Goal: Task Accomplishment & Management: Use online tool/utility

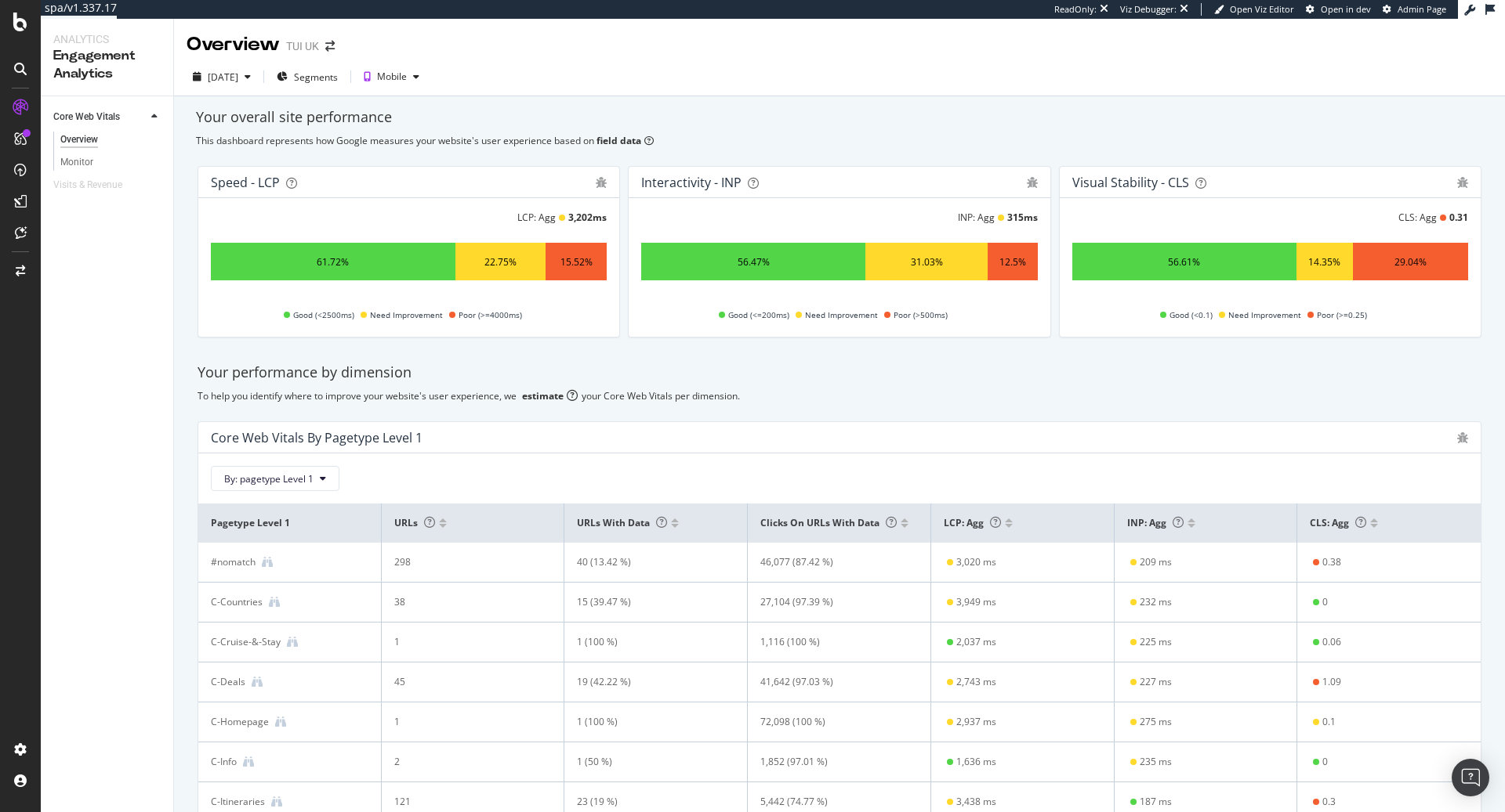
click at [1098, 118] on div "Your overall site performance" at bounding box center [840, 117] width 1287 height 20
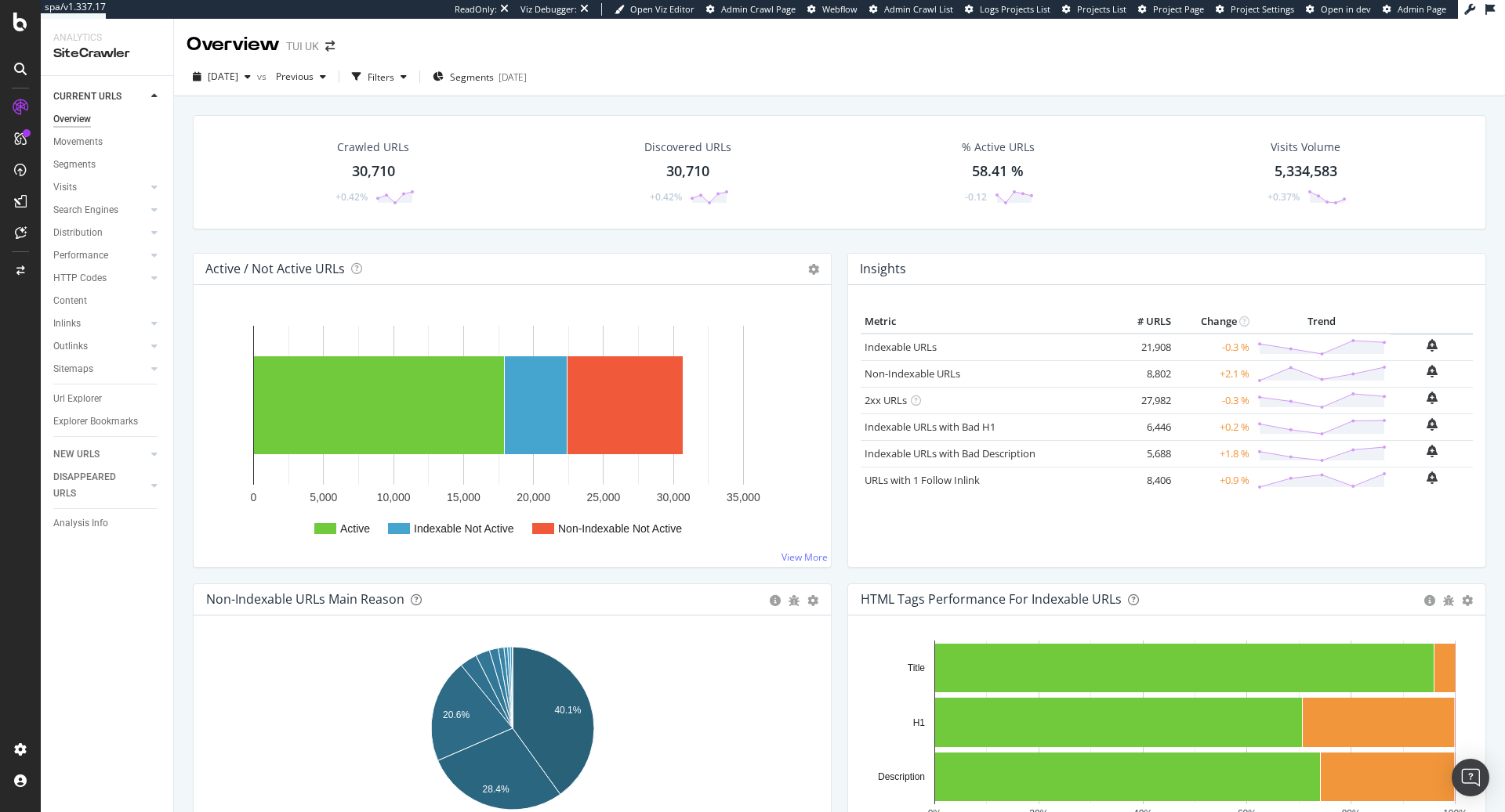
click at [1413, 7] on span "Admin Page" at bounding box center [1422, 9] width 48 height 12
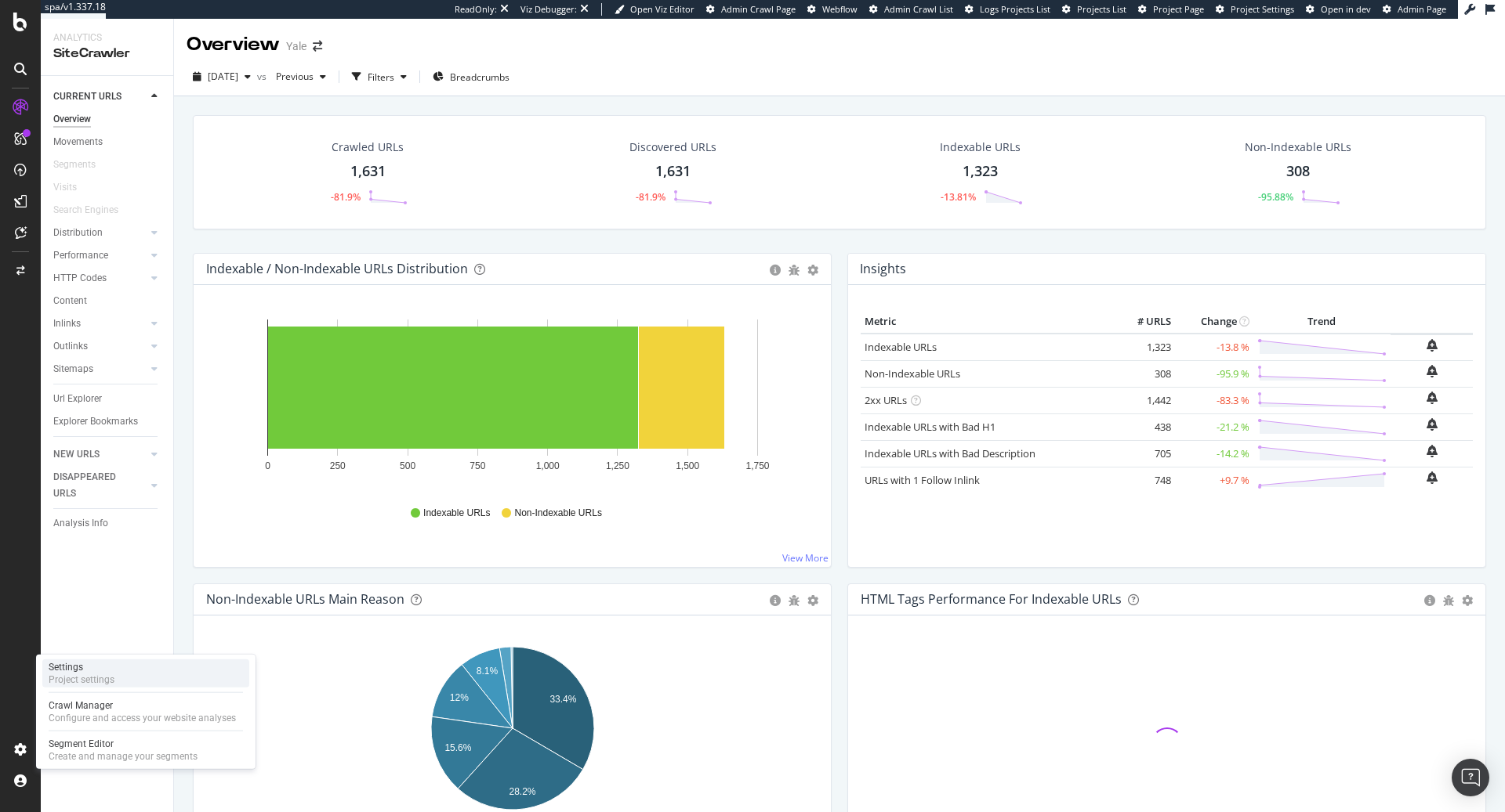
click at [103, 677] on div "Project settings" at bounding box center [81, 680] width 66 height 13
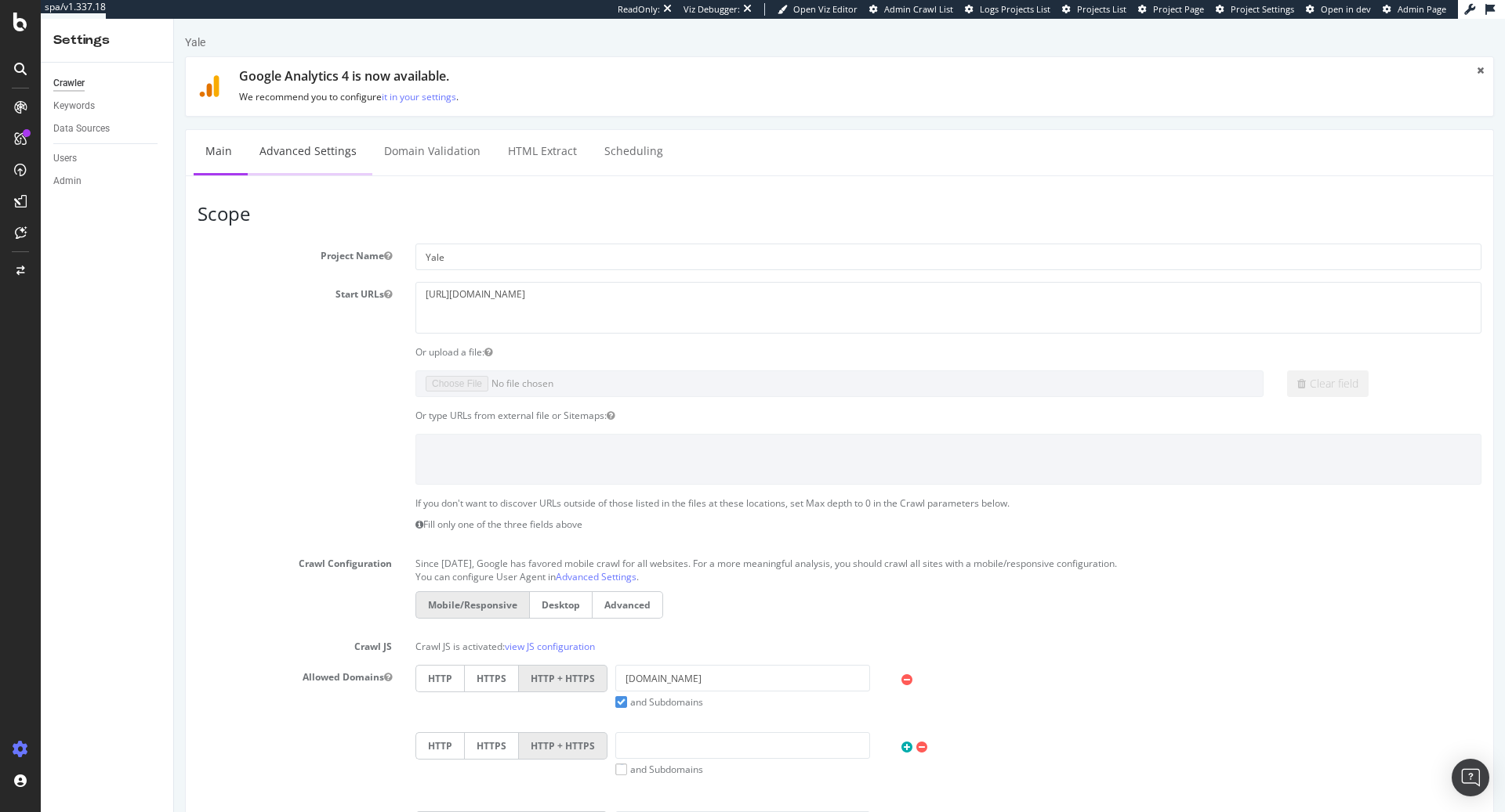
click at [312, 154] on link "Advanced Settings" at bounding box center [308, 152] width 121 height 44
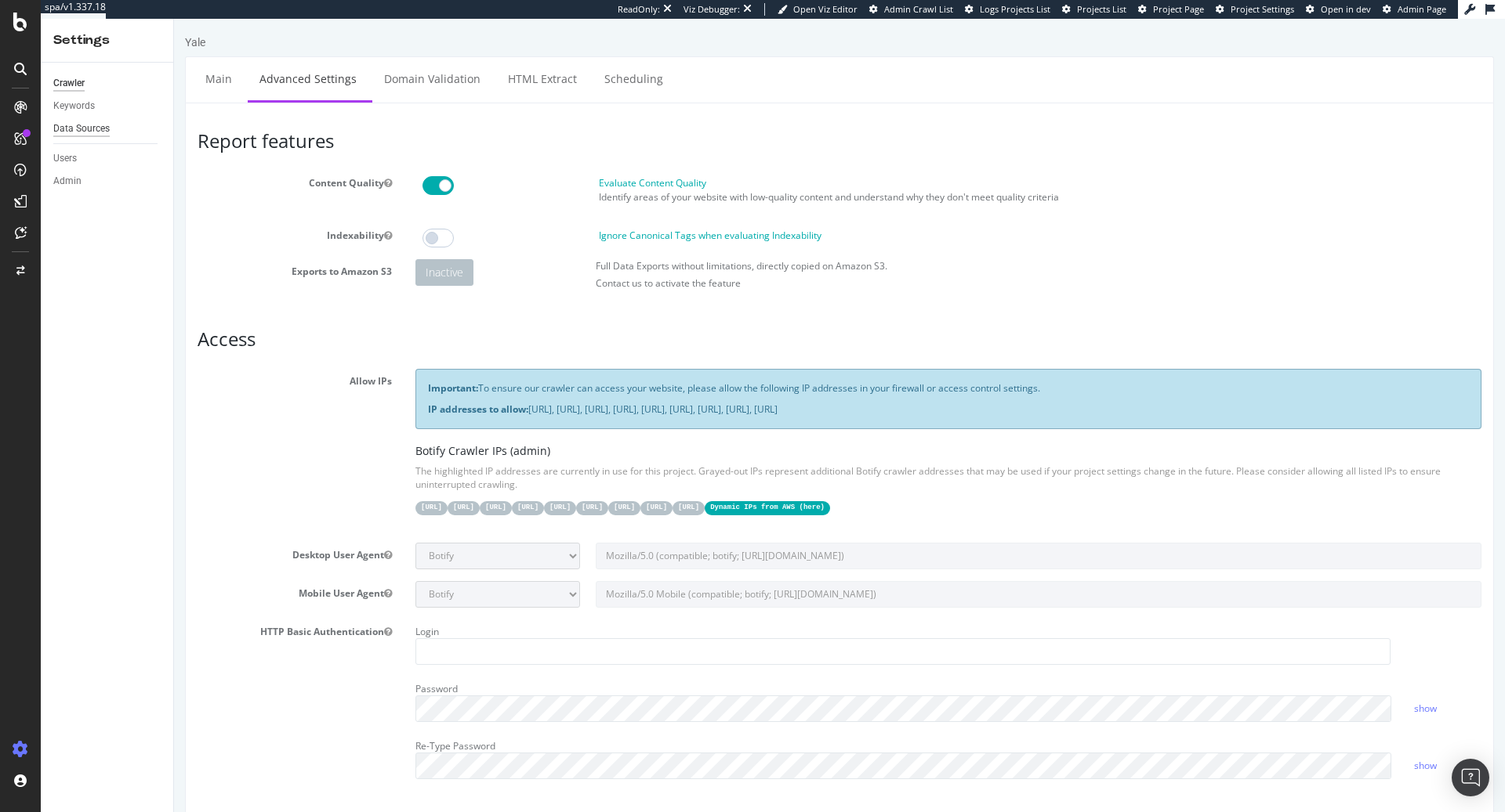
click at [85, 129] on div "Data Sources" at bounding box center [81, 129] width 56 height 16
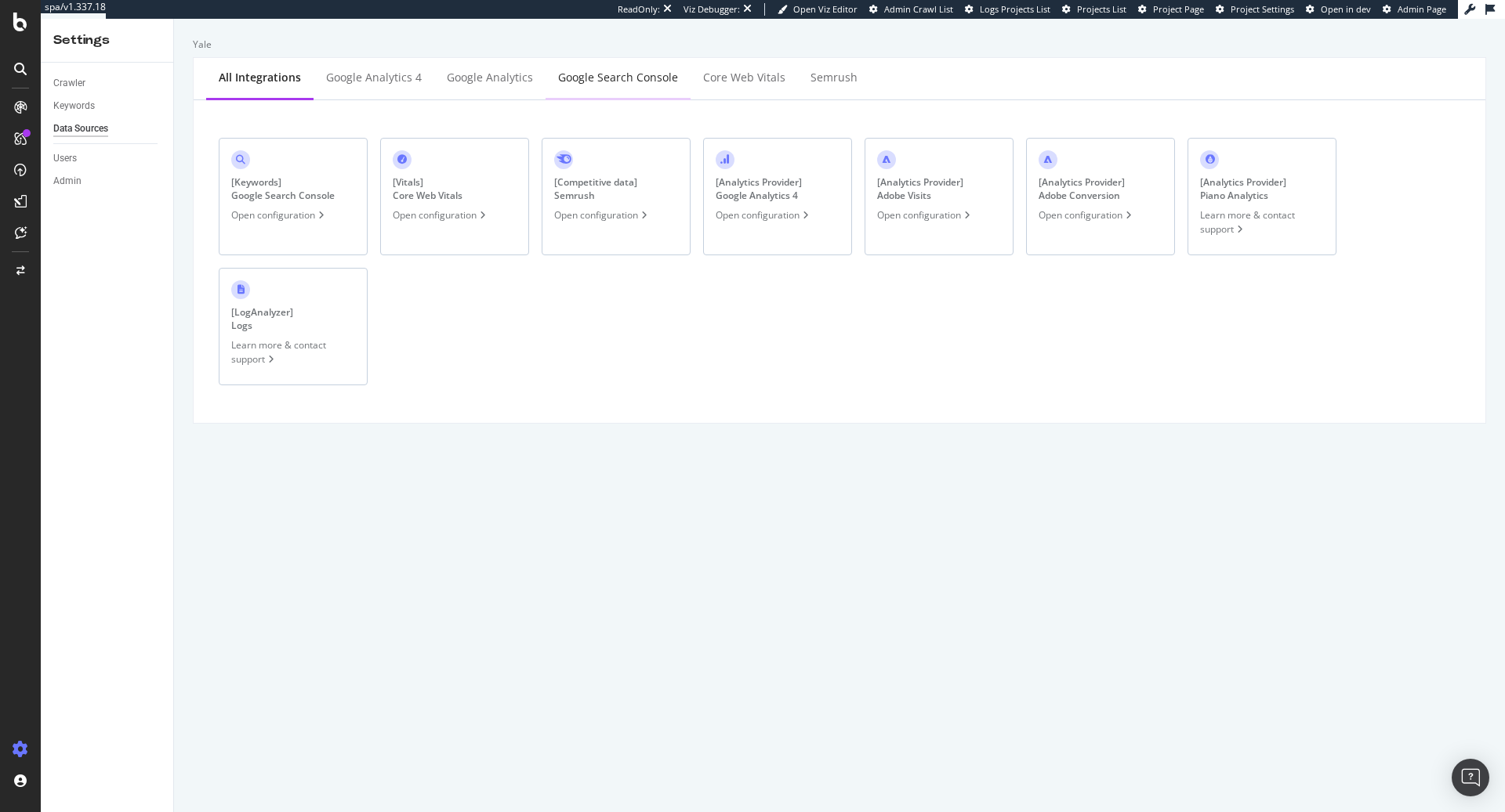
click at [606, 76] on div "Google Search Console" at bounding box center [618, 77] width 120 height 15
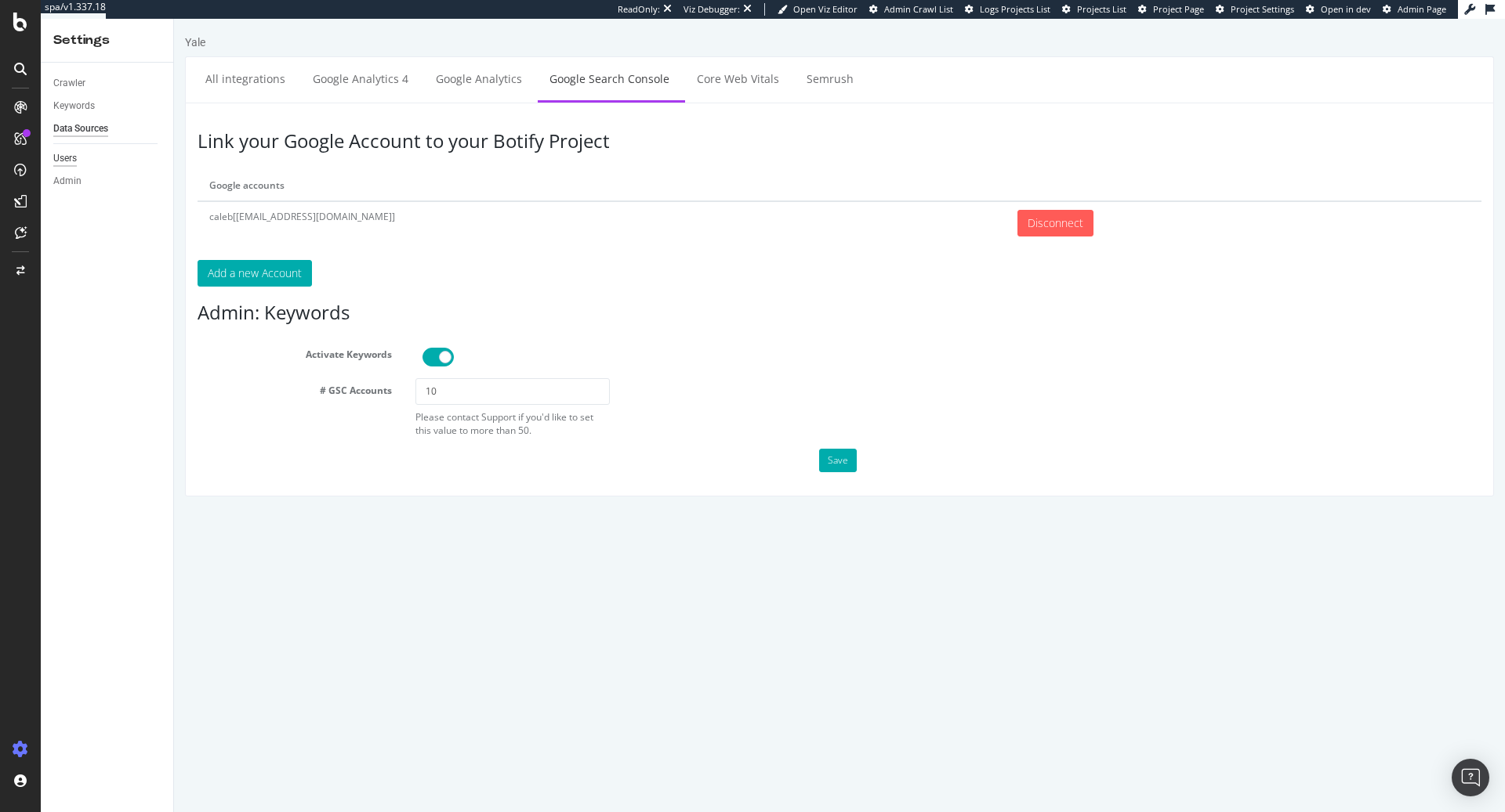
click at [74, 152] on div "Users" at bounding box center [65, 159] width 23 height 16
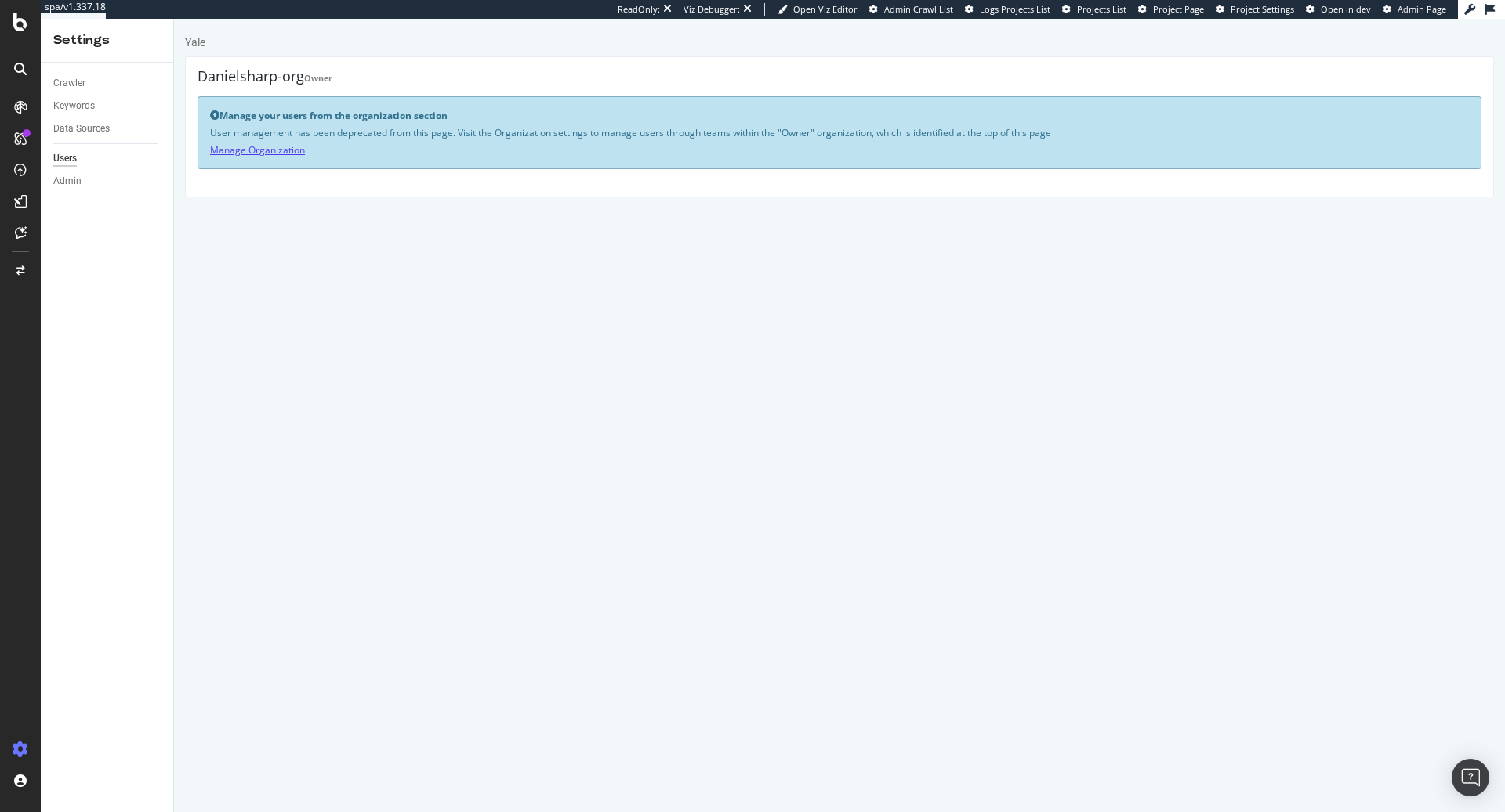
click at [277, 151] on link "Manage Organization" at bounding box center [257, 150] width 95 height 14
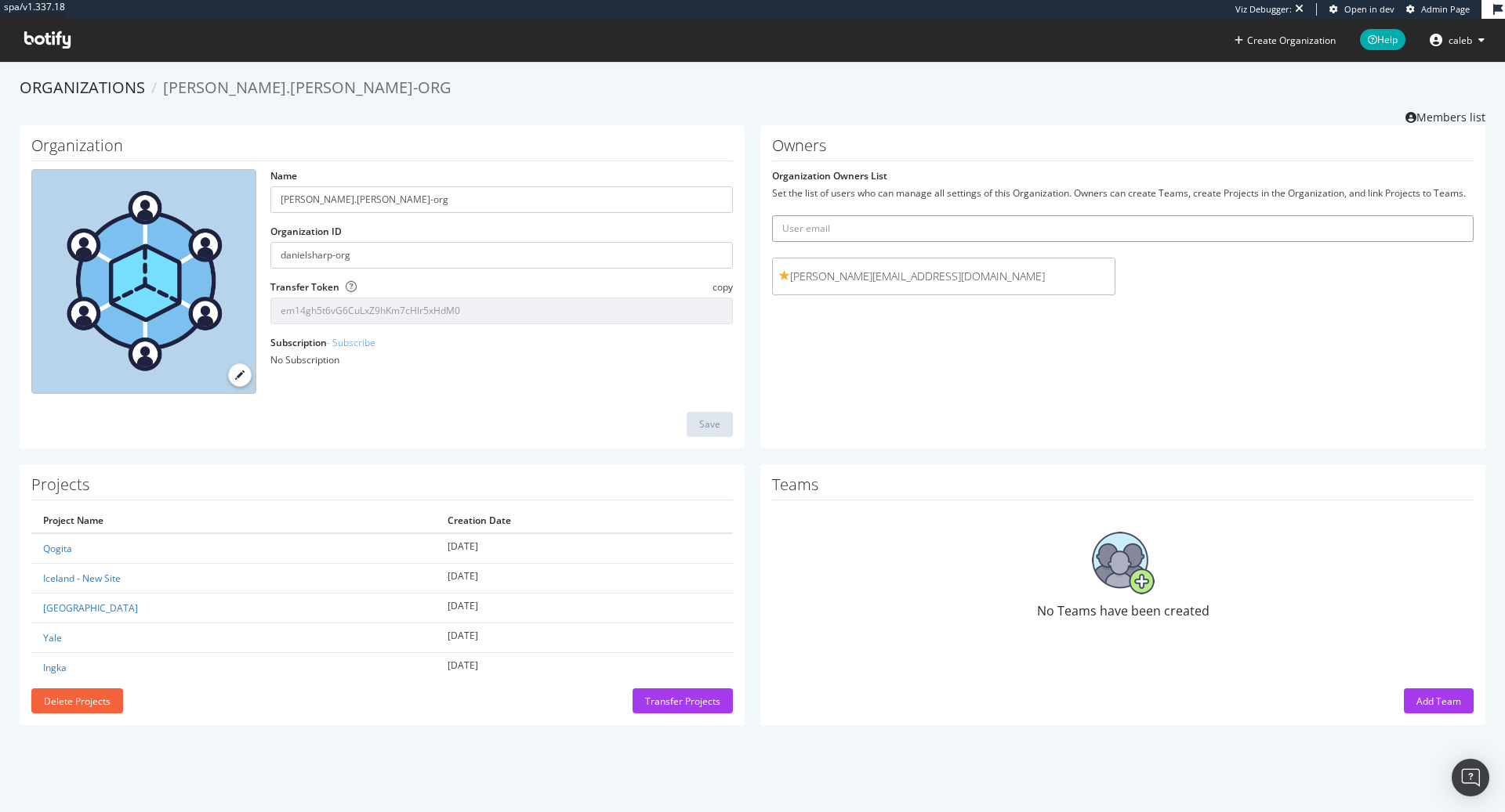
click at [841, 229] on input "text" at bounding box center [1122, 229] width 701 height 27
type input "caleb@botify.com"
click at [1447, 216] on button "submit" at bounding box center [1461, 229] width 27 height 27
click at [1431, 702] on div "Add Team" at bounding box center [1439, 702] width 44 height 14
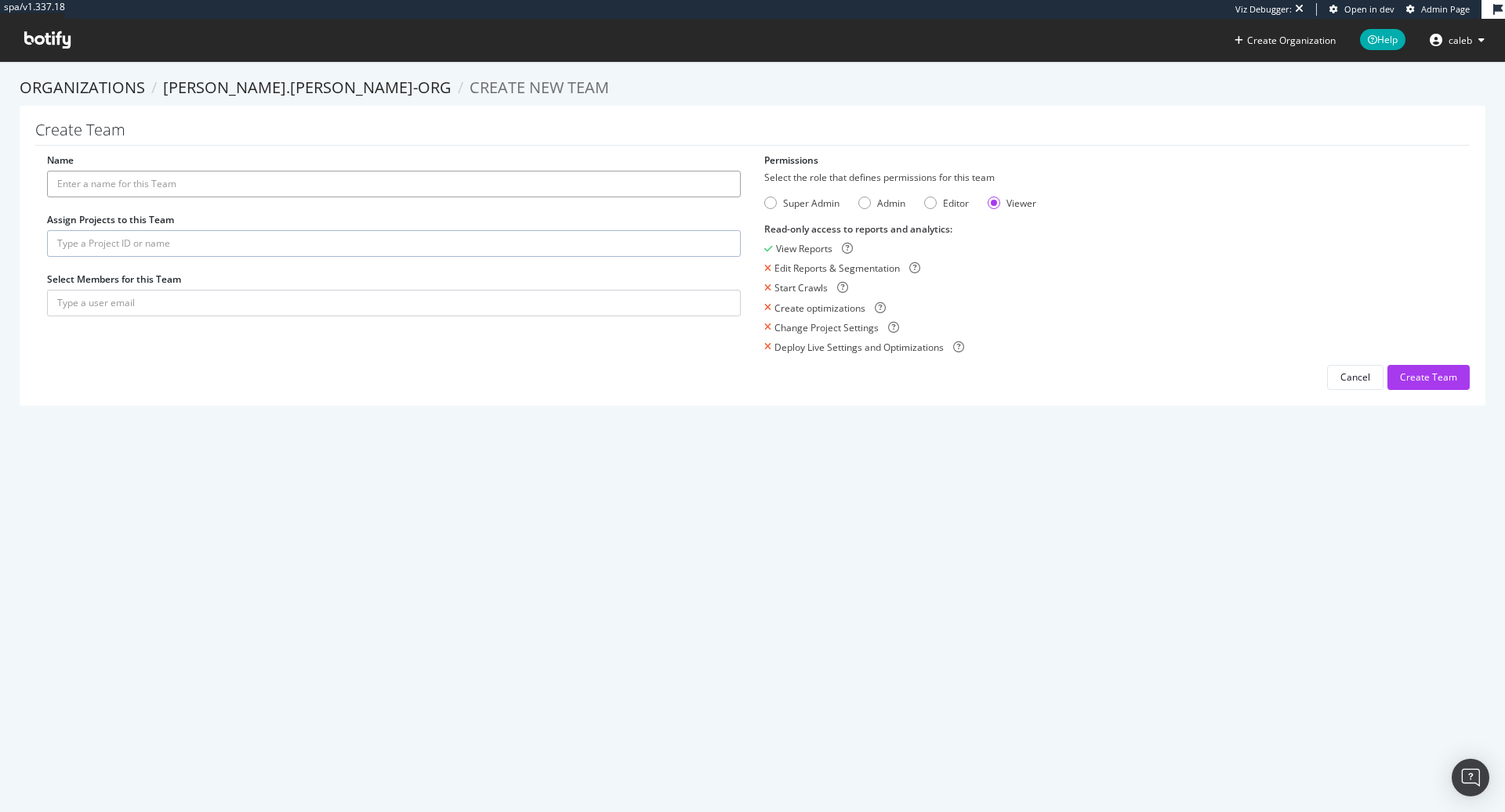
click at [258, 182] on input "Name" at bounding box center [394, 185] width 693 height 27
type input "C"
type input "Team"
click at [125, 242] on input "text" at bounding box center [394, 244] width 693 height 27
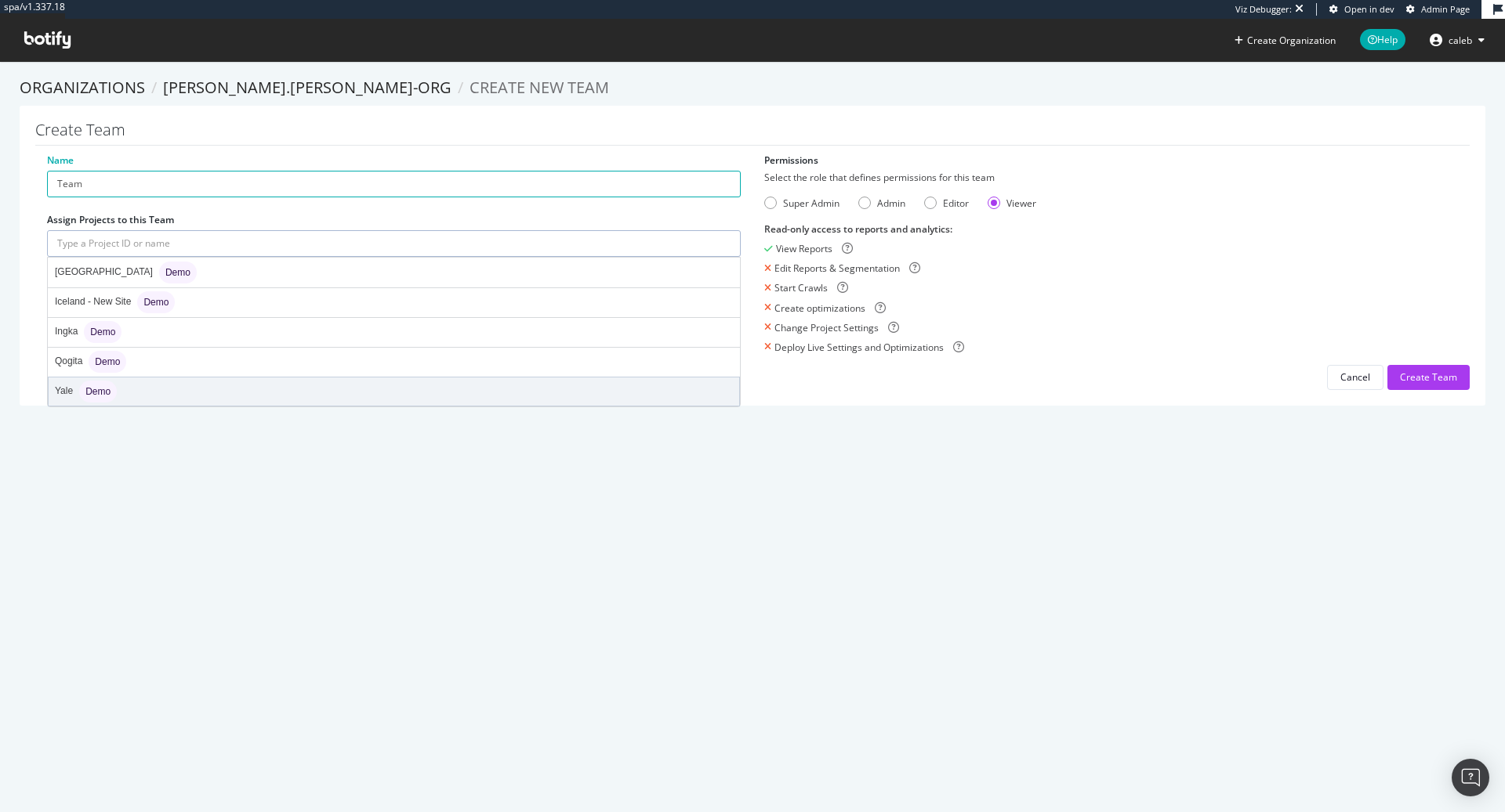
click at [213, 392] on div "Yale Demo" at bounding box center [394, 392] width 691 height 28
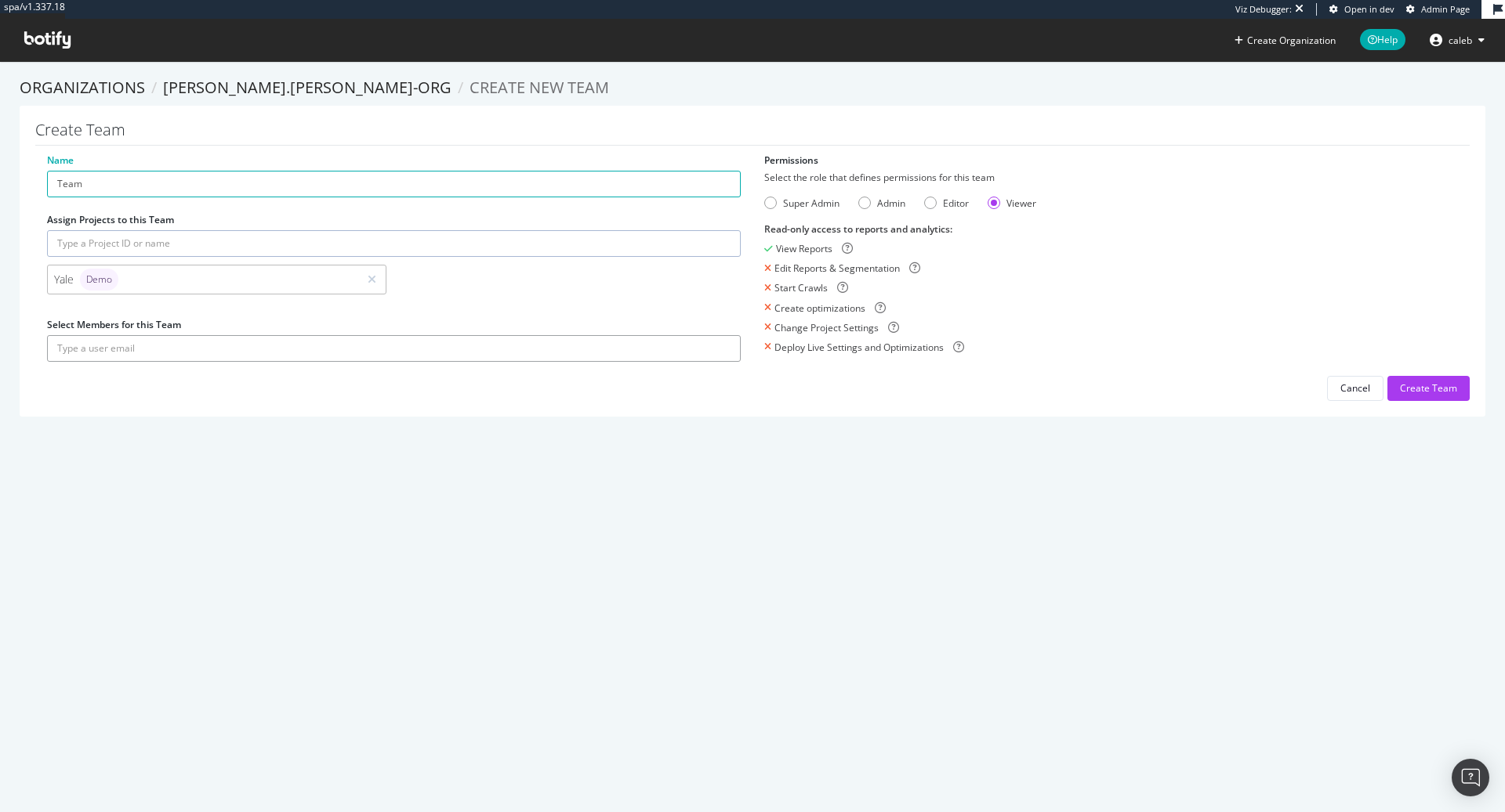
click at [170, 351] on input "text" at bounding box center [394, 349] width 693 height 27
type input "caleb@botify.com"
click at [256, 445] on section "Organizations daniel.sharp-org Create new Team Create Team Name Team Assign Pro…" at bounding box center [752, 254] width 1505 height 387
click at [424, 350] on input "caleb@botify.com" at bounding box center [394, 349] width 693 height 27
click at [714, 335] on button "submit" at bounding box center [727, 349] width 27 height 27
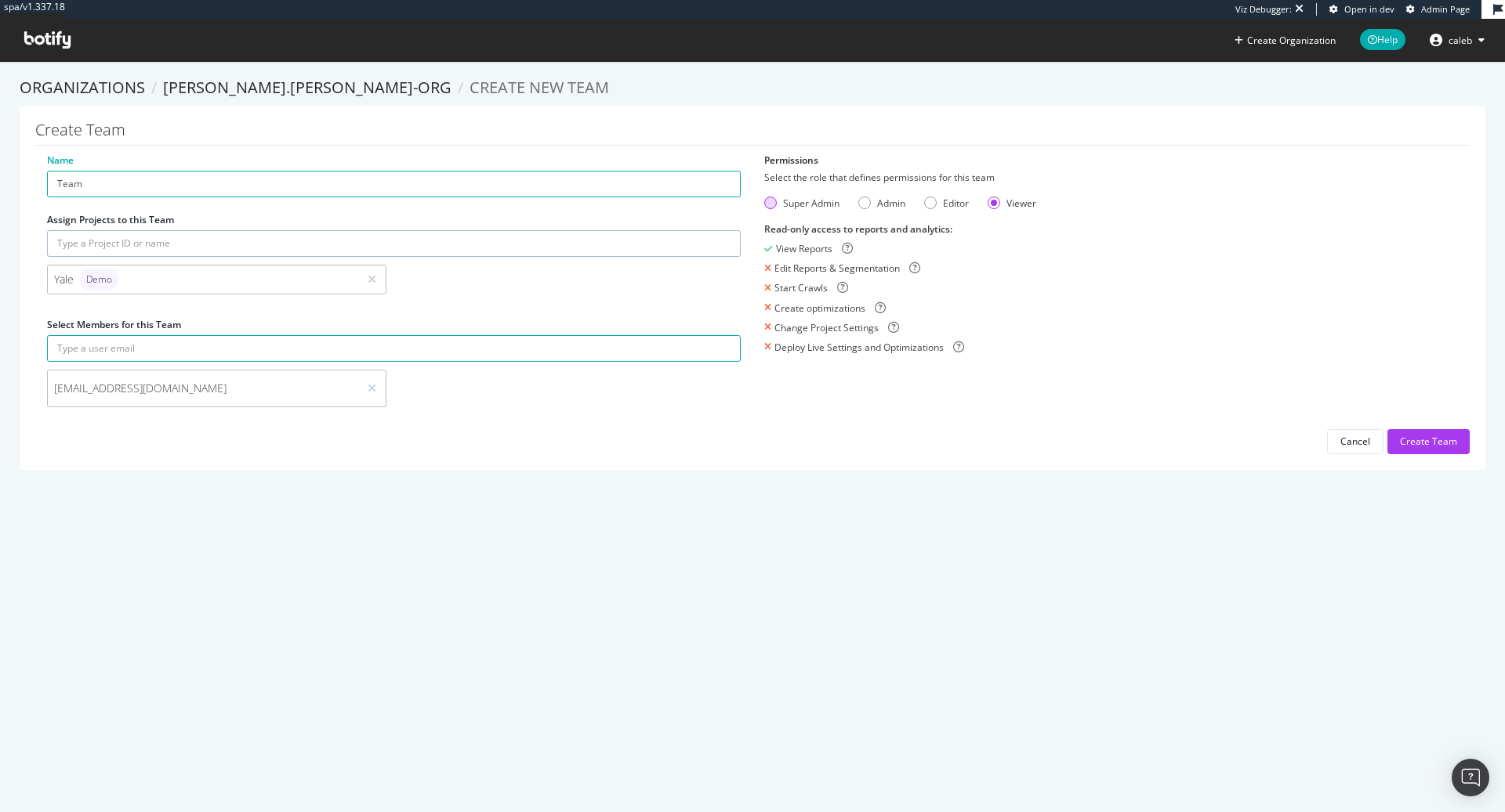
click at [776, 206] on div "Super Admin" at bounding box center [802, 203] width 75 height 14
click at [1439, 444] on div "Create Team" at bounding box center [1429, 442] width 57 height 14
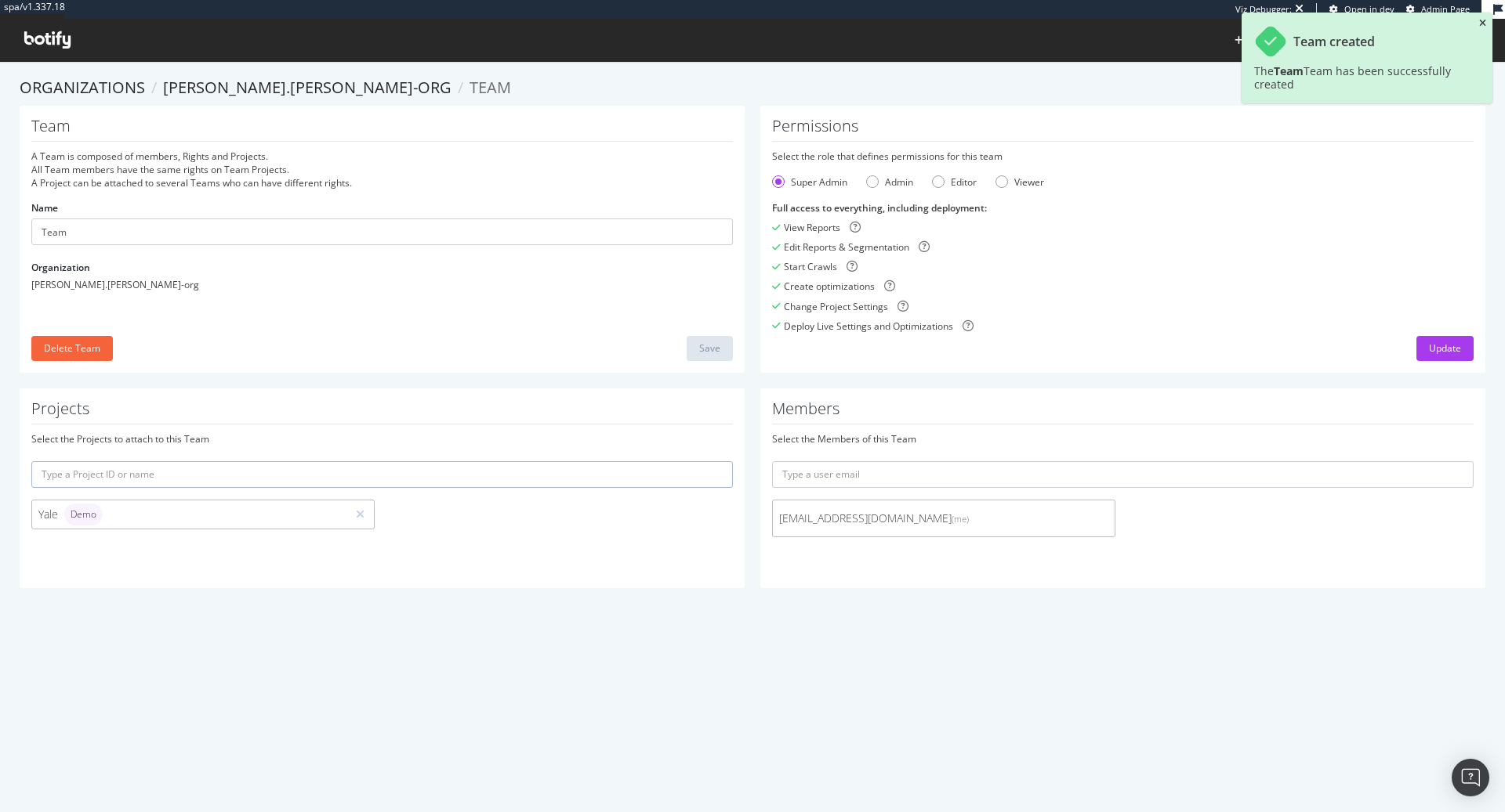
click at [1486, 22] on icon "close toast" at bounding box center [1482, 23] width 7 height 10
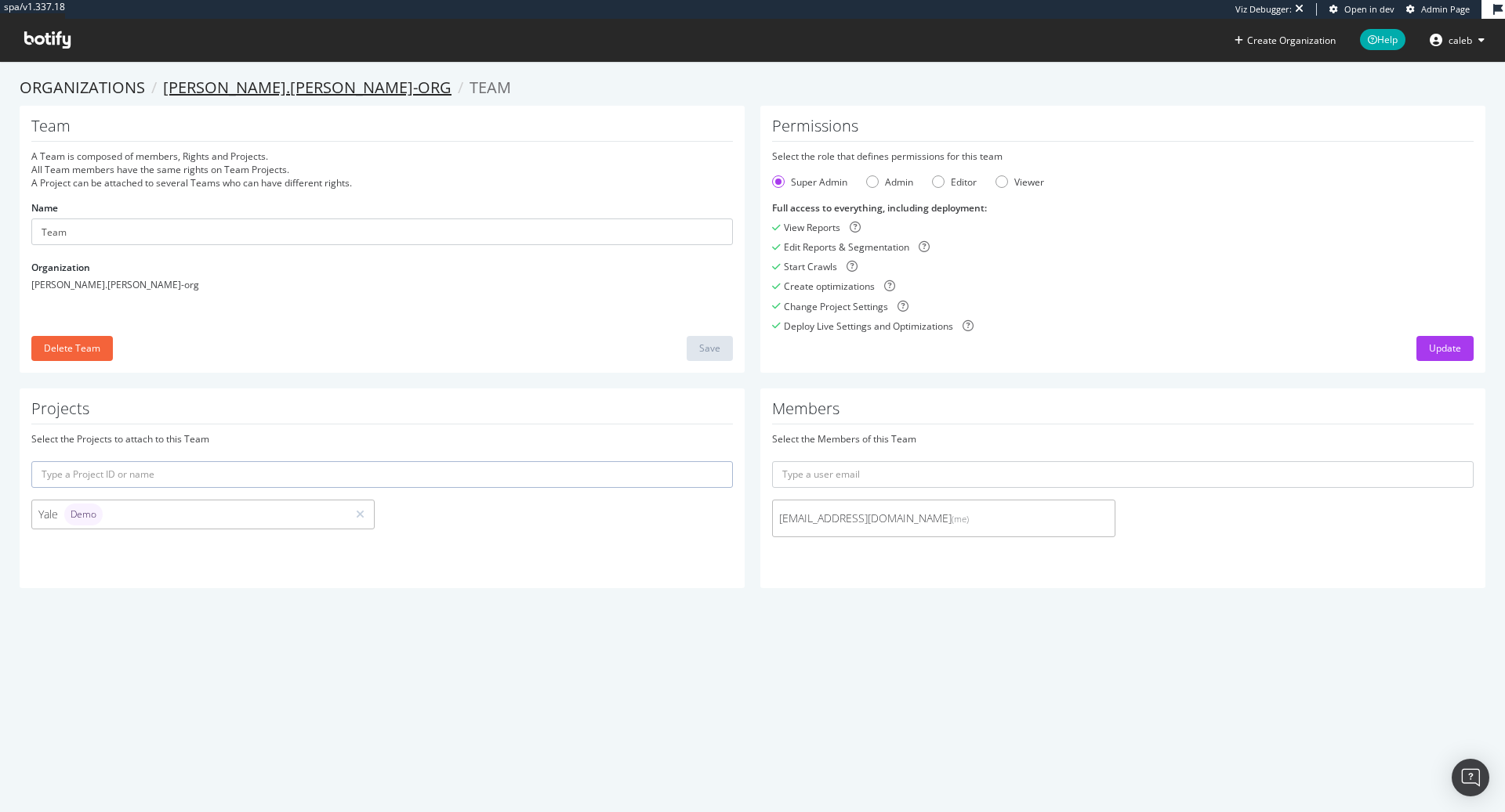
click at [261, 90] on link "daniel.sharp-org" at bounding box center [308, 87] width 288 height 21
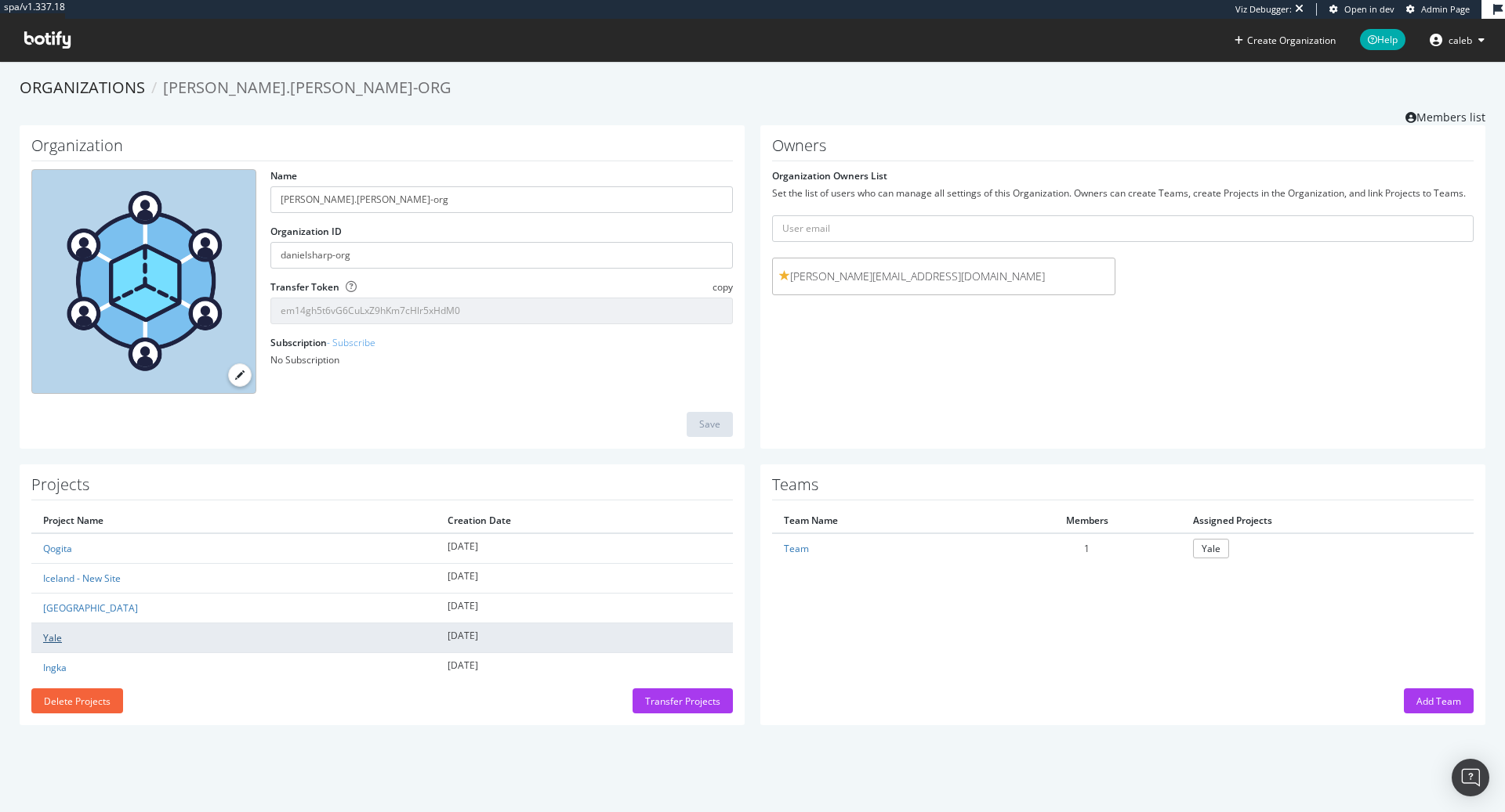
click at [54, 636] on link "Yale" at bounding box center [52, 638] width 18 height 14
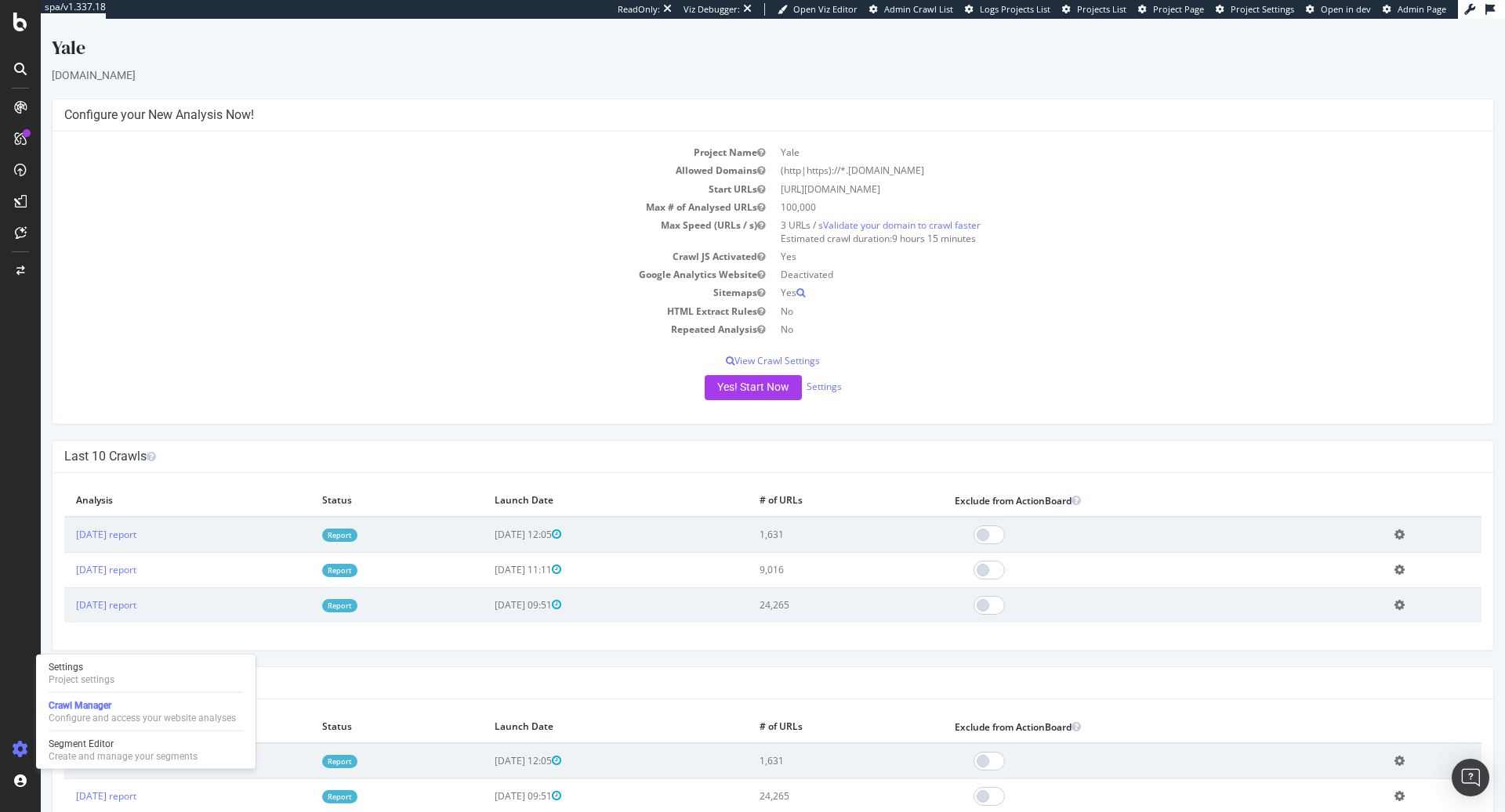
click at [115, 647] on div "× Close Delete Analysis ? Are you sure you want to delete the analysis "2025 Au…" at bounding box center [773, 562] width 1441 height 177
click at [105, 675] on div "Project settings" at bounding box center [81, 680] width 66 height 13
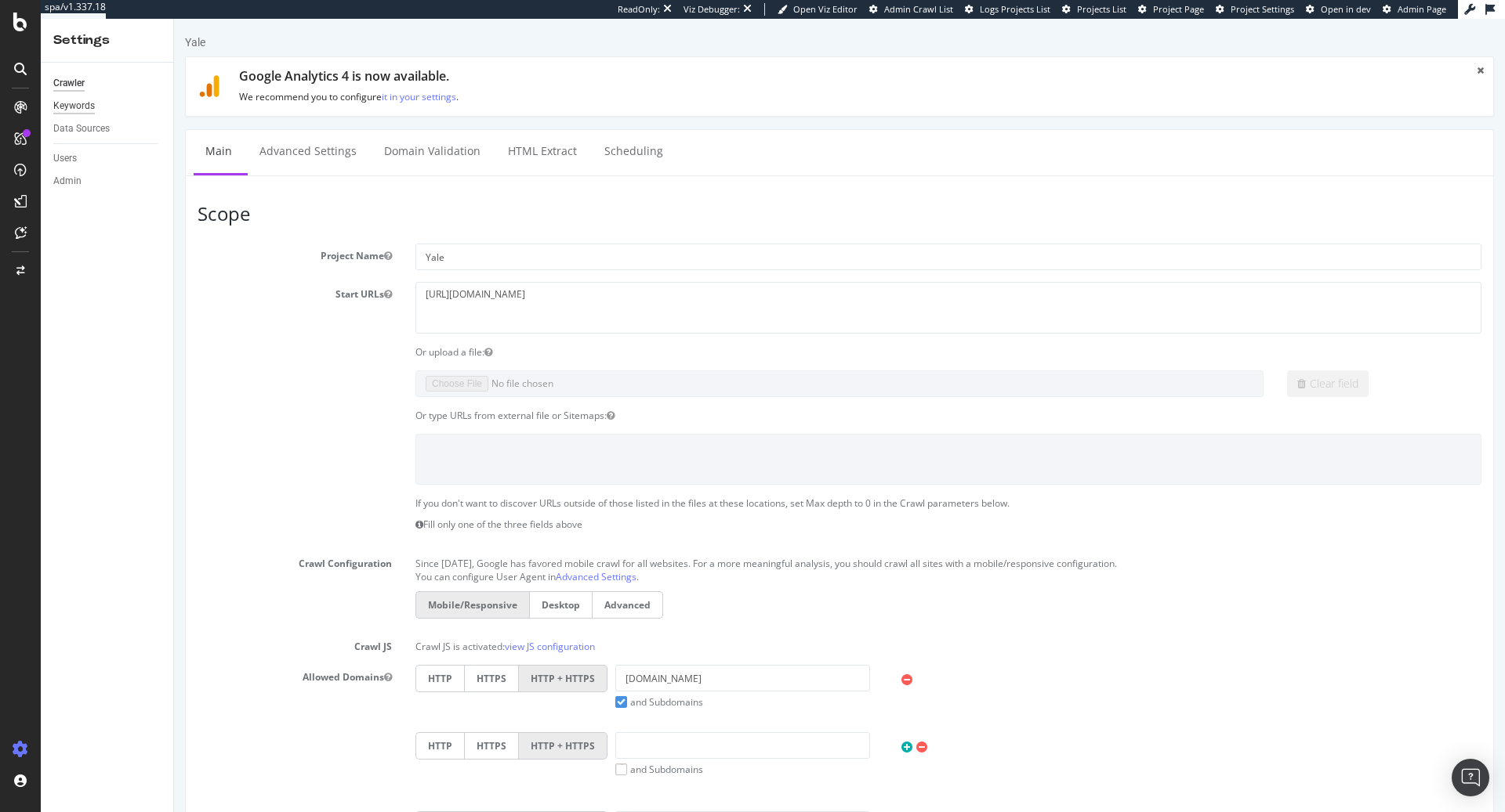
click at [82, 105] on div "Keywords" at bounding box center [74, 105] width 42 height 16
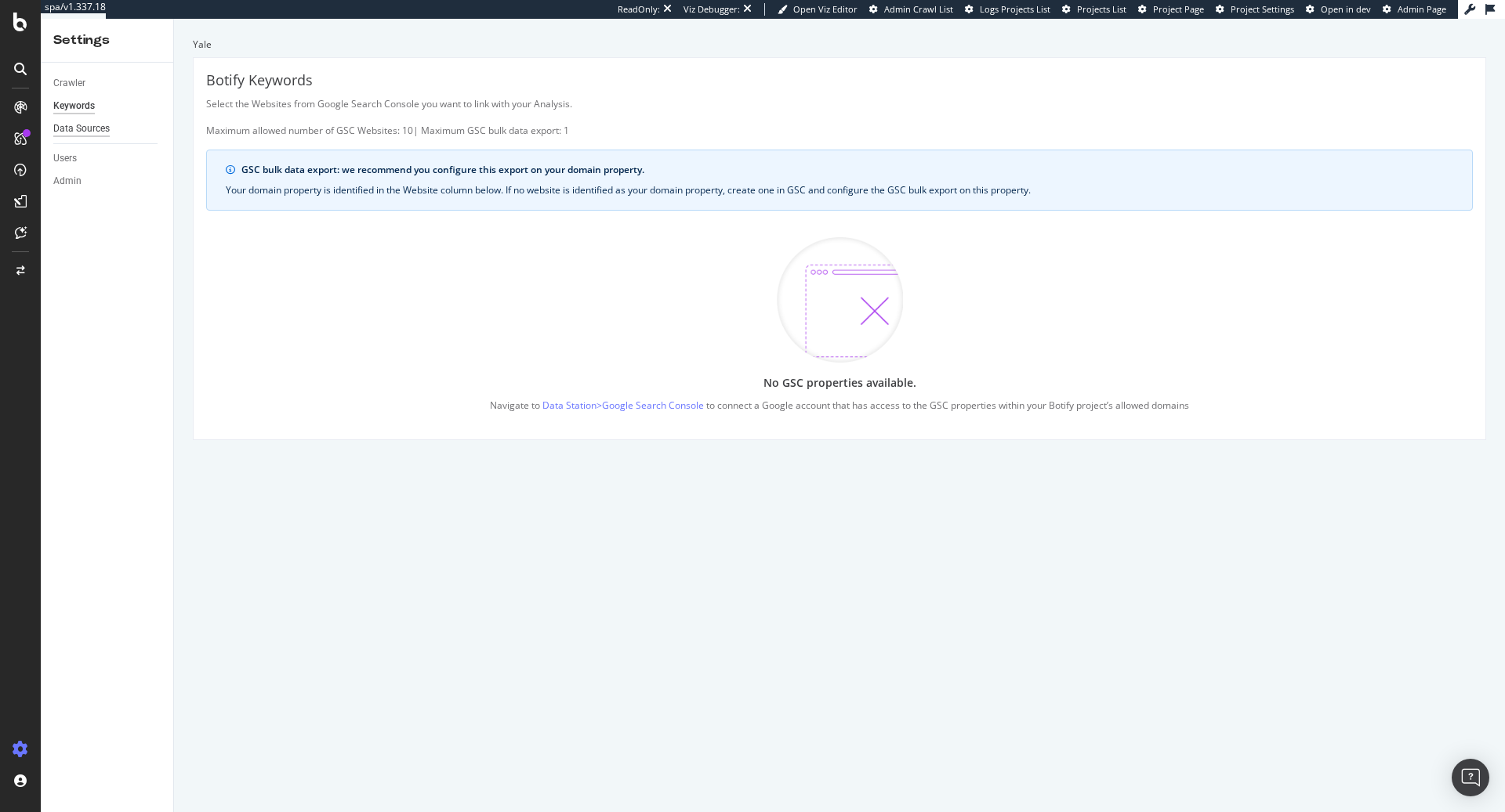
click at [95, 134] on div "Data Sources" at bounding box center [81, 129] width 56 height 16
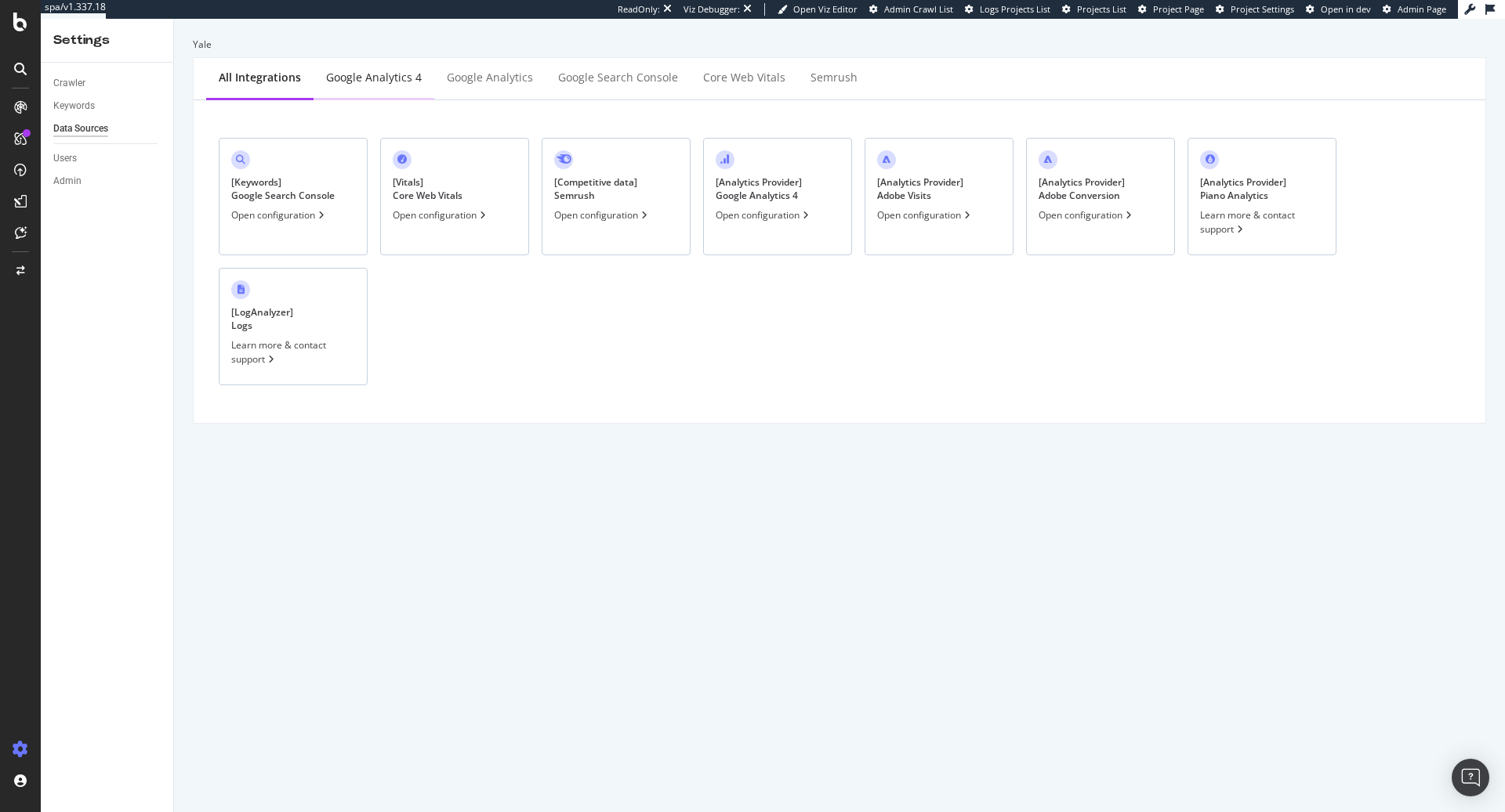
click at [397, 85] on div "Google Analytics 4" at bounding box center [373, 78] width 121 height 44
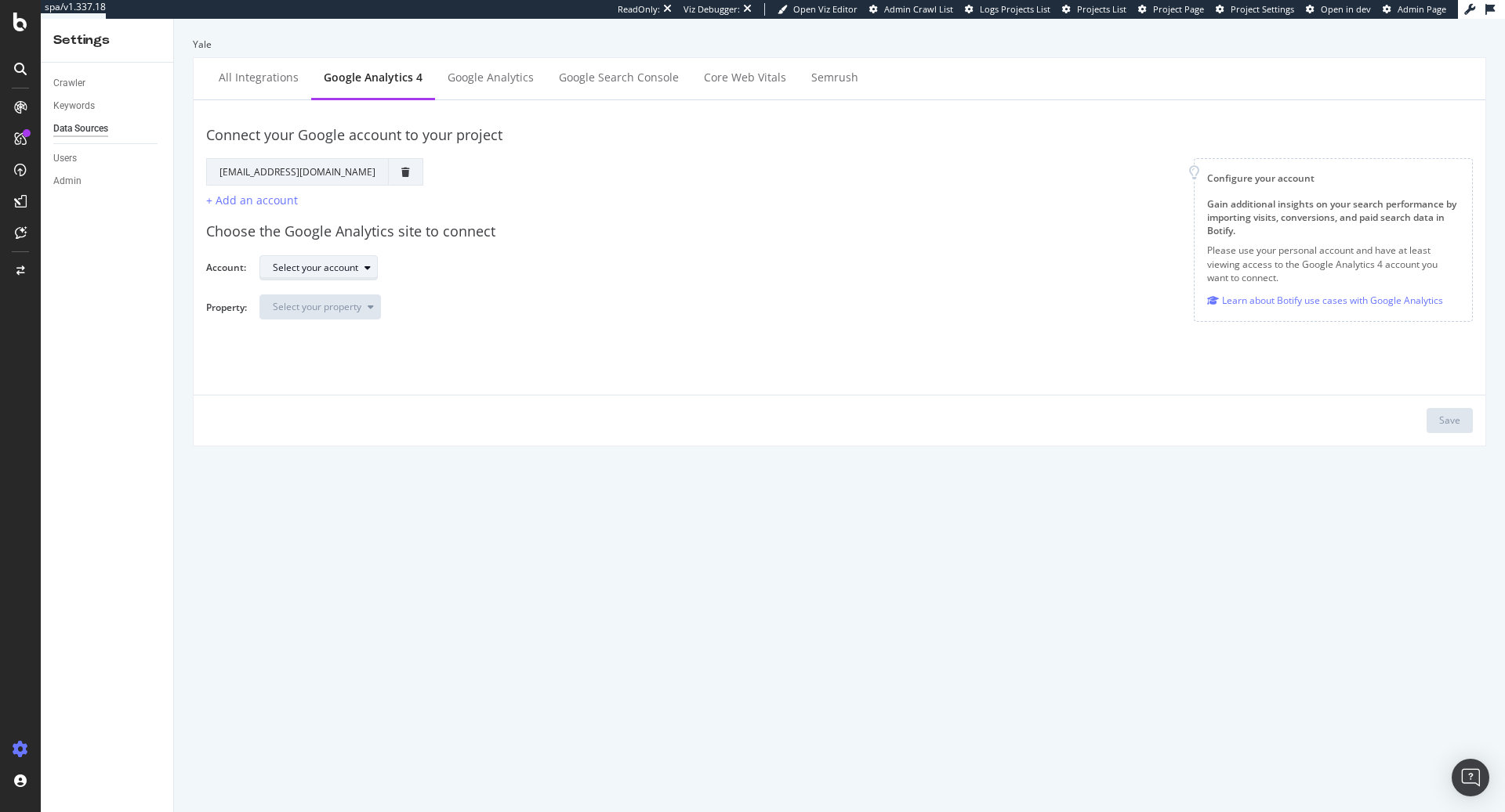
click at [338, 275] on div "Select your account" at bounding box center [325, 268] width 104 height 22
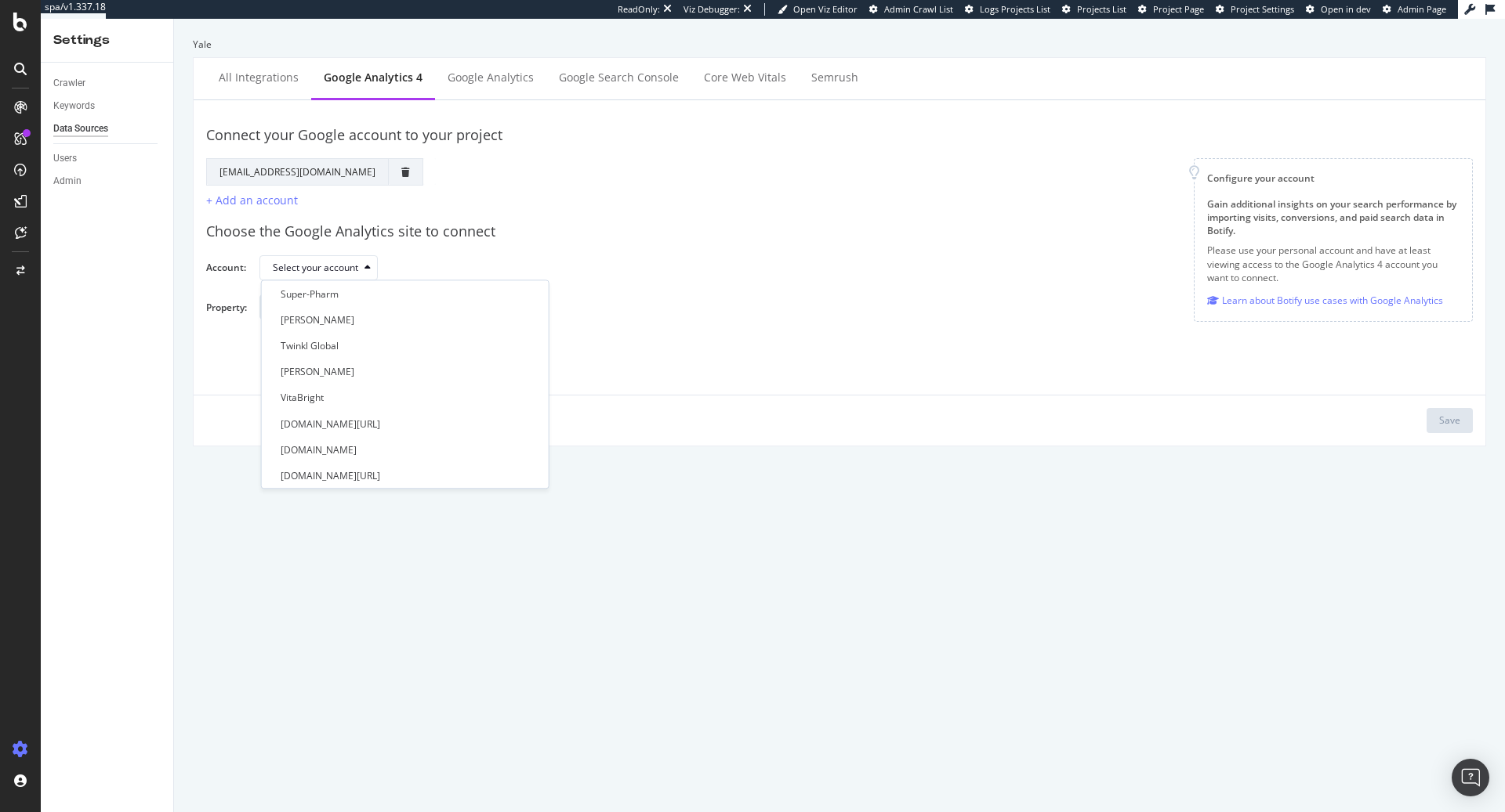
scroll to position [908, 0]
click at [539, 234] on div "Choose the Google Analytics site to connect" at bounding box center [840, 231] width 1267 height 20
click at [89, 103] on div "Keywords" at bounding box center [74, 105] width 42 height 16
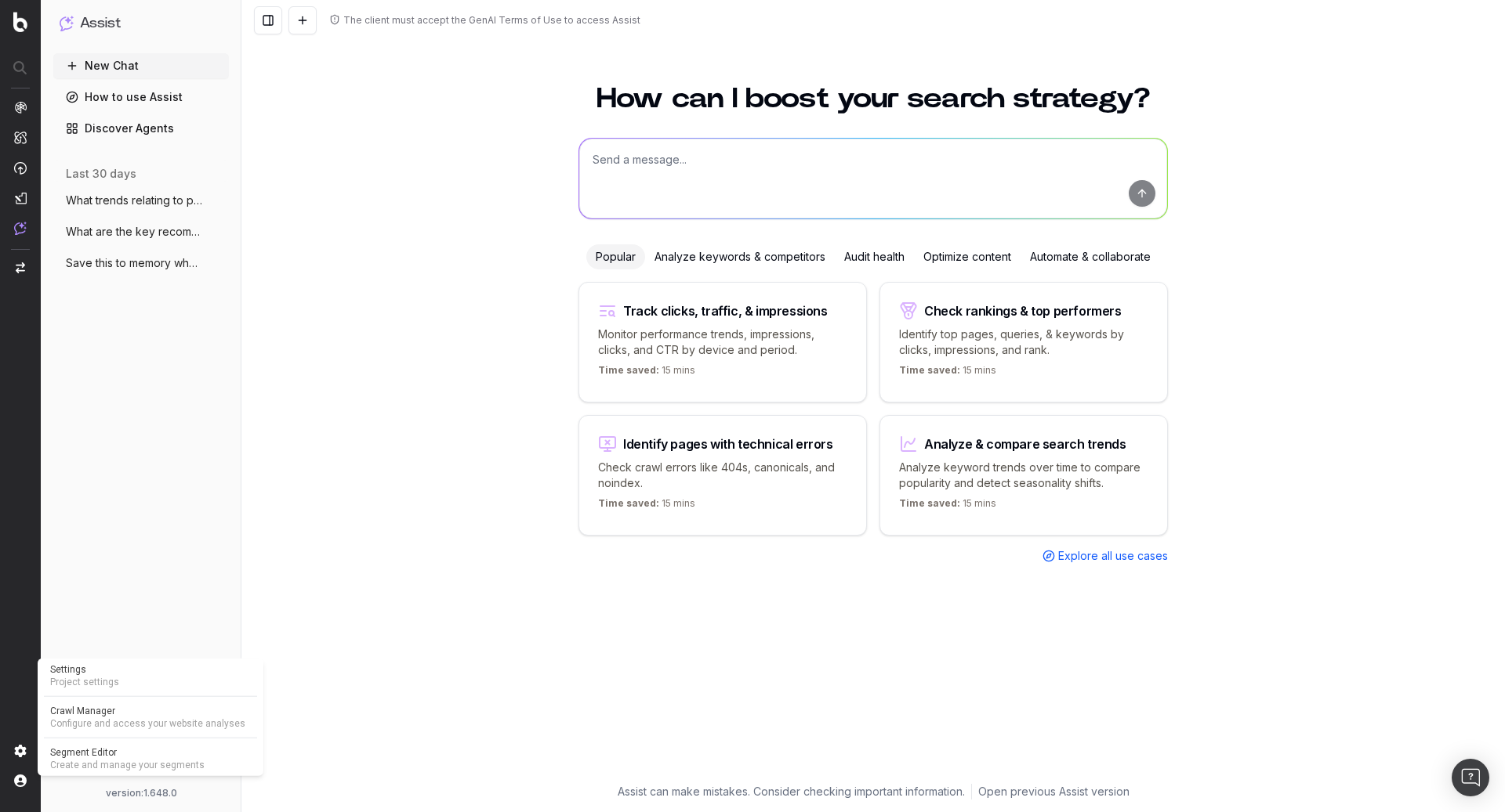
click at [98, 676] on span "Project settings" at bounding box center [150, 682] width 200 height 13
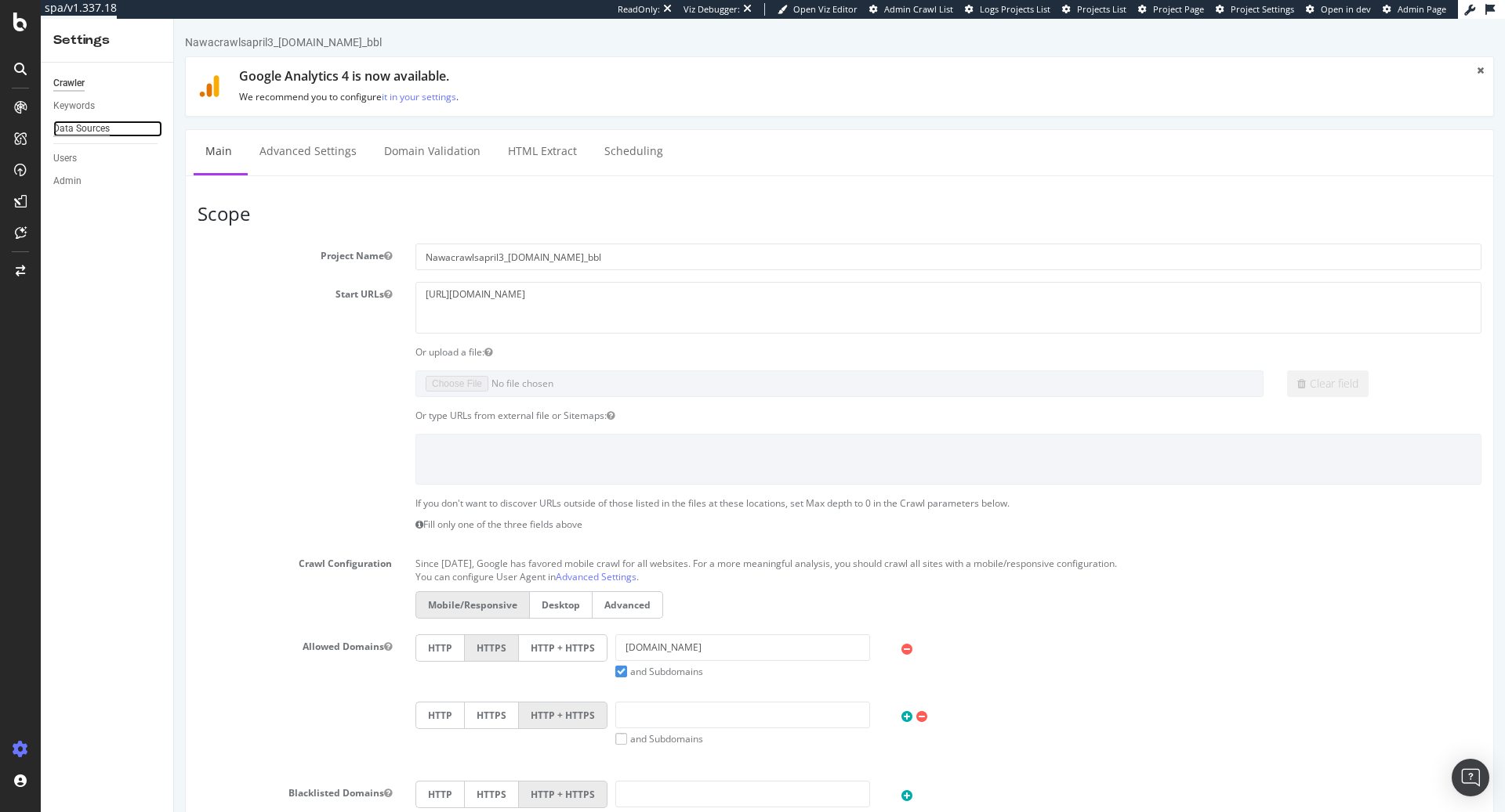
click at [78, 129] on div "Data Sources" at bounding box center [81, 129] width 56 height 16
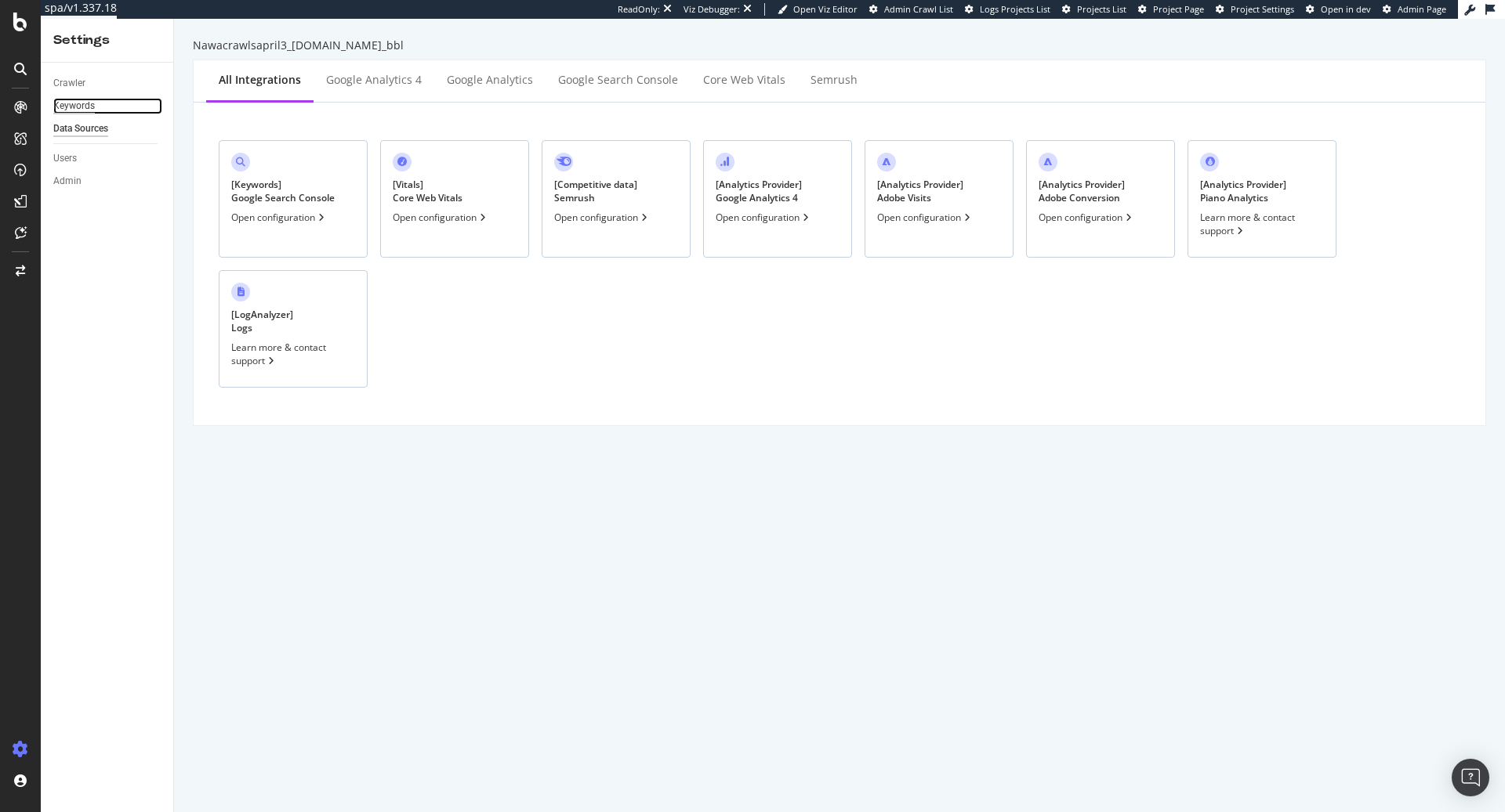
click at [93, 105] on div "Keywords" at bounding box center [74, 105] width 42 height 16
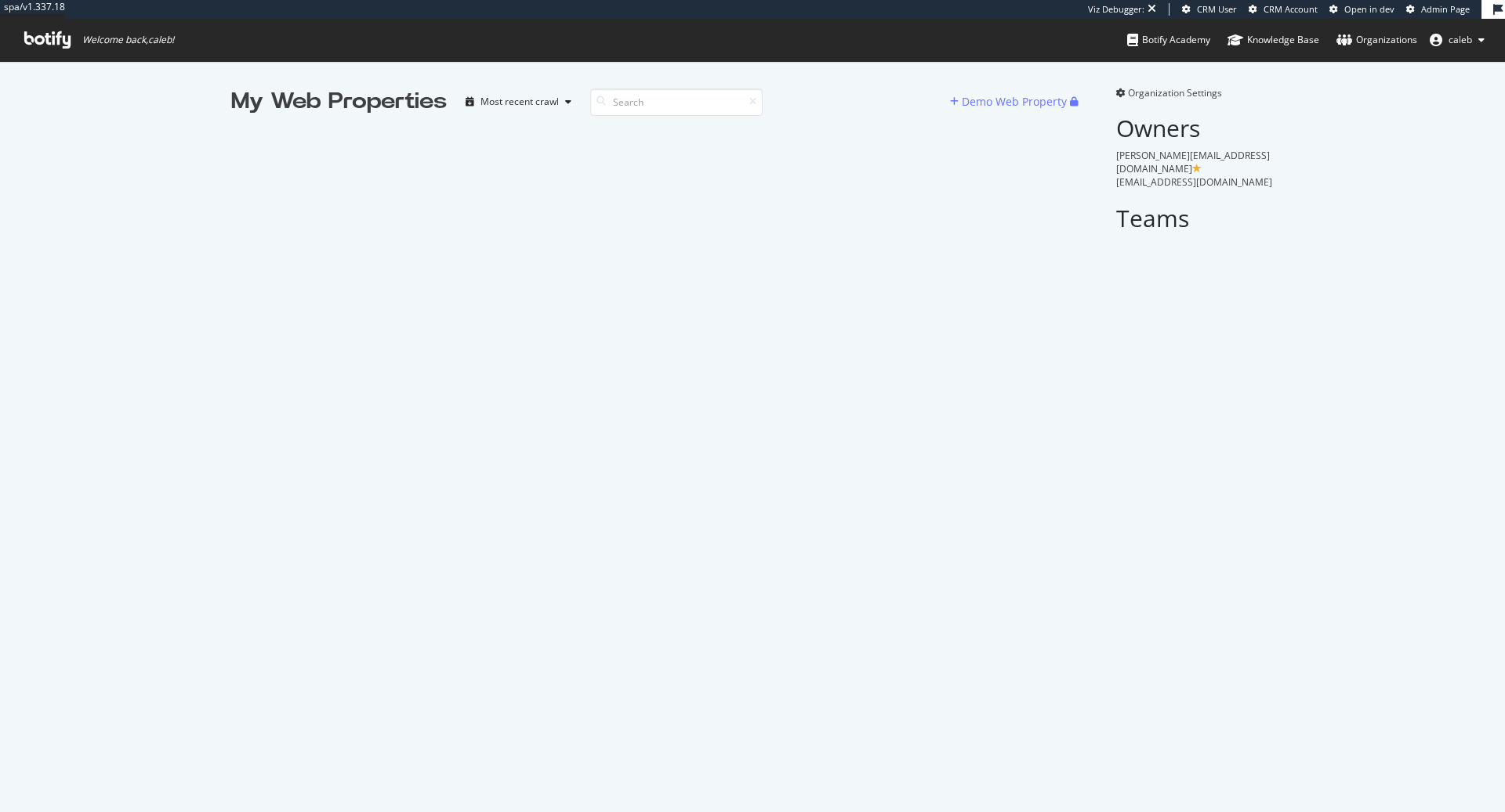
scroll to position [812, 1505]
click at [1181, 88] on span "Organization Settings" at bounding box center [1174, 93] width 94 height 14
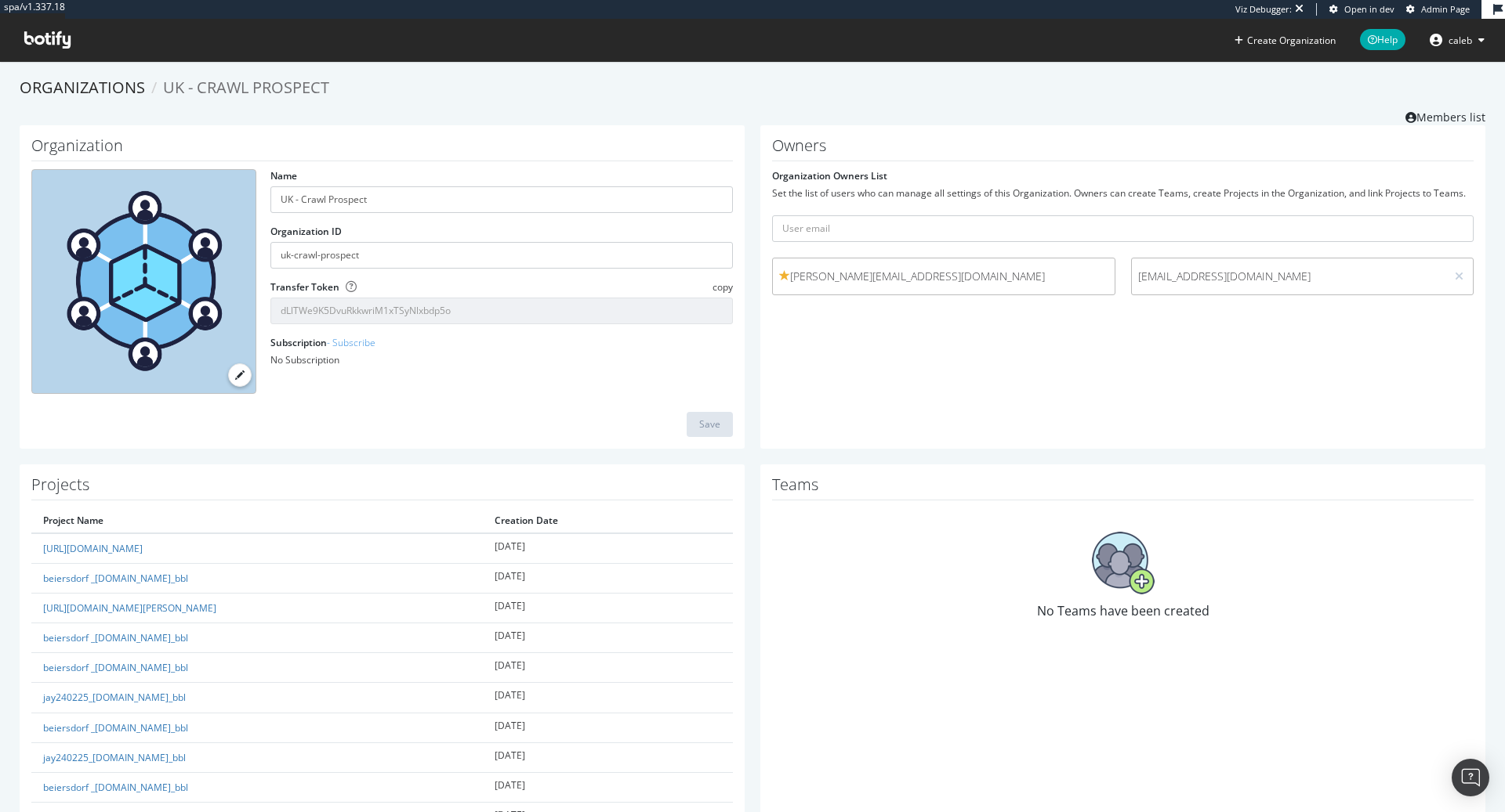
click at [1166, 93] on ol "Organizations UK - Crawl Prospect" at bounding box center [752, 88] width 1466 height 23
click at [974, 228] on input "text" at bounding box center [1122, 229] width 701 height 27
type input "caleb@botify.com"
click at [1447, 216] on button "submit" at bounding box center [1461, 229] width 27 height 27
click at [1138, 595] on div "No Teams have been created" at bounding box center [1122, 576] width 701 height 135
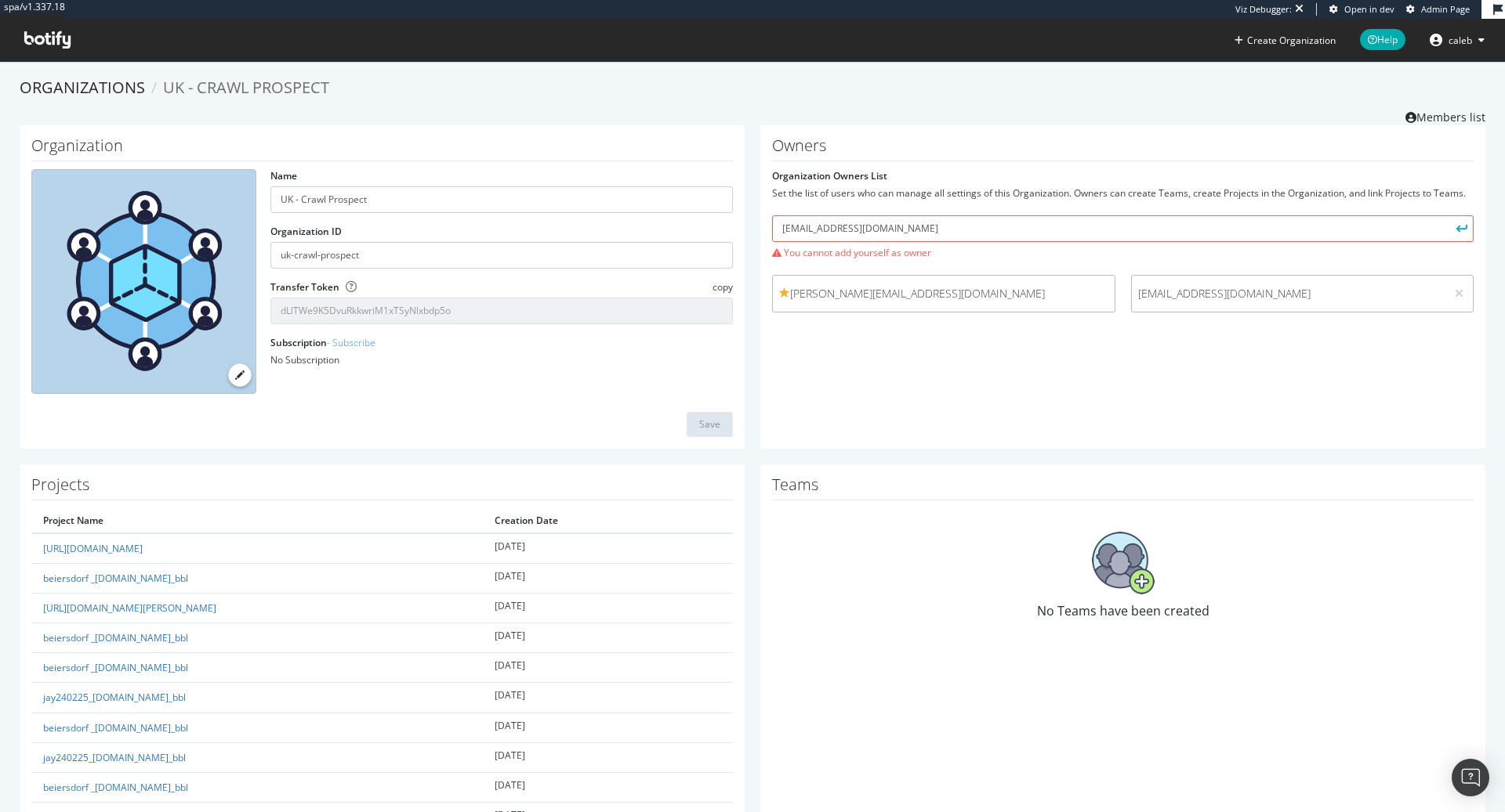
click at [1140, 583] on img at bounding box center [1123, 563] width 63 height 63
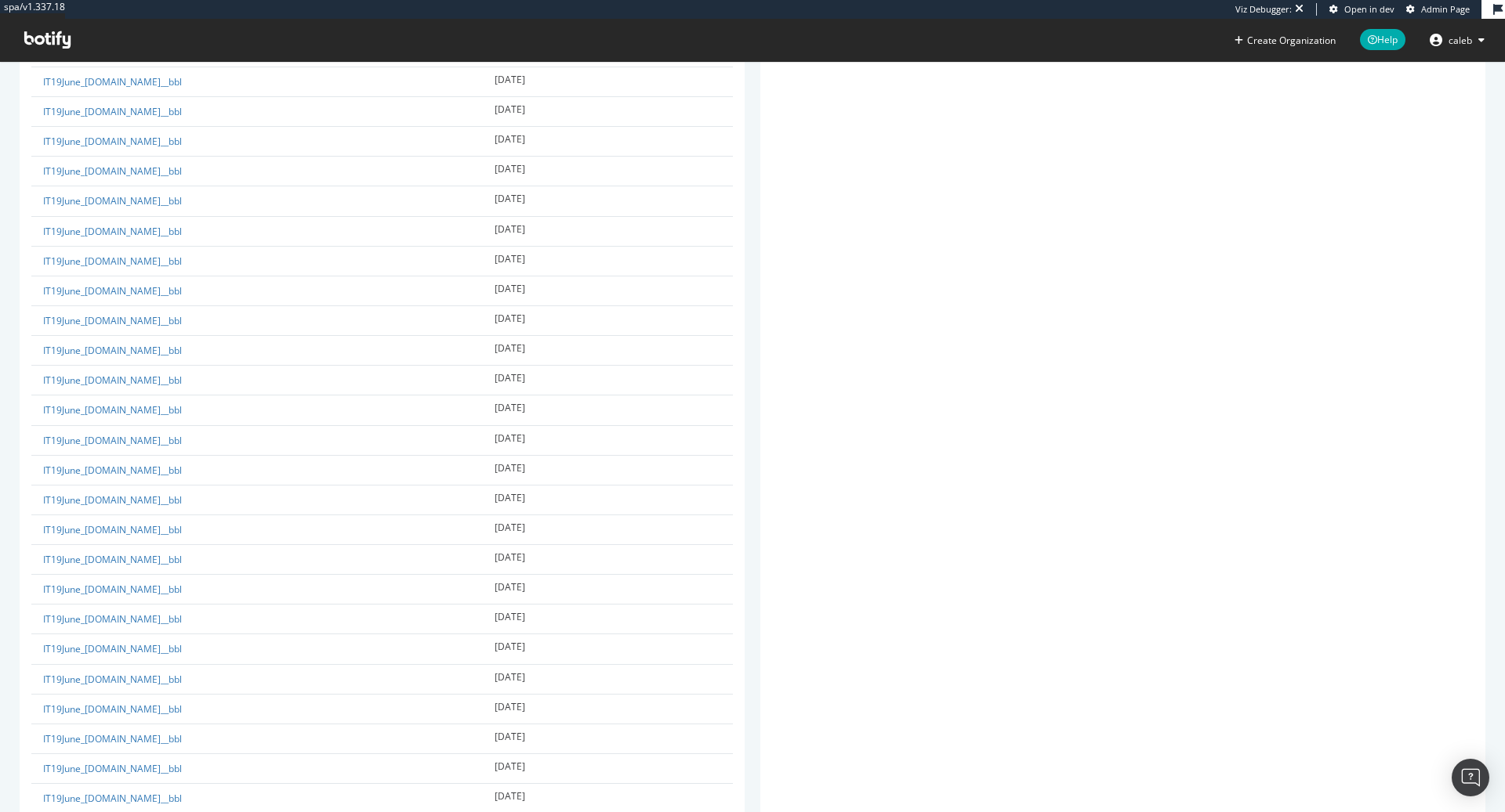
scroll to position [27456, 0]
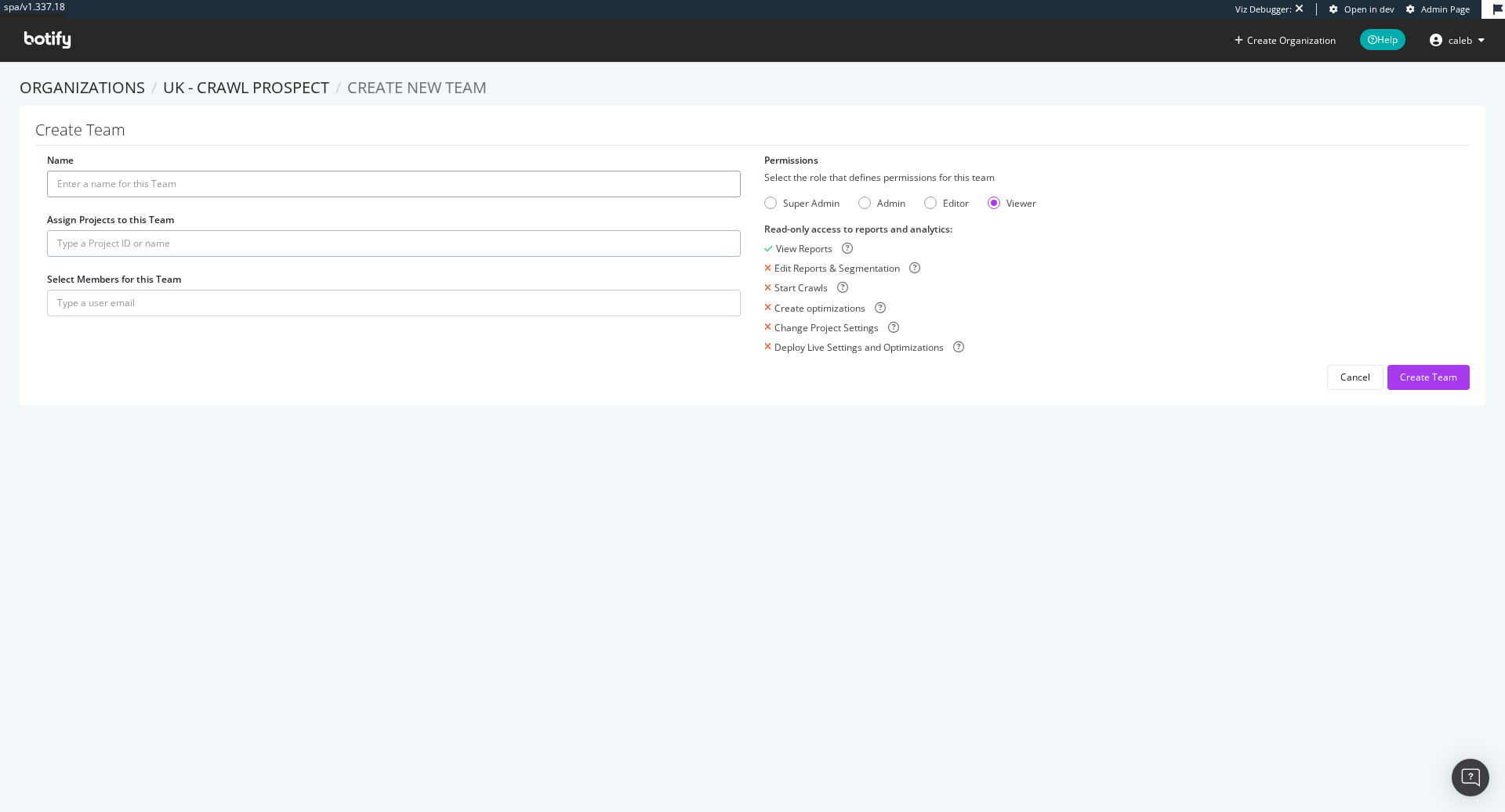
click at [297, 181] on input "Name" at bounding box center [394, 185] width 693 height 27
type input "UK Team"
click at [276, 241] on input "text" at bounding box center [394, 244] width 693 height 27
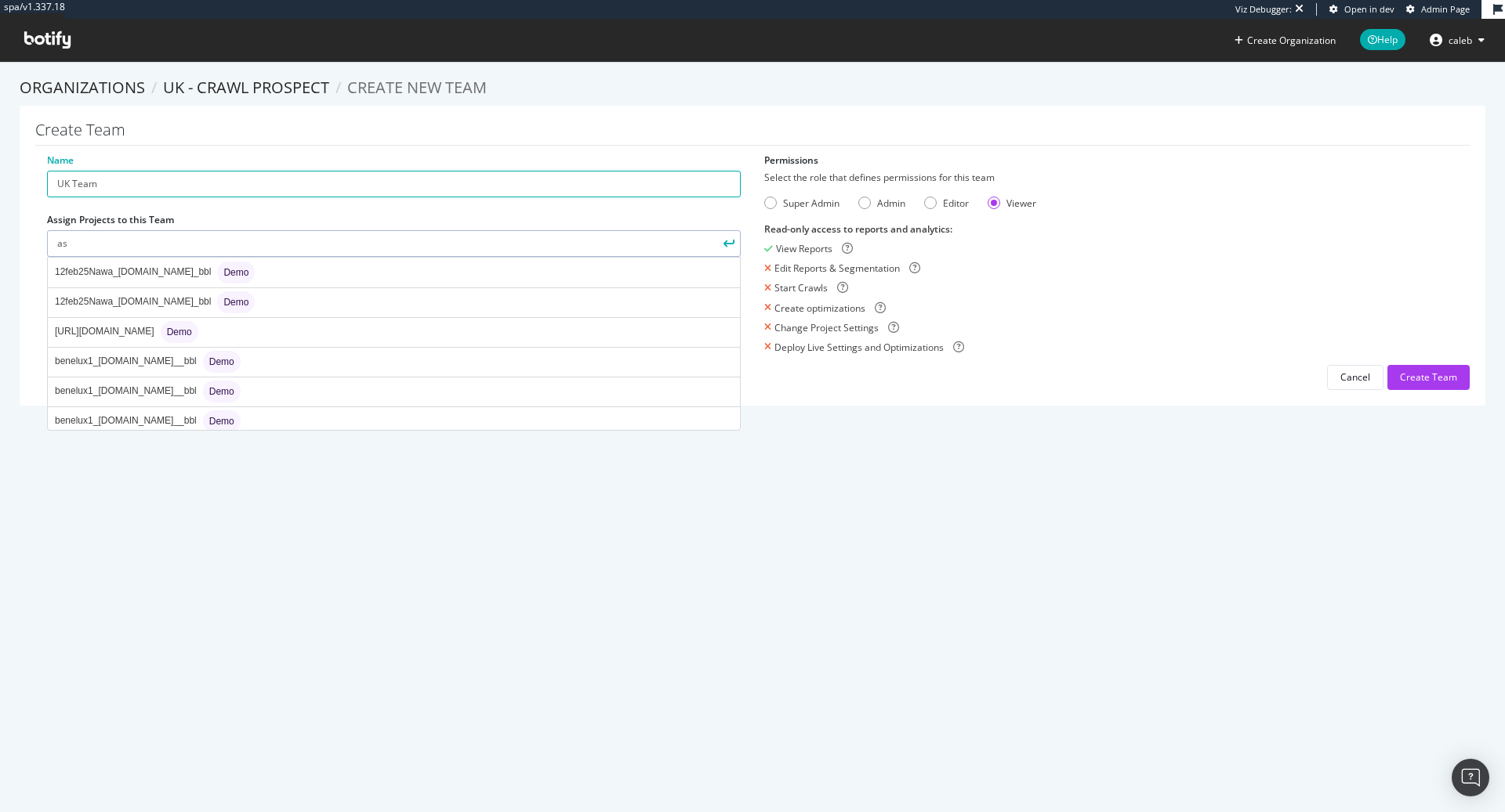
type input "a"
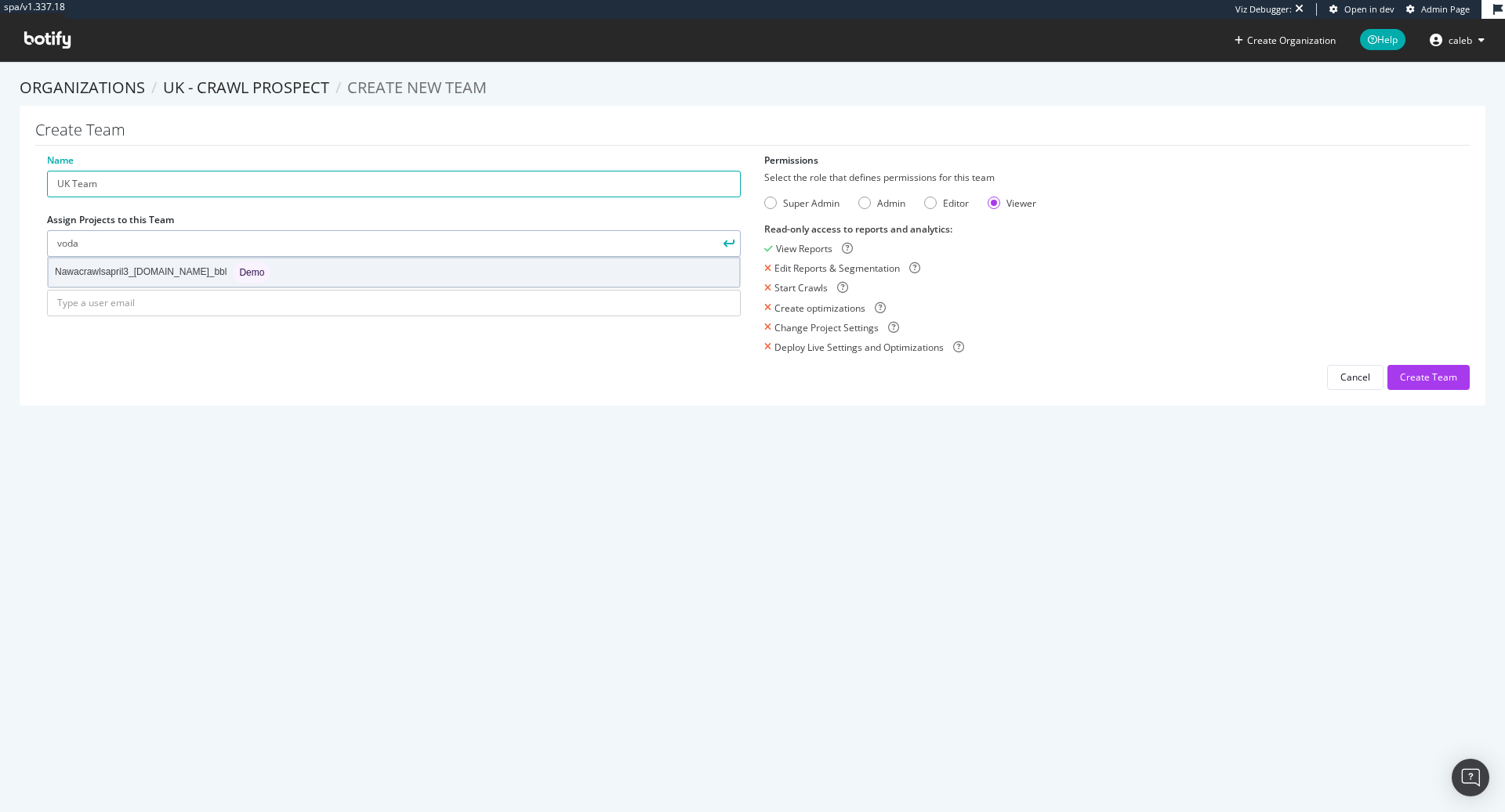
type input "voda"
click at [296, 271] on div "Nawacrawlsapril3_vodafone.co.uk_bbl Demo" at bounding box center [394, 272] width 691 height 28
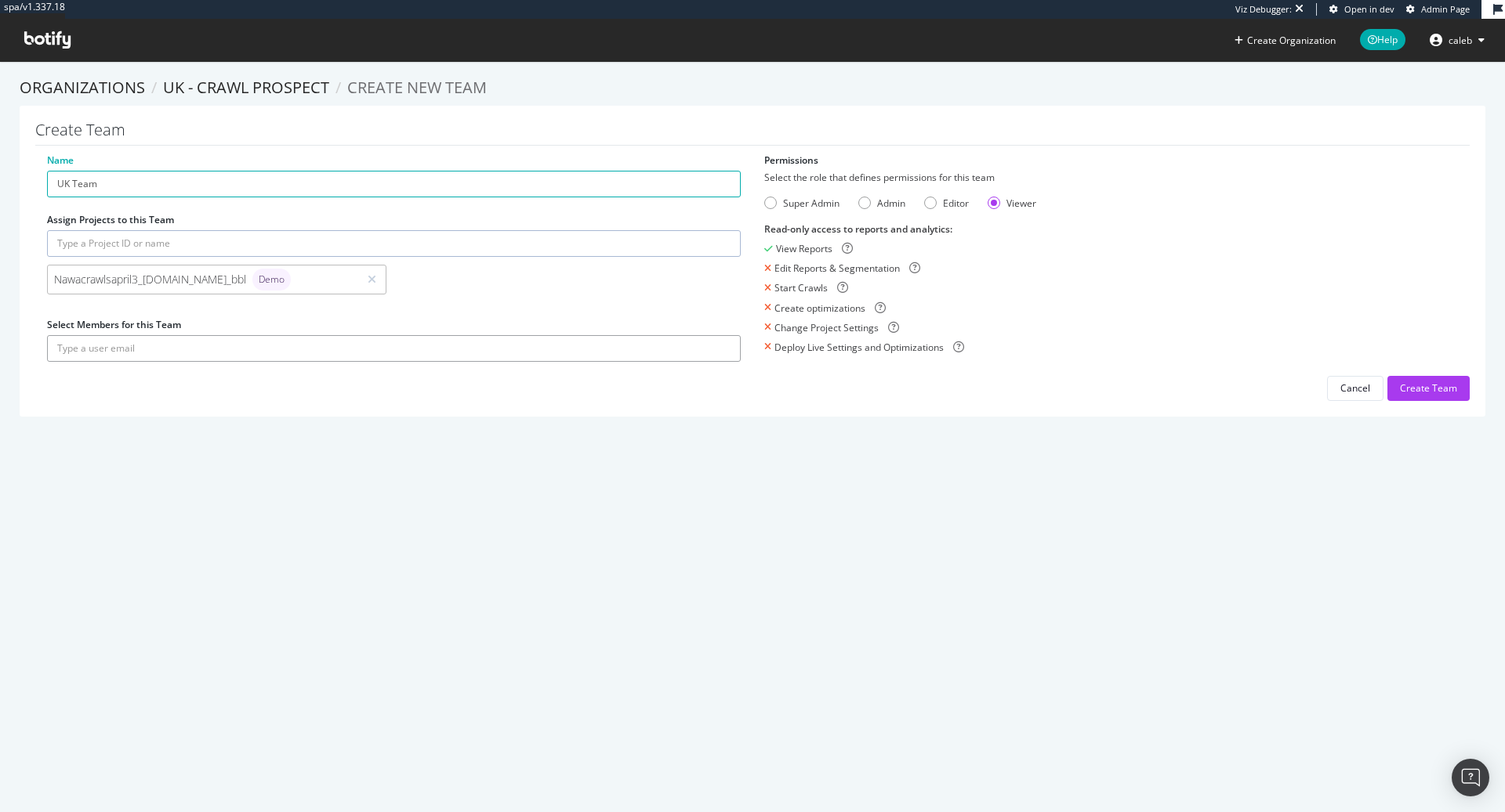
click at [195, 342] on input "text" at bounding box center [394, 349] width 693 height 27
type input "caleb@botify.com"
click at [714, 335] on button "submit" at bounding box center [727, 349] width 27 height 27
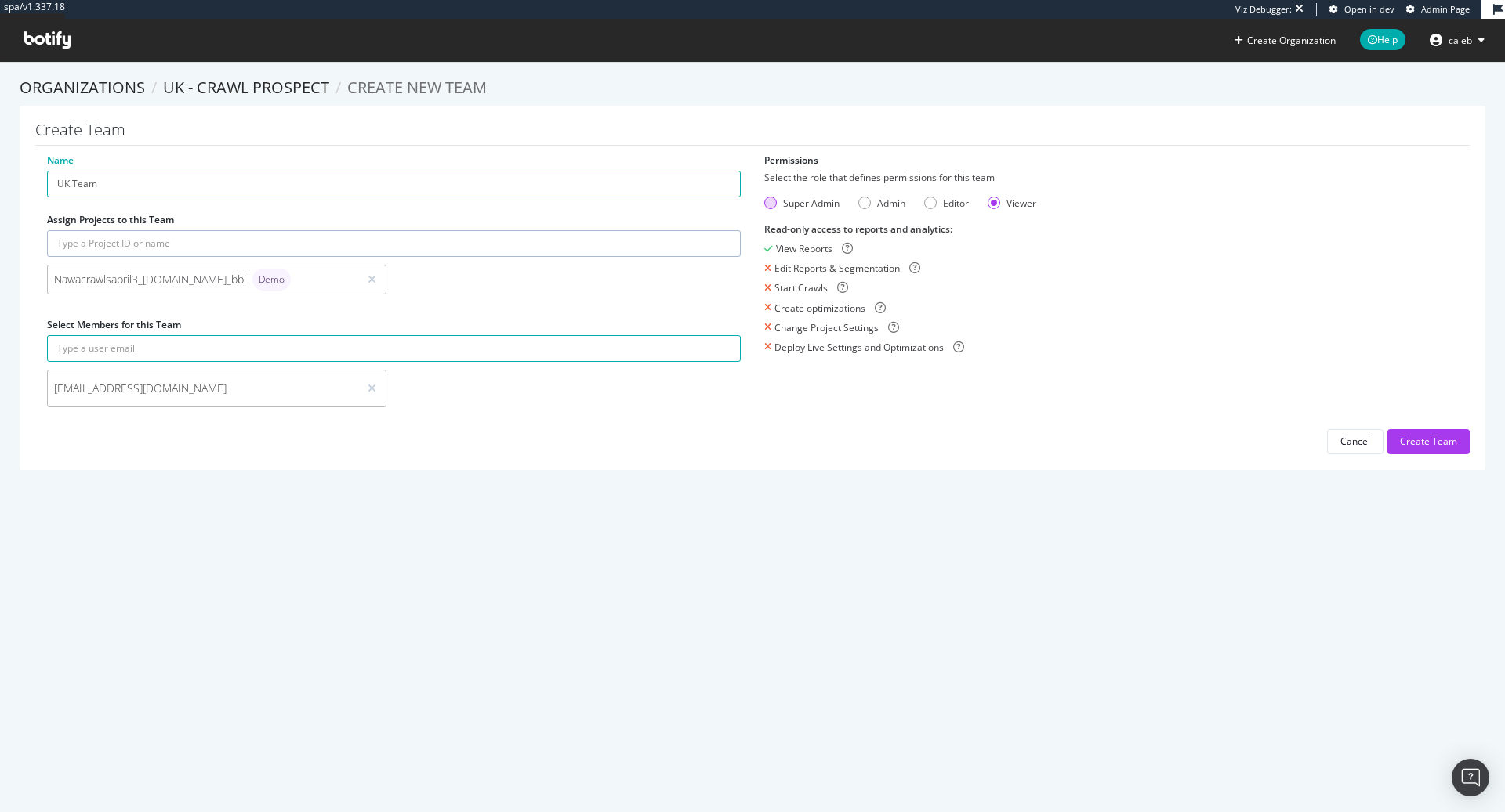
click at [774, 204] on div "Super Admin" at bounding box center [770, 202] width 13 height 13
click at [1429, 441] on div "Create Team" at bounding box center [1429, 442] width 57 height 14
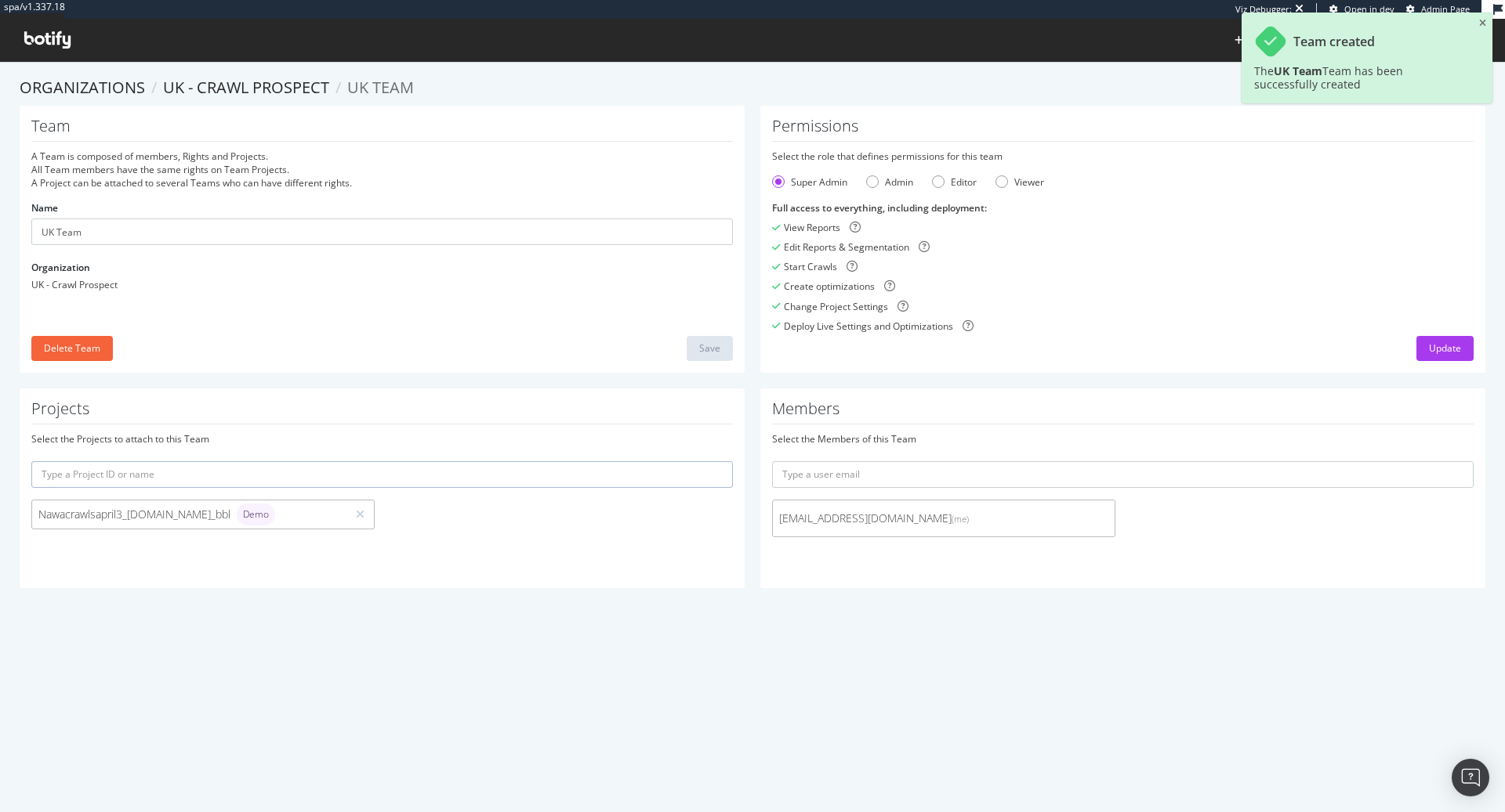
click at [1487, 23] on div "Team created The UK Team Team has been successfully created" at bounding box center [1367, 58] width 251 height 91
click at [1479, 23] on div "Team created The UK Team Team has been successfully created" at bounding box center [1367, 58] width 251 height 91
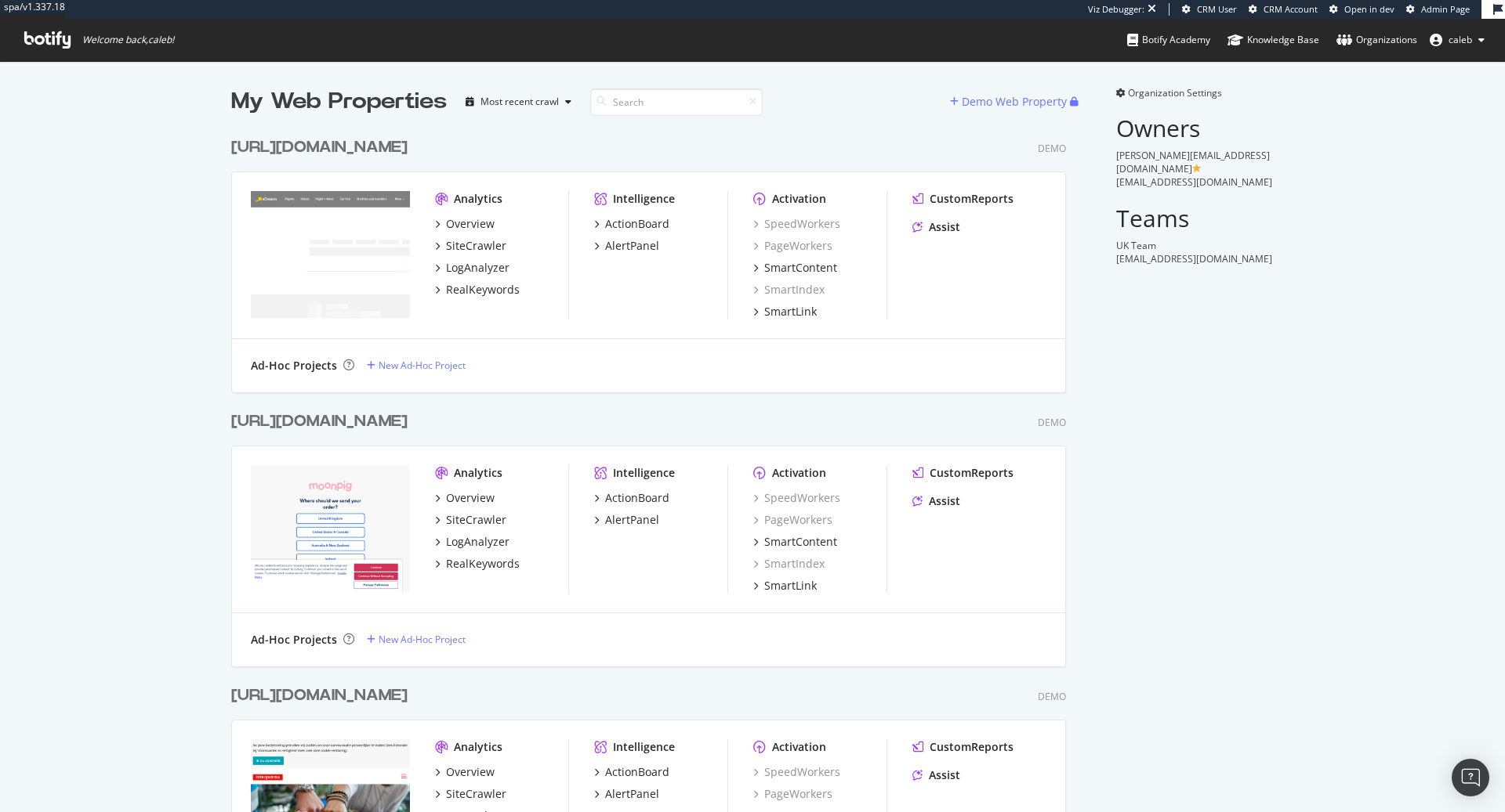
scroll to position [25213, 846]
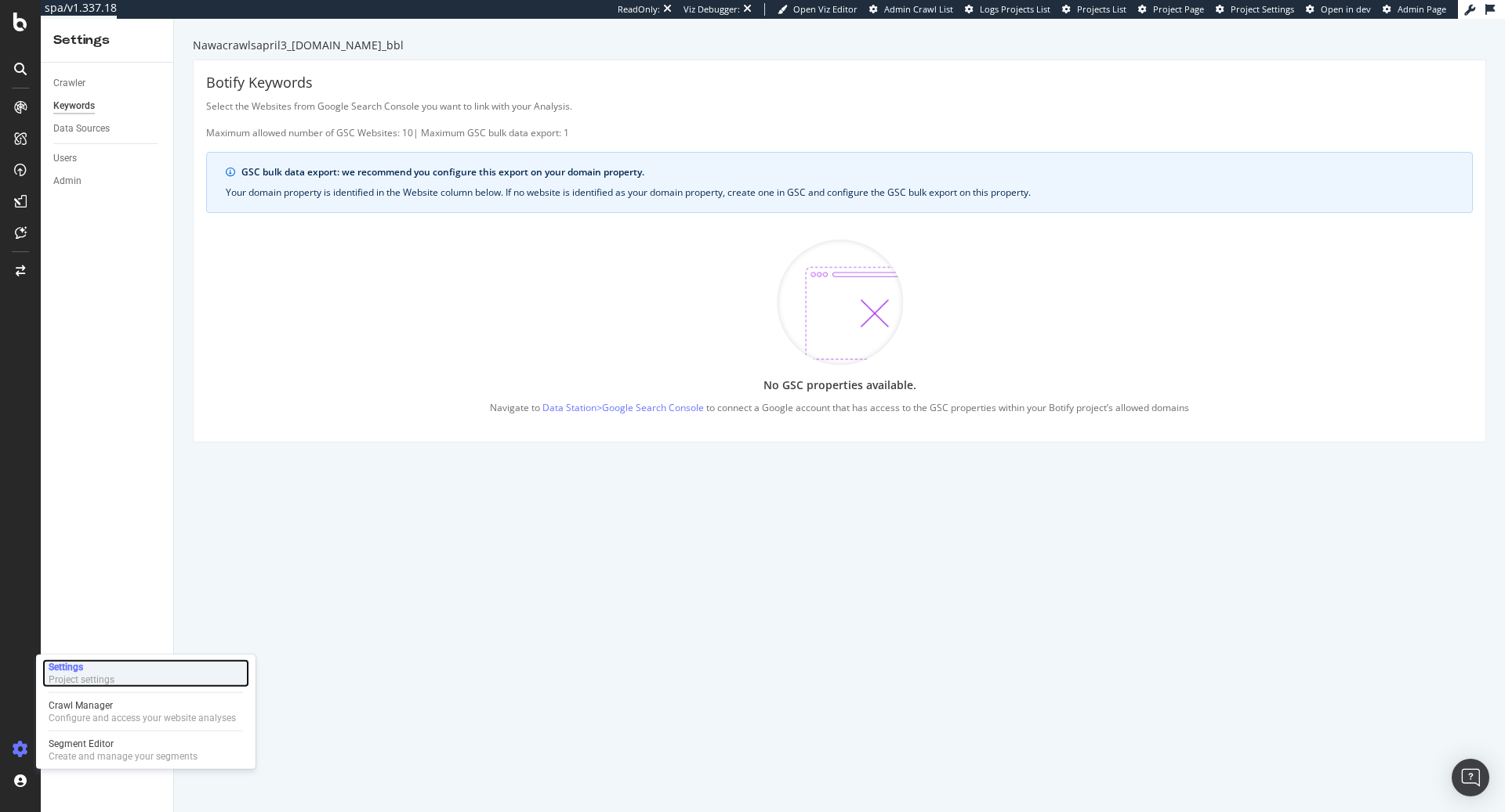
click at [122, 663] on div "Settings Project settings" at bounding box center [146, 673] width 207 height 28
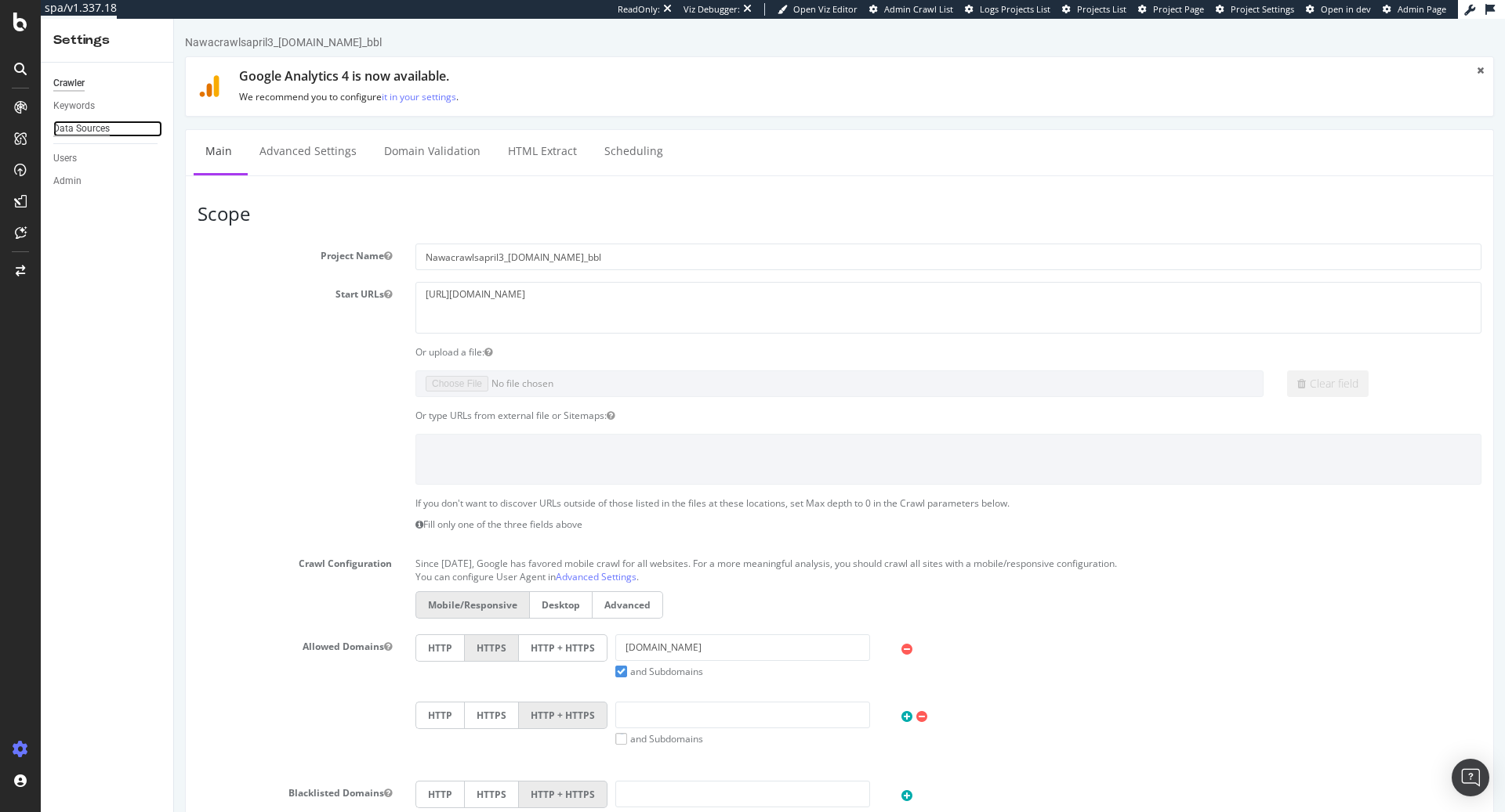
click at [95, 130] on div "Data Sources" at bounding box center [81, 129] width 56 height 16
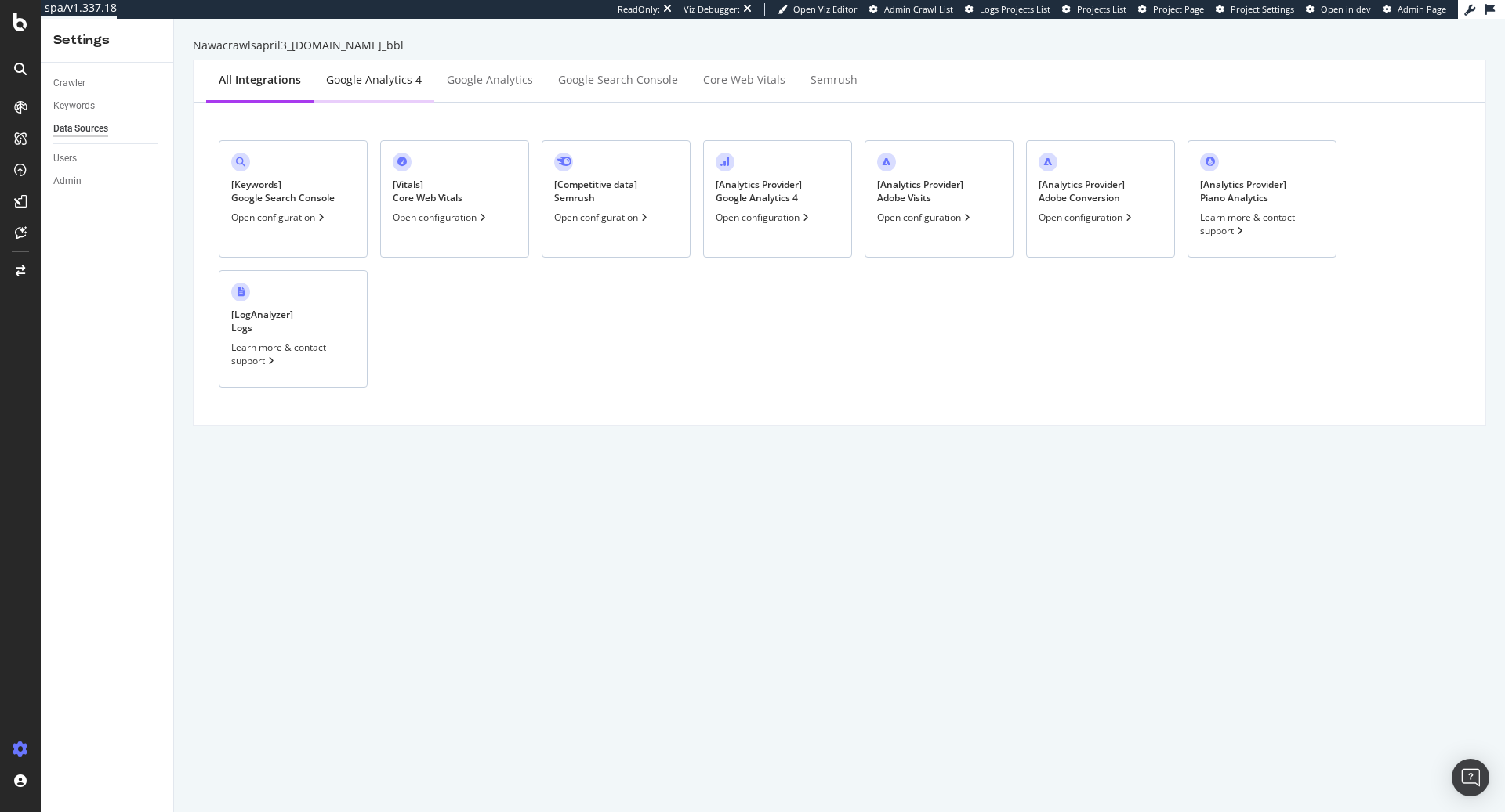
click at [372, 62] on div "Google Analytics 4" at bounding box center [373, 81] width 121 height 44
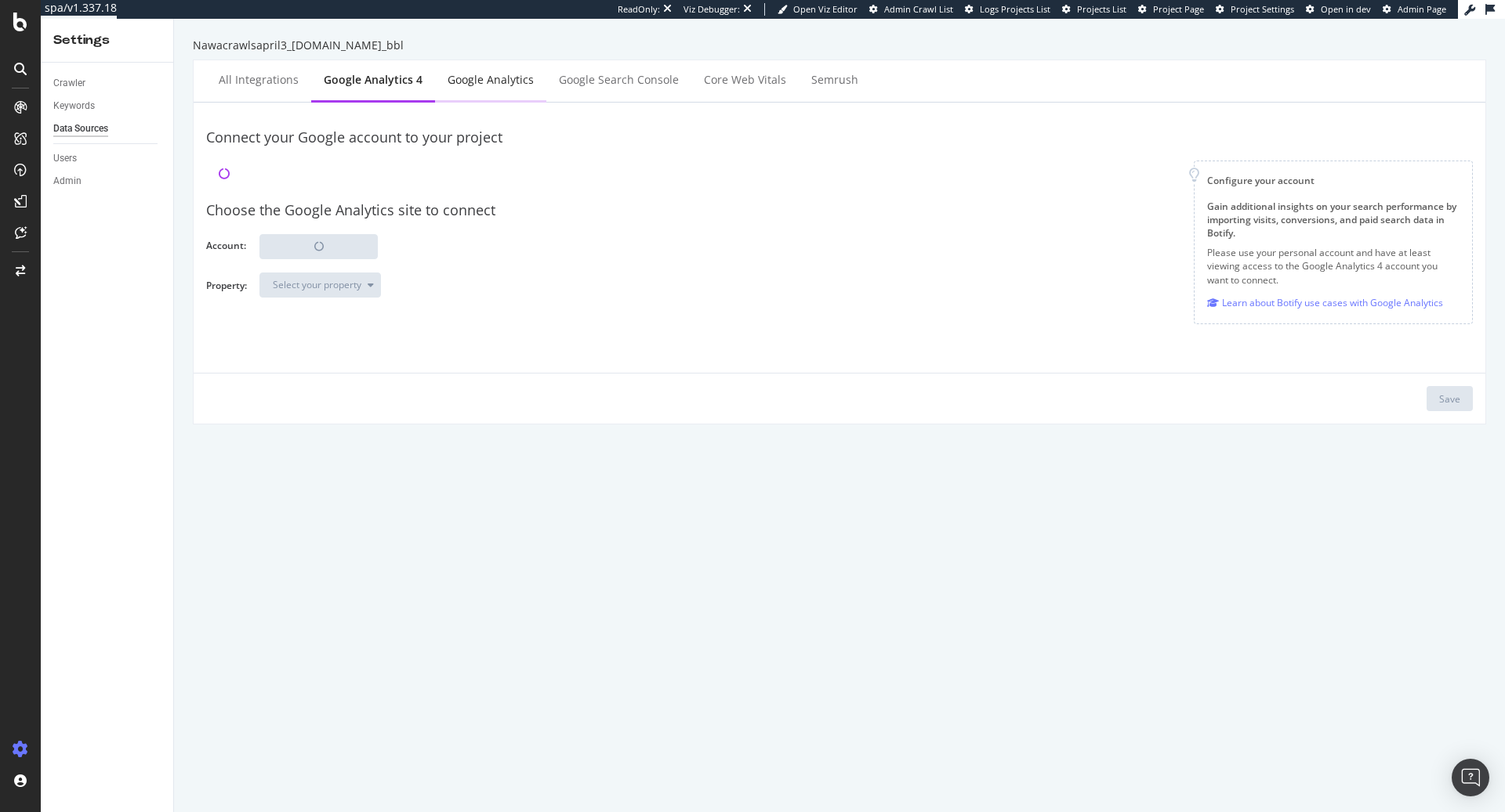
click at [480, 77] on div "Google Analytics" at bounding box center [490, 80] width 86 height 15
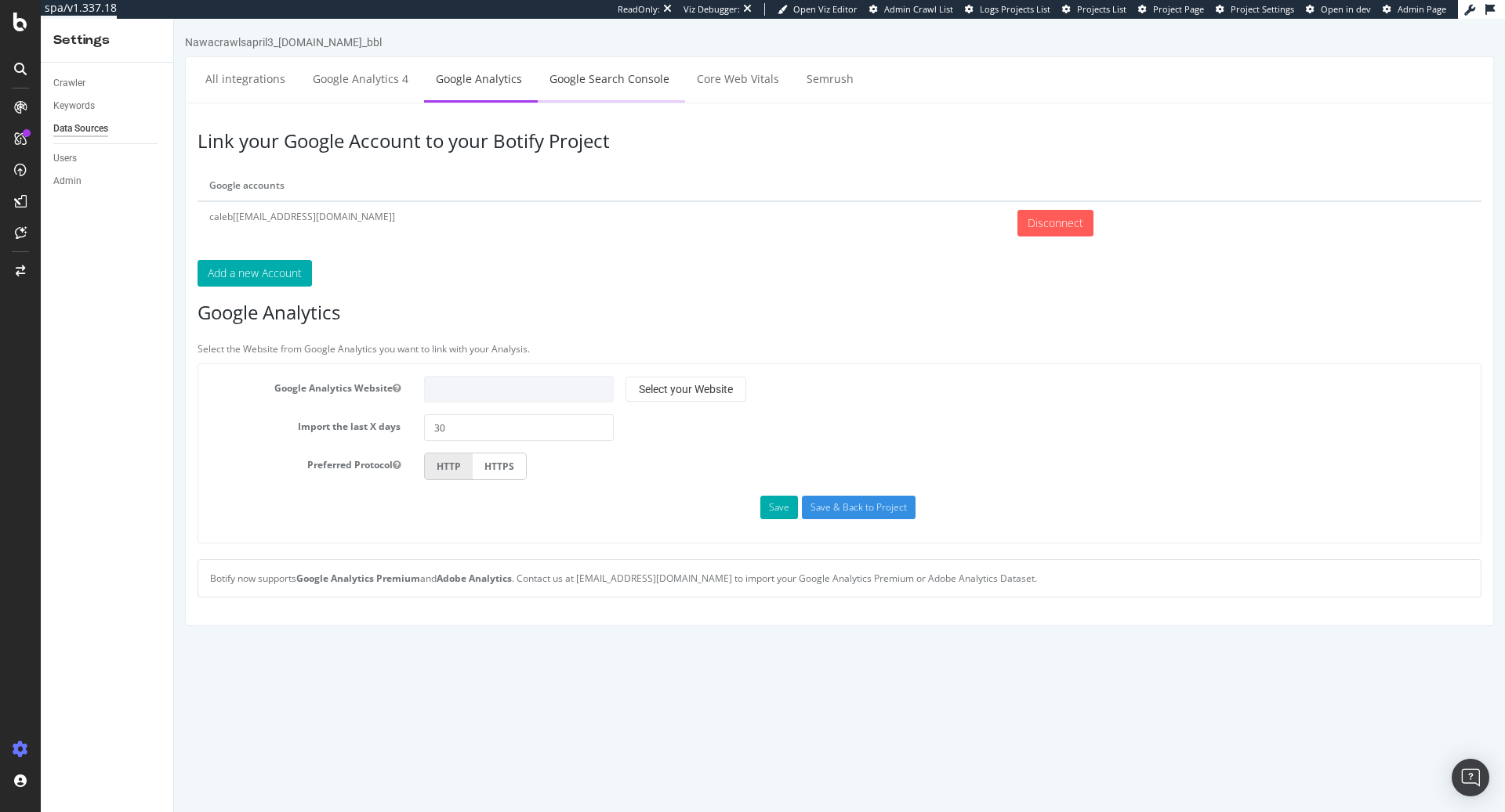
click at [649, 75] on link "Google Search Console" at bounding box center [609, 78] width 143 height 44
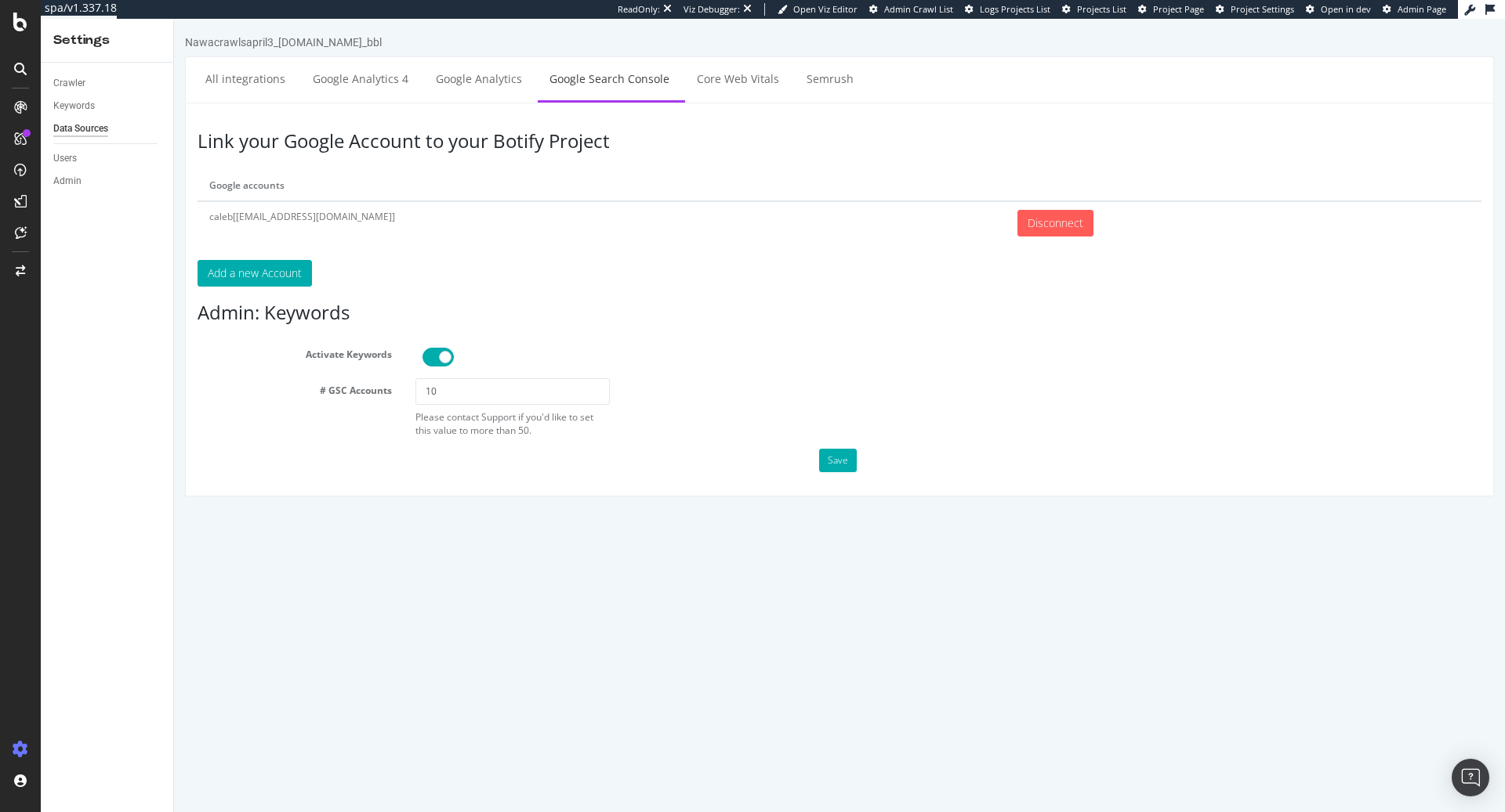
click at [85, 115] on div "Keywords" at bounding box center [113, 106] width 120 height 23
click at [85, 112] on div "Keywords" at bounding box center [74, 105] width 42 height 16
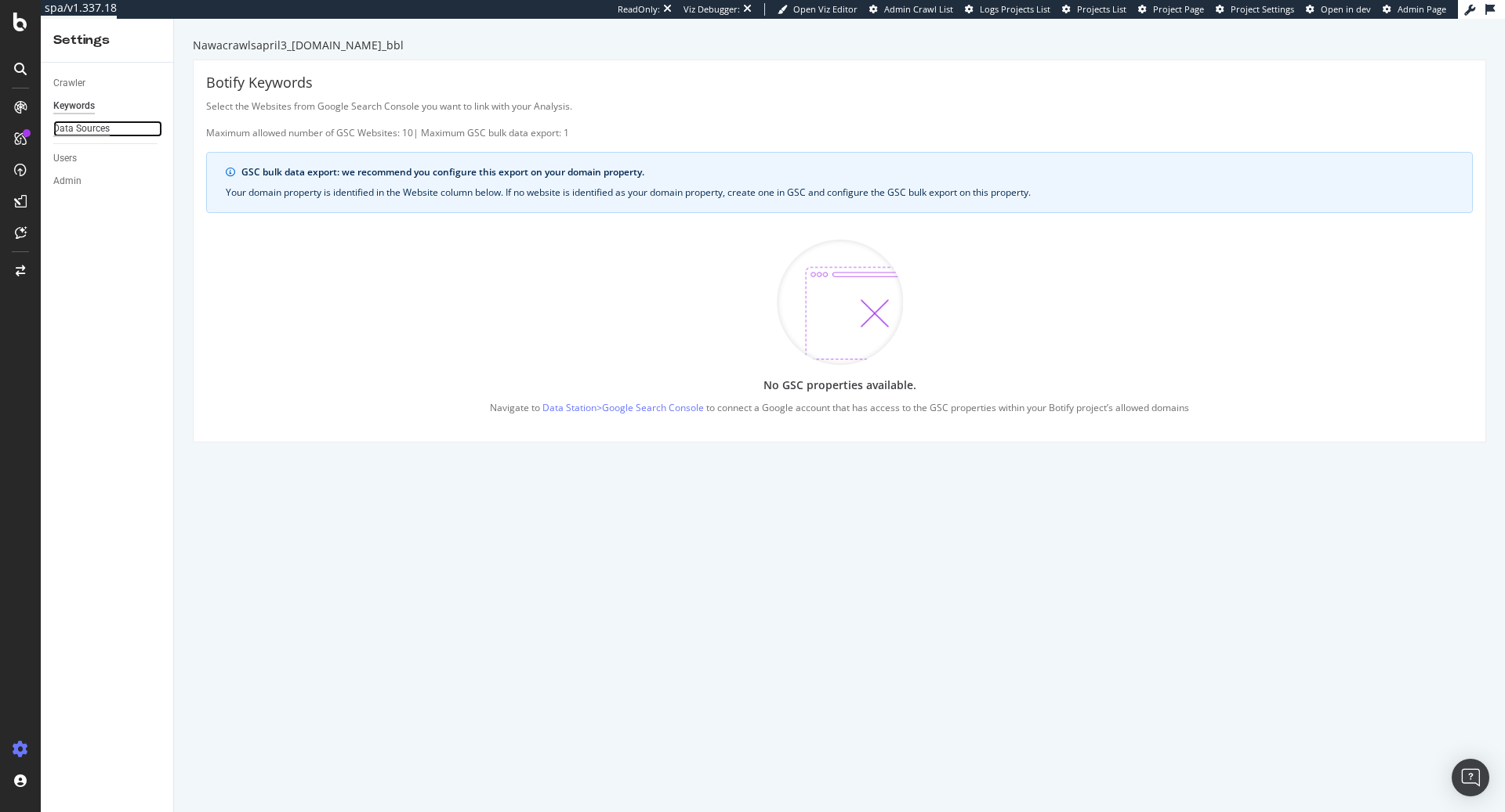
click at [91, 123] on div "Data Sources" at bounding box center [81, 129] width 56 height 16
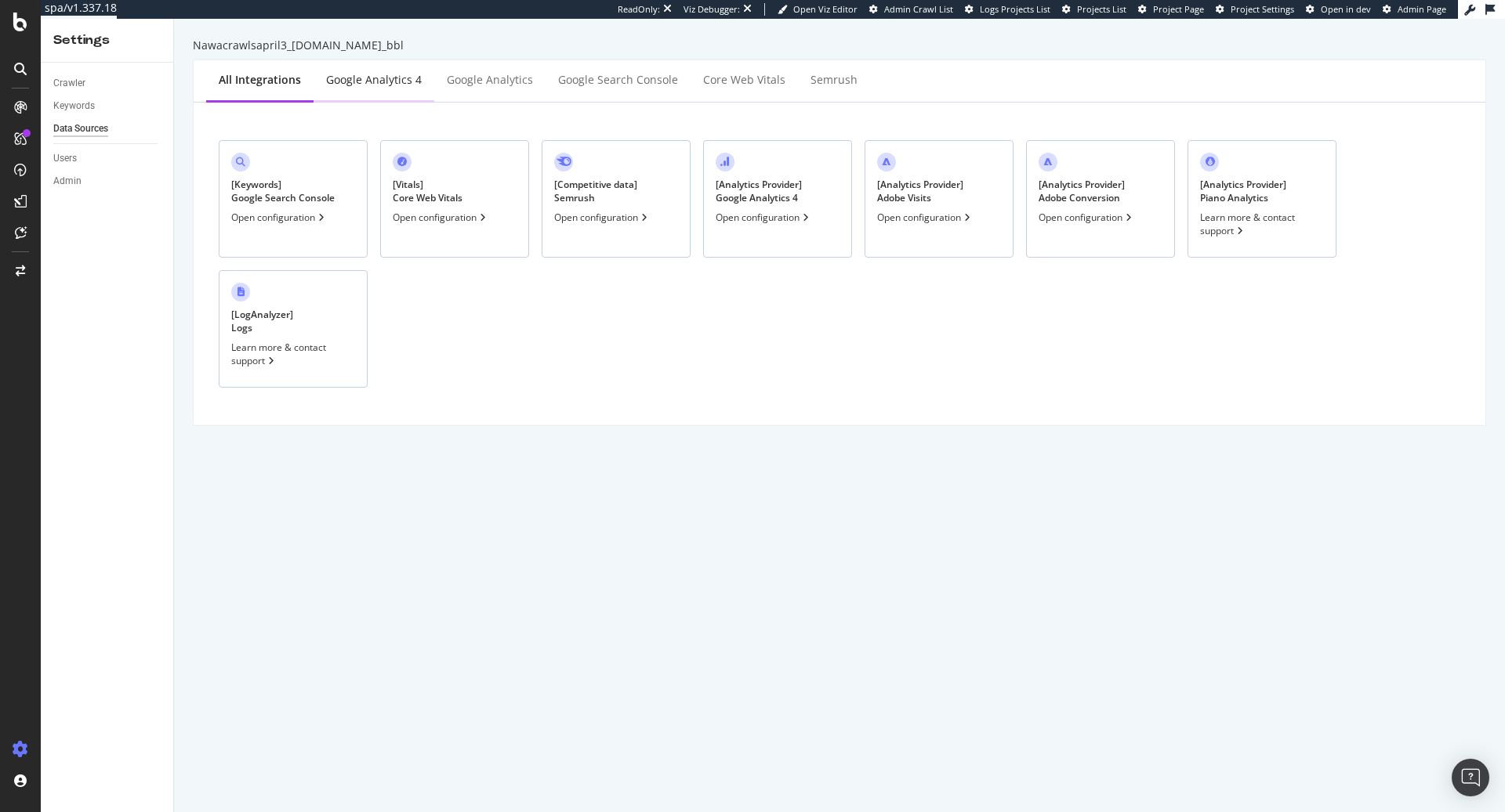
click at [387, 97] on div "Google Analytics 4" at bounding box center [373, 81] width 121 height 44
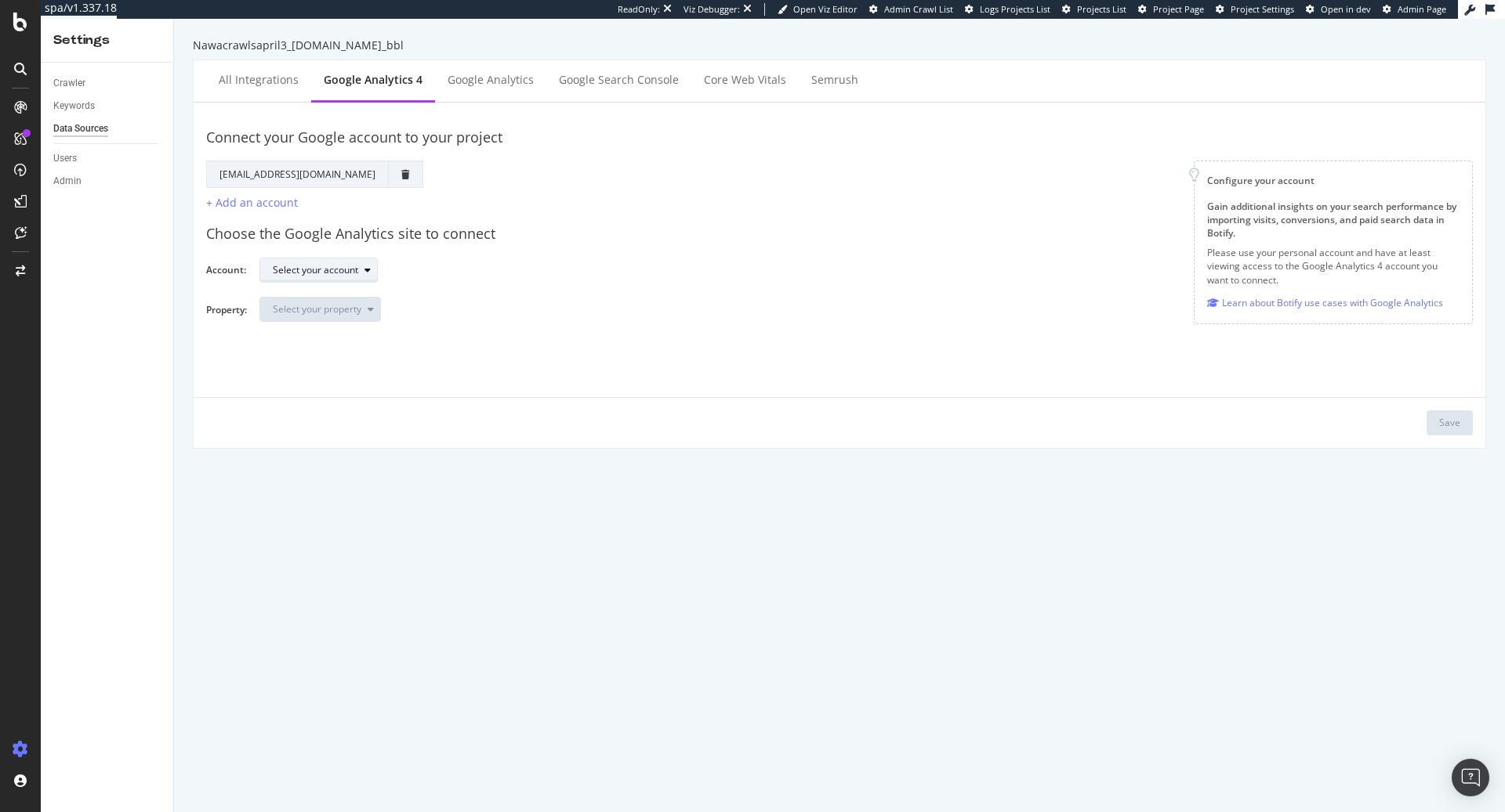
click at [334, 269] on div "Select your account" at bounding box center [315, 271] width 85 height 10
click at [553, 287] on div "Choose the Google Analytics site to connect Account: Select your account Proper…" at bounding box center [840, 273] width 1267 height 123
click at [268, 87] on div "All integrations" at bounding box center [258, 80] width 80 height 15
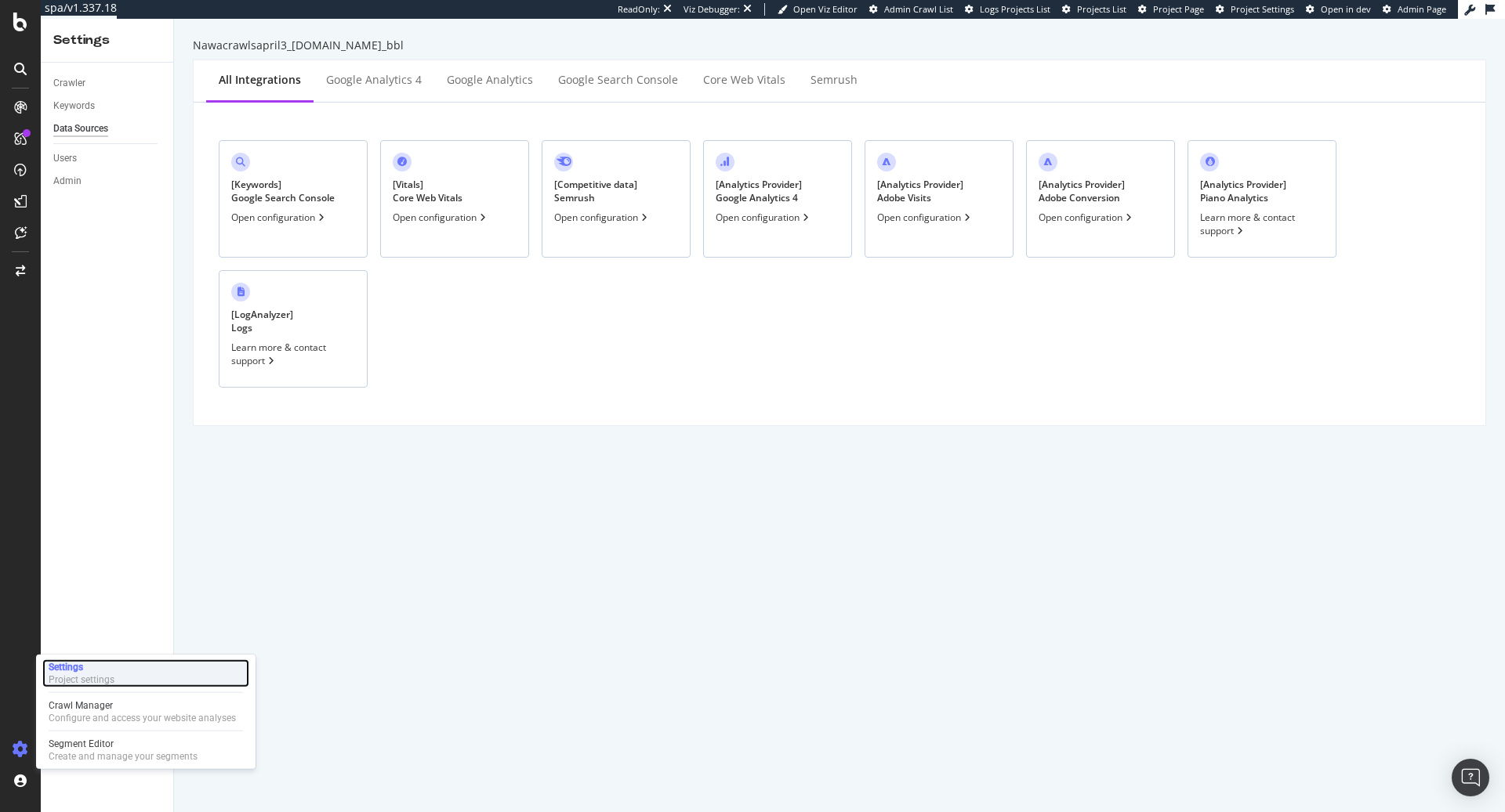
click at [103, 667] on div "Settings" at bounding box center [81, 667] width 66 height 13
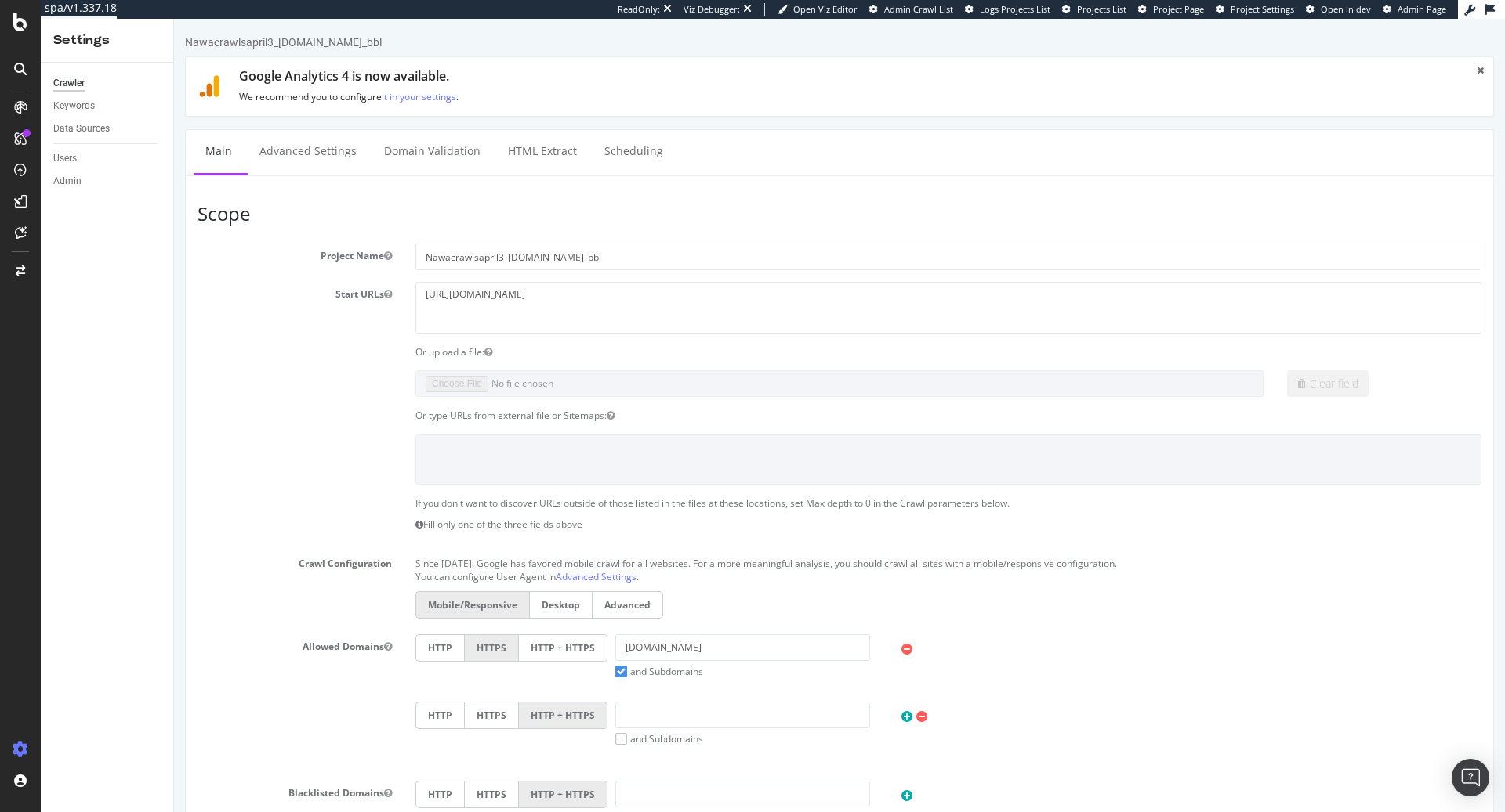
click at [97, 118] on div "Data Sources" at bounding box center [113, 130] width 120 height 23
click at [83, 104] on div "Keywords" at bounding box center [74, 105] width 42 height 16
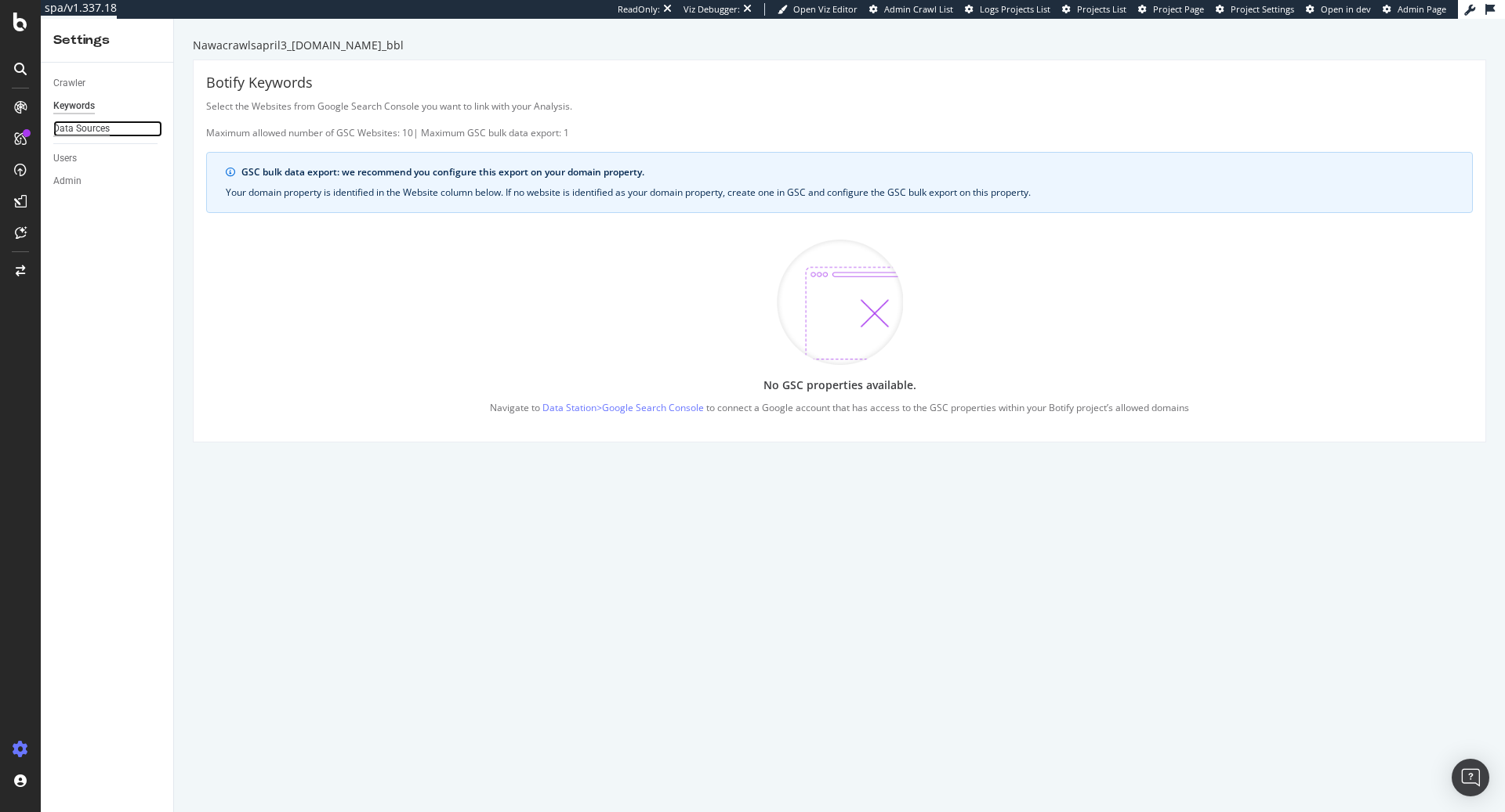
click at [95, 134] on div "Data Sources" at bounding box center [81, 129] width 56 height 16
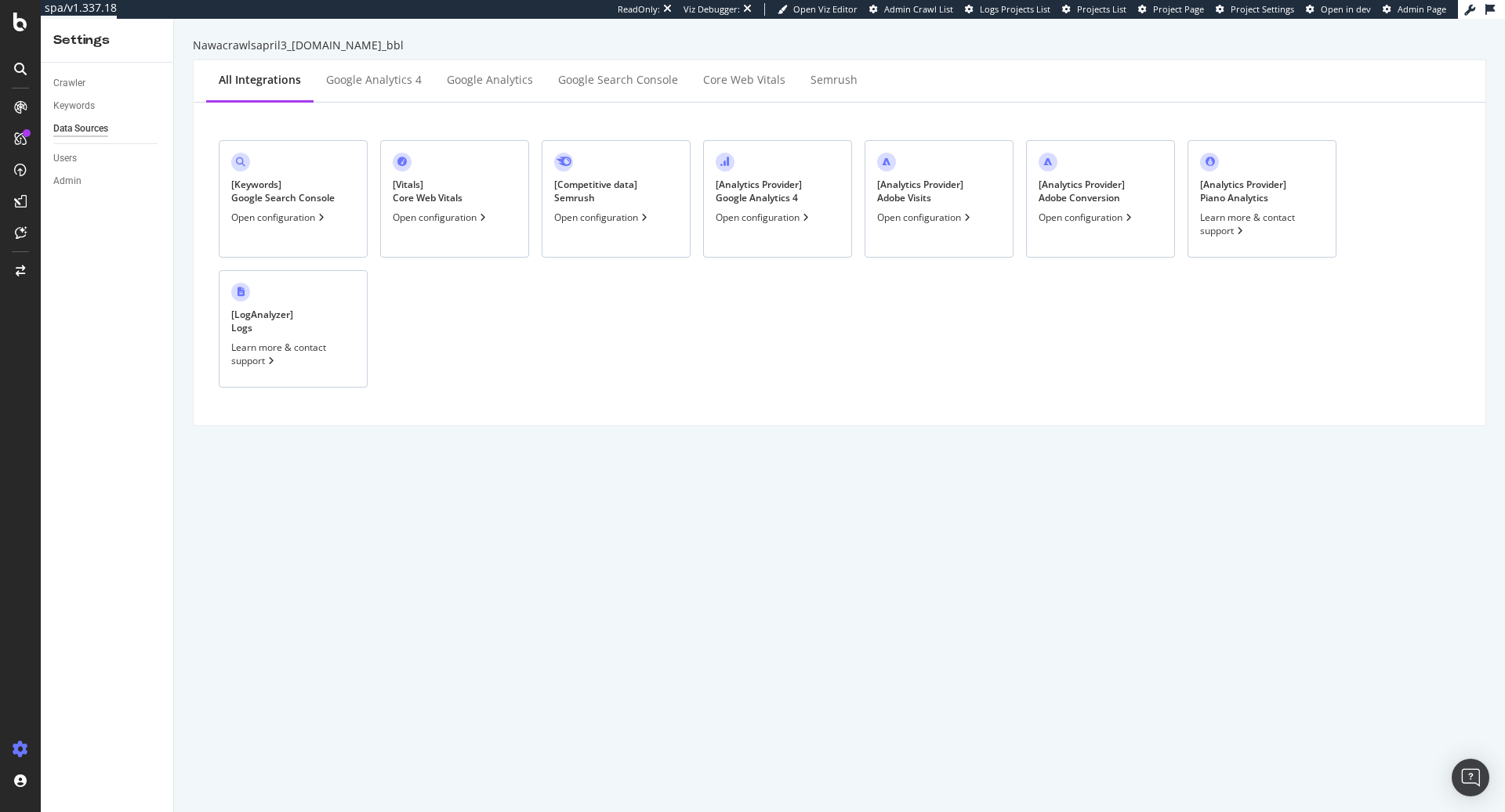
click at [319, 198] on div "[ Keywords ] Google Search Console" at bounding box center [282, 191] width 103 height 27
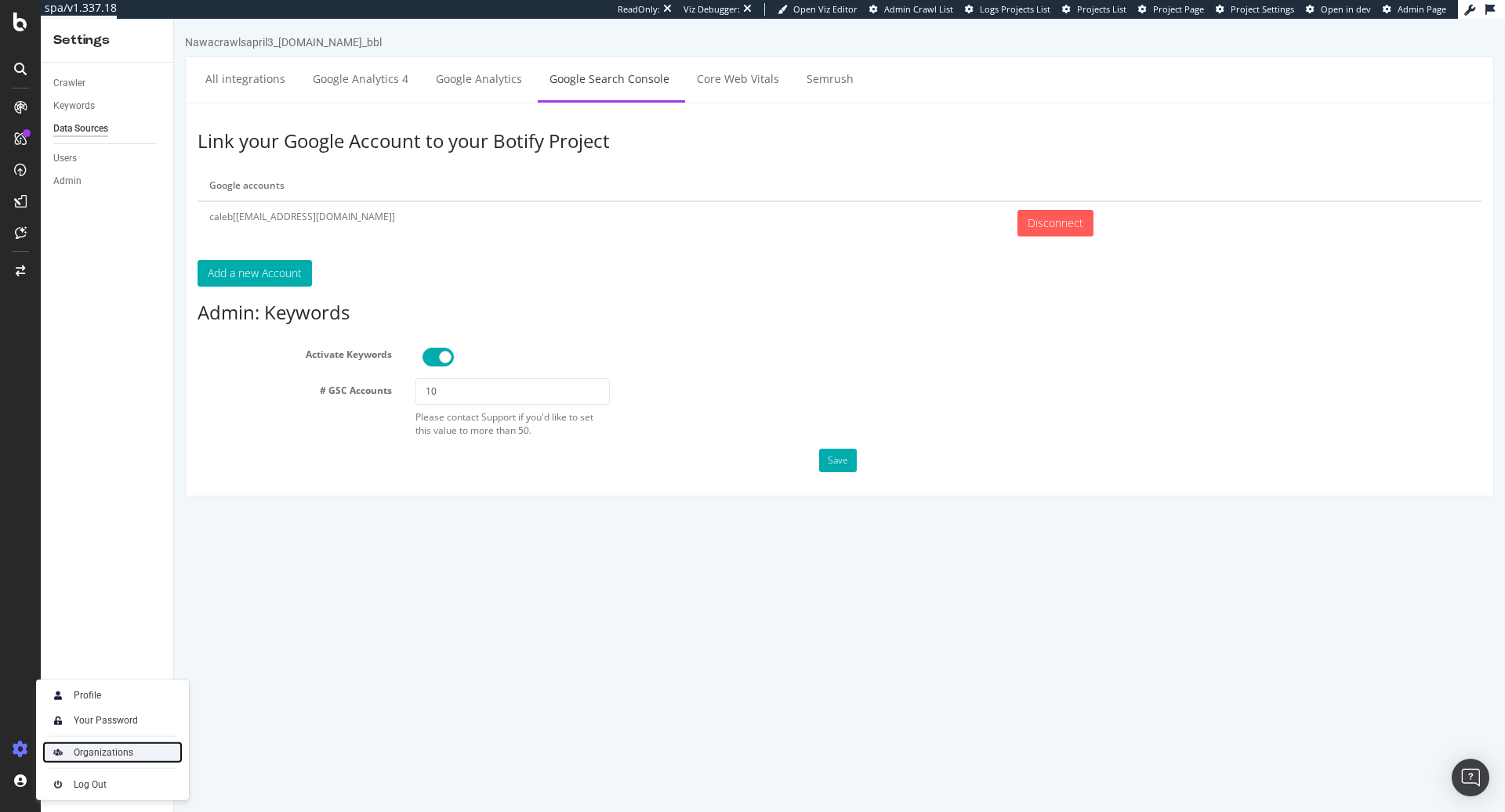
click at [102, 755] on div "Organizations" at bounding box center [103, 752] width 60 height 13
click at [68, 165] on div "Users" at bounding box center [65, 159] width 23 height 16
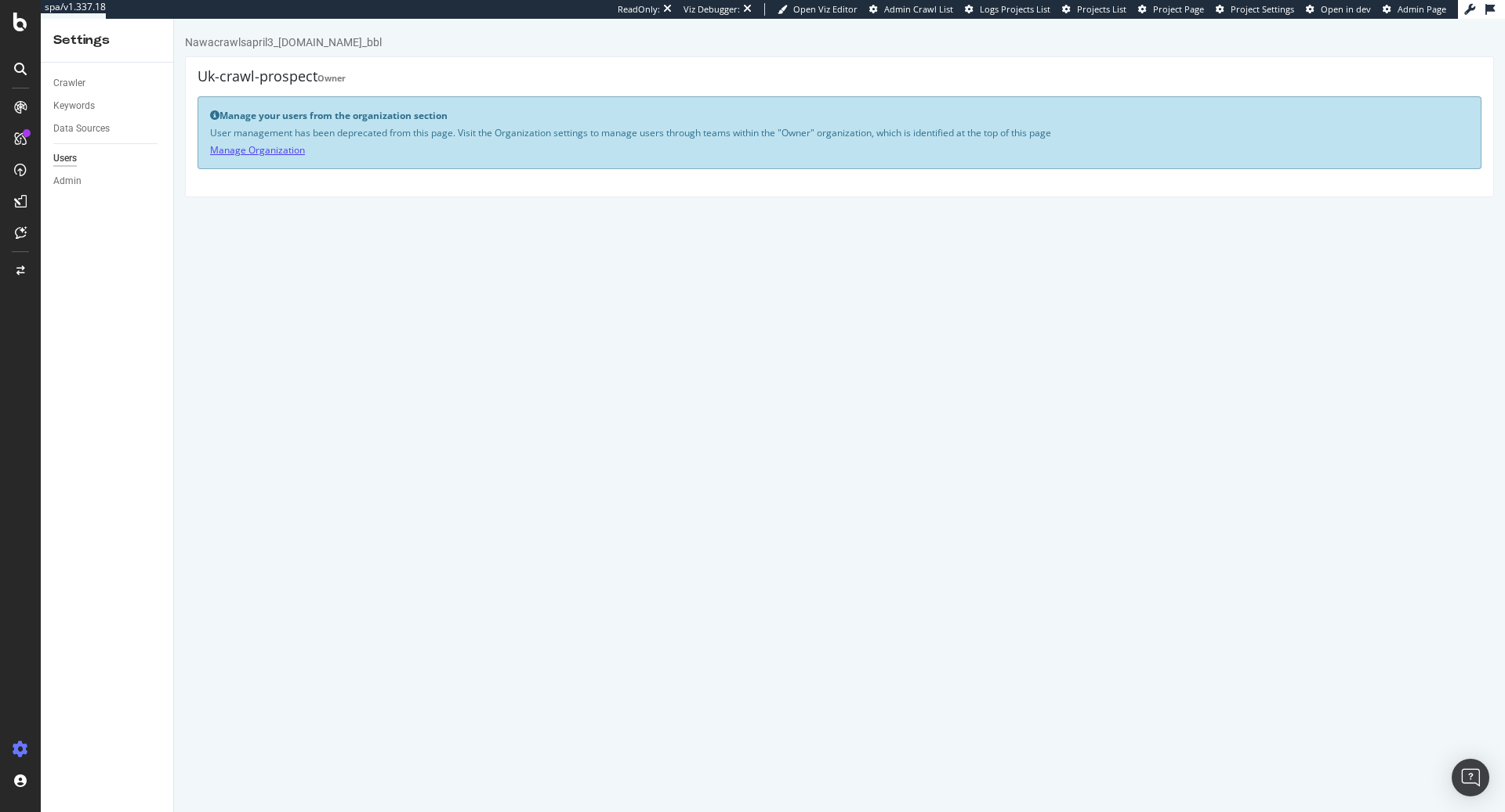
click at [275, 148] on link "Manage Organization" at bounding box center [257, 150] width 95 height 14
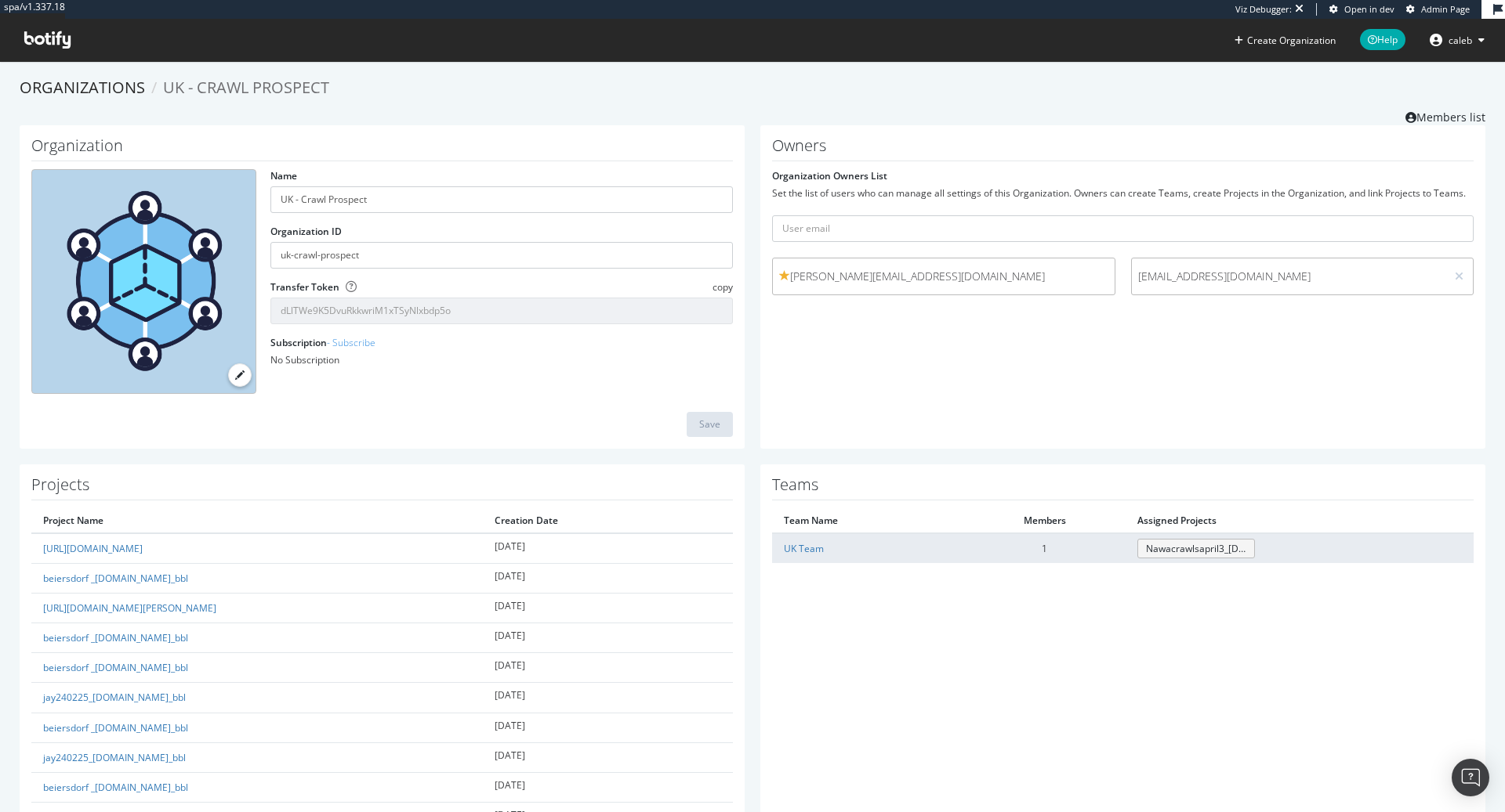
click at [1166, 552] on link "Nawacrawlsapril3_[DOMAIN_NAME]_bbl" at bounding box center [1196, 549] width 118 height 19
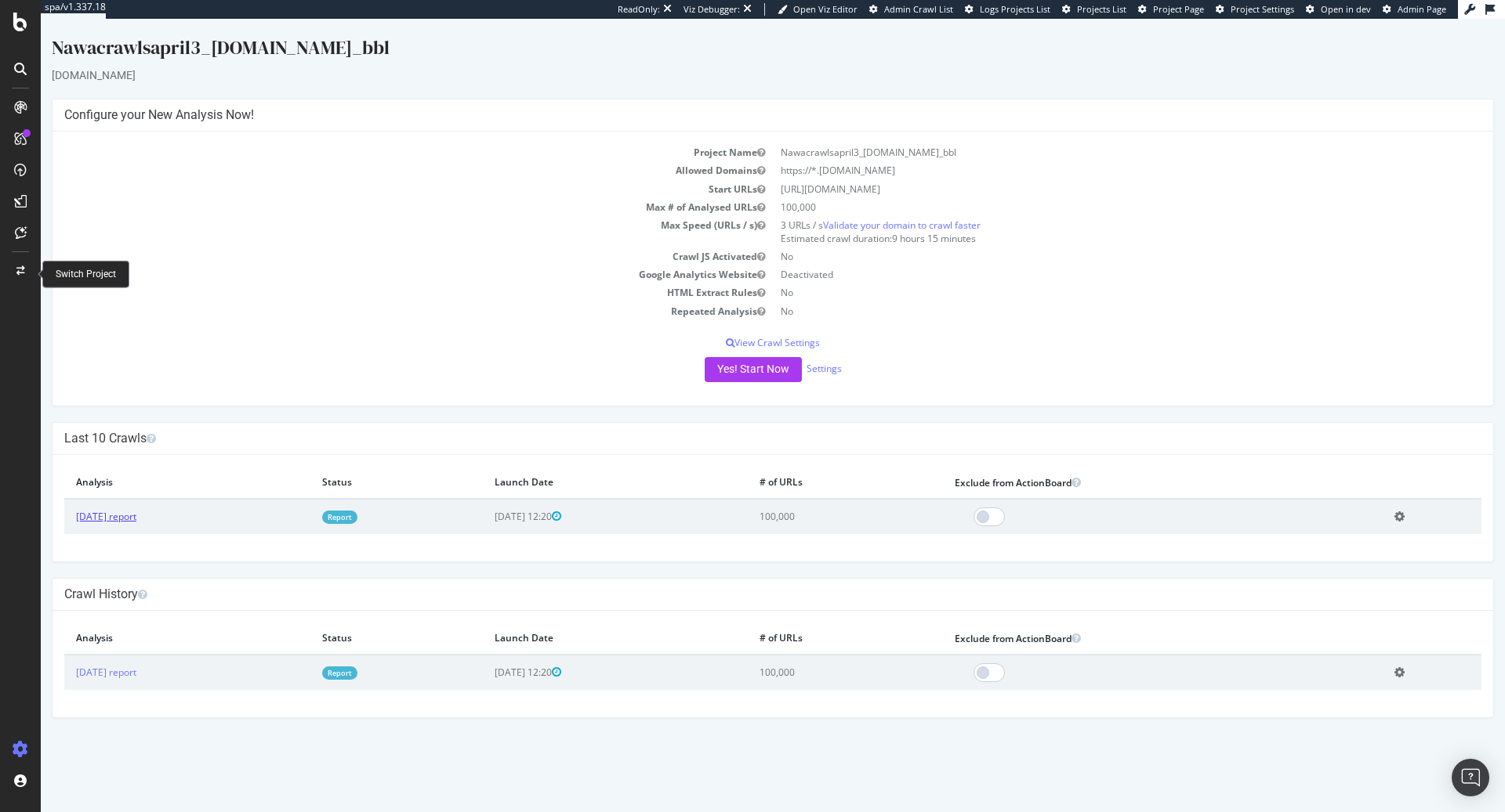
click at [136, 516] on link "[DATE] report" at bounding box center [106, 517] width 60 height 14
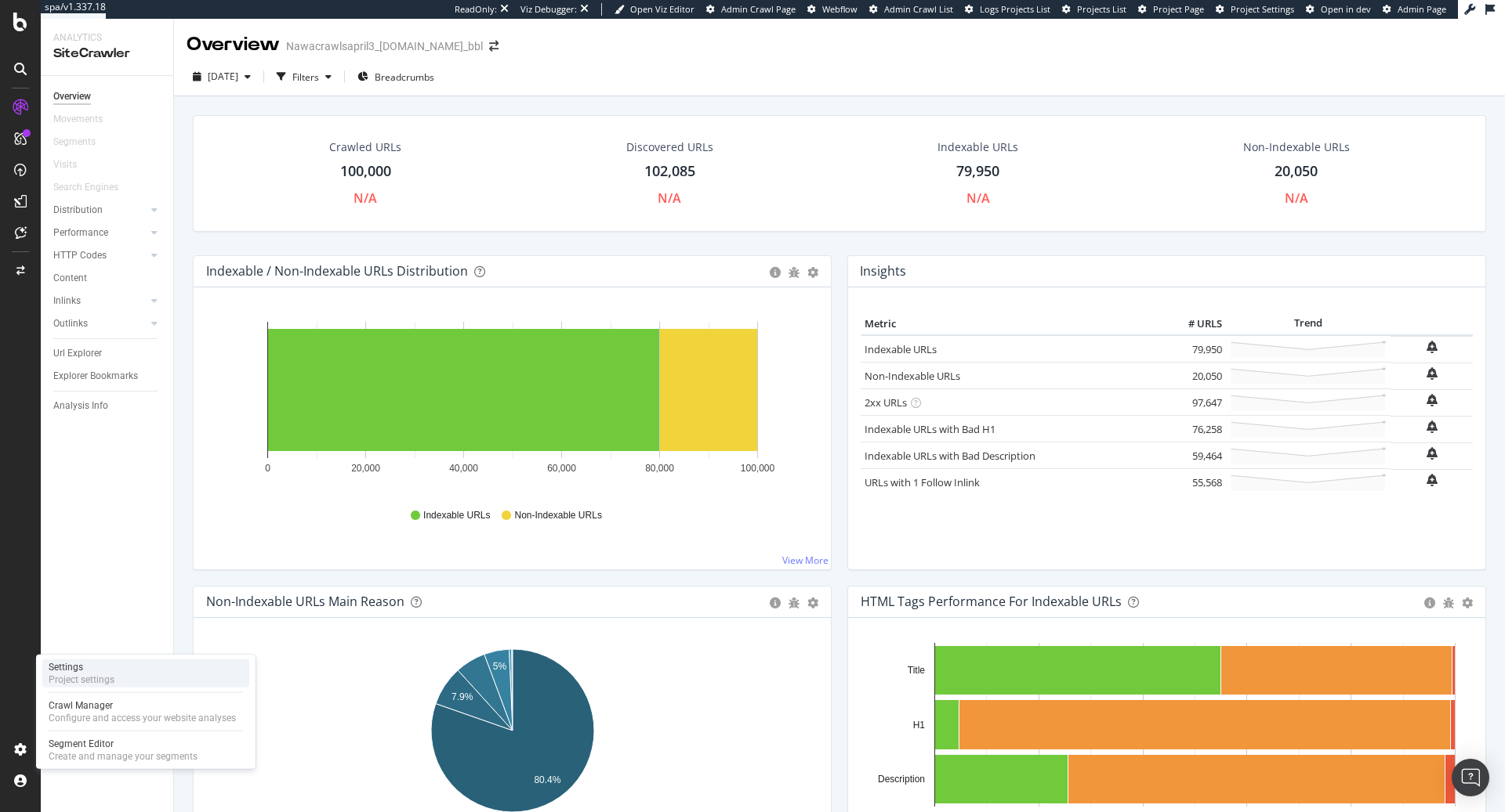
click at [114, 677] on div "Settings Project settings" at bounding box center [146, 673] width 207 height 28
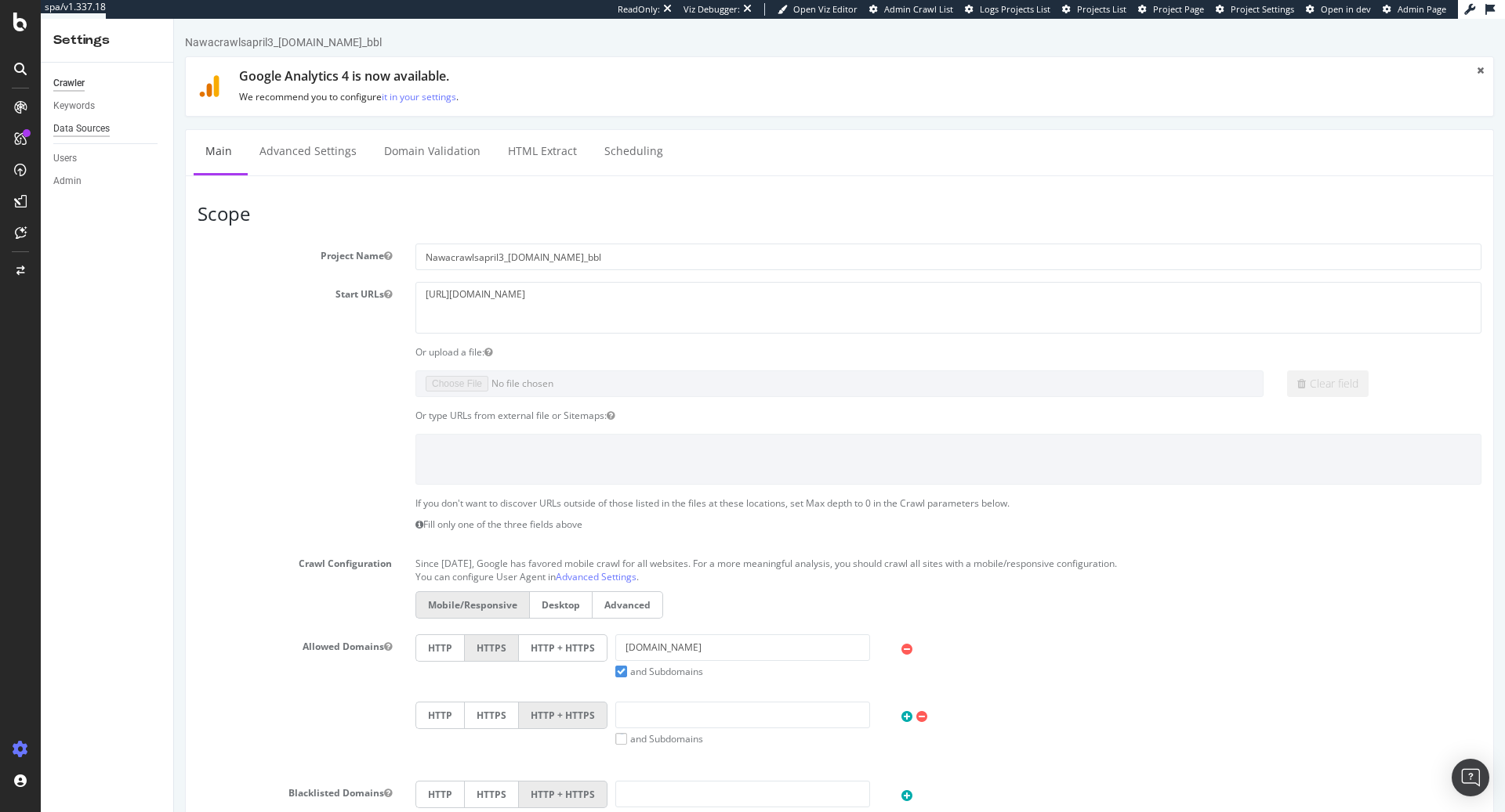
click at [95, 129] on div "Data Sources" at bounding box center [81, 129] width 56 height 16
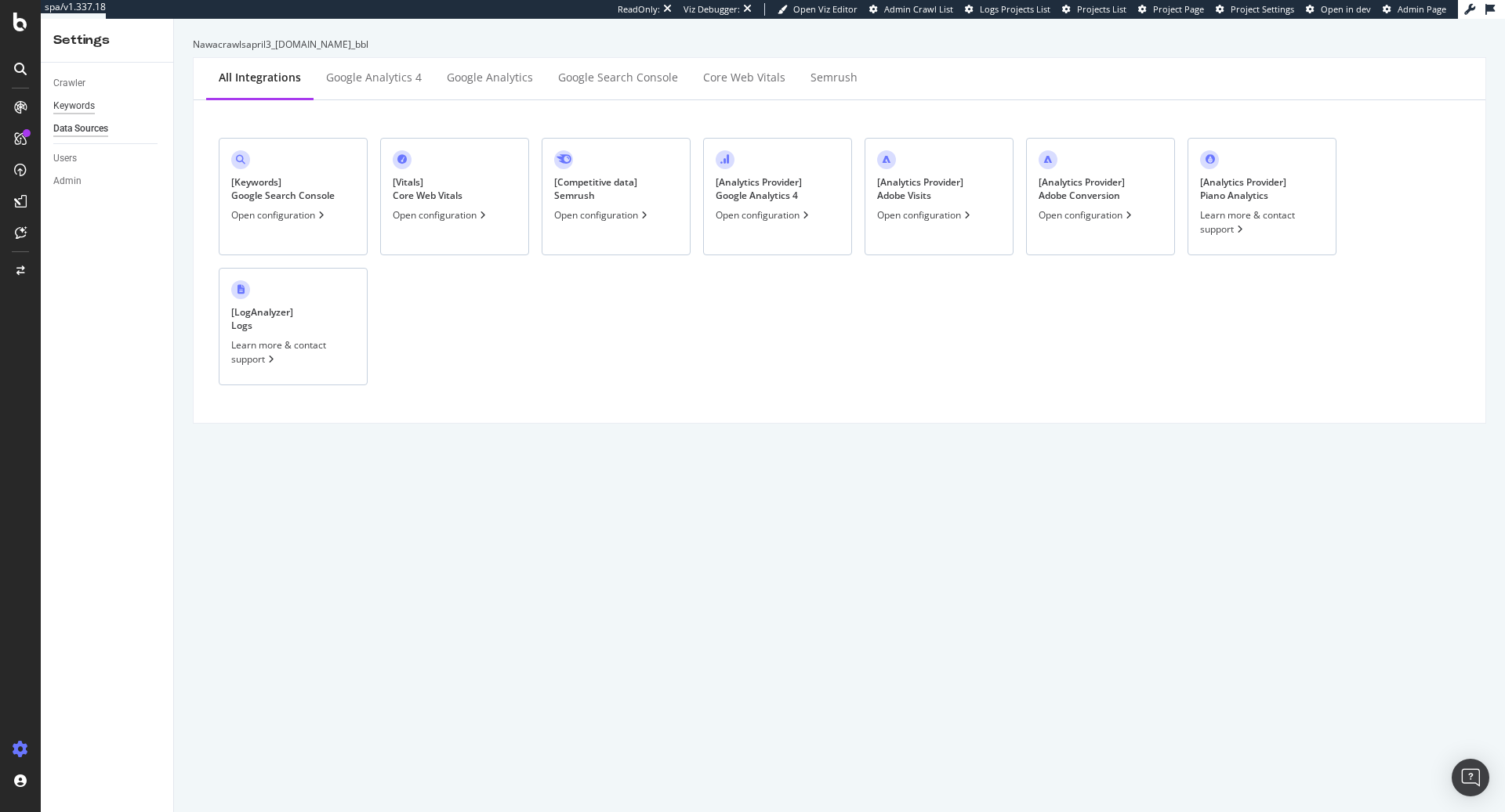
click at [83, 105] on div "Keywords" at bounding box center [74, 105] width 42 height 16
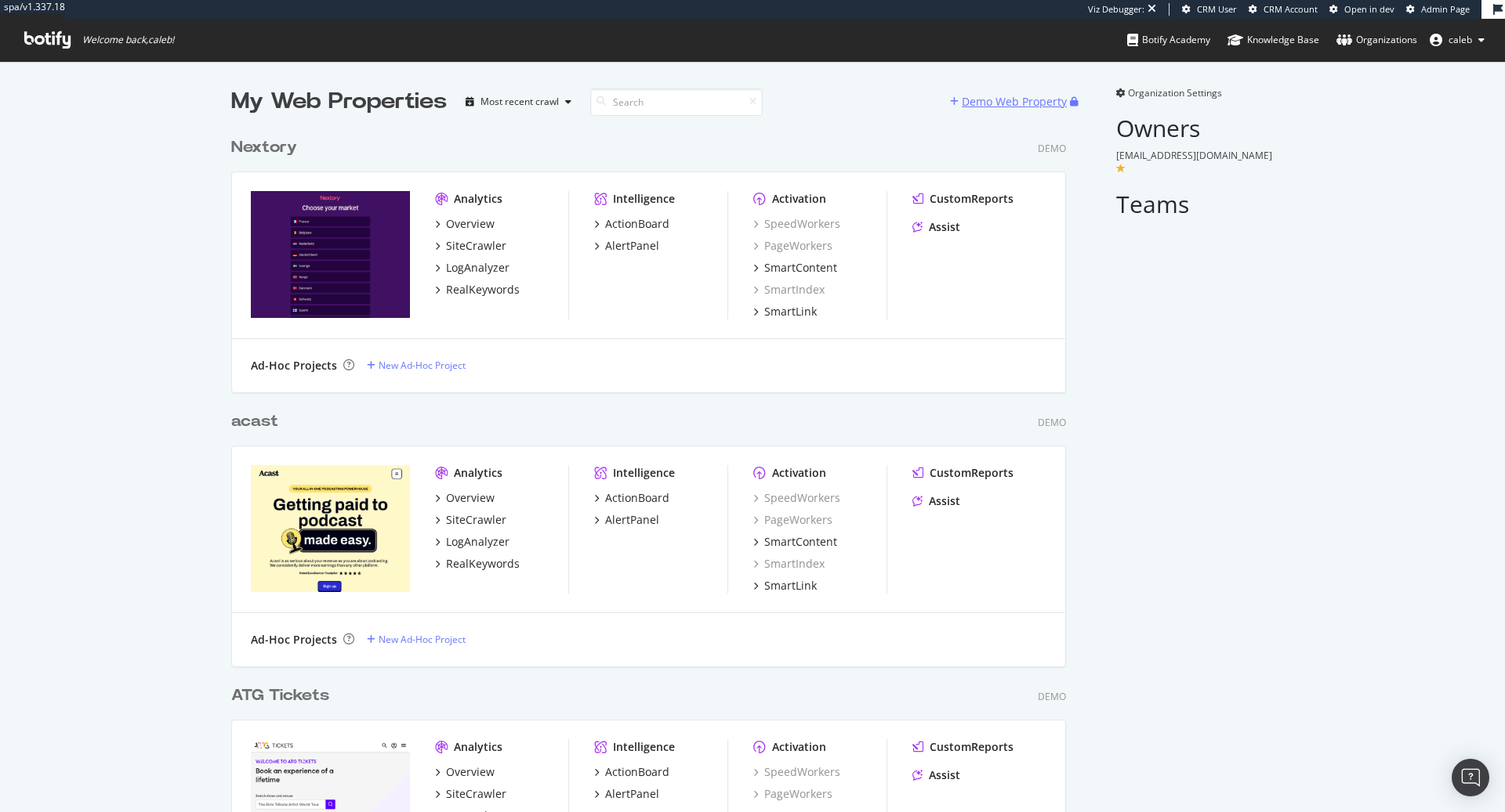
scroll to position [4505, 846]
click at [1010, 102] on div "Demo Web Property" at bounding box center [1014, 102] width 105 height 15
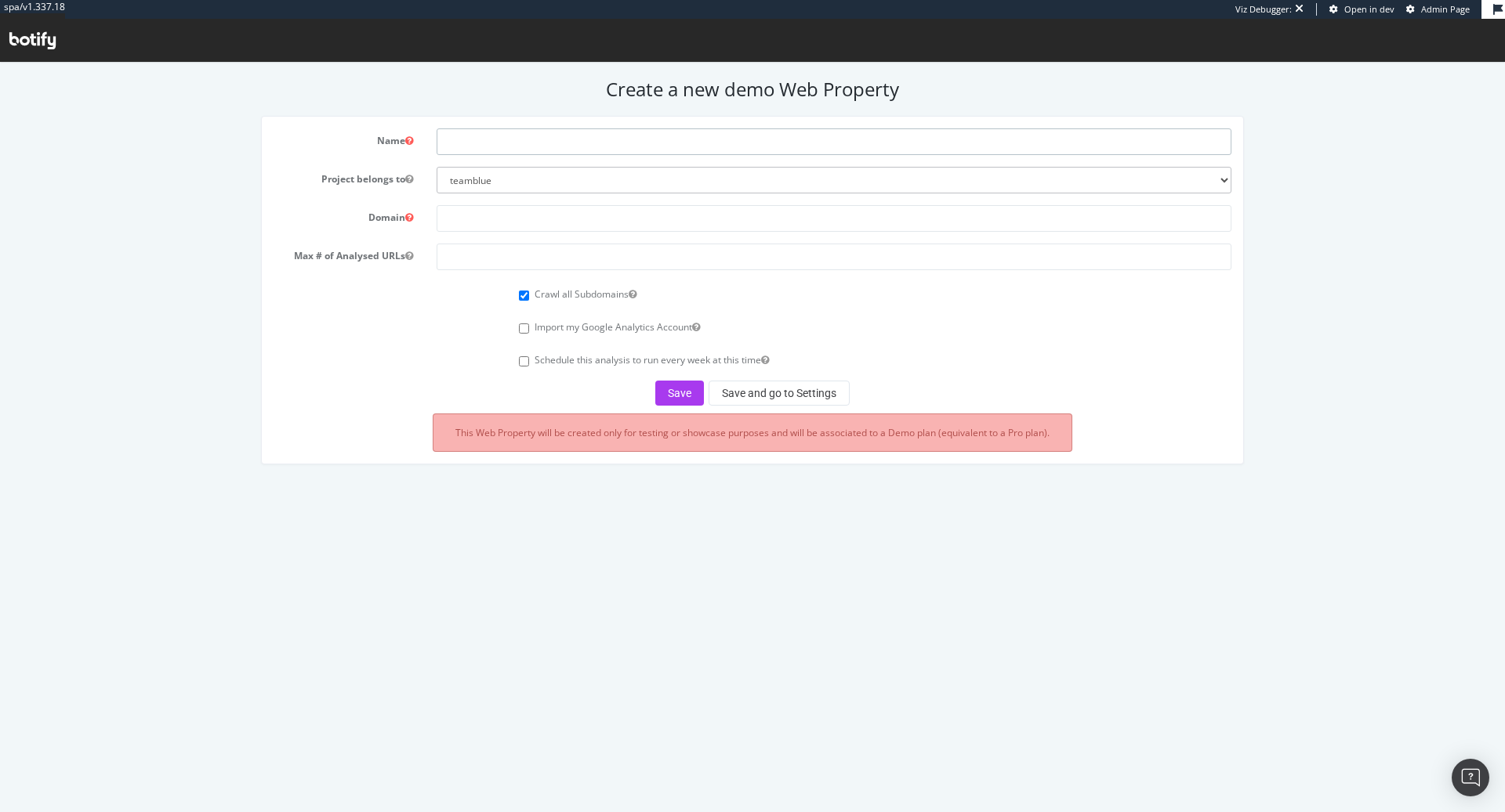
click at [553, 134] on input "text" at bounding box center [834, 142] width 795 height 27
click at [503, 180] on select "teamblue boohoo_prospect caleb-org bat farfetch-platform-solutions bdr-oscar ar…" at bounding box center [834, 181] width 795 height 27
select select "41090"
click at [436, 167] on select "teamblue boohoo_prospect caleb-org bat farfetch-platform-solutions bdr-oscar ar…" at bounding box center [834, 181] width 795 height 27
click at [490, 143] on input "text" at bounding box center [834, 142] width 795 height 27
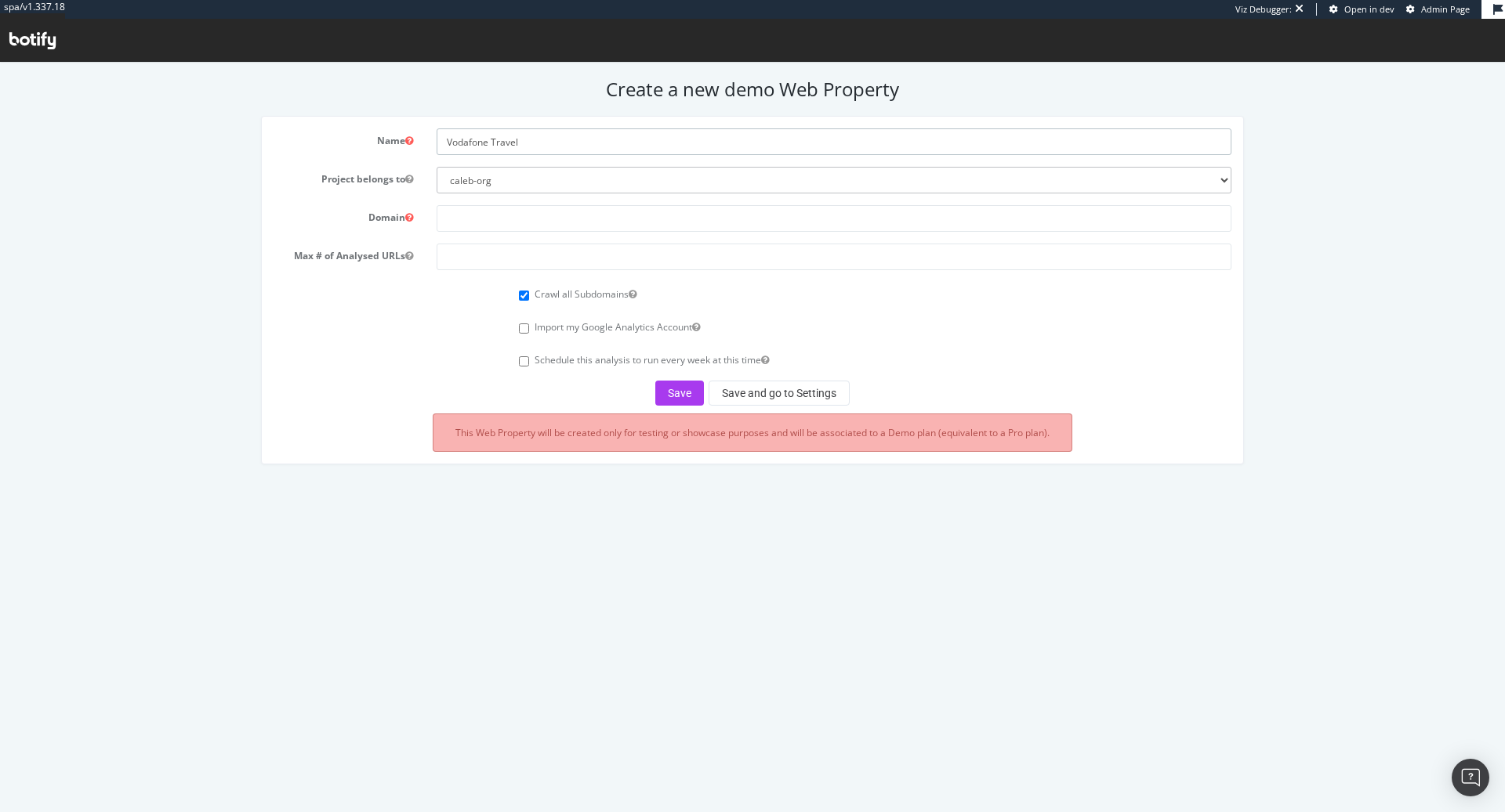
type input "Vodafone Travel"
click at [500, 213] on input "text" at bounding box center [834, 218] width 795 height 27
click at [552, 205] on div at bounding box center [834, 218] width 818 height 27
click at [544, 225] on input "text" at bounding box center [834, 218] width 795 height 27
paste input "https://travel.vodafone.com/"
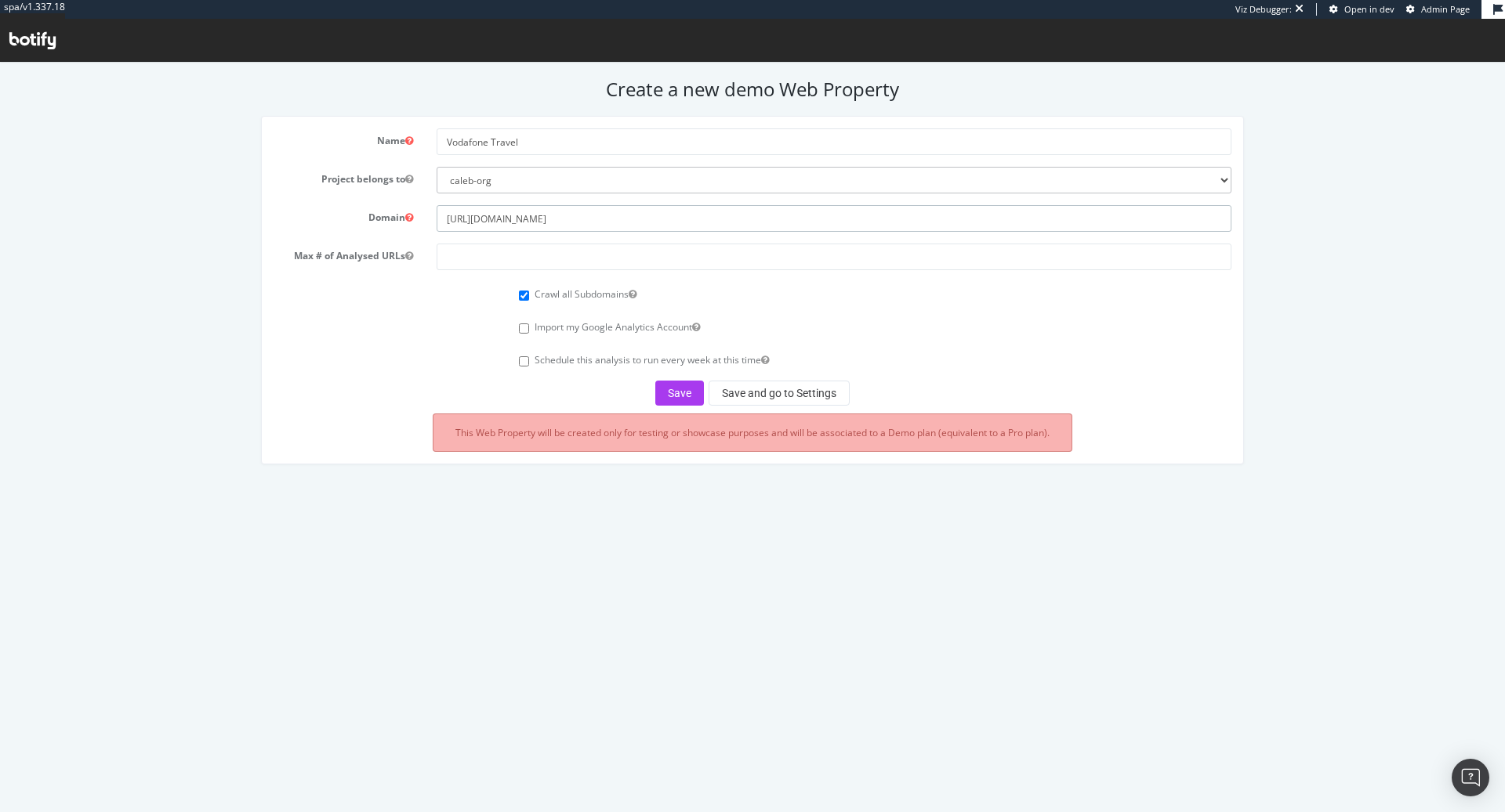
type input "https://travel.vodafone.com/"
click at [541, 250] on input "number" at bounding box center [834, 257] width 795 height 27
type input "100000"
click at [529, 334] on div "Import my Google Analytics Account" at bounding box center [875, 326] width 713 height 21
click at [525, 328] on input "Import my Google Analytics Account" at bounding box center [524, 329] width 11 height 11
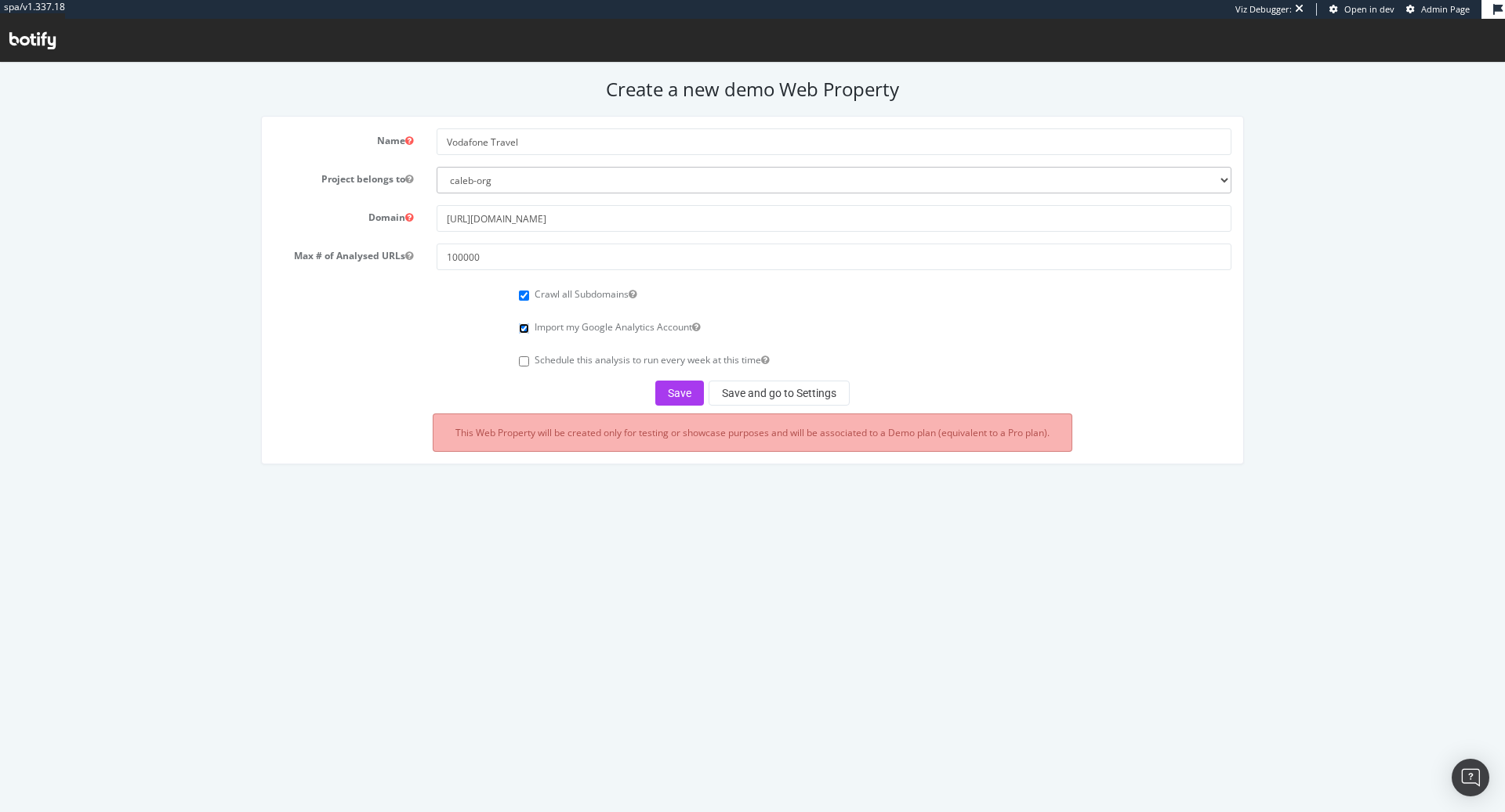
click at [527, 327] on input "Import my Google Analytics Account" at bounding box center [524, 329] width 11 height 11
checkbox input "false"
click at [782, 399] on button "Save and go to Settings" at bounding box center [780, 393] width 141 height 25
click at [690, 390] on button "Save" at bounding box center [680, 393] width 48 height 25
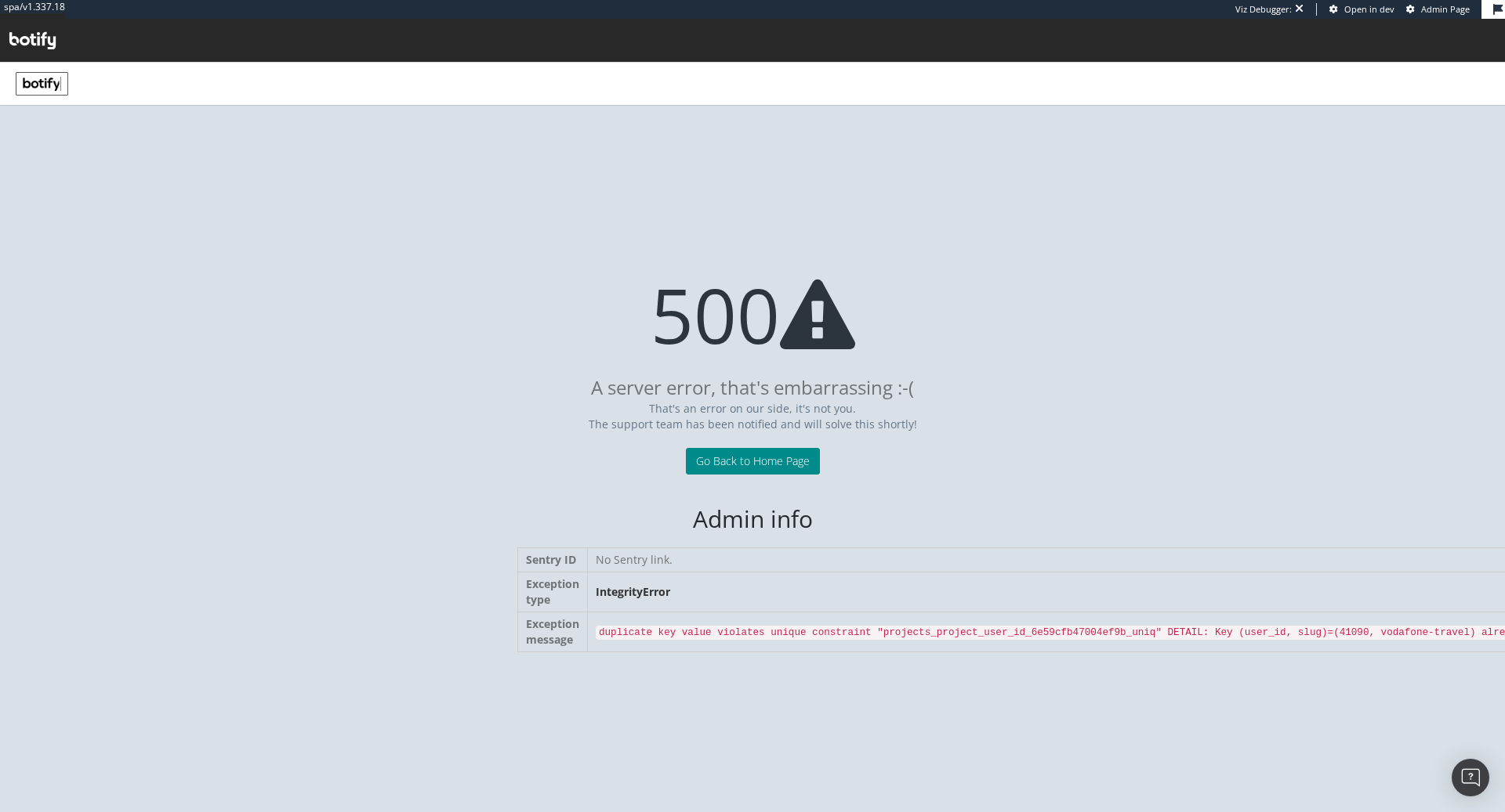
click at [751, 457] on link "Go Back to Home Page" at bounding box center [752, 462] width 134 height 27
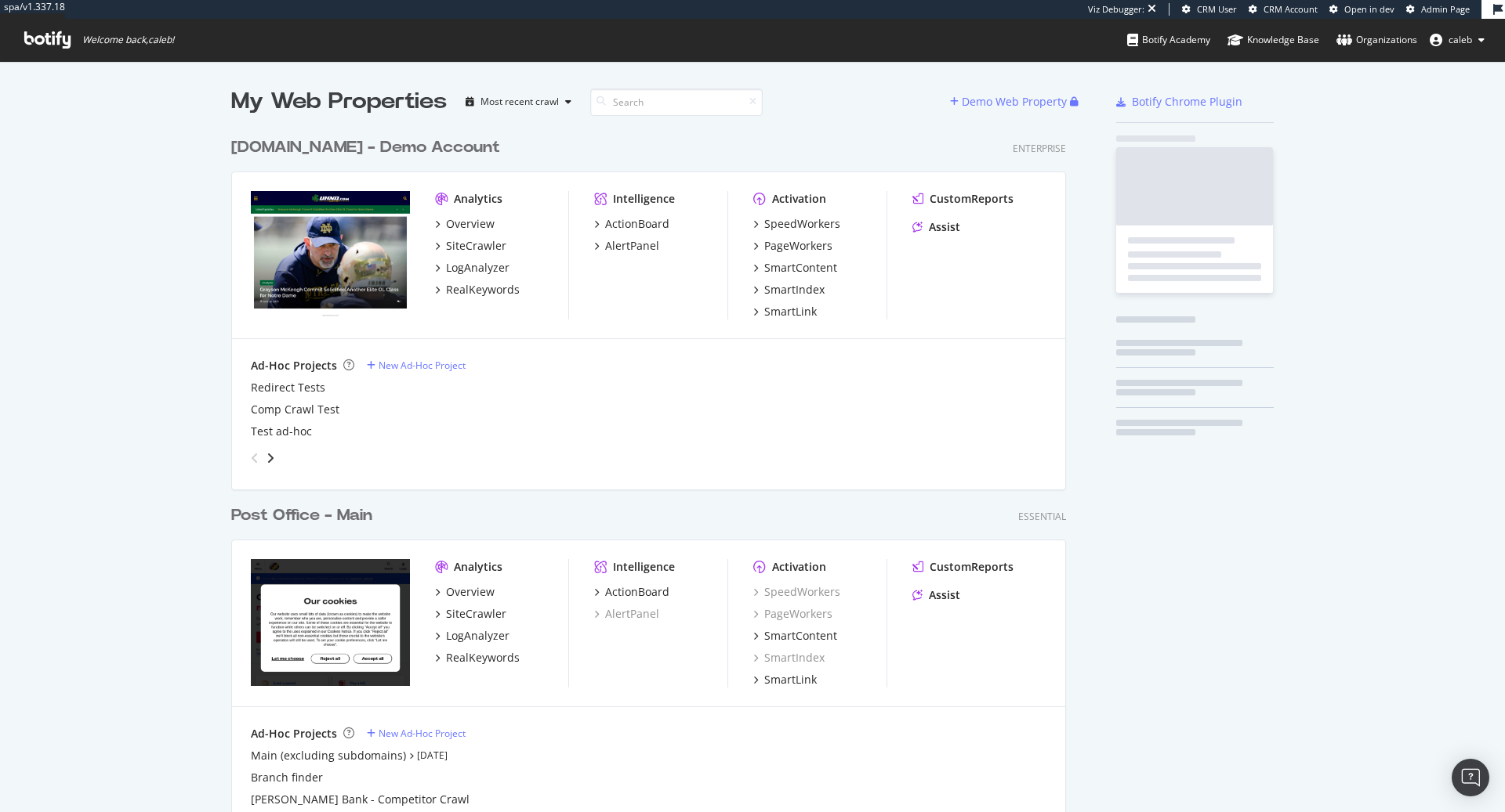
scroll to position [6315, 846]
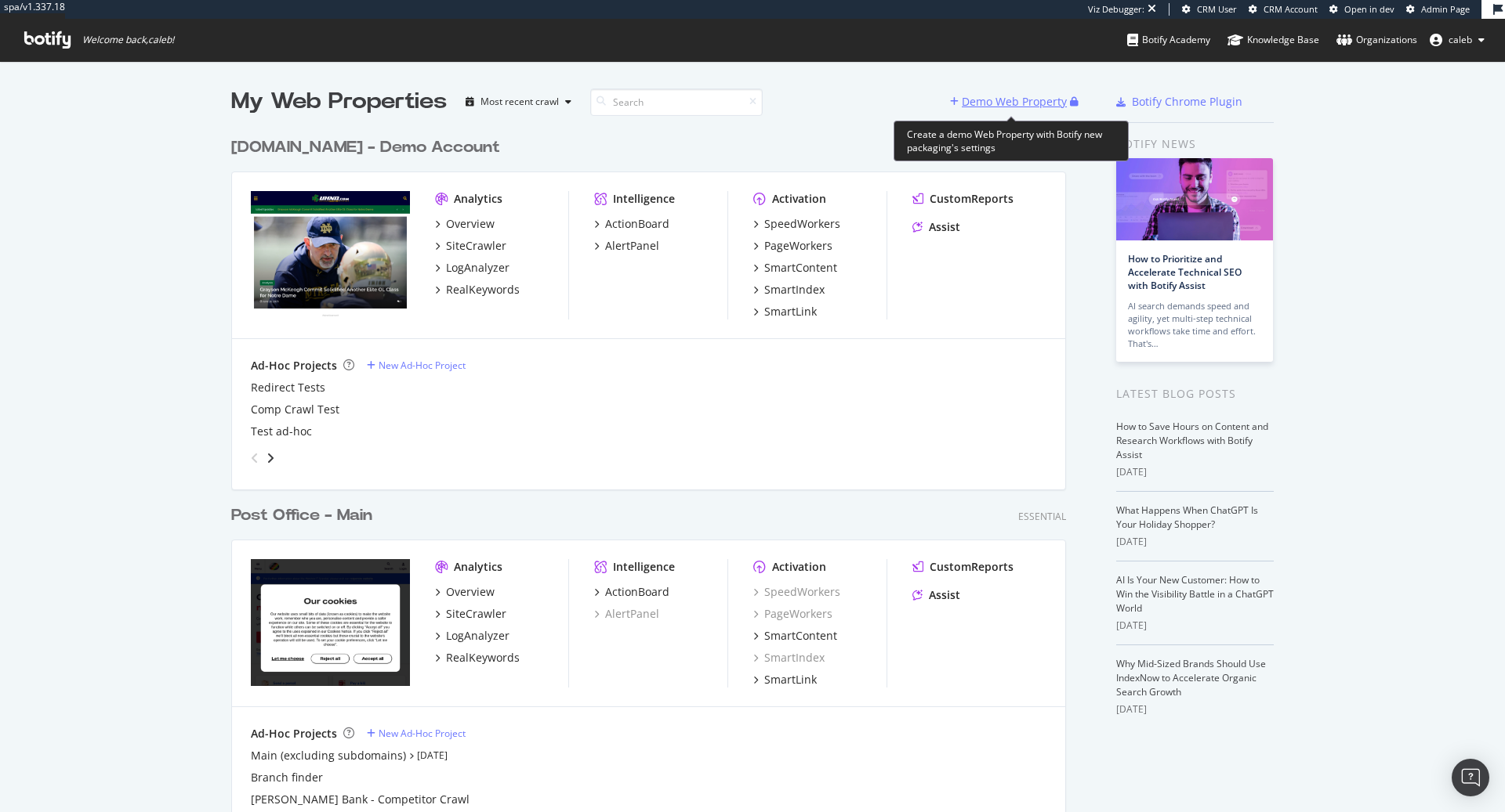
click at [1022, 102] on div "Demo Web Property" at bounding box center [1014, 102] width 105 height 15
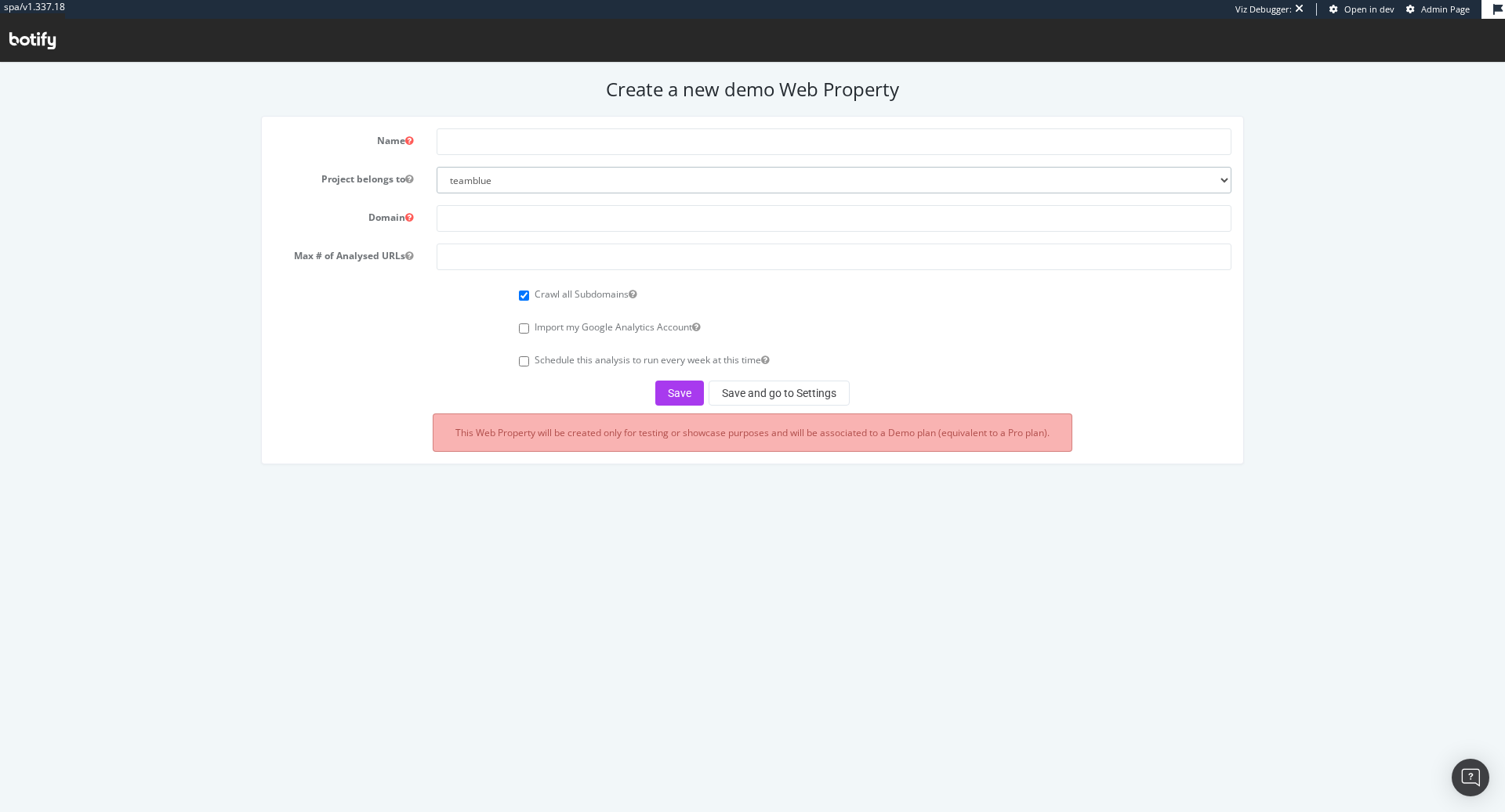
click at [608, 187] on select "teamblue boohoo_prospect caleb-org bat farfetch-platform-solutions bdr-oscar ar…" at bounding box center [834, 181] width 795 height 27
select select "41090"
click at [436, 167] on select "teamblue boohoo_prospect caleb-org bat farfetch-platform-solutions bdr-oscar ar…" at bounding box center [834, 181] width 795 height 27
click at [509, 139] on input "text" at bounding box center [834, 142] width 795 height 27
type input "vodafone travel"
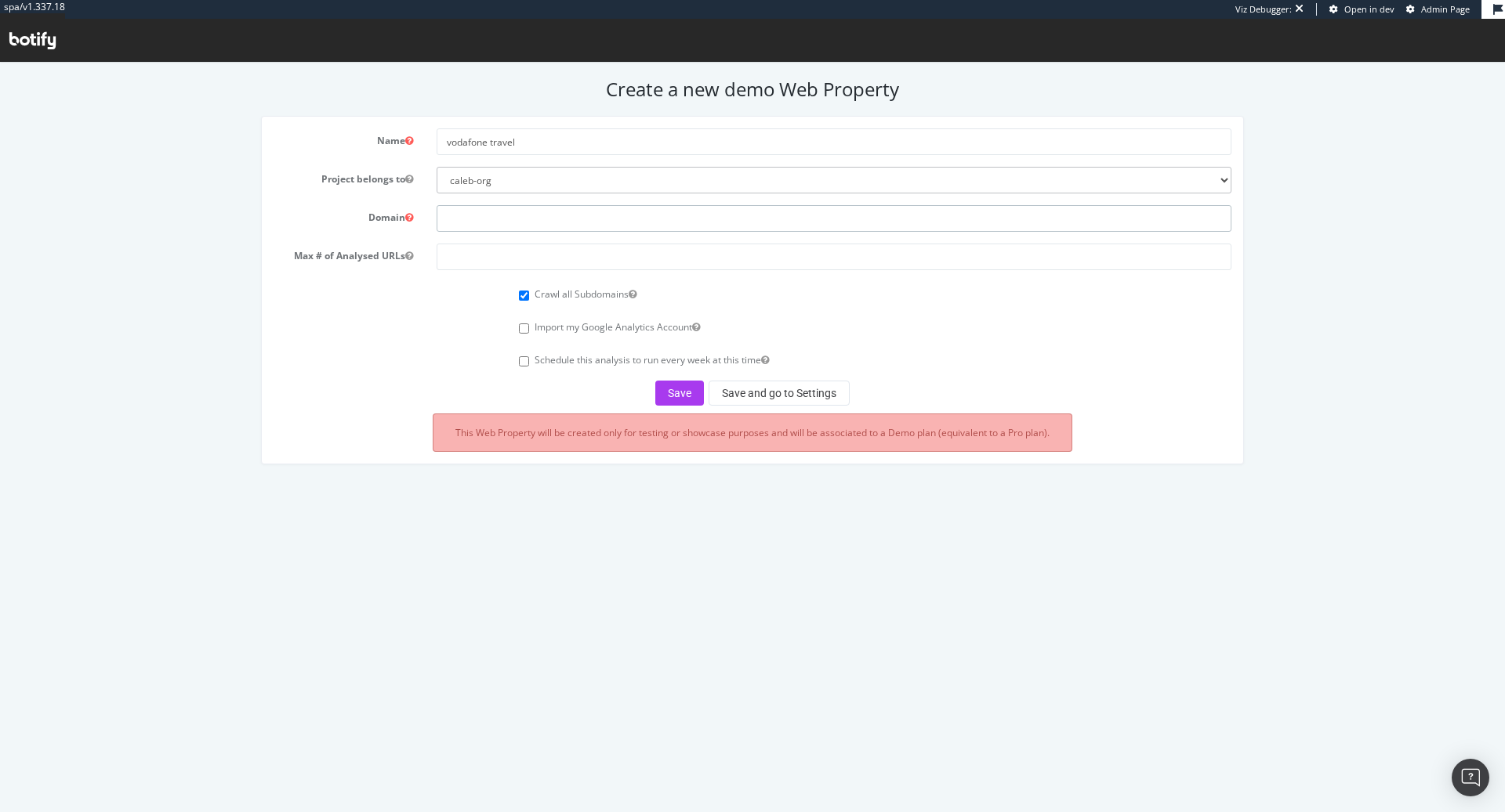
click at [481, 225] on input "text" at bounding box center [834, 218] width 795 height 27
type input "v"
paste input "[URL][DOMAIN_NAME]"
click at [631, 227] on input "[URL][DOMAIN_NAME]" at bounding box center [834, 218] width 795 height 27
type input "[URL][DOMAIN_NAME]"
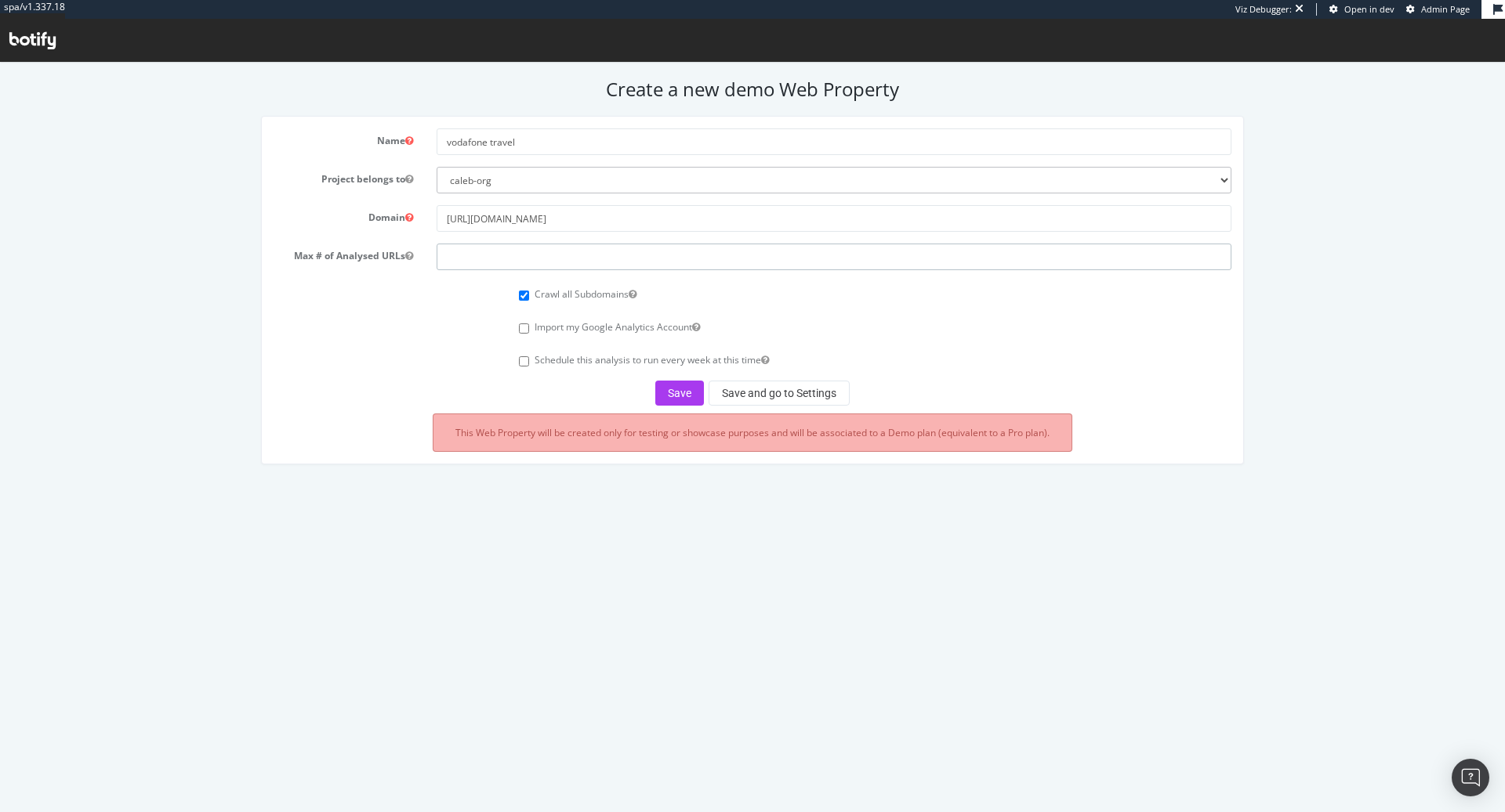
click at [474, 250] on input "number" at bounding box center [834, 257] width 795 height 27
type input "100"
click at [676, 394] on button "Save" at bounding box center [680, 393] width 48 height 25
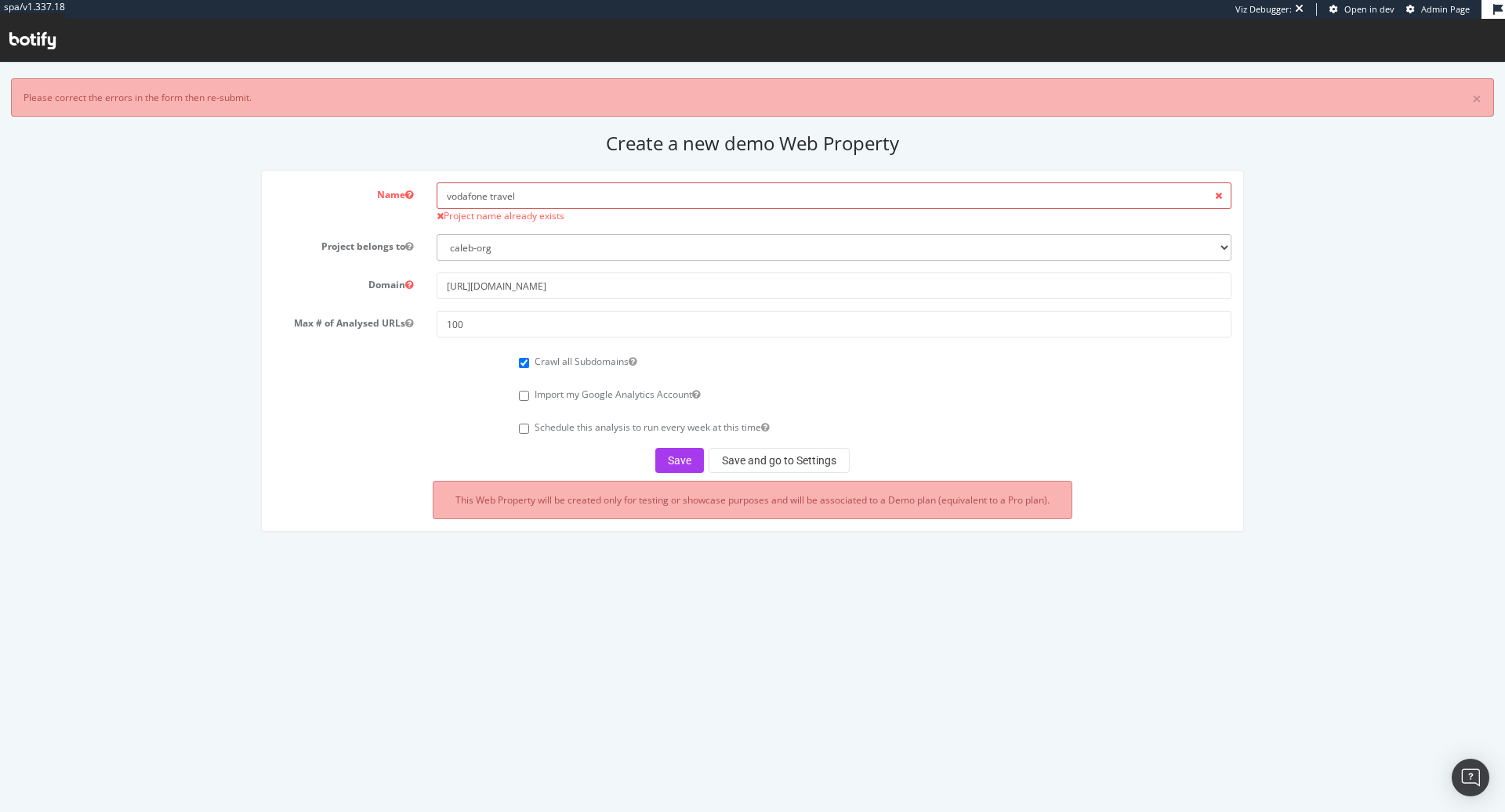
click at [569, 200] on input "vodafone travel" at bounding box center [834, 196] width 795 height 27
type input "vodafone travel 1"
click at [665, 455] on button "Save" at bounding box center [680, 461] width 48 height 25
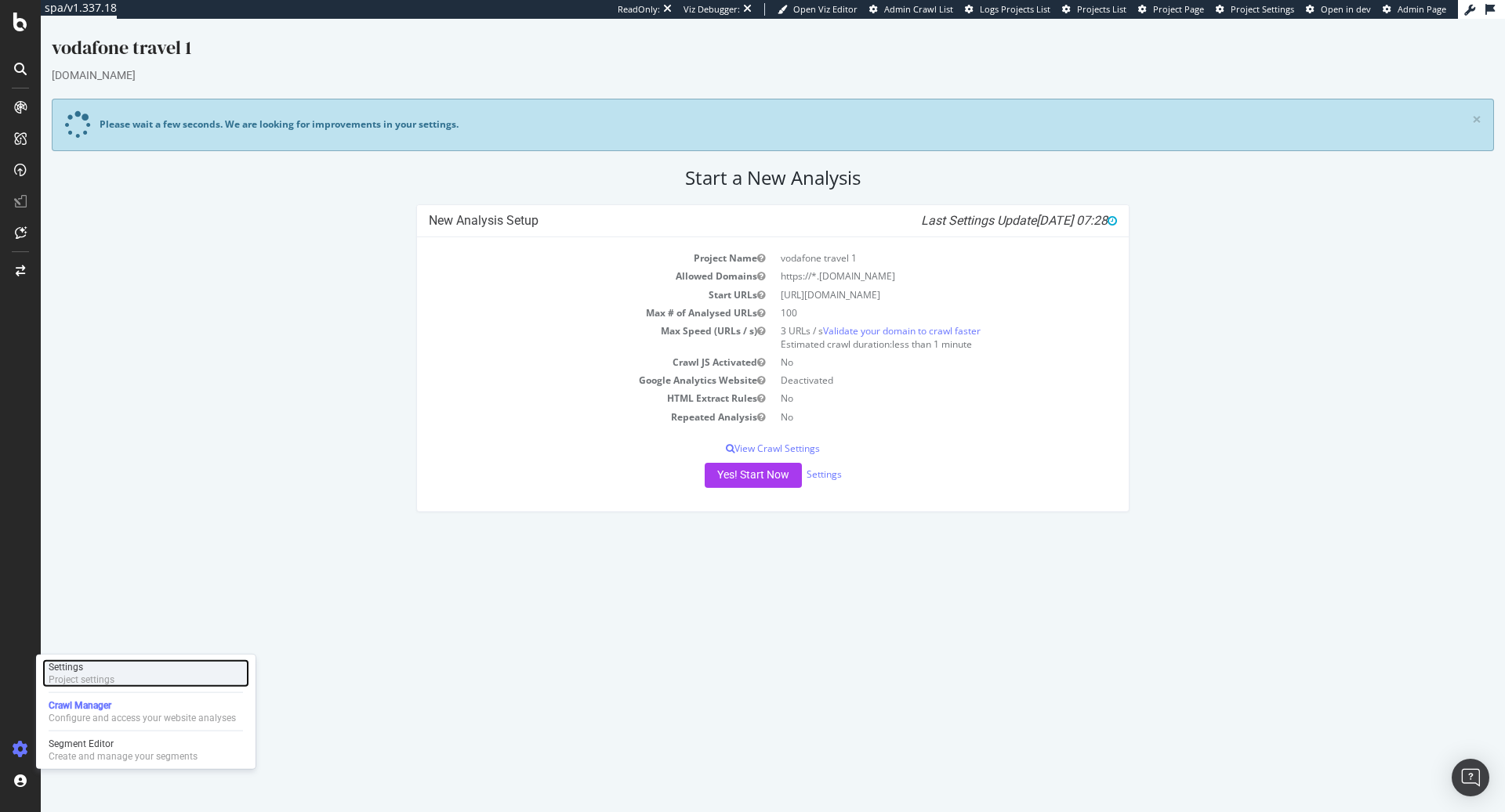
click at [111, 672] on div "Settings" at bounding box center [81, 667] width 66 height 13
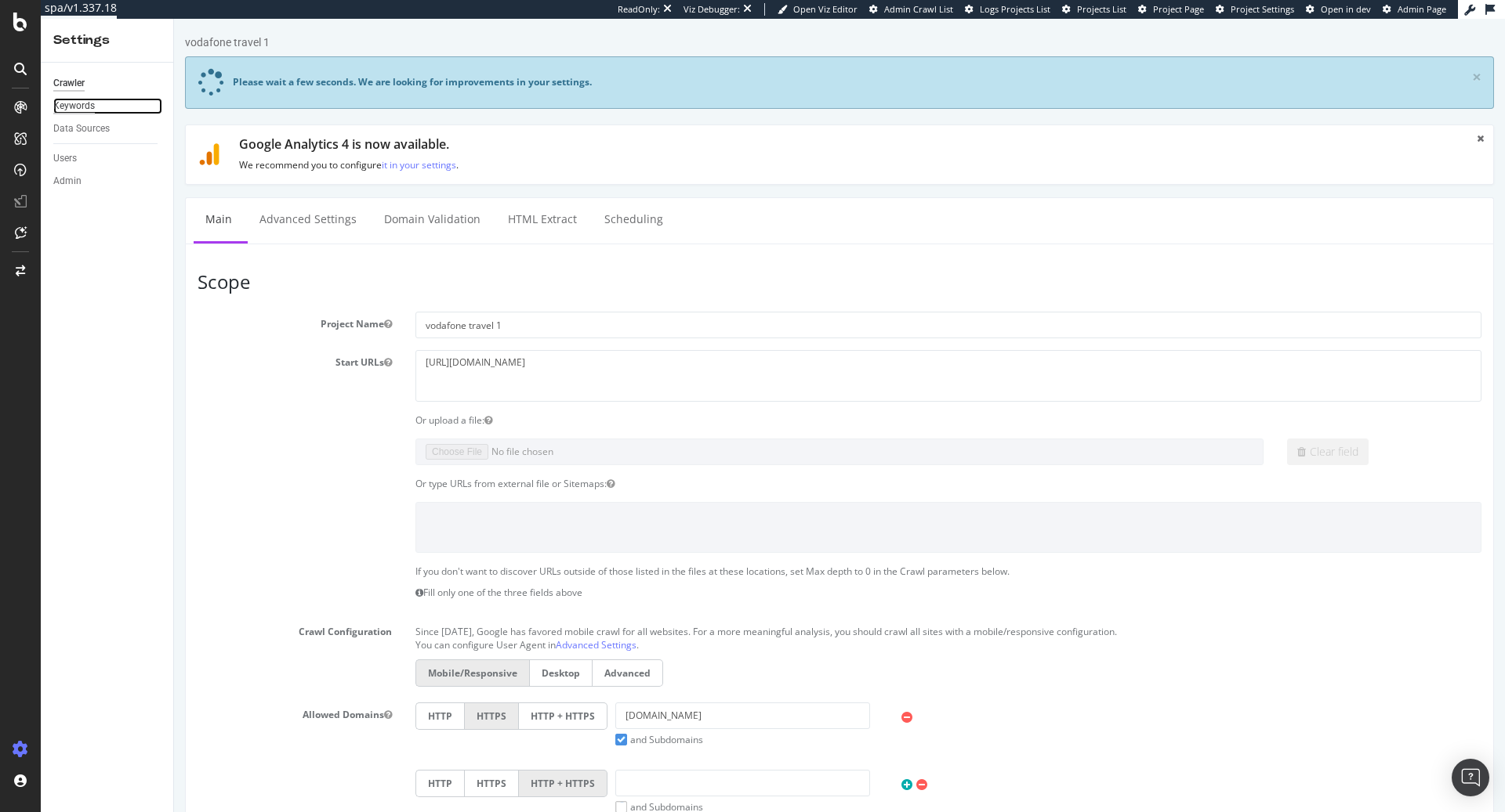
click at [80, 113] on div "Keywords" at bounding box center [74, 105] width 42 height 16
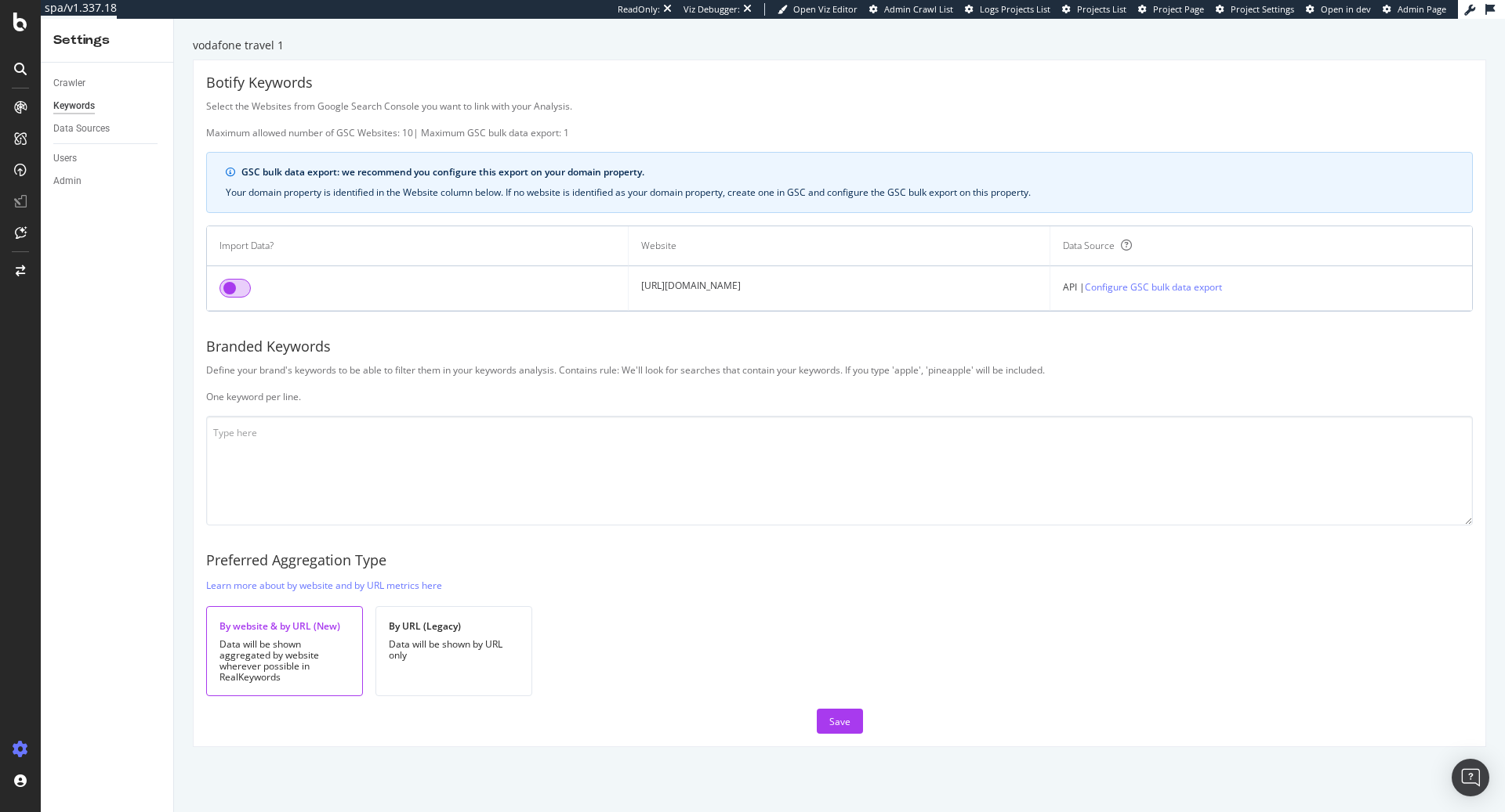
click at [242, 291] on input "checkbox" at bounding box center [235, 288] width 31 height 18
click at [420, 436] on textarea at bounding box center [840, 470] width 1267 height 109
click at [285, 490] on textarea "vodafone voda fone vodaphone wodafone vodavone vodadone vodo" at bounding box center [840, 470] width 1267 height 109
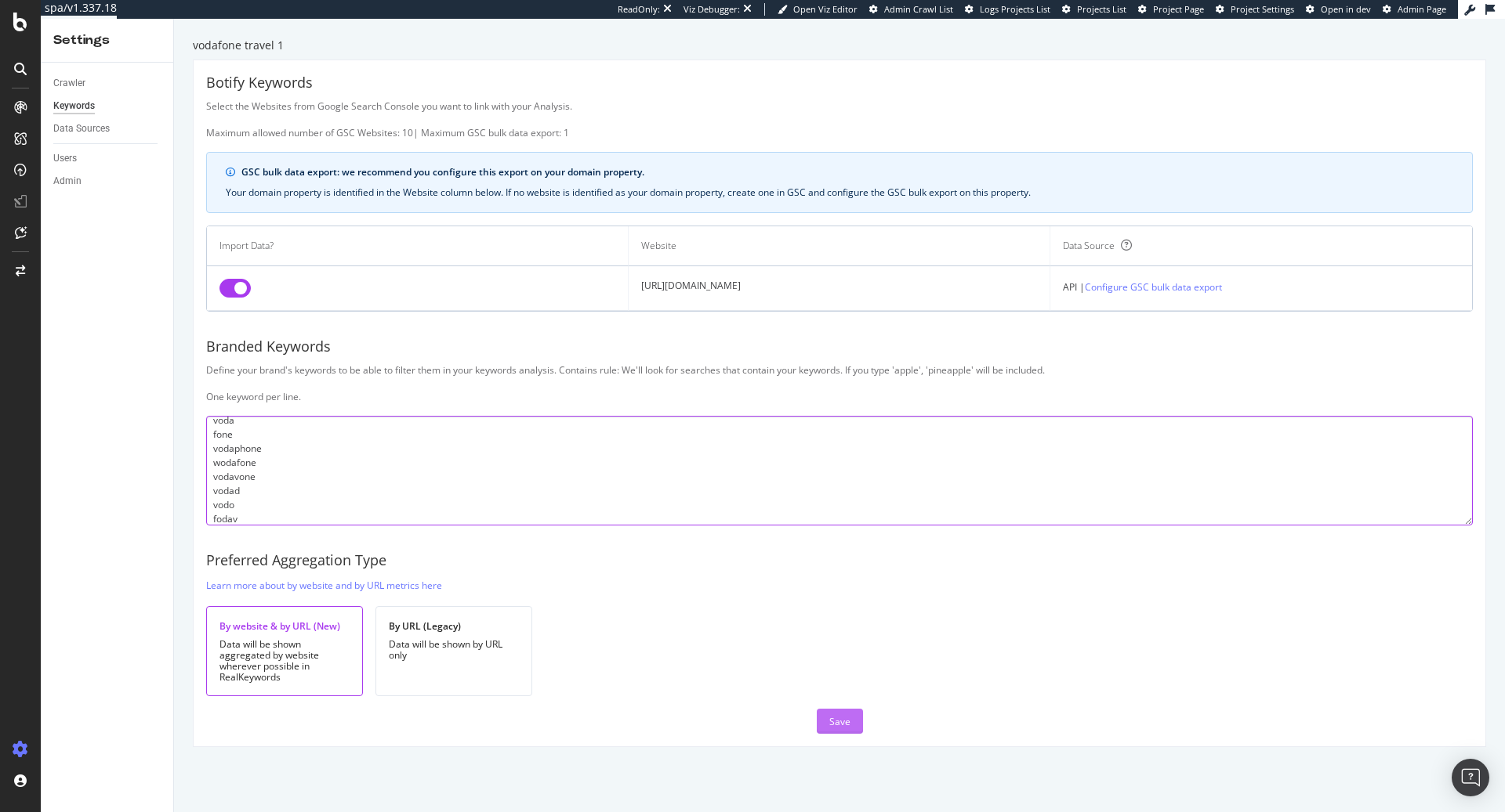
type textarea "vodafone voda fone vodaphone wodafone vodavone vodad vodo fodav"
click at [834, 718] on div "Save" at bounding box center [841, 722] width 21 height 14
click at [830, 706] on div "Botify Keywords Select the Websites from Google Search Console you want to link…" at bounding box center [840, 403] width 1292 height 686
click at [831, 717] on div "Save" at bounding box center [841, 722] width 21 height 14
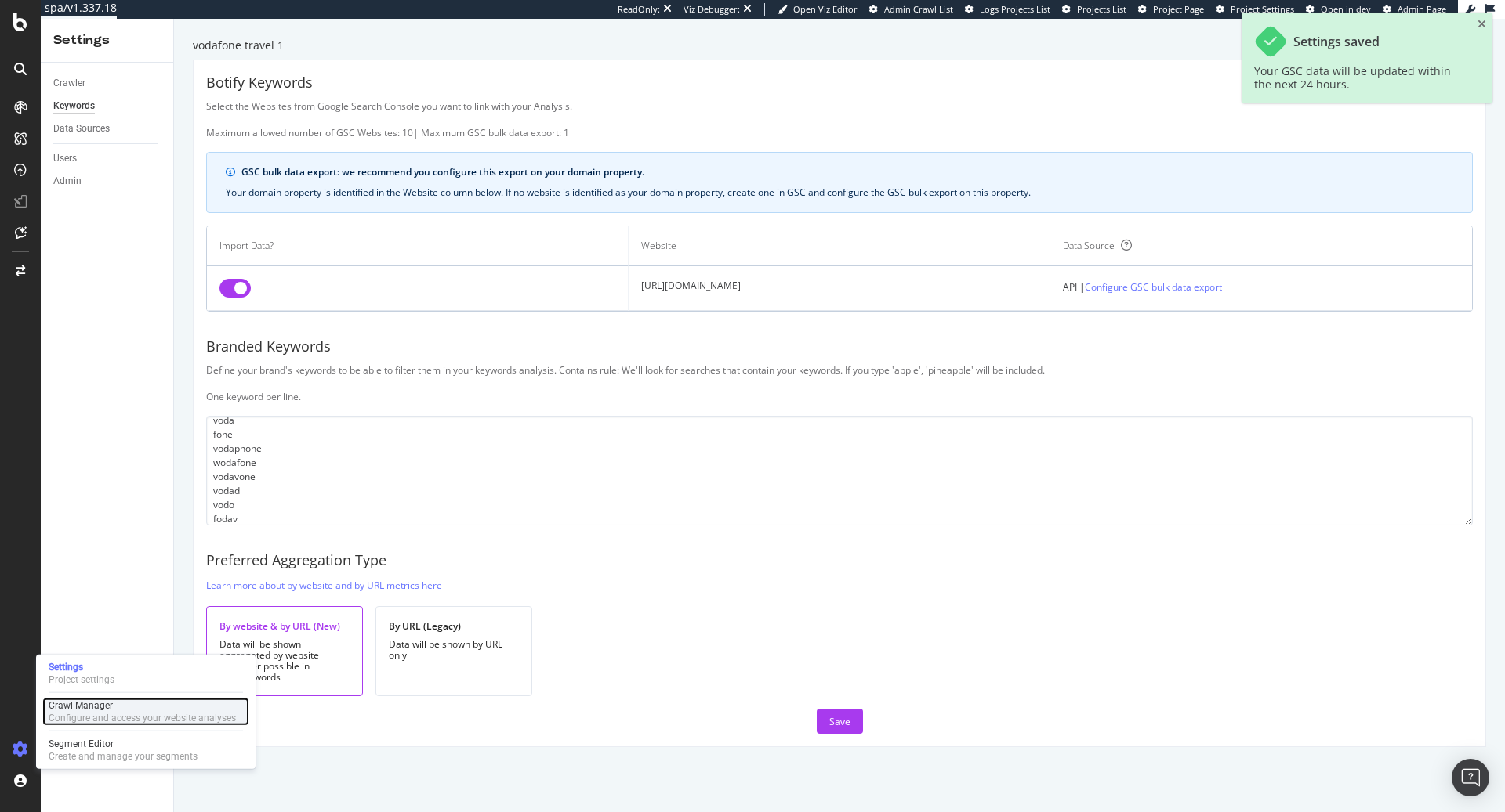
click at [103, 713] on div "Configure and access your website analyses" at bounding box center [142, 718] width 188 height 13
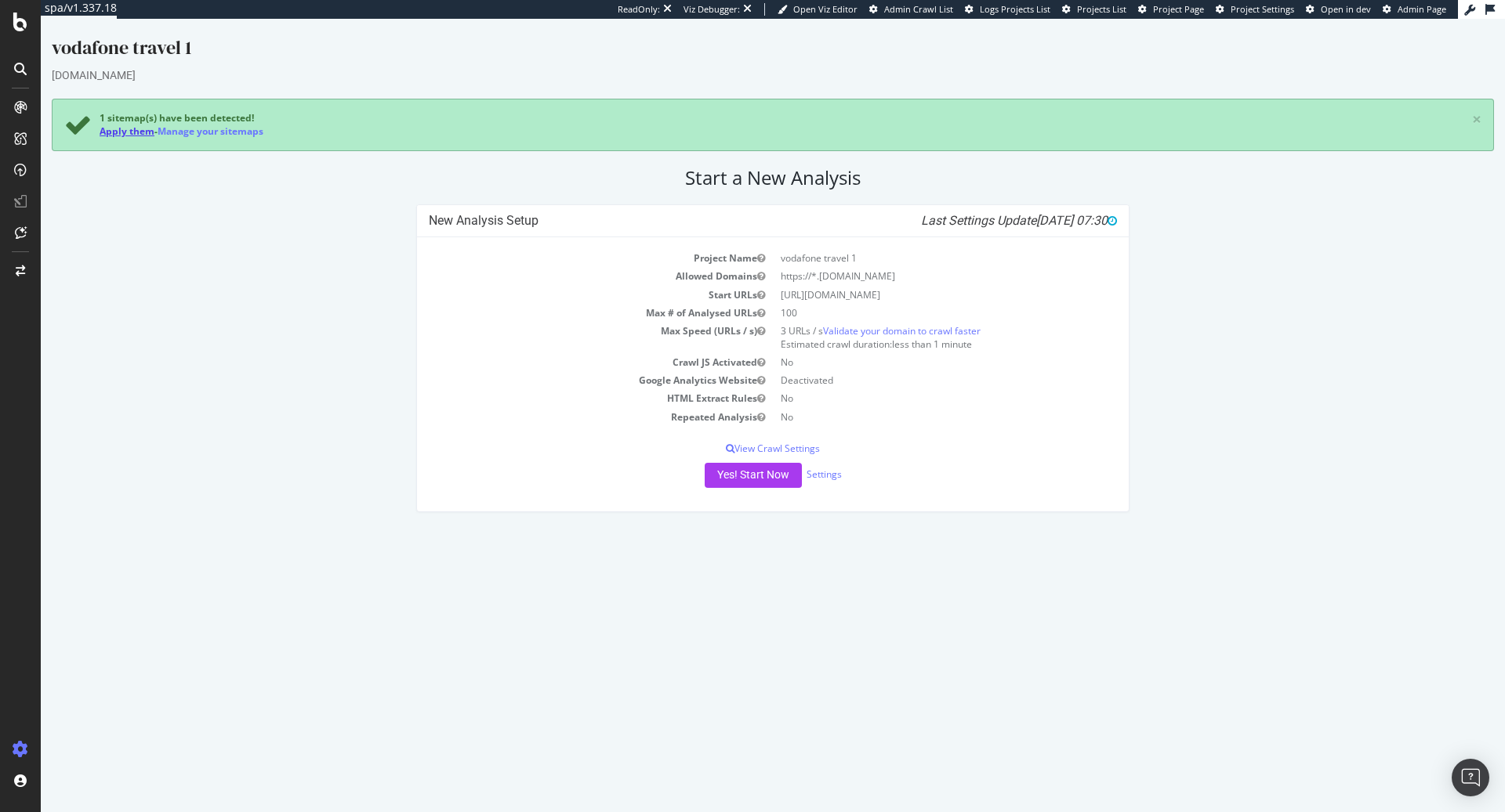
click at [116, 131] on link "Apply them" at bounding box center [127, 131] width 55 height 14
click at [737, 478] on button "Yes! Start Now" at bounding box center [753, 476] width 98 height 25
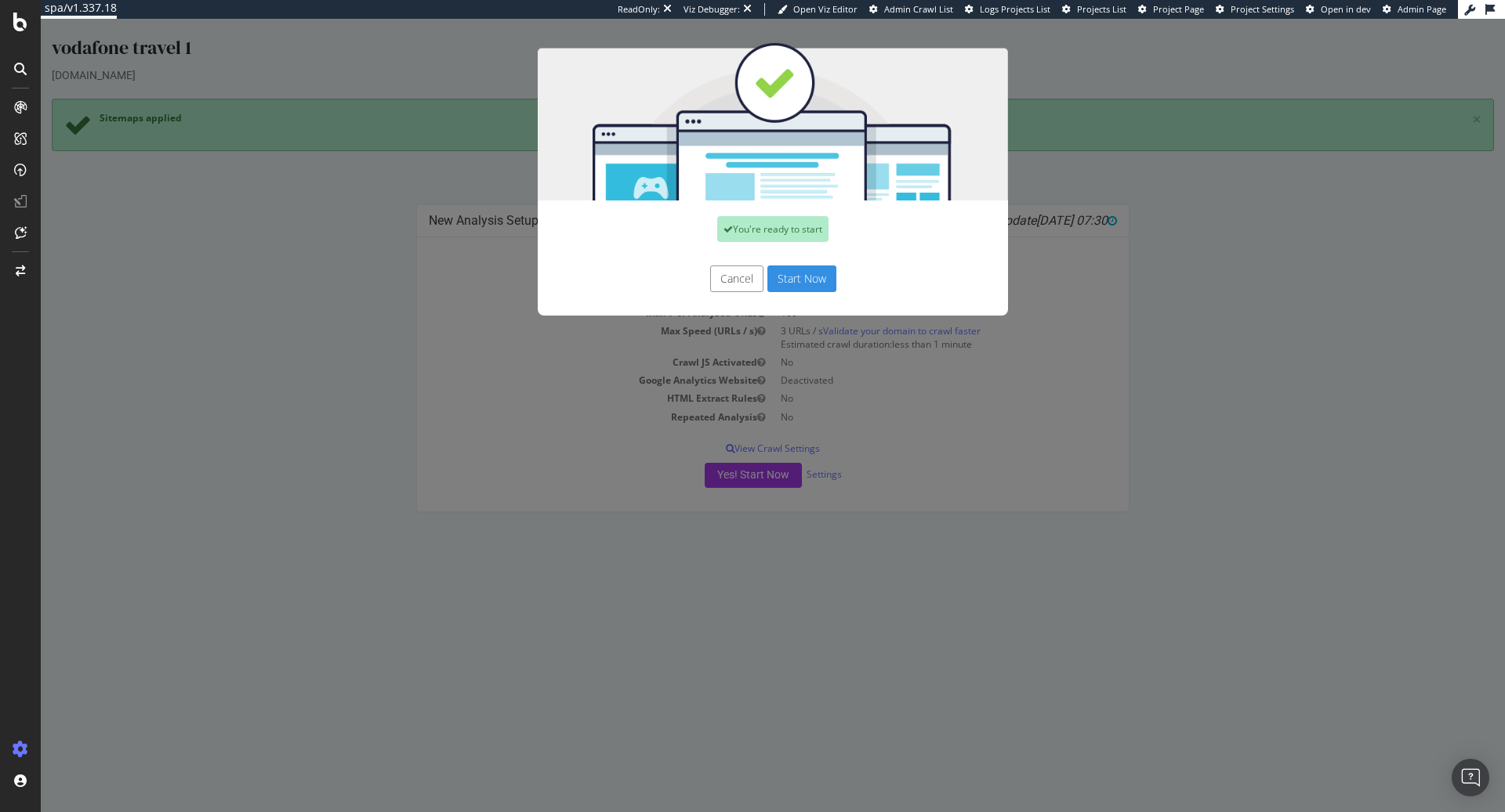
click at [791, 279] on button "Start Now" at bounding box center [801, 279] width 69 height 27
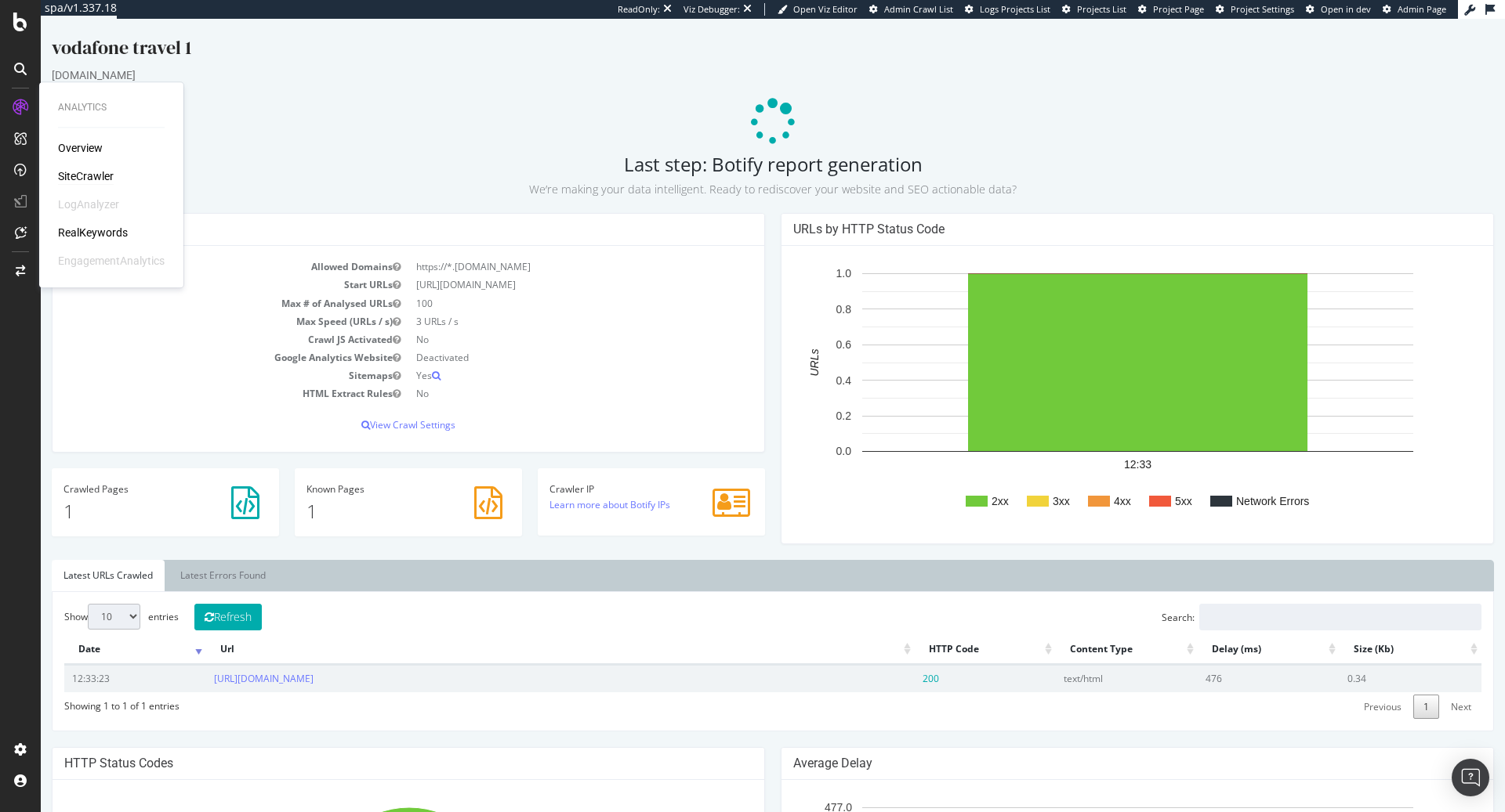
click at [98, 241] on div "Overview SiteCrawler LogAnalyzer RealKeywords EngagementAnalytics" at bounding box center [111, 204] width 106 height 129
click at [95, 228] on div "RealKeywords" at bounding box center [93, 233] width 70 height 15
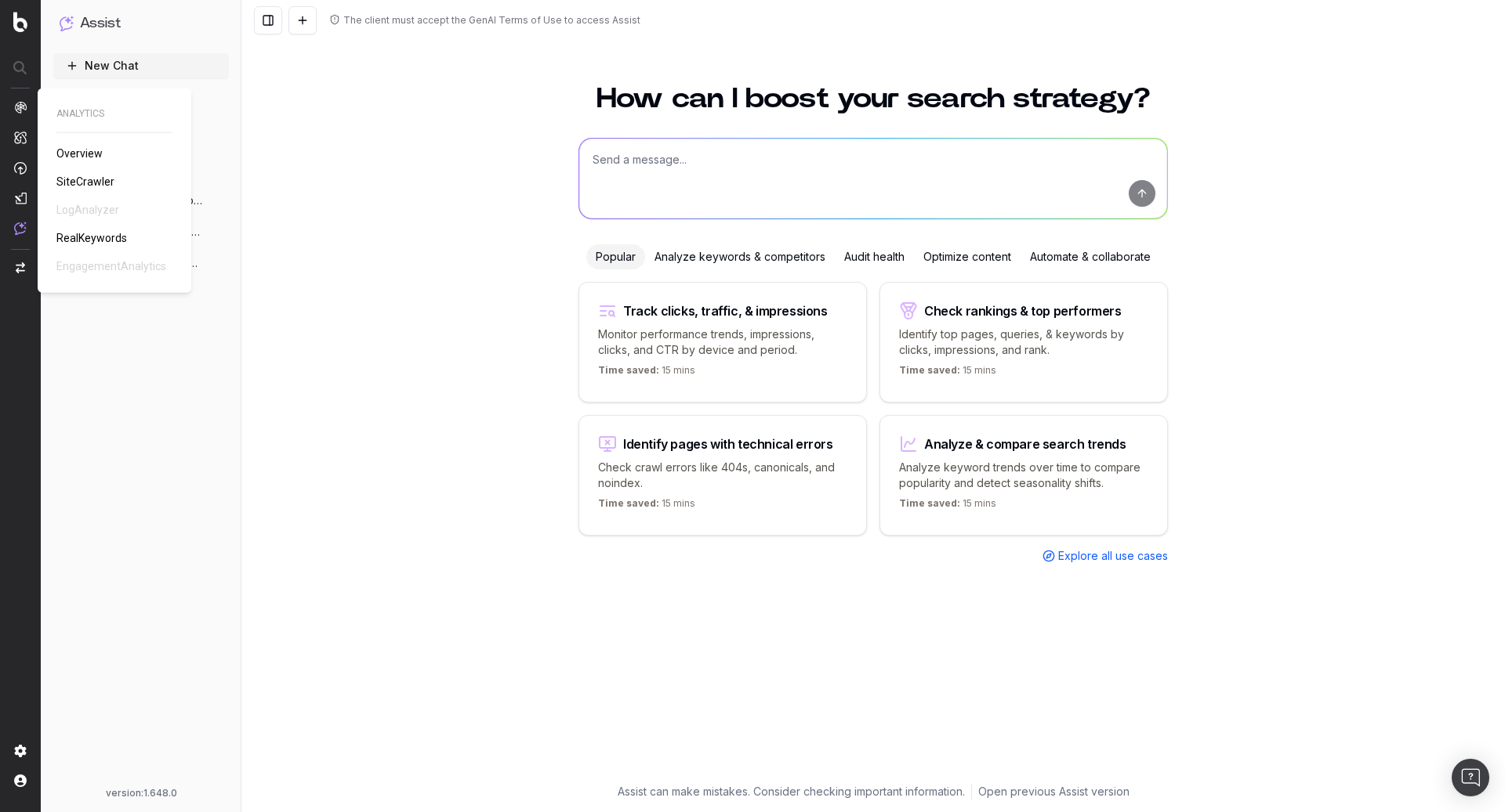
click at [88, 180] on span "SiteCrawler" at bounding box center [85, 182] width 58 height 13
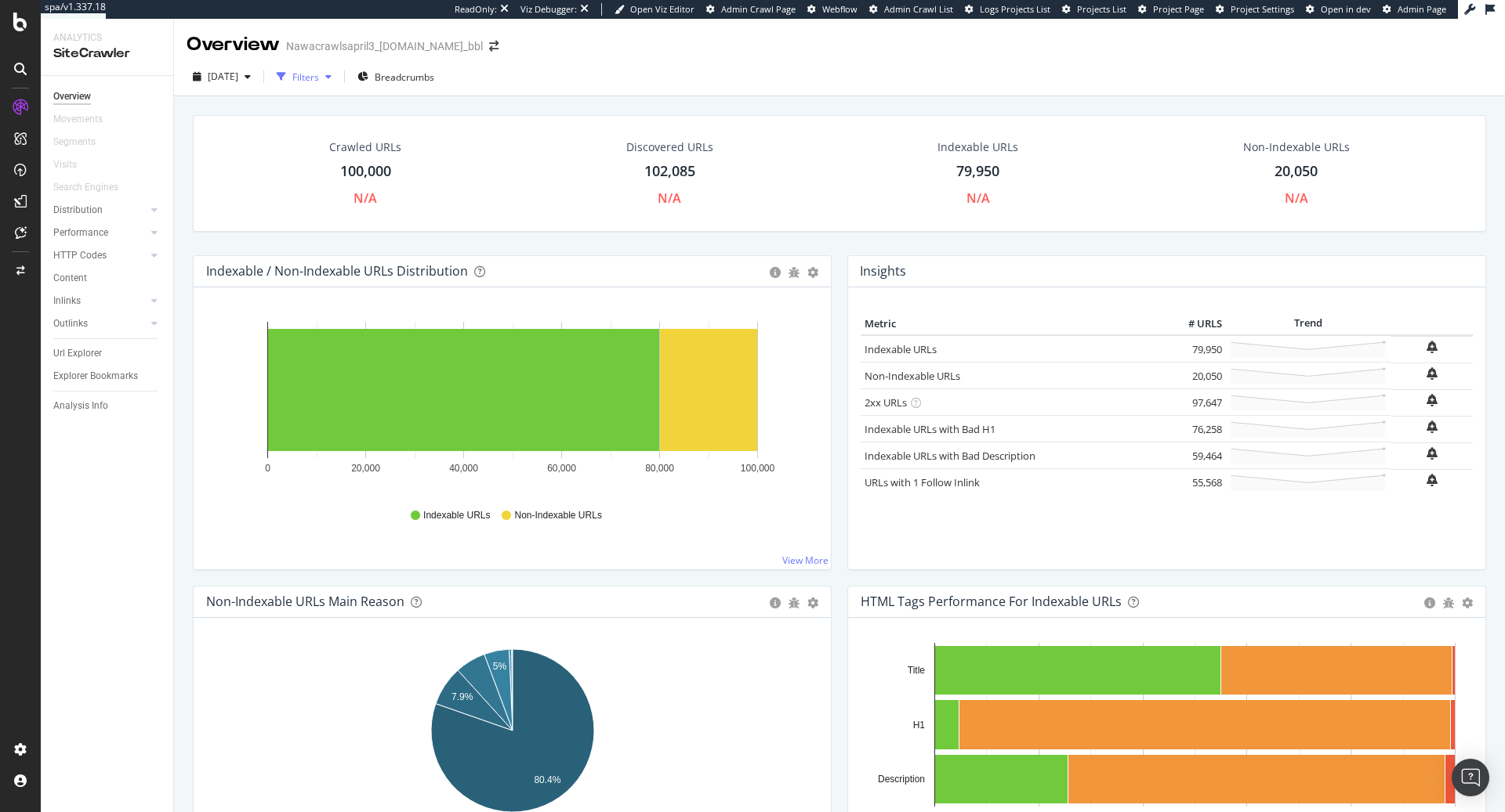
click at [338, 72] on div "Filters" at bounding box center [305, 76] width 68 height 23
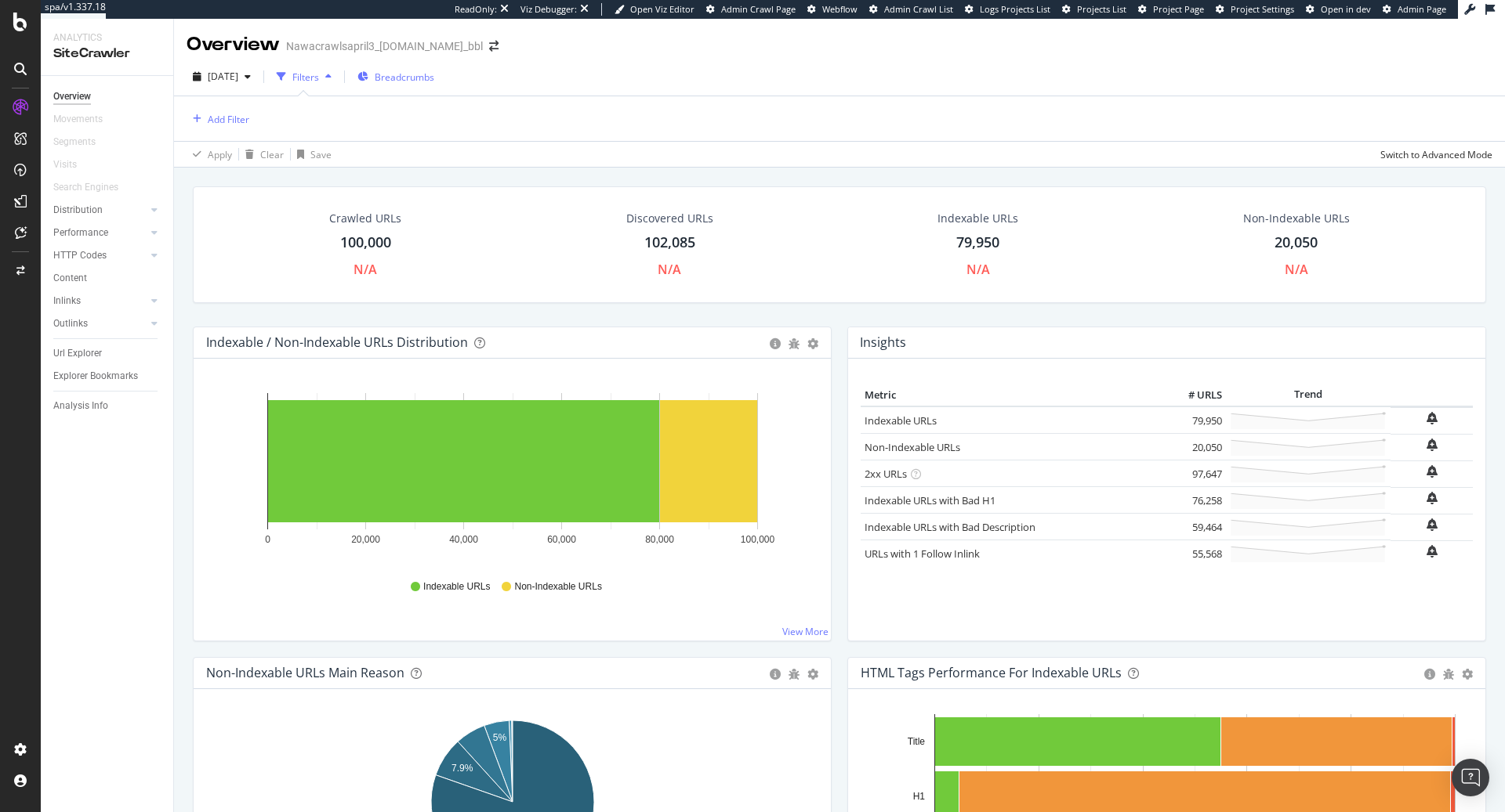
click at [428, 71] on span "Breadcrumbs" at bounding box center [404, 77] width 60 height 14
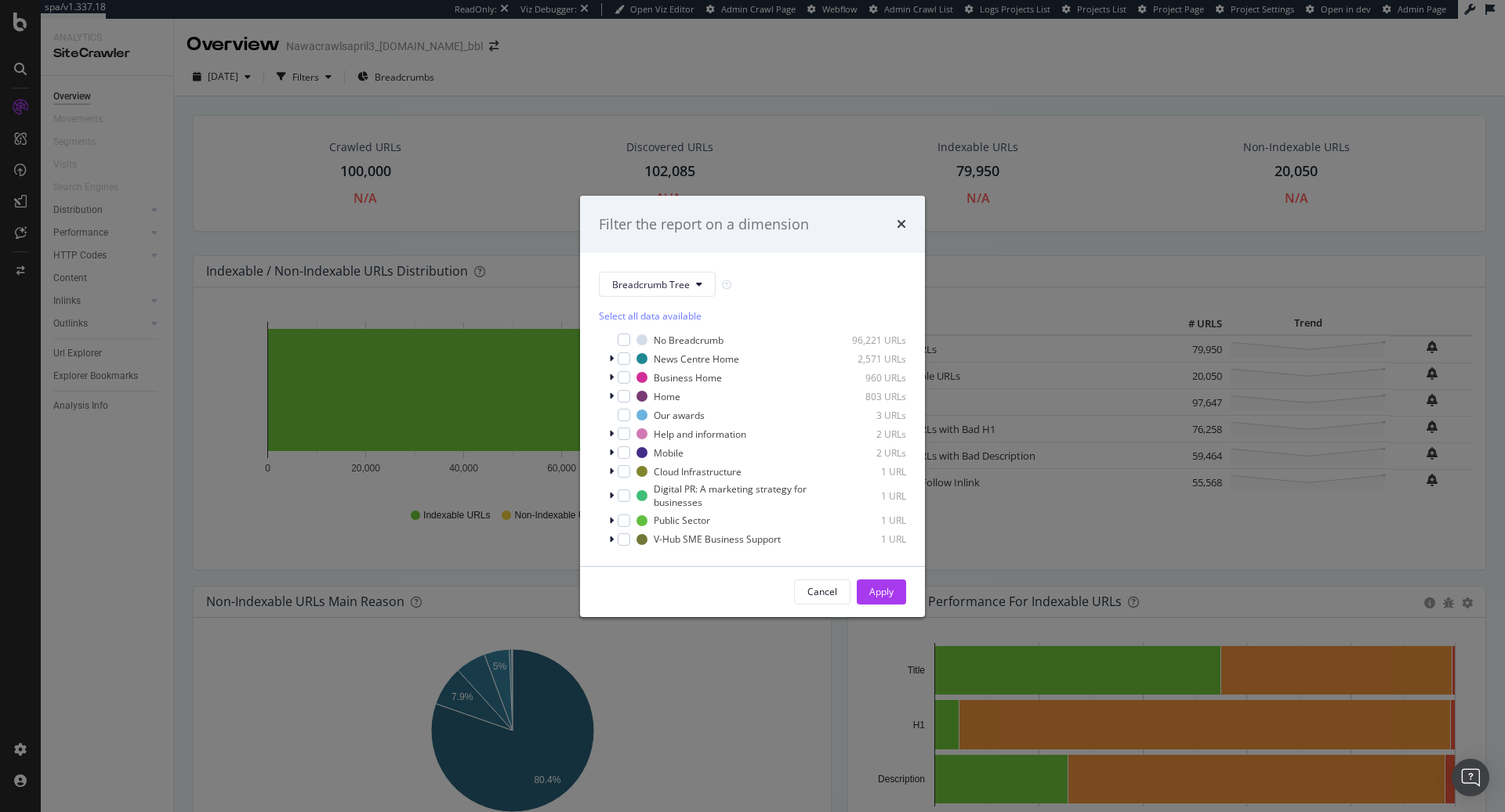
click at [489, 81] on div "Filter the report on a dimension Breadcrumb Tree Select all data available No B…" at bounding box center [752, 406] width 1505 height 812
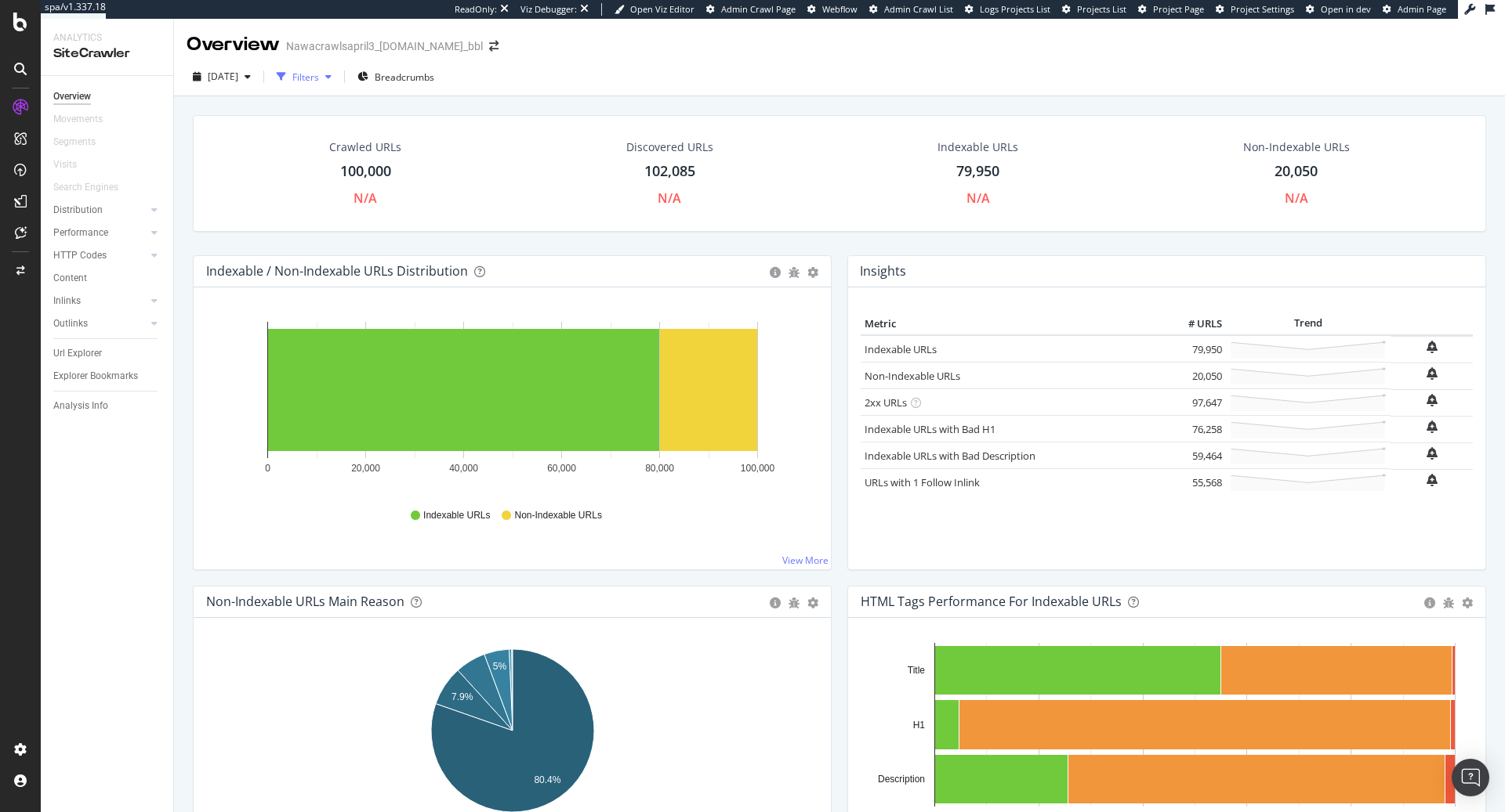
click at [329, 65] on div "Filters" at bounding box center [305, 76] width 68 height 23
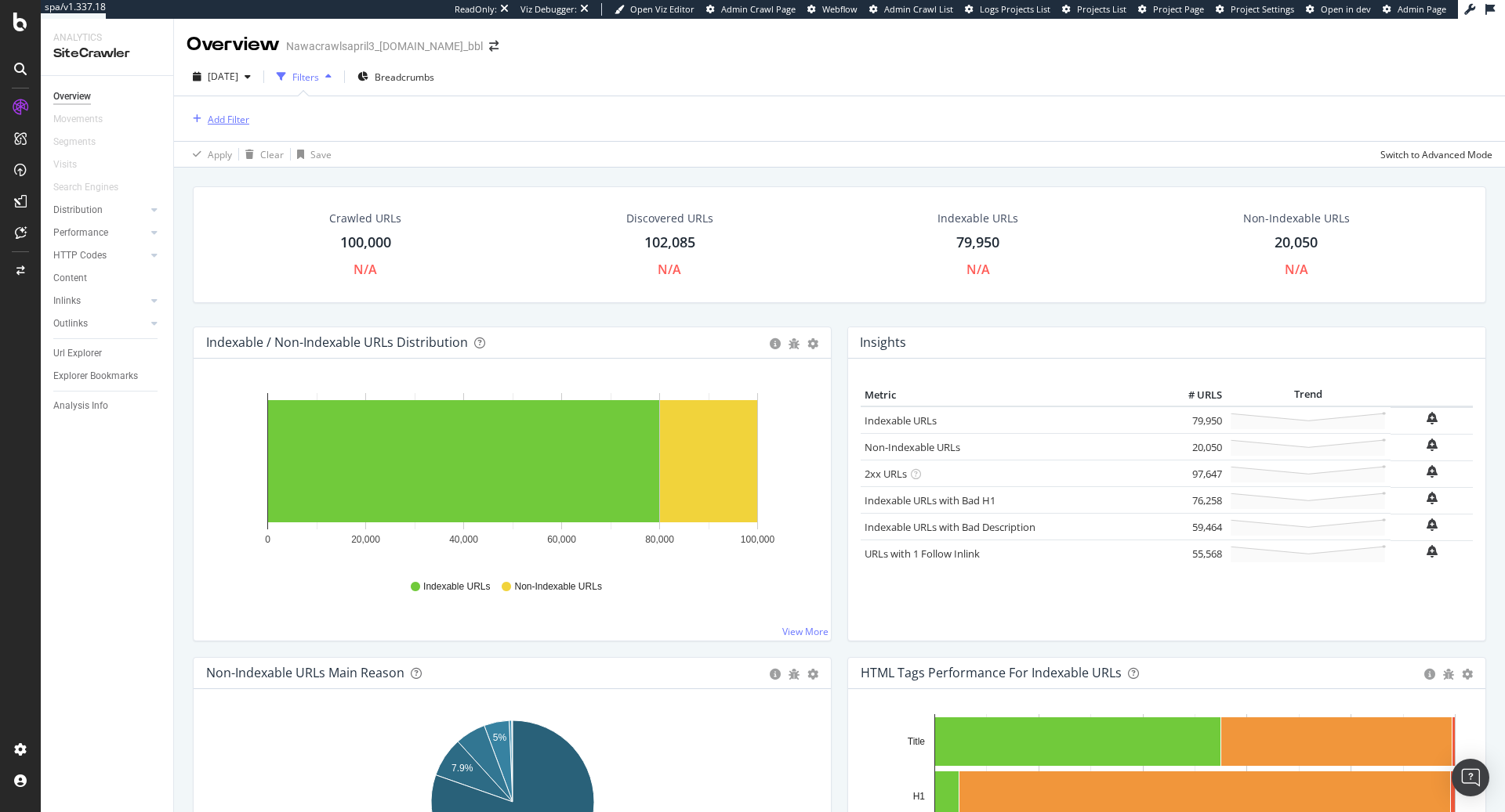
click at [216, 119] on div "Add Filter" at bounding box center [228, 120] width 42 height 14
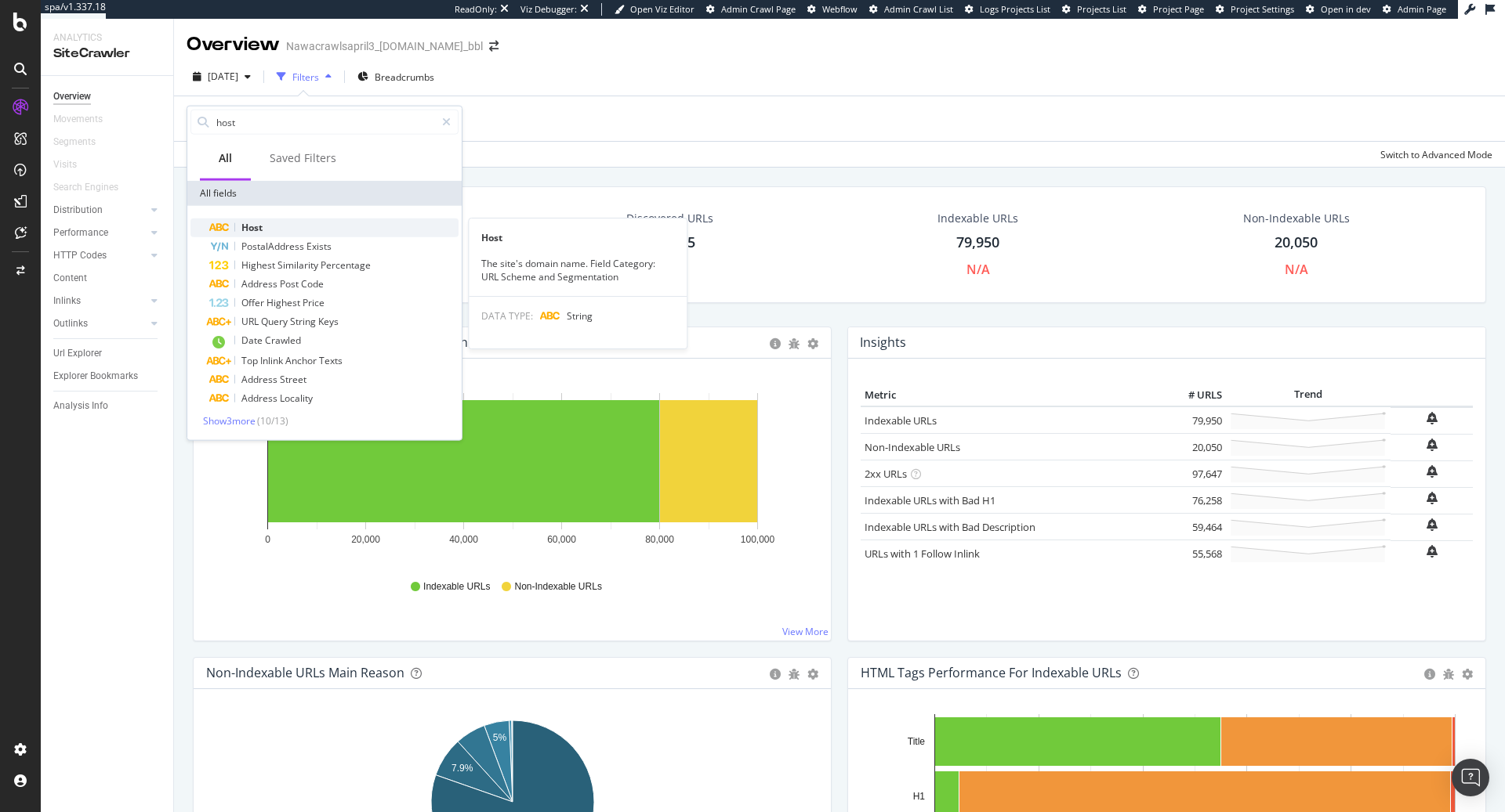
type input "host"
click at [266, 231] on div "Host" at bounding box center [334, 227] width 250 height 18
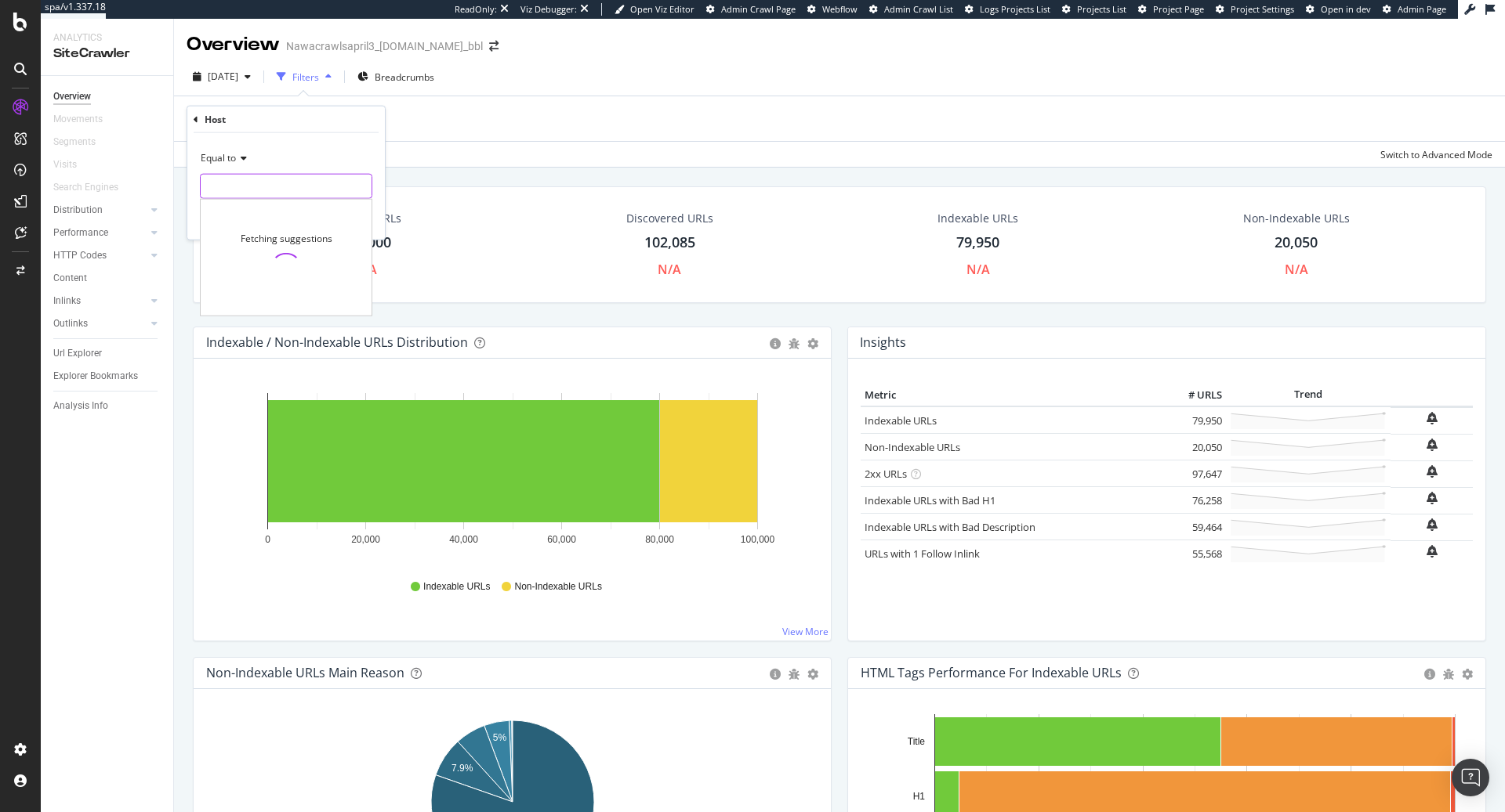
click at [267, 195] on input "text" at bounding box center [285, 187] width 171 height 25
type input "t"
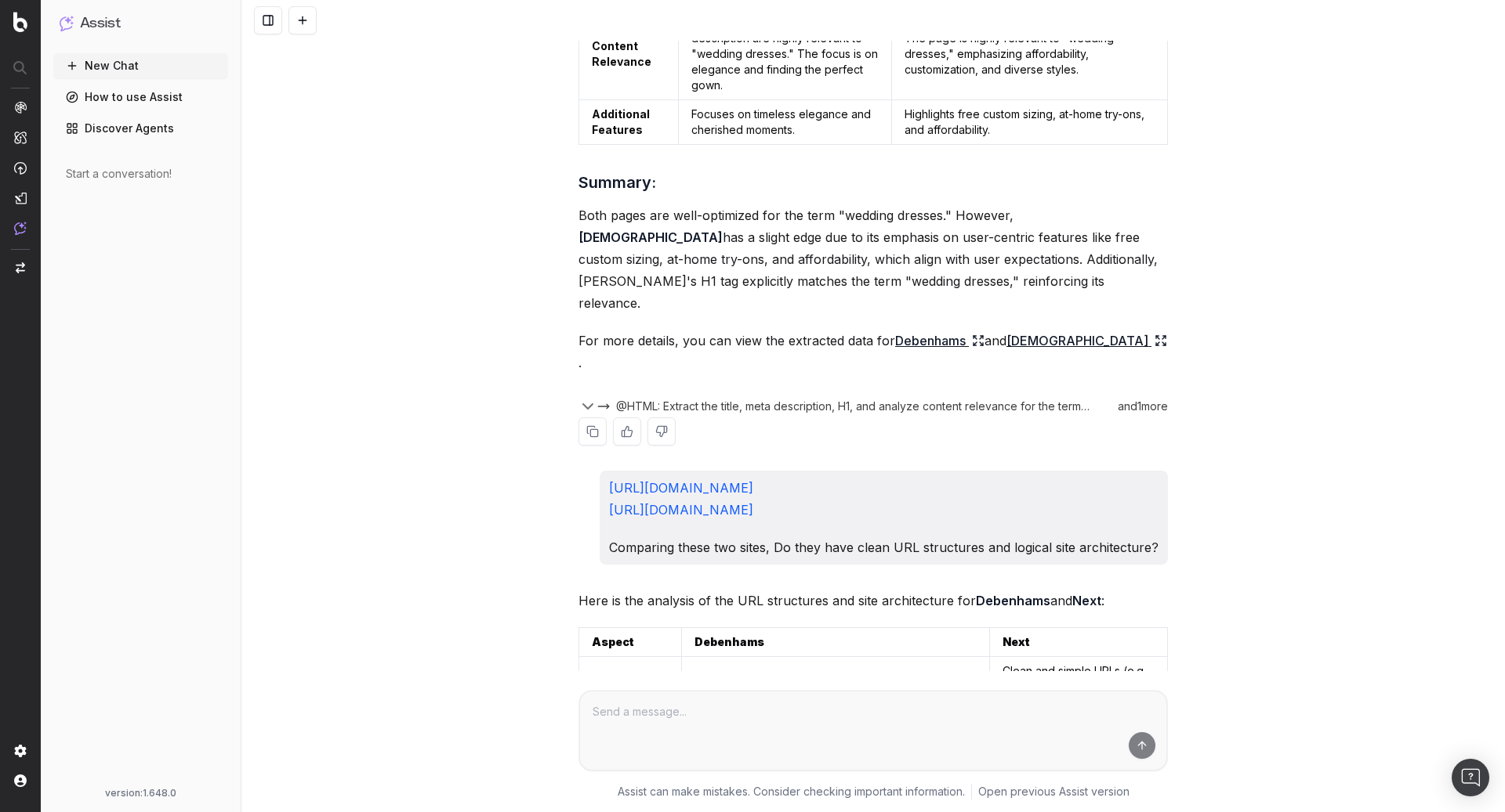
scroll to position [368, 0]
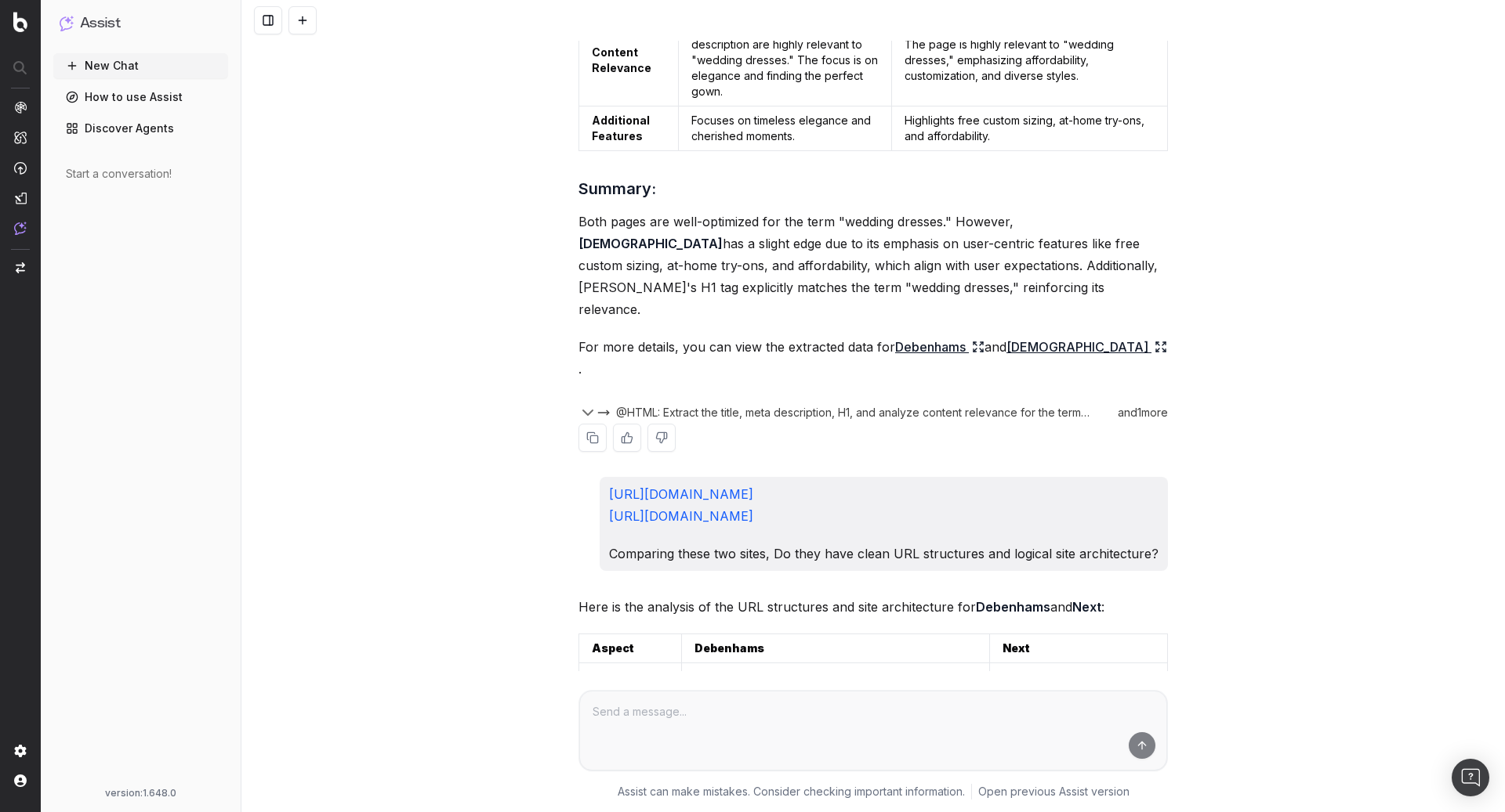
click at [934, 336] on link "Debenhams" at bounding box center [940, 347] width 89 height 22
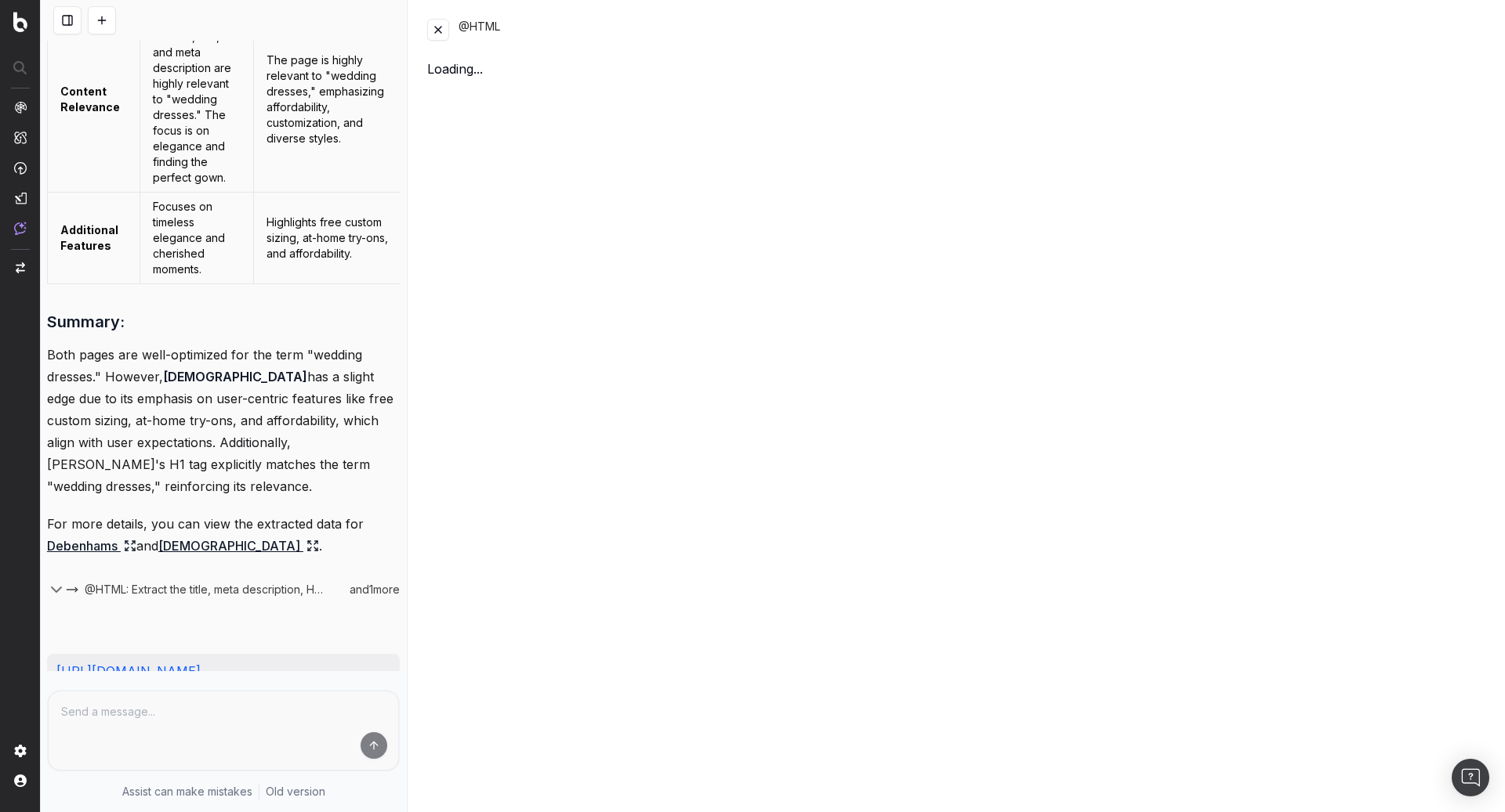
scroll to position [535, 0]
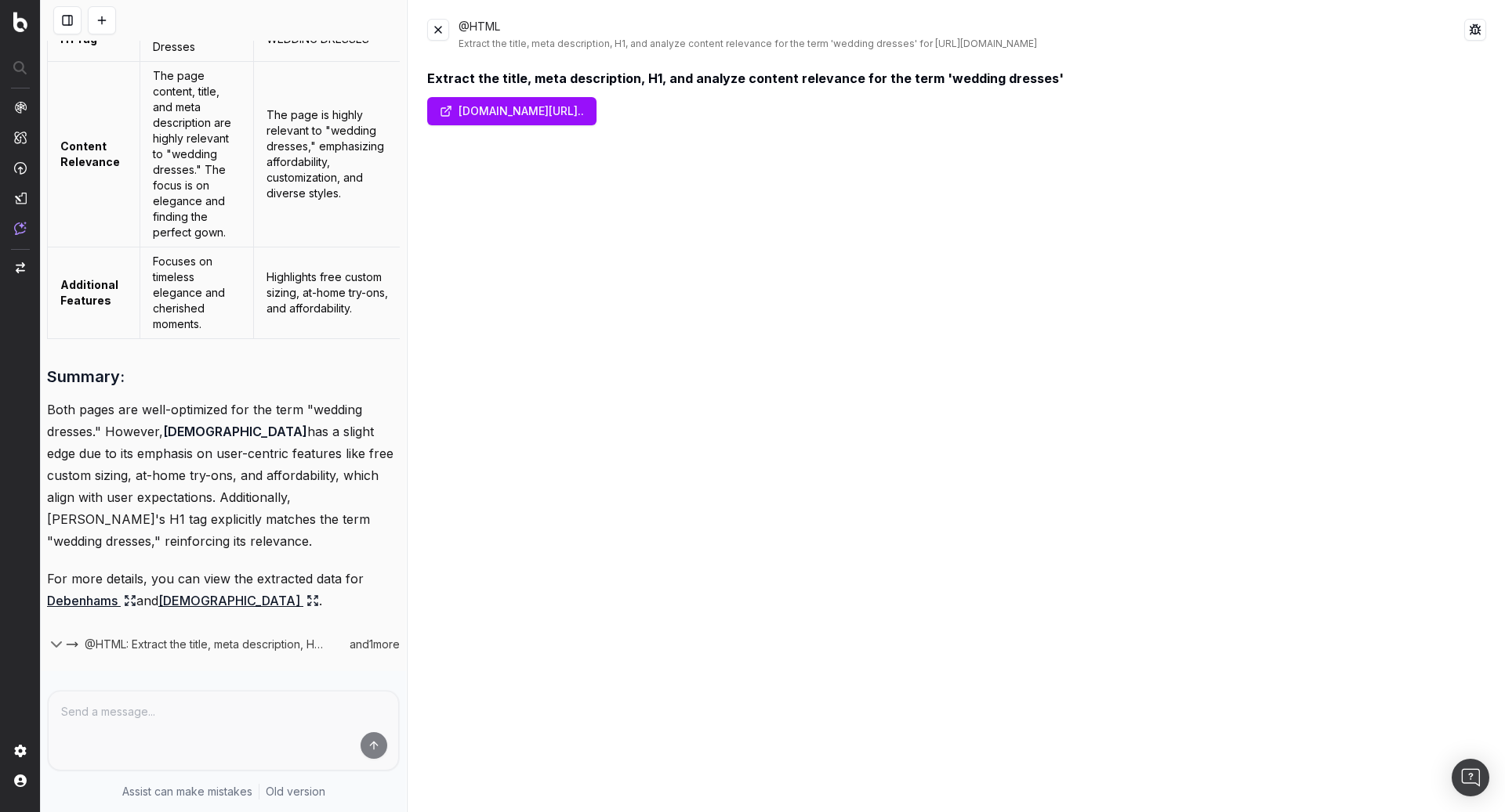
click at [523, 114] on link "[DOMAIN_NAME][URL].." at bounding box center [512, 111] width 169 height 28
click at [435, 32] on button at bounding box center [438, 29] width 22 height 22
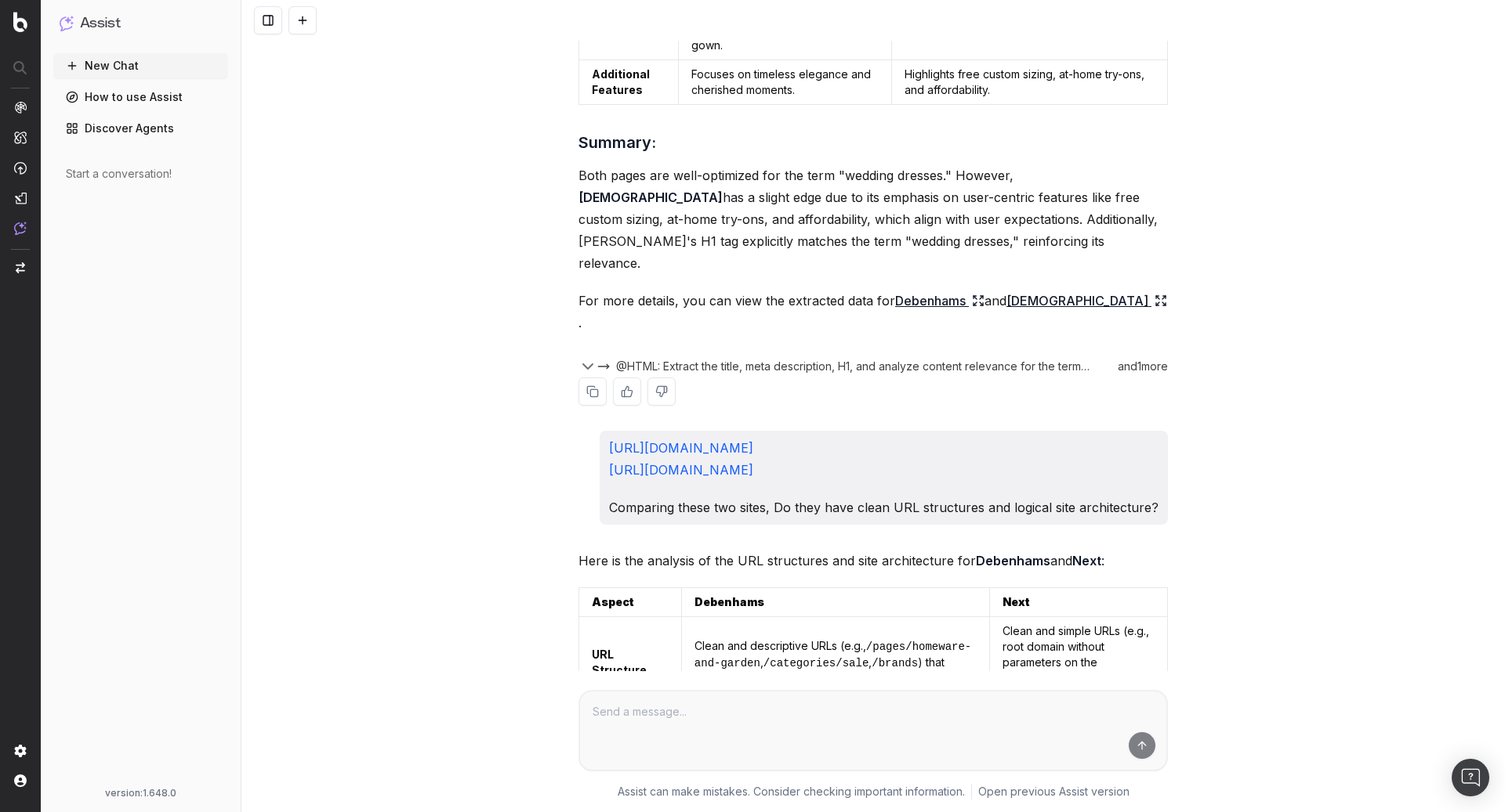
scroll to position [412, 0]
click at [846, 362] on span "@HTML: Extract the title, meta description, H1, and analyze content relevance f…" at bounding box center [854, 369] width 476 height 15
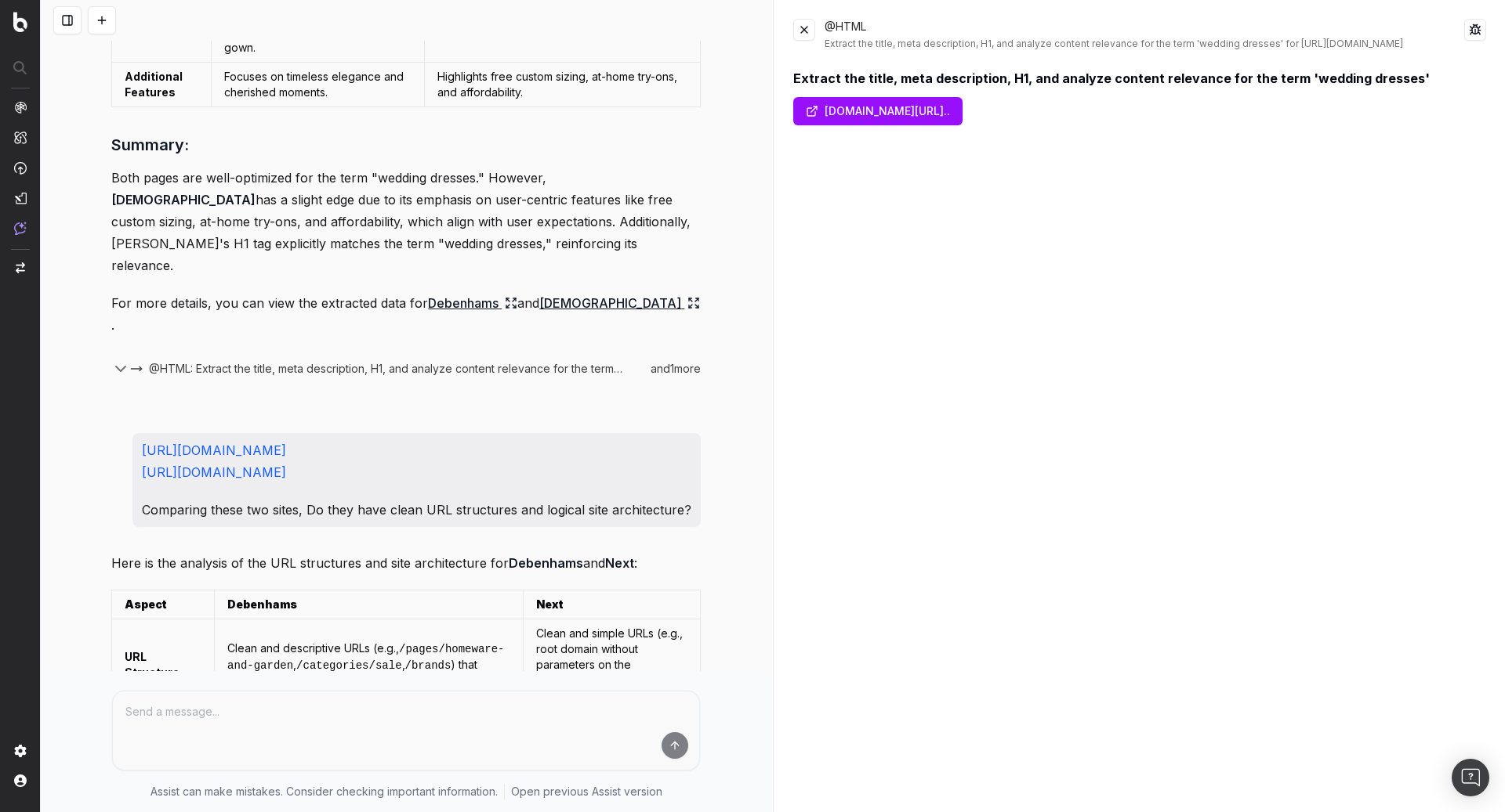
click at [805, 32] on button at bounding box center [804, 29] width 22 height 22
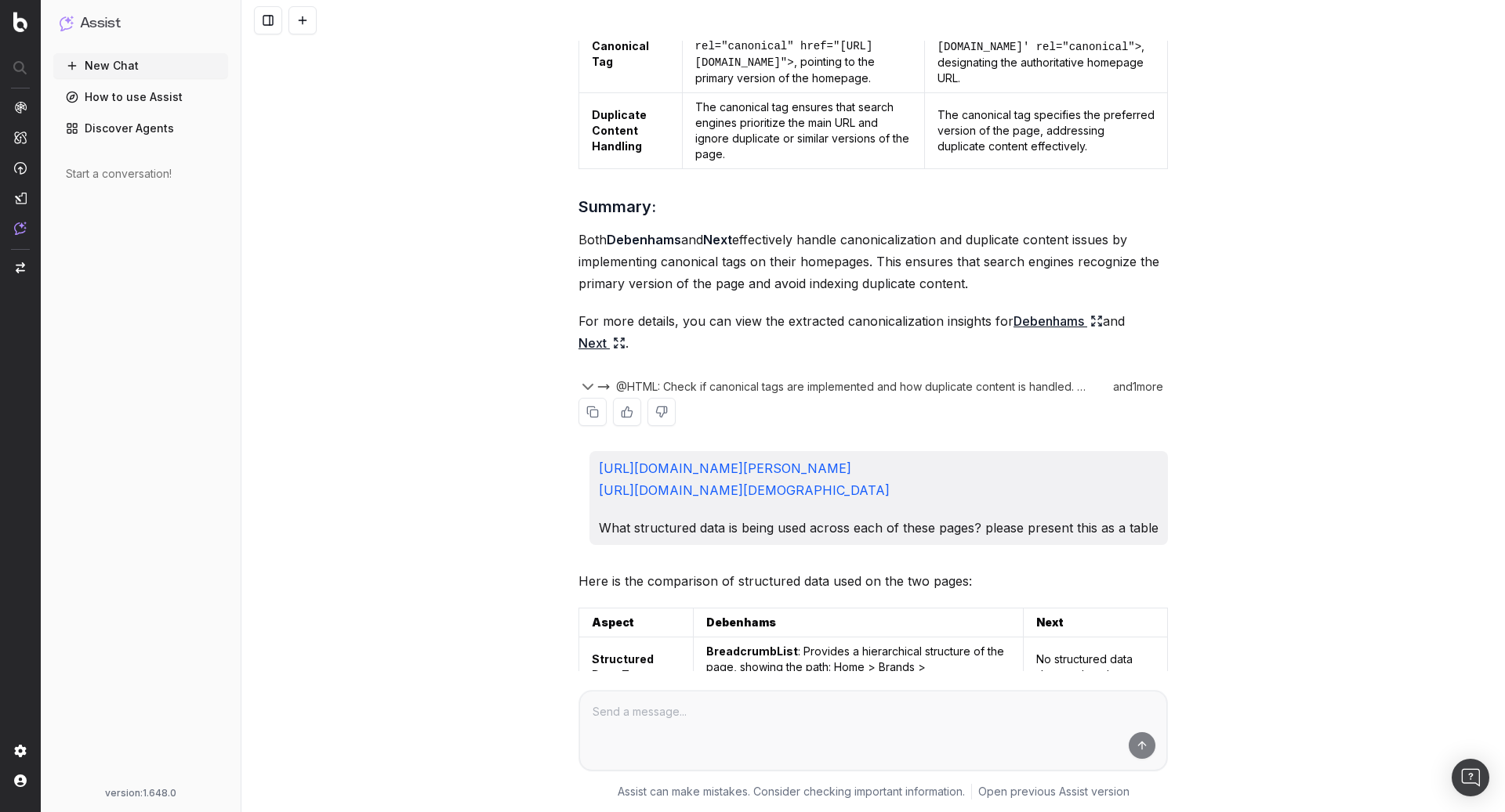
scroll to position [1747, 0]
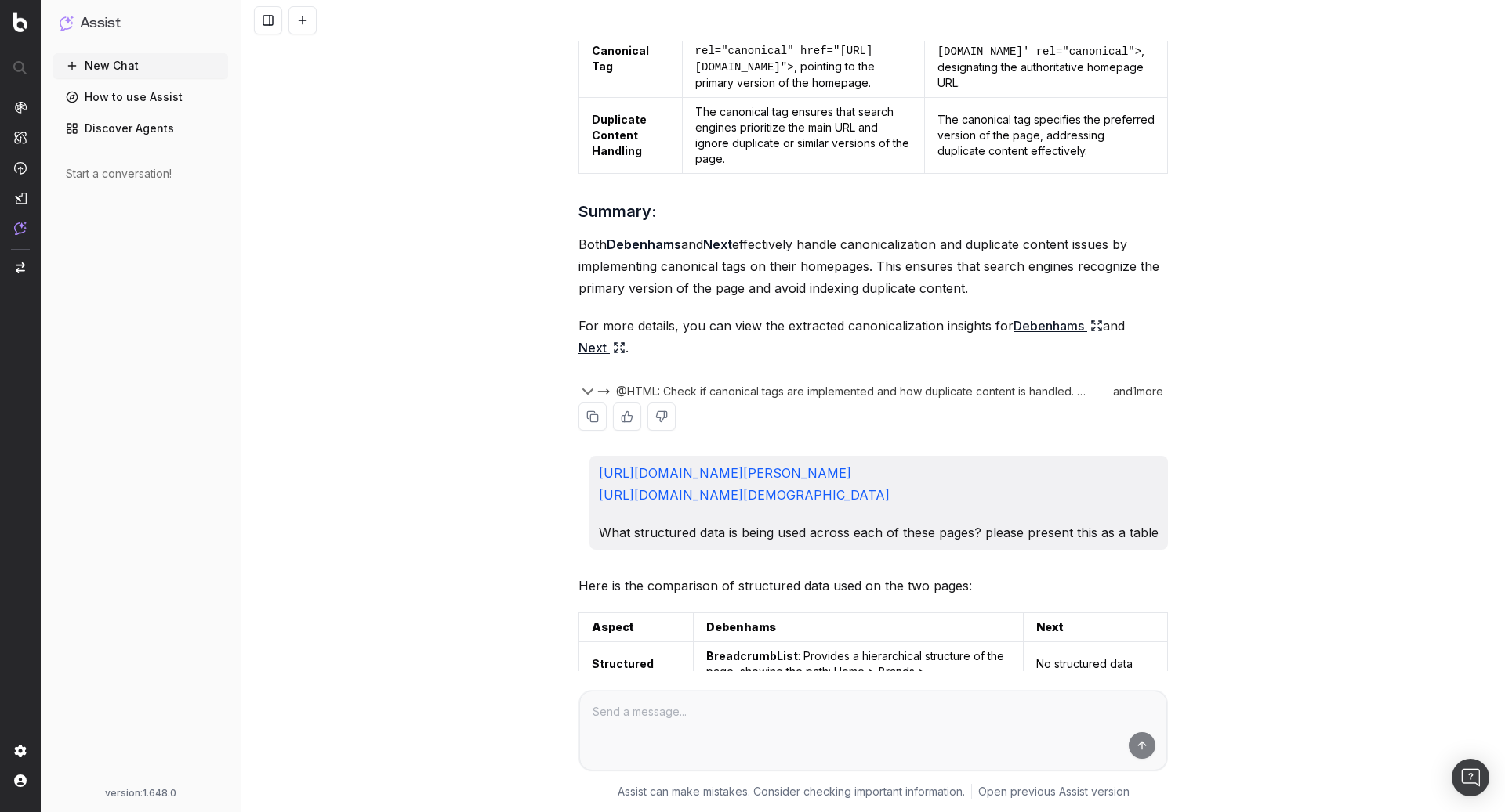
click at [1031, 315] on link "Debenhams" at bounding box center [1058, 326] width 89 height 22
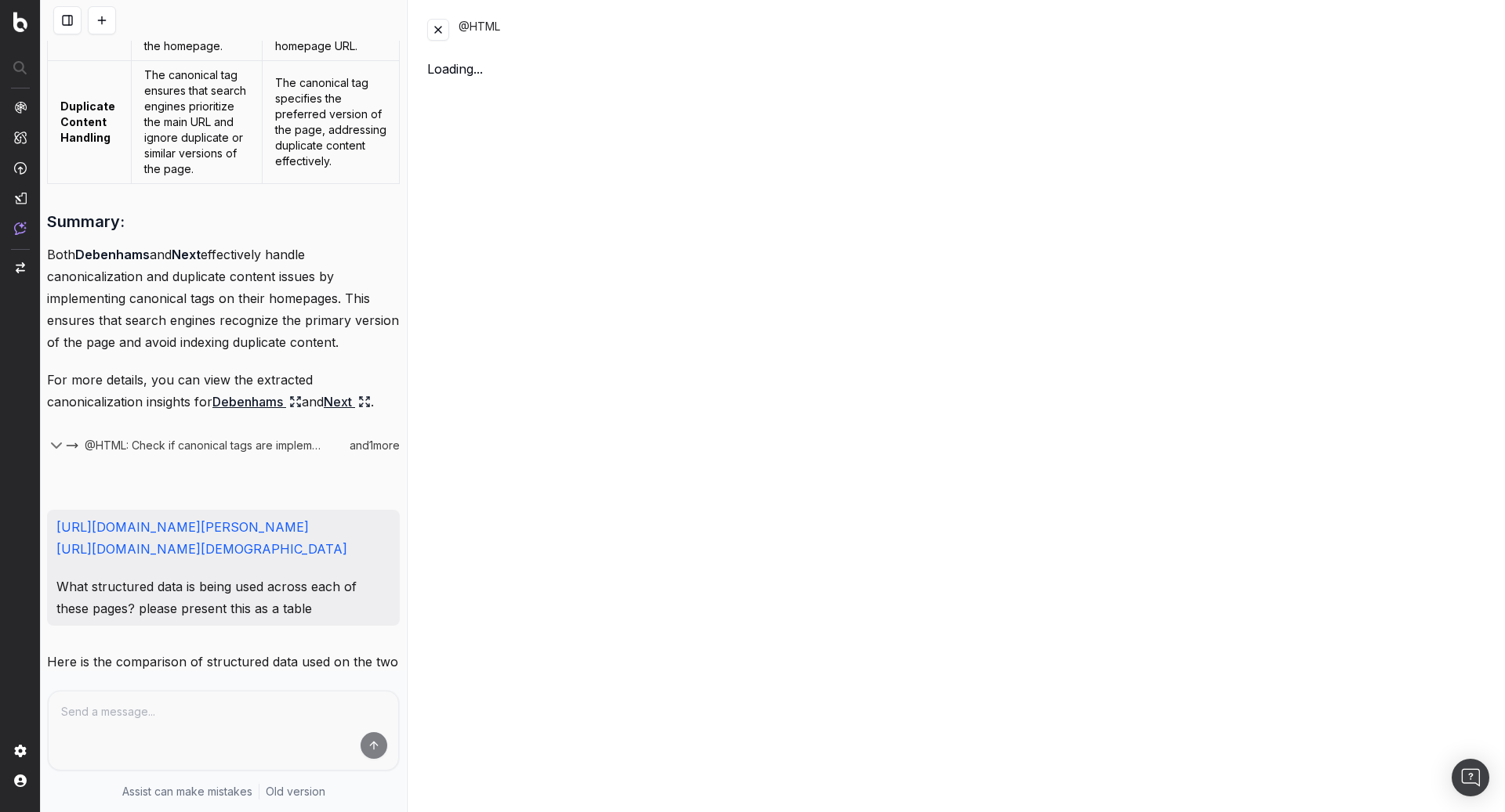
scroll to position [2483, 0]
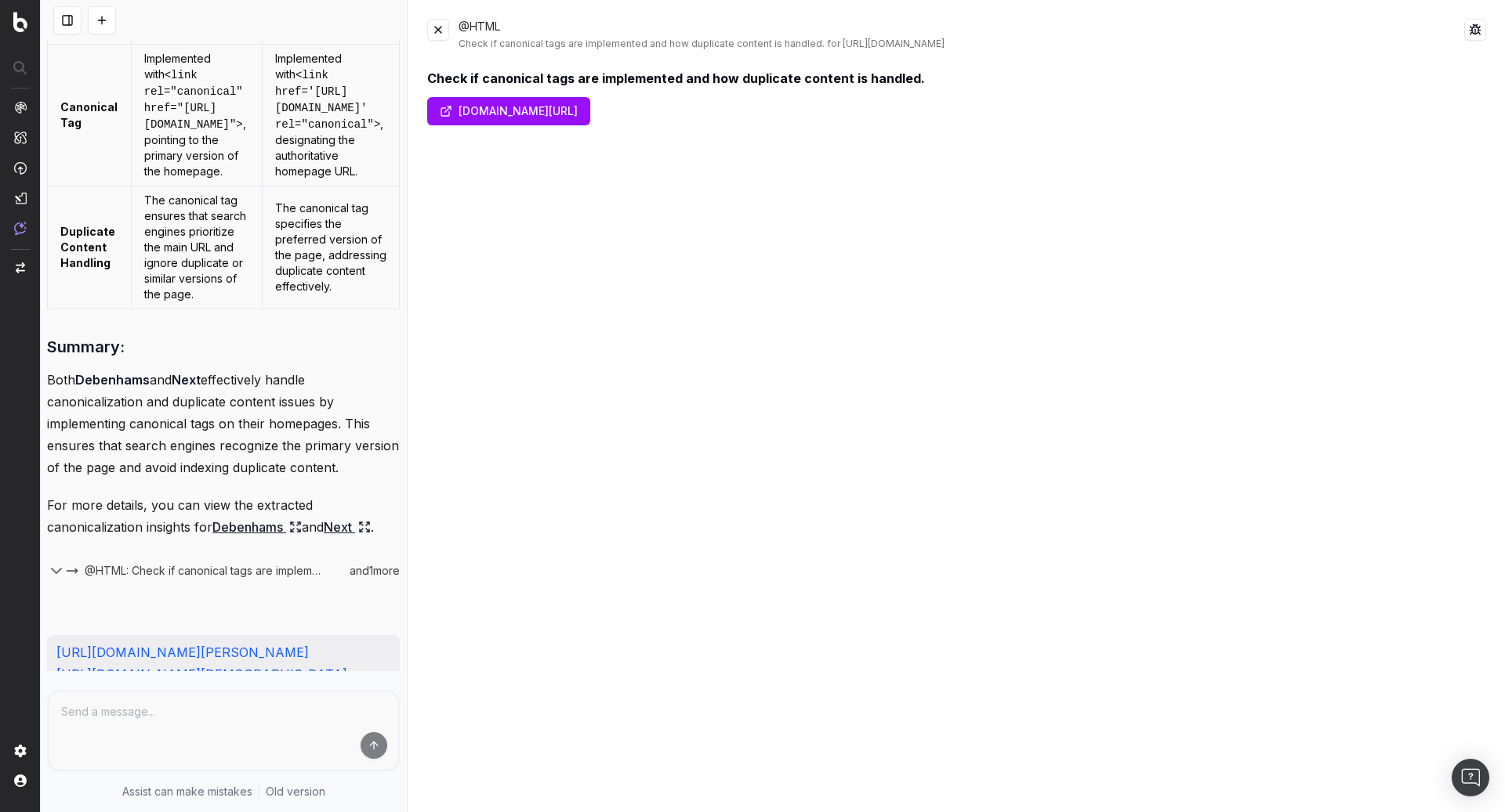
click at [431, 35] on button at bounding box center [438, 29] width 22 height 22
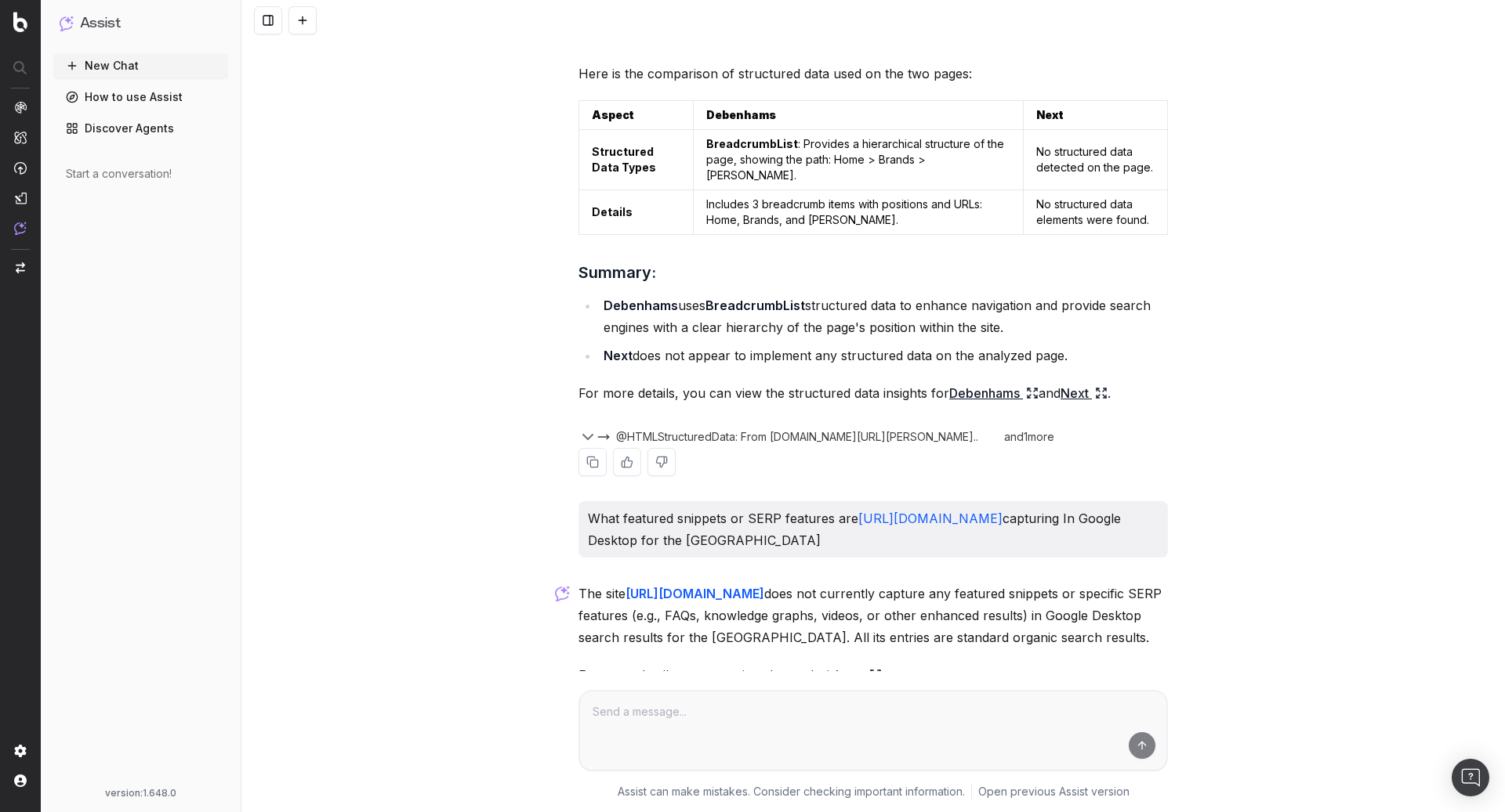
scroll to position [2259, 0]
click at [871, 678] on icon at bounding box center [871, 679] width 2 height 2
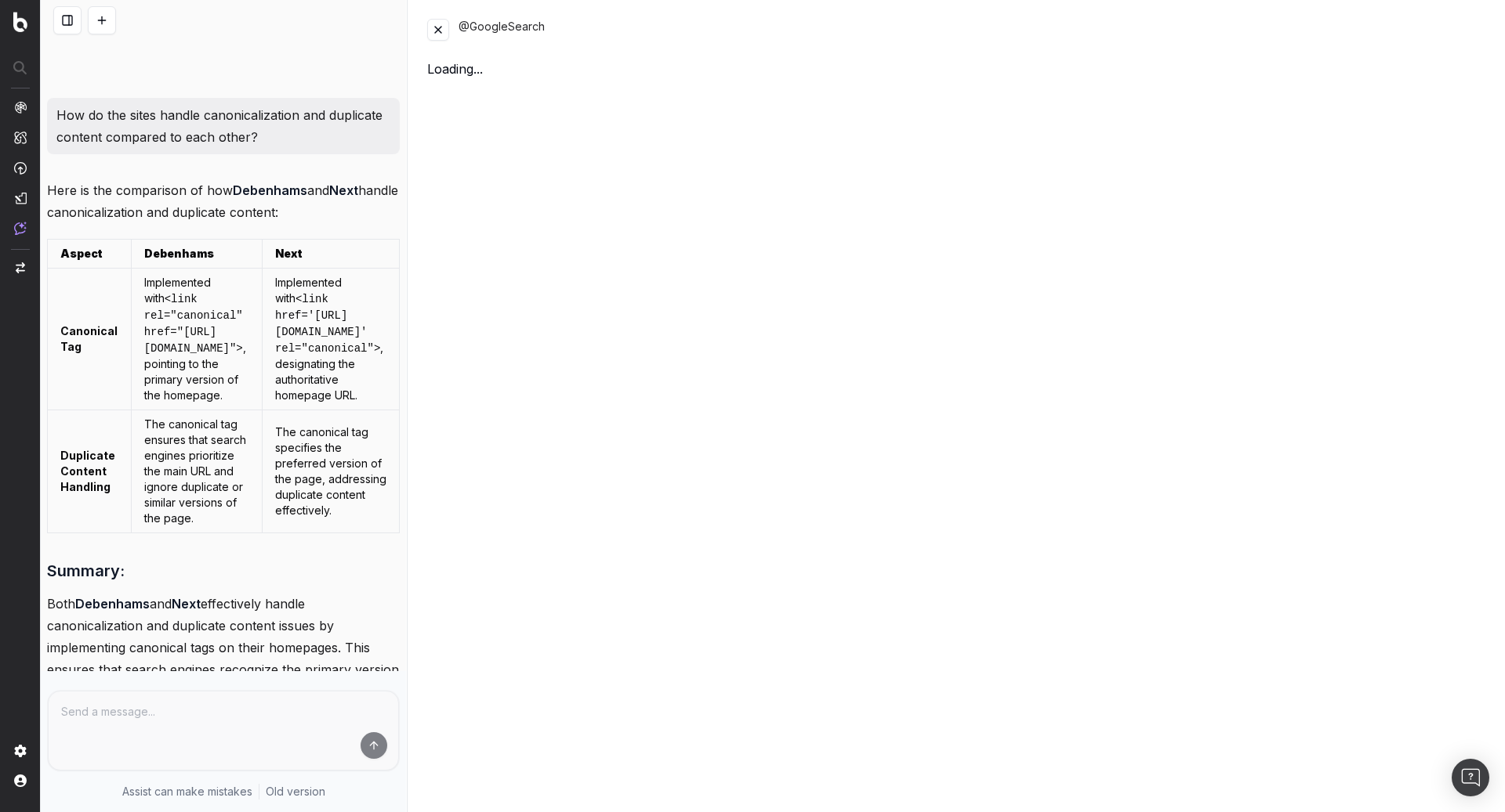
scroll to position [3159, 0]
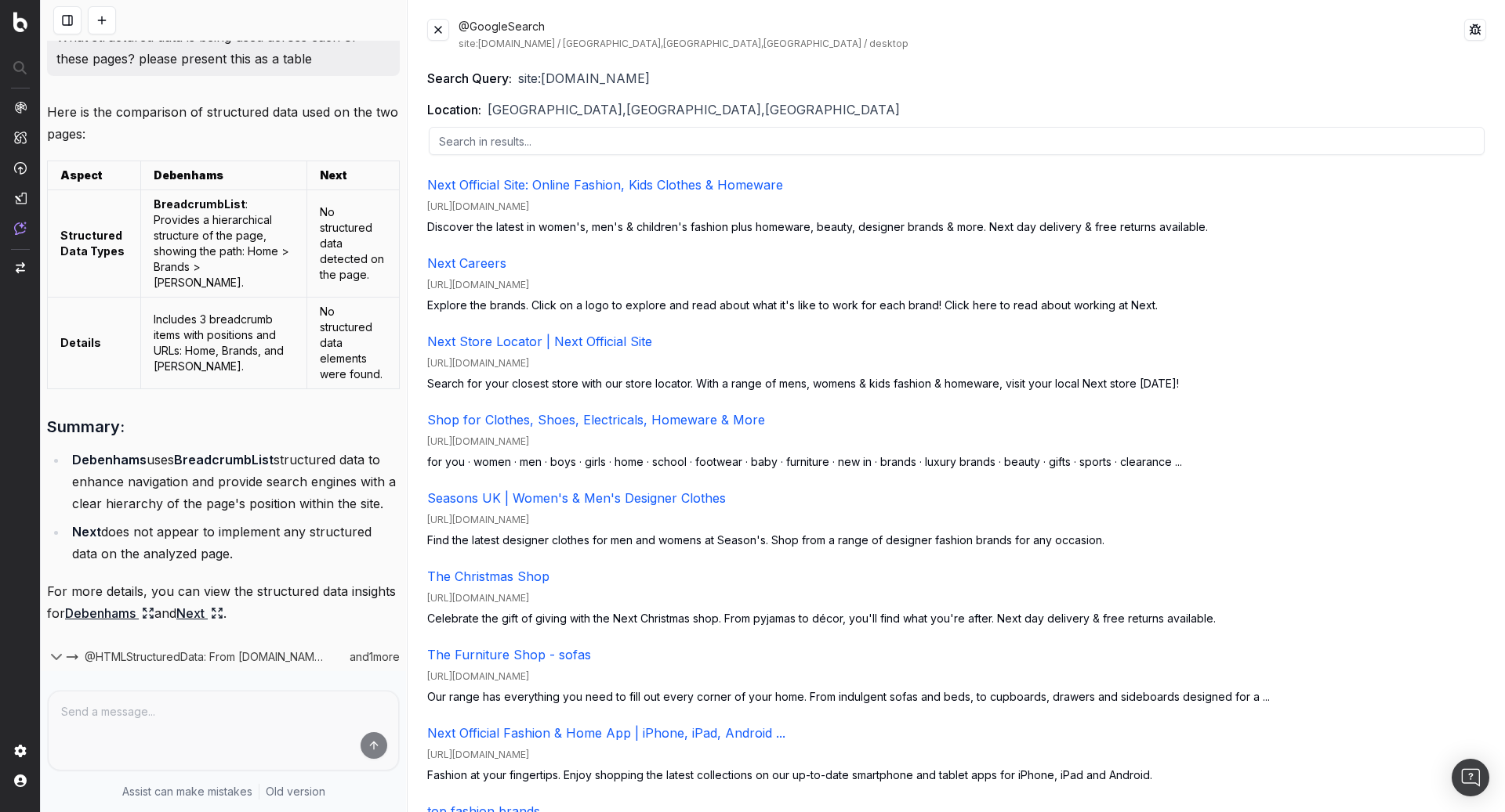
click at [442, 27] on button at bounding box center [438, 29] width 22 height 22
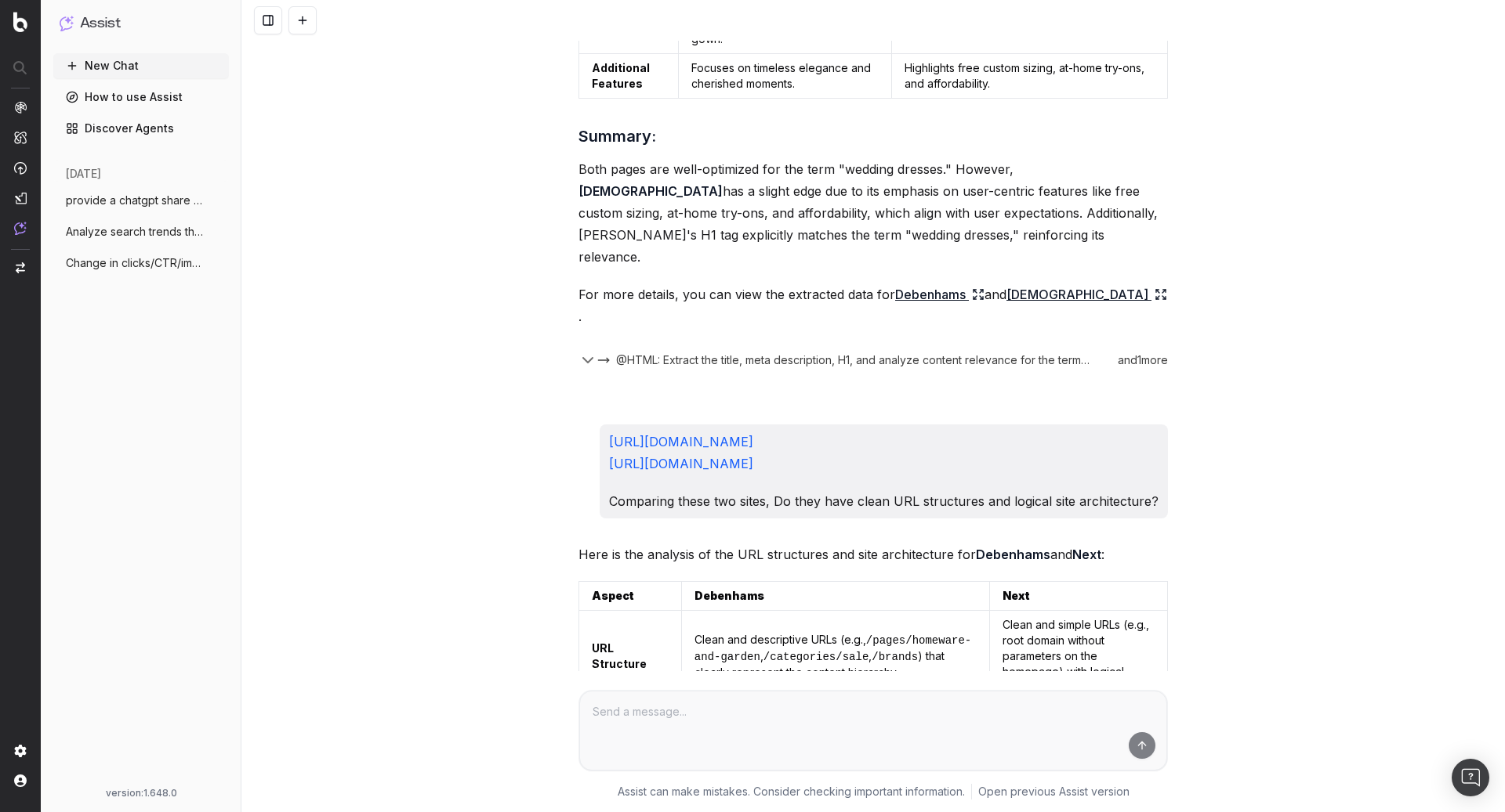
scroll to position [0, 0]
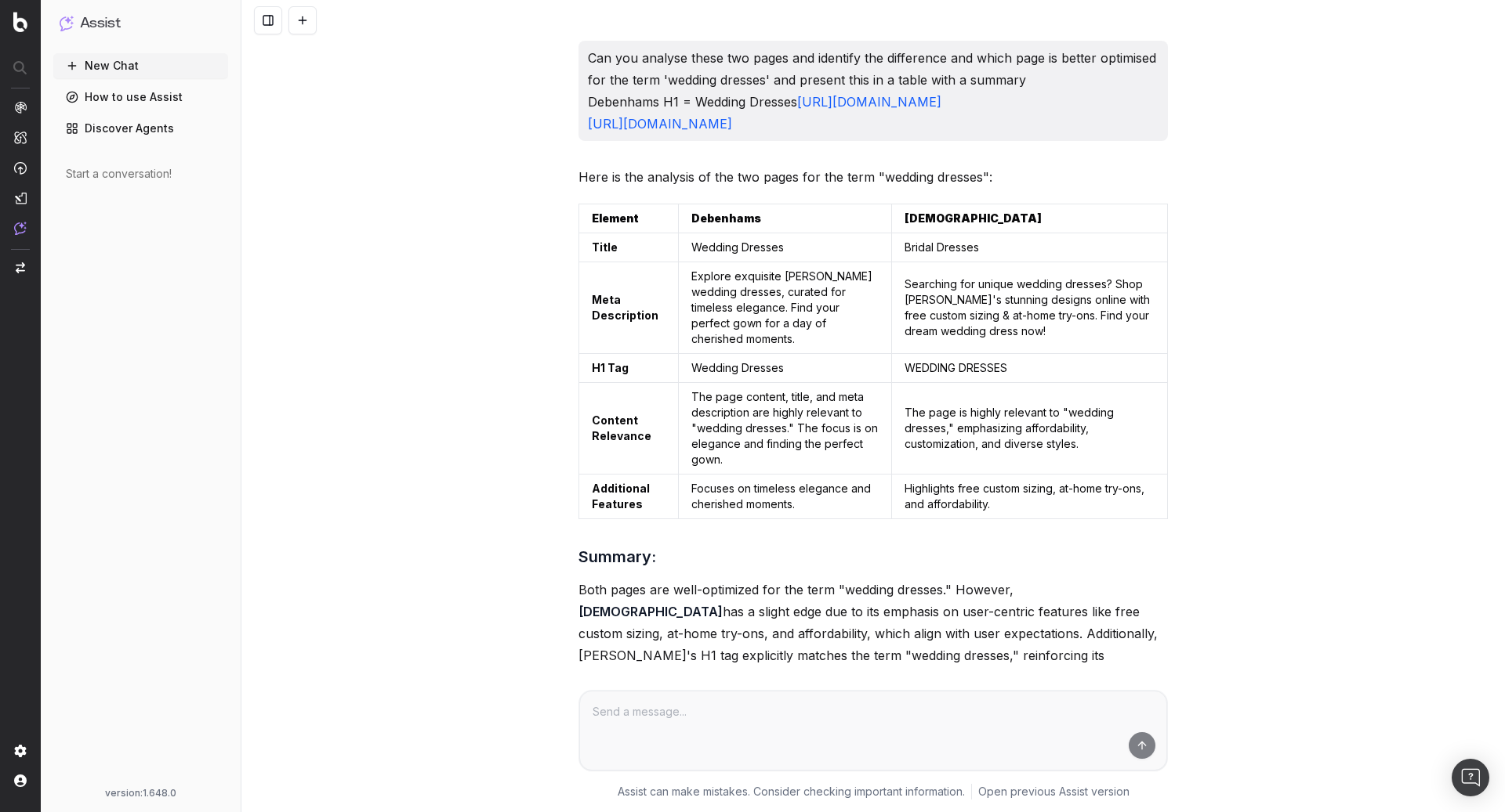
scroll to position [2259, 0]
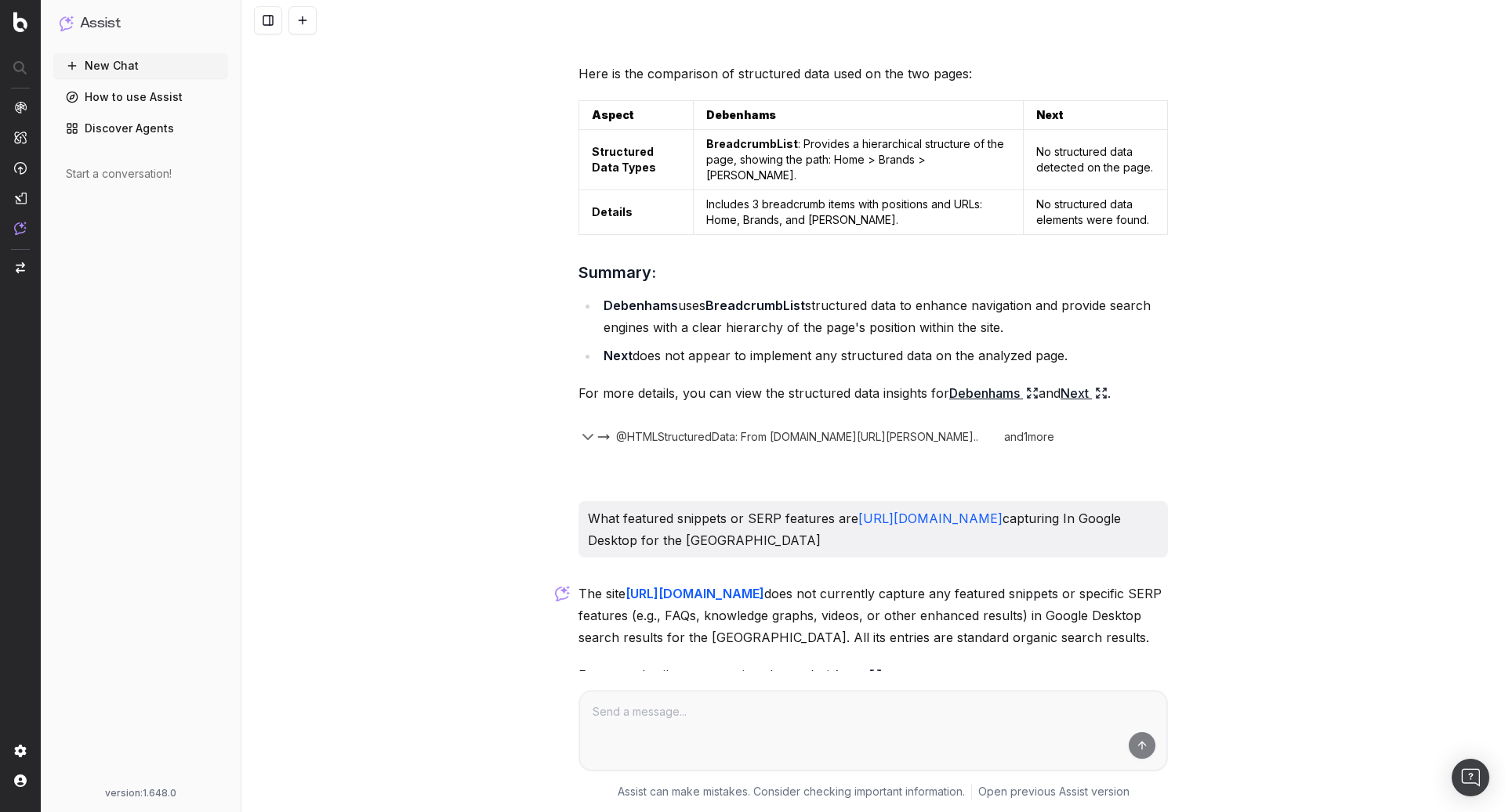
click at [154, 102] on link "How to use Assist" at bounding box center [140, 98] width 175 height 25
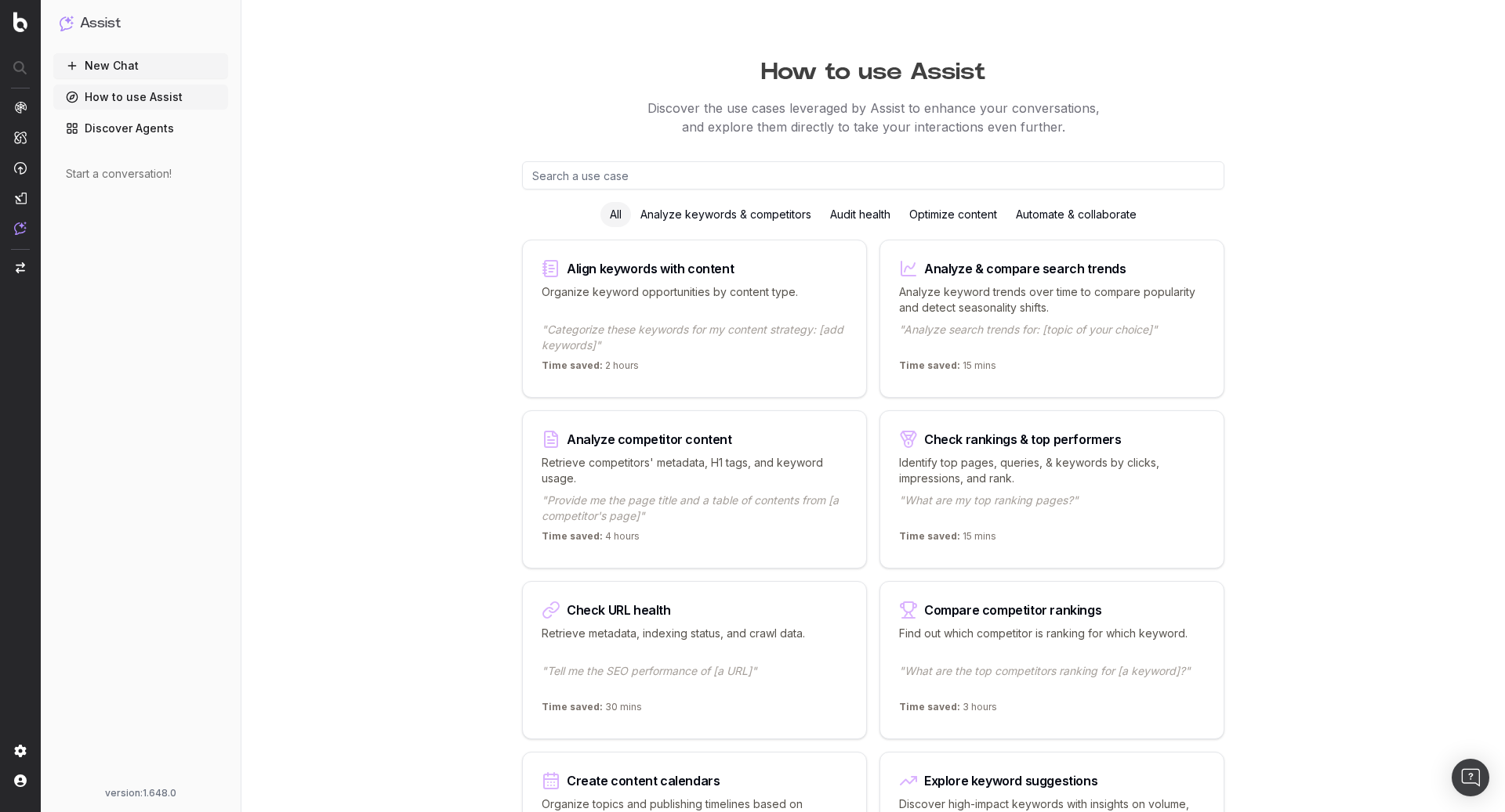
click at [160, 127] on link "Discover Agents" at bounding box center [140, 129] width 175 height 25
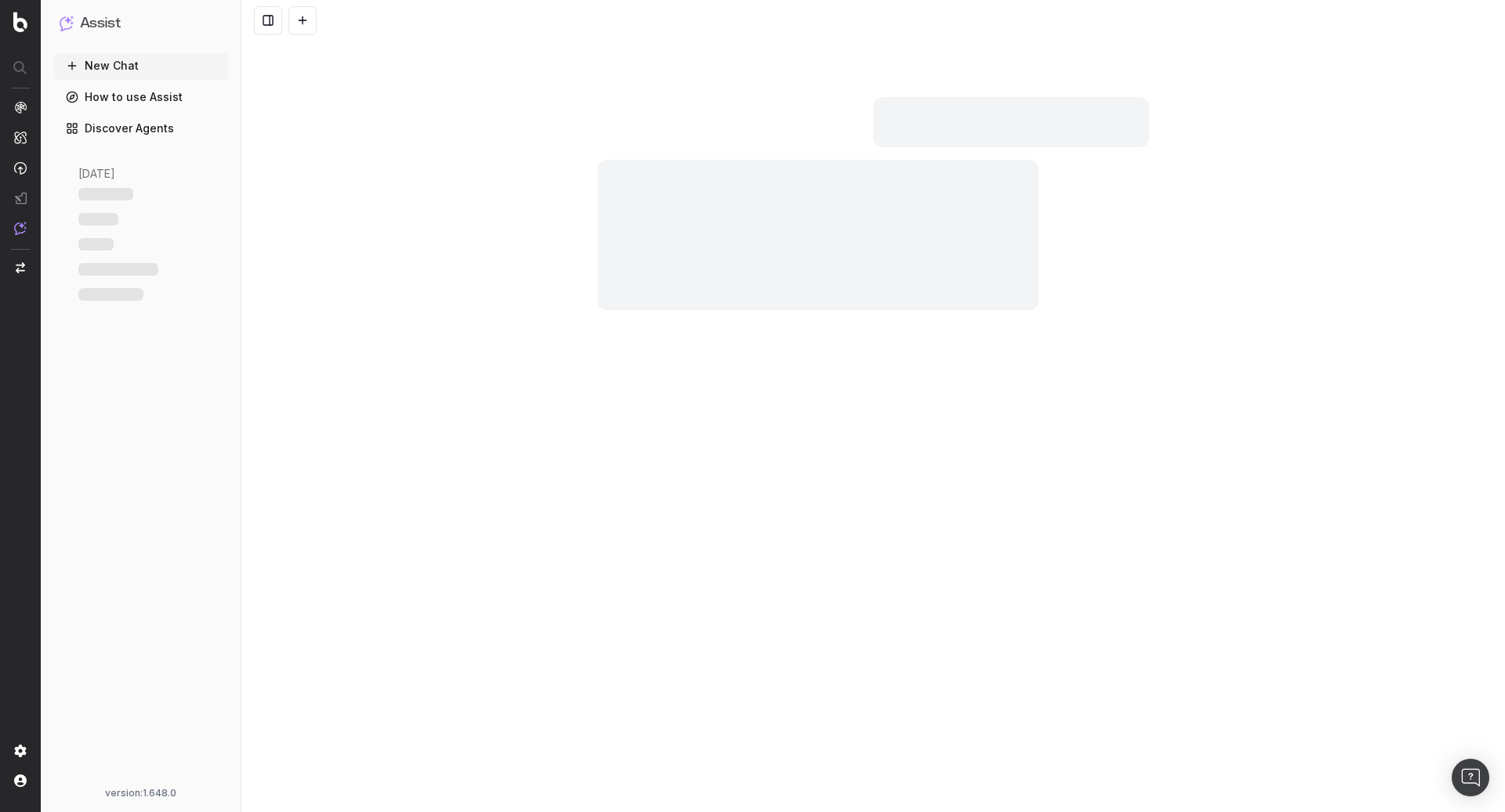
scroll to position [2259, 0]
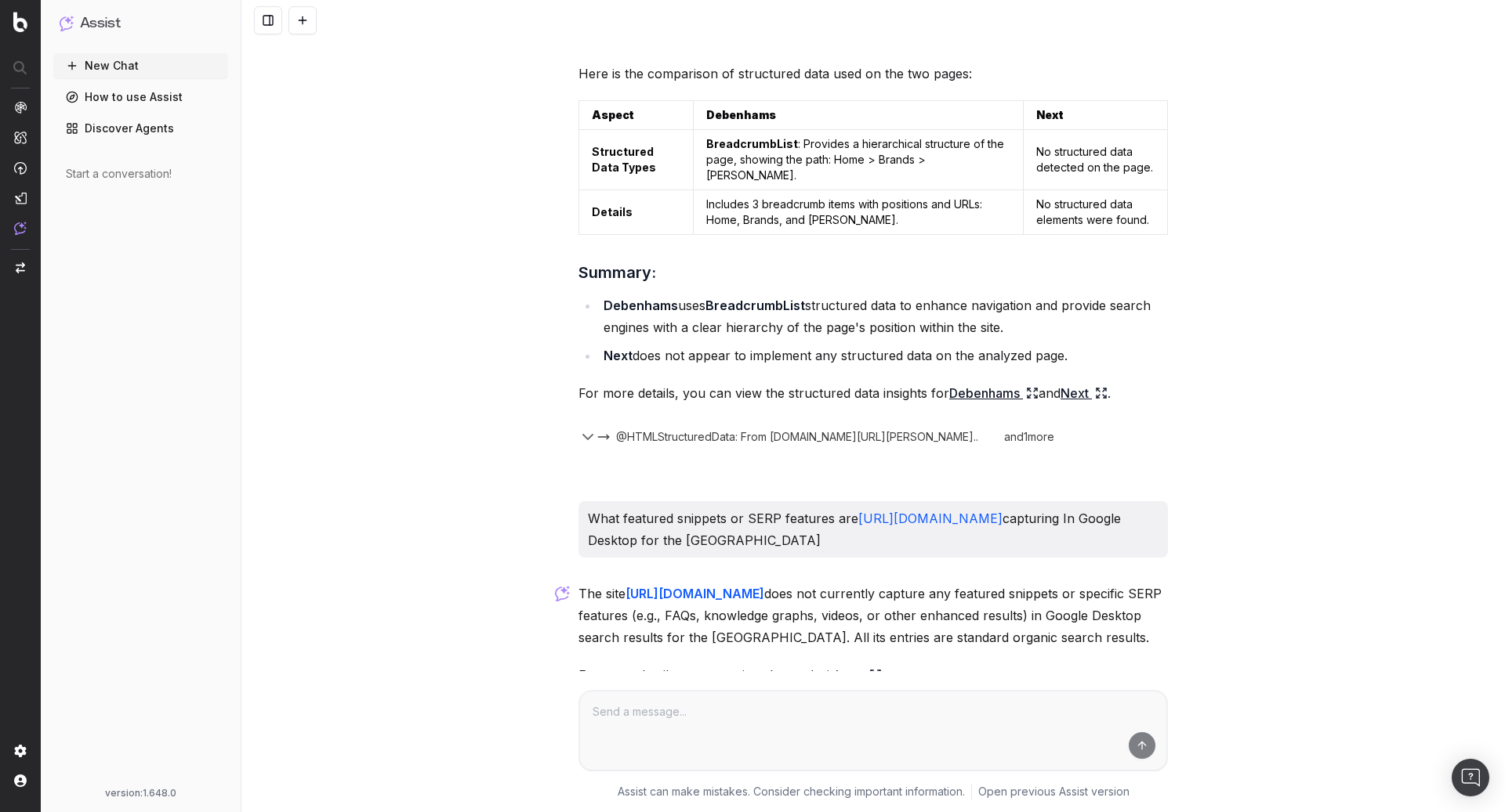
click at [102, 176] on div "Start a conversation!" at bounding box center [140, 174] width 150 height 15
click at [106, 64] on button "New Chat" at bounding box center [140, 66] width 175 height 25
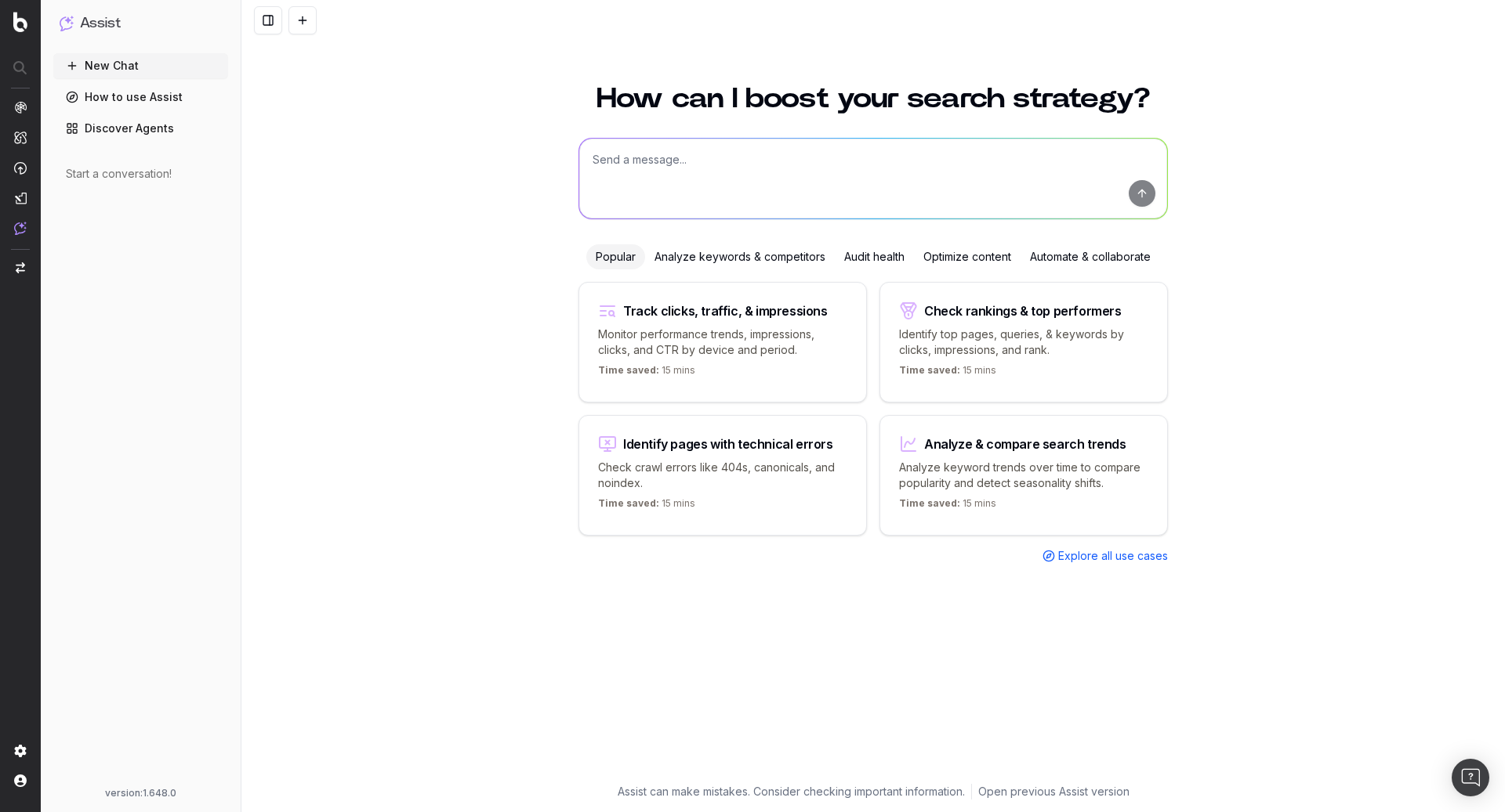
click at [834, 345] on p "Monitor performance trends, impressions, clicks, and CTR by device and period." at bounding box center [723, 342] width 250 height 31
type textarea "Change in clicks/CTR/impressions over last 28 days vs last (branded vs non-bran…"
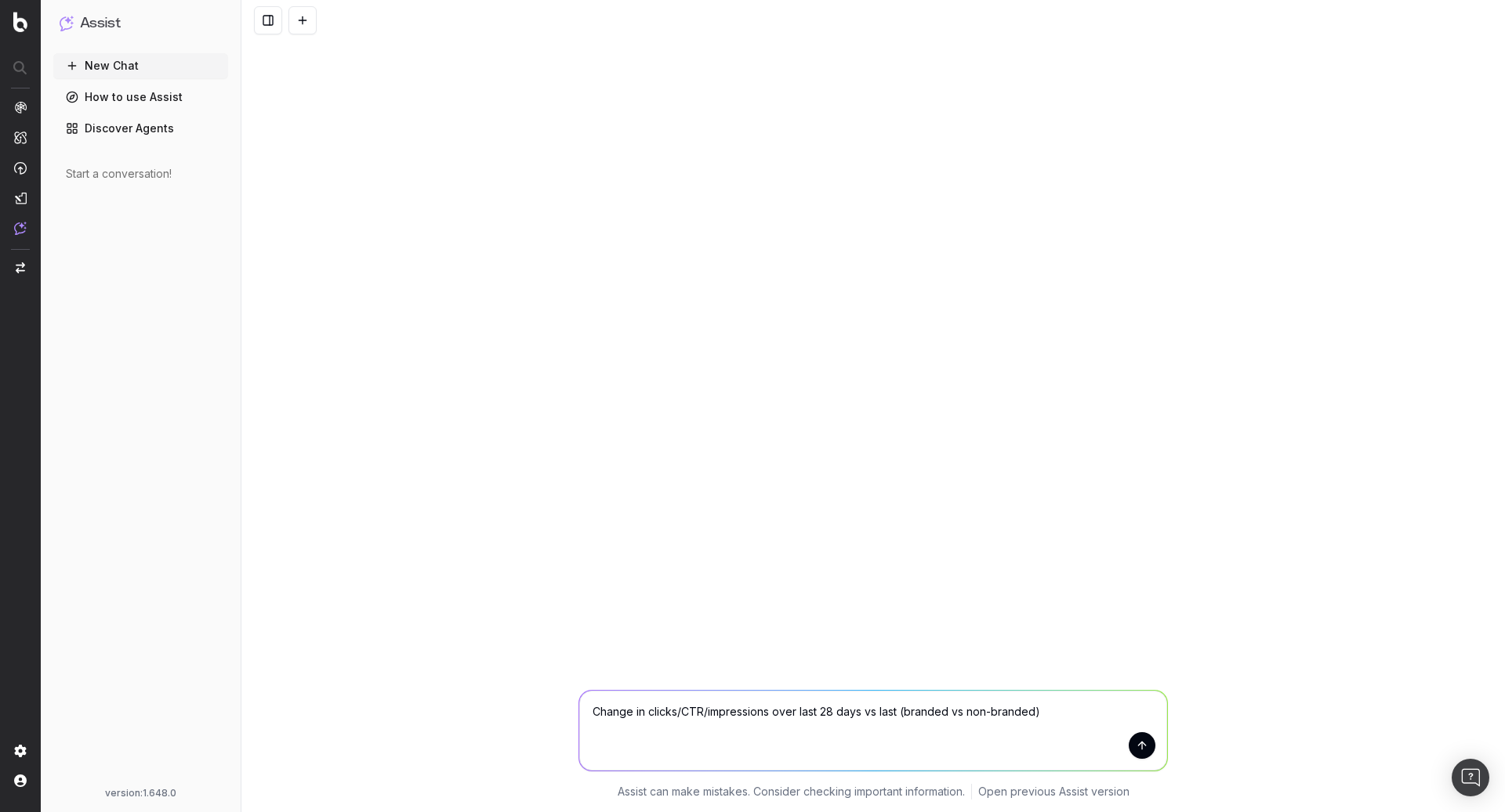
click at [1139, 749] on button "submit" at bounding box center [1142, 746] width 27 height 27
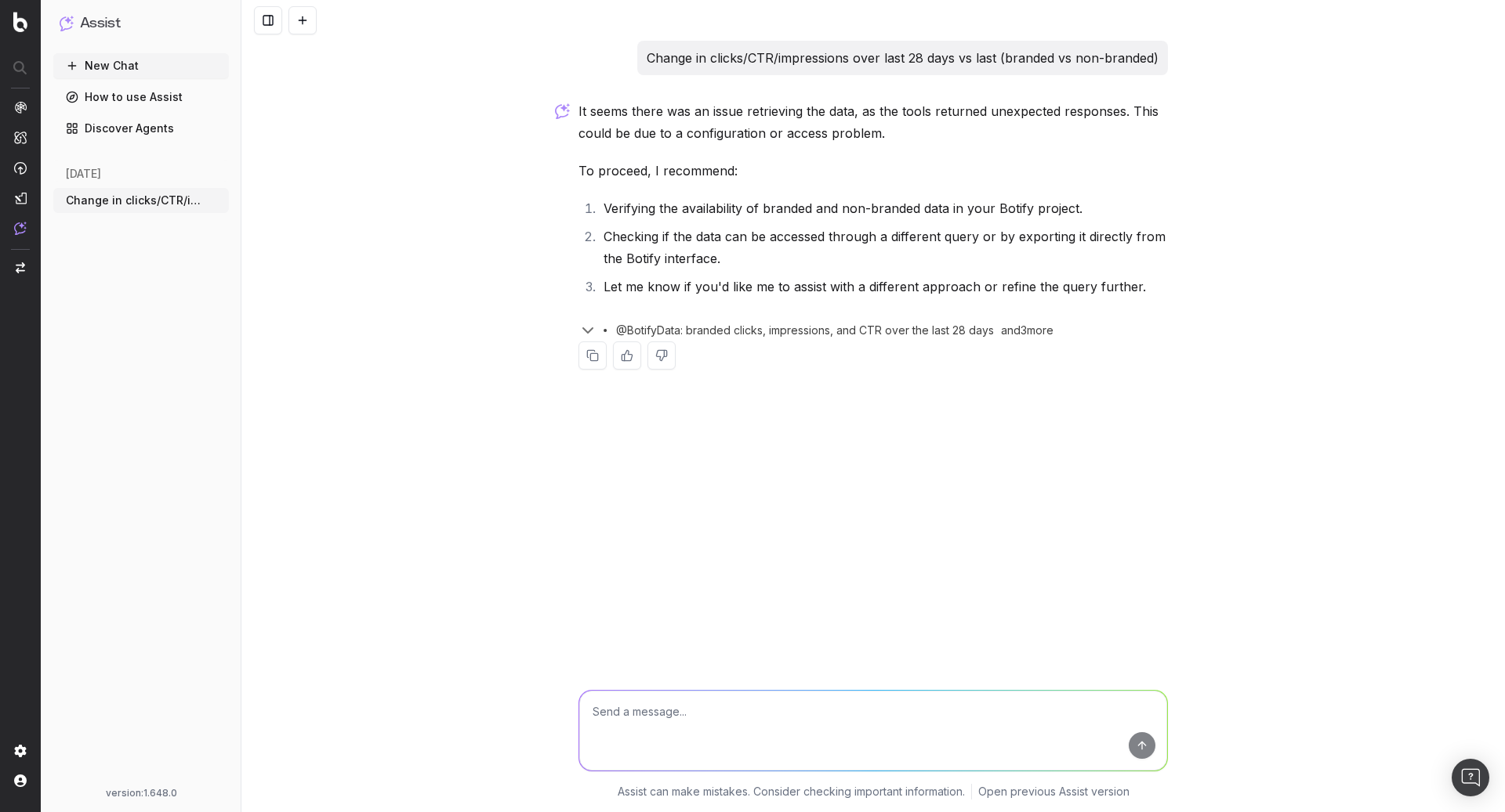
click at [898, 57] on p "Change in clicks/CTR/impressions over last 28 days vs last (branded vs non-bran…" at bounding box center [902, 58] width 512 height 22
copy p "Change in clicks/CTR/impressions over last 28 days vs last (branded vs non-bran…"
click at [874, 728] on textarea at bounding box center [873, 731] width 588 height 80
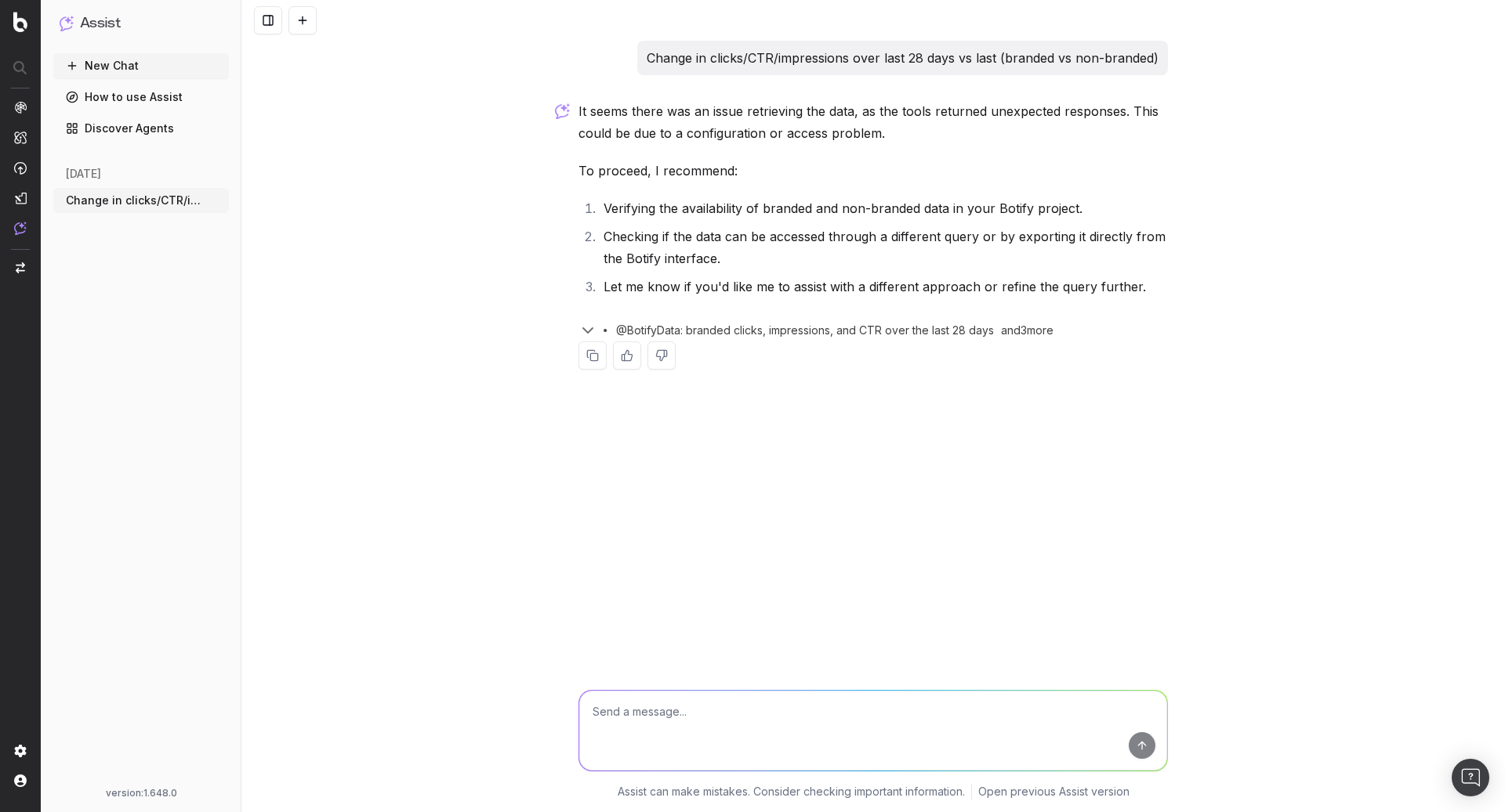
paste textarea "Change in clicks/CTR/impressions over last 28 days vs last (branded vs non-bran…"
type textarea "Change in clicks/CTR/impressions over last 28 days vs last (branded vs non-bran…"
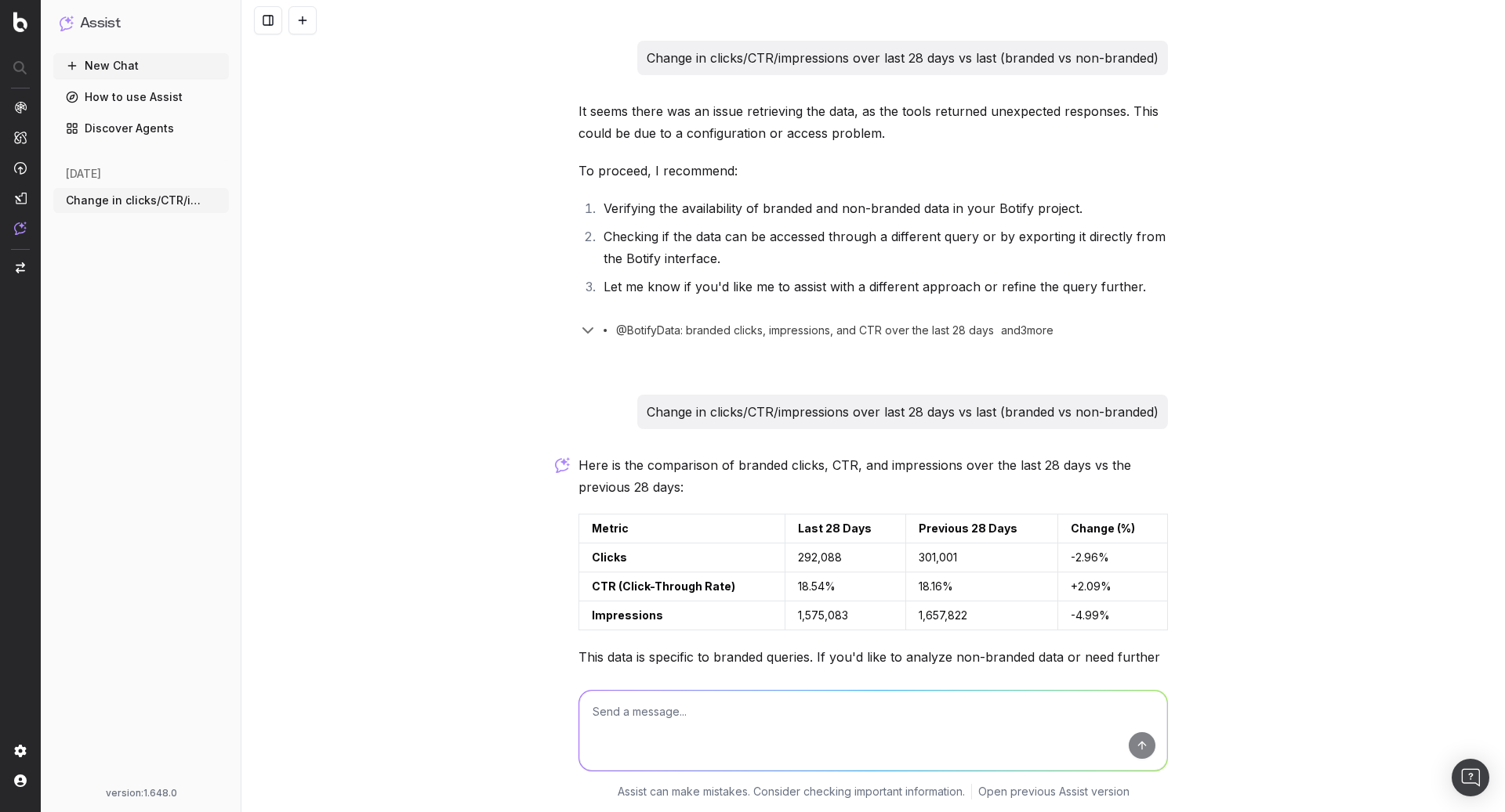
click at [1216, 318] on div "Change in clicks/CTR/impressions over last 28 days vs last (branded vs non-bran…" at bounding box center [873, 406] width 1264 height 812
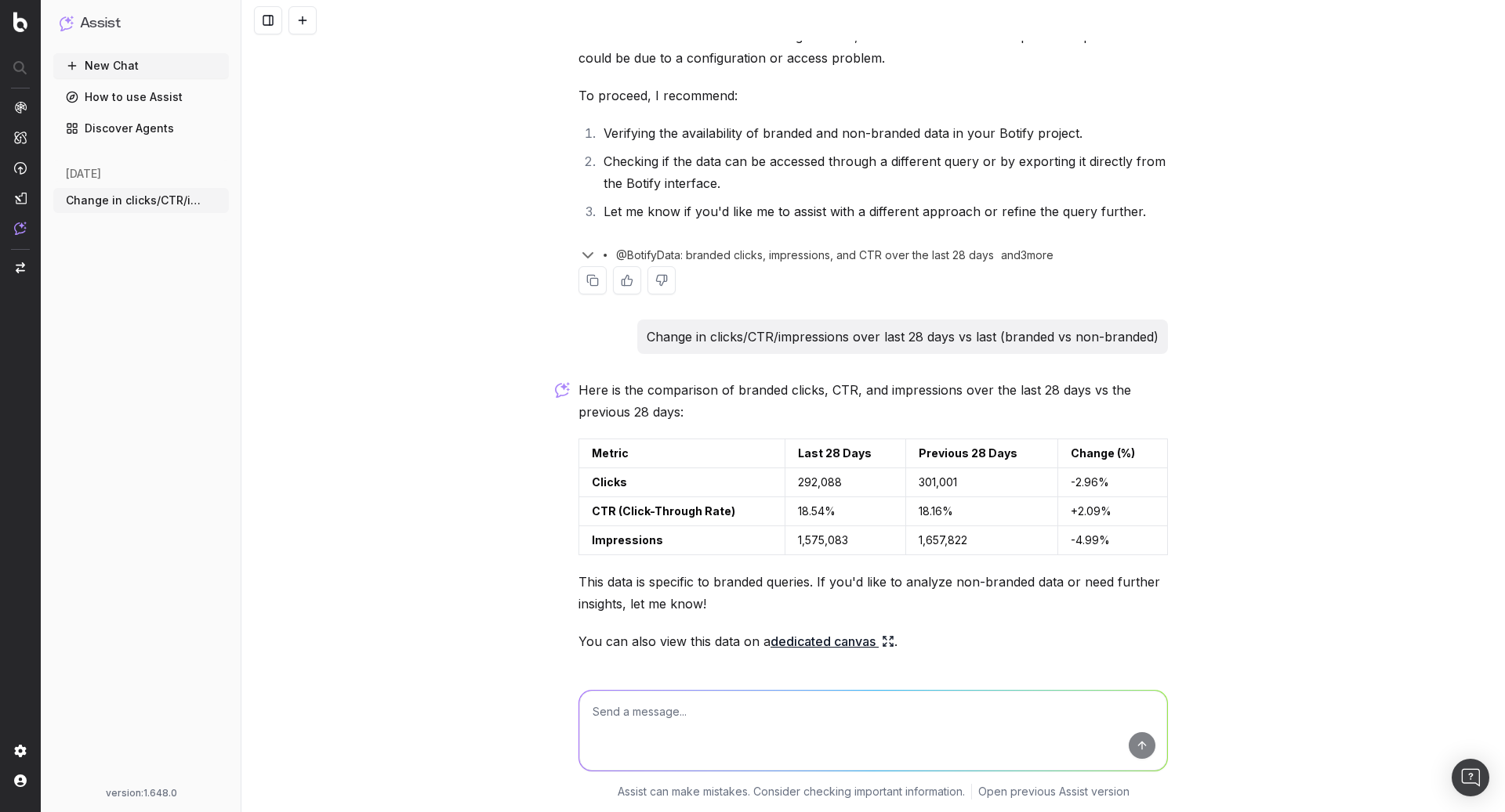
scroll to position [159, 0]
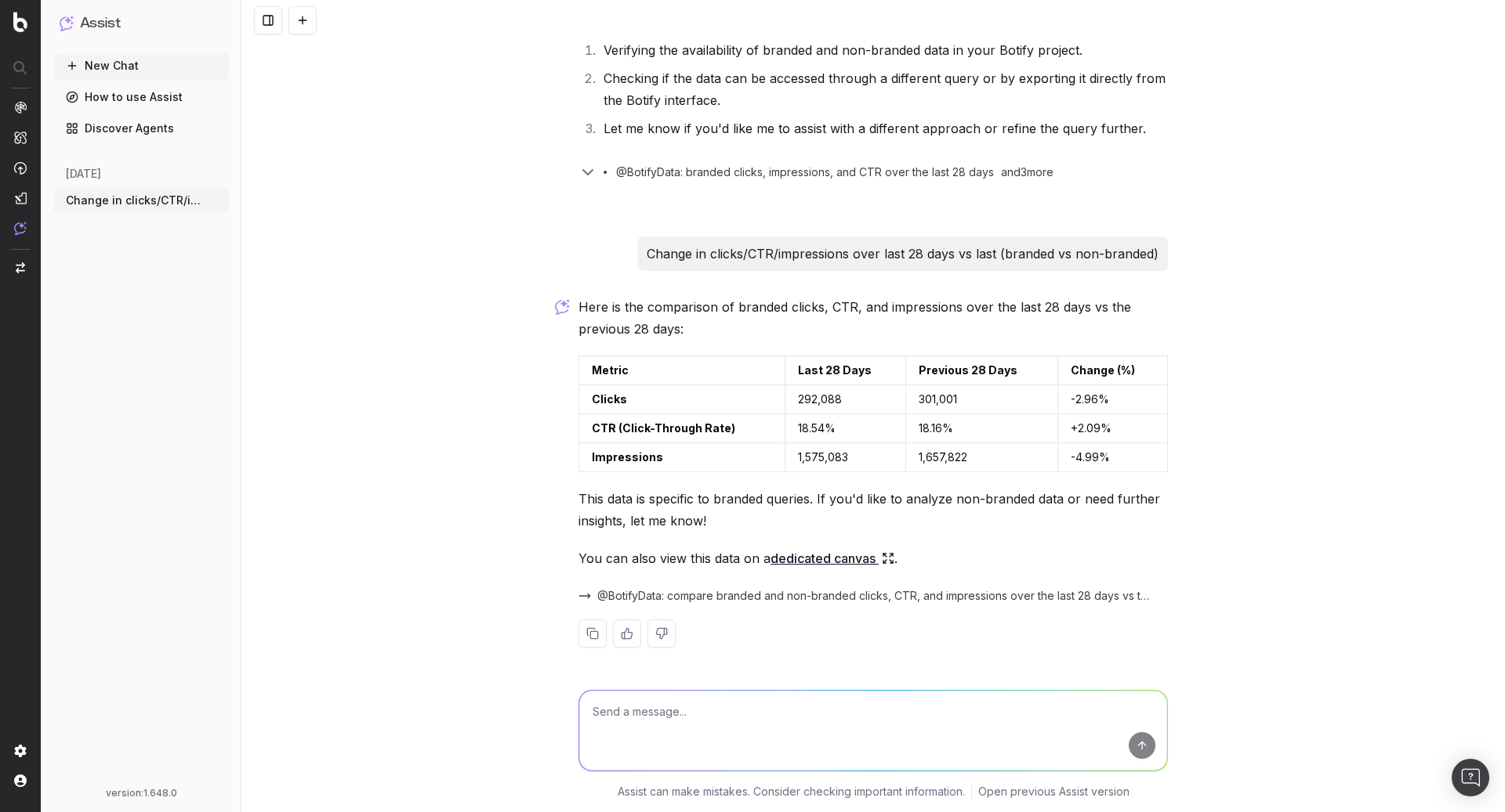
click at [875, 550] on link "dedicated canvas" at bounding box center [833, 559] width 124 height 22
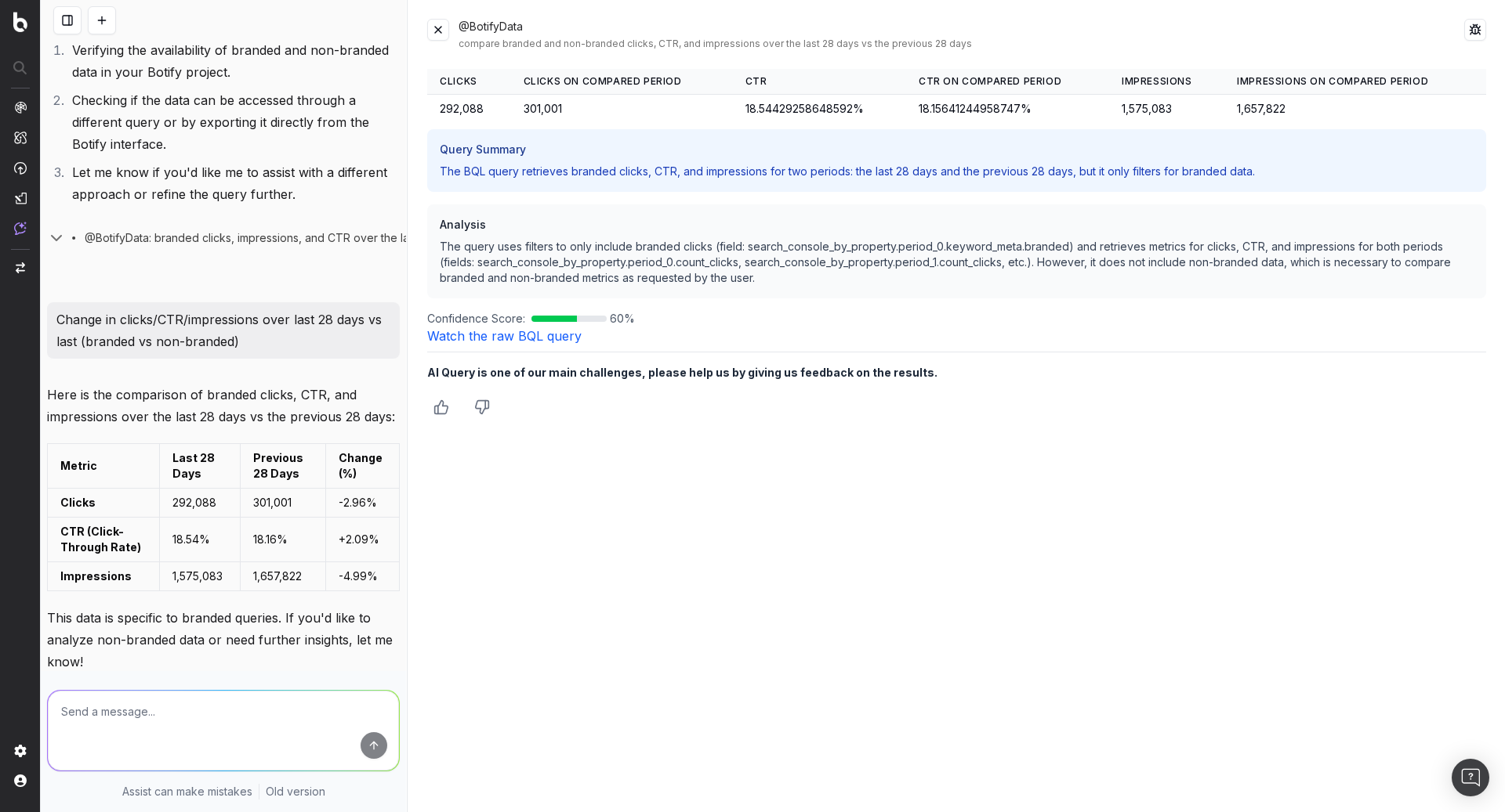
click at [436, 29] on button at bounding box center [438, 29] width 22 height 22
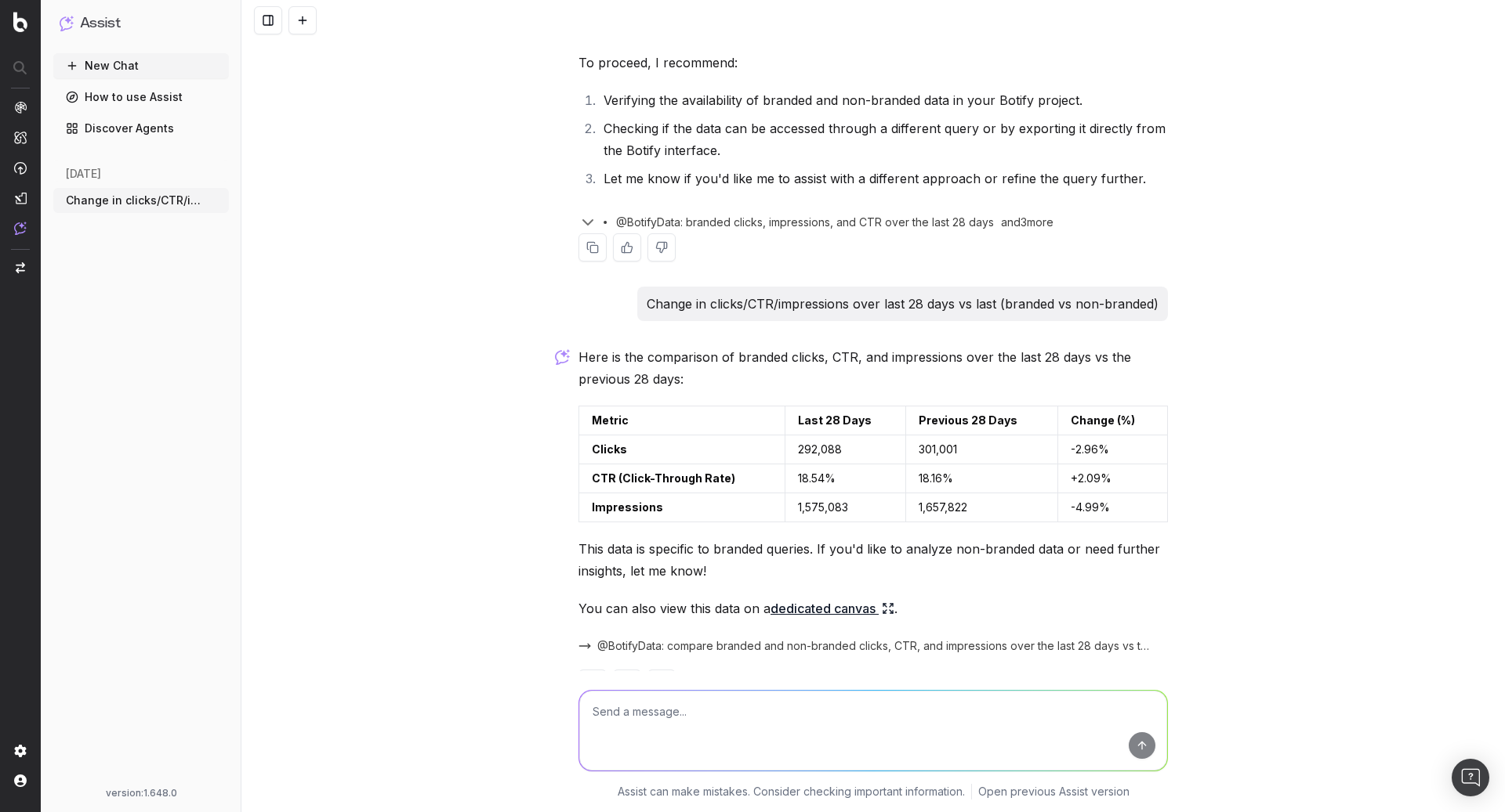
scroll to position [159, 0]
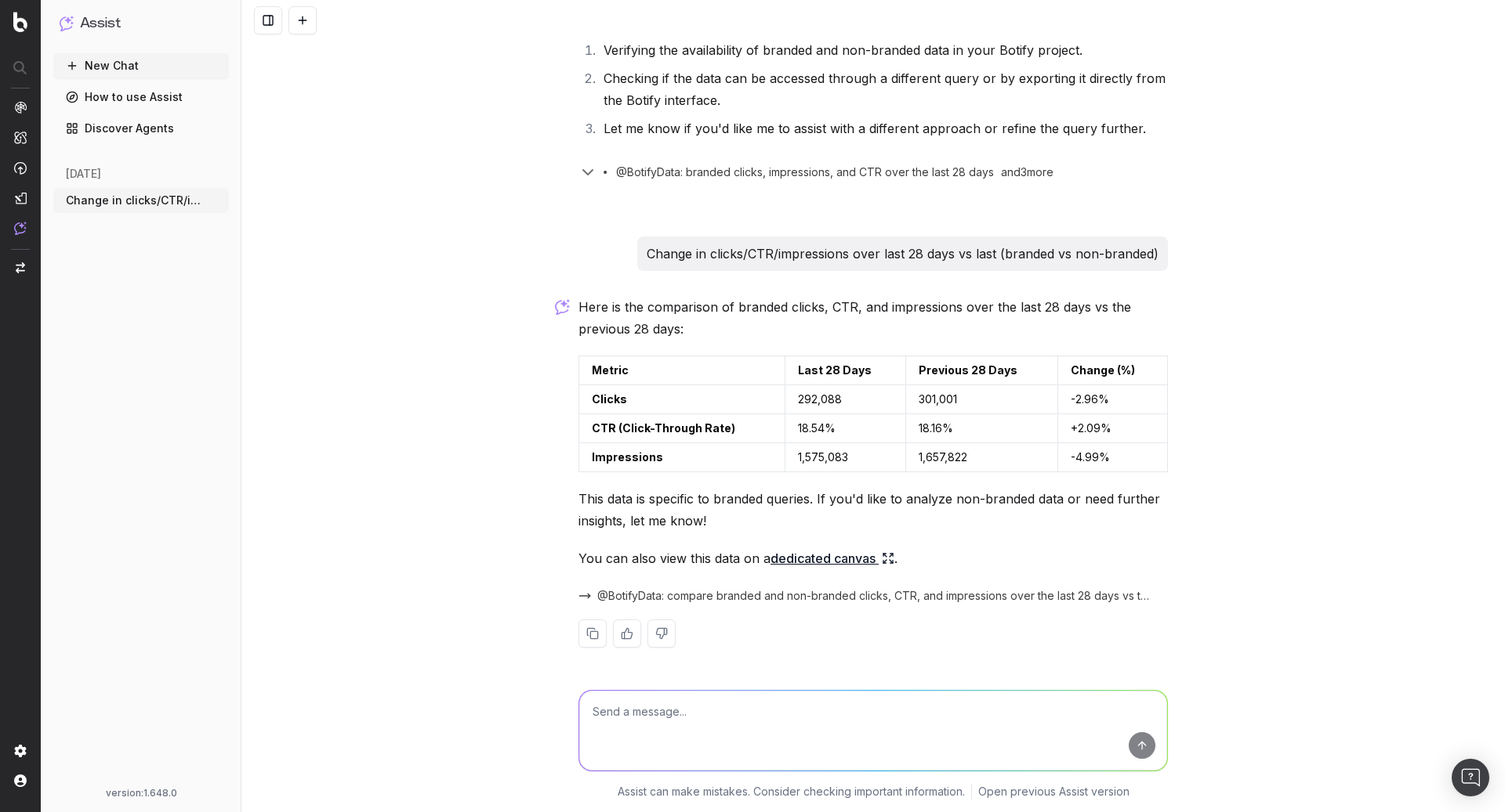
click at [808, 560] on link "dedicated canvas" at bounding box center [833, 559] width 124 height 22
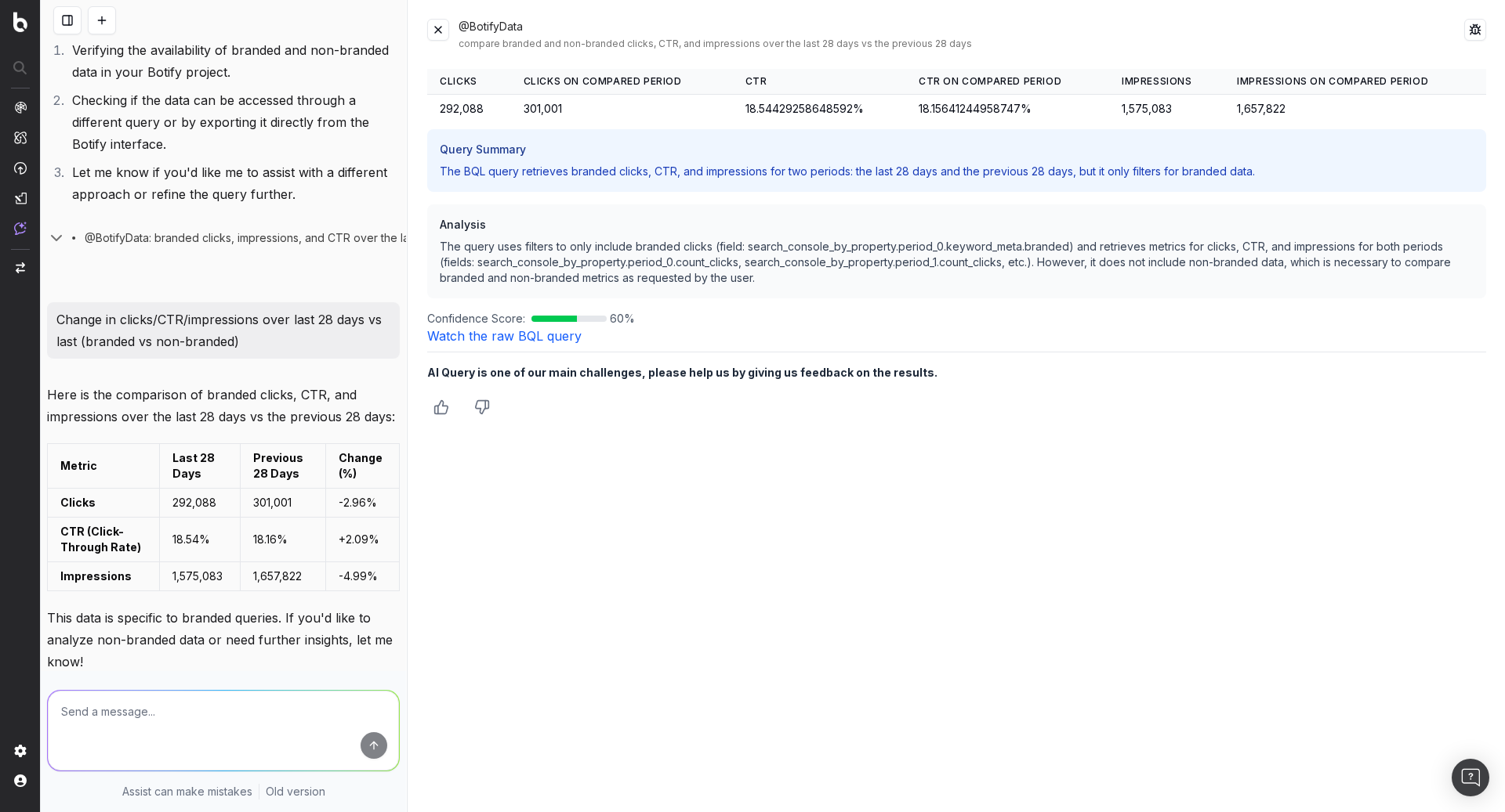
click at [511, 332] on link "Watch the raw BQL query" at bounding box center [505, 336] width 155 height 15
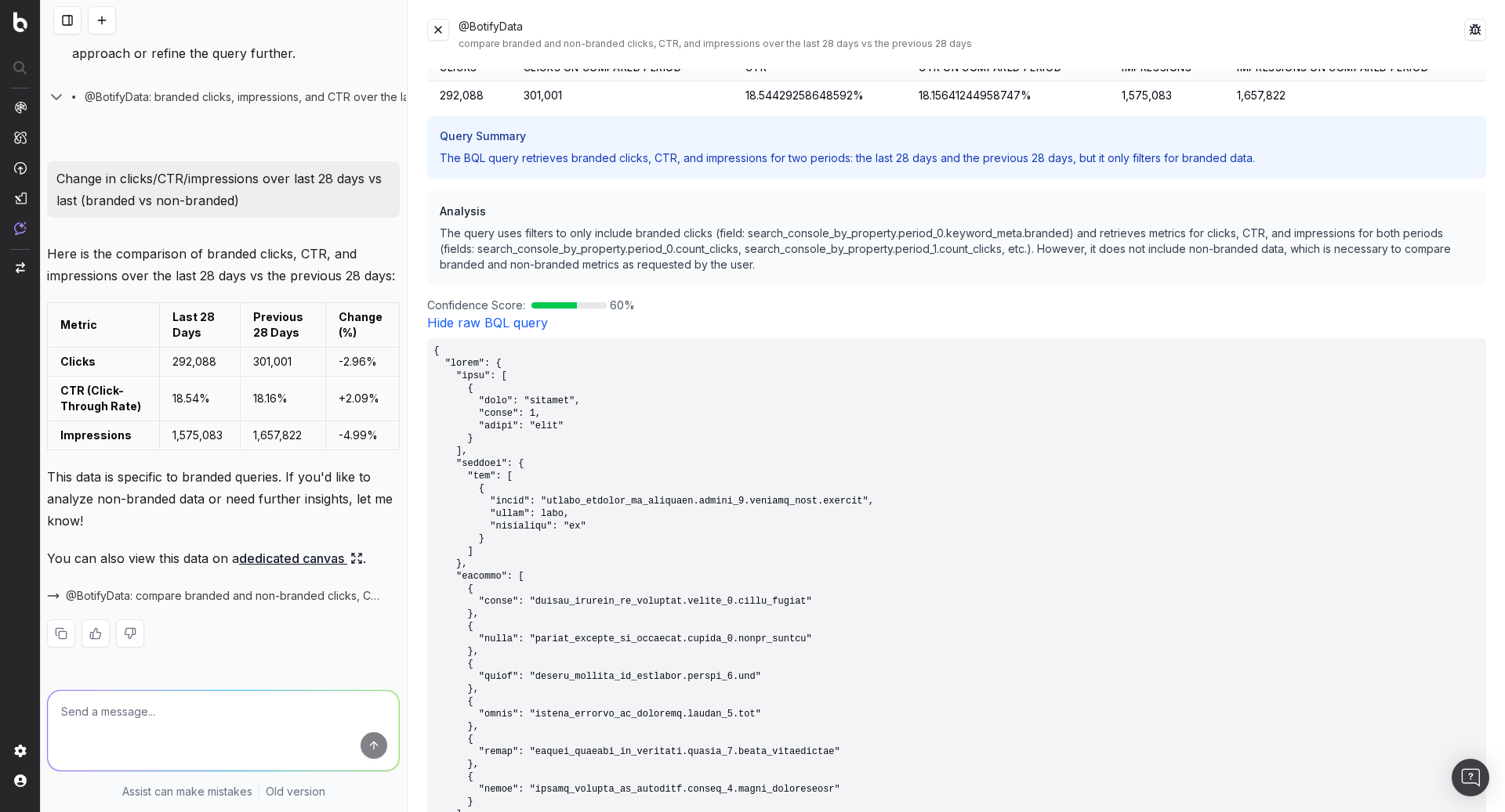
scroll to position [0, 0]
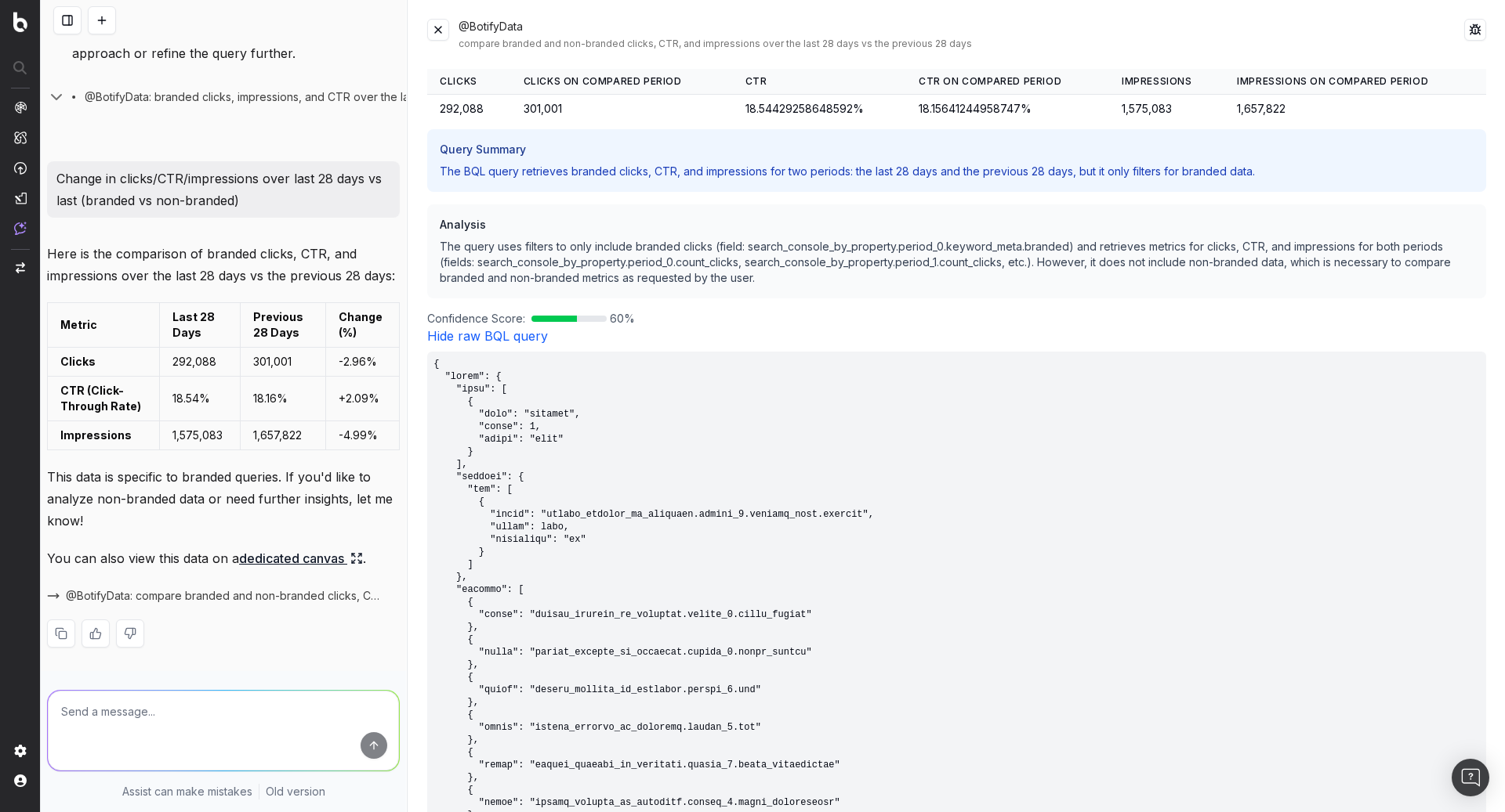
click at [506, 337] on link "Hide raw BQL query" at bounding box center [487, 336] width 121 height 15
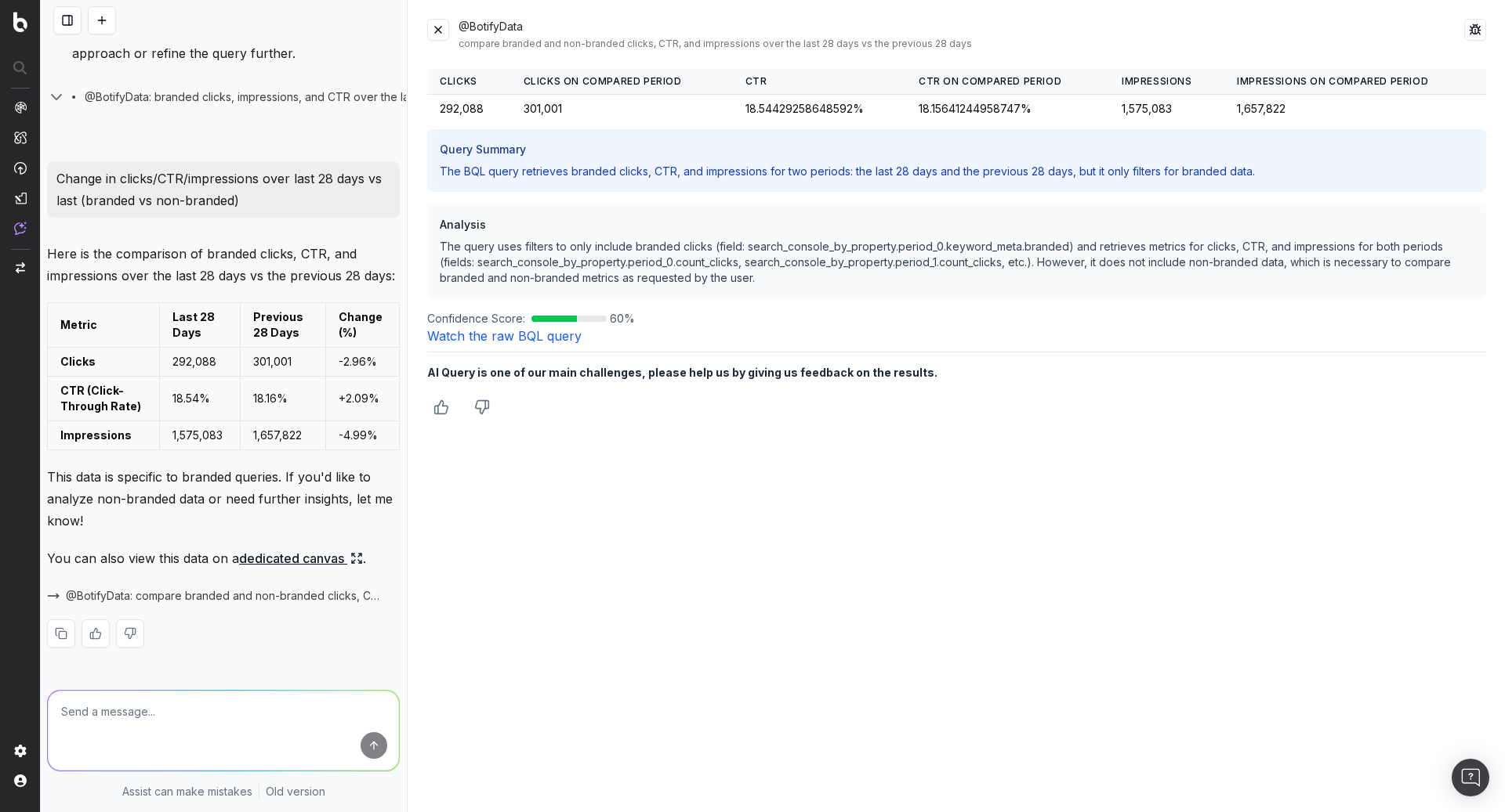
click at [444, 32] on button at bounding box center [438, 29] width 22 height 22
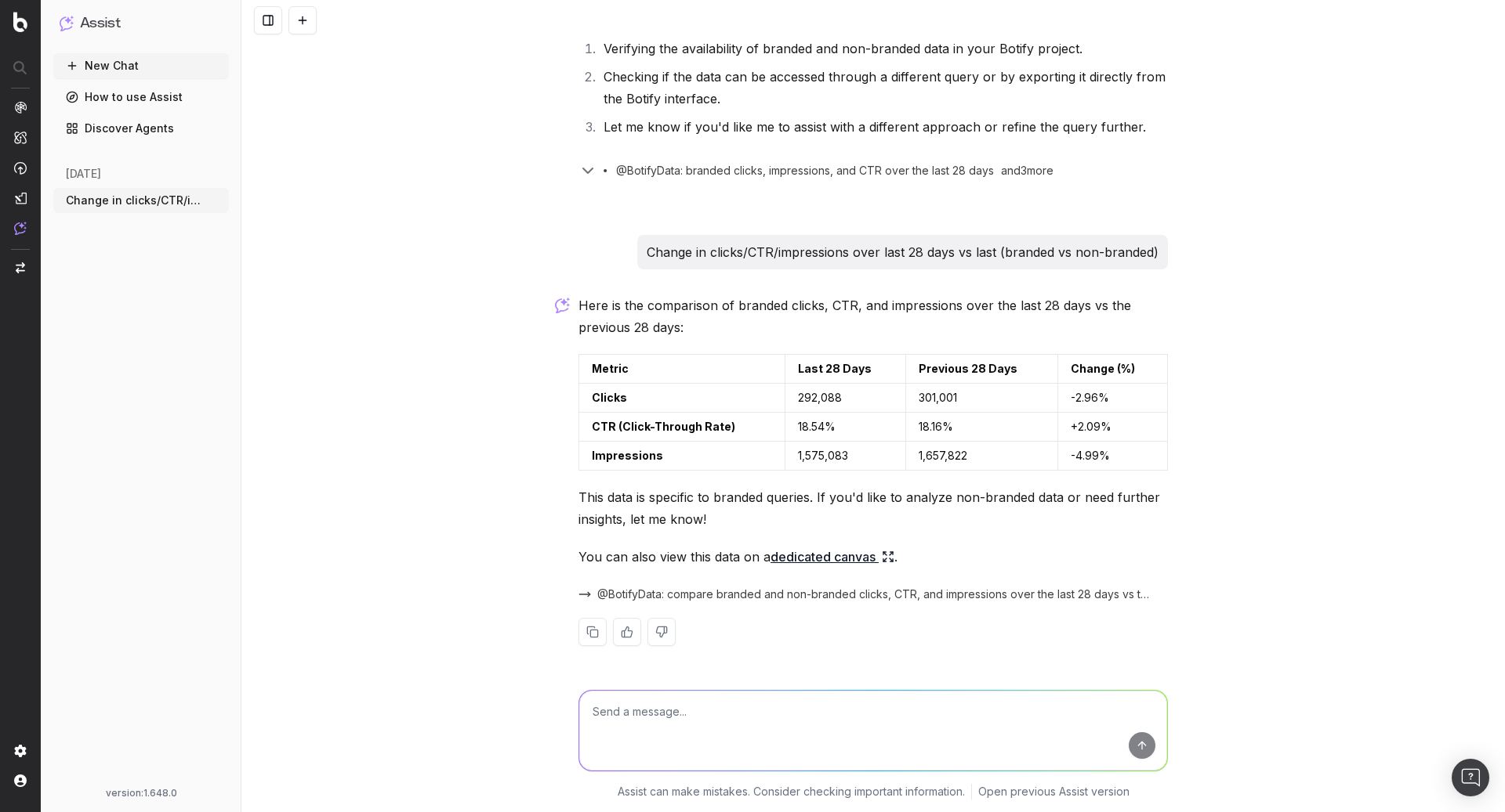
scroll to position [159, 0]
click at [125, 65] on button "New Chat" at bounding box center [141, 66] width 176 height 25
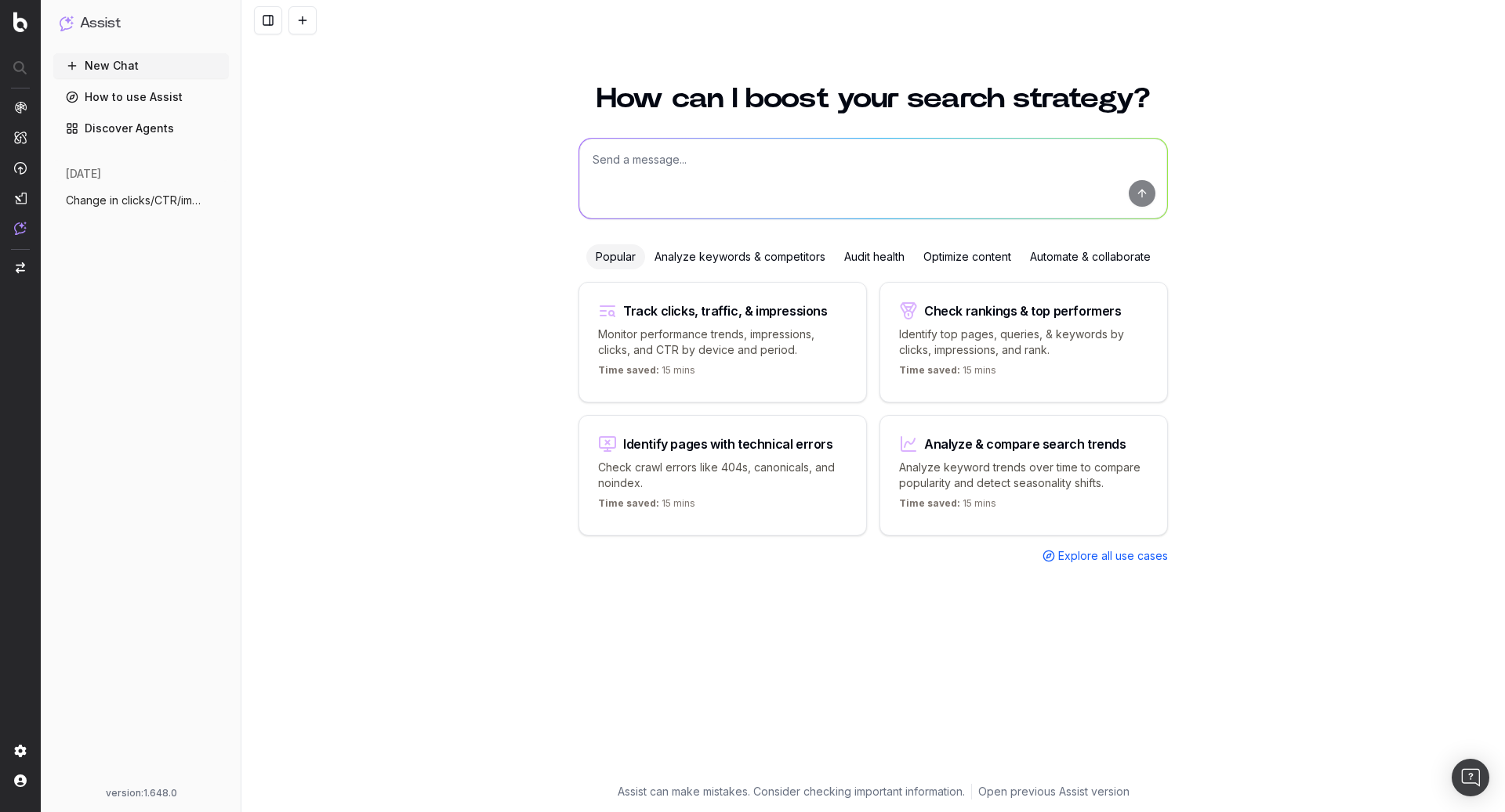
click at [674, 163] on textarea at bounding box center [873, 178] width 588 height 80
click at [894, 147] on textarea "Give me a snapshot of clicks and impressions" at bounding box center [873, 178] width 588 height 80
click at [941, 151] on textarea "Give me a snapshot of clicks and impressions" at bounding box center [873, 178] width 588 height 80
click at [941, 154] on textarea "Give me a snapshot of clicks and impressions" at bounding box center [873, 178] width 588 height 80
paste textarea "Beauity"
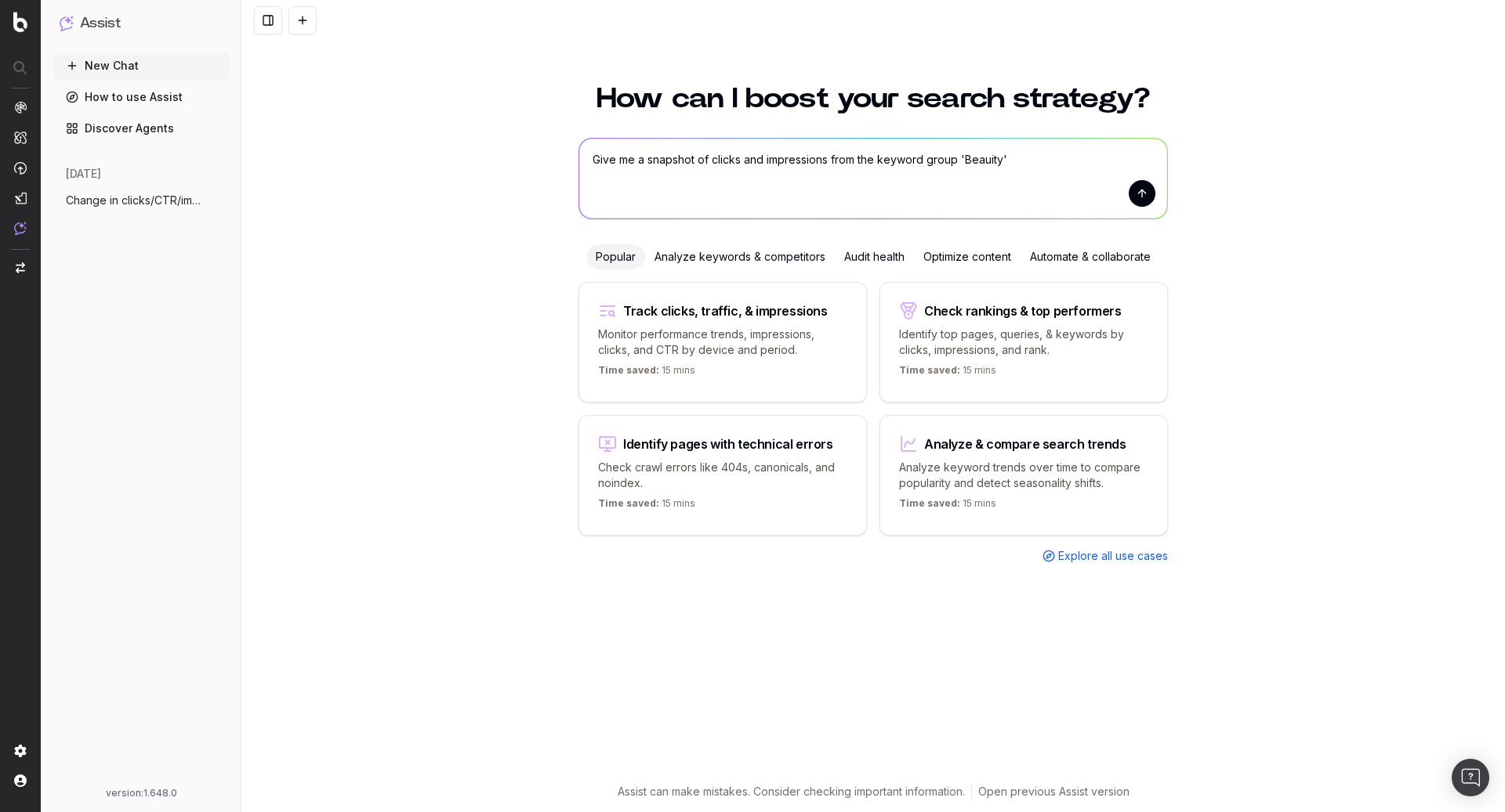
click at [647, 161] on textarea "Give me a snapshot of clicks and impressions from the keyword group 'Beauity'" at bounding box center [873, 178] width 588 height 80
type textarea "Give me a 28 day snapshot of clicks and impressions from the keyword group 'Bea…"
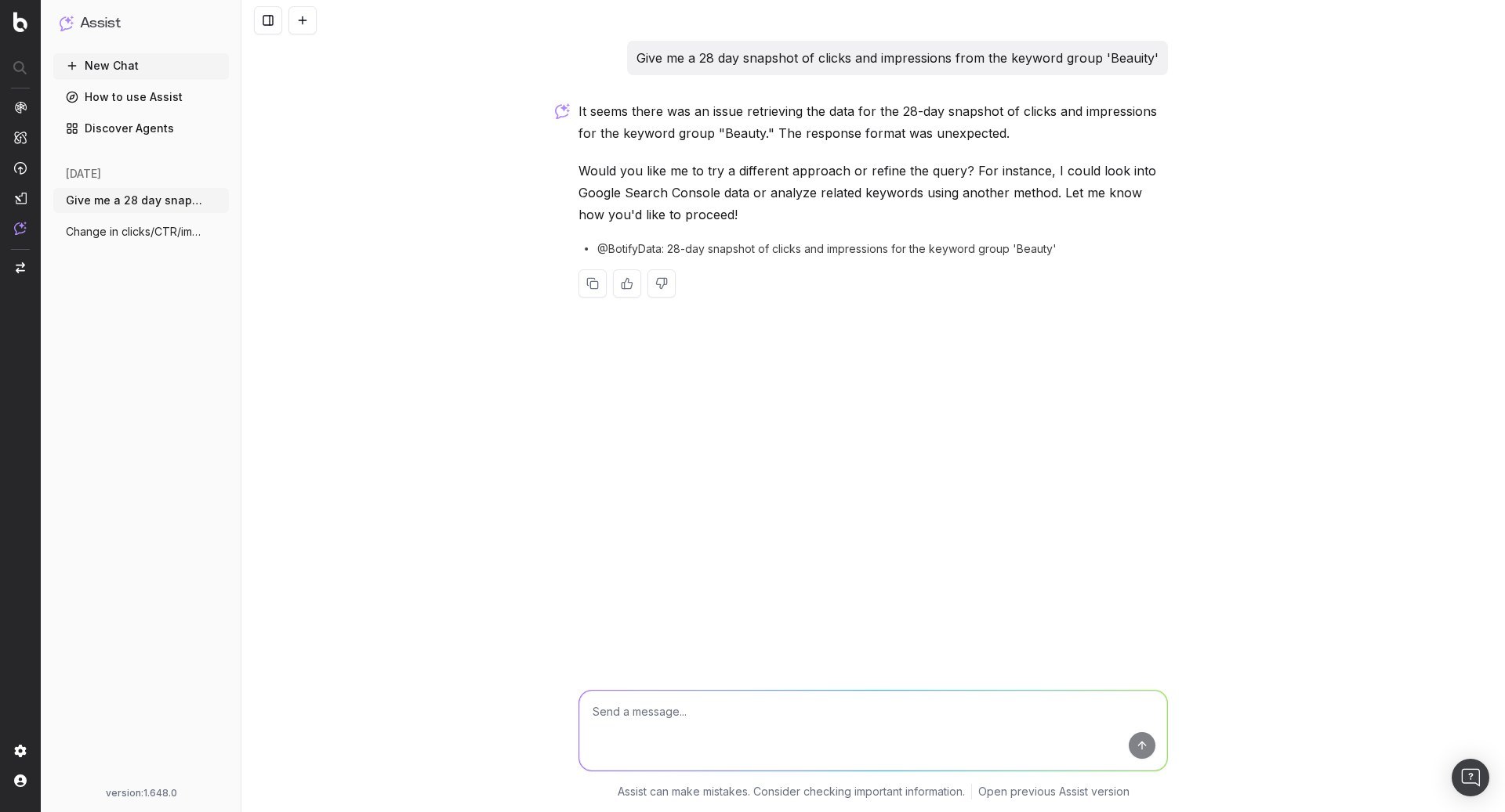
click at [936, 53] on p "Give me a 28 day snapshot of clicks and impressions from the keyword group 'Bea…" at bounding box center [898, 58] width 522 height 22
copy p "Give me a 28 day snapshot of clicks and impressions from the keyword group 'Bea…"
click at [748, 716] on textarea at bounding box center [873, 731] width 588 height 80
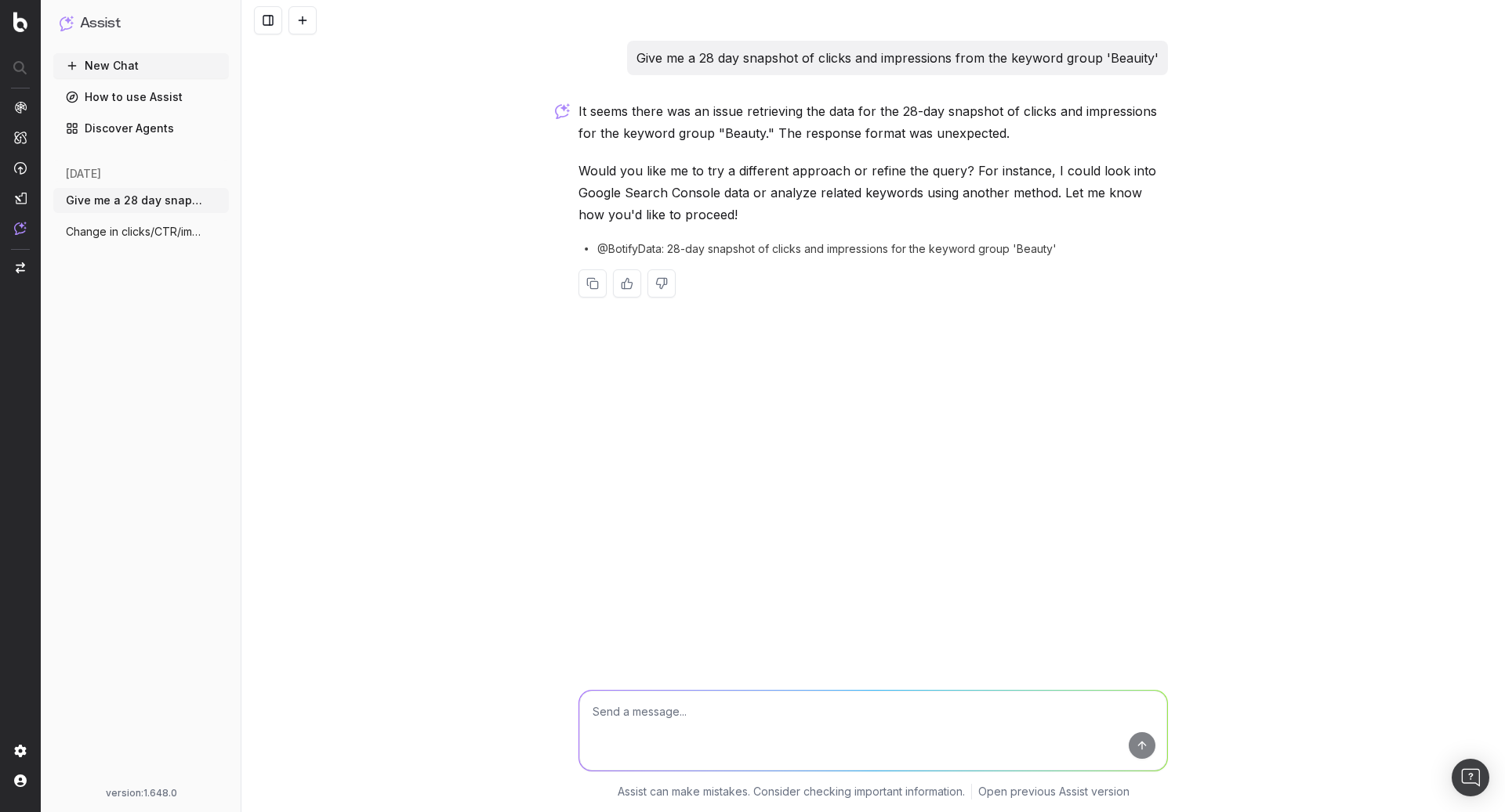
paste textarea "Give me a 28 day snapshot of clicks and impressions from the keyword group 'Bea…"
type textarea "Give me a 28 day snapshot of clicks and impressions from the keyword group 'Bea…"
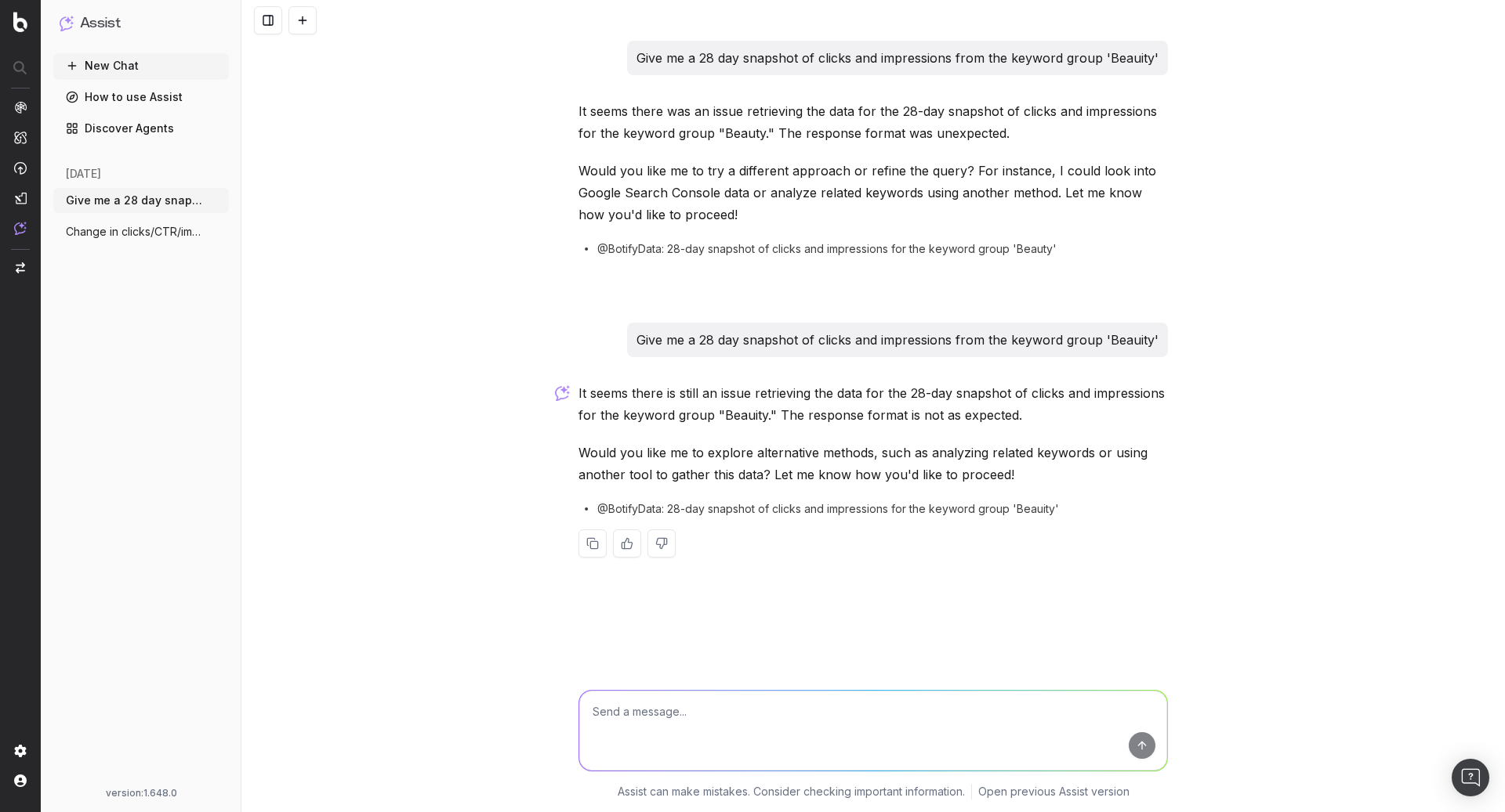
click at [152, 225] on span "Change in clicks/CTR/impressions over la" at bounding box center [134, 232] width 138 height 15
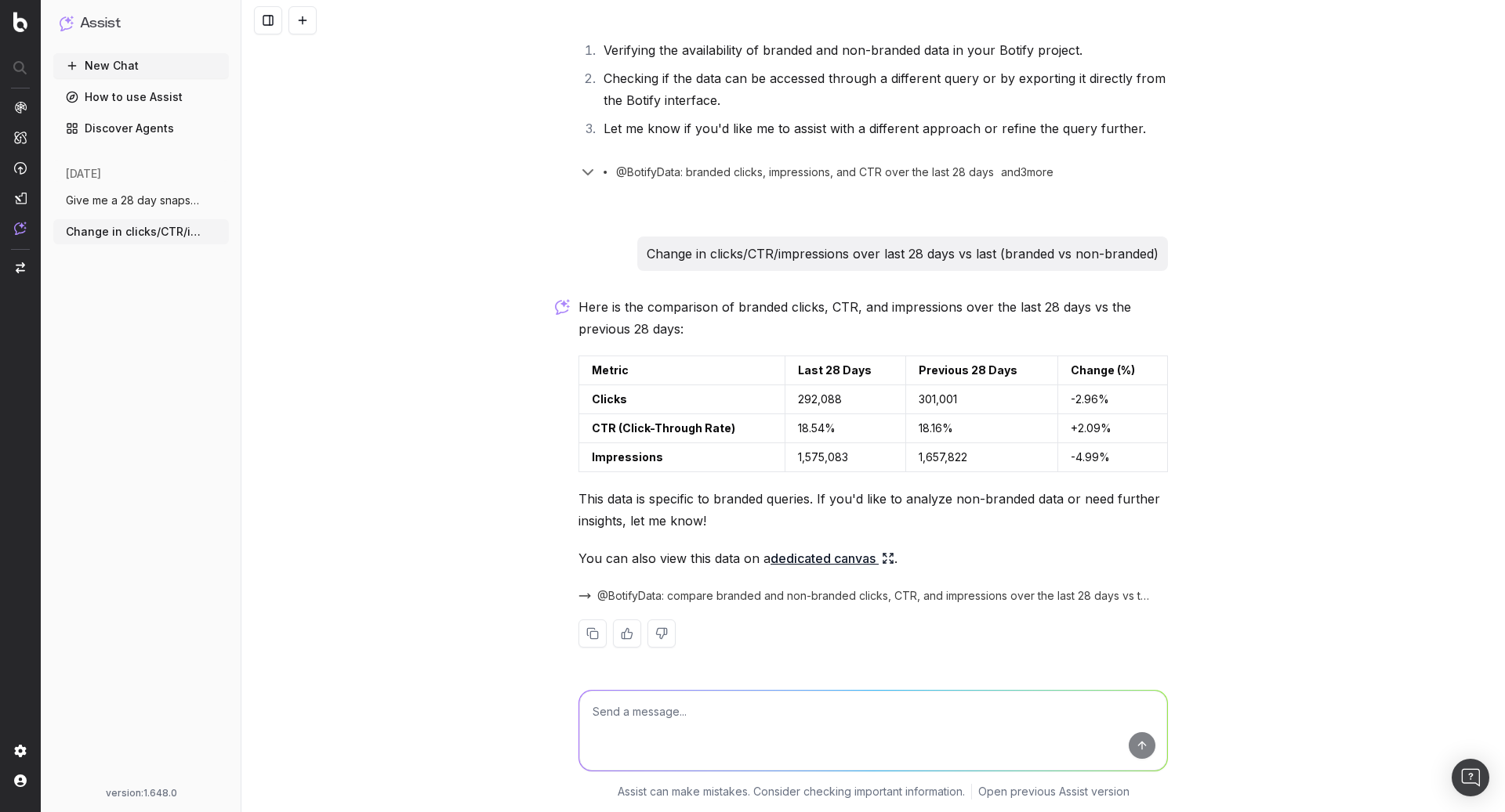
click at [127, 102] on link "How to use Assist" at bounding box center [141, 98] width 176 height 25
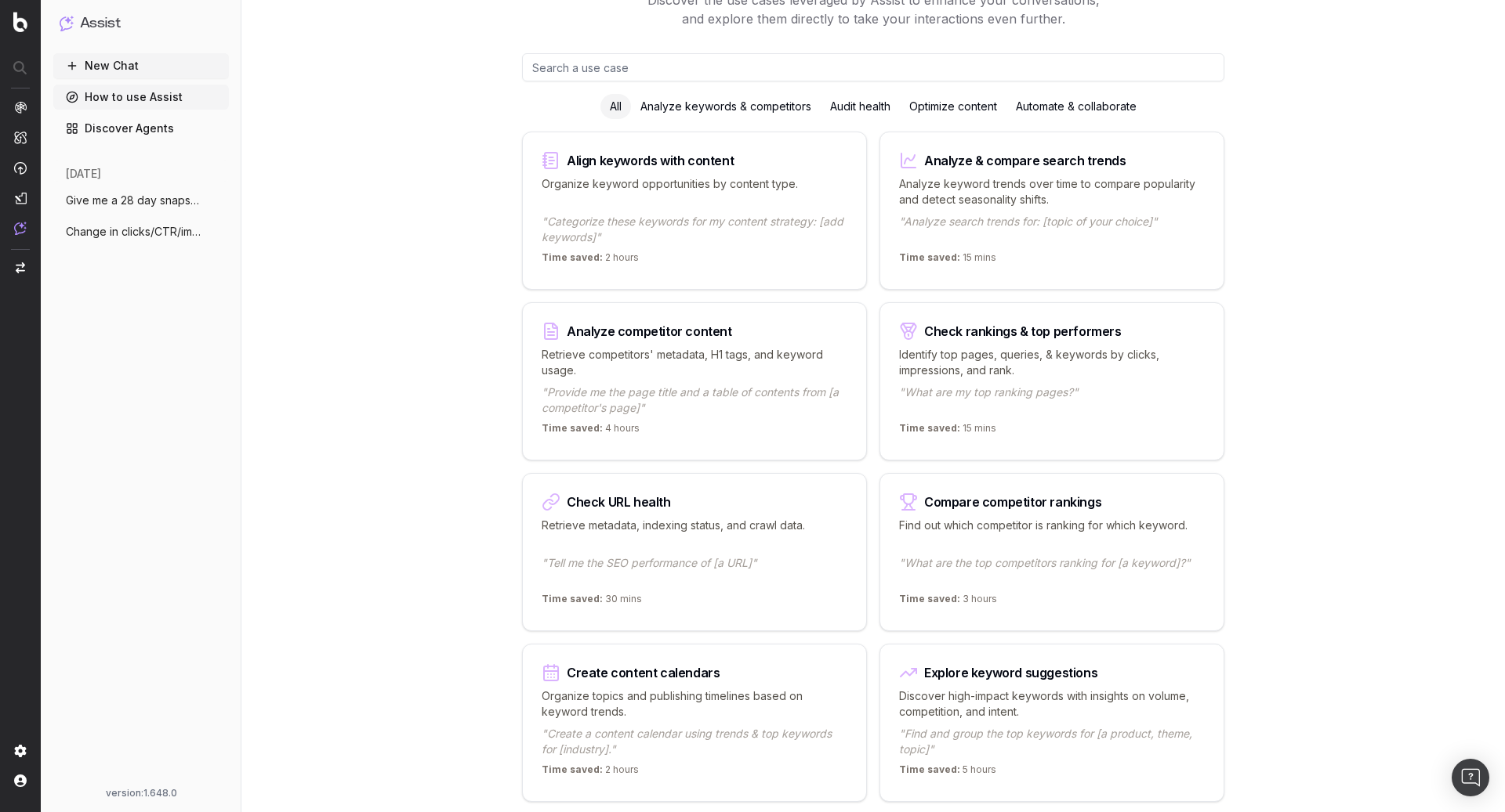
scroll to position [131, 0]
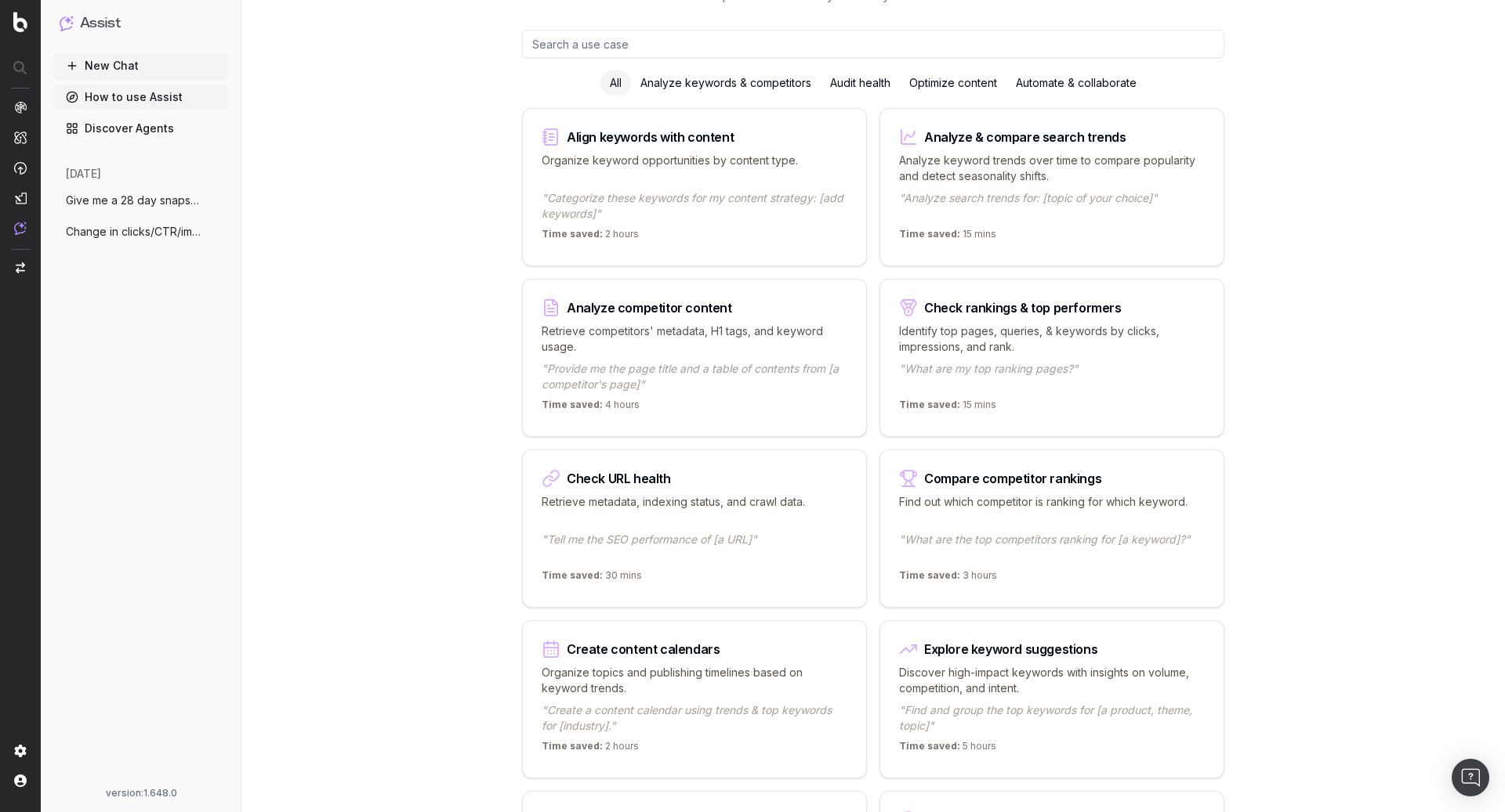
click at [995, 154] on p "Analyze keyword trends over time to compare popularity and detect seasonality s…" at bounding box center [1052, 168] width 306 height 31
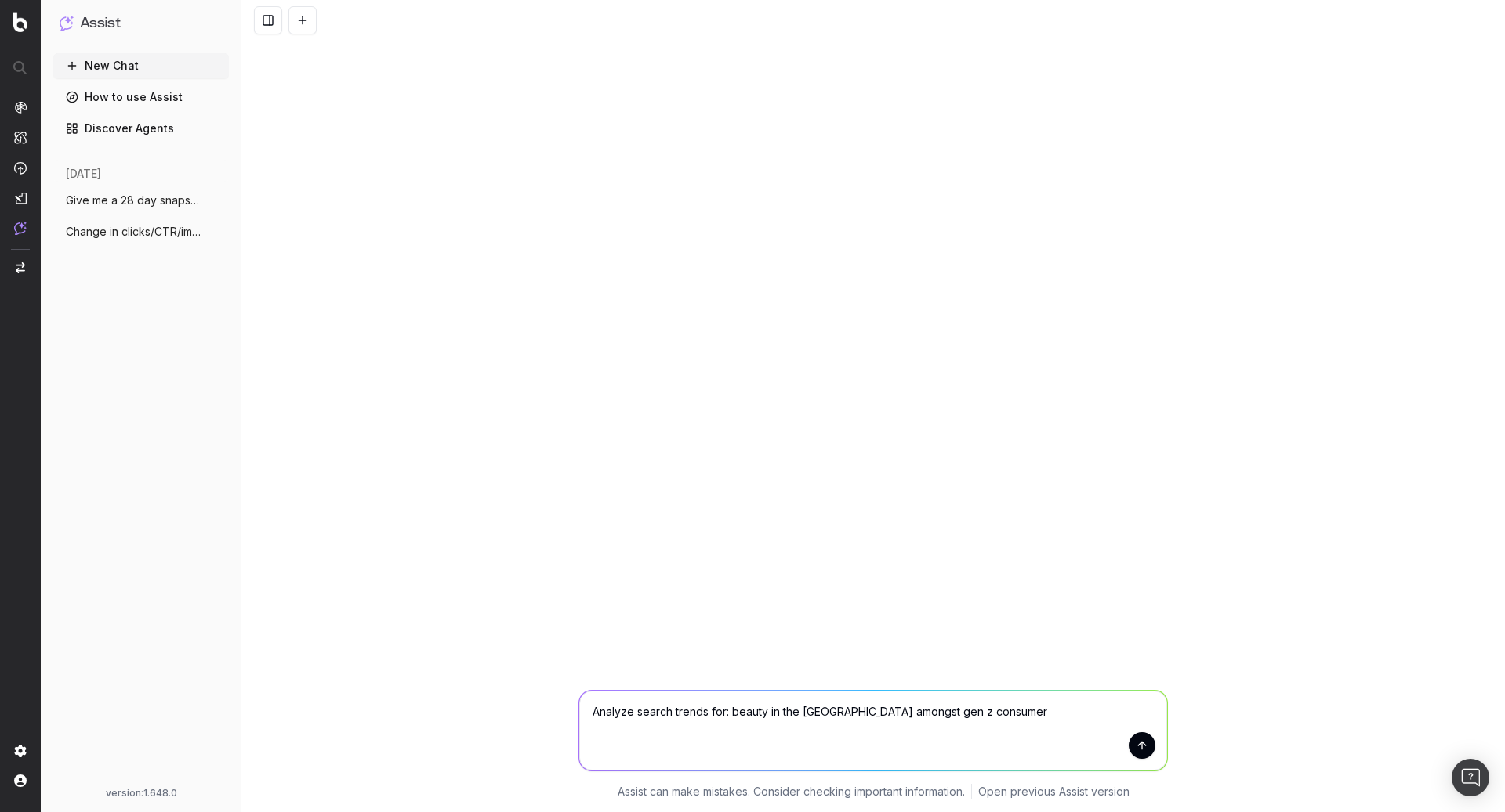
type textarea "Analyze search trends for: beauty in the [GEOGRAPHIC_DATA] amongst gen z consum…"
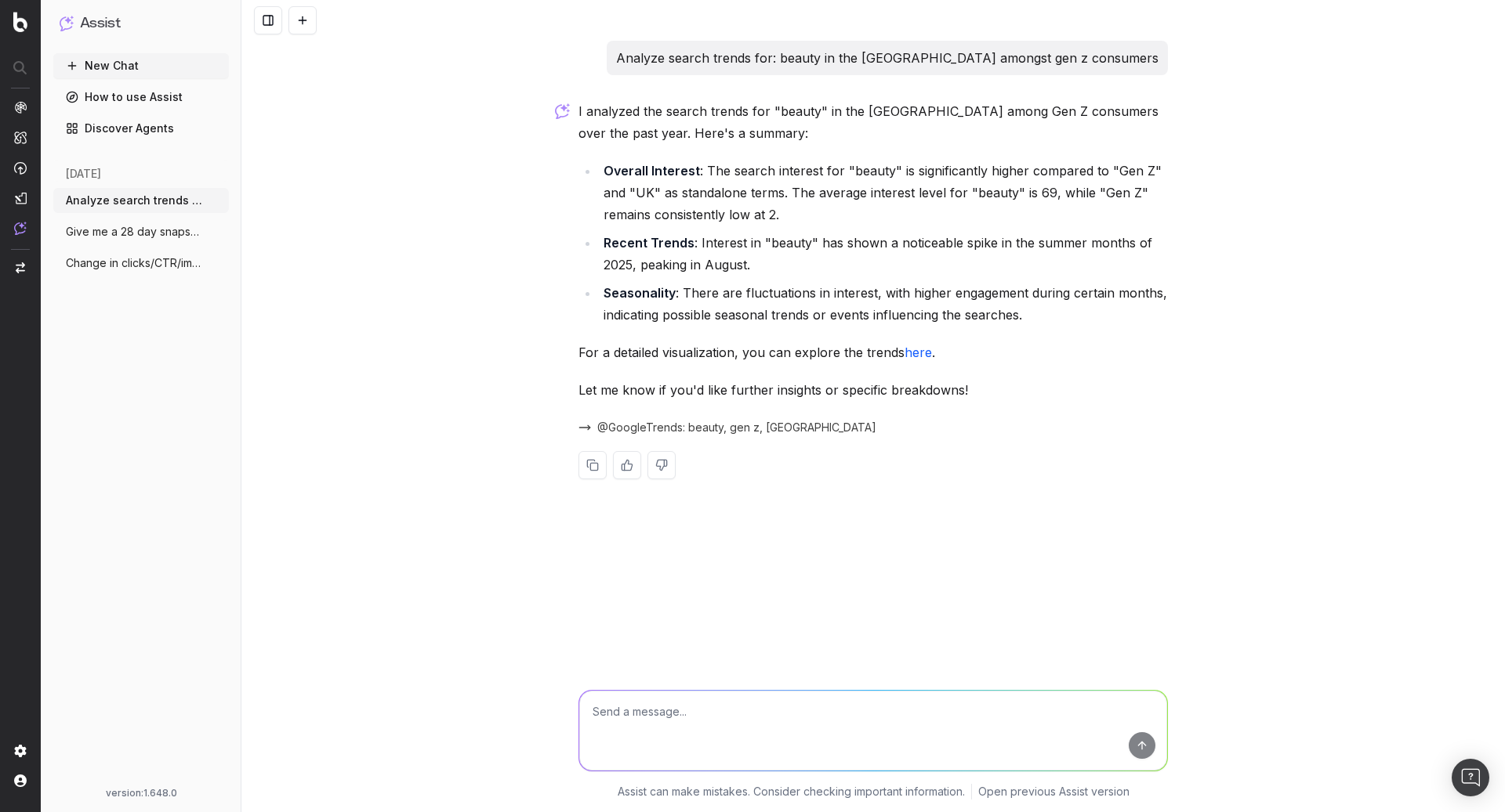
click at [926, 351] on link "here" at bounding box center [918, 353] width 27 height 15
click at [221, 201] on icon "button" at bounding box center [218, 200] width 13 height 13
click at [264, 202] on span "Delete" at bounding box center [253, 200] width 35 height 15
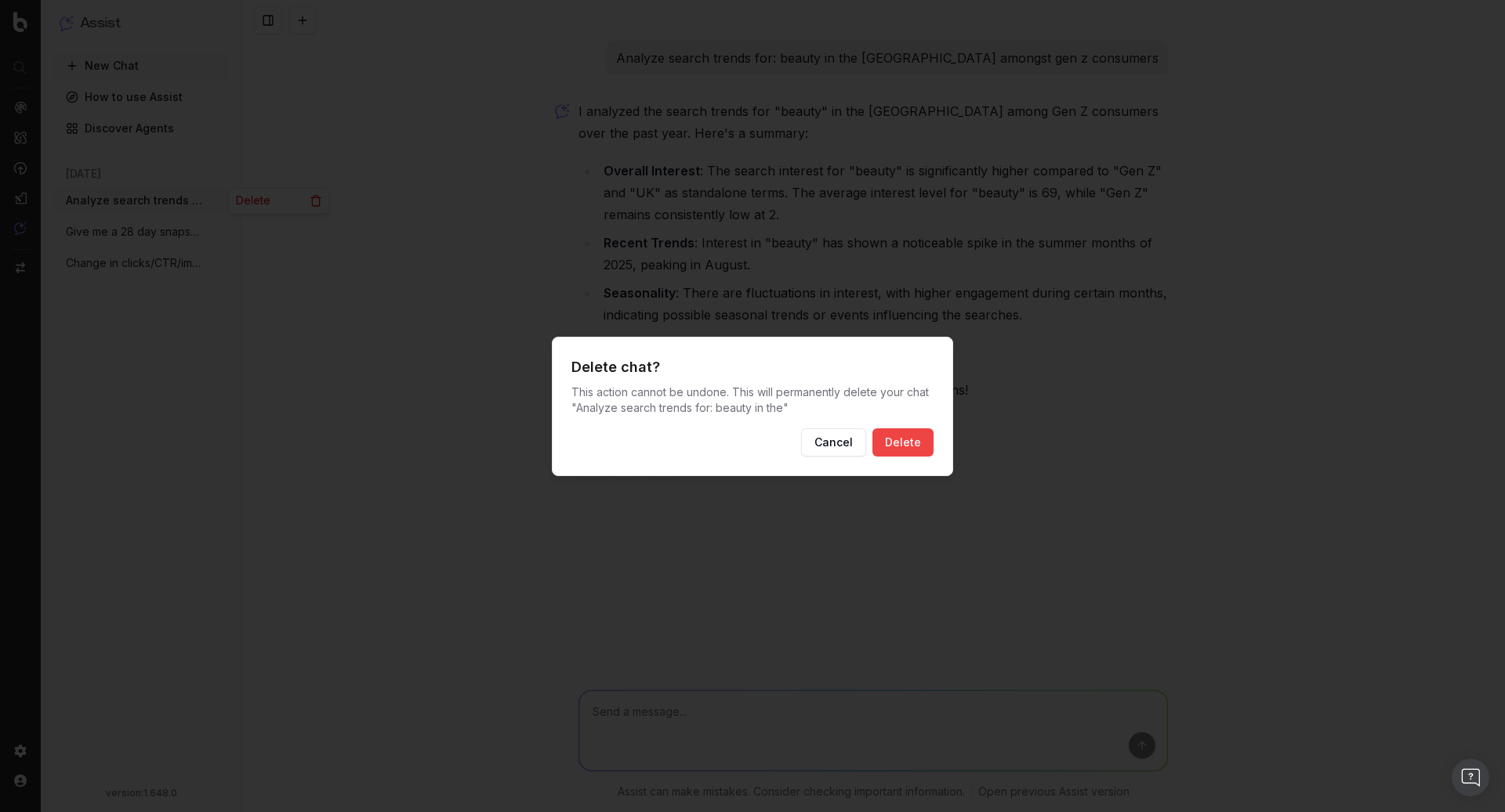
click at [904, 443] on button "Delete" at bounding box center [902, 442] width 61 height 28
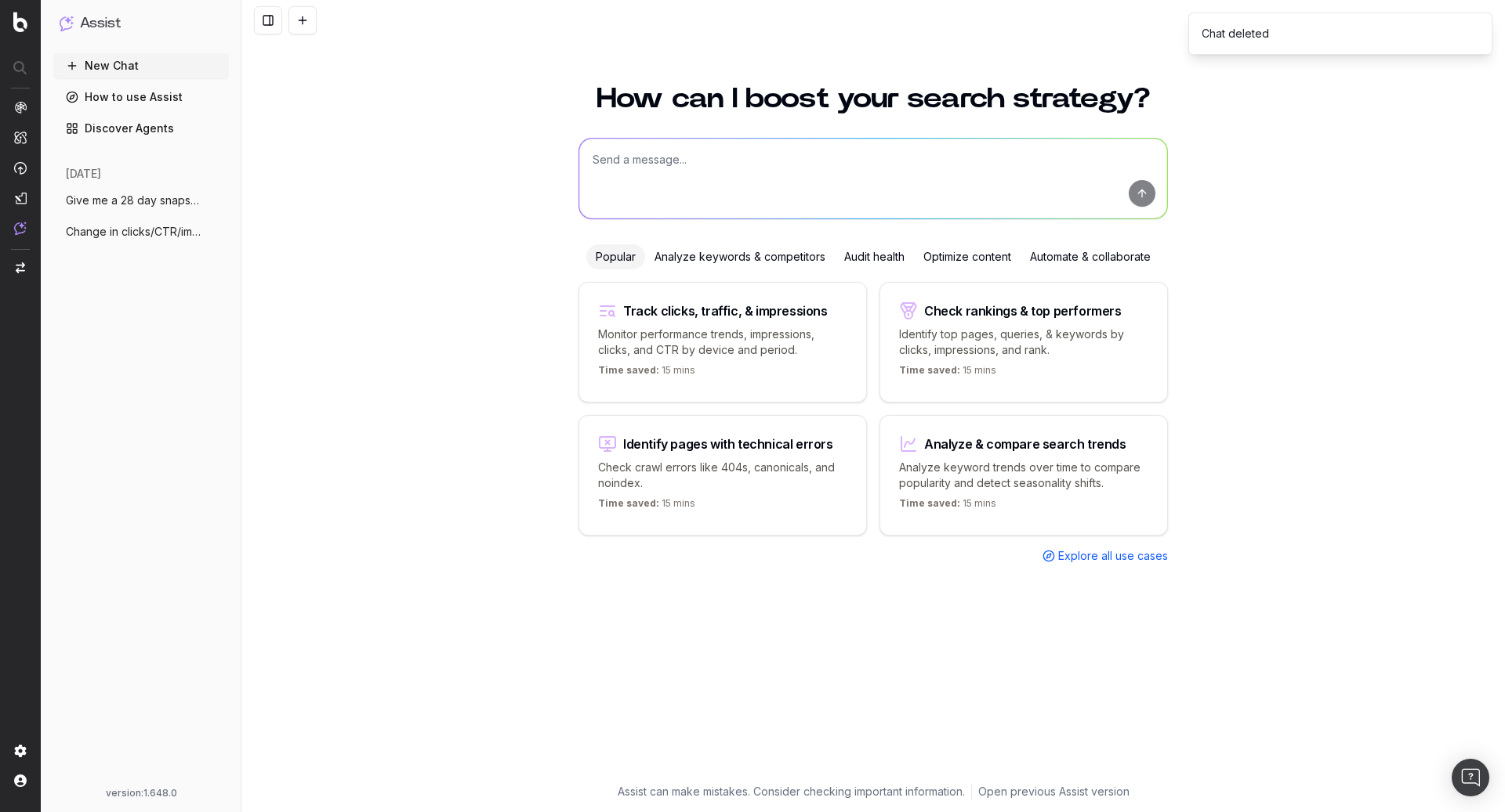
click at [150, 237] on span "Change in clicks/CTR/impressions over la" at bounding box center [134, 232] width 138 height 15
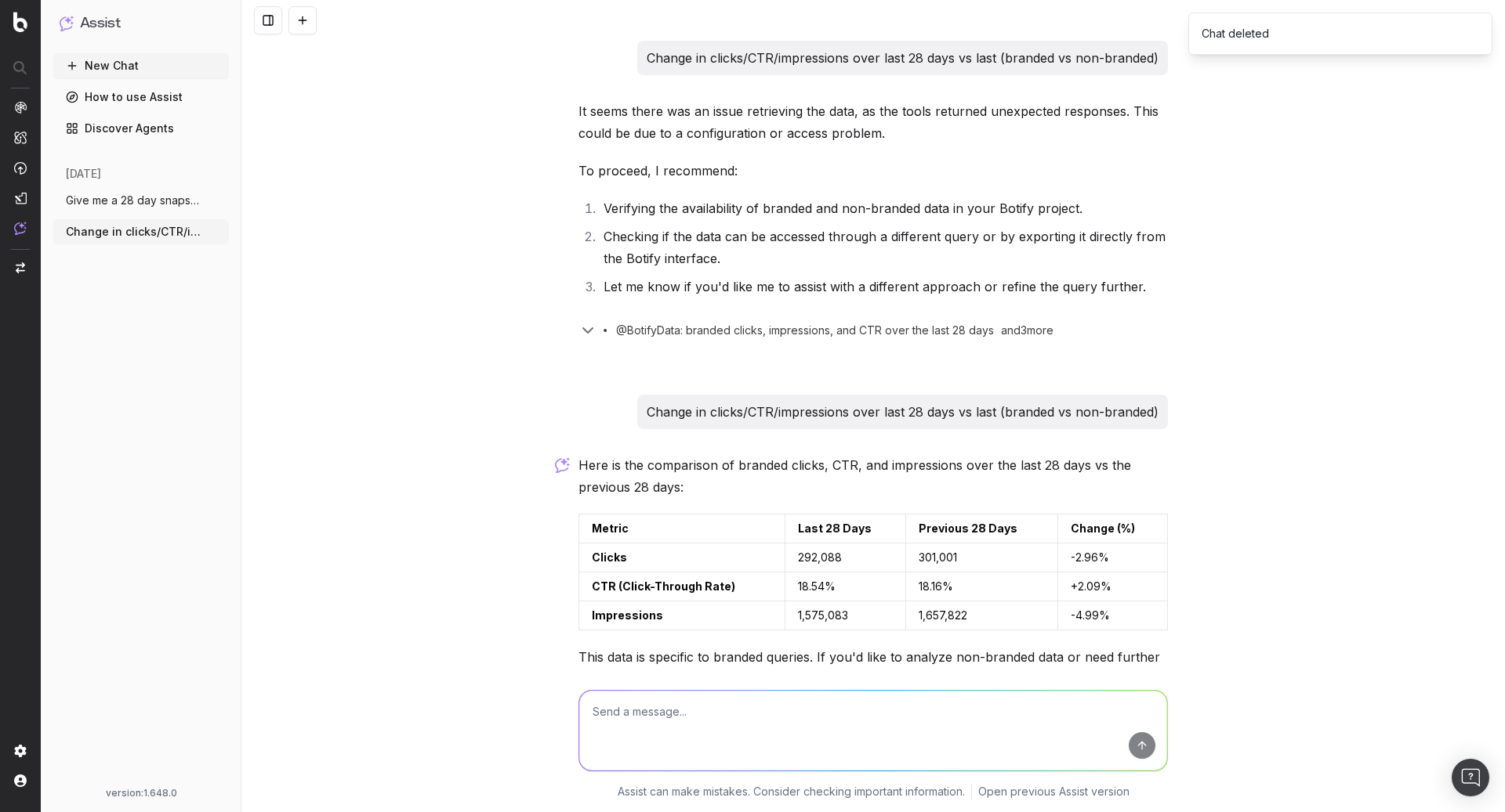
scroll to position [159, 0]
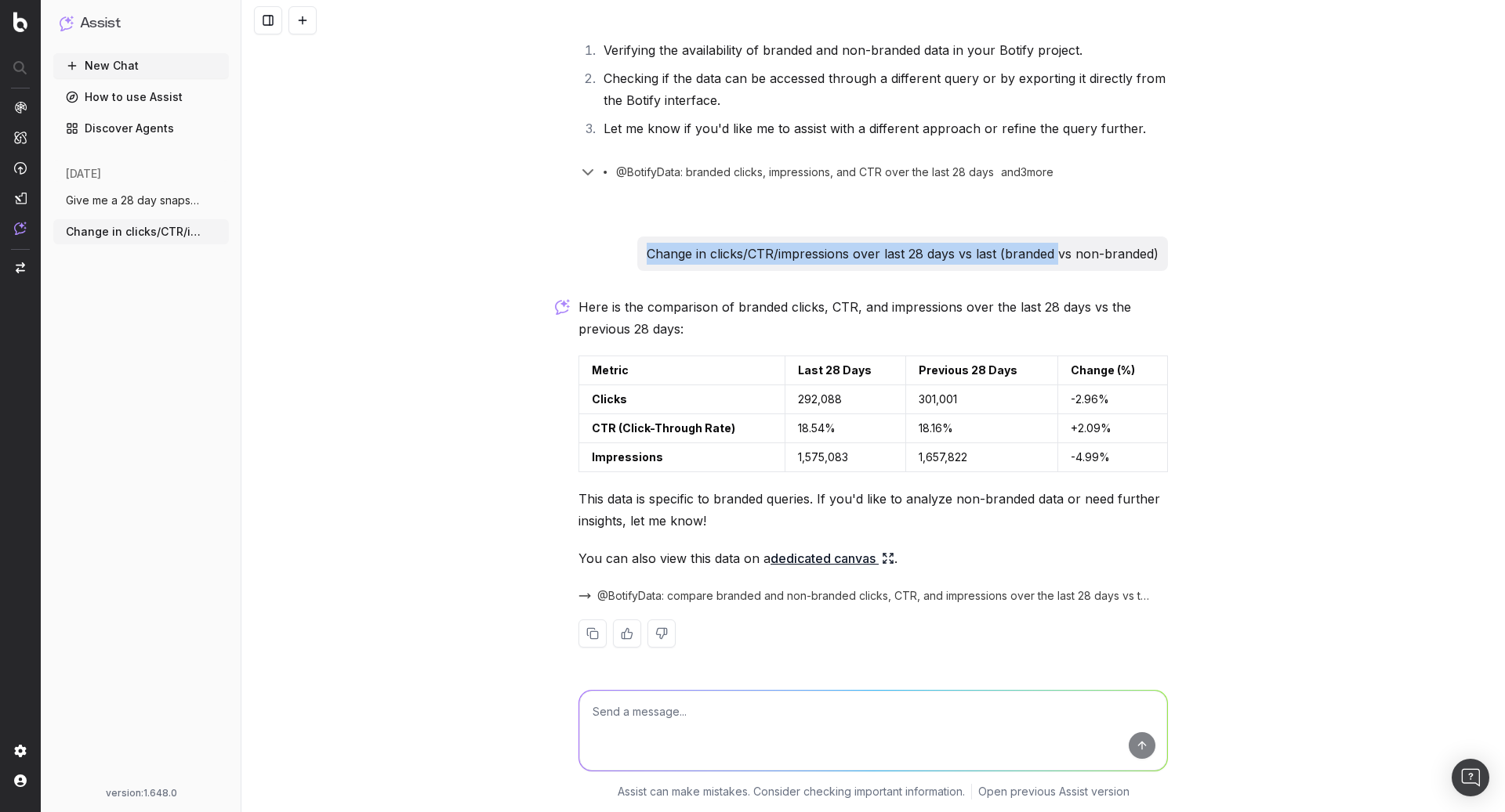
drag, startPoint x: 1061, startPoint y: 254, endPoint x: 616, endPoint y: 241, distance: 445.2
click at [615, 241] on div "Change in clicks/CTR/impressions over last 28 days vs last (branded vs non-bran…" at bounding box center [872, 254] width 589 height 35
click at [1095, 218] on div "Change in clicks/CTR/impressions over last 28 days vs last (branded vs non-bran…" at bounding box center [873, 277] width 602 height 791
drag, startPoint x: 999, startPoint y: 254, endPoint x: 618, endPoint y: 258, distance: 381.0
click at [618, 258] on div "Change in clicks/CTR/impressions over last 28 days vs last (branded vs non-bran…" at bounding box center [872, 254] width 589 height 35
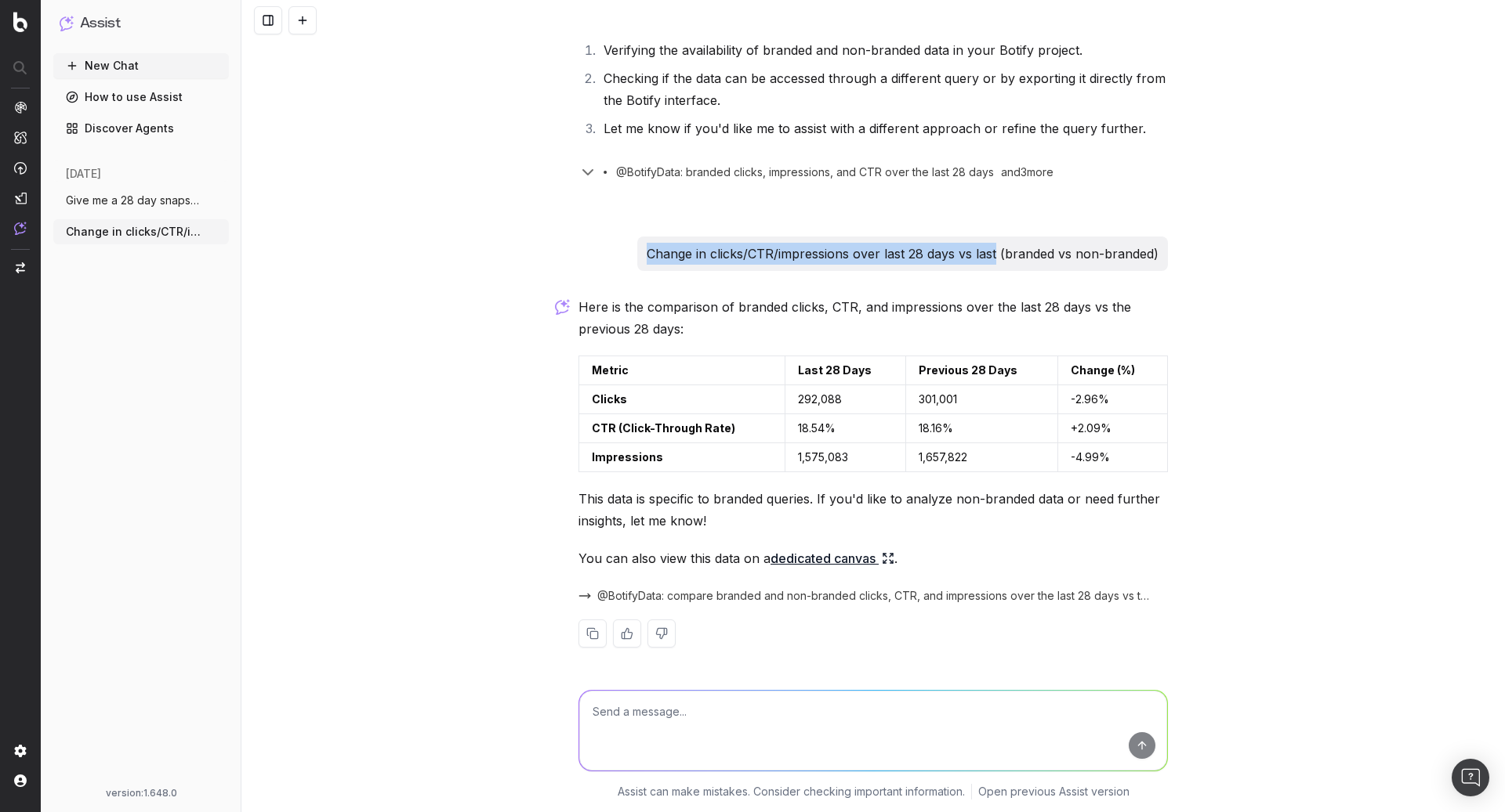
copy p "Change in clicks/CTR/impressions over last 28 days vs last"
click at [166, 61] on button "New Chat" at bounding box center [141, 66] width 176 height 25
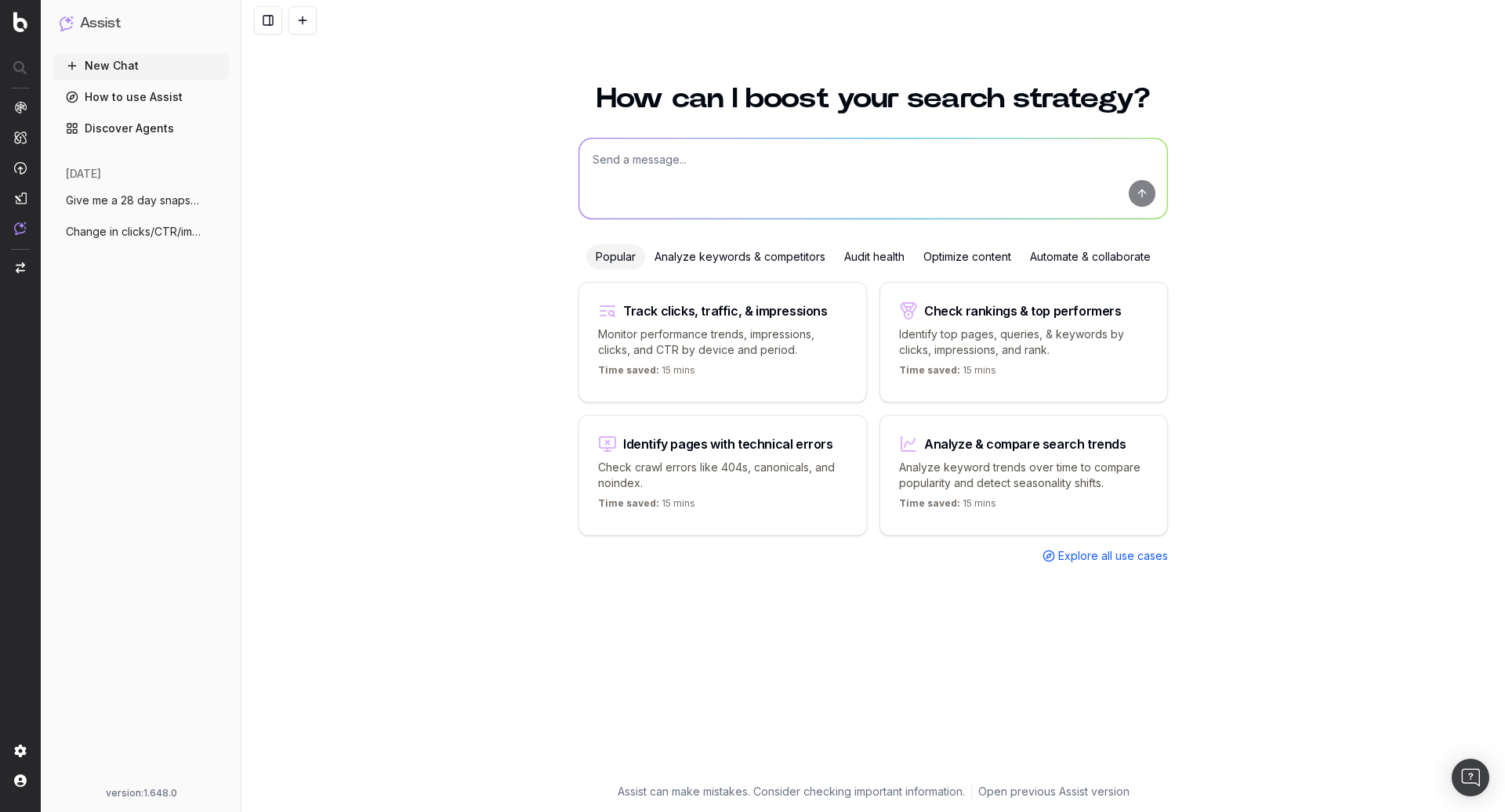
click at [825, 165] on textarea at bounding box center [873, 178] width 588 height 80
paste textarea "Change in clicks/CTR/impressions over last 28 days vs last"
type textarea "Change in clicks/CTR/impressions over last 28 days vs last 28"
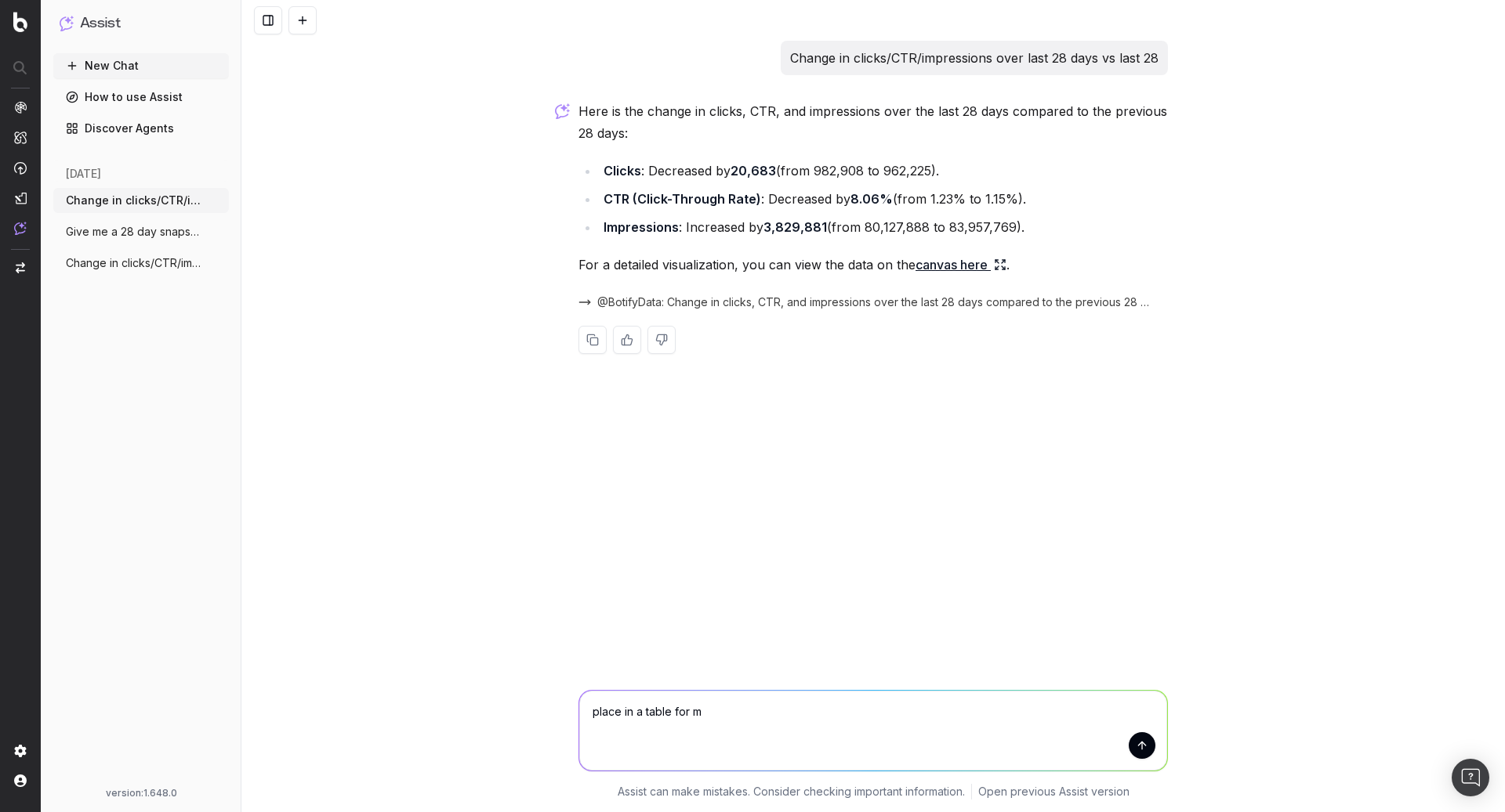
type textarea "place in a table for me"
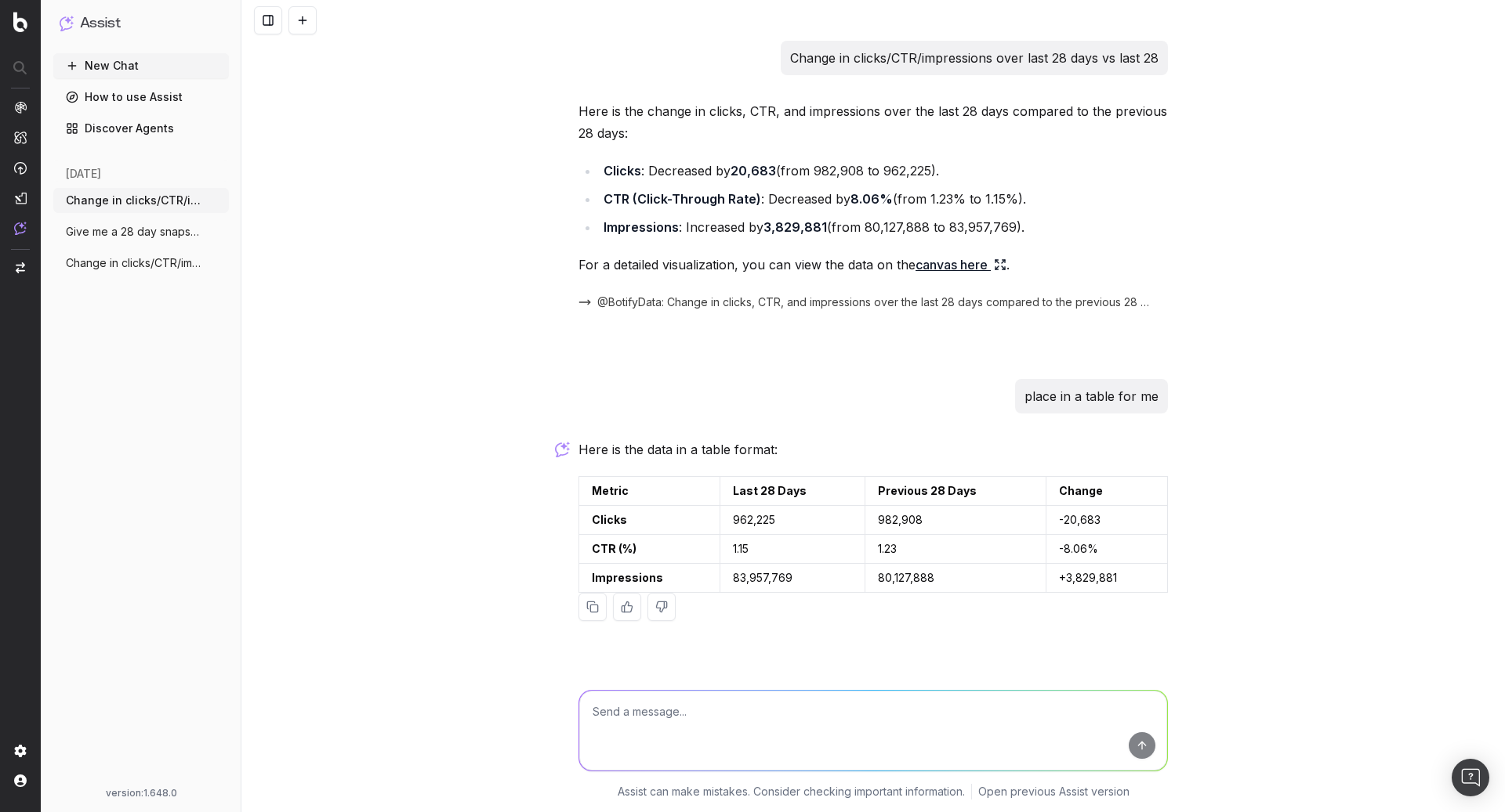
click at [862, 720] on textarea at bounding box center [873, 731] width 588 height 80
type textarea "O"
click at [221, 234] on icon "button" at bounding box center [218, 231] width 13 height 13
click at [315, 234] on icon at bounding box center [315, 231] width 13 height 13
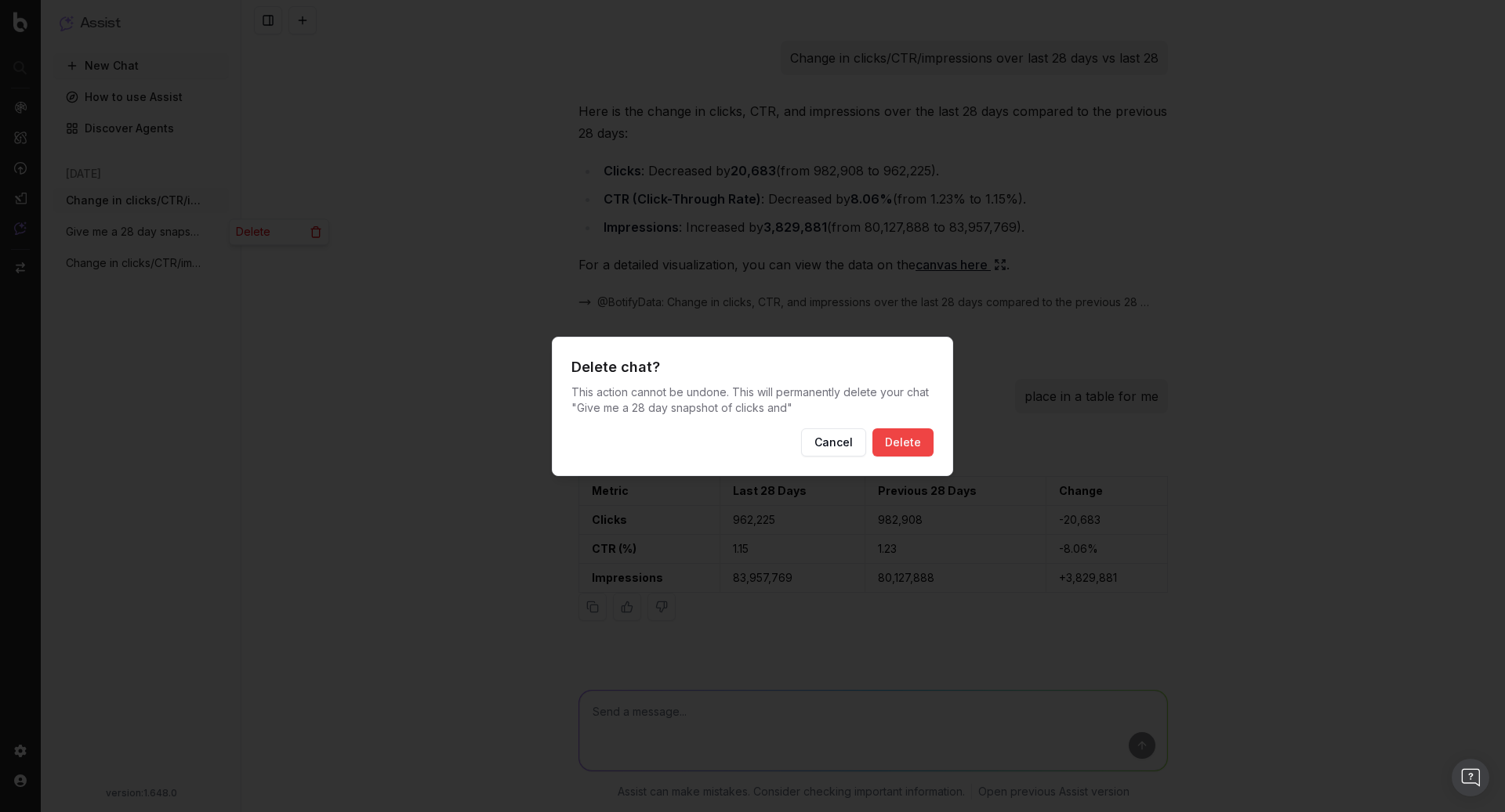
click at [901, 446] on button "Delete" at bounding box center [902, 442] width 61 height 28
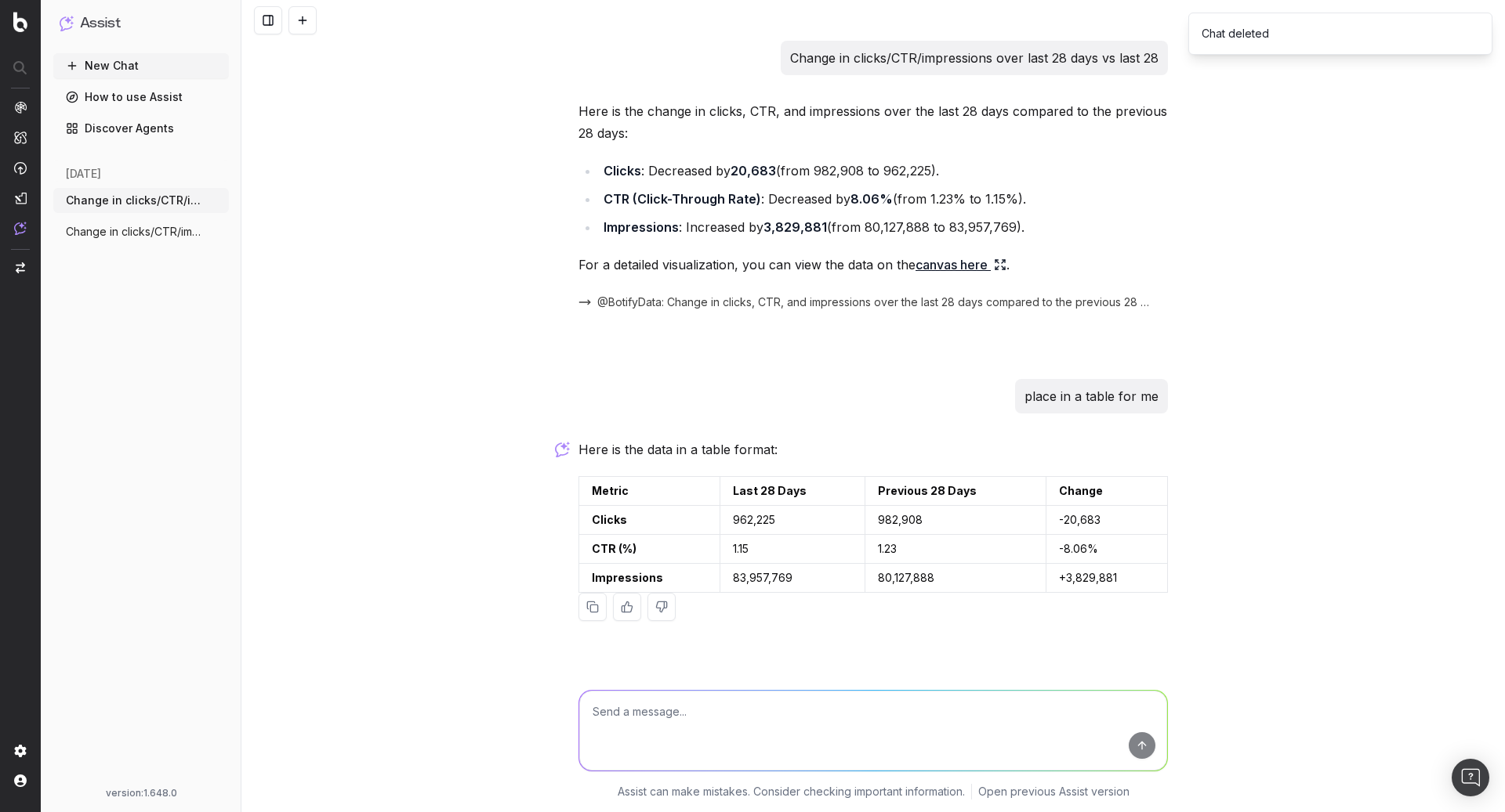
click at [158, 234] on span "Change in clicks/CTR/impressions over la" at bounding box center [134, 232] width 138 height 15
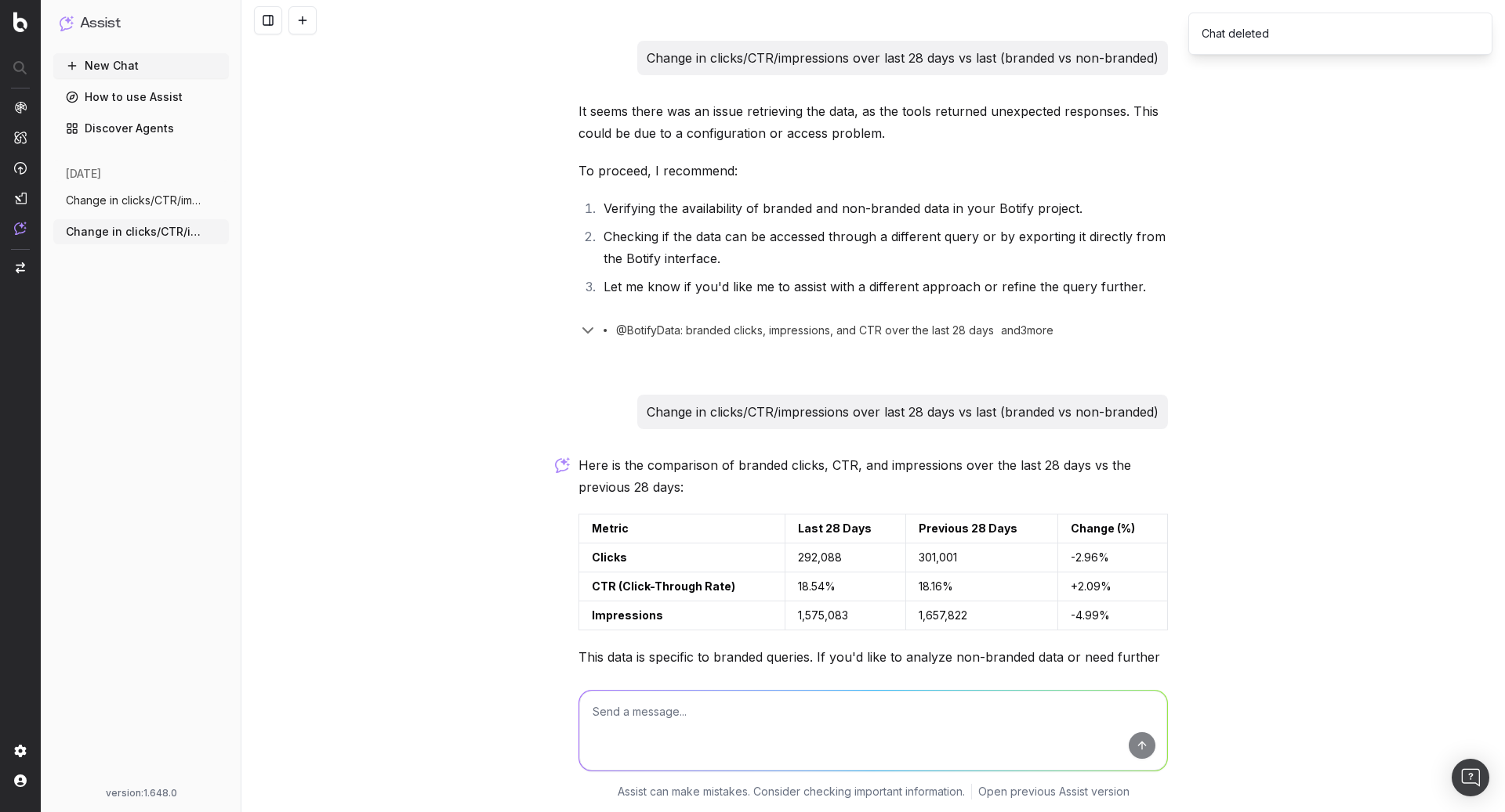
scroll to position [159, 0]
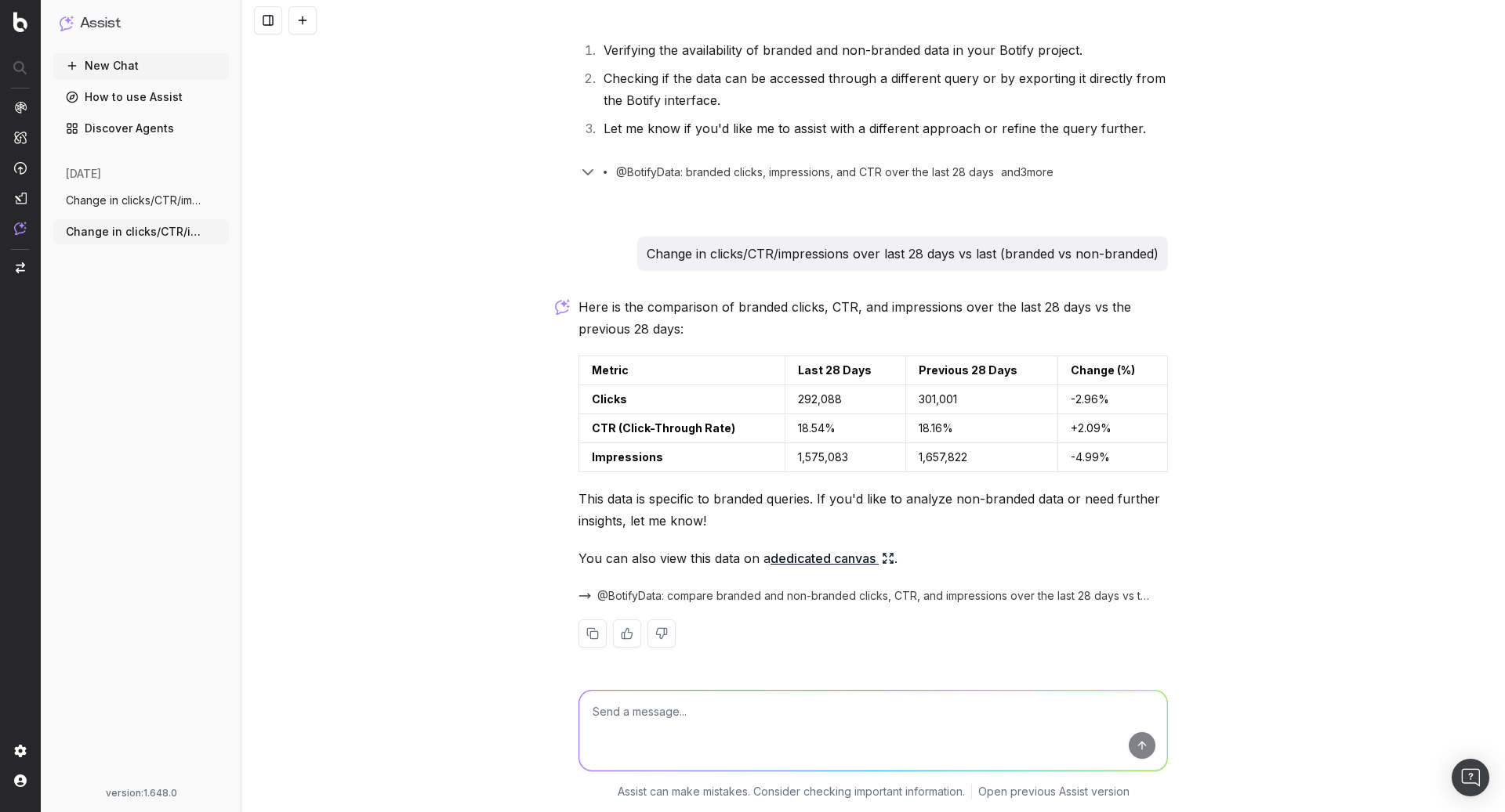
click at [158, 201] on span "Change in clicks/CTR/impressions over la" at bounding box center [134, 200] width 138 height 15
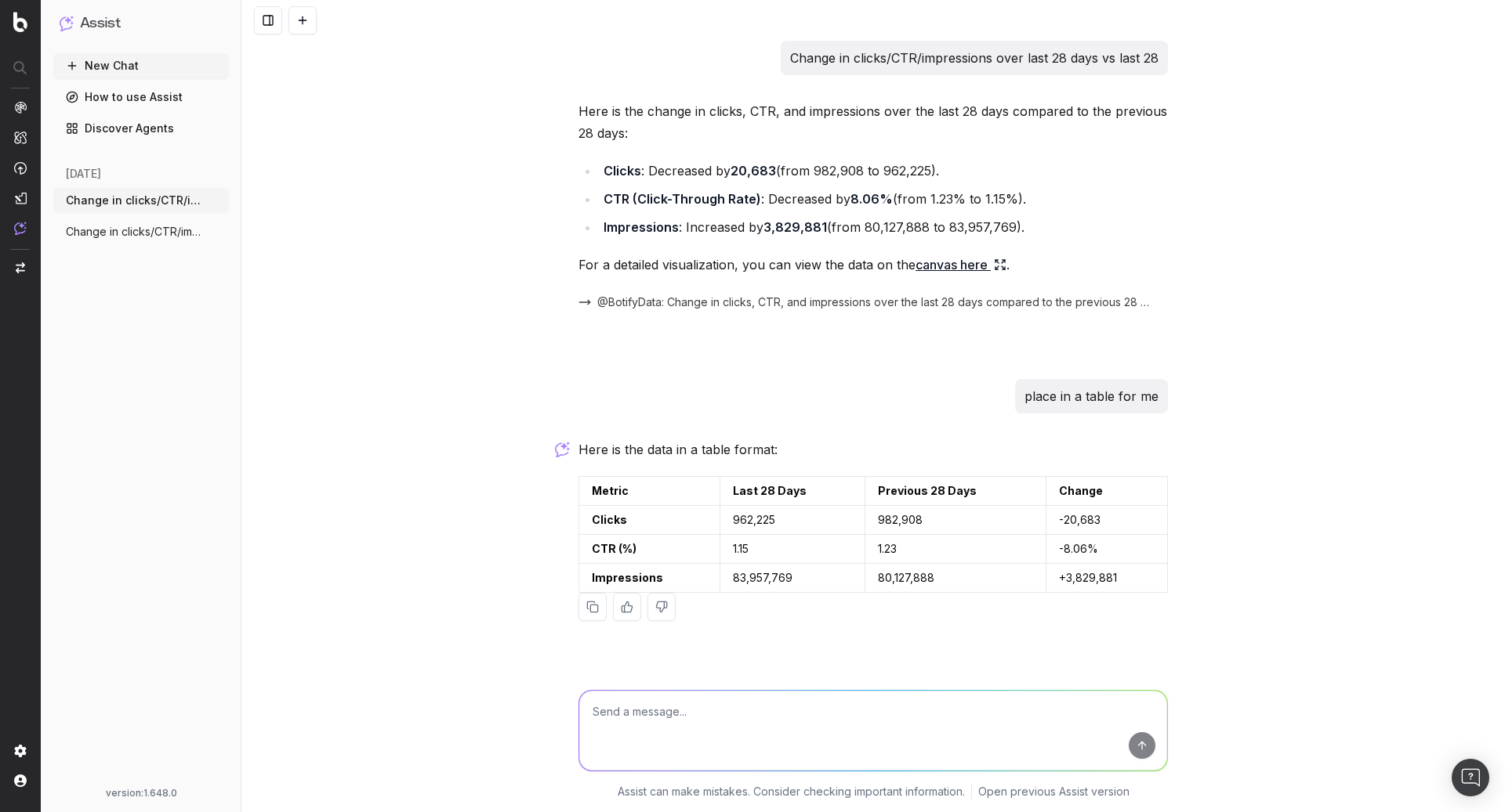
click at [159, 228] on span "Change in clicks/CTR/impressions over la" at bounding box center [134, 232] width 138 height 15
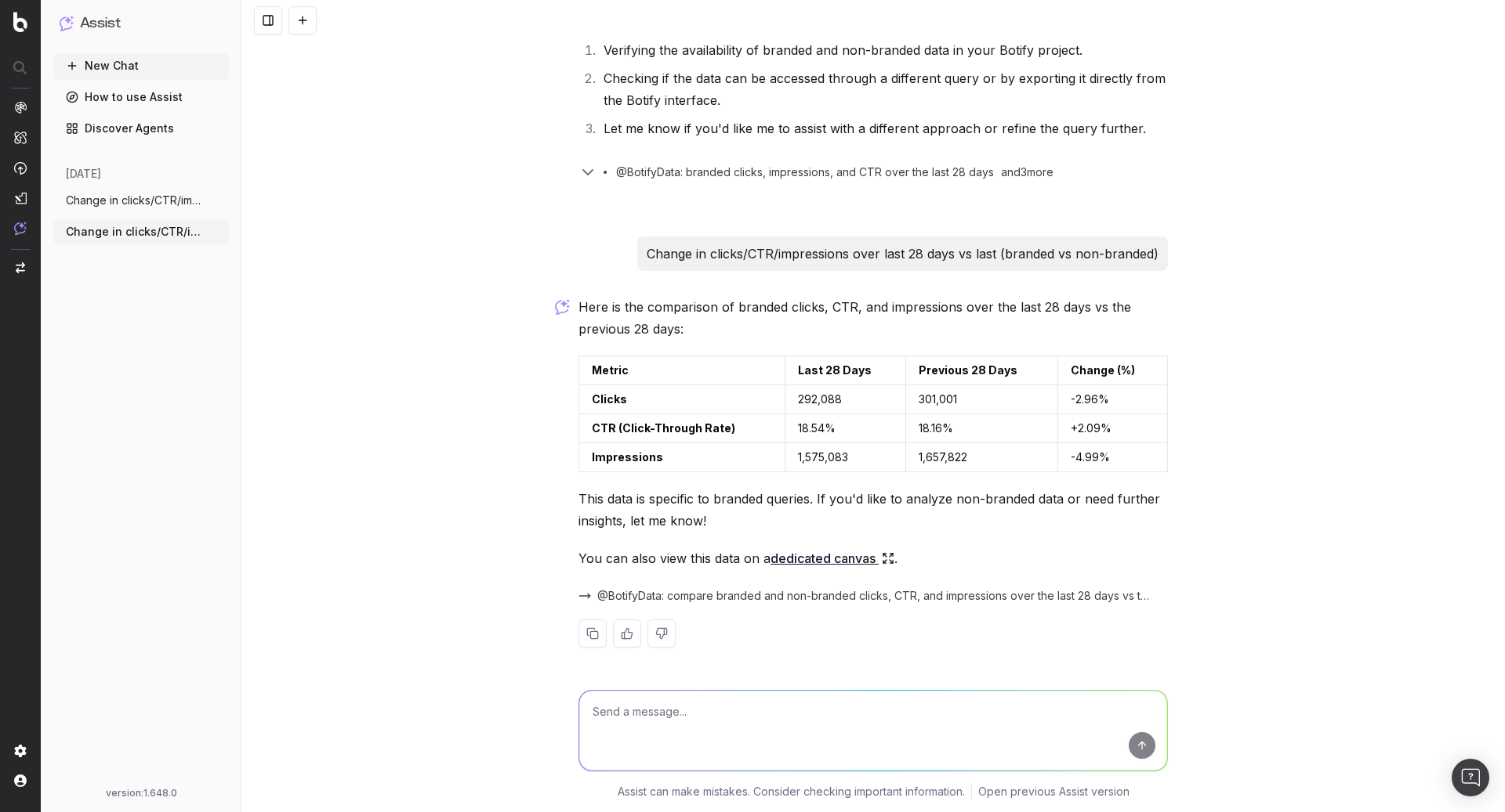
click at [157, 199] on span "Change in clicks/CTR/impressions over la" at bounding box center [134, 200] width 138 height 15
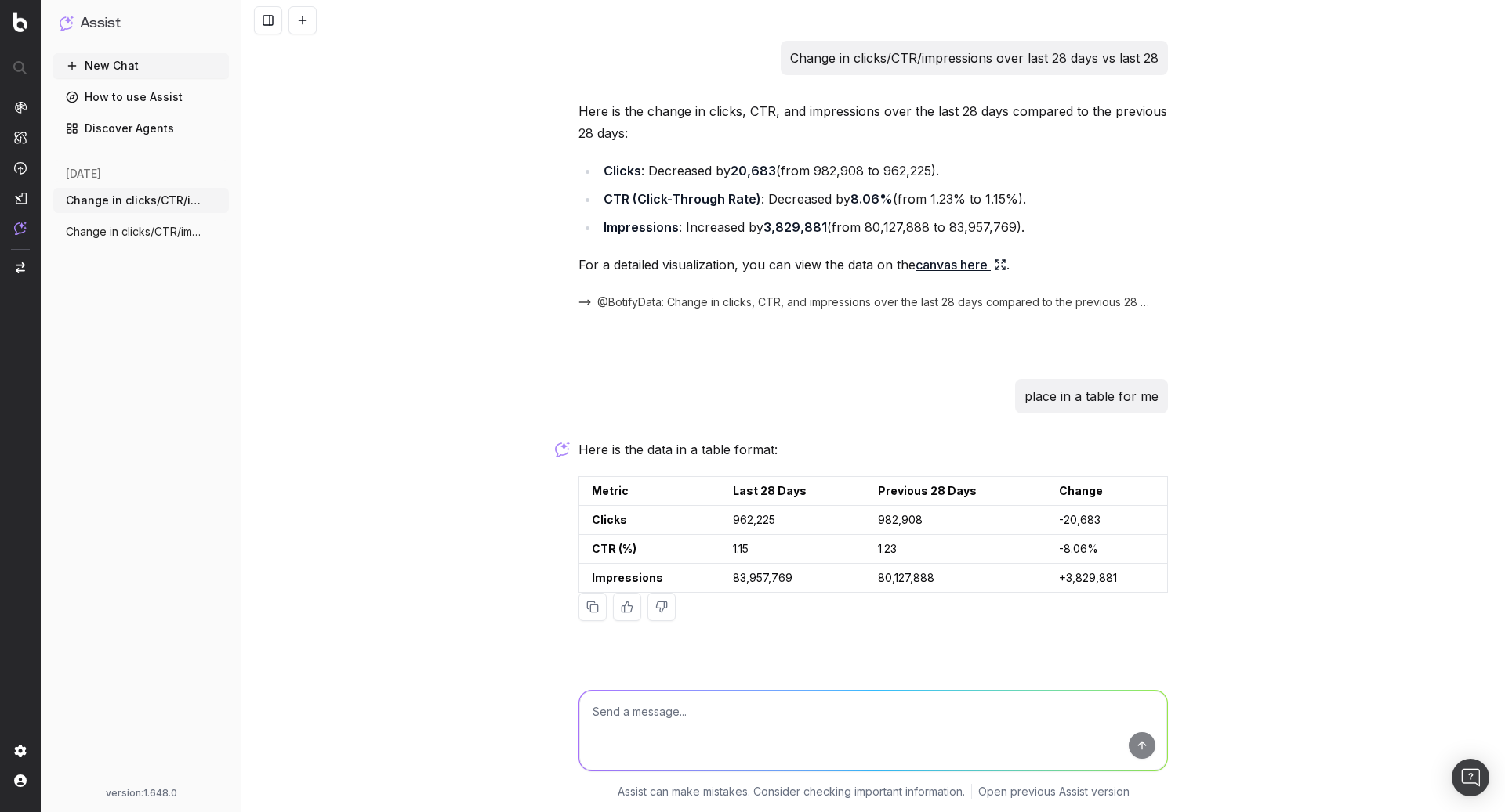
click at [156, 224] on span "Change in clicks/CTR/impressions over la" at bounding box center [134, 232] width 138 height 15
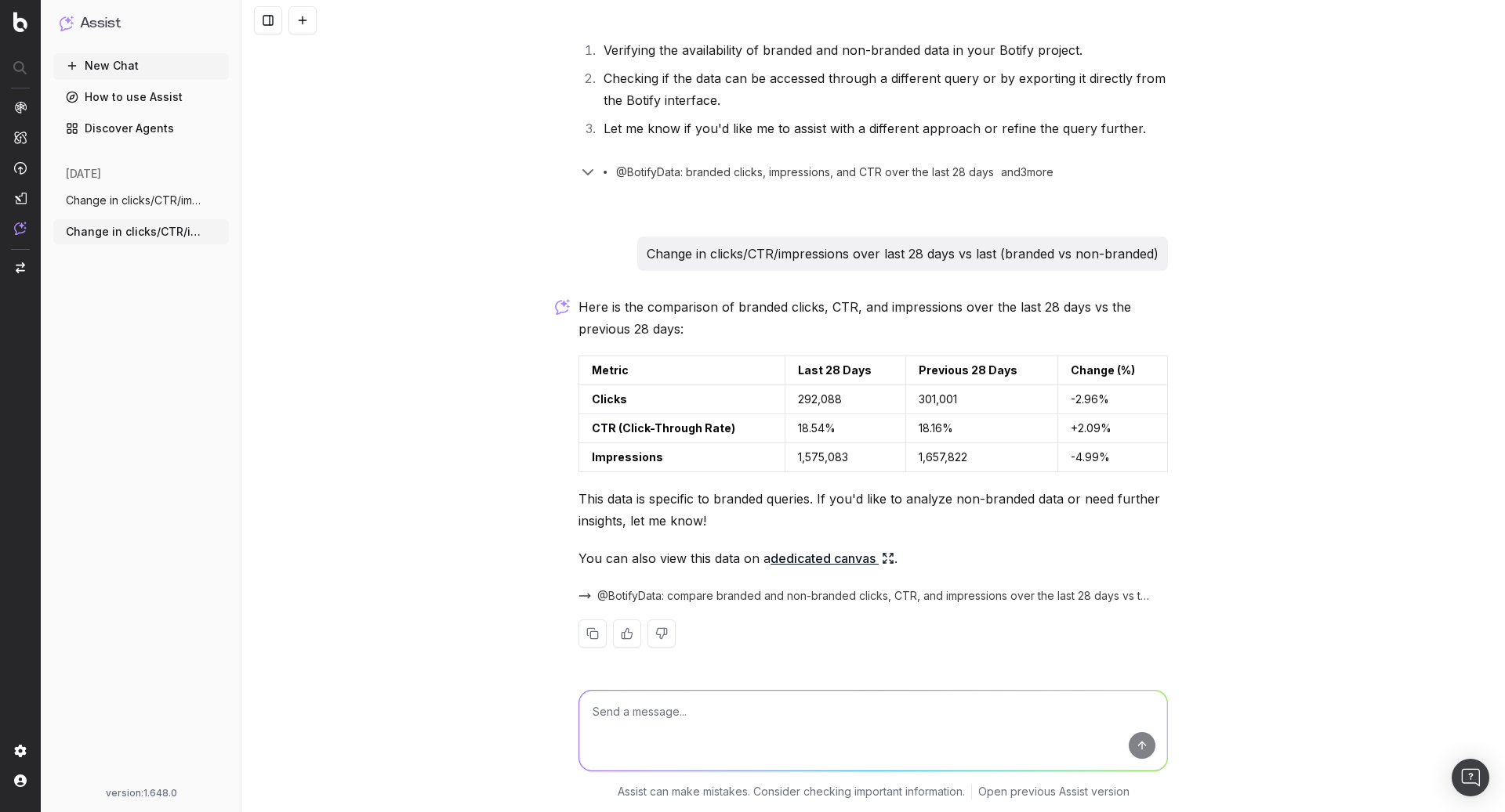
click at [153, 202] on span "Change in clicks/CTR/impressions over la" at bounding box center [134, 200] width 138 height 15
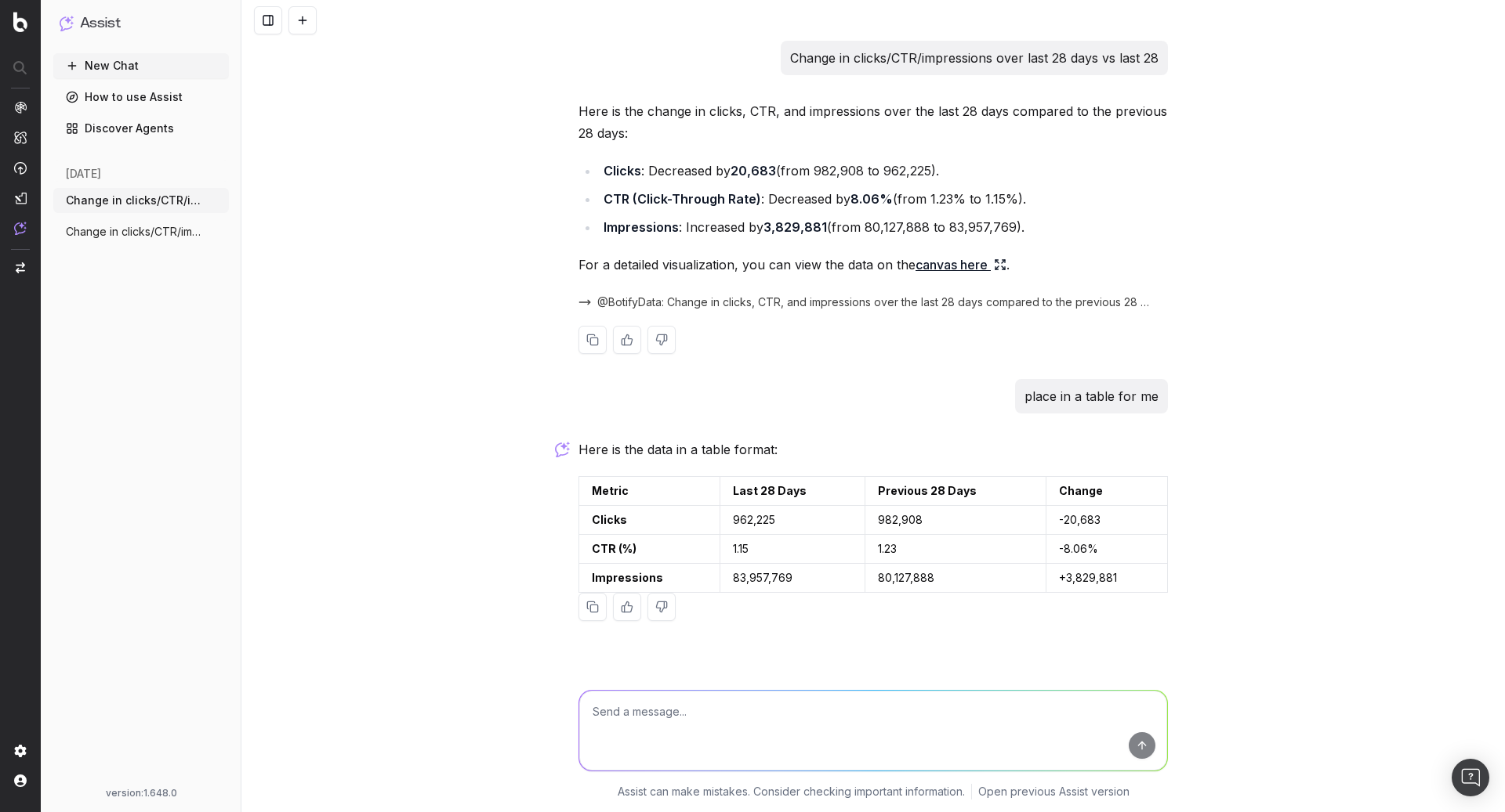
click at [957, 258] on link "canvas here" at bounding box center [961, 265] width 91 height 22
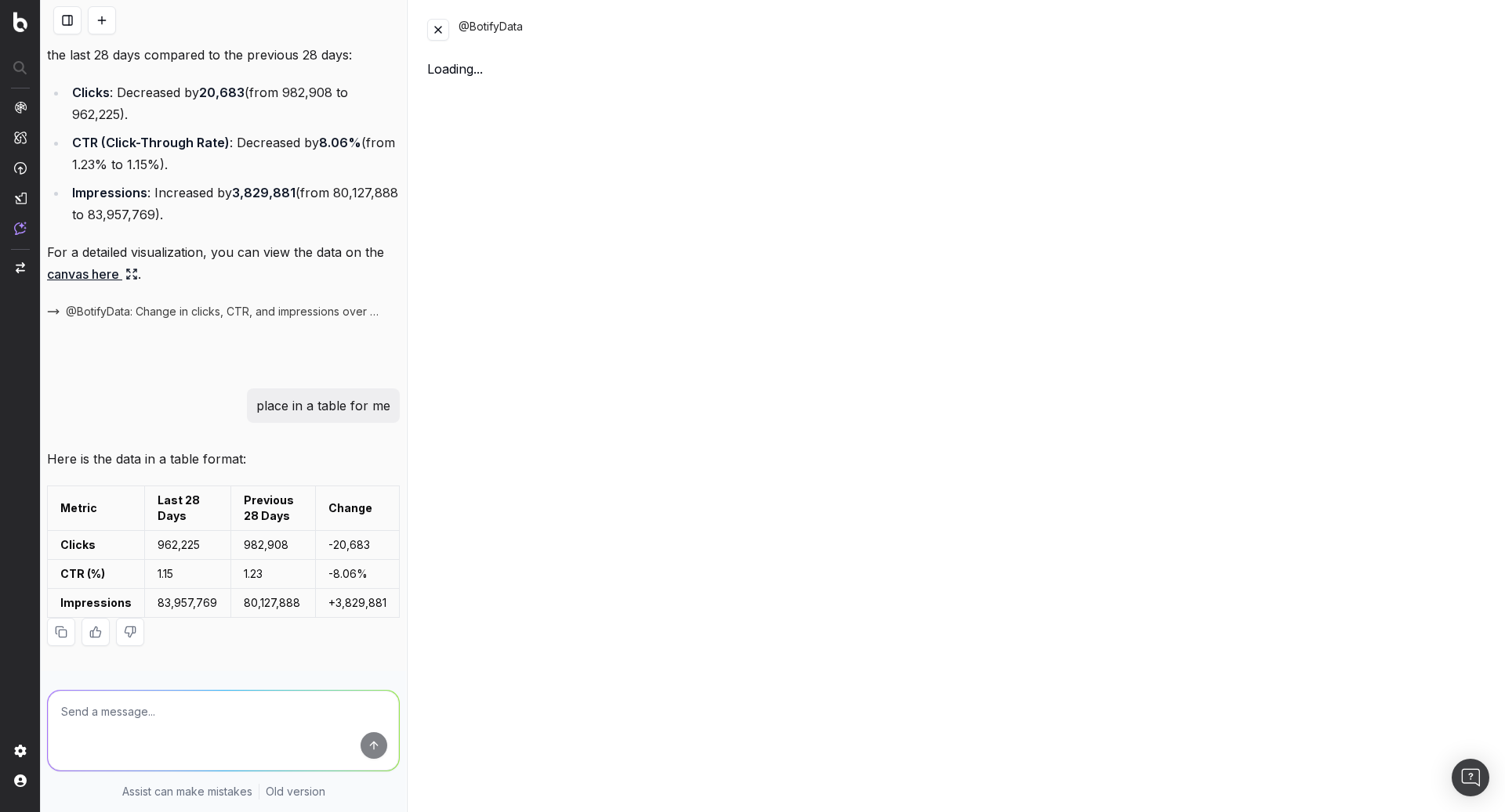
scroll to position [99, 0]
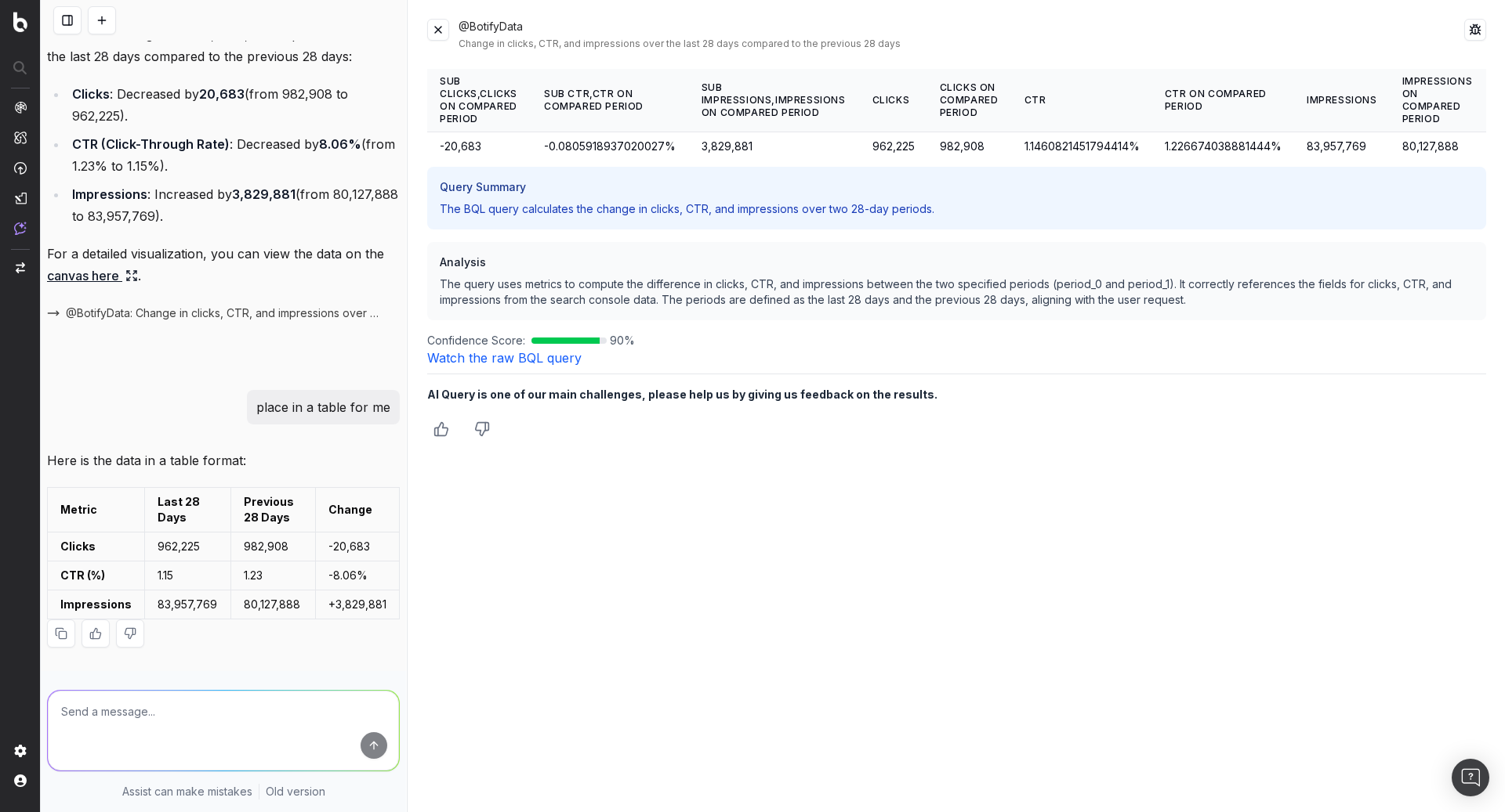
click at [445, 32] on button at bounding box center [438, 29] width 22 height 22
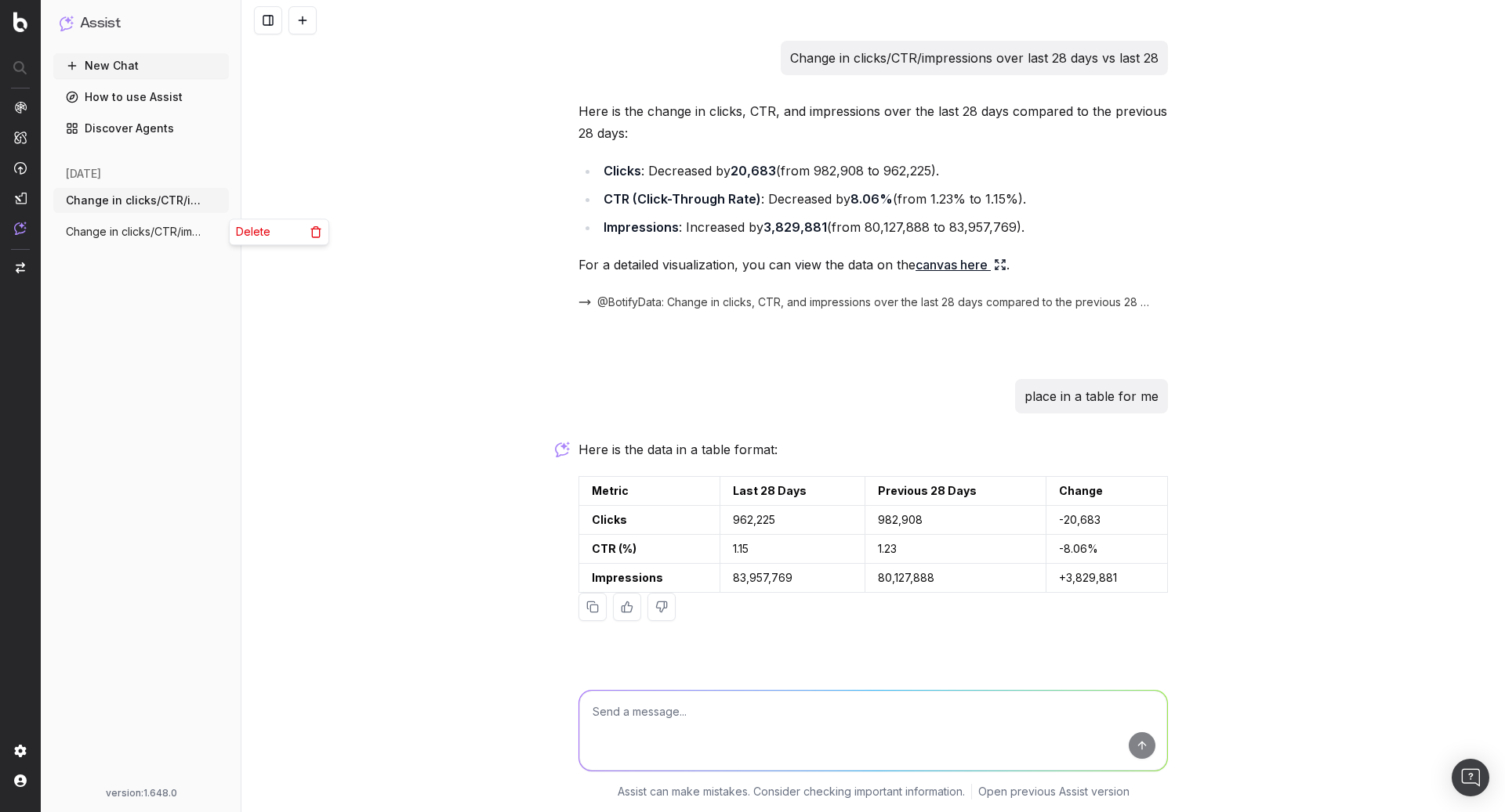
click at [221, 234] on icon "button" at bounding box center [218, 231] width 13 height 13
click at [319, 231] on icon at bounding box center [315, 233] width 7 height 9
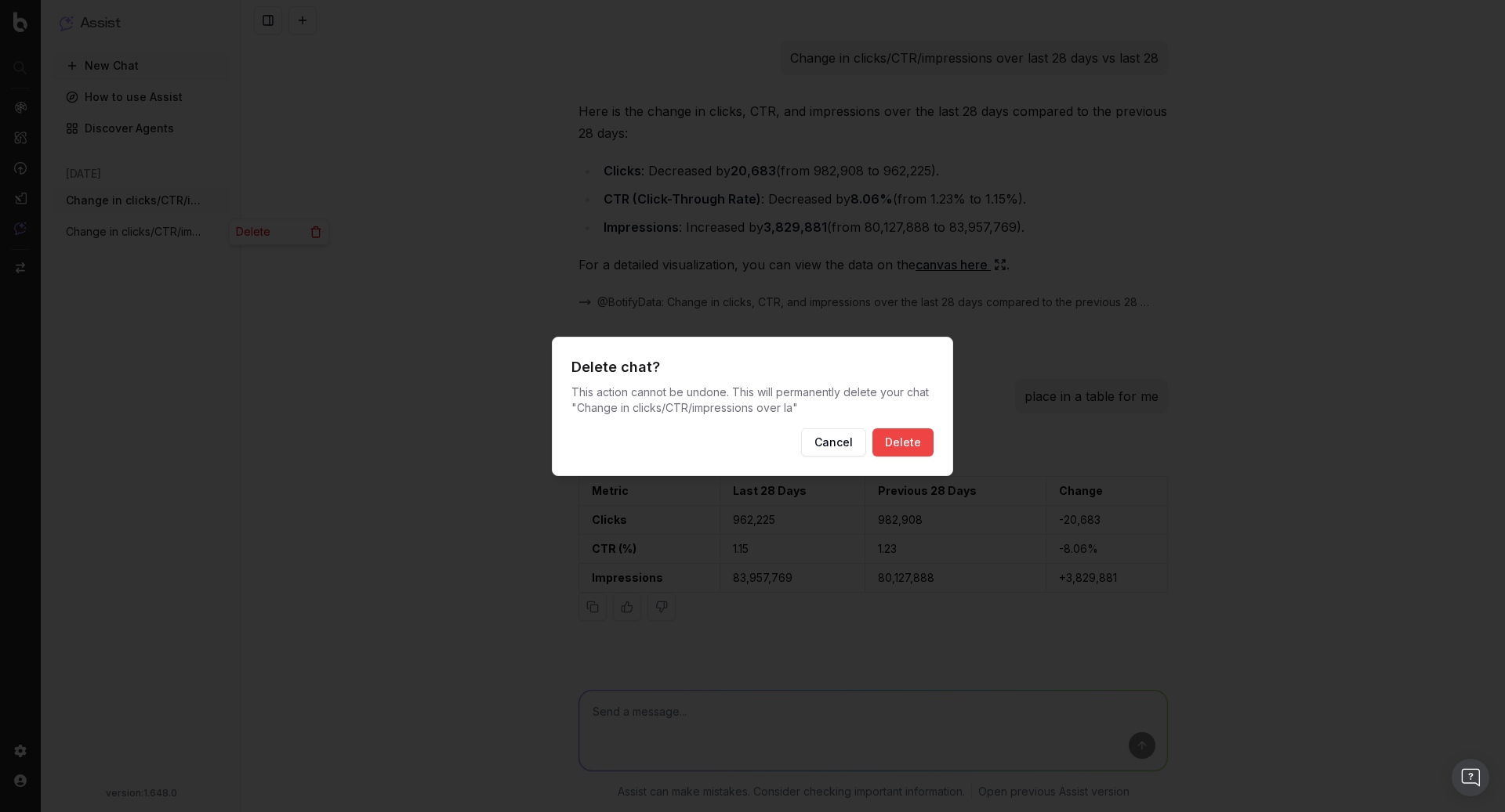
click at [912, 440] on button "Delete" at bounding box center [902, 442] width 61 height 28
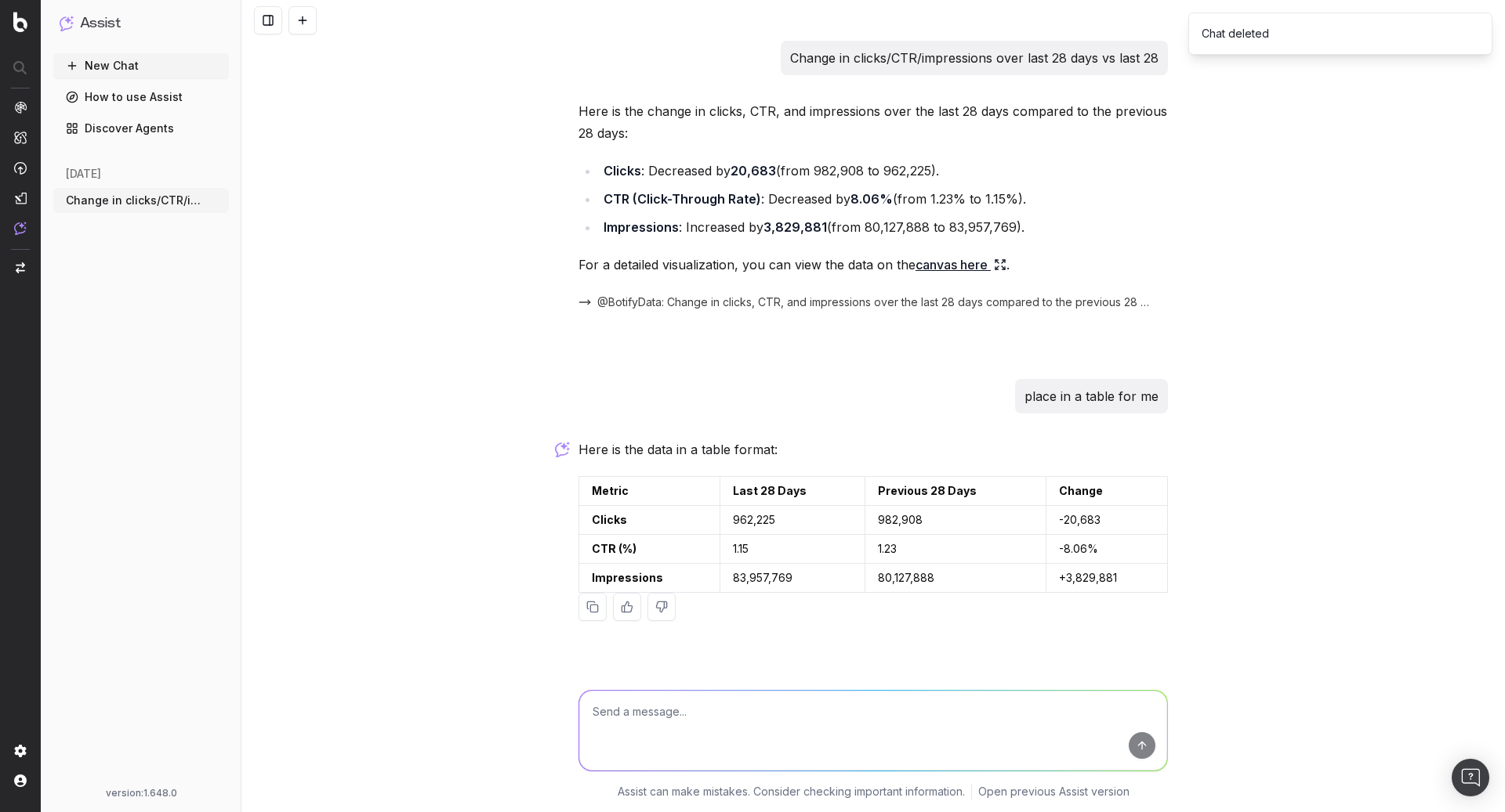
click at [135, 64] on button "New Chat" at bounding box center [141, 66] width 176 height 25
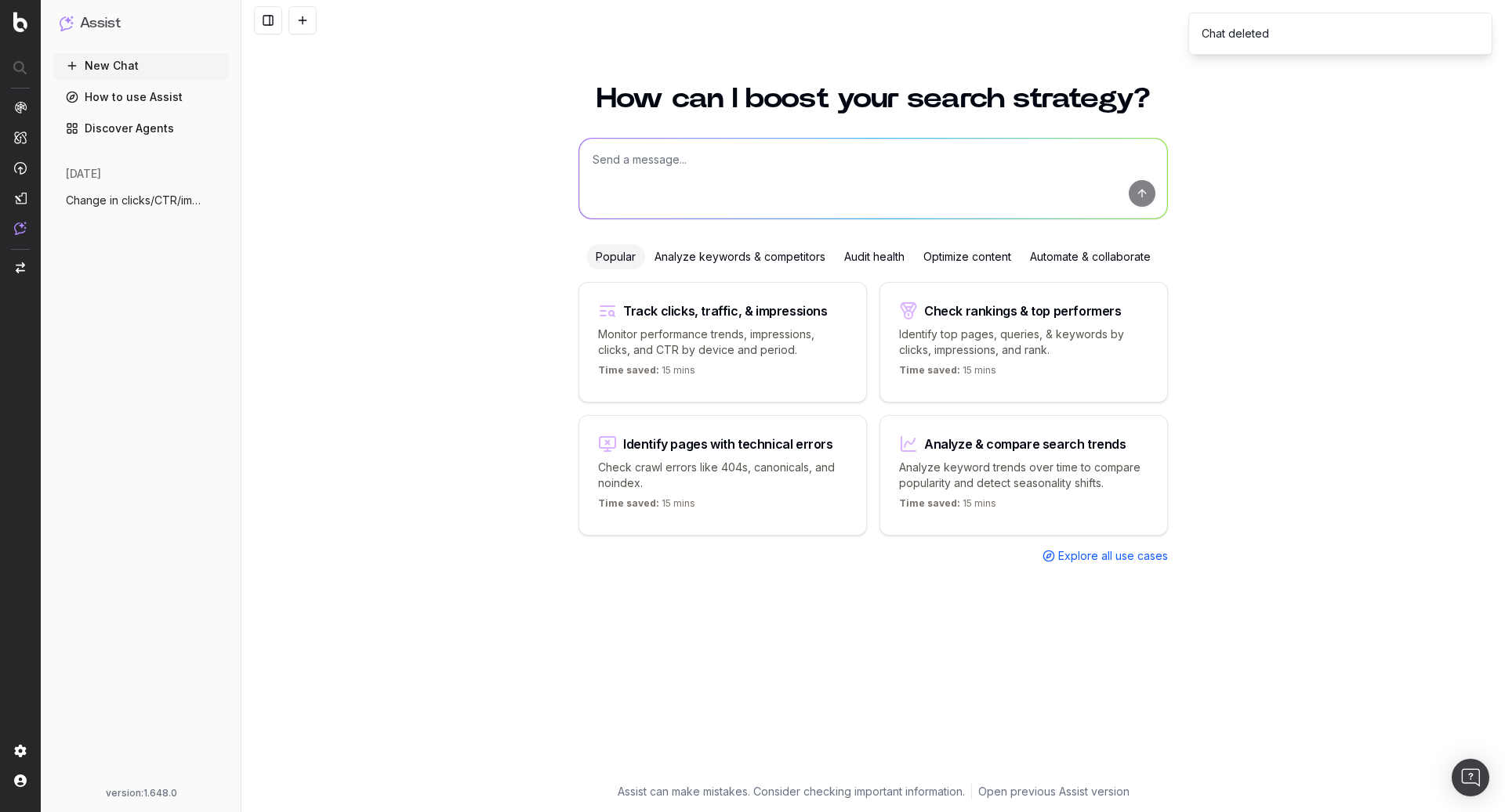
click at [755, 175] on textarea at bounding box center [873, 178] width 588 height 80
click at [630, 161] on textarea "What articles would you suggest" at bounding box center [873, 178] width 588 height 80
click at [789, 156] on textarea "What topics would you suggest" at bounding box center [873, 178] width 588 height 80
click at [758, 150] on textarea "What topics would you suggest in the autumn" at bounding box center [873, 178] width 588 height 80
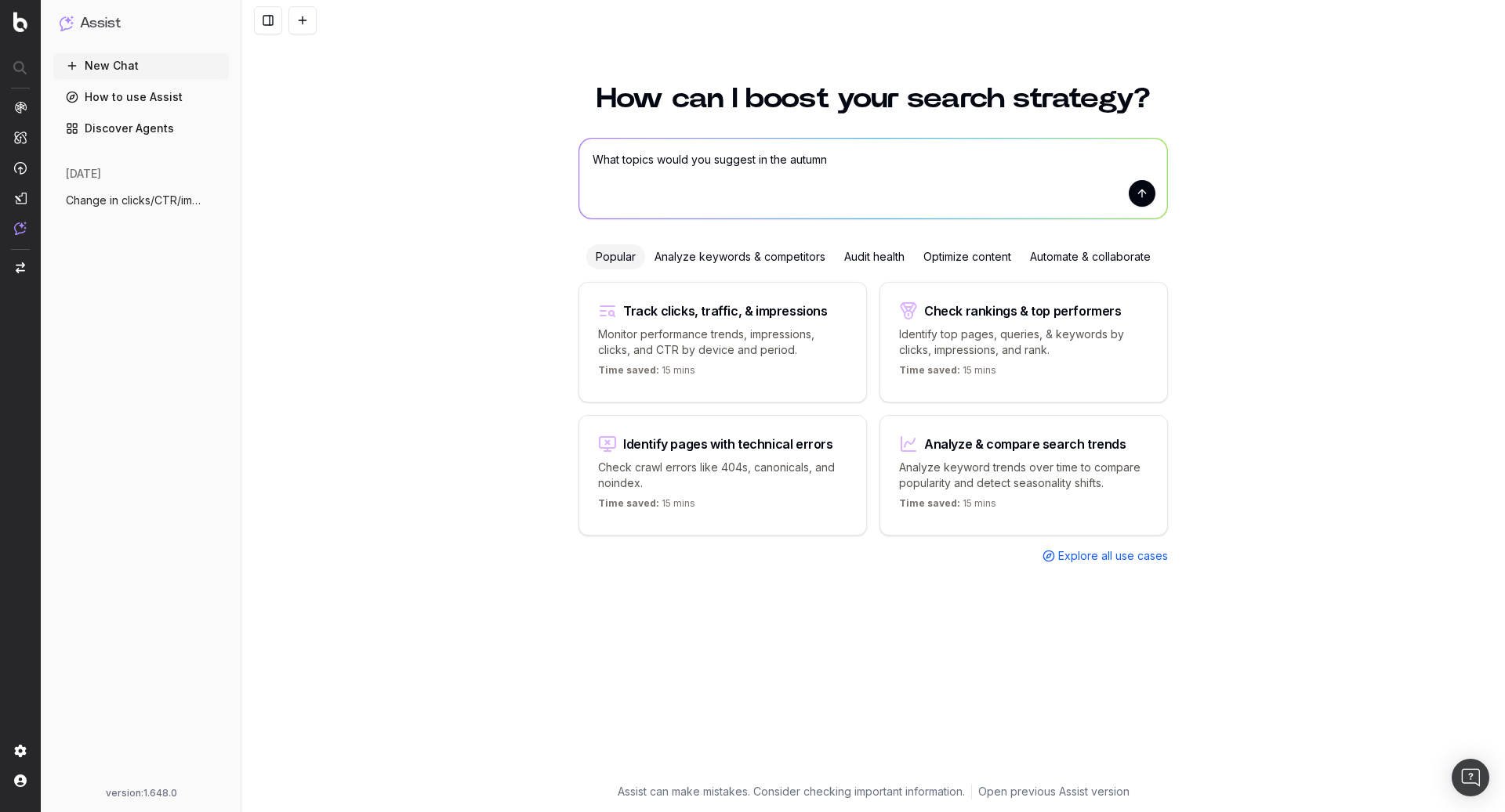
click at [758, 150] on textarea "What topics would you suggest in the autumn" at bounding box center [873, 178] width 588 height 80
click at [759, 161] on textarea "What topics would you suggest in the autumn" at bounding box center [873, 178] width 588 height 80
drag, startPoint x: 789, startPoint y: 161, endPoint x: 756, endPoint y: 160, distance: 33.0
click at [756, 160] on textarea "What topics would you suggest in the autumn" at bounding box center [873, 178] width 588 height 80
click at [979, 161] on textarea "What topics would you suggest for autumn" at bounding box center [873, 178] width 588 height 80
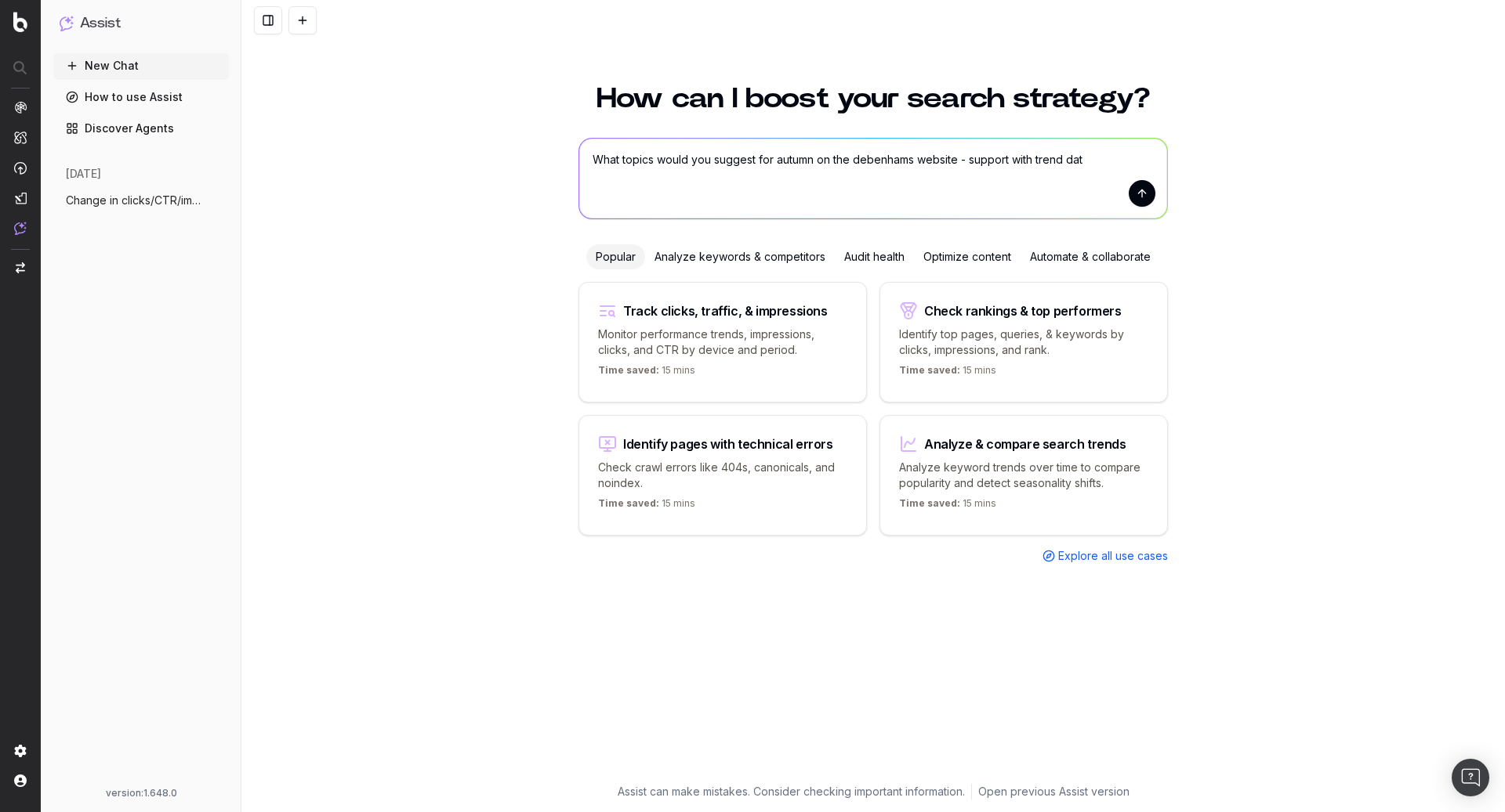
type textarea "What topics would you suggest for autumn on the debenhams website - support wit…"
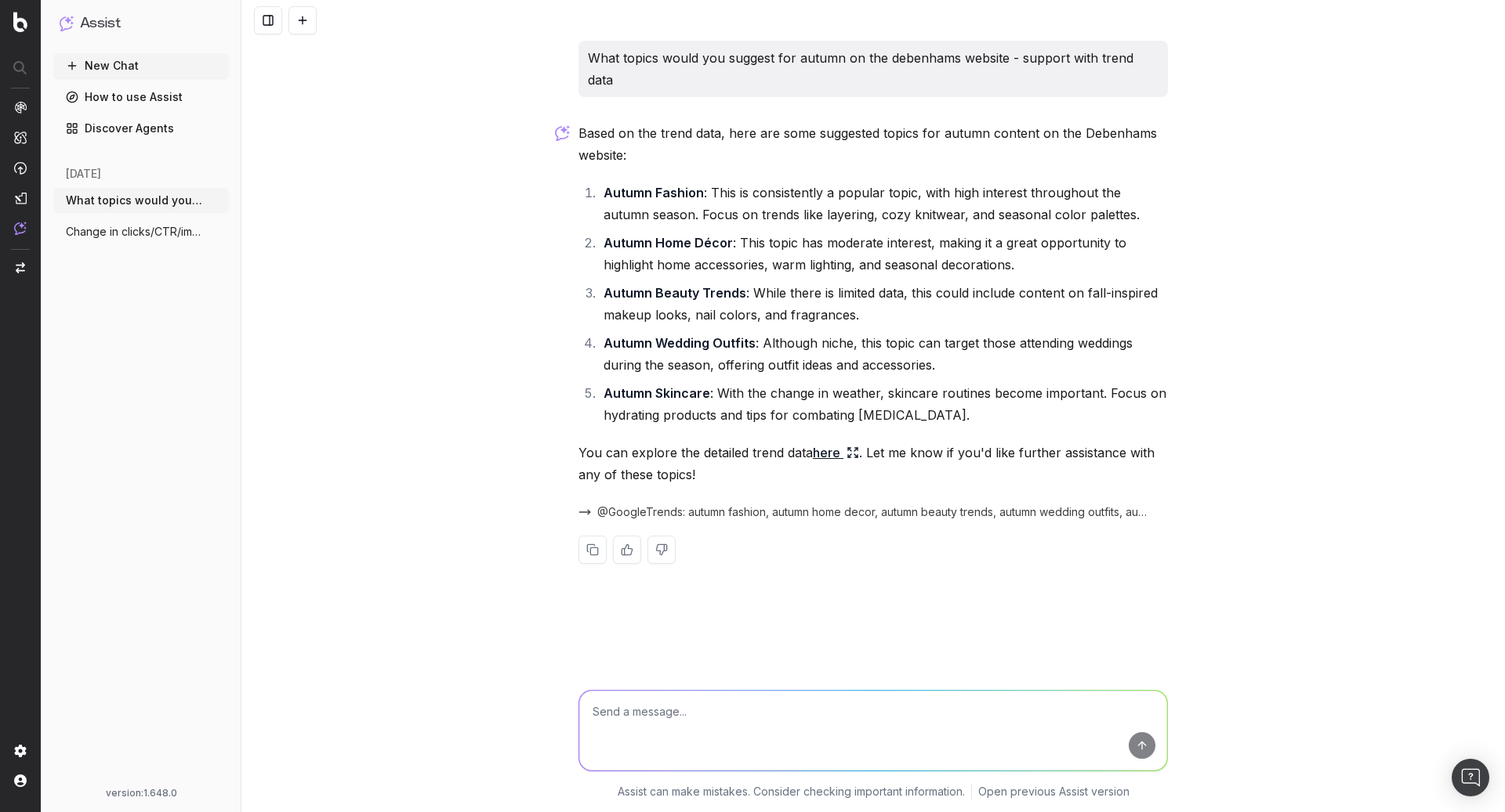
click at [832, 442] on link "here" at bounding box center [836, 452] width 46 height 22
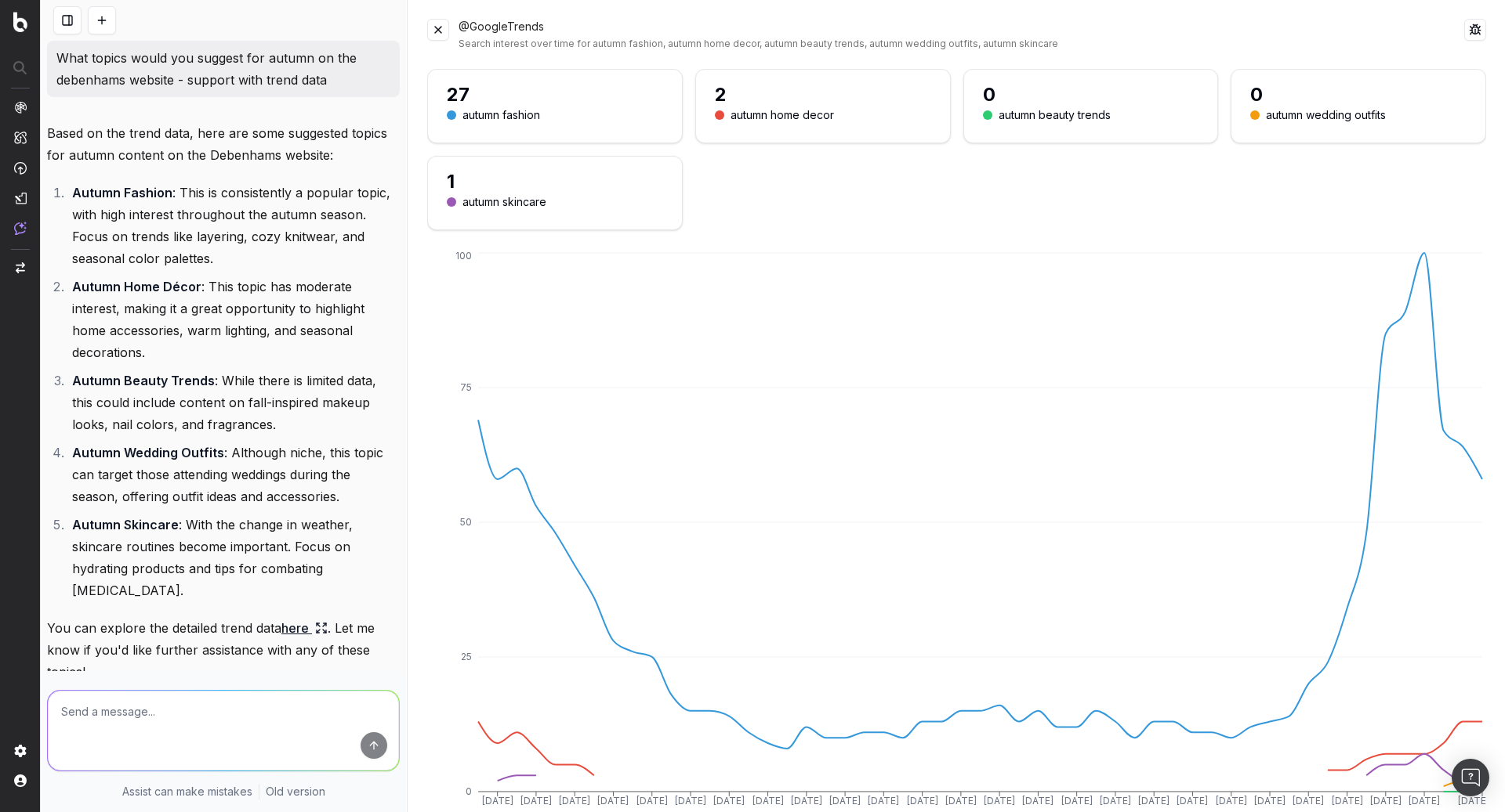
click at [445, 34] on button at bounding box center [438, 29] width 22 height 22
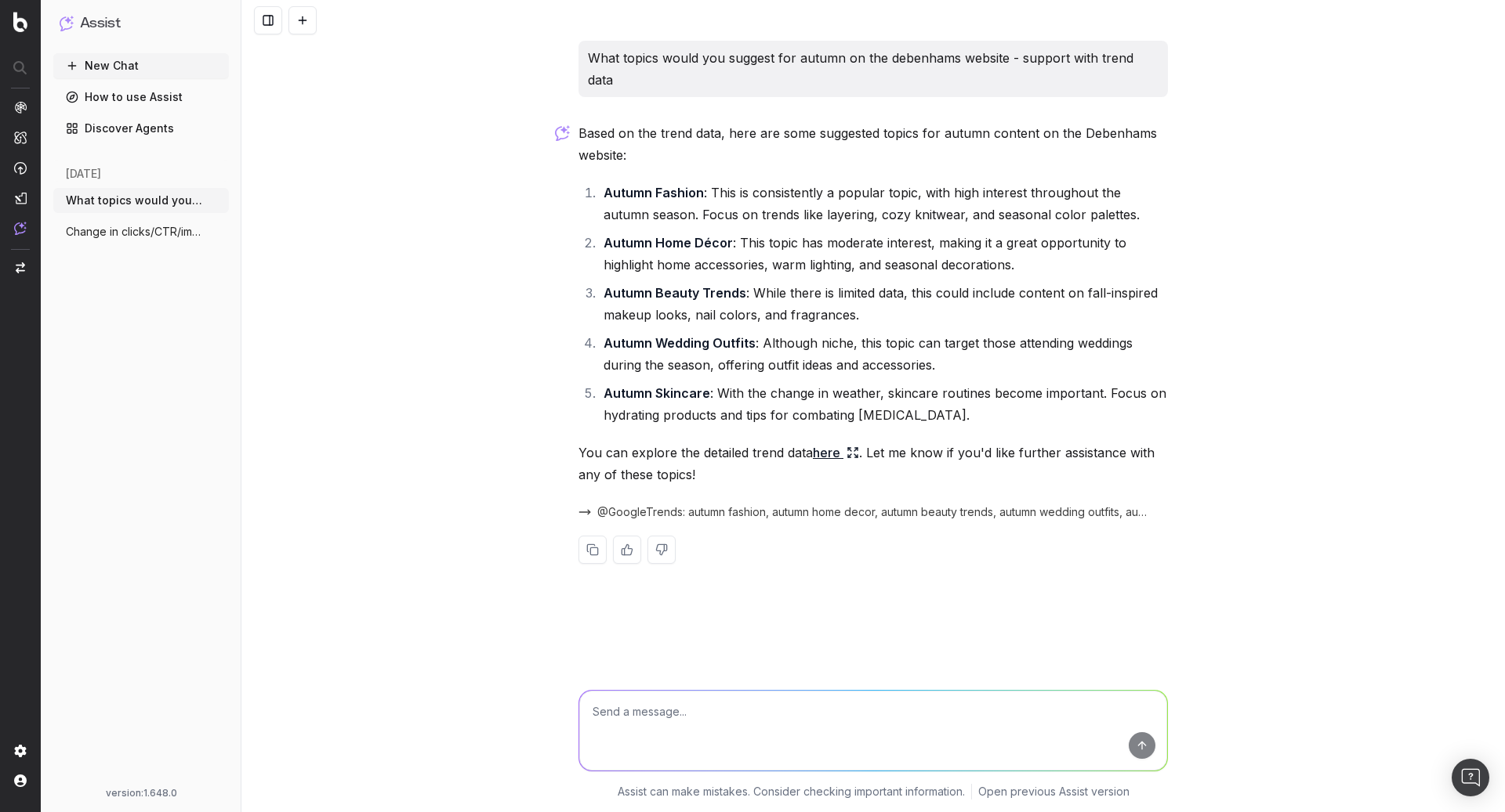
click at [148, 233] on span "Change in clicks/CTR/impressions over la" at bounding box center [134, 232] width 138 height 15
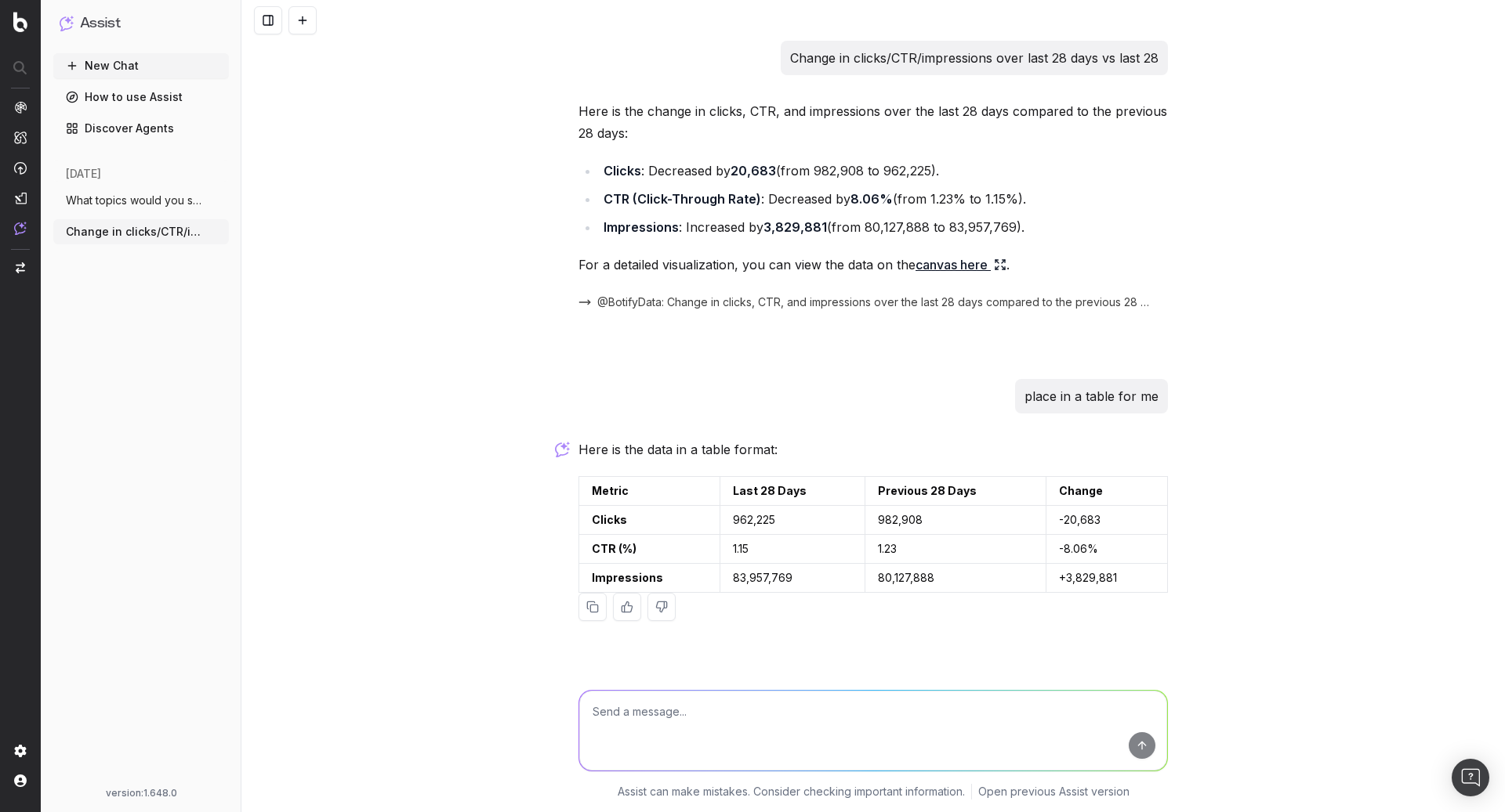
click at [105, 206] on span "What topics would you suggest for autumn" at bounding box center [134, 200] width 138 height 15
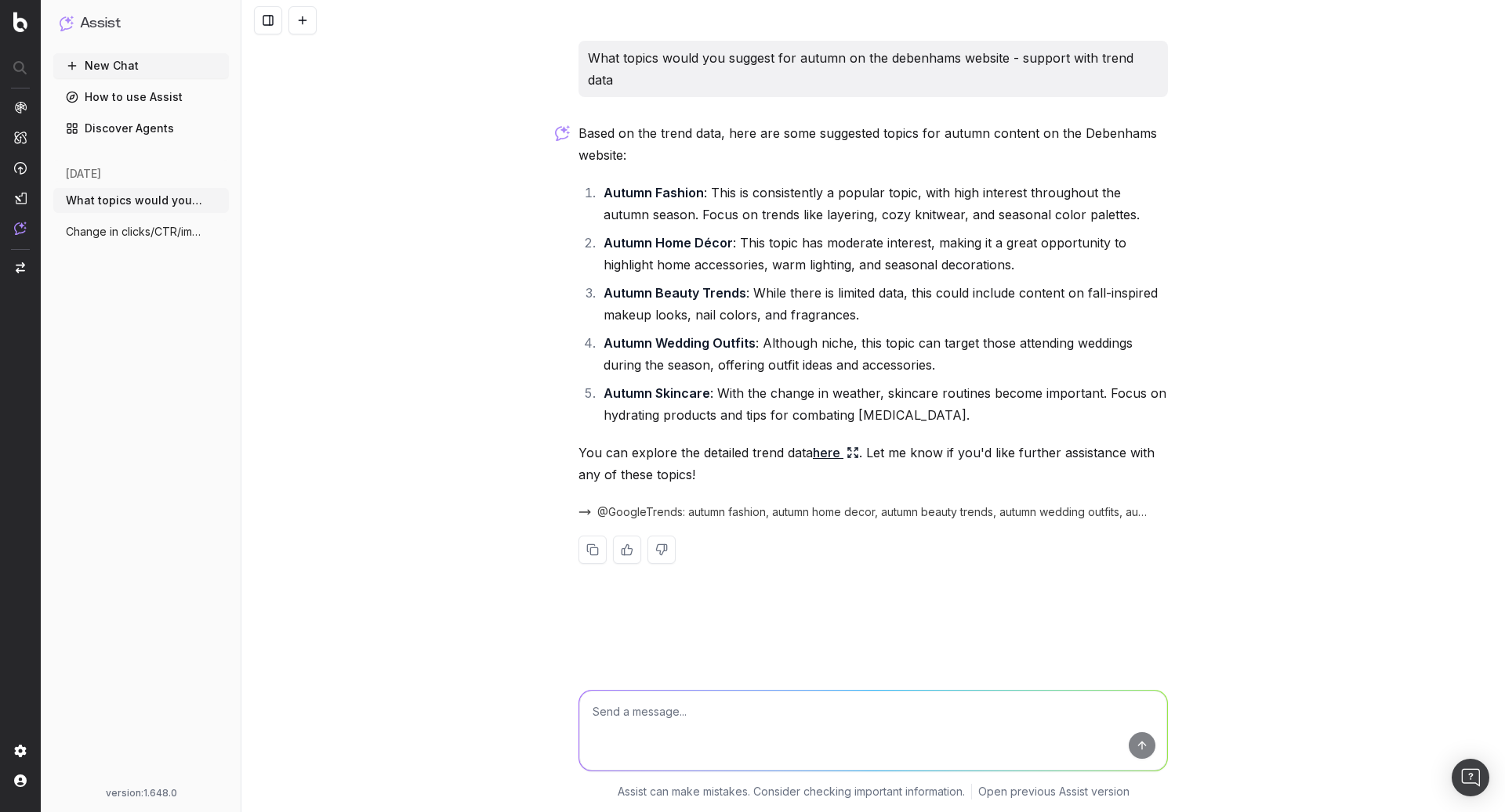
click at [627, 714] on textarea at bounding box center [873, 731] width 588 height 80
type textarea "be my trend spotter, what topics are gaining traction amongst our consumers"
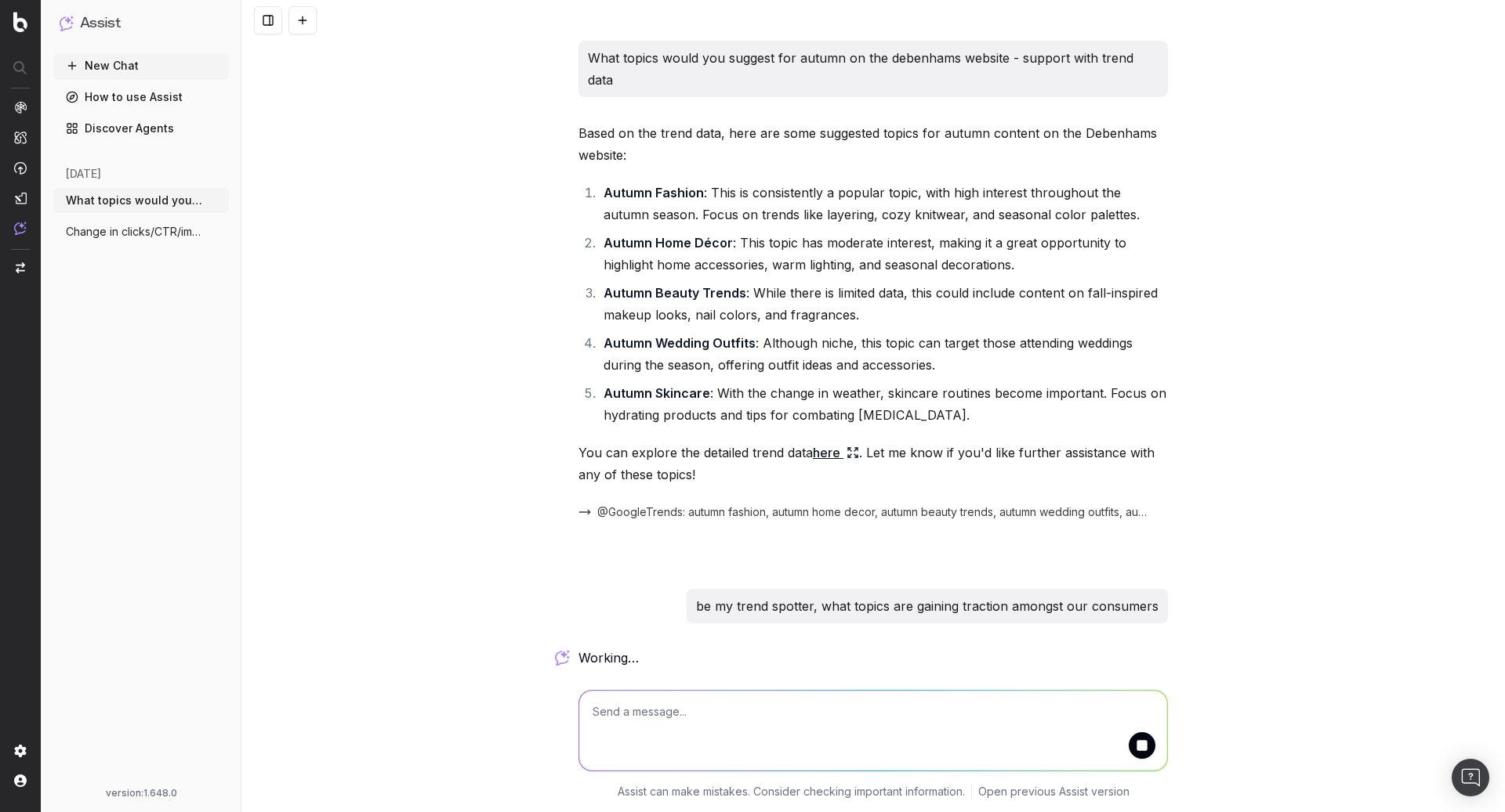
scroll to position [20, 0]
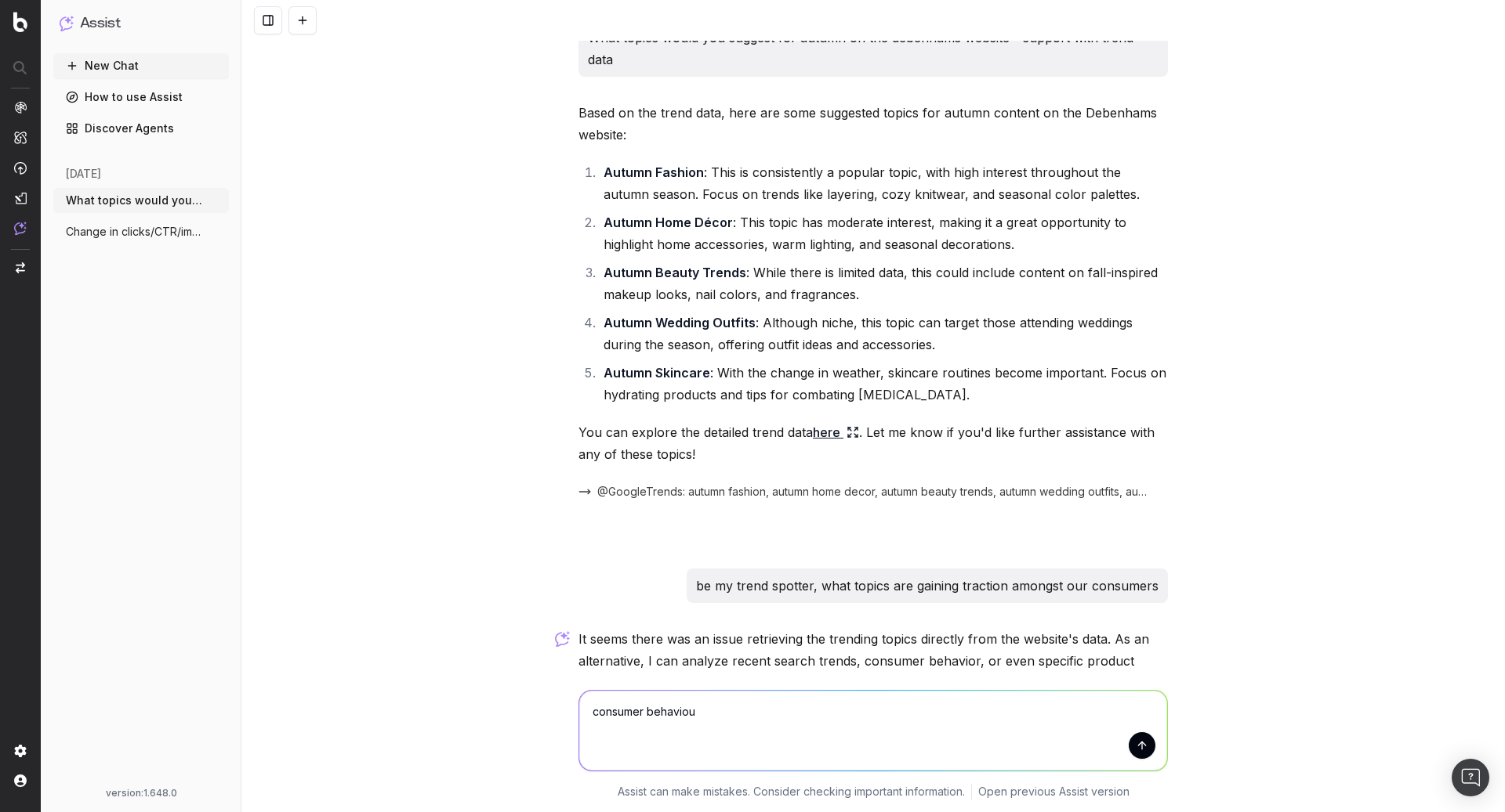
type textarea "consumer behaviour"
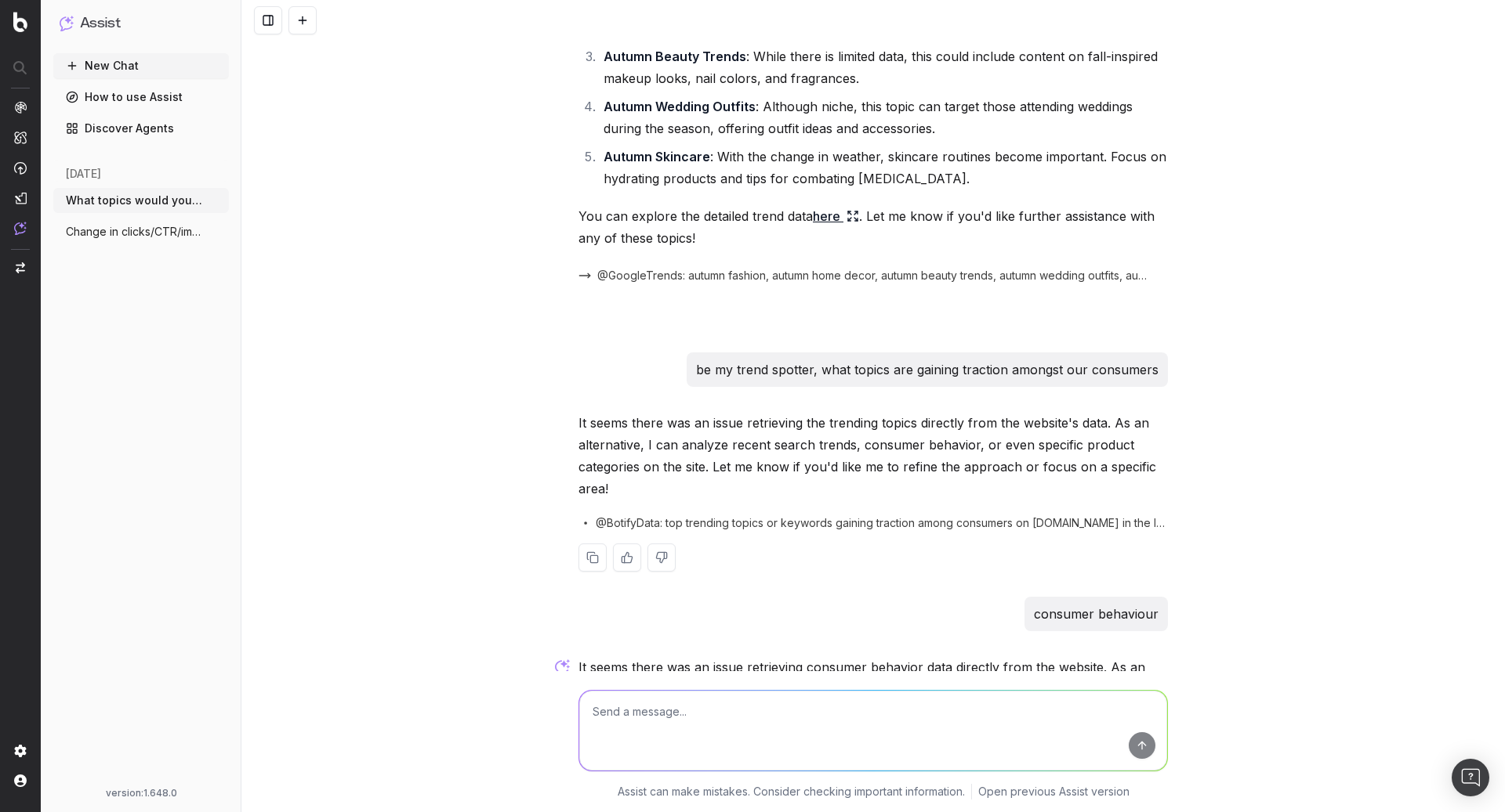
scroll to position [362, 0]
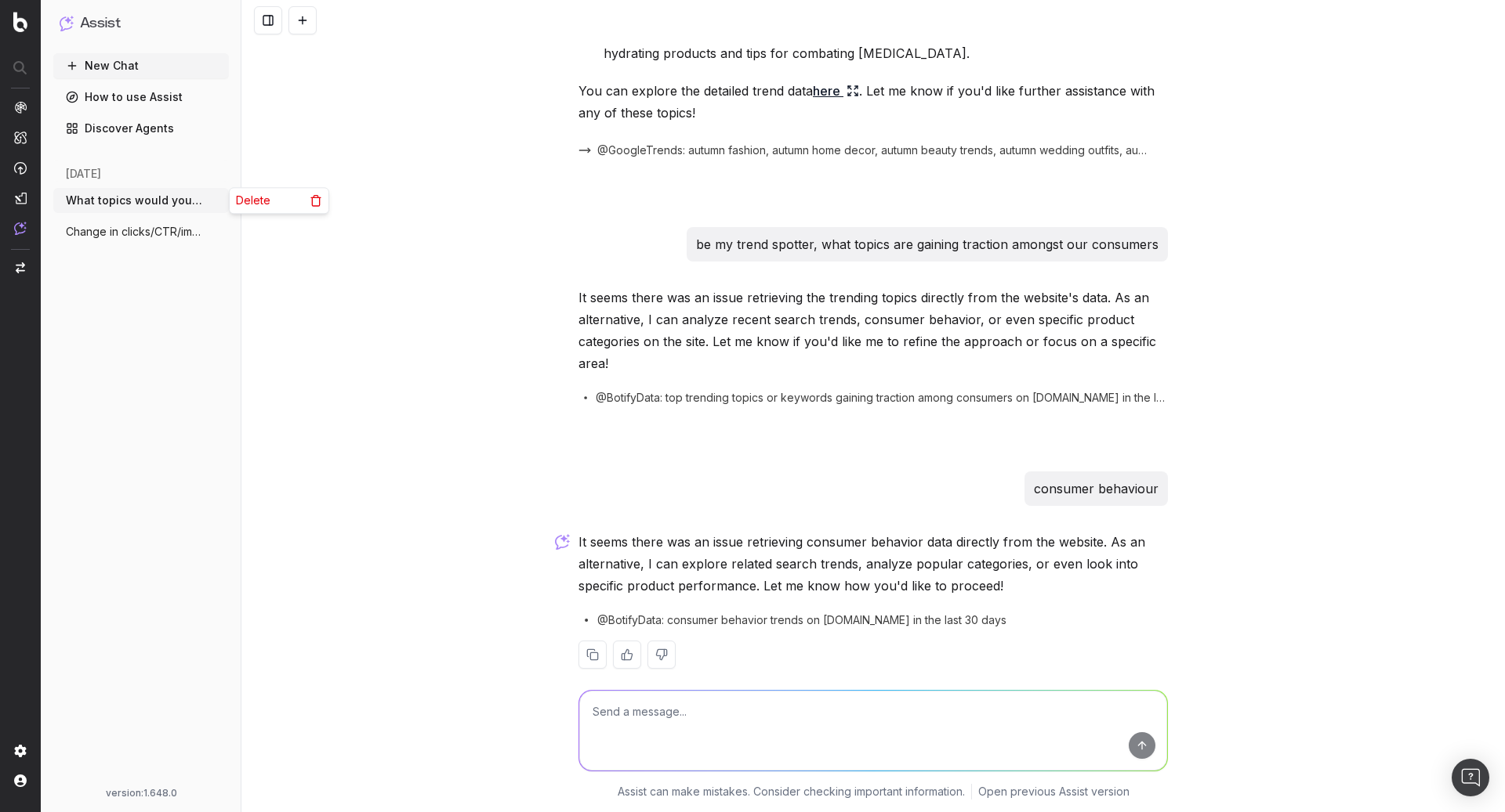
click at [220, 201] on icon "button" at bounding box center [218, 200] width 13 height 13
click at [313, 201] on icon at bounding box center [315, 200] width 13 height 13
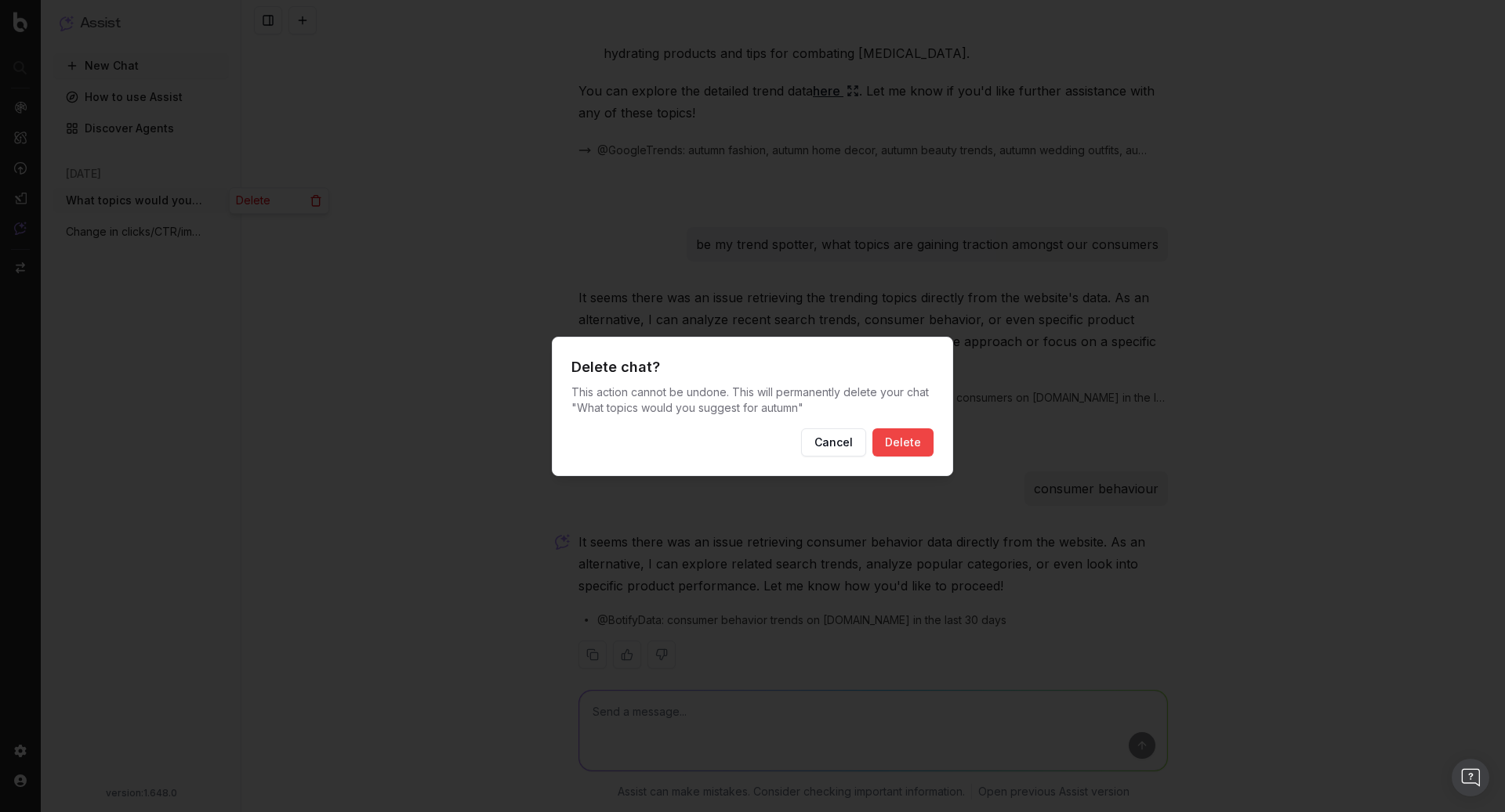
click at [899, 441] on button "Delete" at bounding box center [902, 442] width 61 height 28
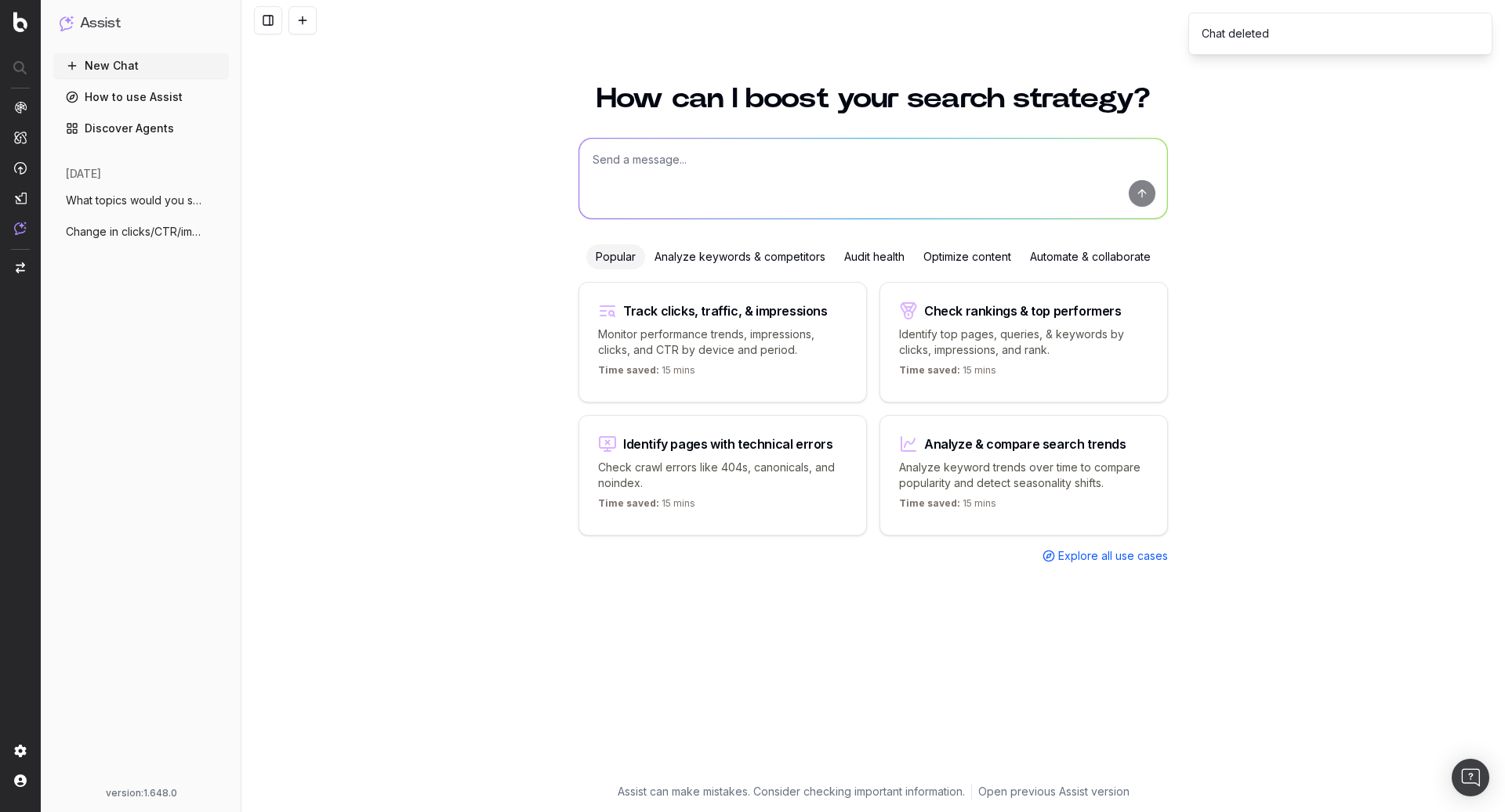
click at [114, 62] on button "New Chat" at bounding box center [141, 66] width 176 height 25
click at [1090, 462] on p "Analyze keyword trends over time to compare popularity and detect seasonality s…" at bounding box center [1024, 476] width 250 height 31
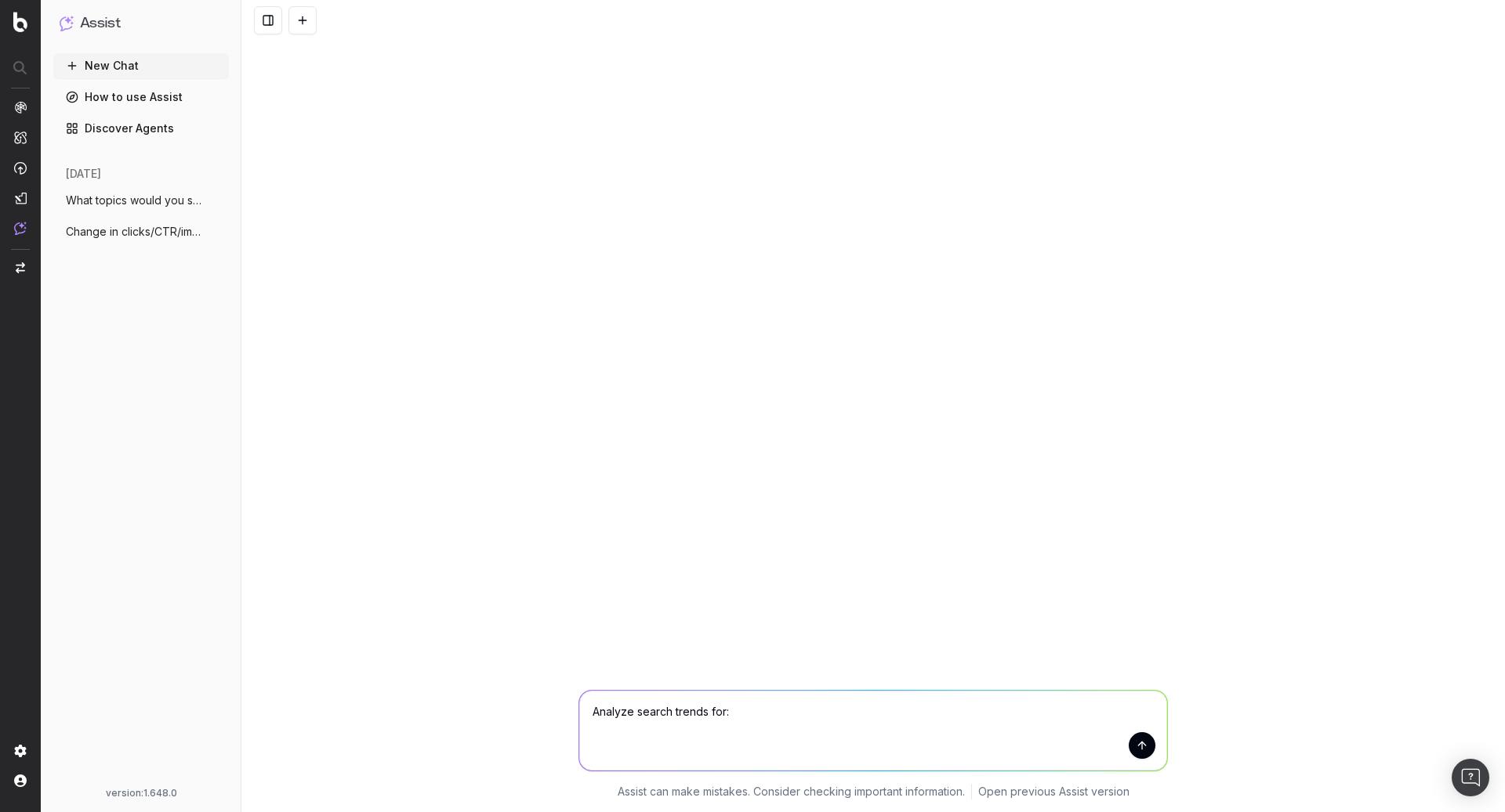
drag, startPoint x: 762, startPoint y: 713, endPoint x: 710, endPoint y: 713, distance: 52.0
click at [710, 713] on textarea "Analyze search trends for:" at bounding box center [873, 731] width 588 height 80
type textarea "Analyze search trends that relate to womens clothing"
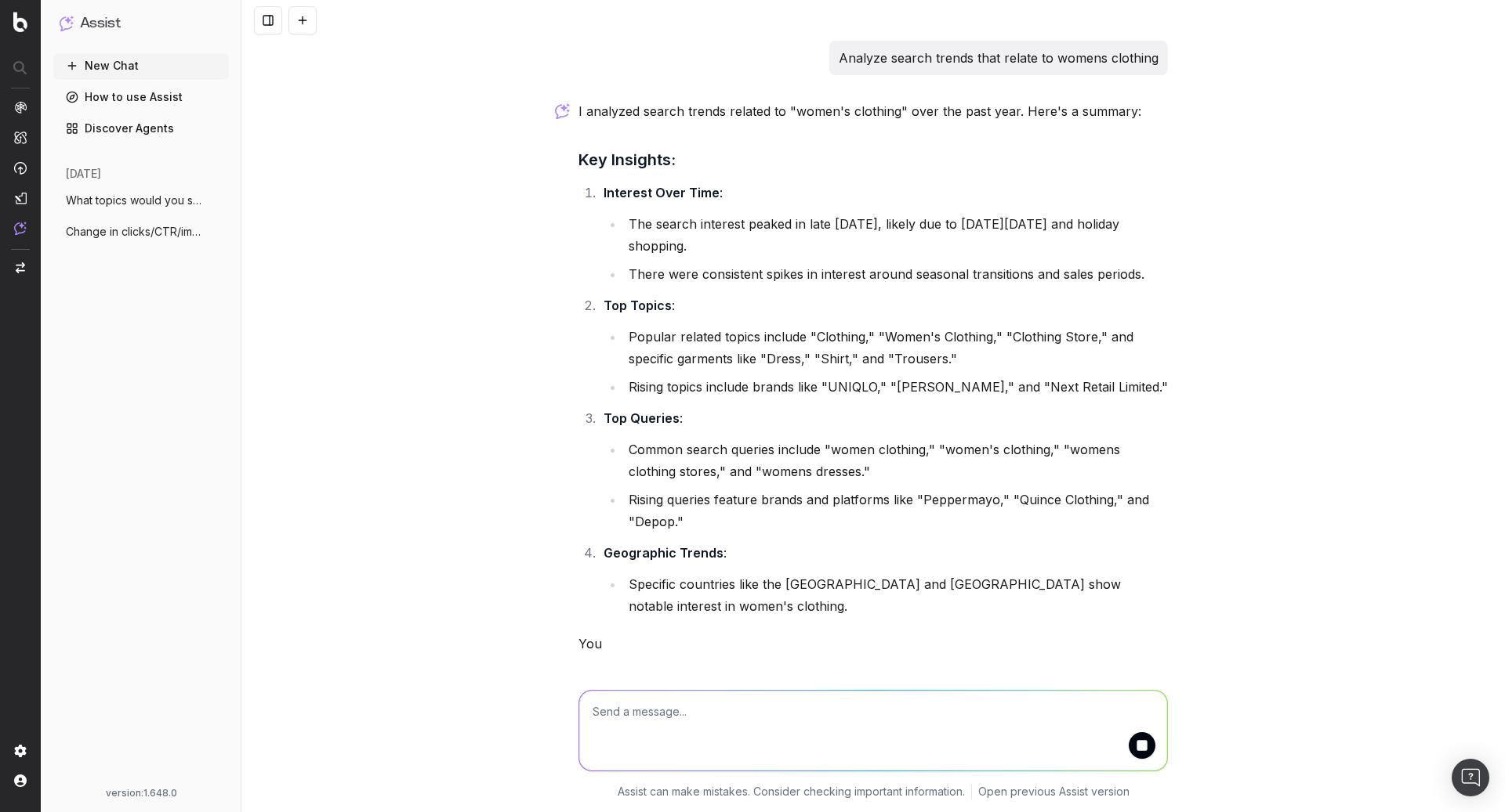
scroll to position [11, 0]
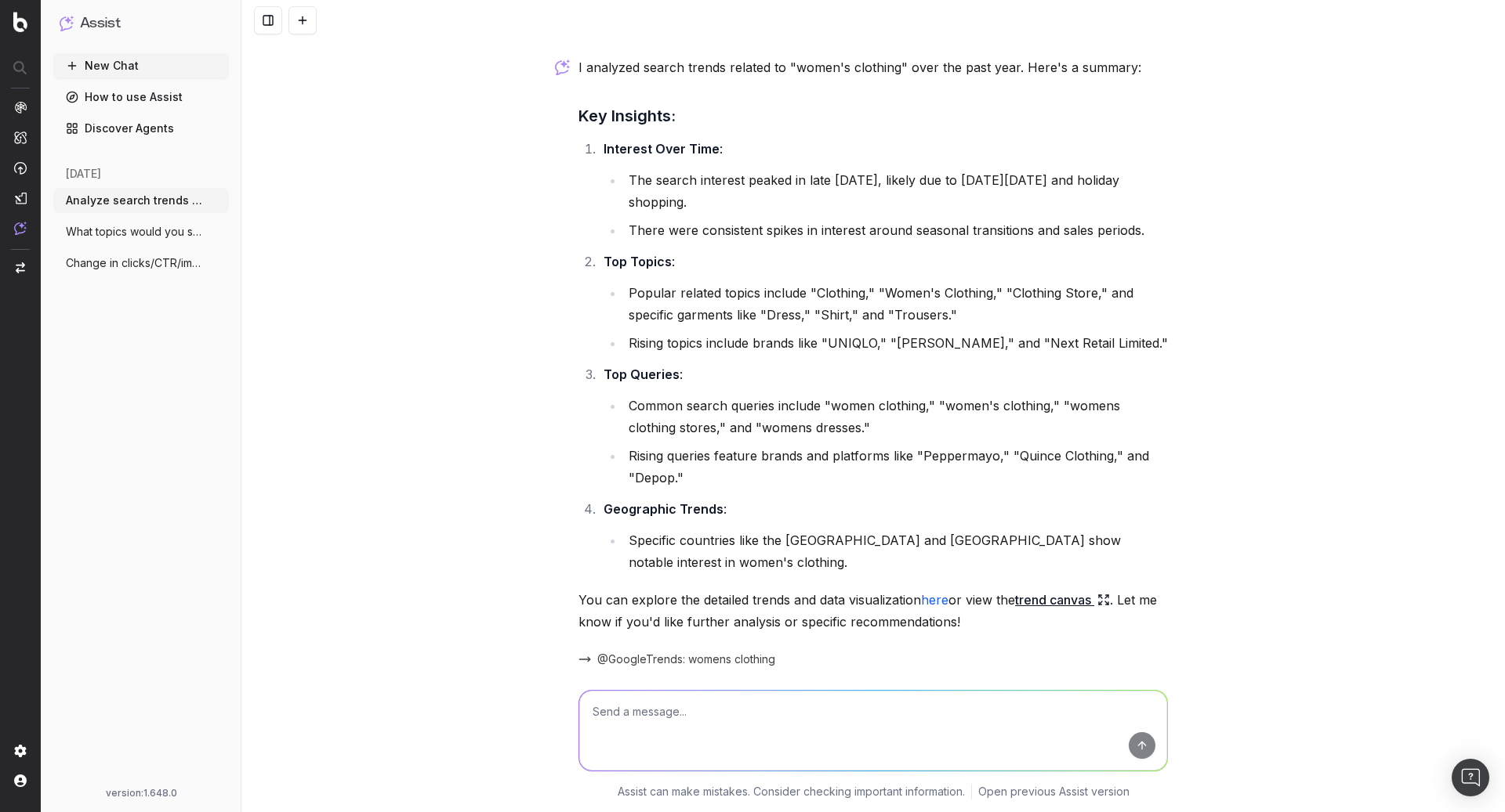
scroll to position [86, 0]
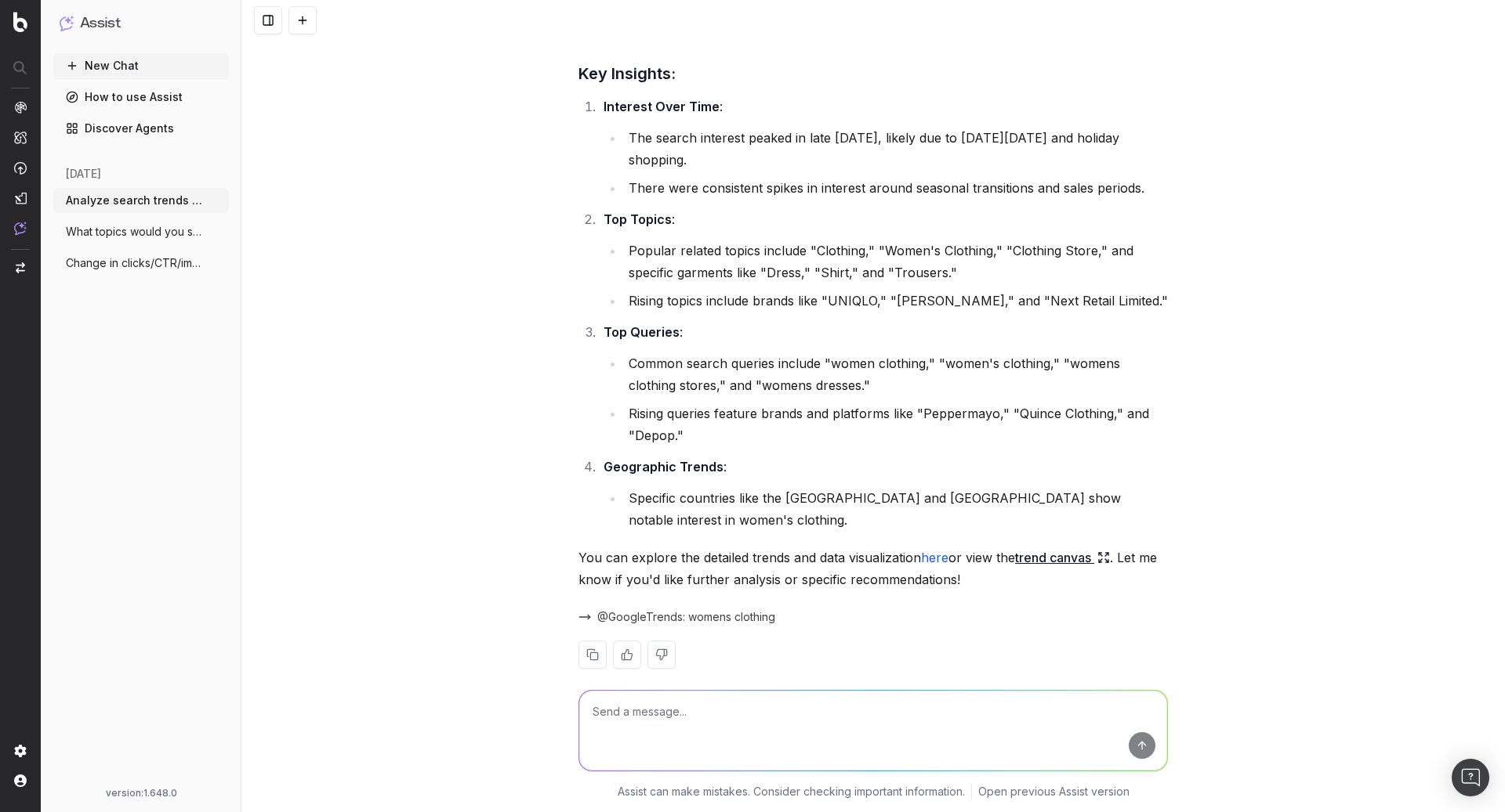
click at [941, 550] on link "here" at bounding box center [934, 558] width 27 height 15
click at [1061, 547] on link "trend canvas" at bounding box center [1063, 558] width 95 height 22
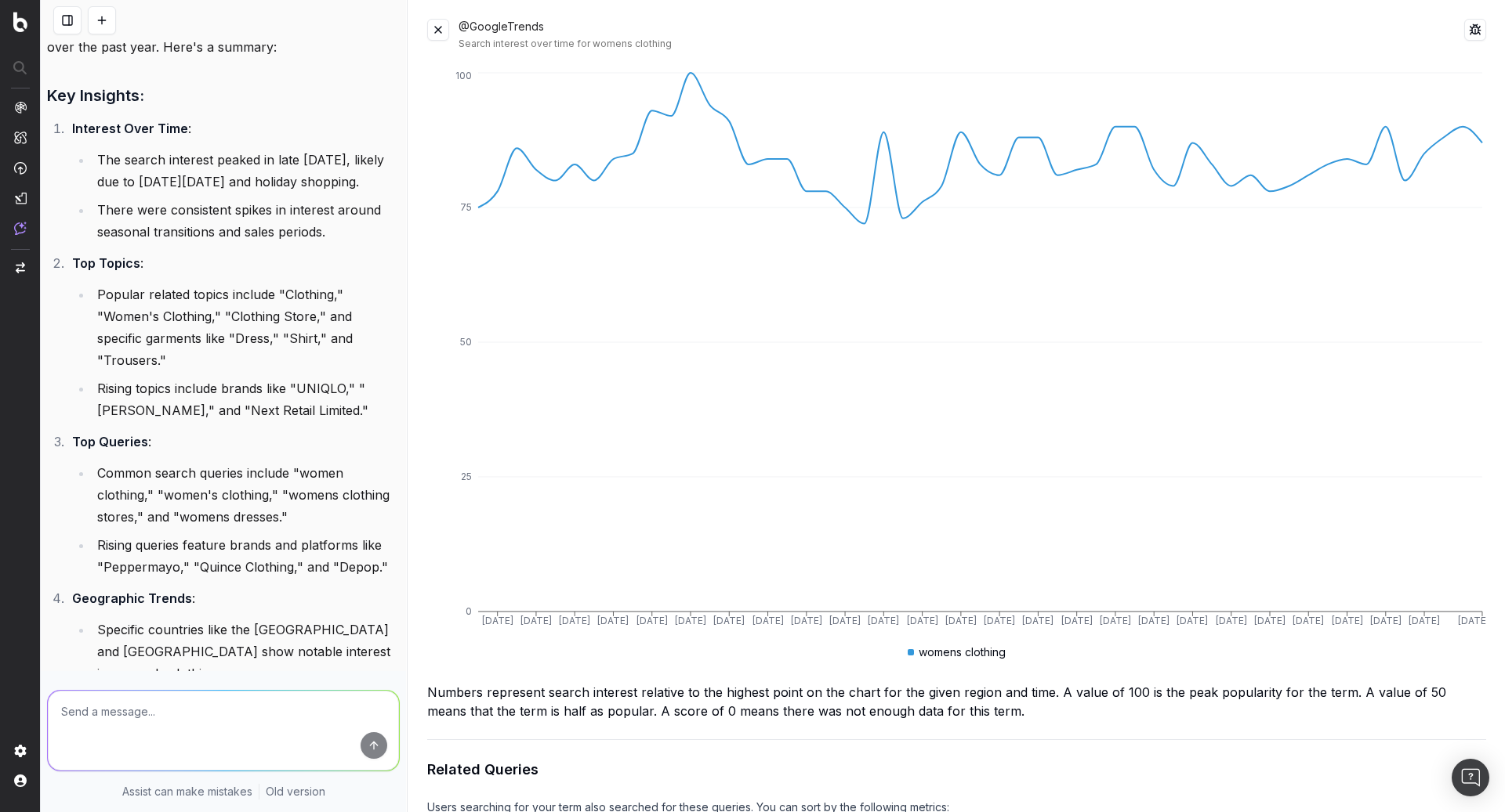
click at [442, 33] on button at bounding box center [438, 29] width 22 height 22
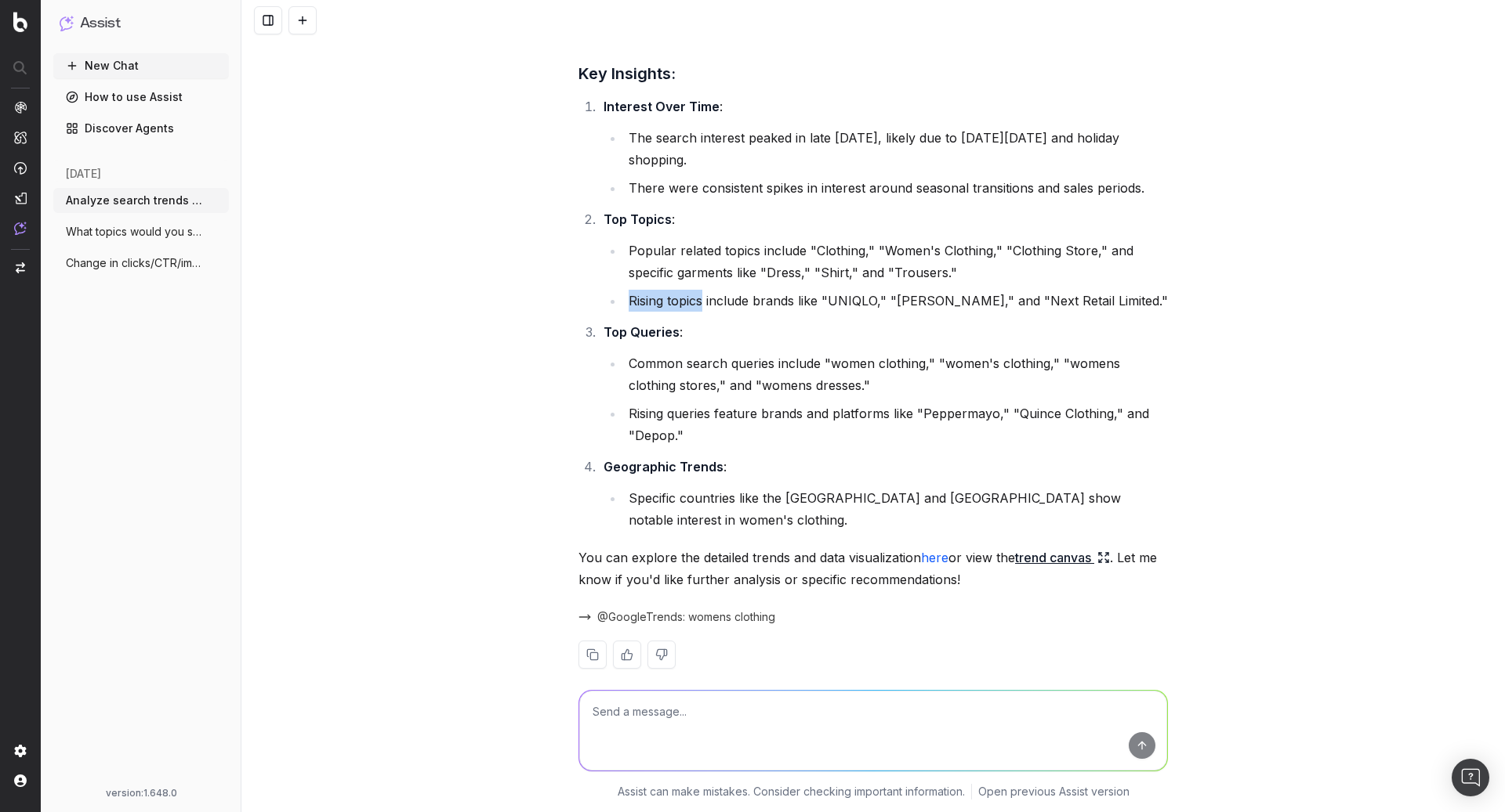
drag, startPoint x: 705, startPoint y: 303, endPoint x: 627, endPoint y: 303, distance: 78.0
click at [627, 303] on li "Rising topics include brands like "UNIQLO," "SHEIN," and "Next Retail Limited."" at bounding box center [896, 301] width 544 height 22
copy li "Rising topics"
click at [784, 710] on textarea at bounding box center [873, 731] width 588 height 80
paste textarea "Rising topics"
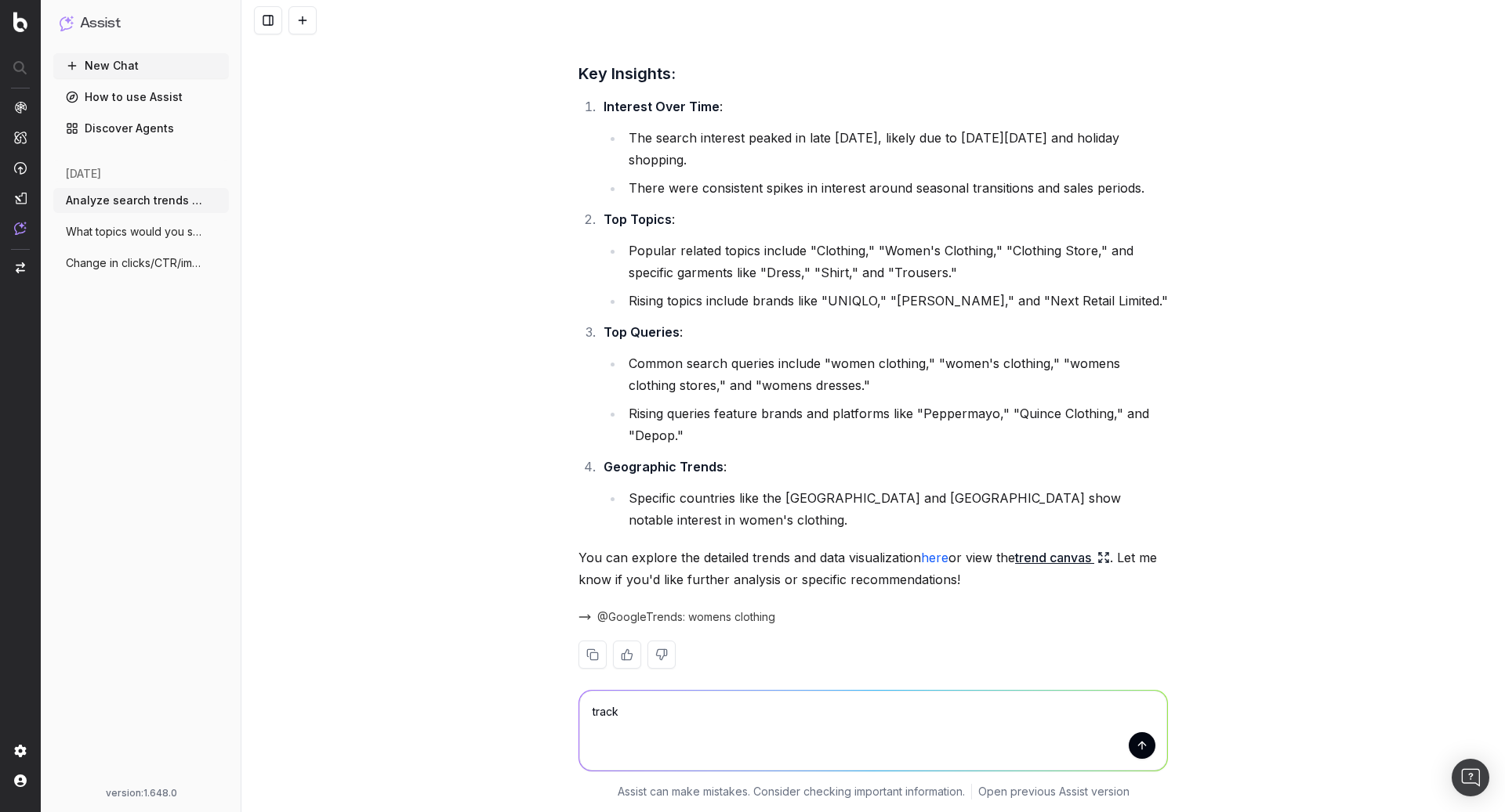
type textarea "track Rising topics"
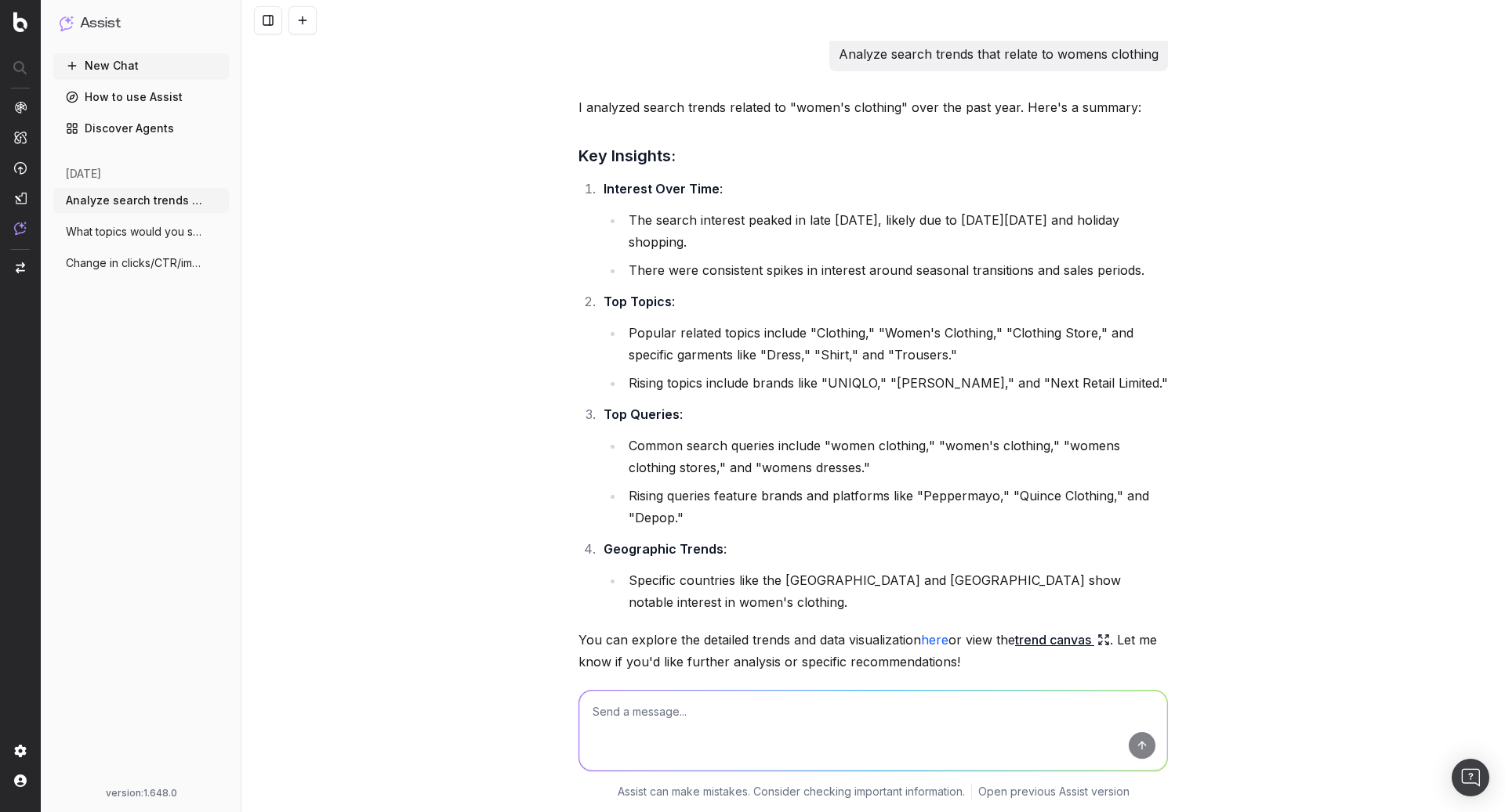
scroll to position [490, 0]
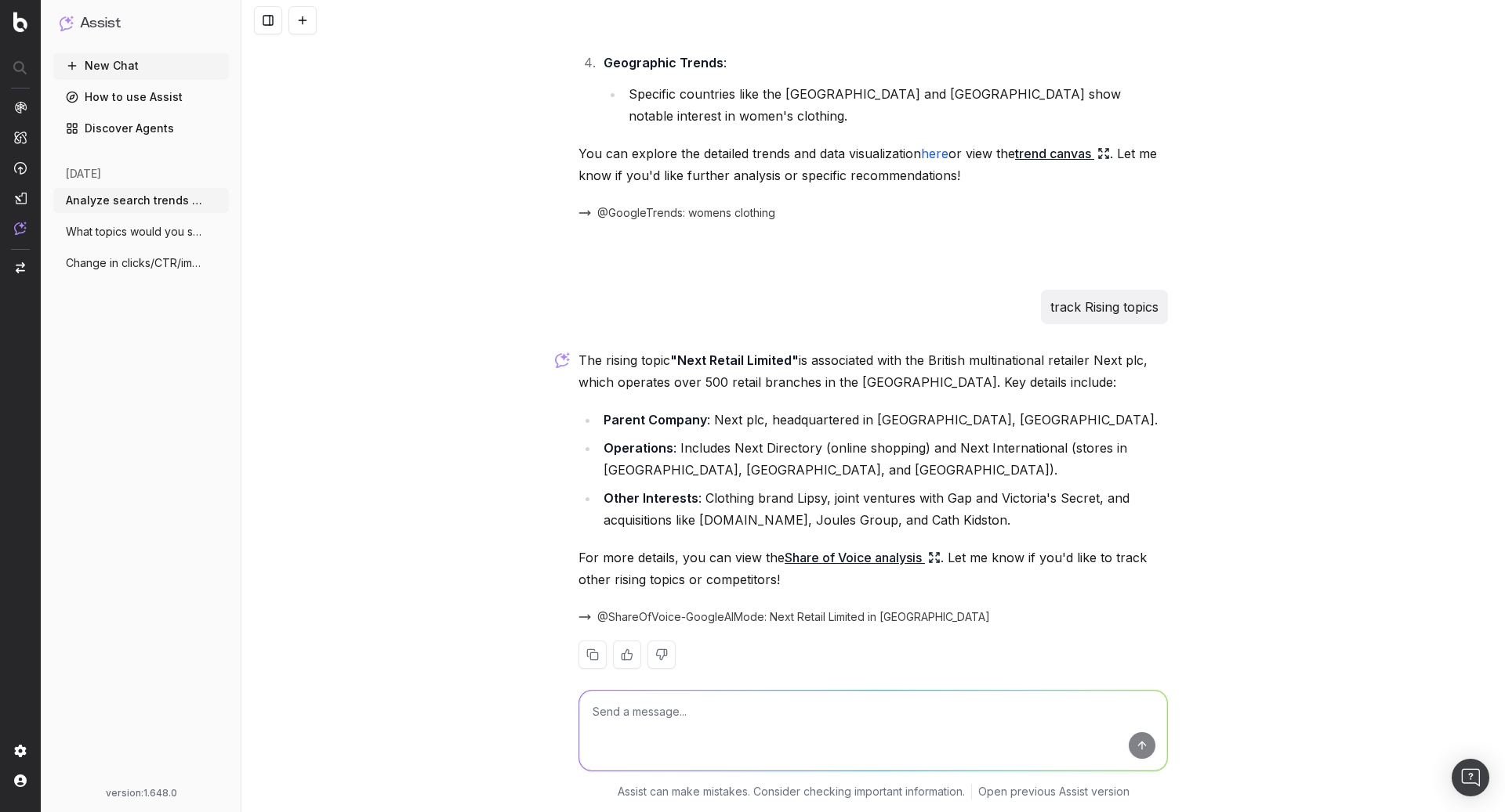
click at [909, 547] on link "Share of Voice analysis" at bounding box center [862, 558] width 156 height 22
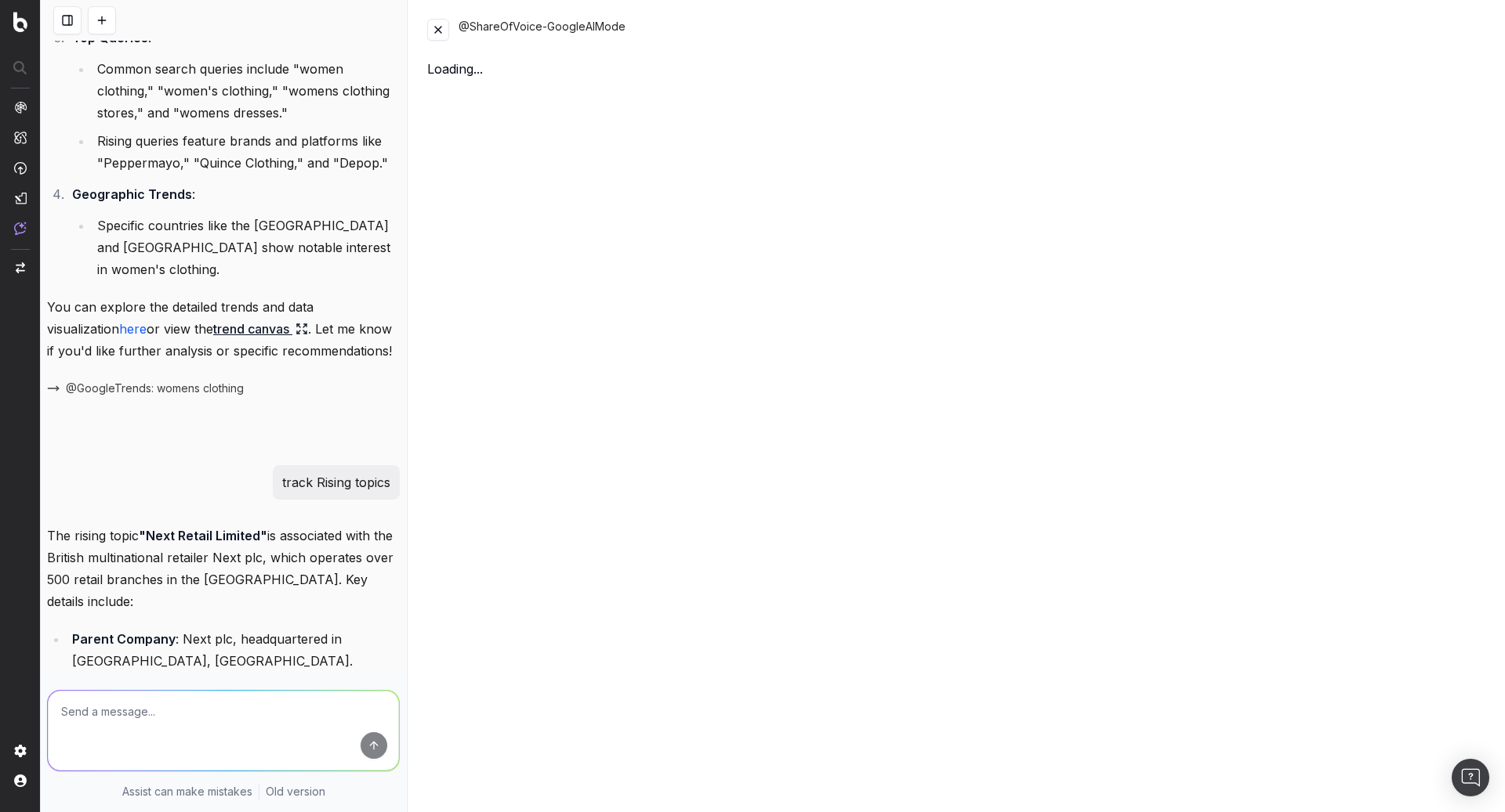
scroll to position [623, 0]
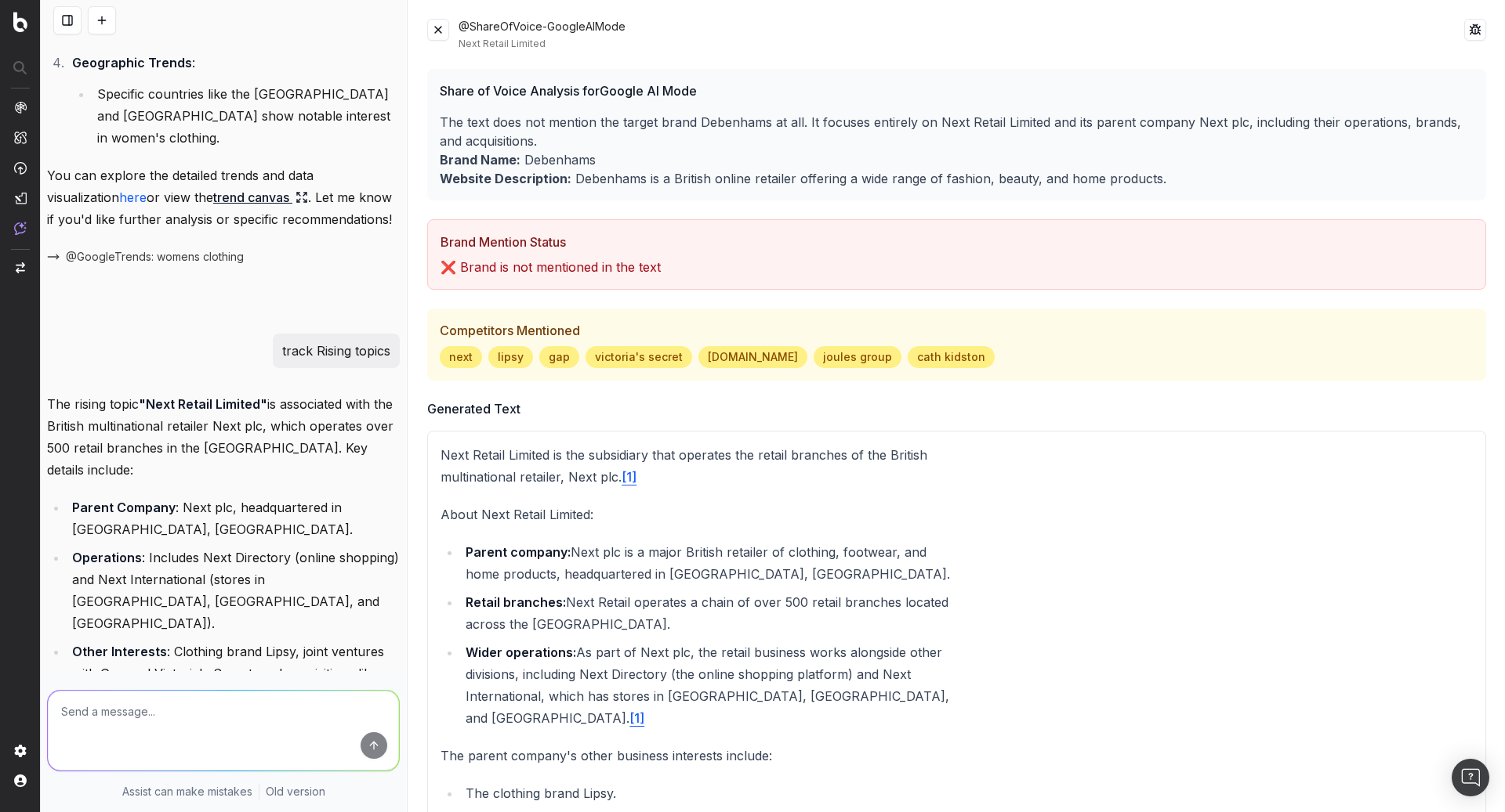
click at [442, 35] on button at bounding box center [438, 29] width 22 height 22
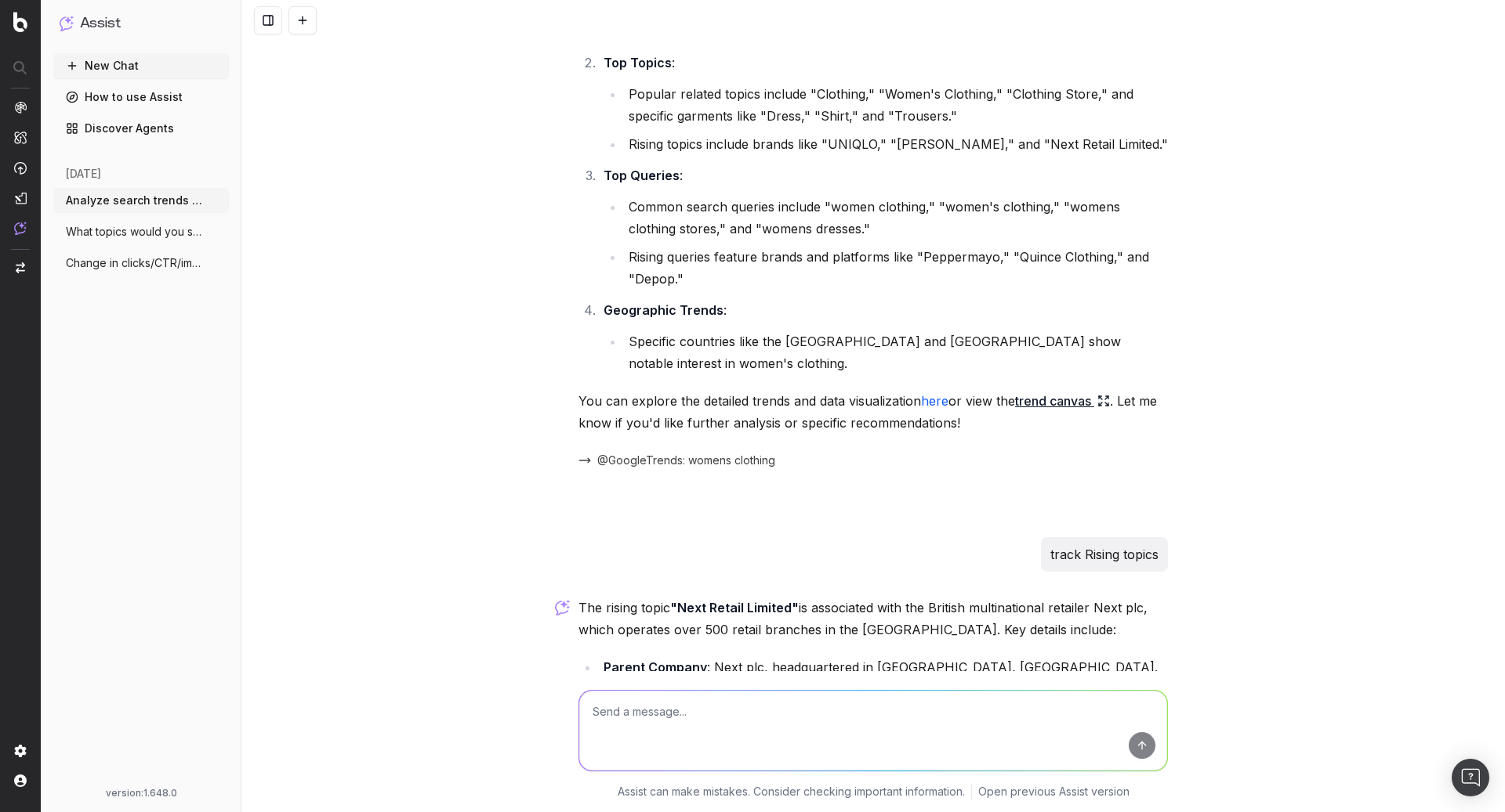
scroll to position [0, 0]
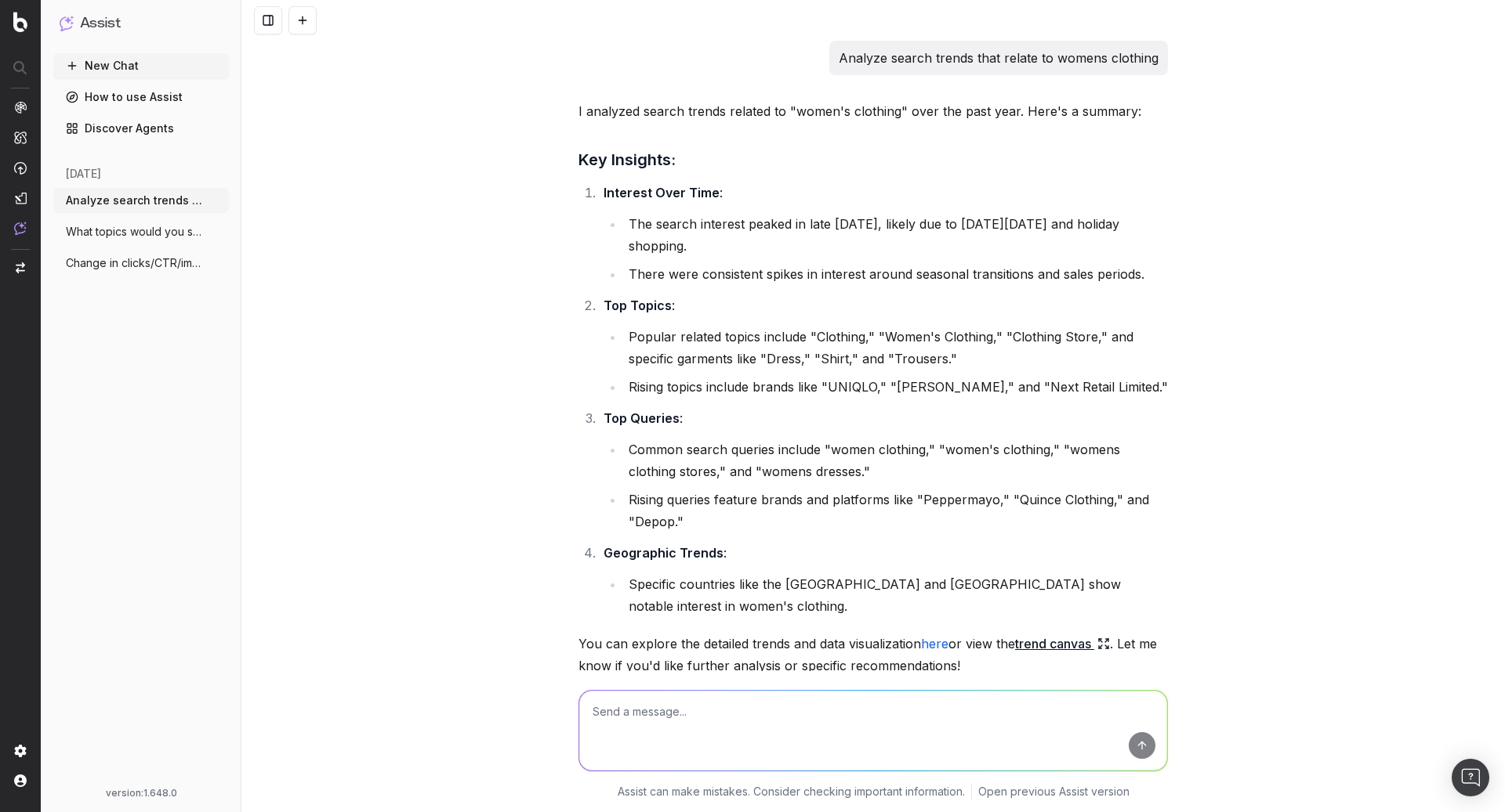
click at [134, 64] on button "New Chat" at bounding box center [141, 66] width 176 height 25
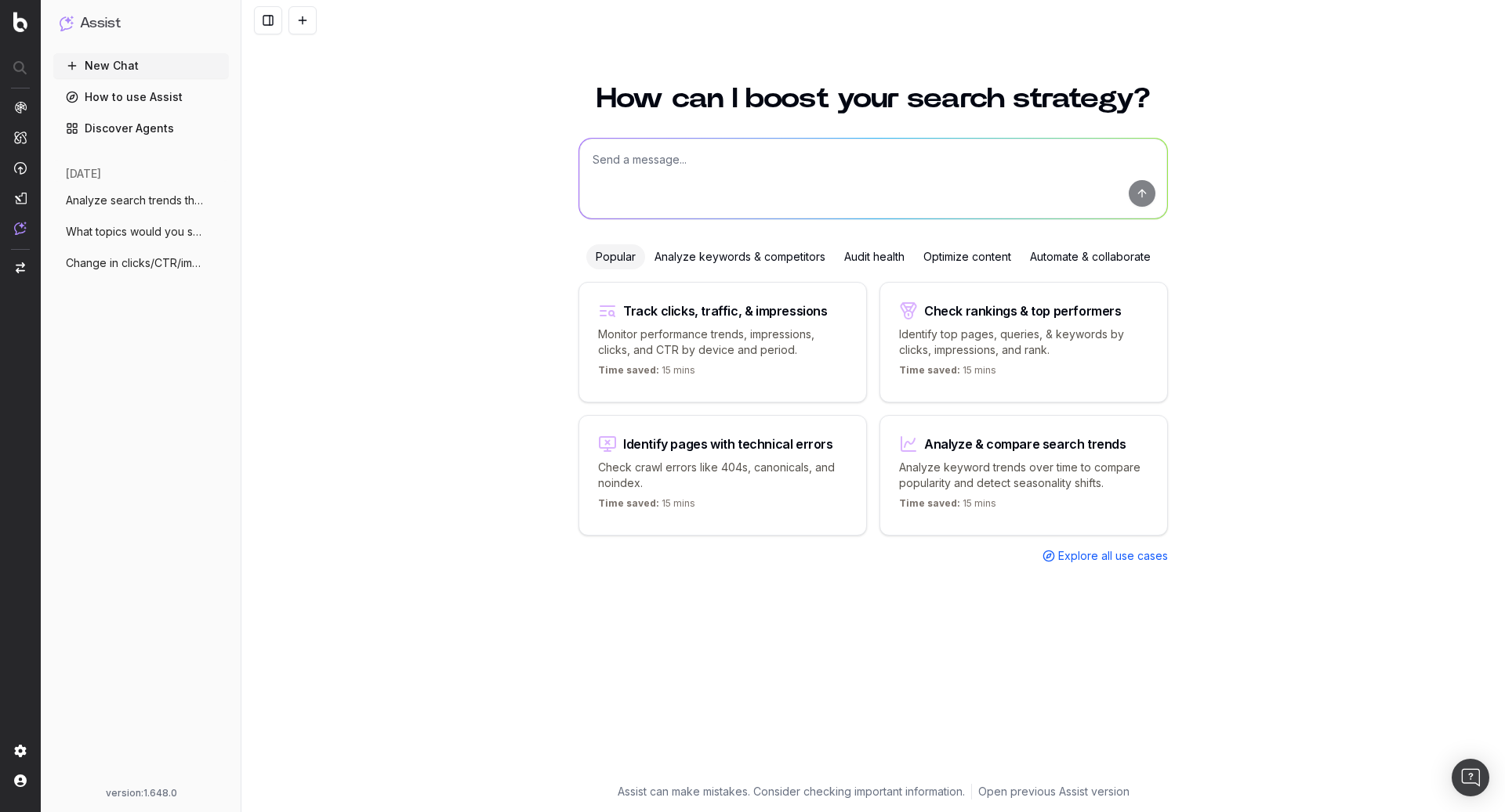
click at [764, 154] on textarea at bounding box center [873, 178] width 588 height 80
click at [950, 156] on textarea "provide a share of voice analysis for burgundy bridesmaid dresses" at bounding box center [873, 178] width 588 height 80
click at [646, 160] on textarea "provide a share of voice analysis for burgundy bridesmaid dresses" at bounding box center [873, 178] width 588 height 80
type textarea "provide a chatgpt share of voice analysis for burgundy bridesmaid dresses"
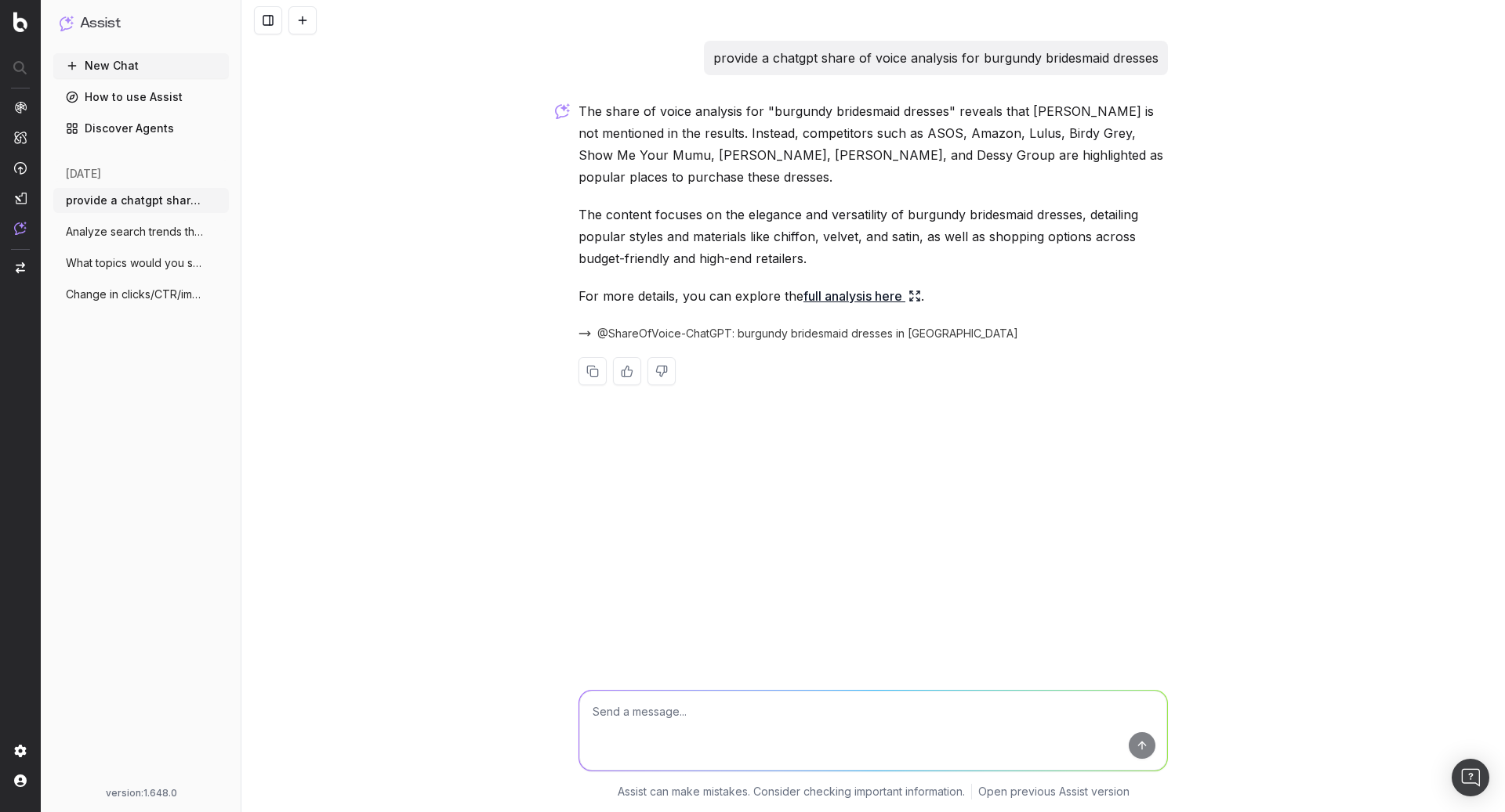
click at [880, 302] on link "full analysis here" at bounding box center [863, 296] width 118 height 22
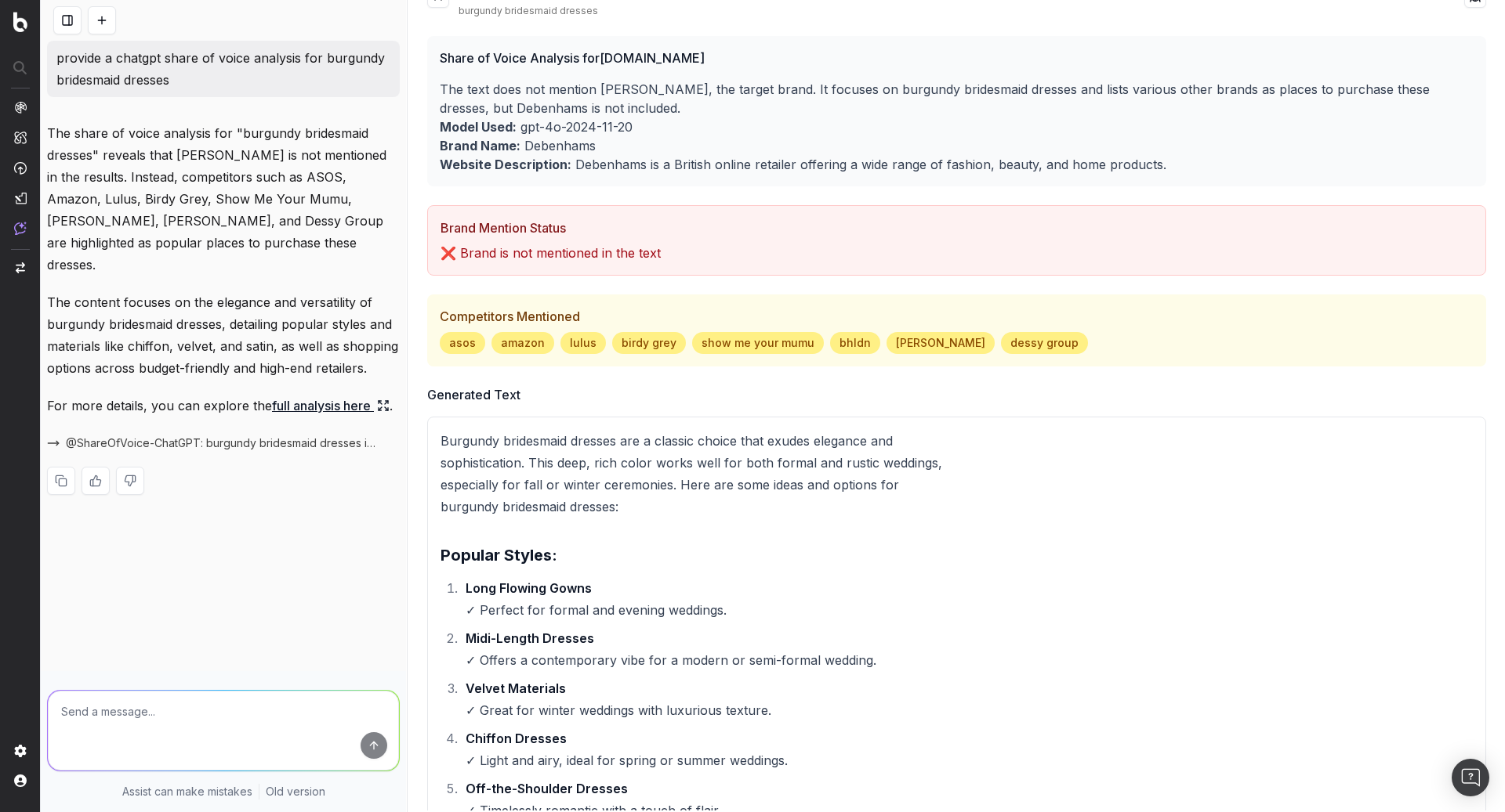
click at [570, 11] on div "burgundy bridesmaid dresses" at bounding box center [961, 11] width 1006 height 13
click at [106, 23] on button at bounding box center [102, 19] width 28 height 28
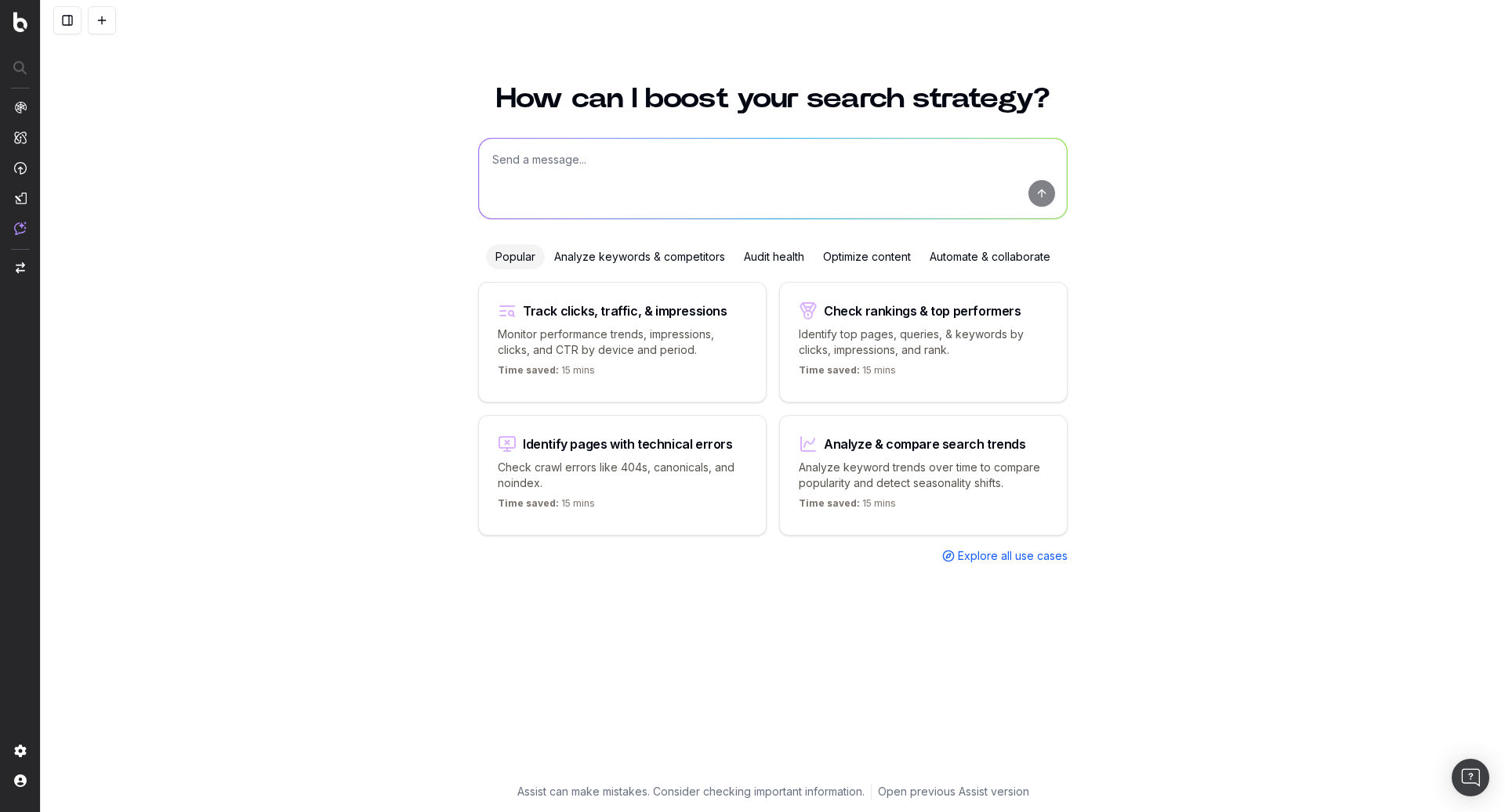
click at [66, 21] on button at bounding box center [67, 19] width 28 height 28
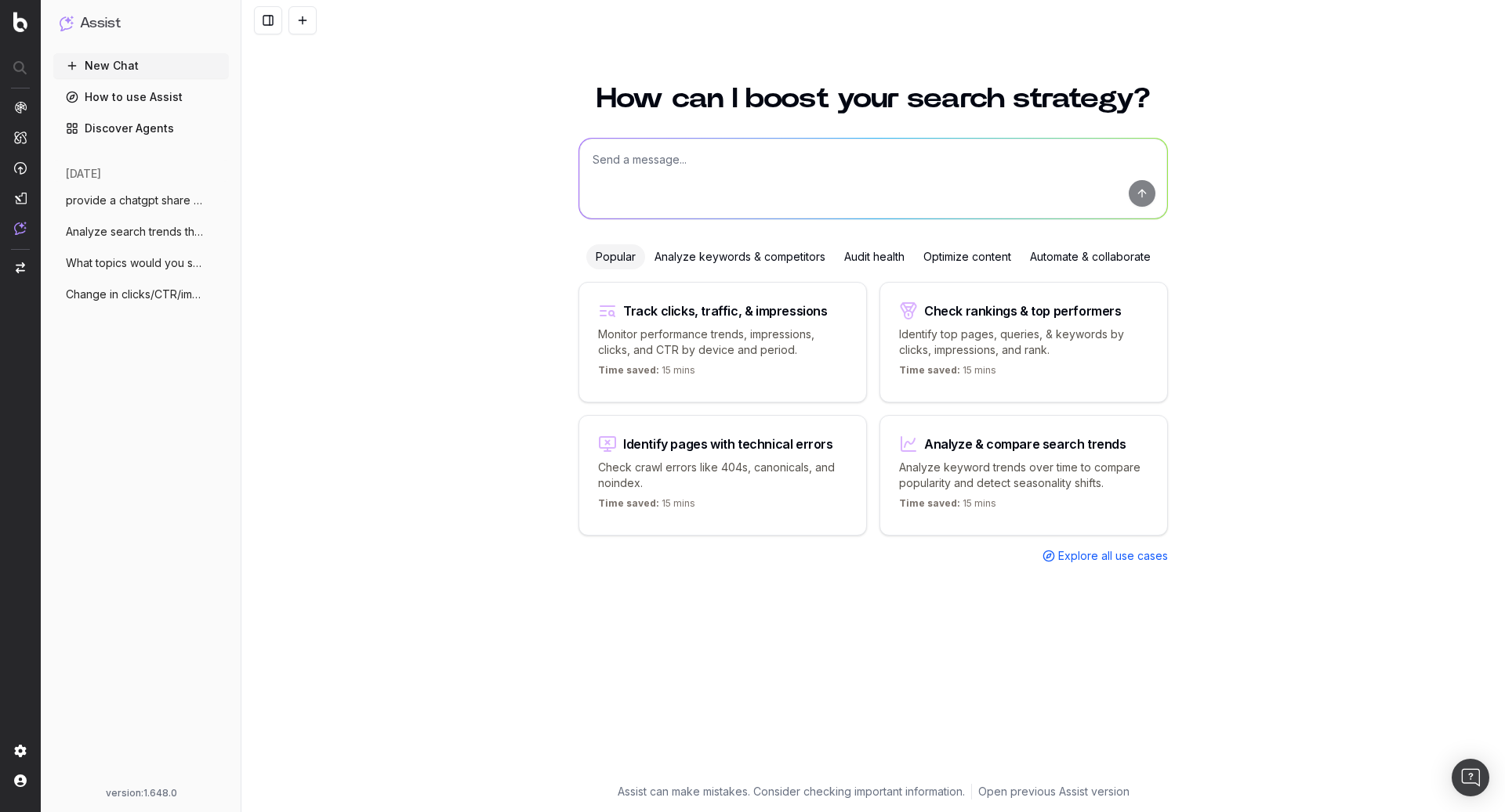
click at [156, 202] on span "provide a chatgpt share of voice analysi" at bounding box center [134, 200] width 138 height 15
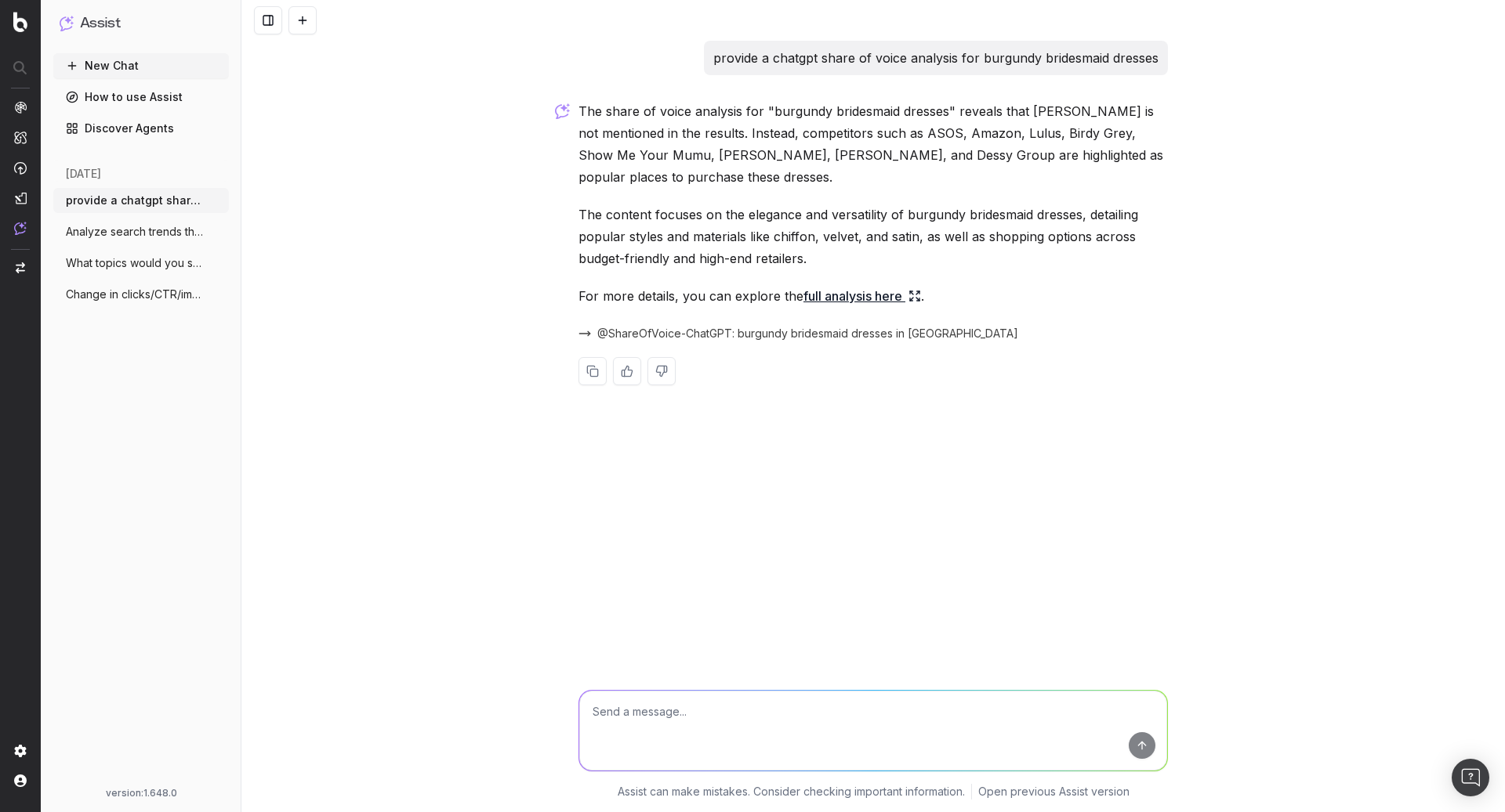
click at [714, 738] on textarea at bounding box center [873, 731] width 588 height 80
paste textarea "looking for burgundy bridesmaid dresses"
click at [592, 710] on textarea "looking for burgundy bridesmaid dresses" at bounding box center [873, 731] width 588 height 80
click at [1103, 710] on textarea "Provide a chatgpt share of voice for the term 'looking for burgundy bridesmaid …" at bounding box center [873, 731] width 588 height 80
type textarea "Provide a chatgpt share of voice for the term 'looking for burgundy bridesmaid …"
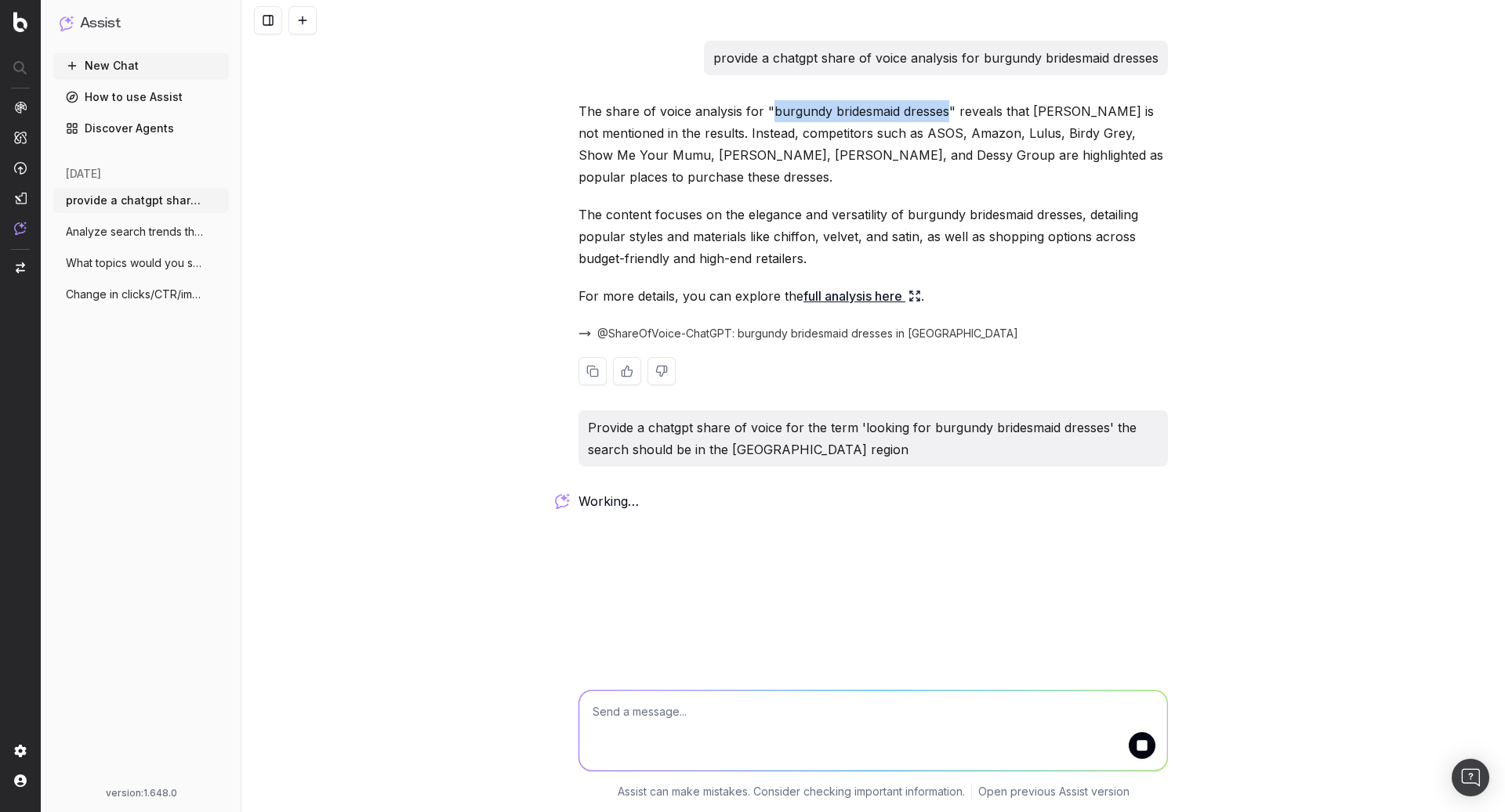
drag, startPoint x: 947, startPoint y: 111, endPoint x: 770, endPoint y: 108, distance: 177.0
click at [770, 108] on p "The share of voice analysis for "burgundy bridesmaid dresses" reveals that Debe…" at bounding box center [872, 144] width 589 height 88
copy p "burgundy bridesmaid dresses"
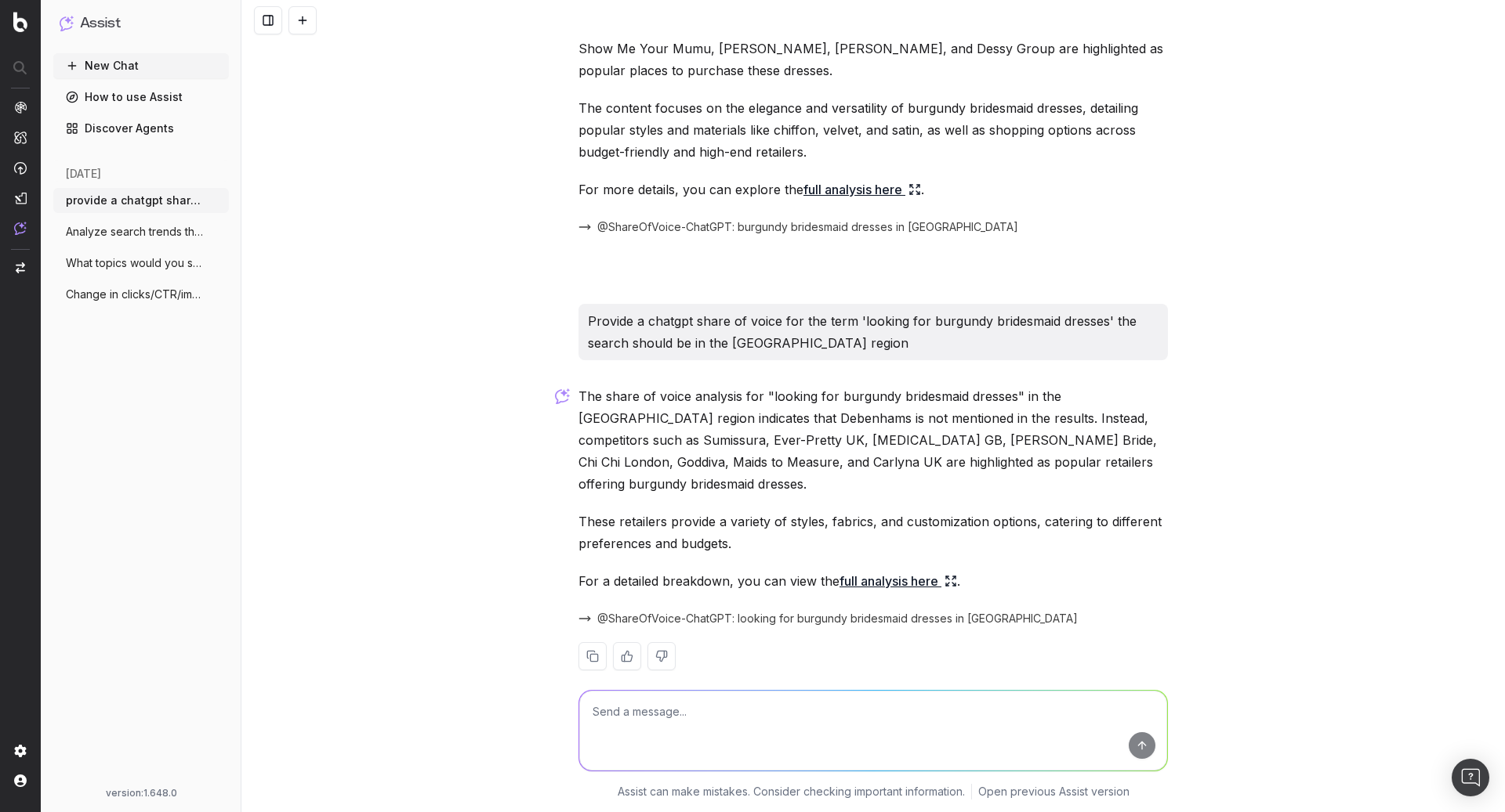
scroll to position [108, 0]
click at [914, 544] on div "The share of voice analysis for "looking for burgundy bridesmaid dresses" in th…" at bounding box center [872, 538] width 589 height 310
click at [914, 568] on link "full analysis here" at bounding box center [899, 579] width 118 height 22
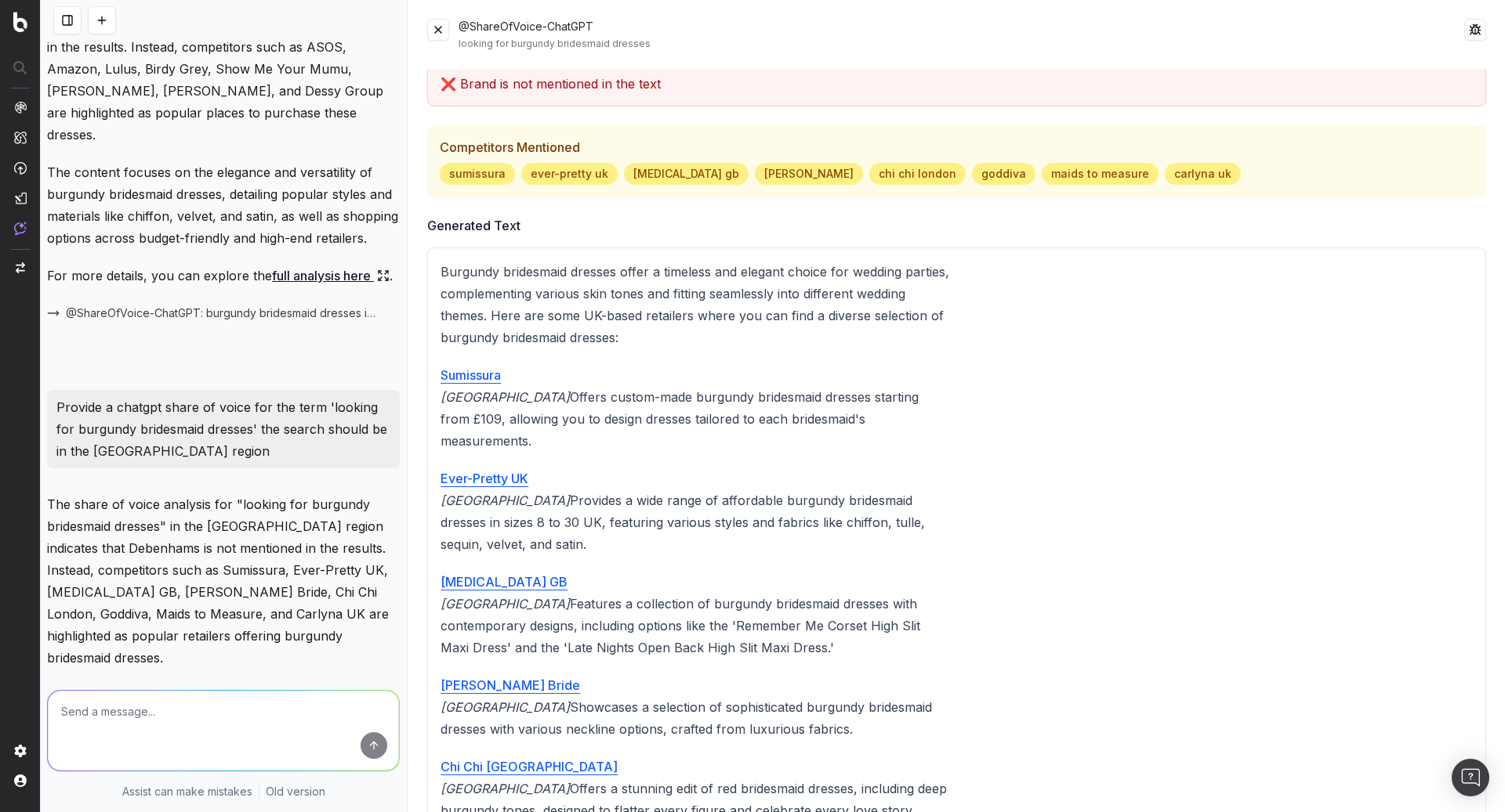
scroll to position [0, 0]
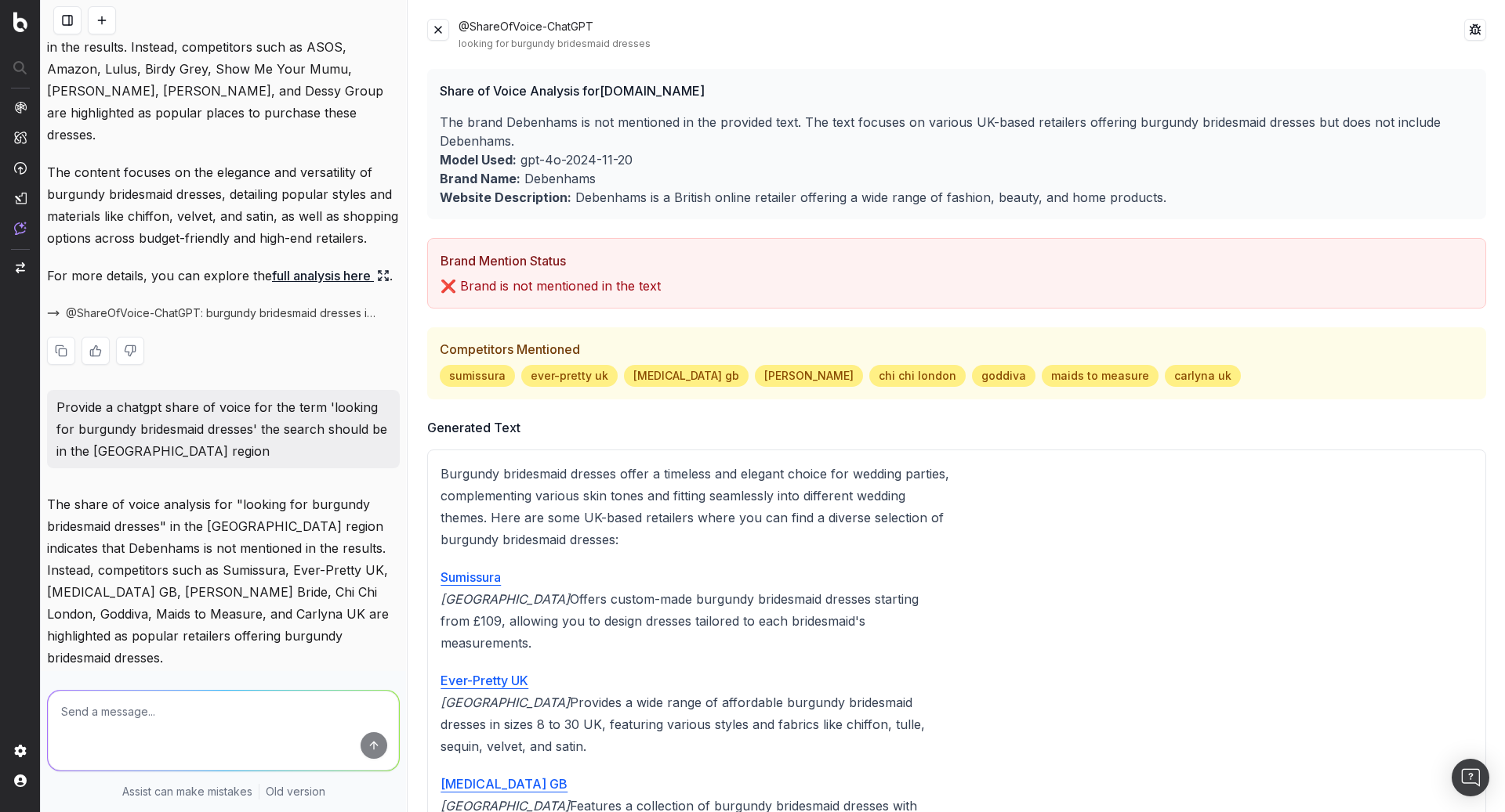
click at [280, 305] on span "@ShareOfVoice-ChatGPT: burgundy bridesmaid dresses in GB" at bounding box center [223, 313] width 315 height 15
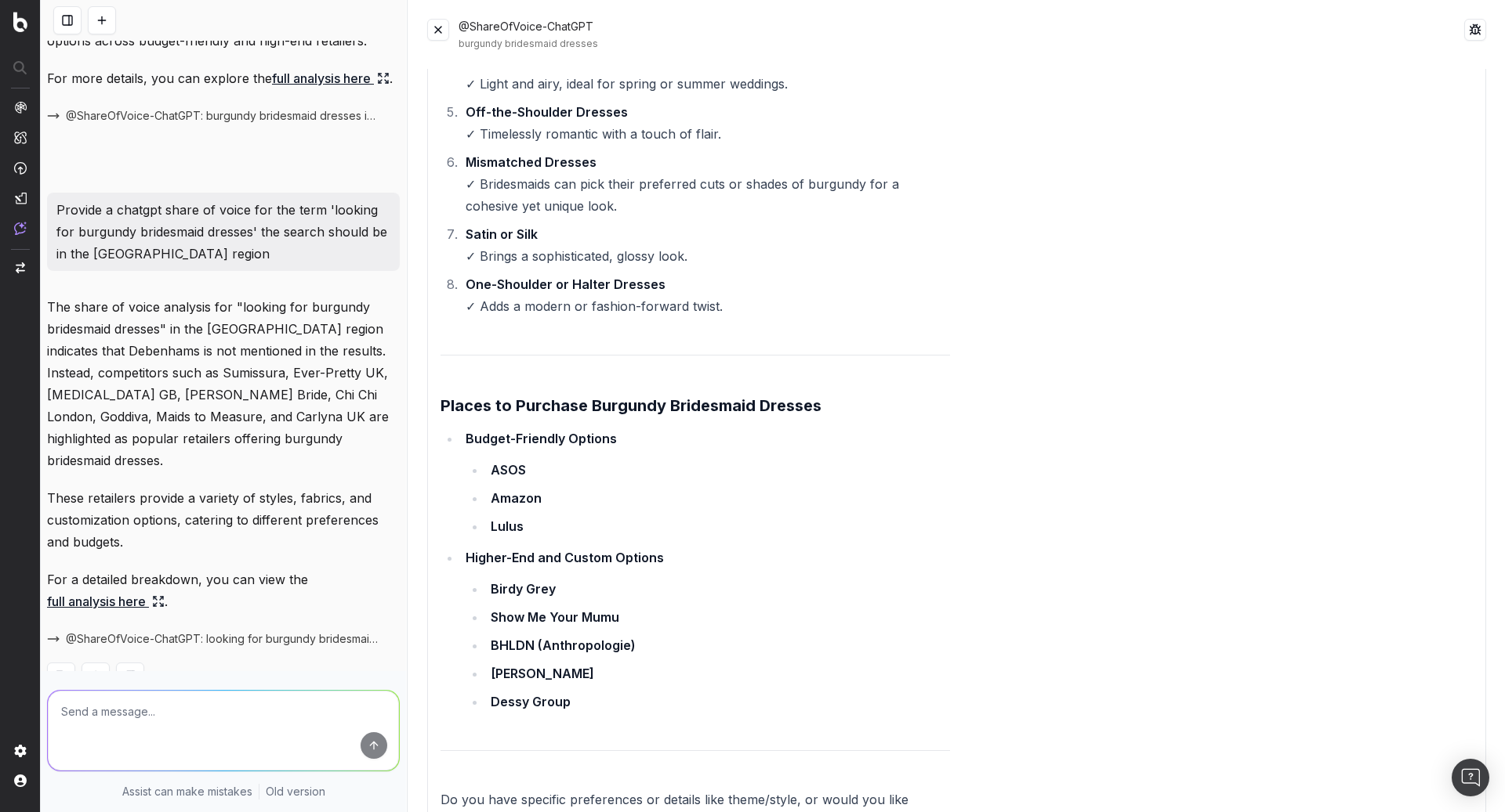
scroll to position [327, 0]
click at [229, 632] on span "@ShareOfVoice-ChatGPT: looking for burgundy bridesmaid dresses in GB" at bounding box center [223, 640] width 315 height 15
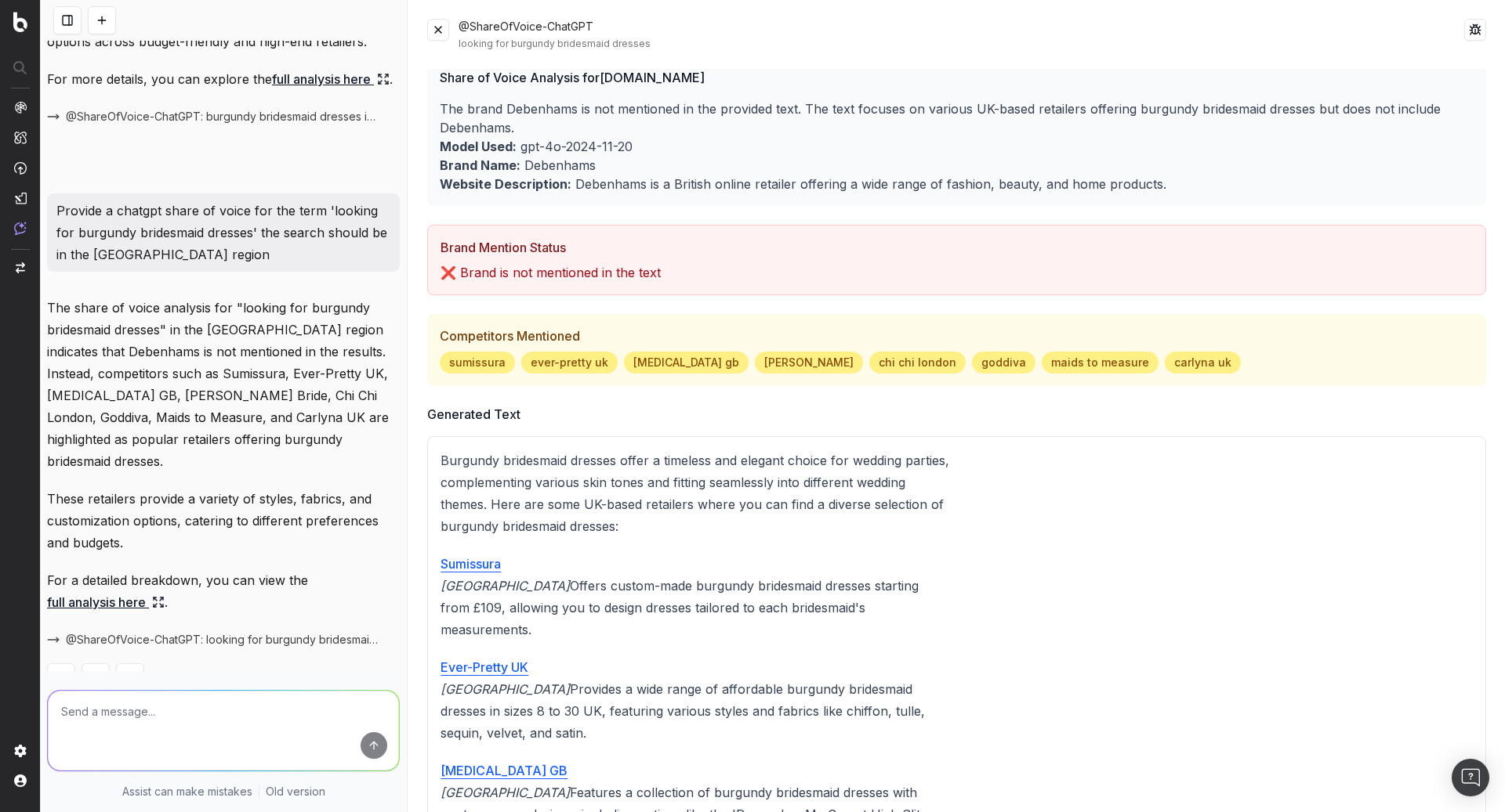
scroll to position [0, 0]
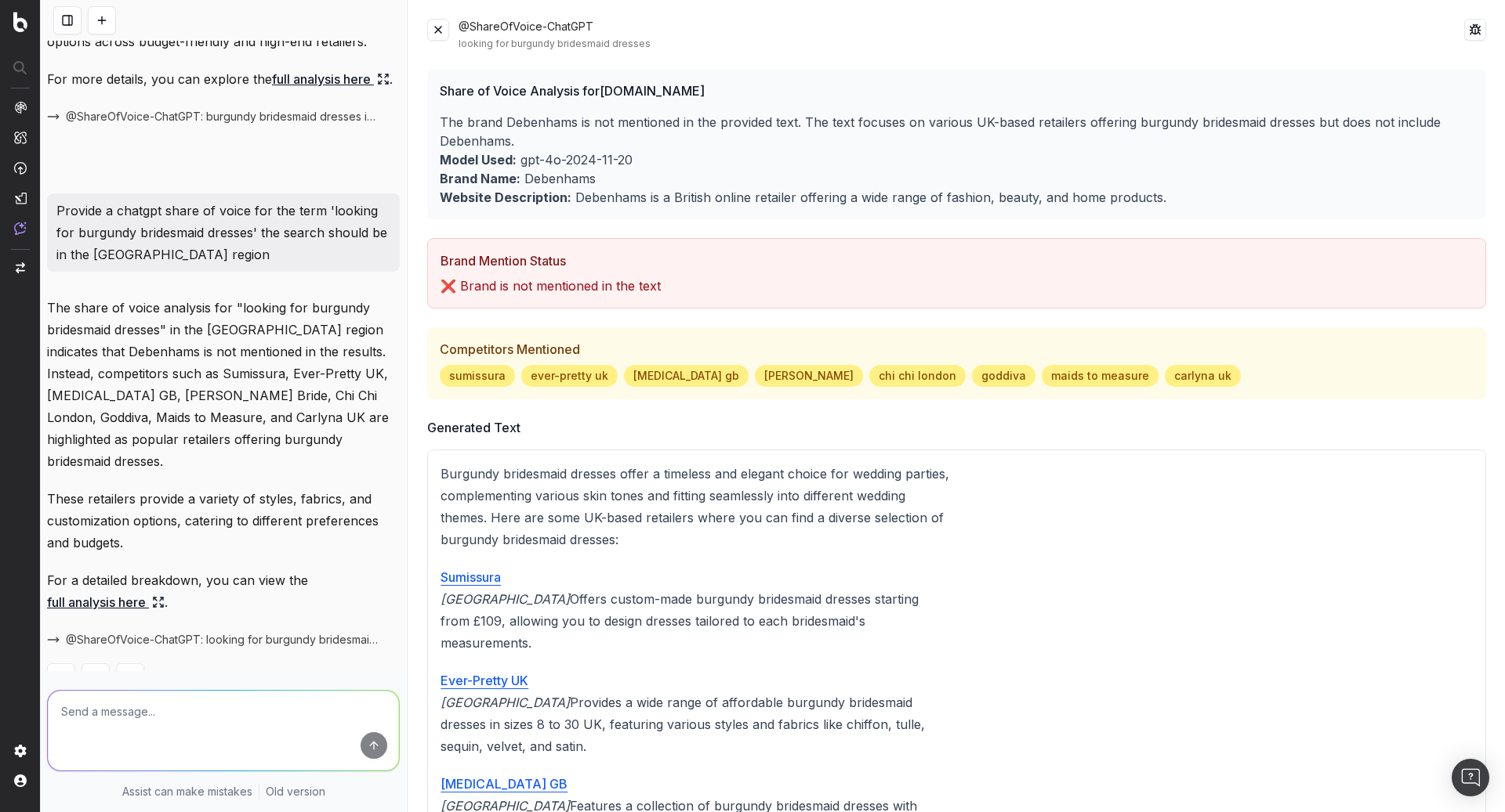
click at [443, 31] on button at bounding box center [438, 29] width 22 height 22
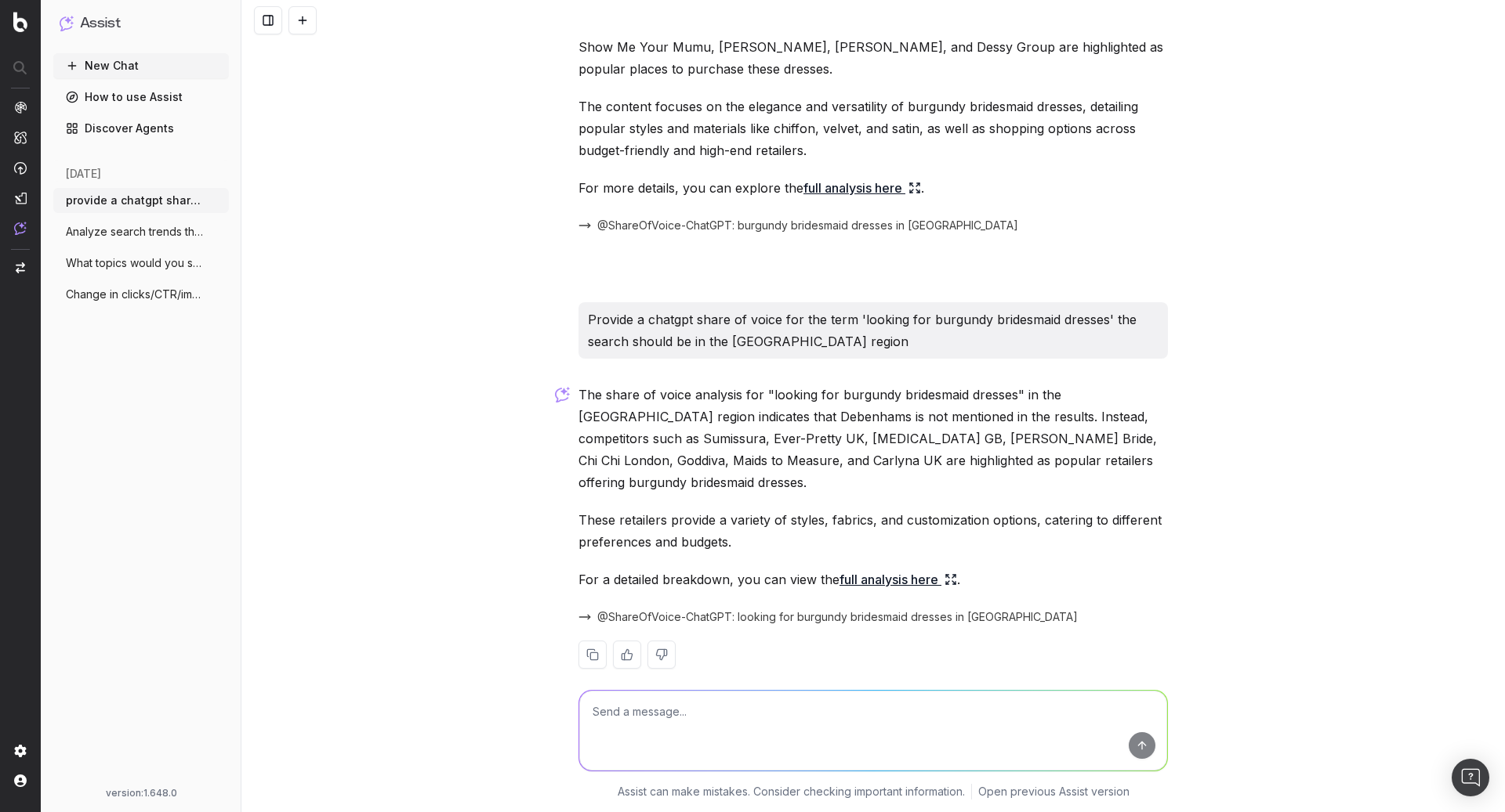
click at [793, 705] on textarea at bounding box center [873, 731] width 588 height 80
type textarea "run this share of voice analysis 5 times"
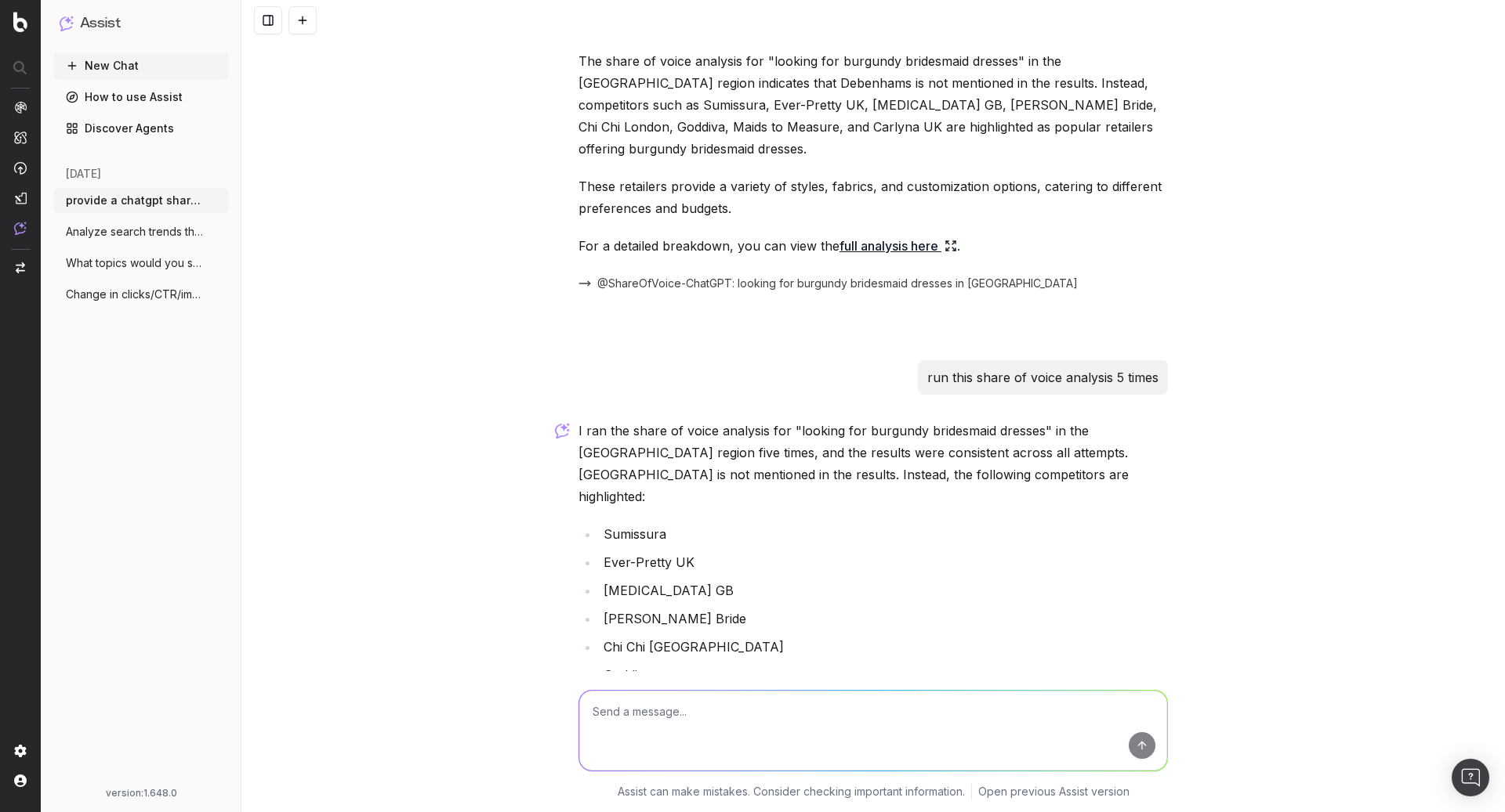
scroll to position [684, 0]
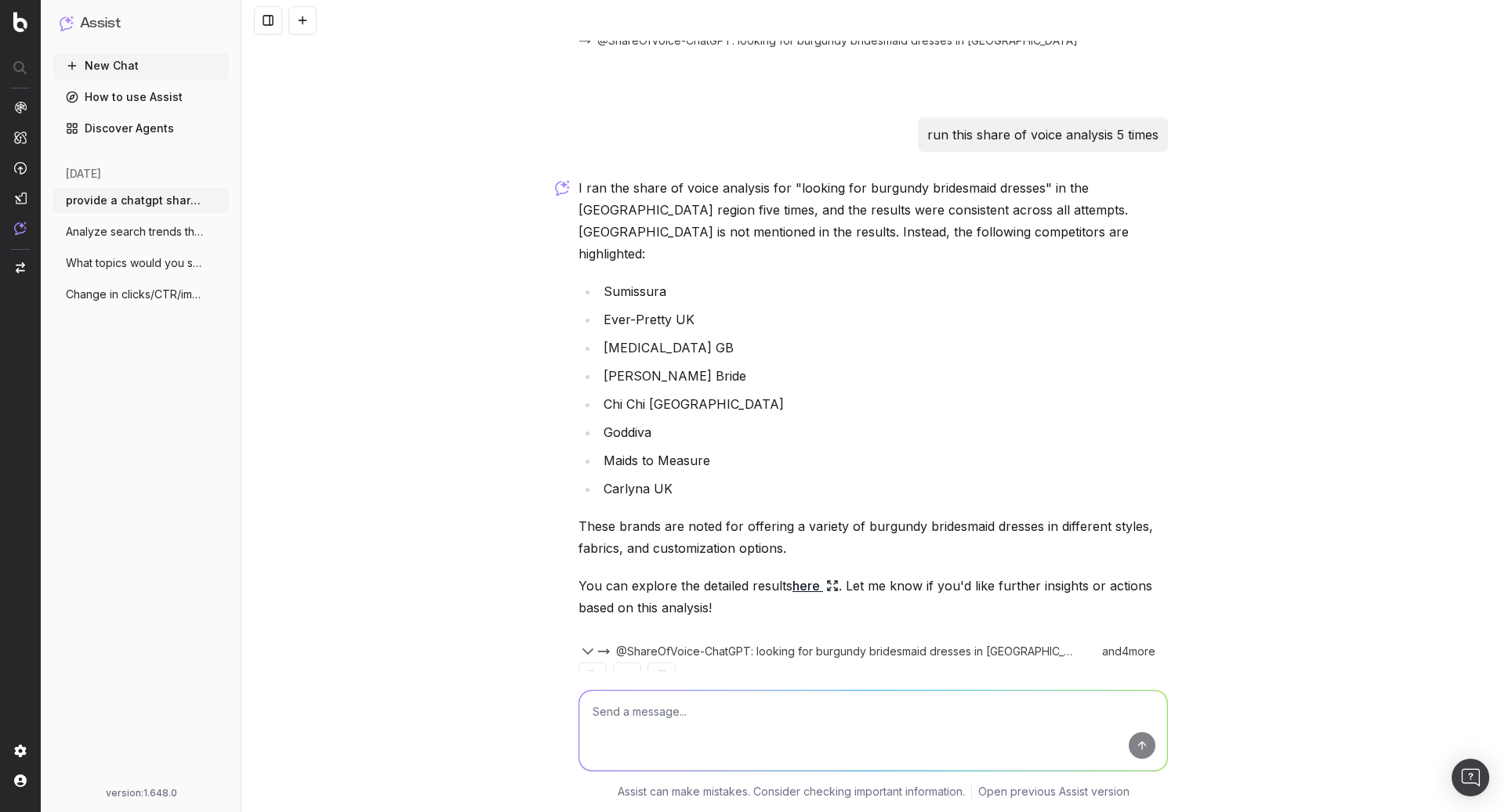
click at [818, 575] on link "here" at bounding box center [815, 586] width 46 height 22
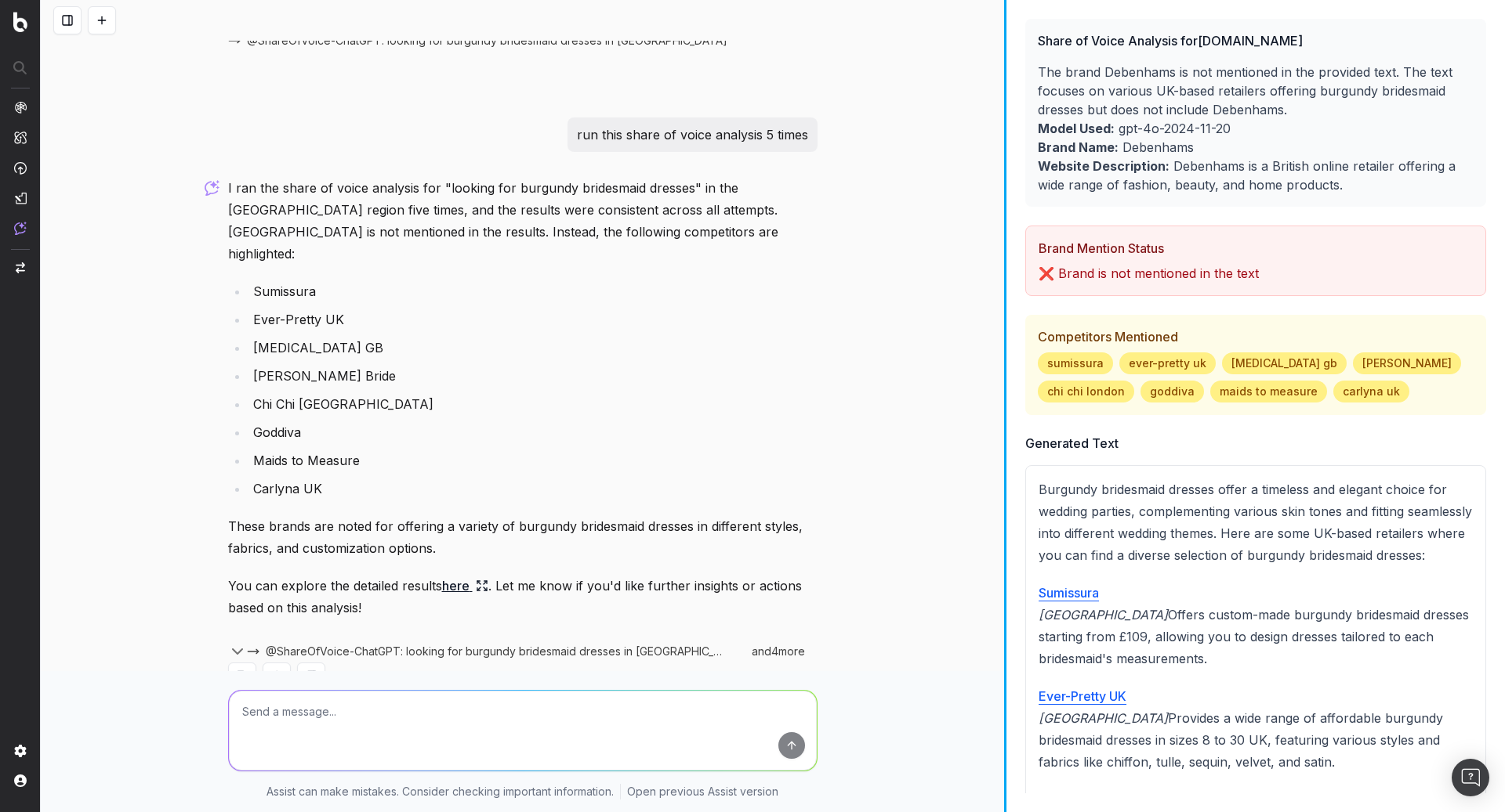
click at [1004, 371] on div at bounding box center [1005, 406] width 2 height 812
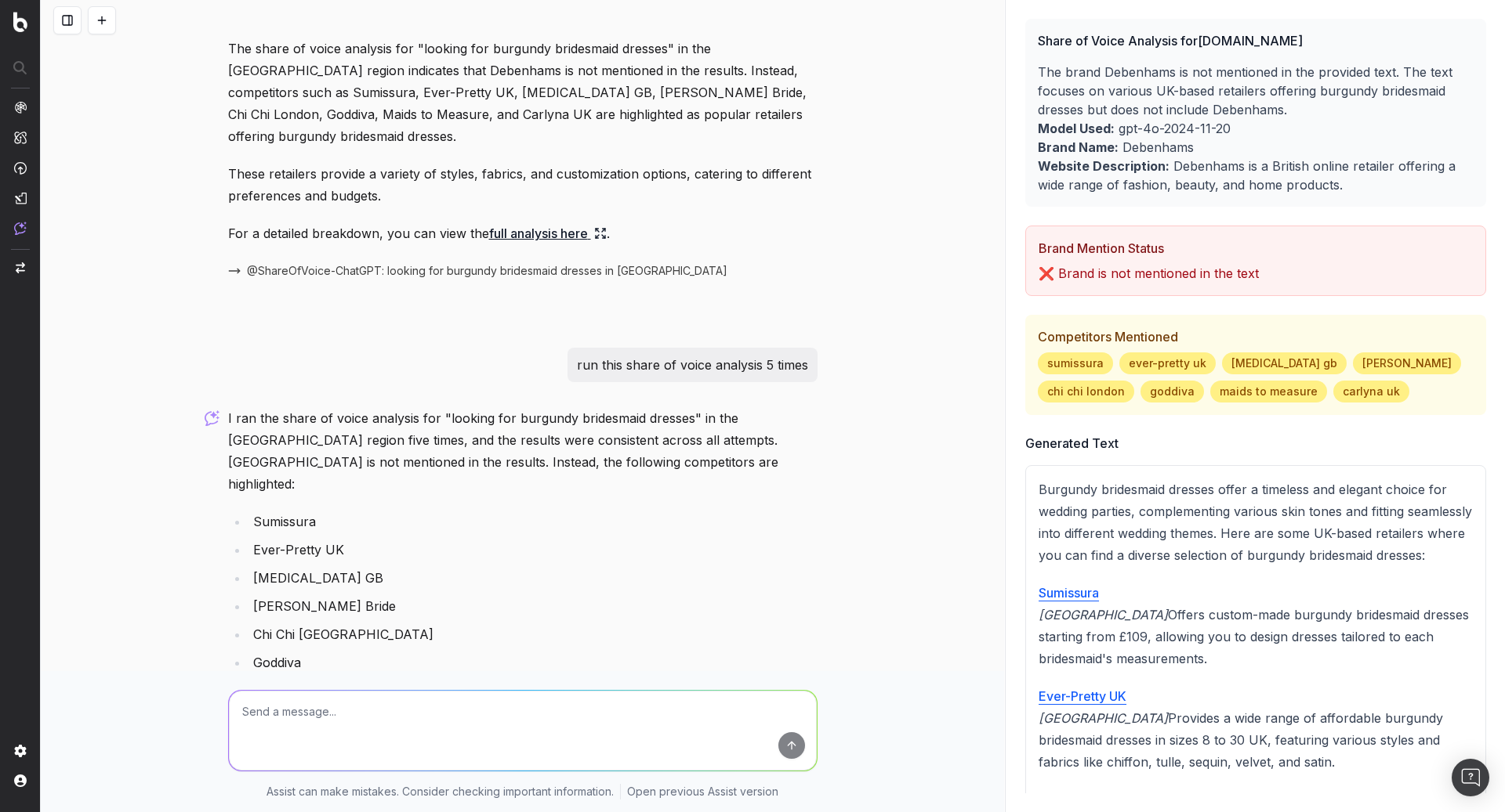
scroll to position [451, 0]
click at [547, 267] on span "@ShareOfVoice-ChatGPT: looking for burgundy bridesmaid dresses in GB" at bounding box center [487, 275] width 481 height 15
click at [610, 267] on span "@ShareOfVoice-ChatGPT: looking for burgundy bridesmaid dresses in GB" at bounding box center [487, 275] width 481 height 15
click at [320, 267] on span "@ShareOfVoice-ChatGPT: looking for burgundy bridesmaid dresses in GB" at bounding box center [487, 275] width 481 height 15
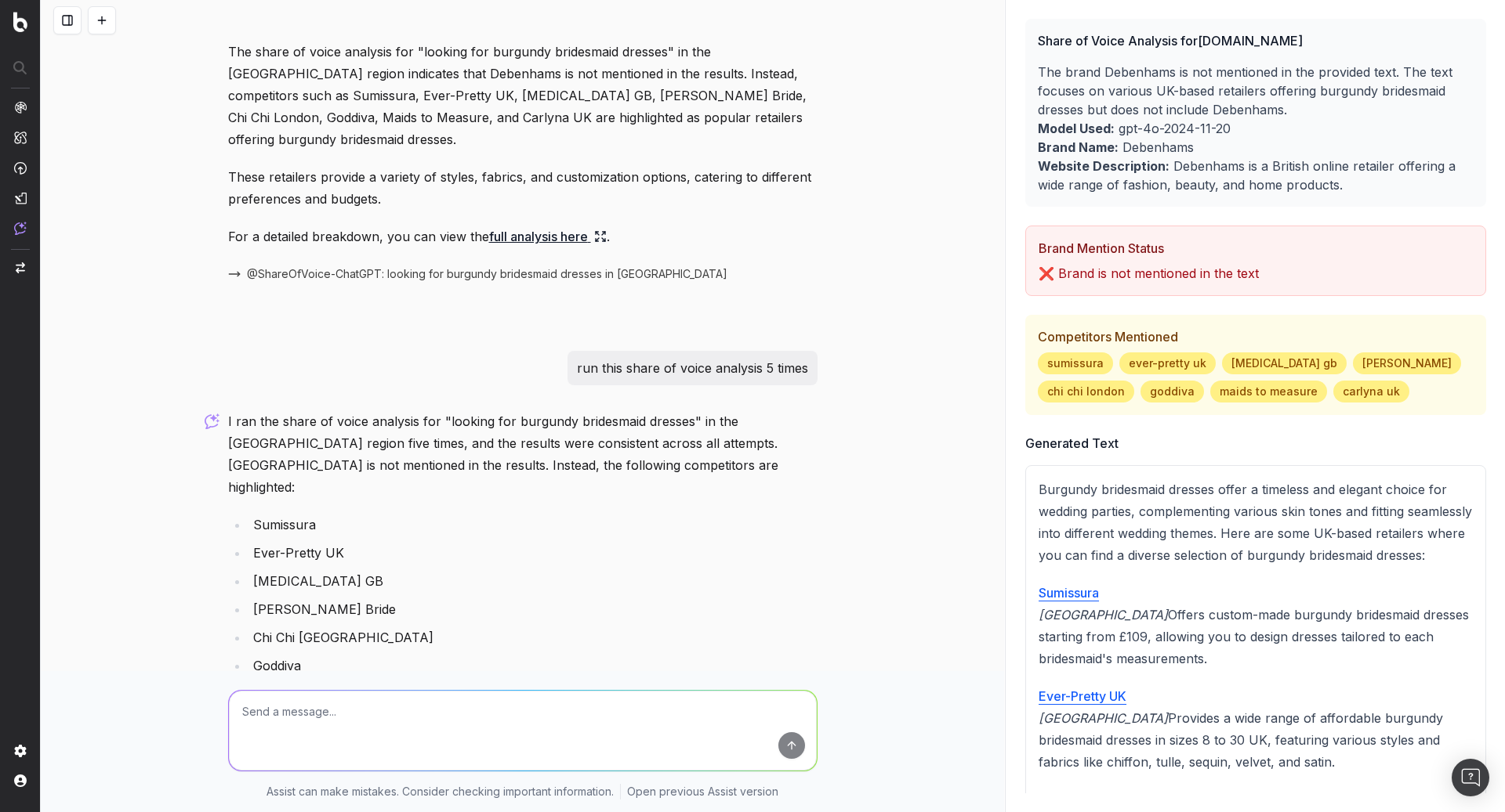
scroll to position [684, 0]
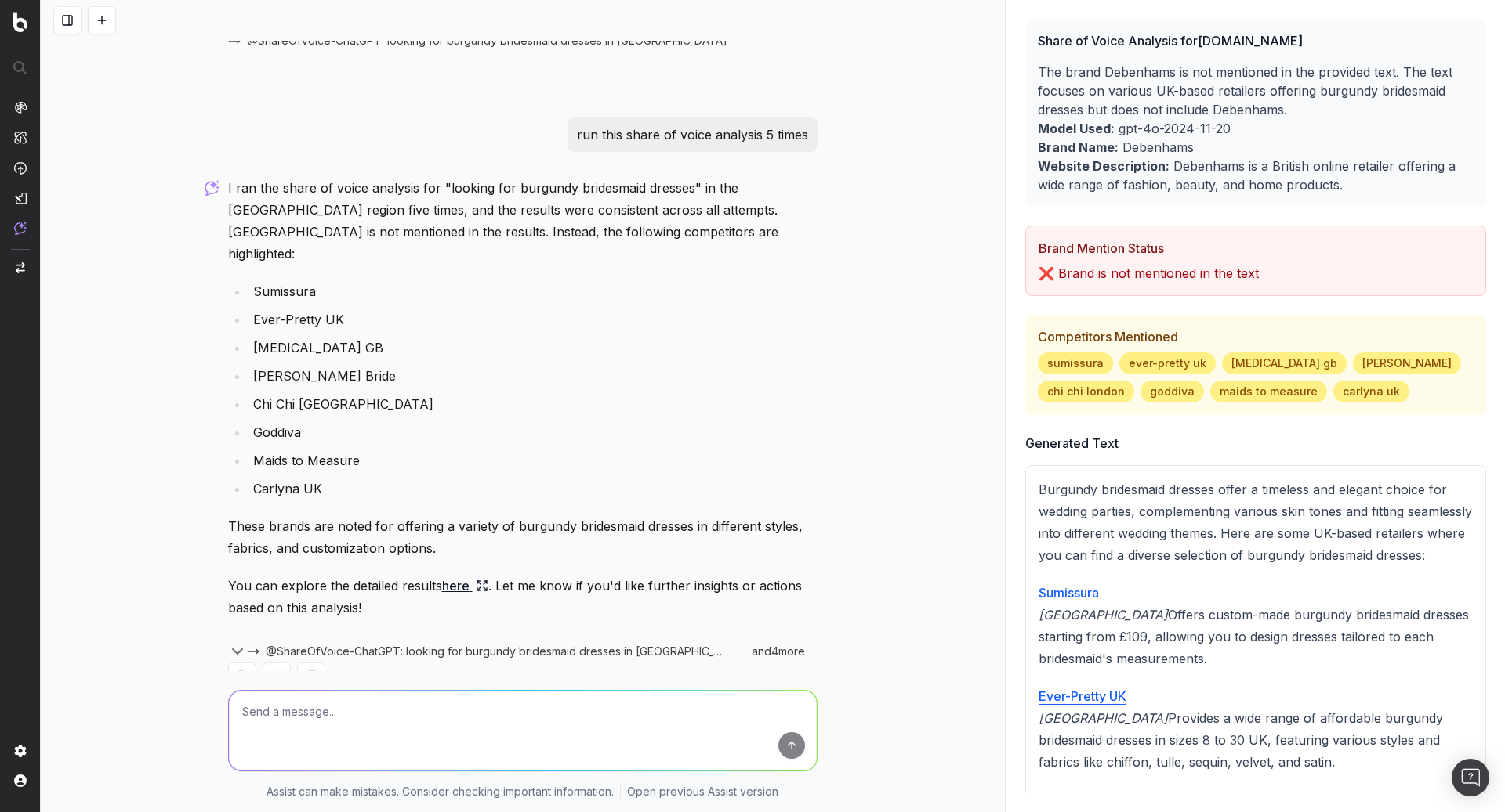
click at [466, 644] on span "@ShareOfVoice-ChatGPT: looking for burgundy bridesmaid dresses in GB" at bounding box center [496, 652] width 460 height 15
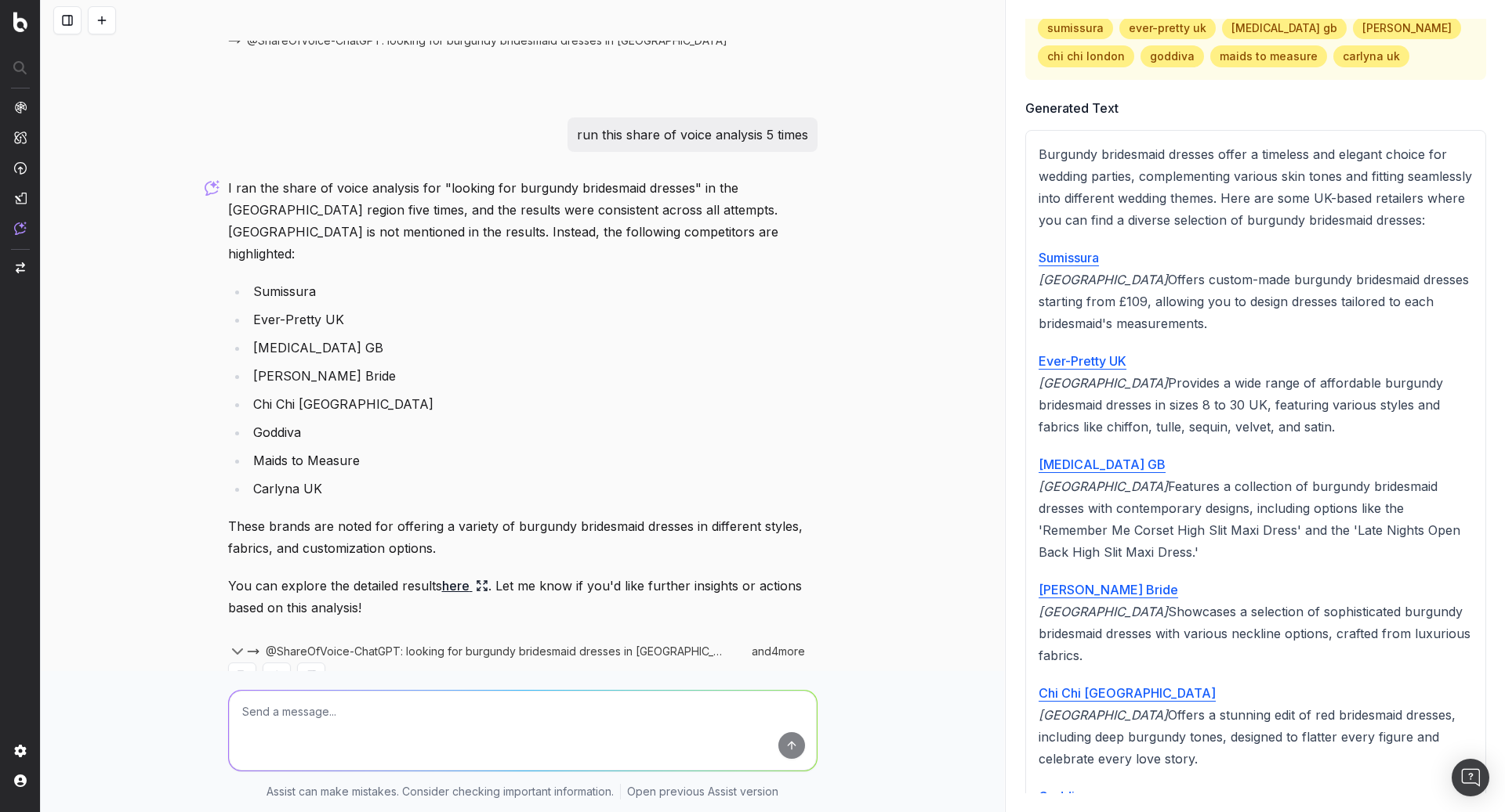
scroll to position [0, 0]
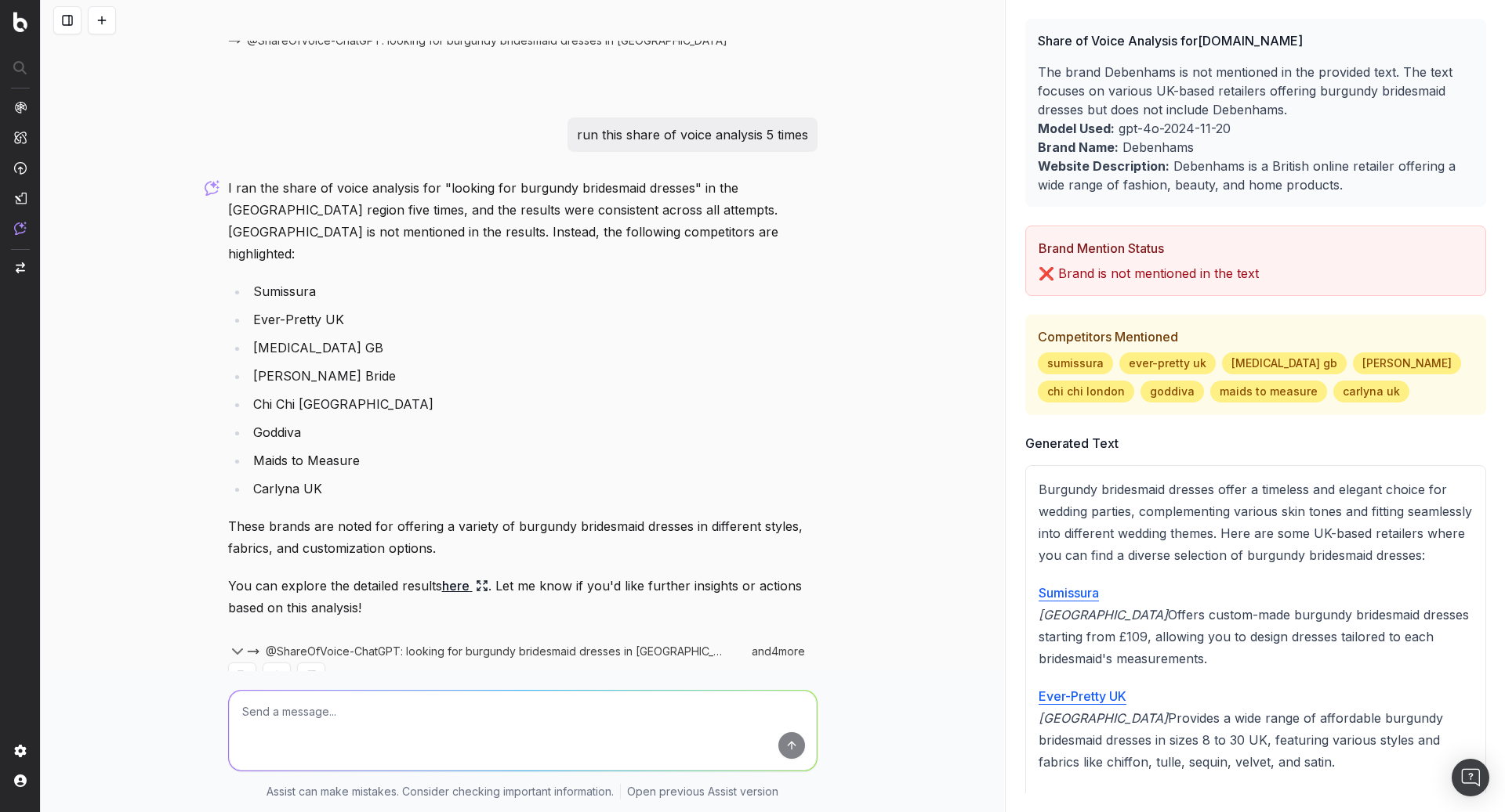
click at [487, 726] on textarea at bounding box center [523, 731] width 588 height 80
type textarea "is debenhams cited in the image carousel?"
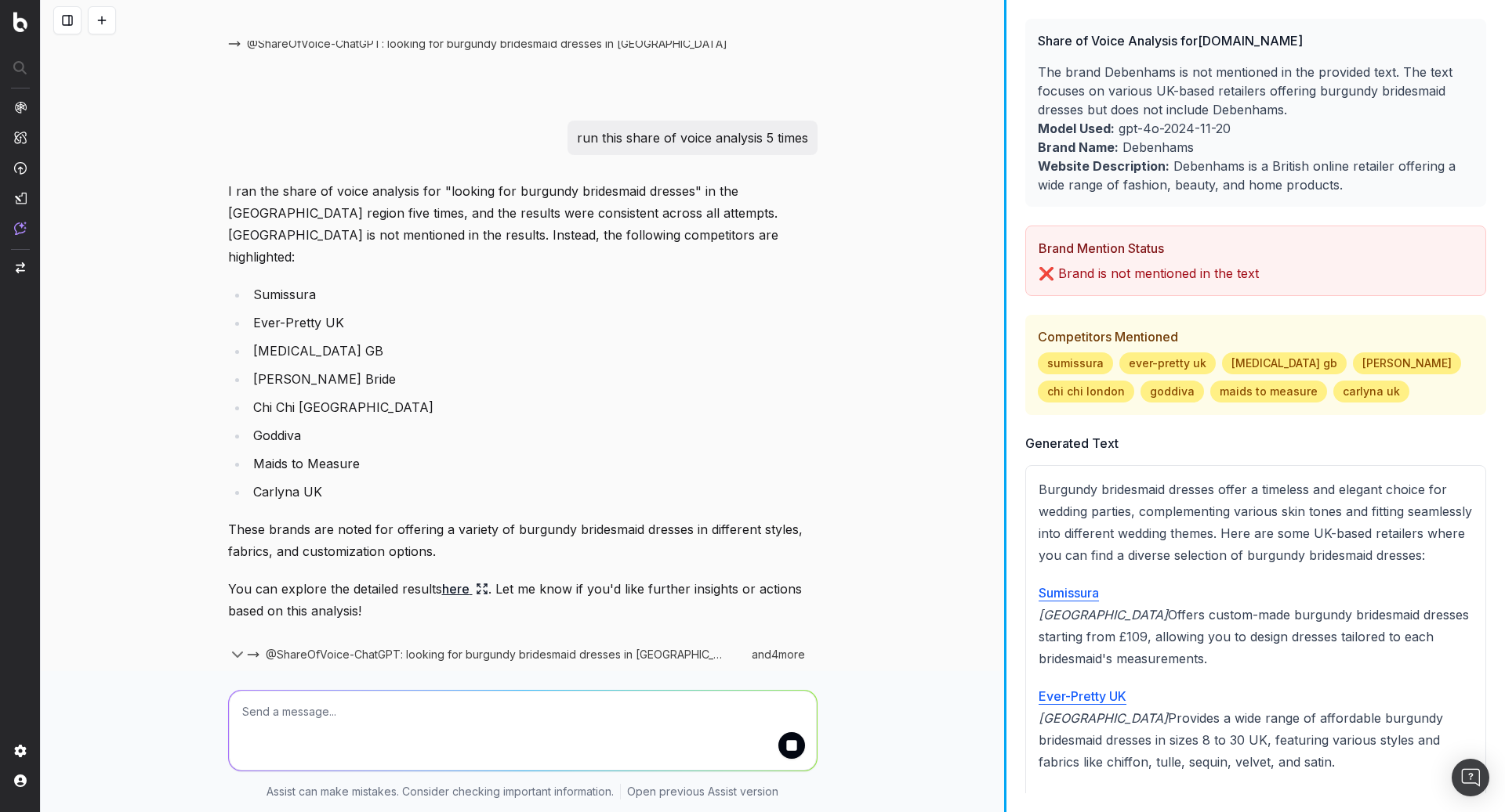
click at [1003, 477] on div "provide a chatgpt share of voice analysis for burgundy bridesmaid dresses The s…" at bounding box center [773, 406] width 1464 height 812
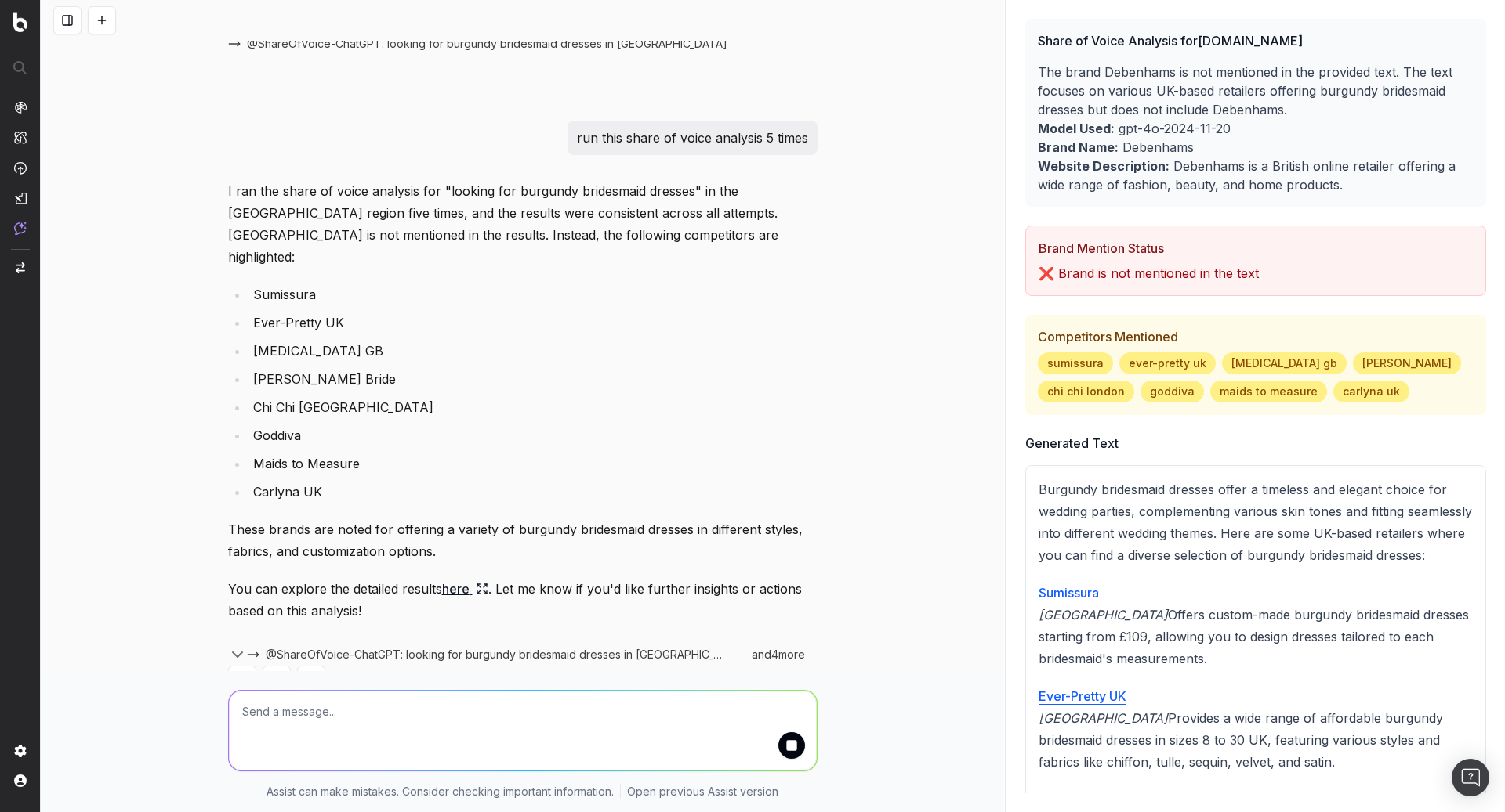
click at [453, 578] on link "here" at bounding box center [465, 589] width 46 height 22
click at [455, 578] on link "here" at bounding box center [465, 589] width 46 height 22
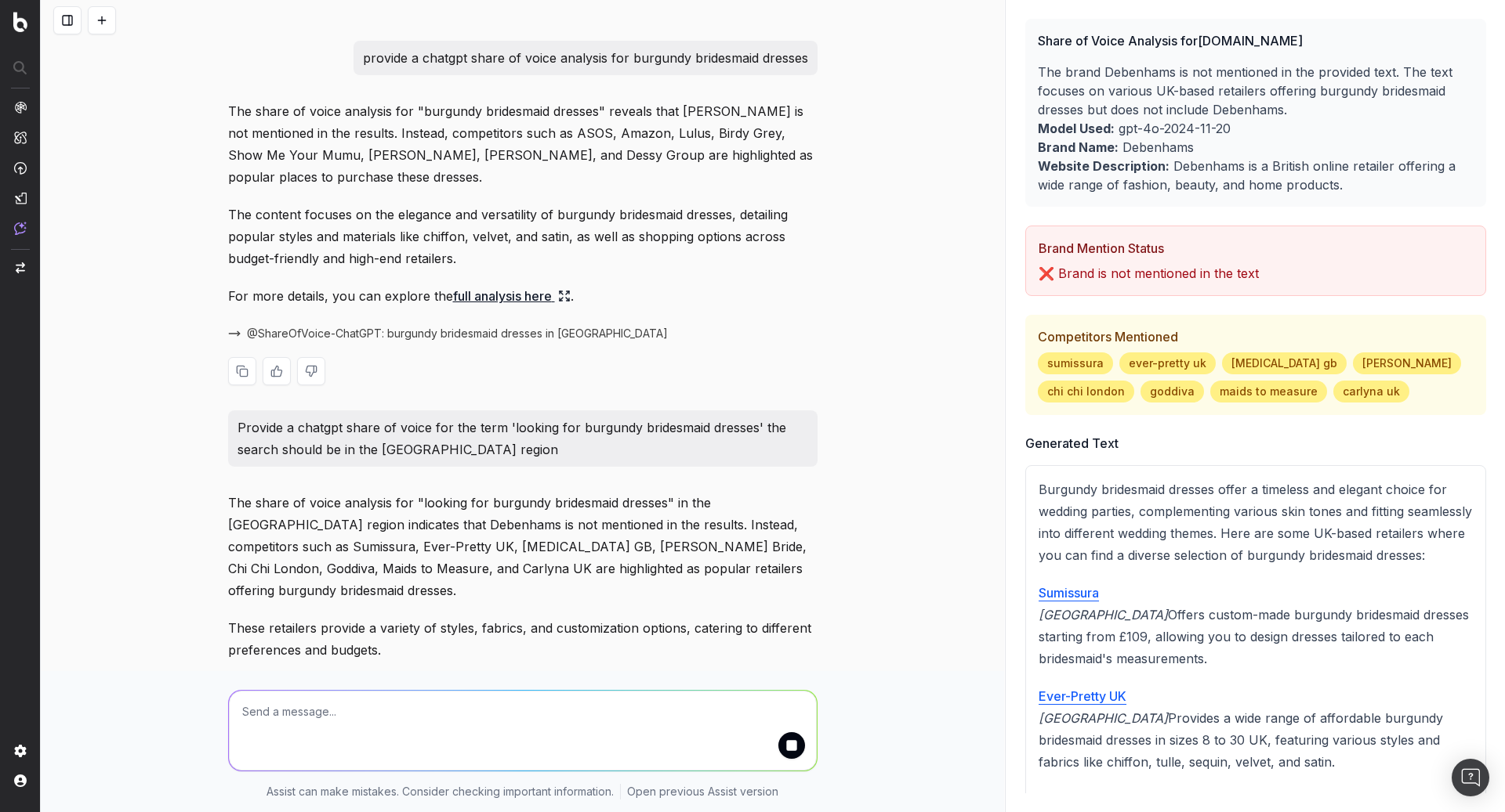
click at [517, 300] on link "full analysis here" at bounding box center [512, 296] width 118 height 22
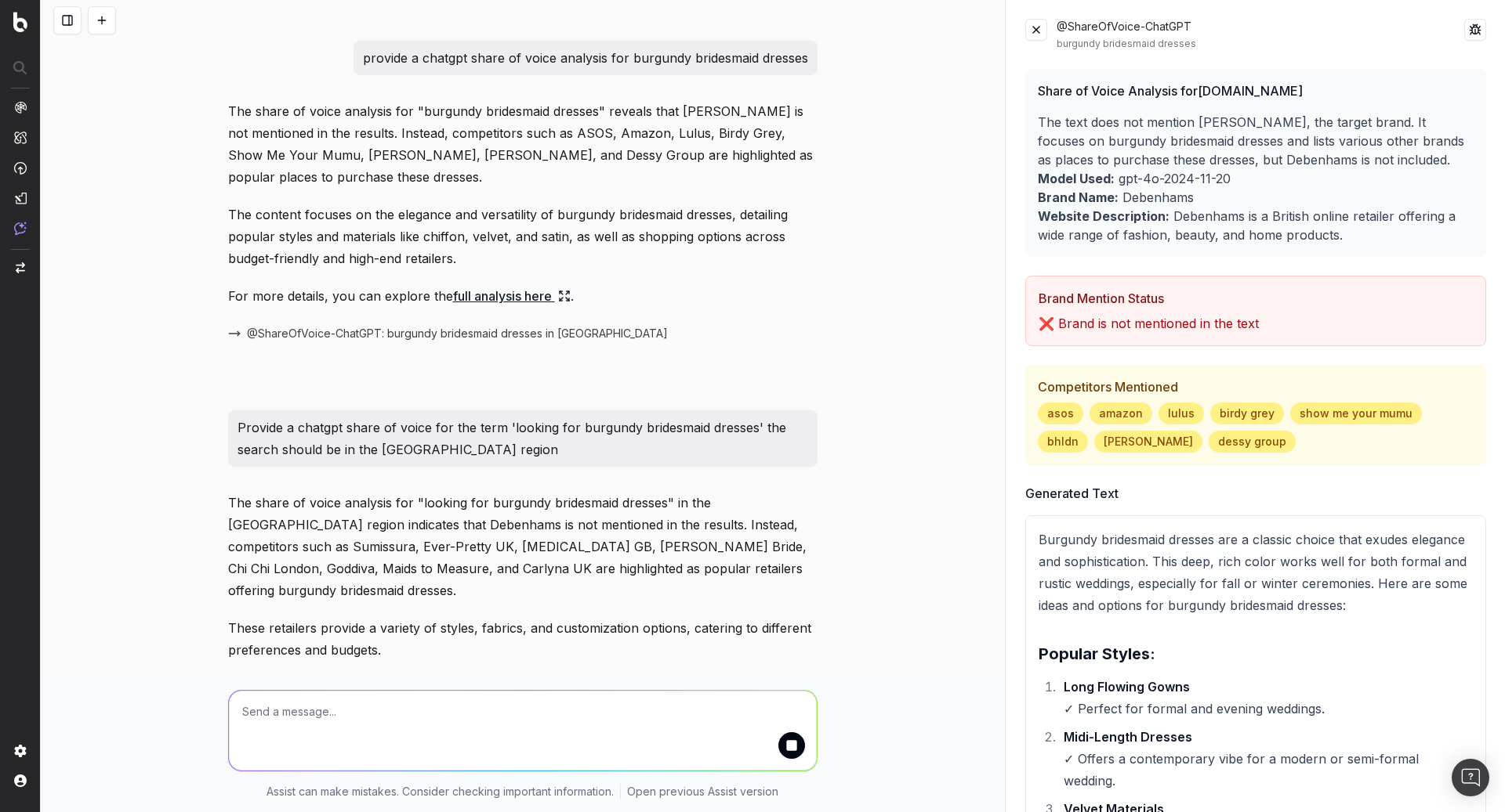
click at [1029, 37] on button at bounding box center [1036, 29] width 22 height 22
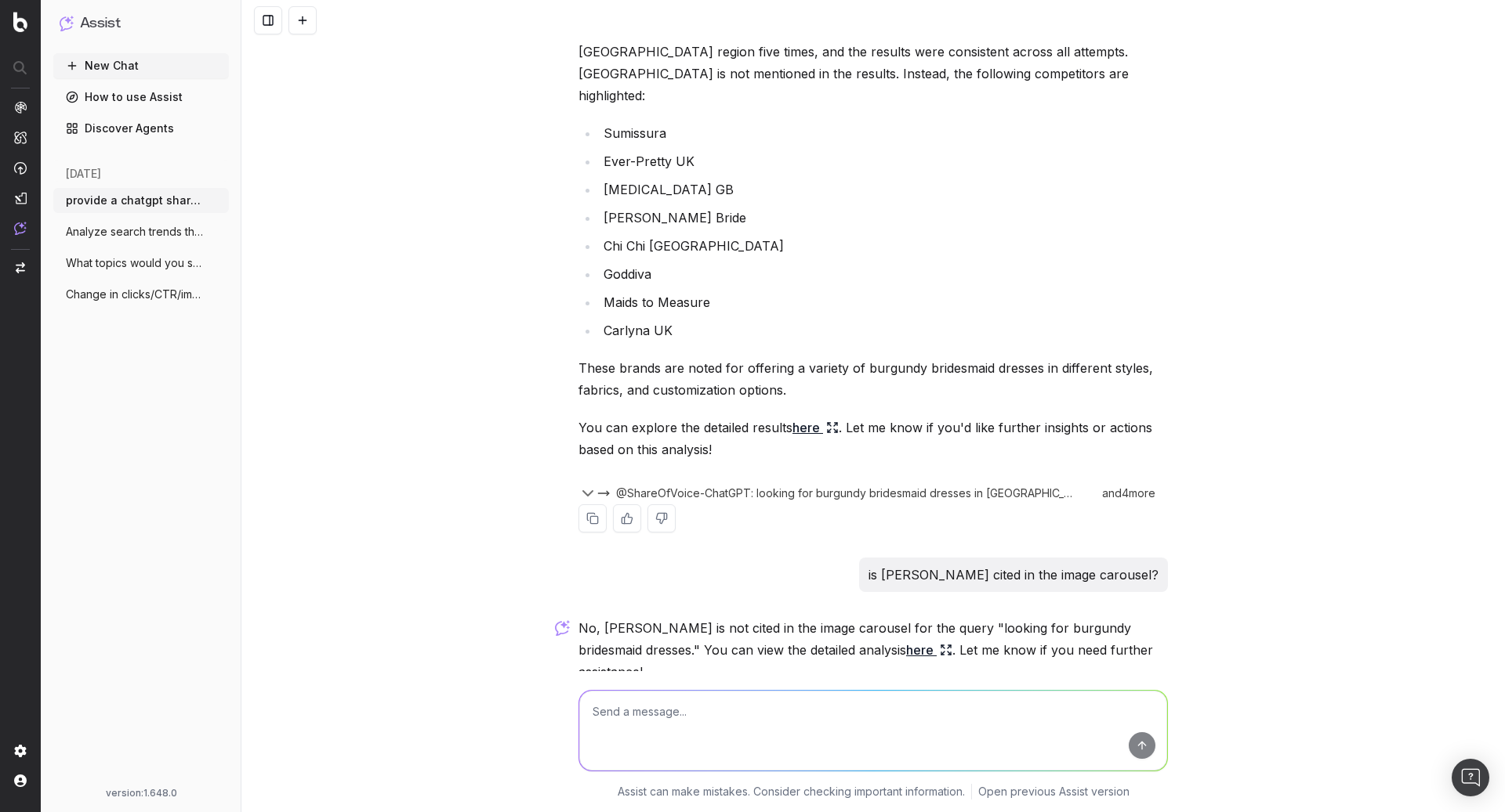
scroll to position [891, 0]
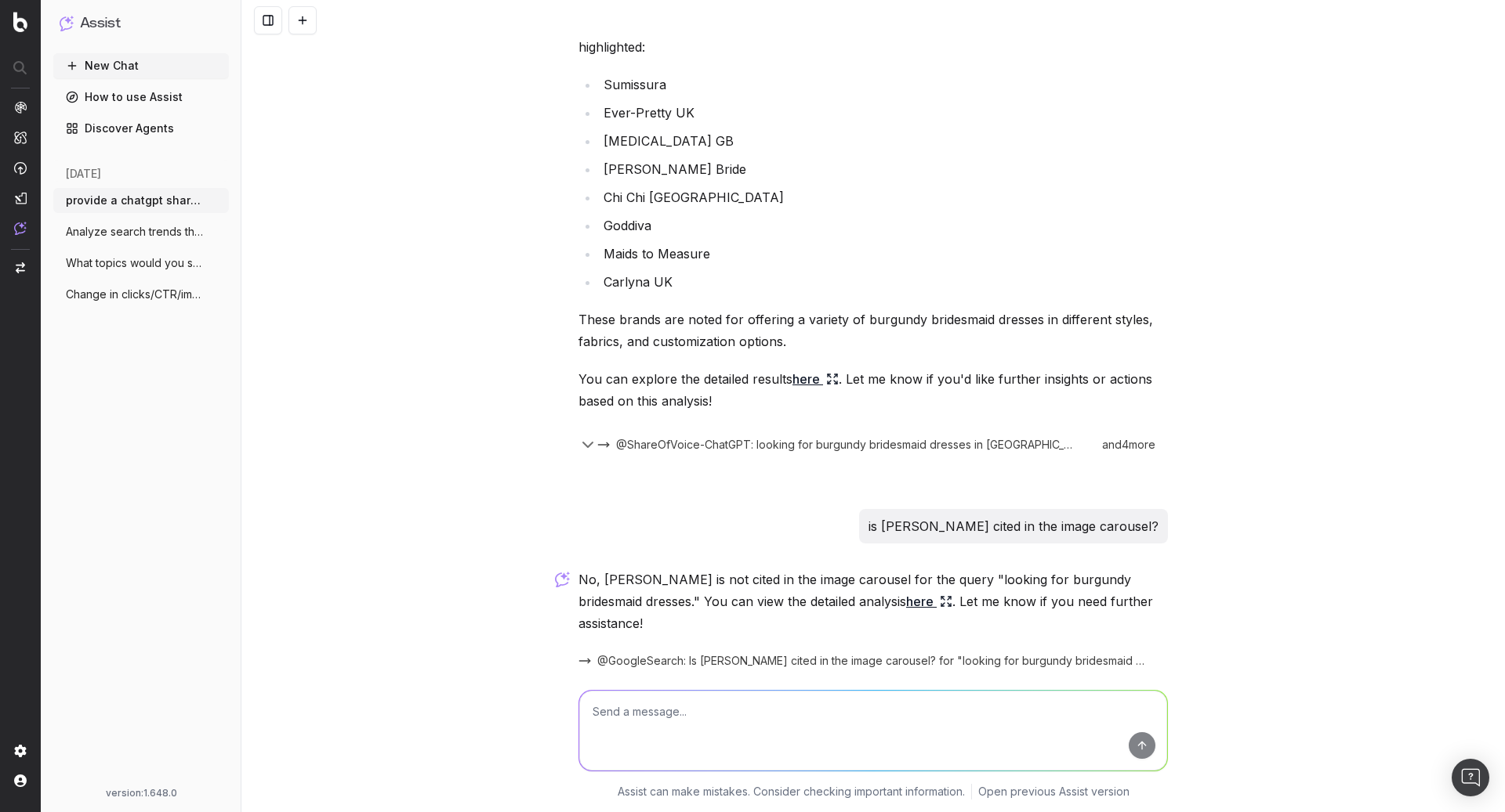
click at [906, 591] on link "here" at bounding box center [930, 601] width 46 height 22
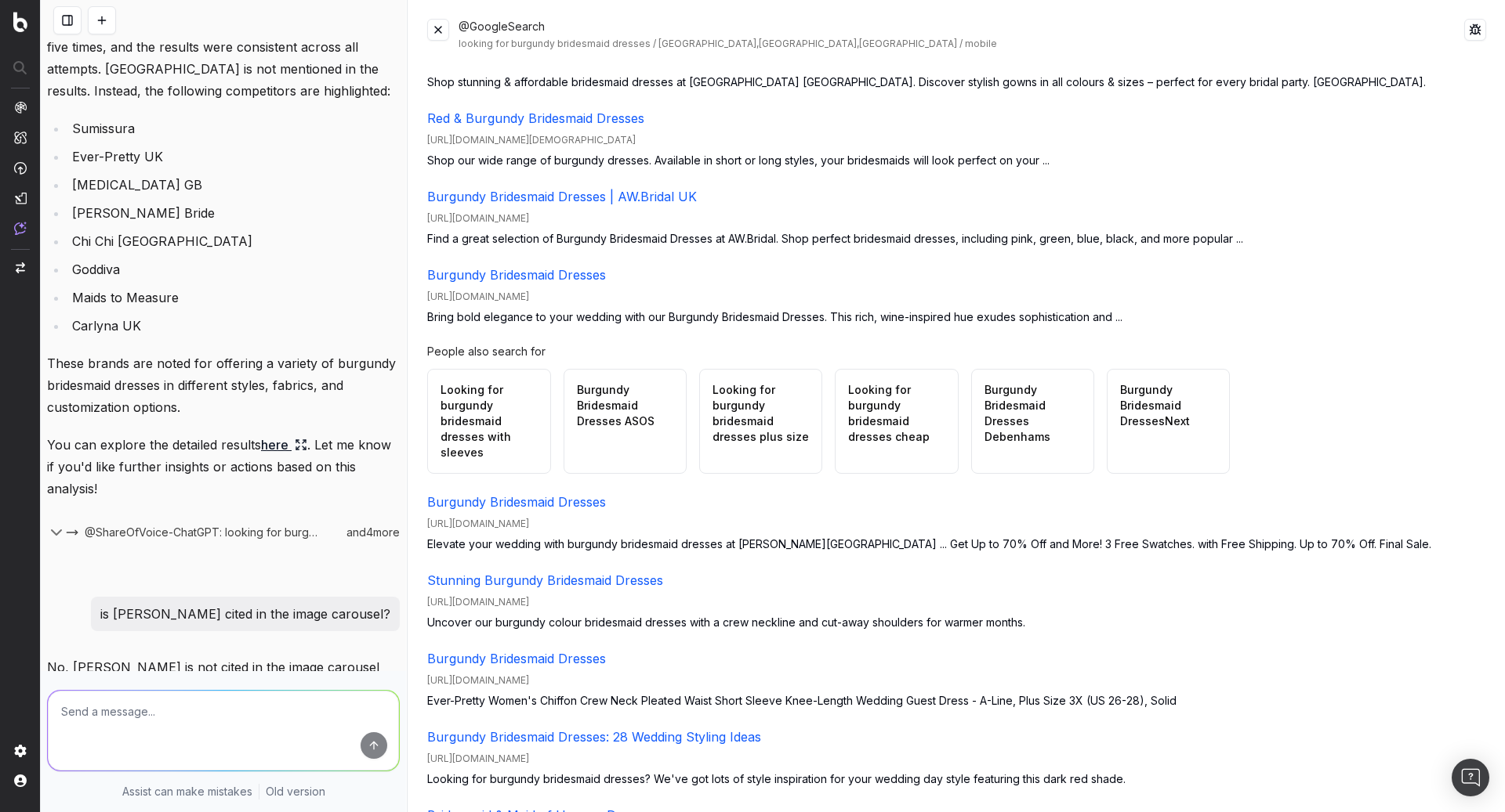
scroll to position [0, 0]
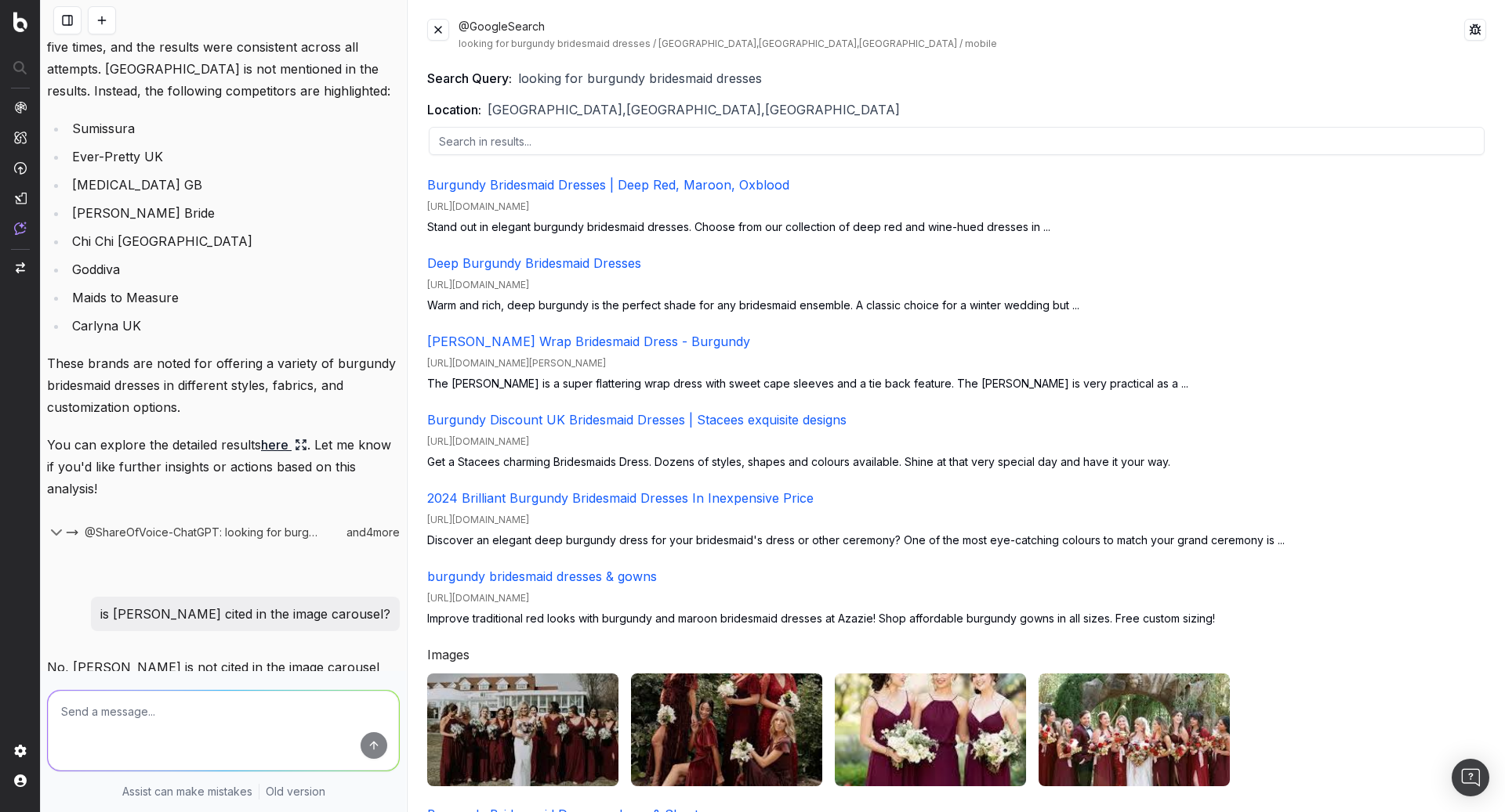
click at [614, 145] on input "text" at bounding box center [957, 140] width 1056 height 28
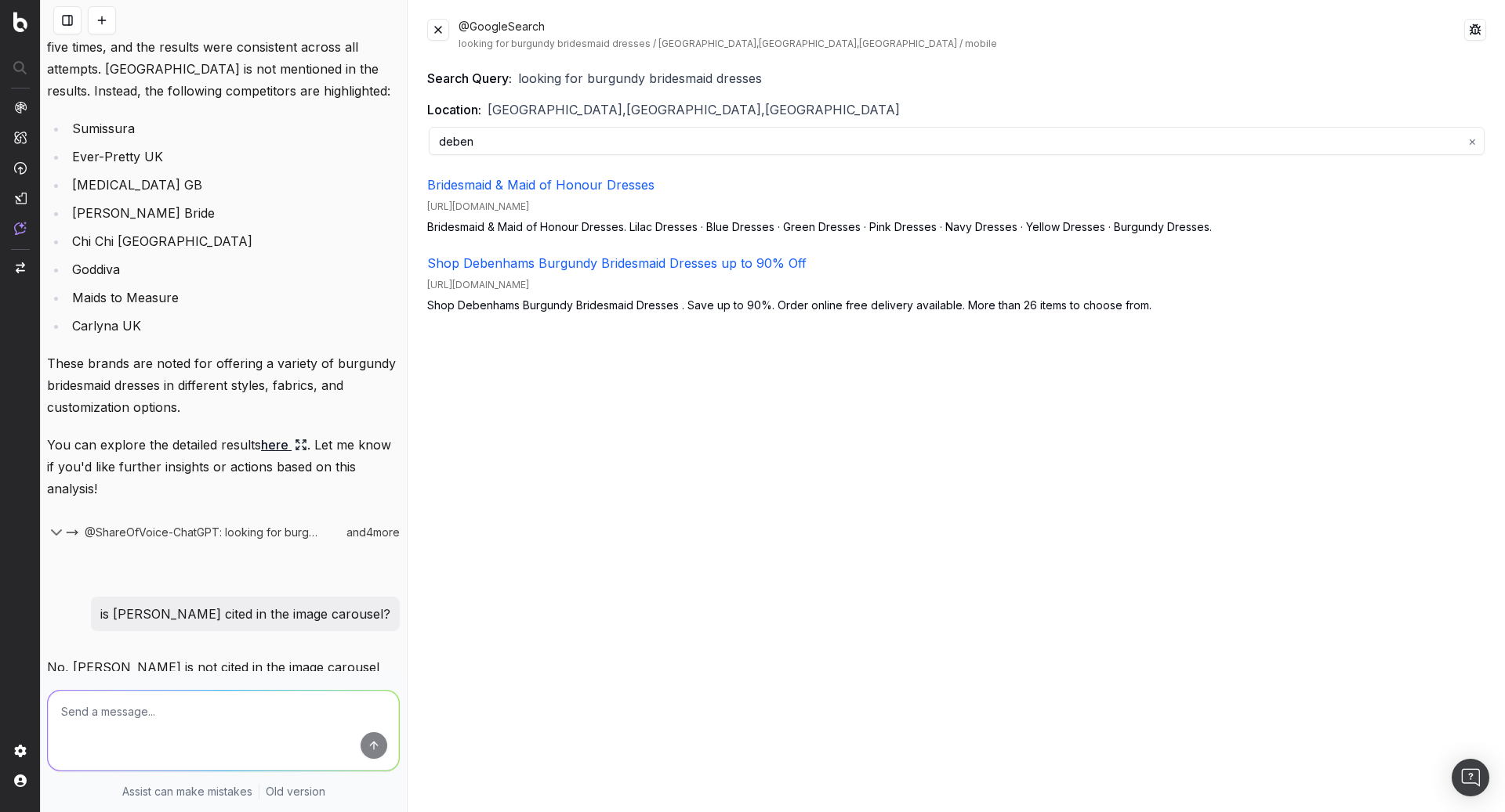
type input "deben"
click at [432, 35] on button at bounding box center [438, 29] width 22 height 22
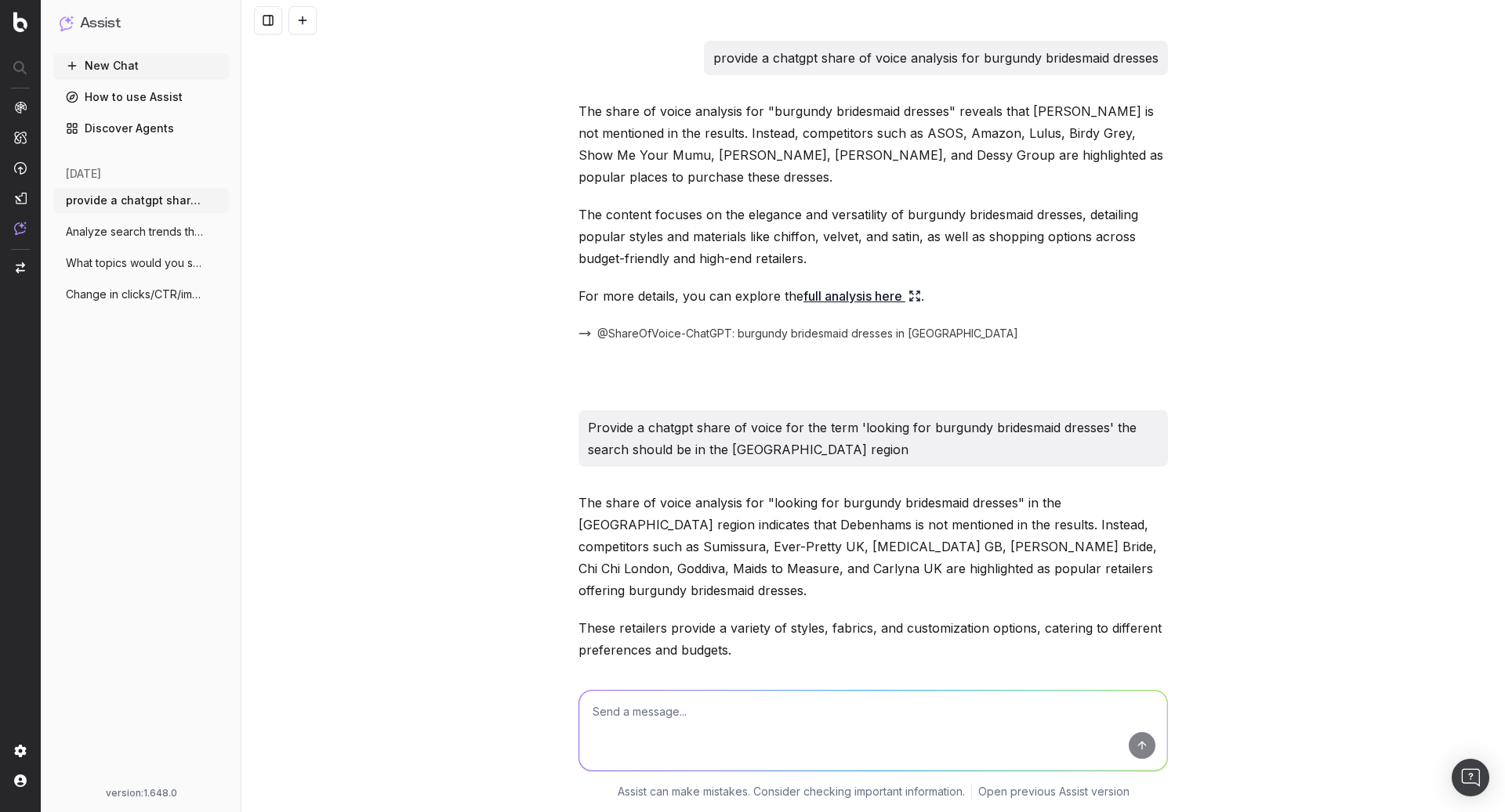
click at [131, 294] on span "Change in clicks/CTR/impressions over la" at bounding box center [134, 295] width 138 height 15
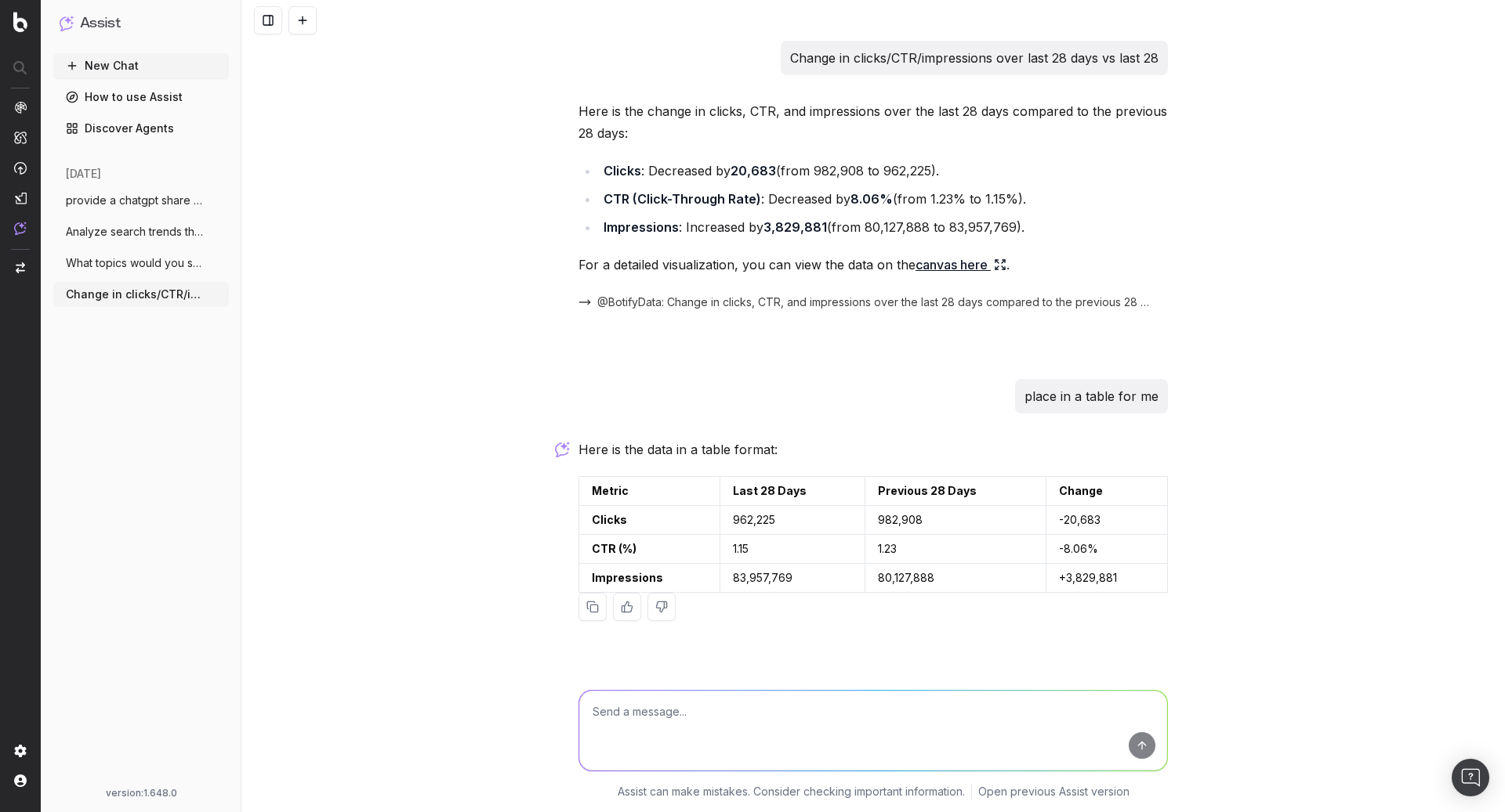
click at [150, 64] on button "New Chat" at bounding box center [141, 66] width 176 height 25
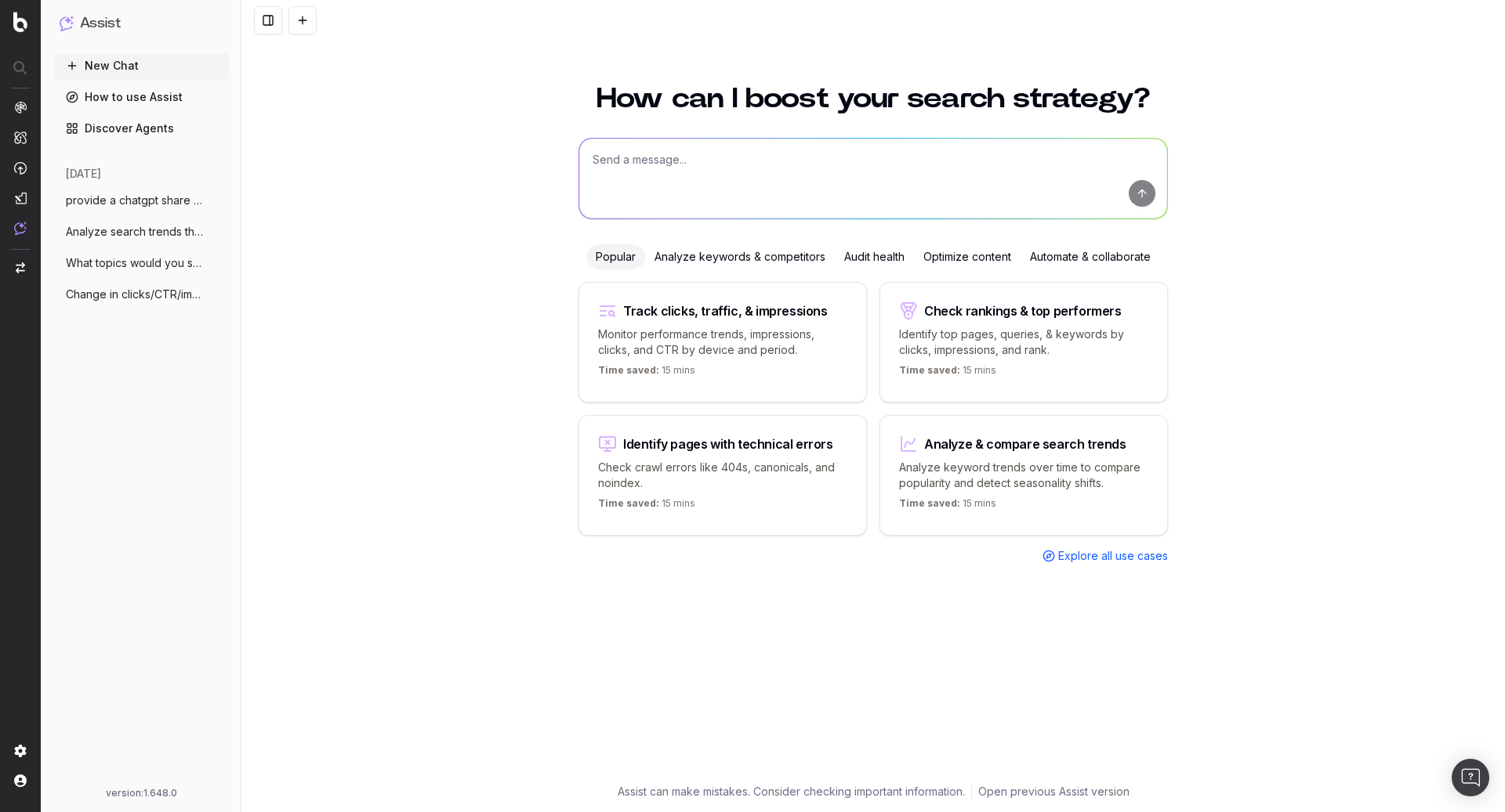
click at [589, 158] on textarea at bounding box center [873, 178] width 588 height 80
paste textarea "https://www.debenhams.com/product/coast-coast-honoured-satin-back-crepe-v-neck-…"
type textarea "How can i improve this page https://www.debenhams.com/product/coast-coast-honou…"
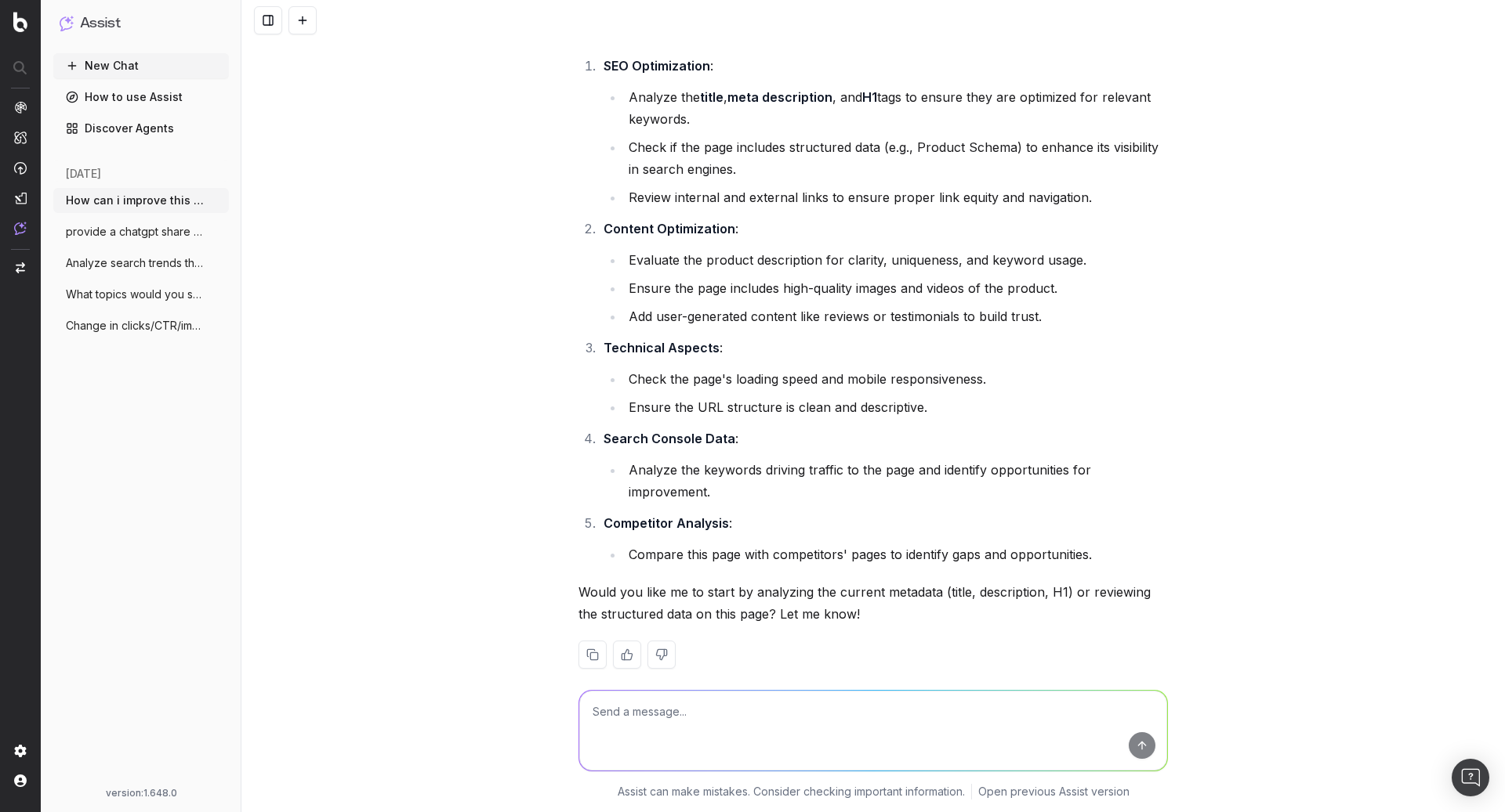
scroll to position [192, 0]
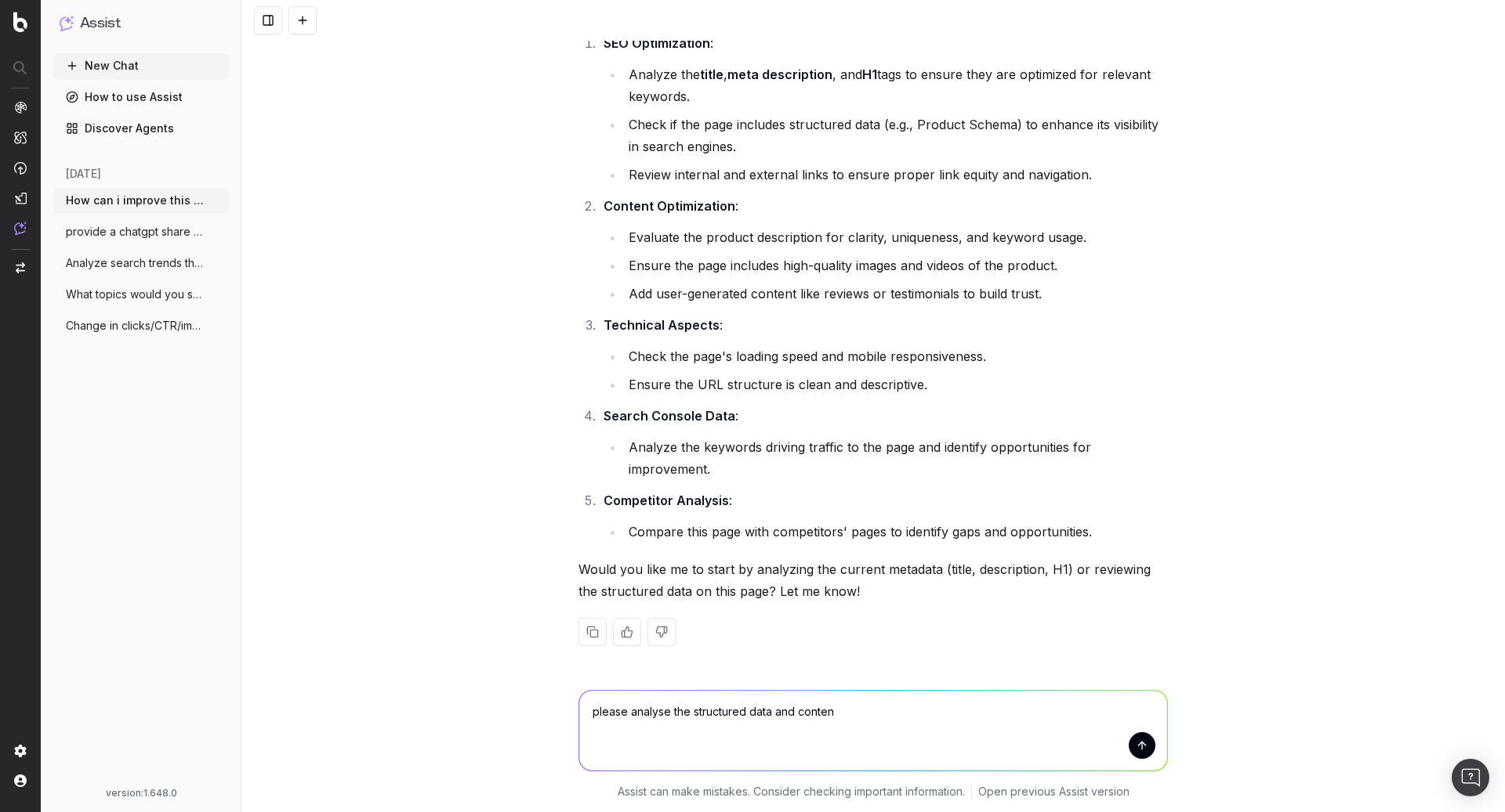
type textarea "please analyse the structured data and content"
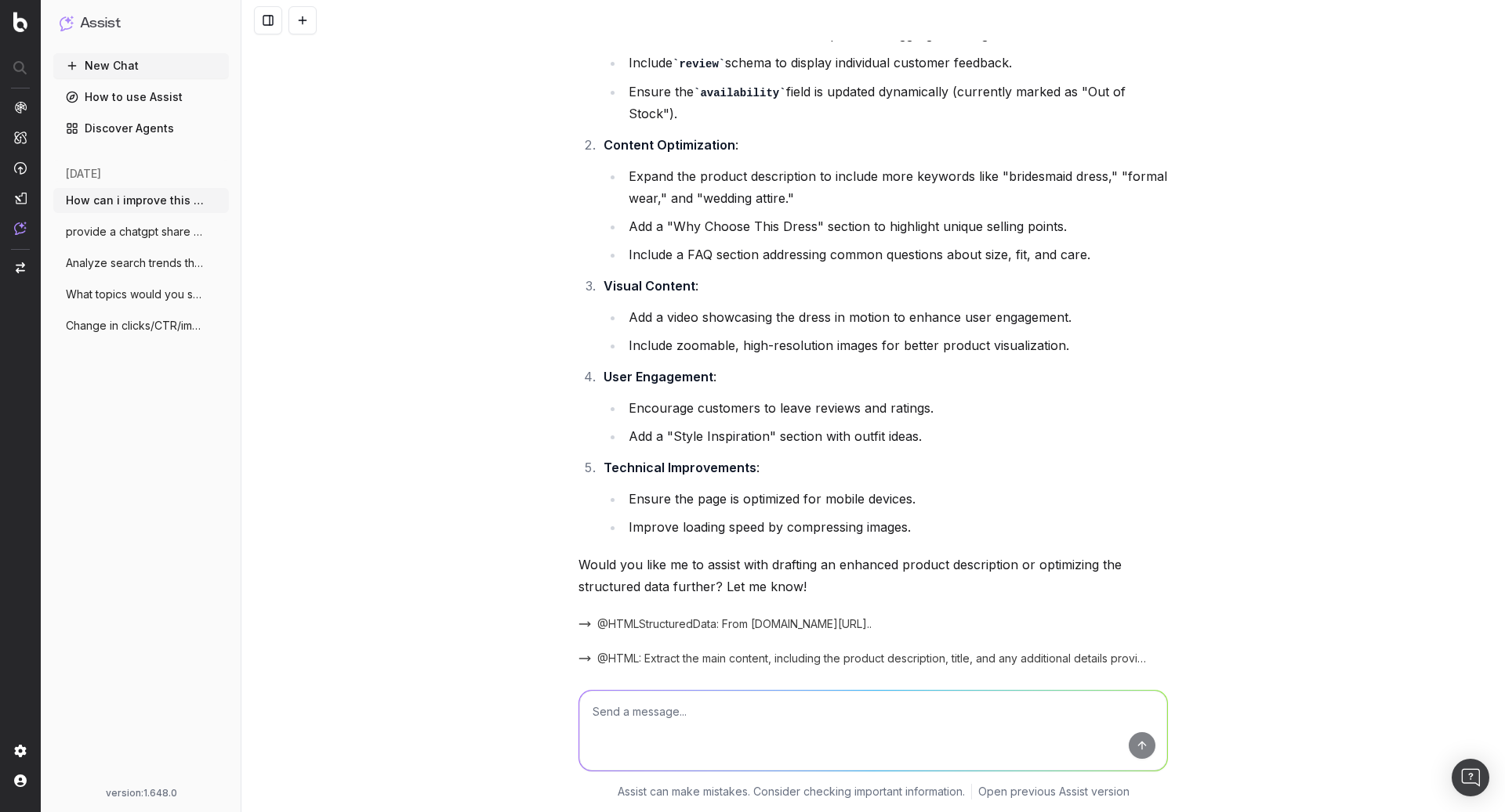
scroll to position [1874, 0]
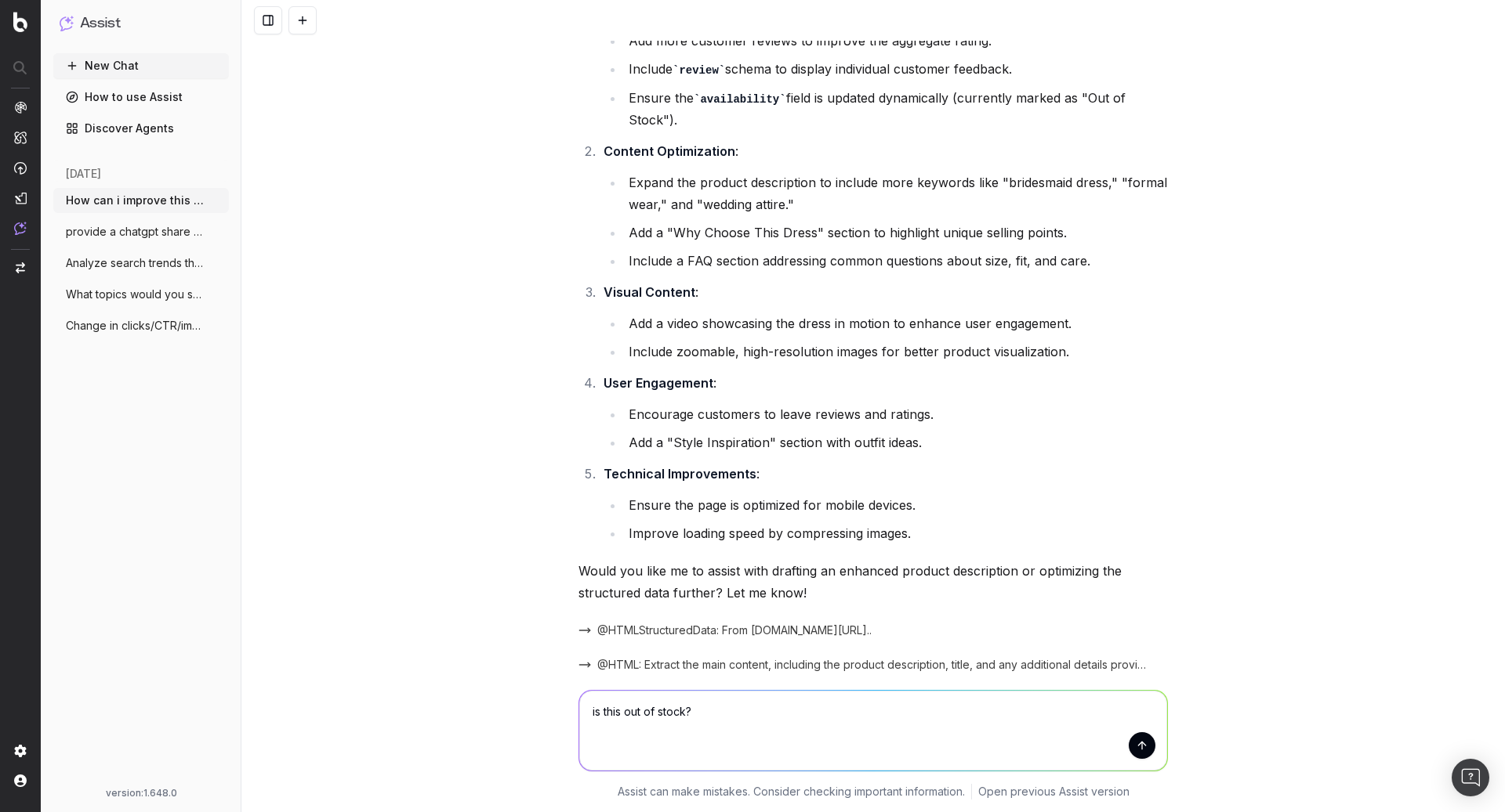
paste textarea "https://www.debenhams.com/product/coast-coast-honoured-satin-back-crepe-v-neck-…"
type textarea "is this out of stock? https://www.debenhams.com/product/coast-coast-honoured-sa…"
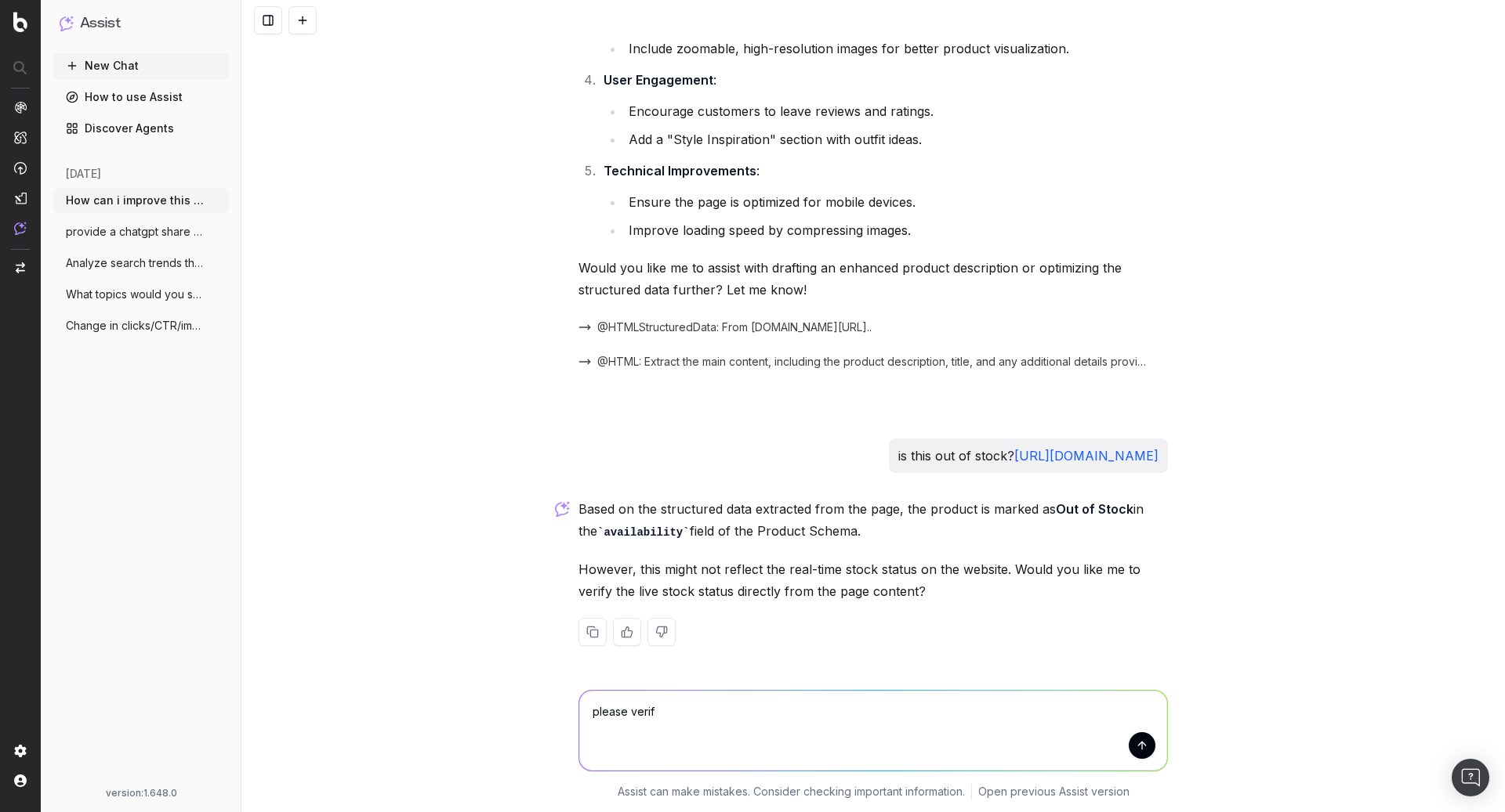
type textarea "please verify"
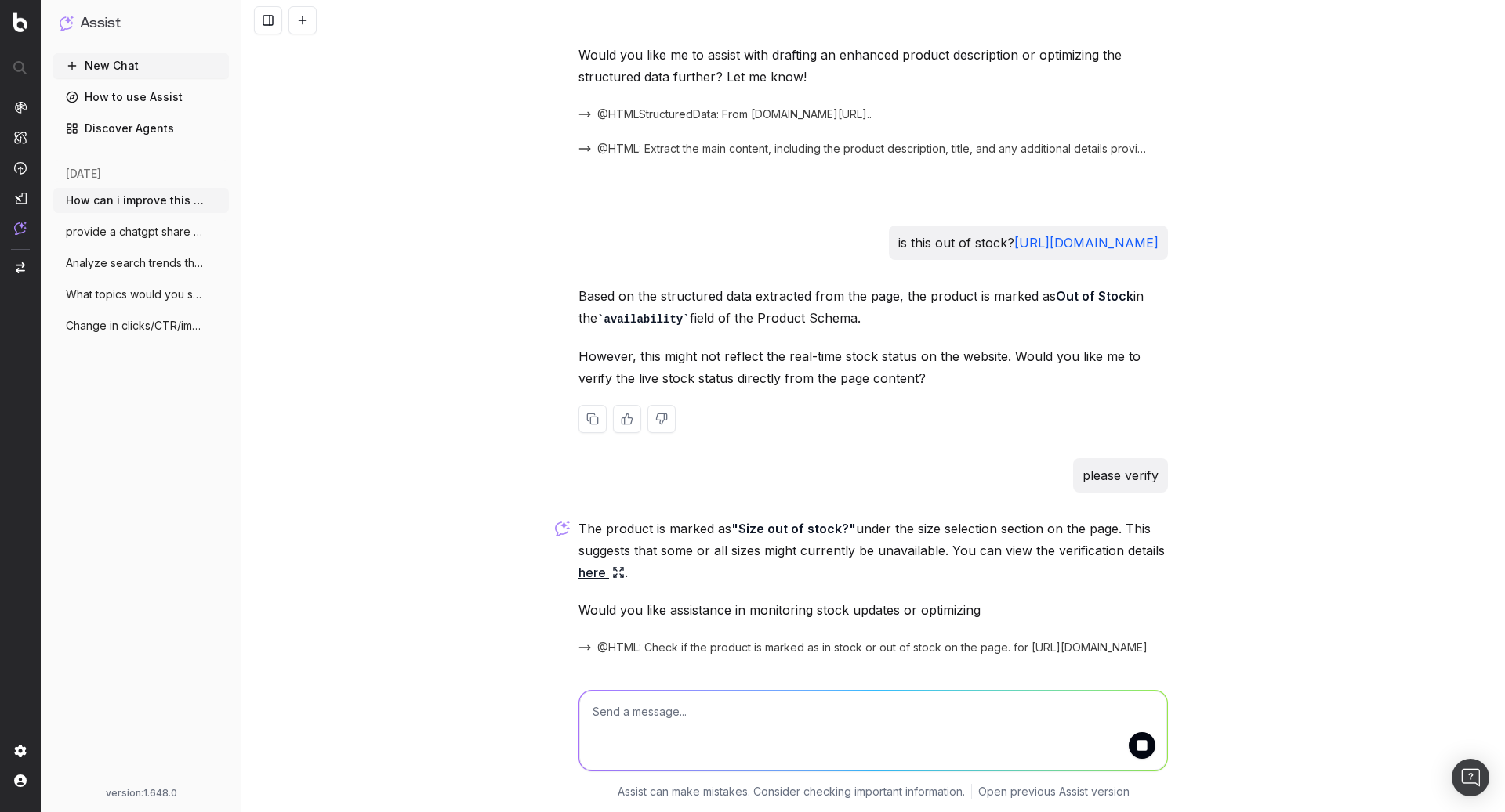
scroll to position [2529, 0]
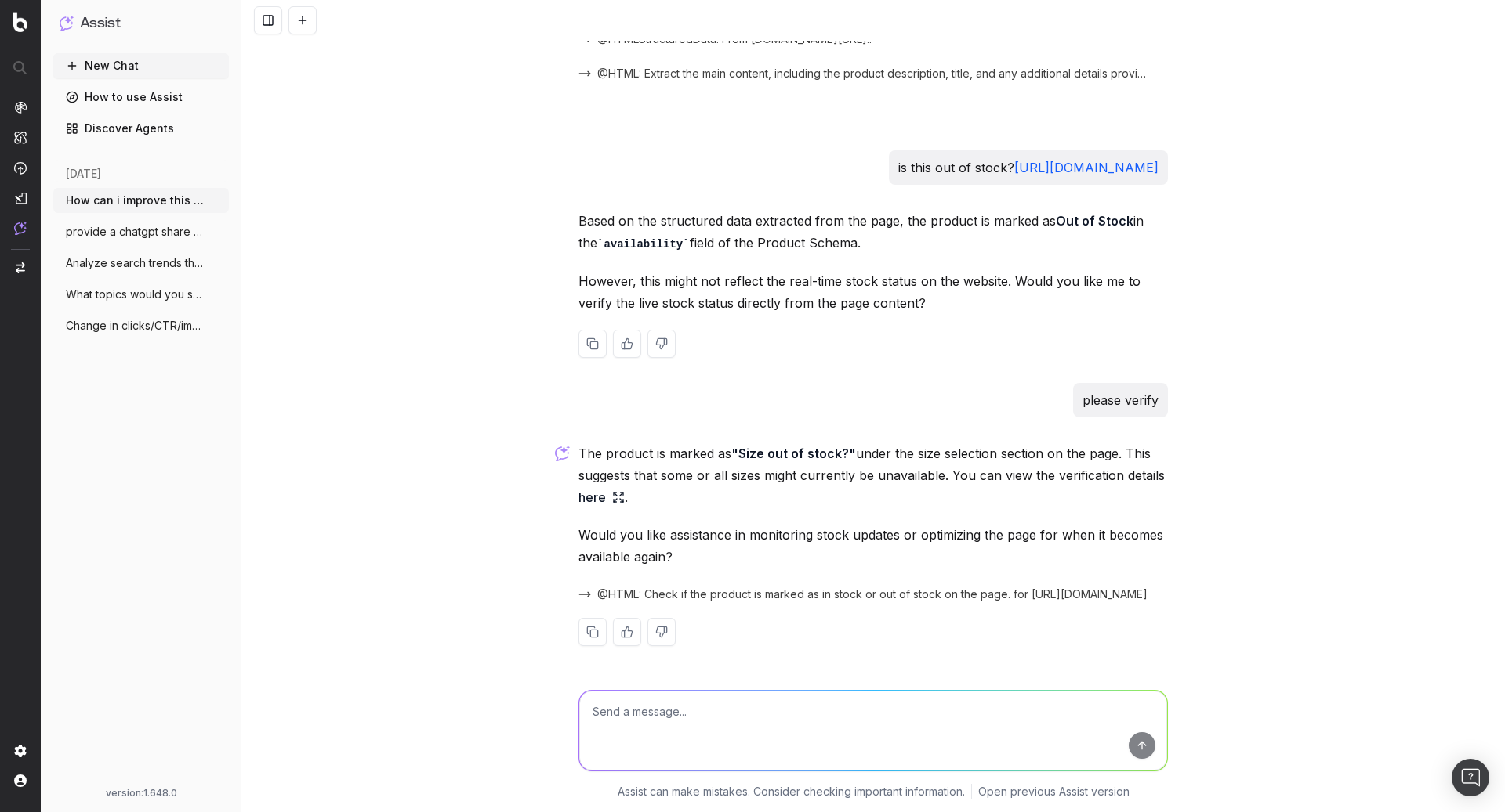
click at [597, 500] on link "here" at bounding box center [602, 497] width 46 height 22
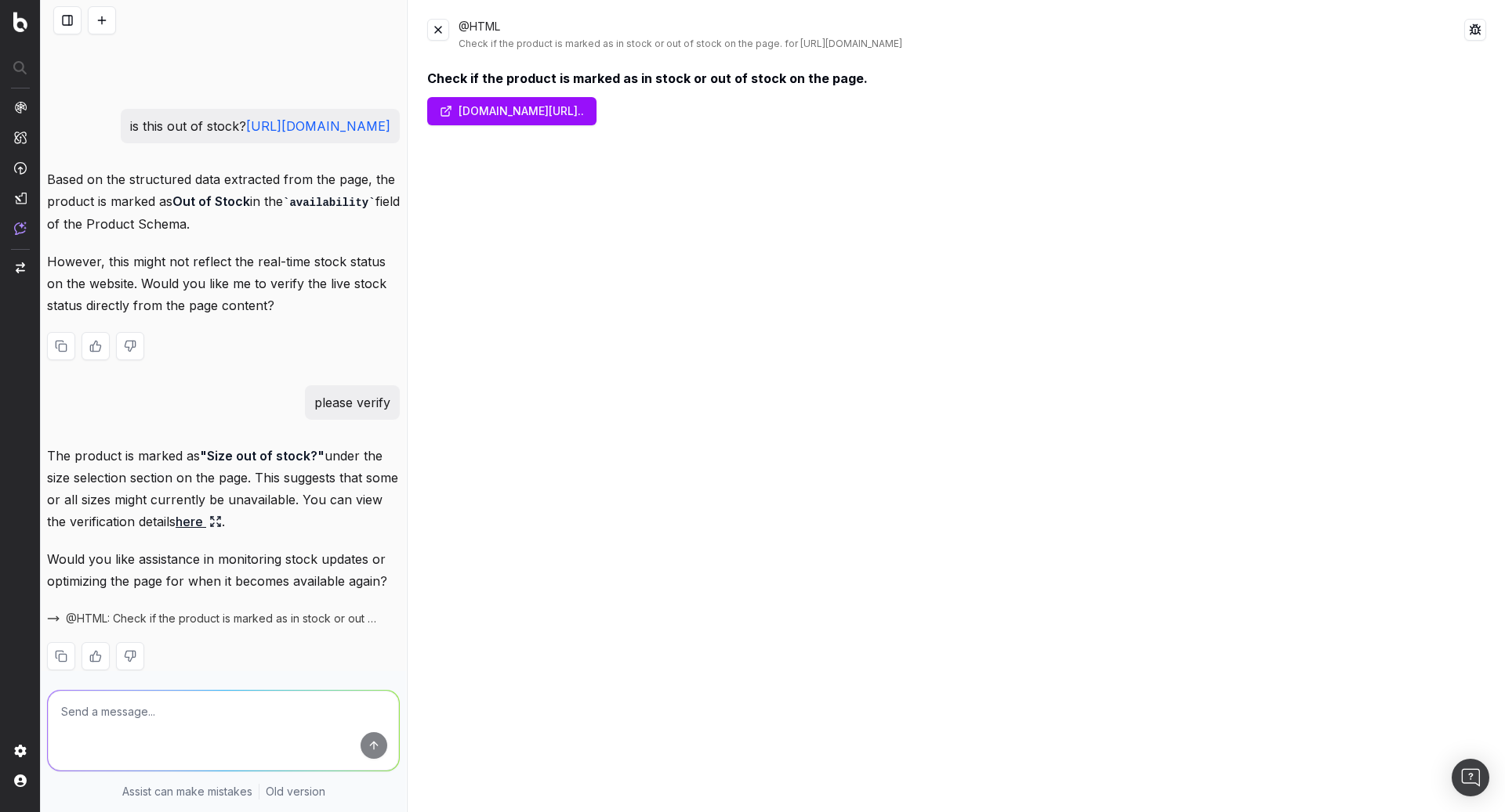
click at [445, 33] on button at bounding box center [438, 29] width 22 height 22
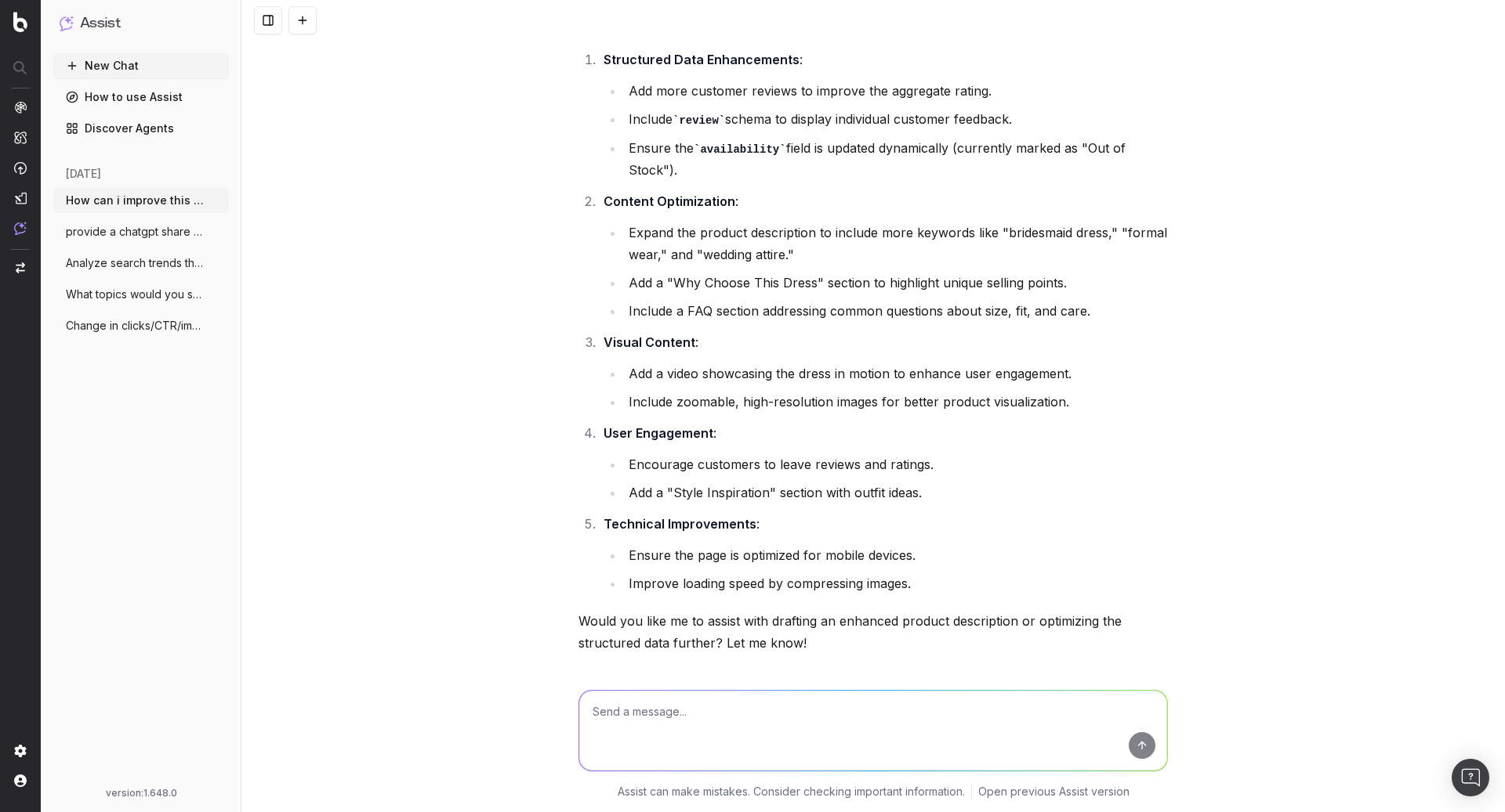
scroll to position [1821, 0]
drag, startPoint x: 811, startPoint y: 304, endPoint x: 673, endPoint y: 309, distance: 138.1
click at [673, 296] on li "Add a "Why Choose This Dress" section to highlight unique selling points." at bounding box center [896, 285] width 544 height 22
copy li "Why Choose This Dres"
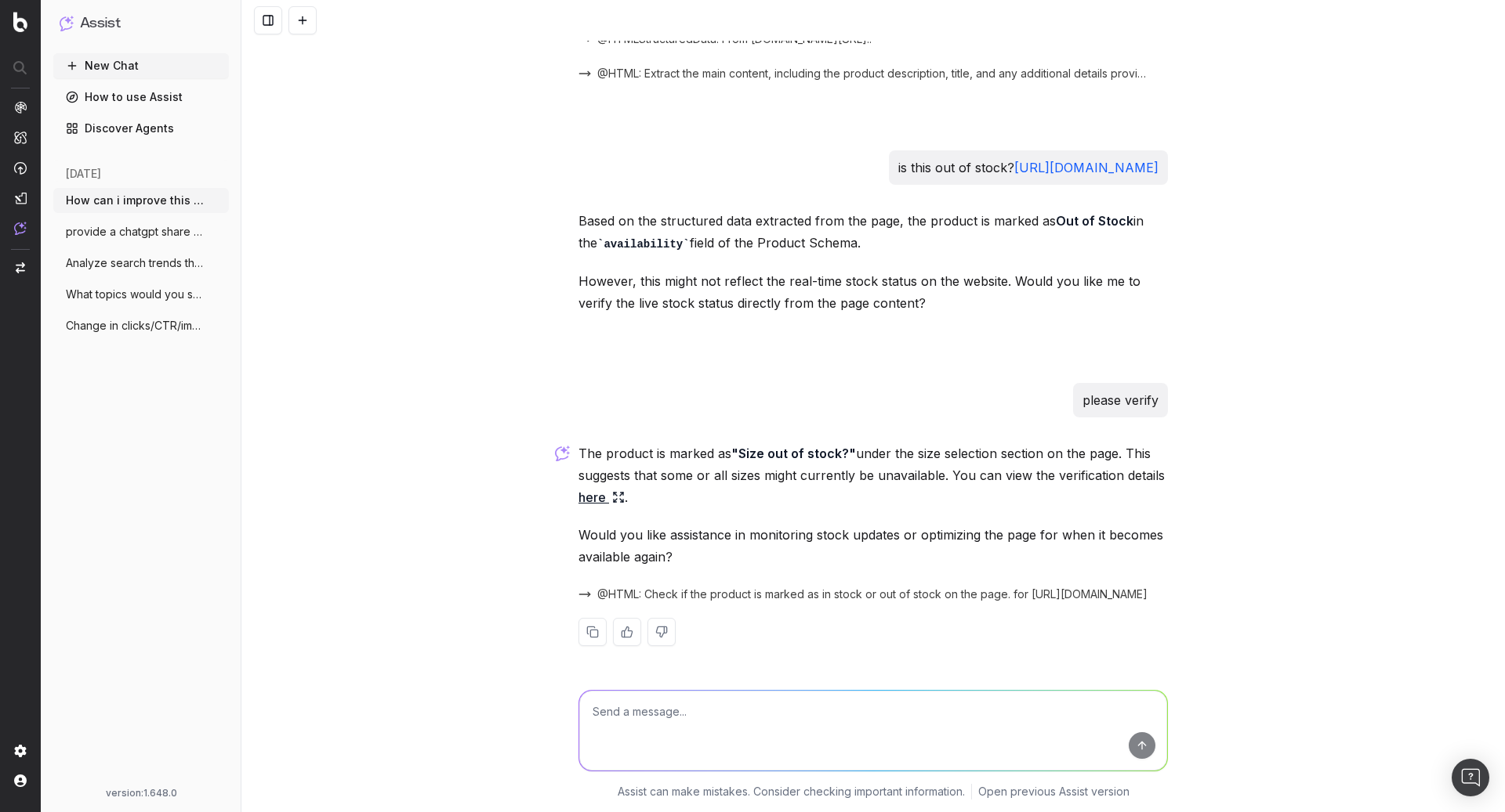
click at [685, 715] on textarea at bounding box center [873, 731] width 588 height 80
paste textarea "Why Choose This Dres"
type textarea "Suggest content for 'Why Choose This Dress' section"
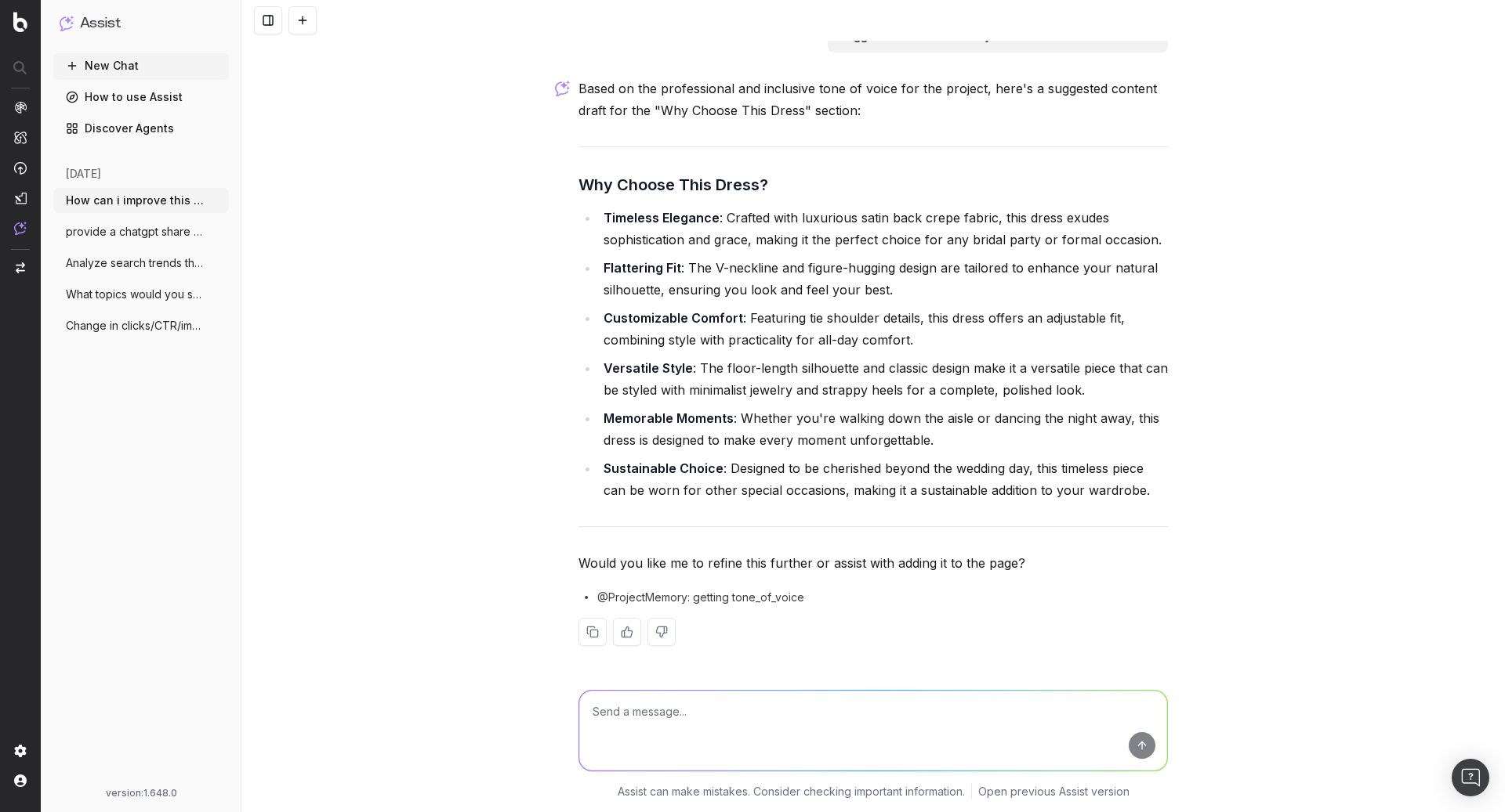
scroll to position [3177, 0]
type textarea "refine further"
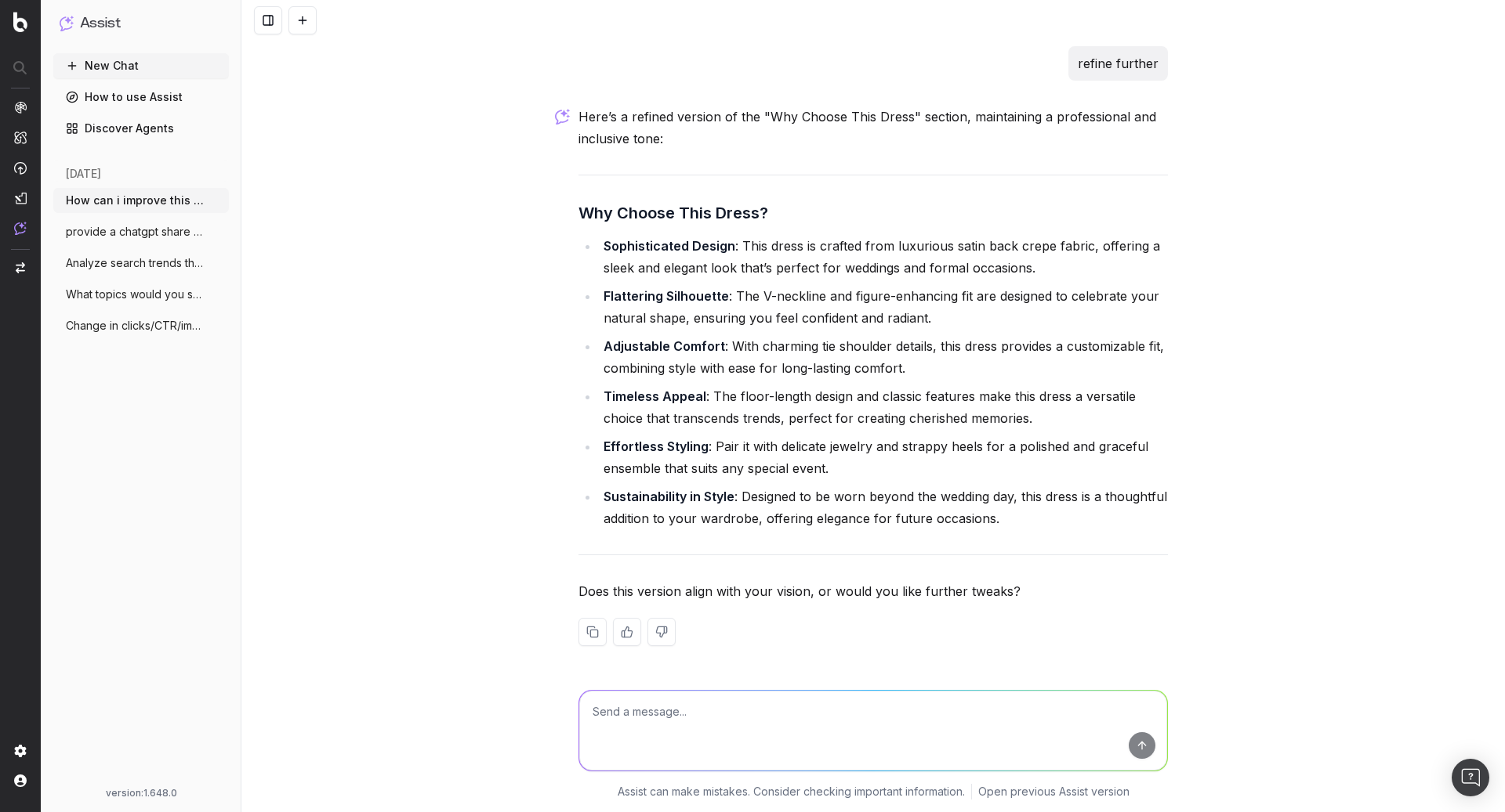
scroll to position [3806, 0]
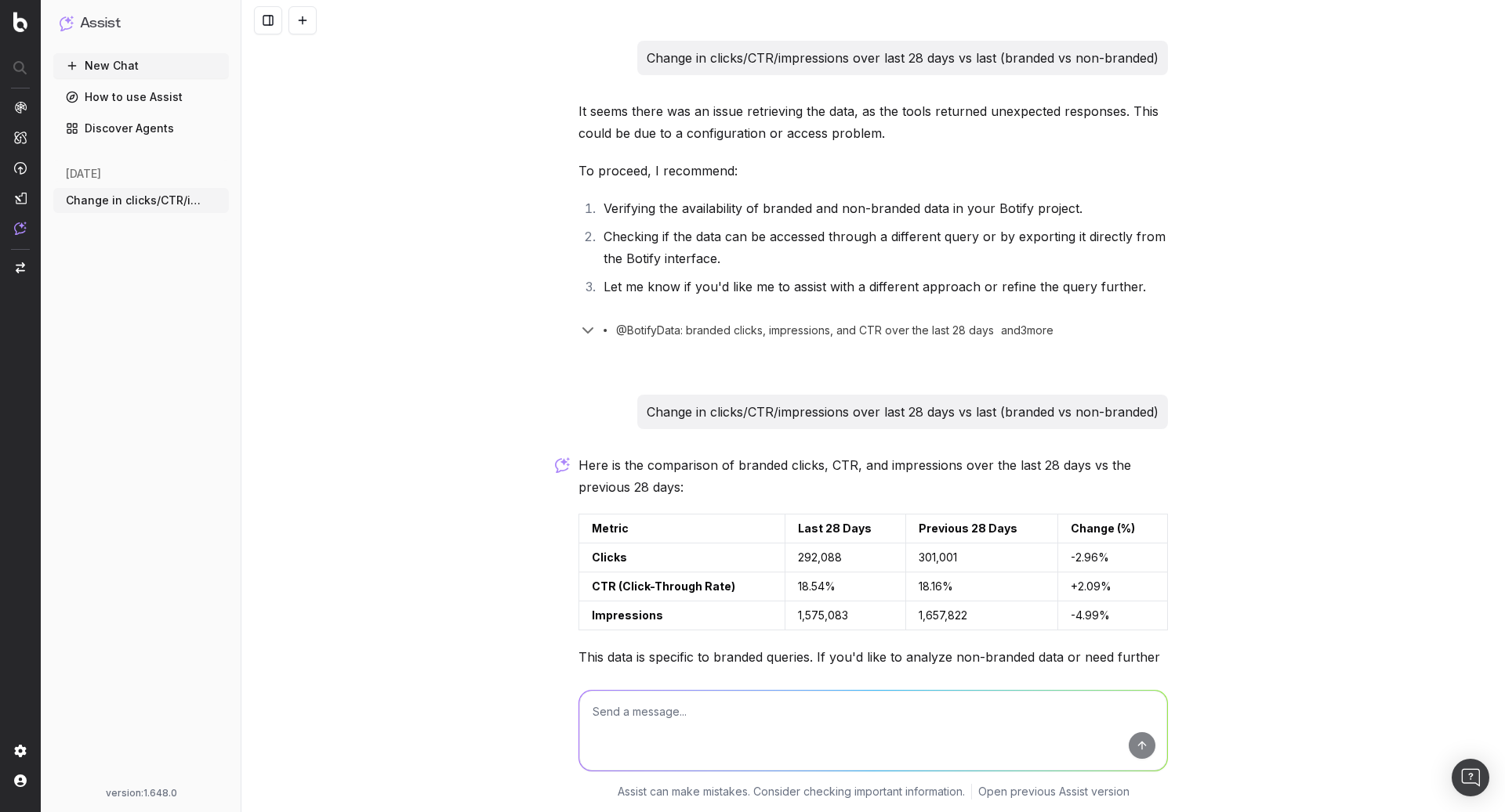
scroll to position [159, 0]
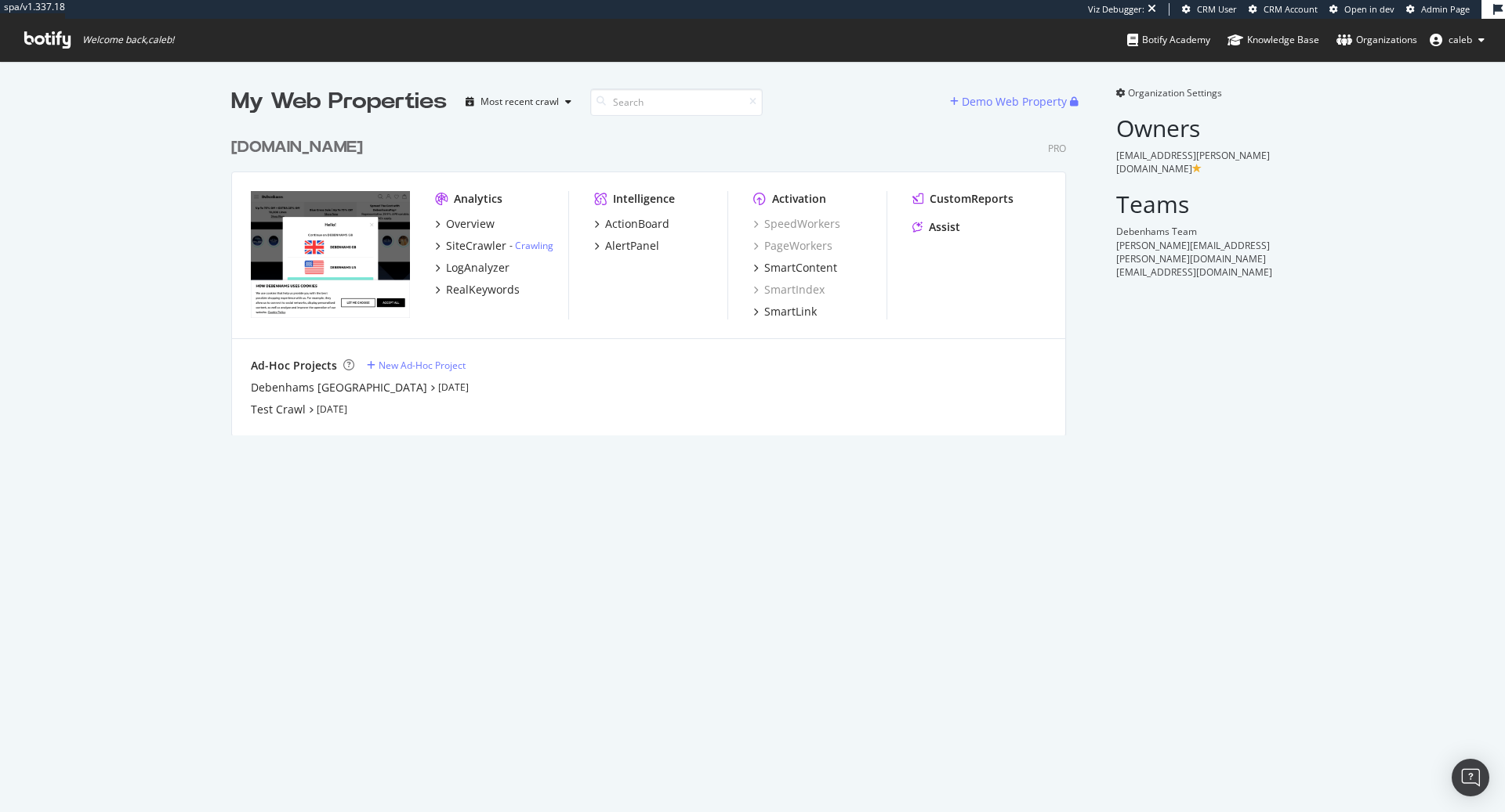
scroll to position [318, 846]
click at [309, 142] on div "debenhams.com" at bounding box center [297, 148] width 132 height 23
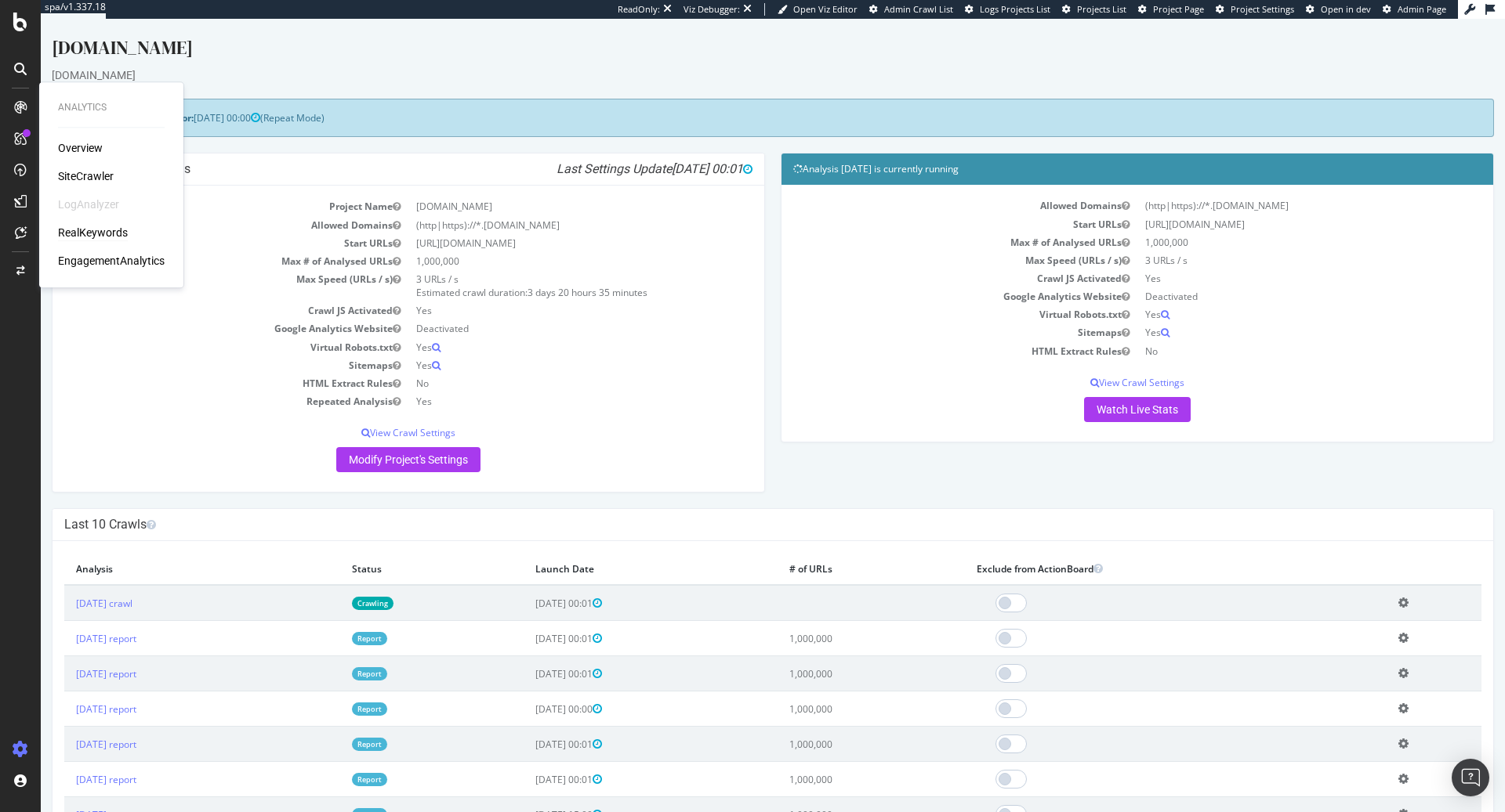
click at [93, 234] on div "RealKeywords" at bounding box center [93, 233] width 70 height 15
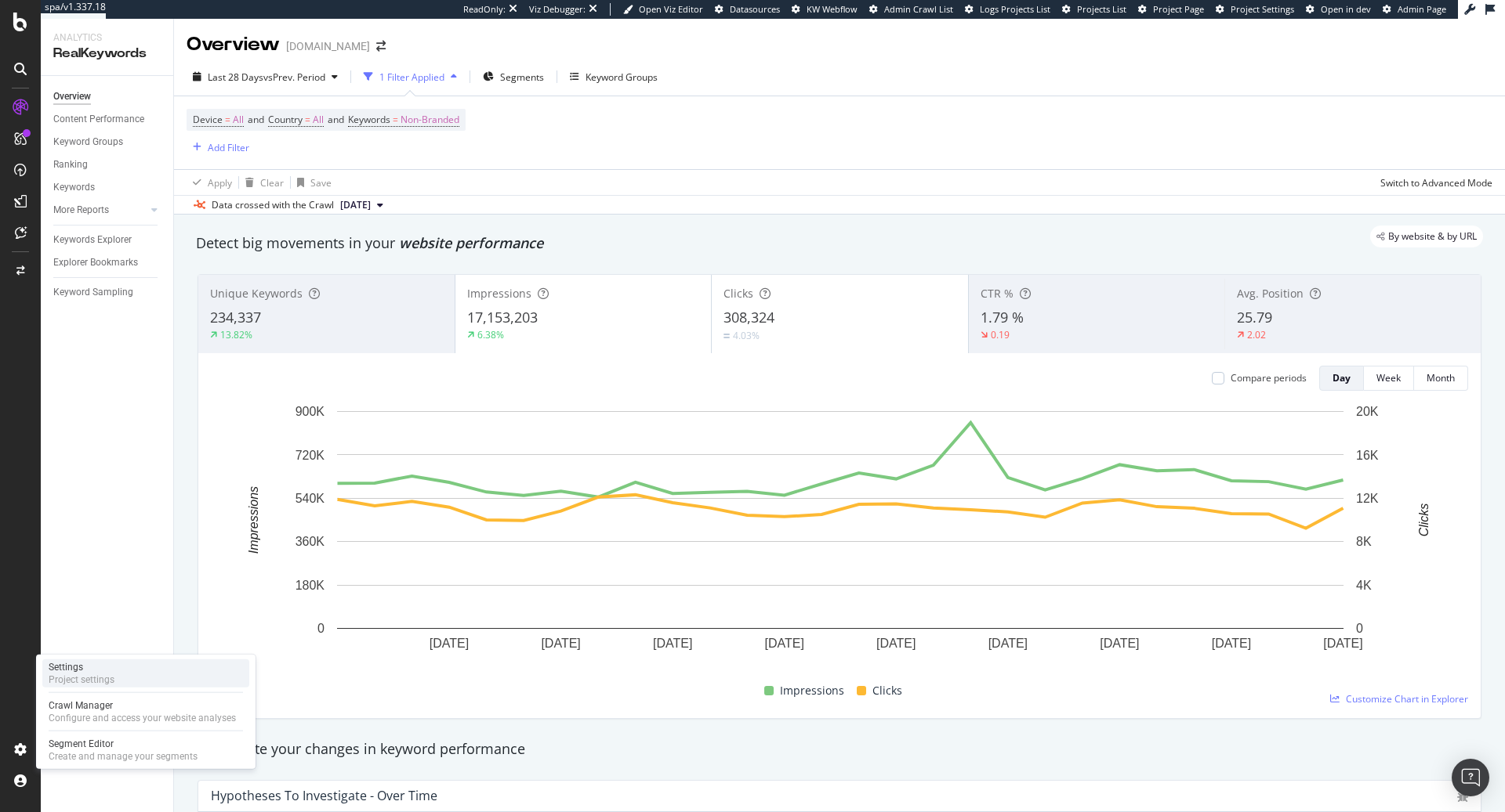
click at [103, 672] on div "Settings" at bounding box center [81, 667] width 66 height 13
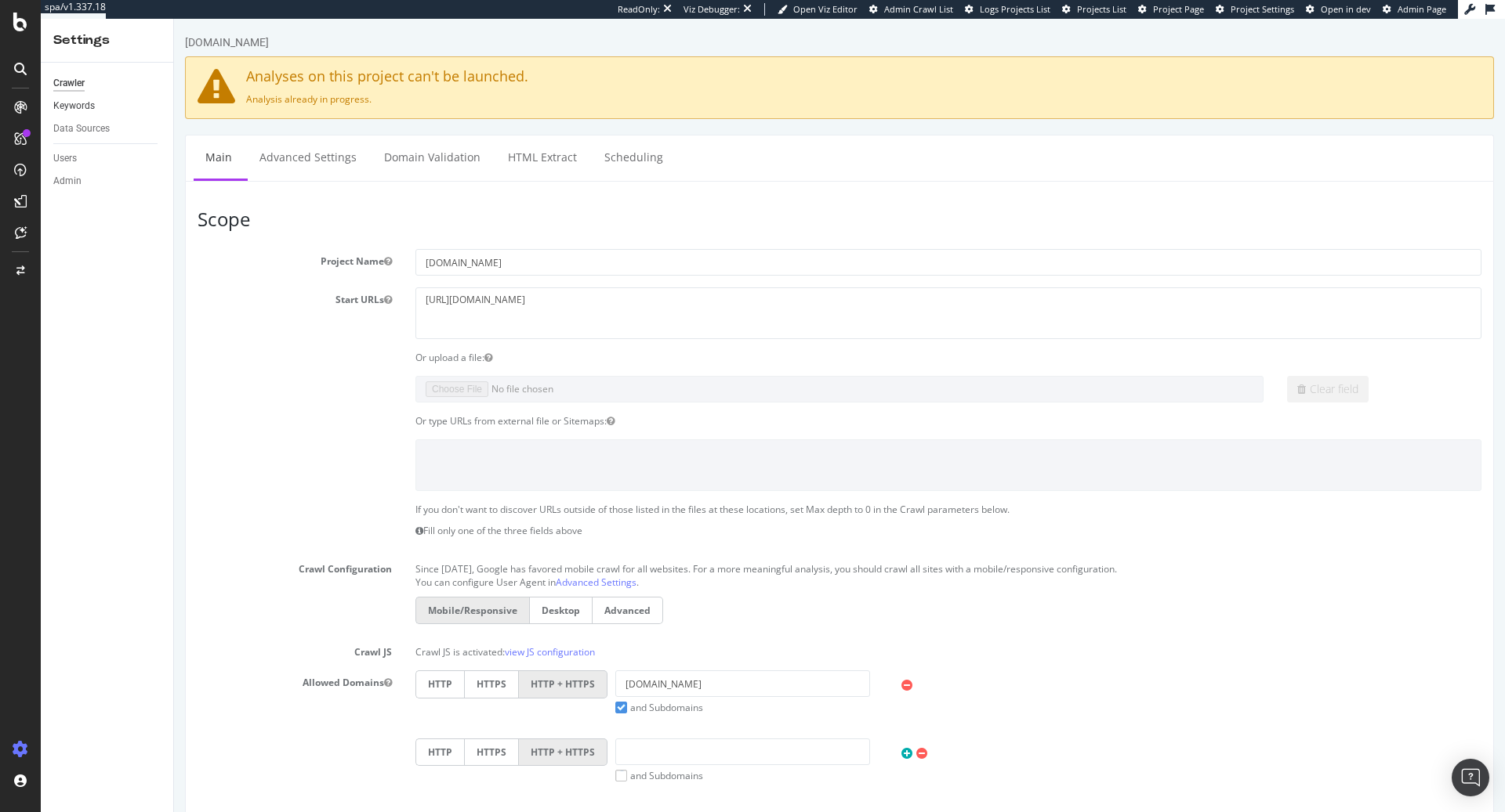
click at [94, 105] on link "Keywords" at bounding box center [107, 105] width 109 height 16
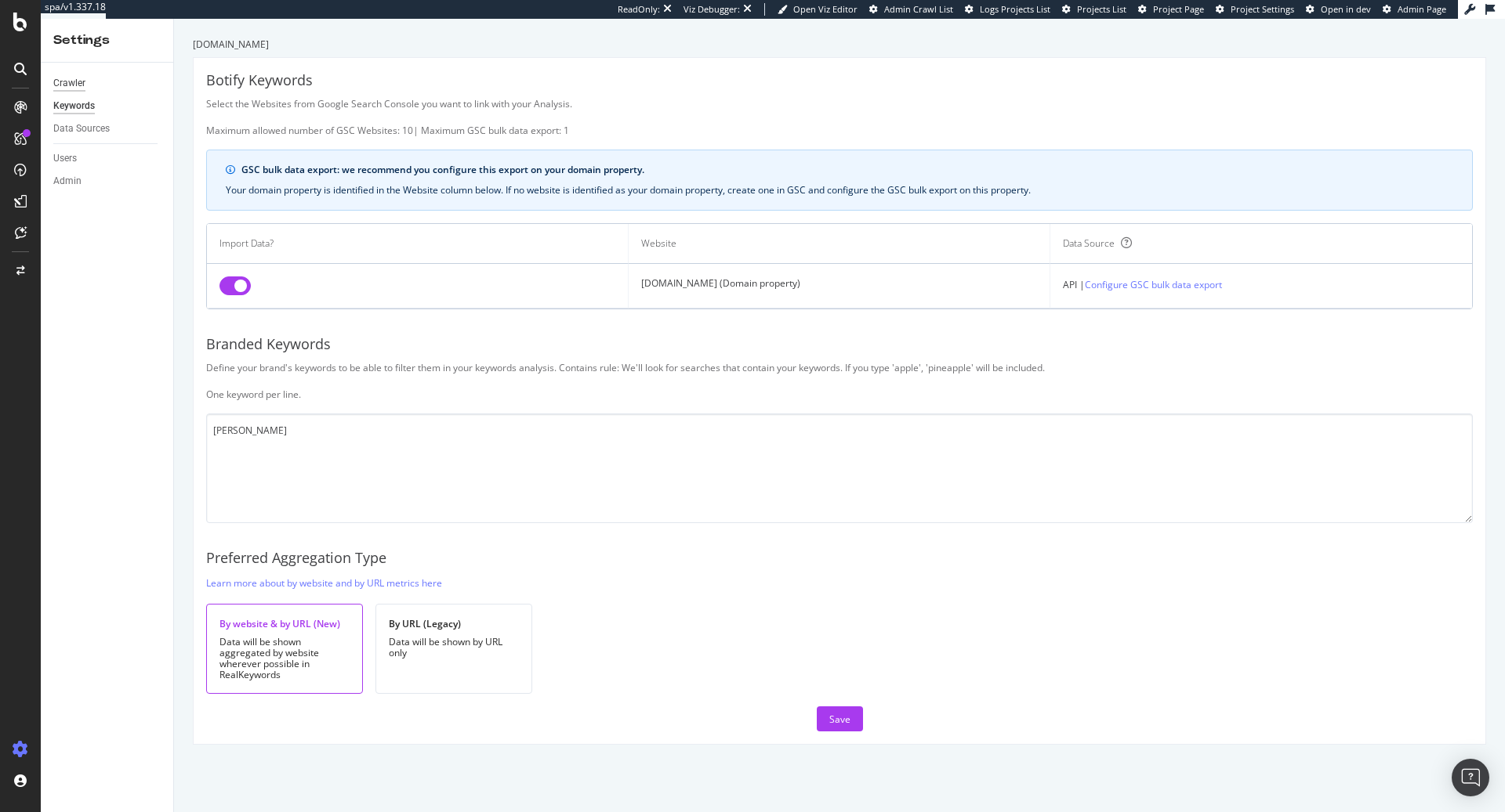
click at [80, 84] on div "Crawler" at bounding box center [69, 83] width 32 height 16
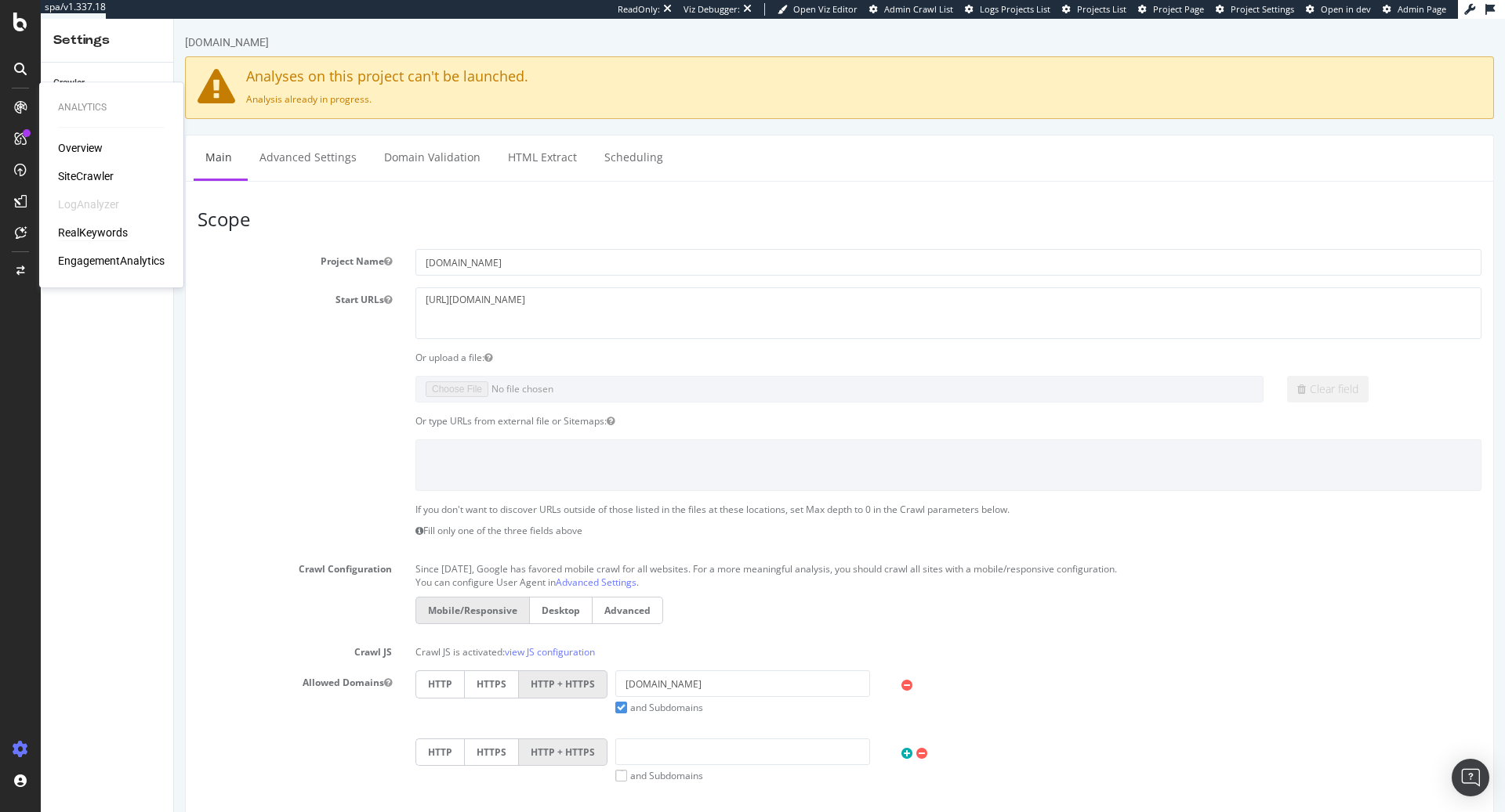
click at [118, 228] on div "RealKeywords" at bounding box center [93, 233] width 70 height 15
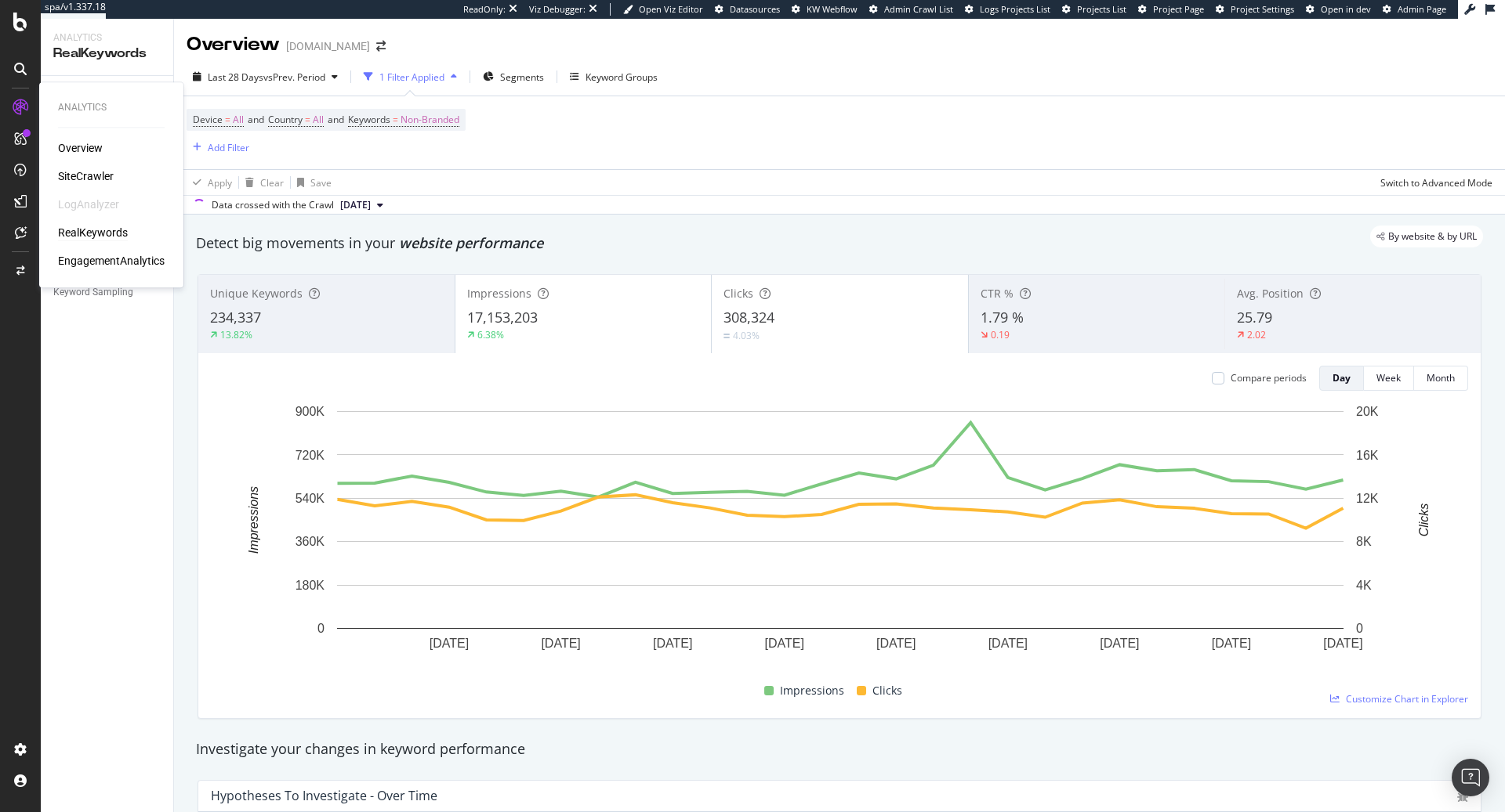
click at [117, 256] on div "EngagementAnalytics" at bounding box center [111, 261] width 106 height 15
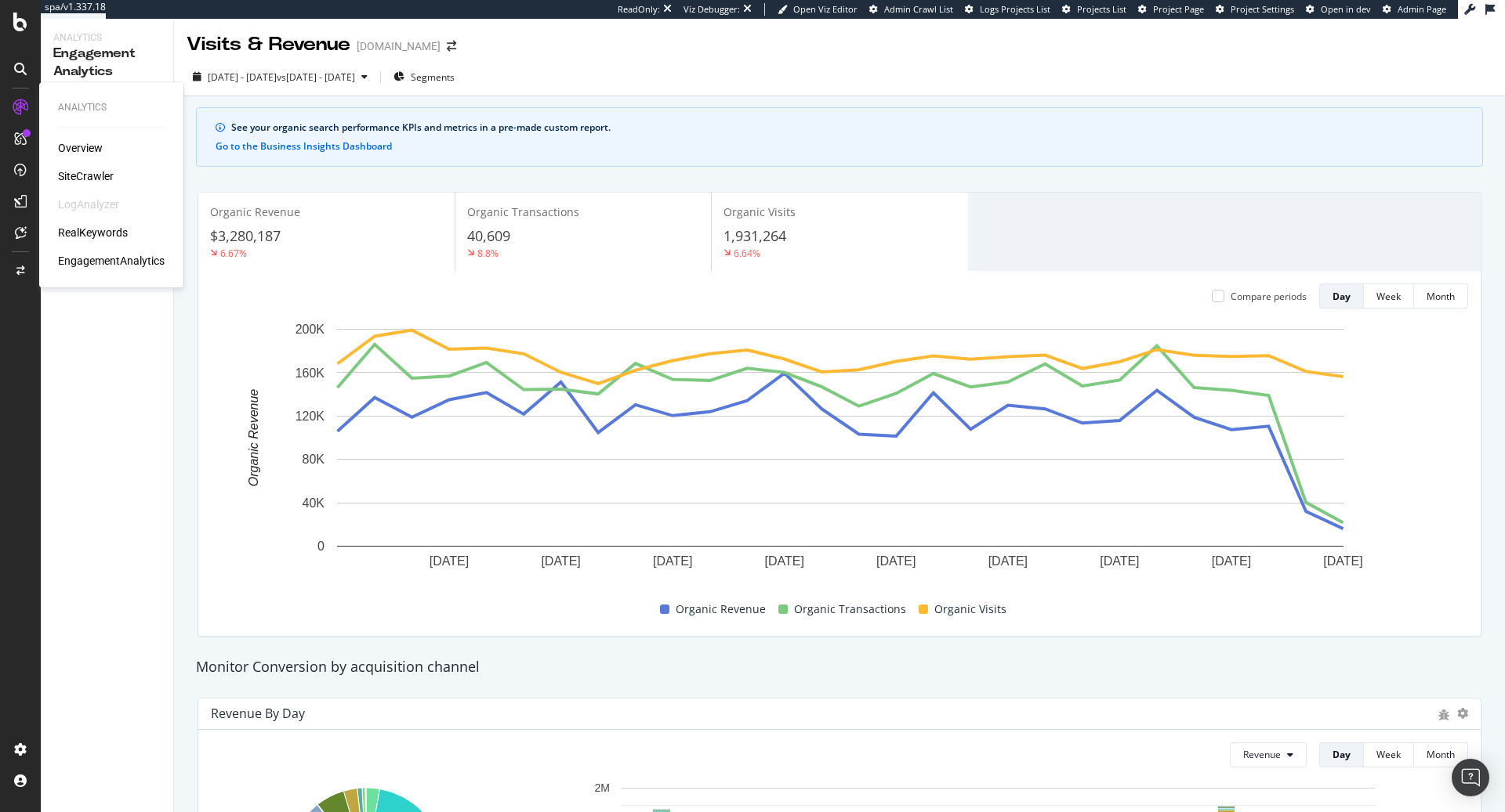
click at [100, 232] on div "RealKeywords" at bounding box center [93, 233] width 70 height 15
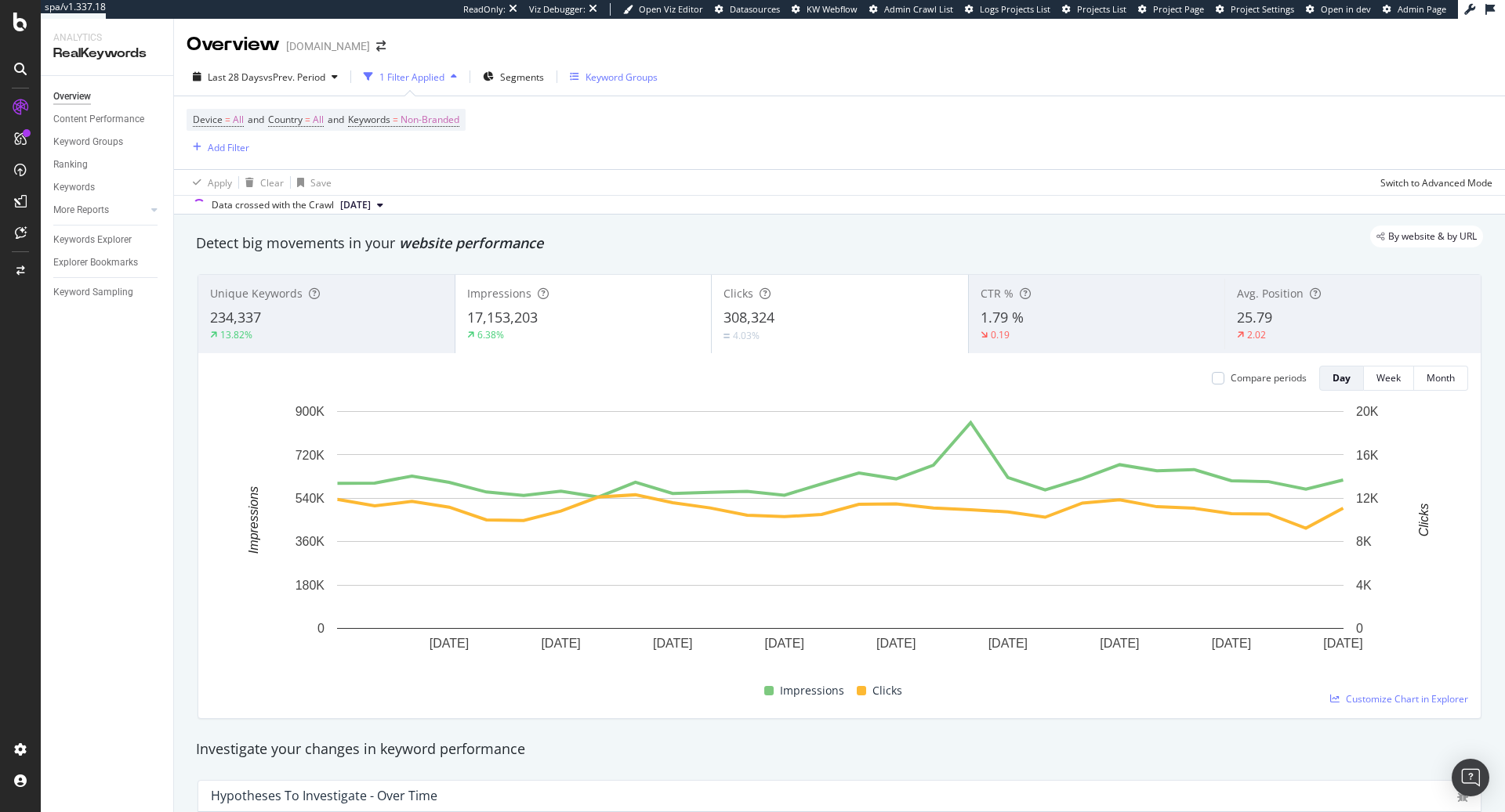
click at [639, 73] on div "Keyword Groups" at bounding box center [621, 77] width 73 height 14
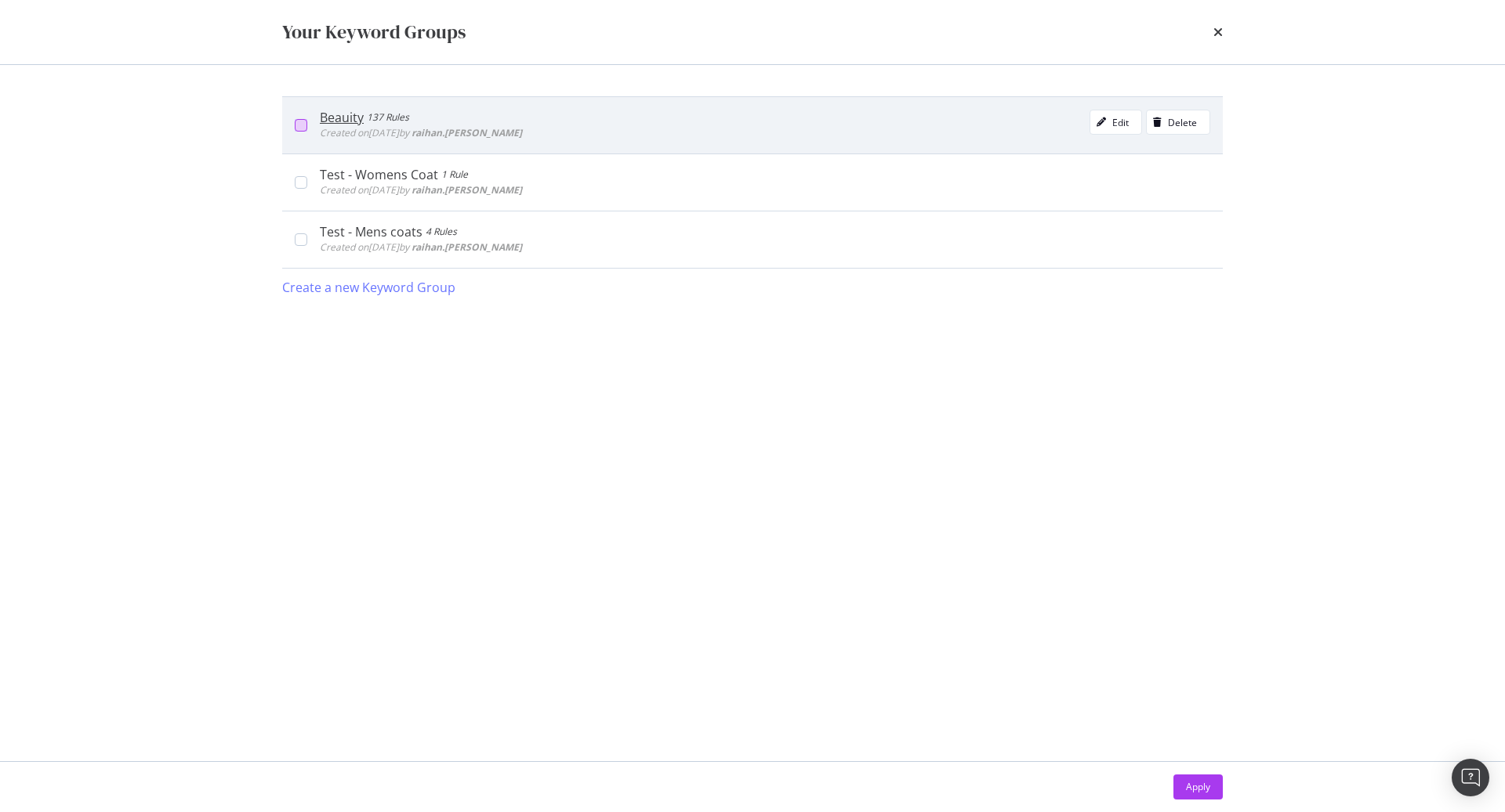
click at [306, 122] on div "modal" at bounding box center [301, 125] width 13 height 13
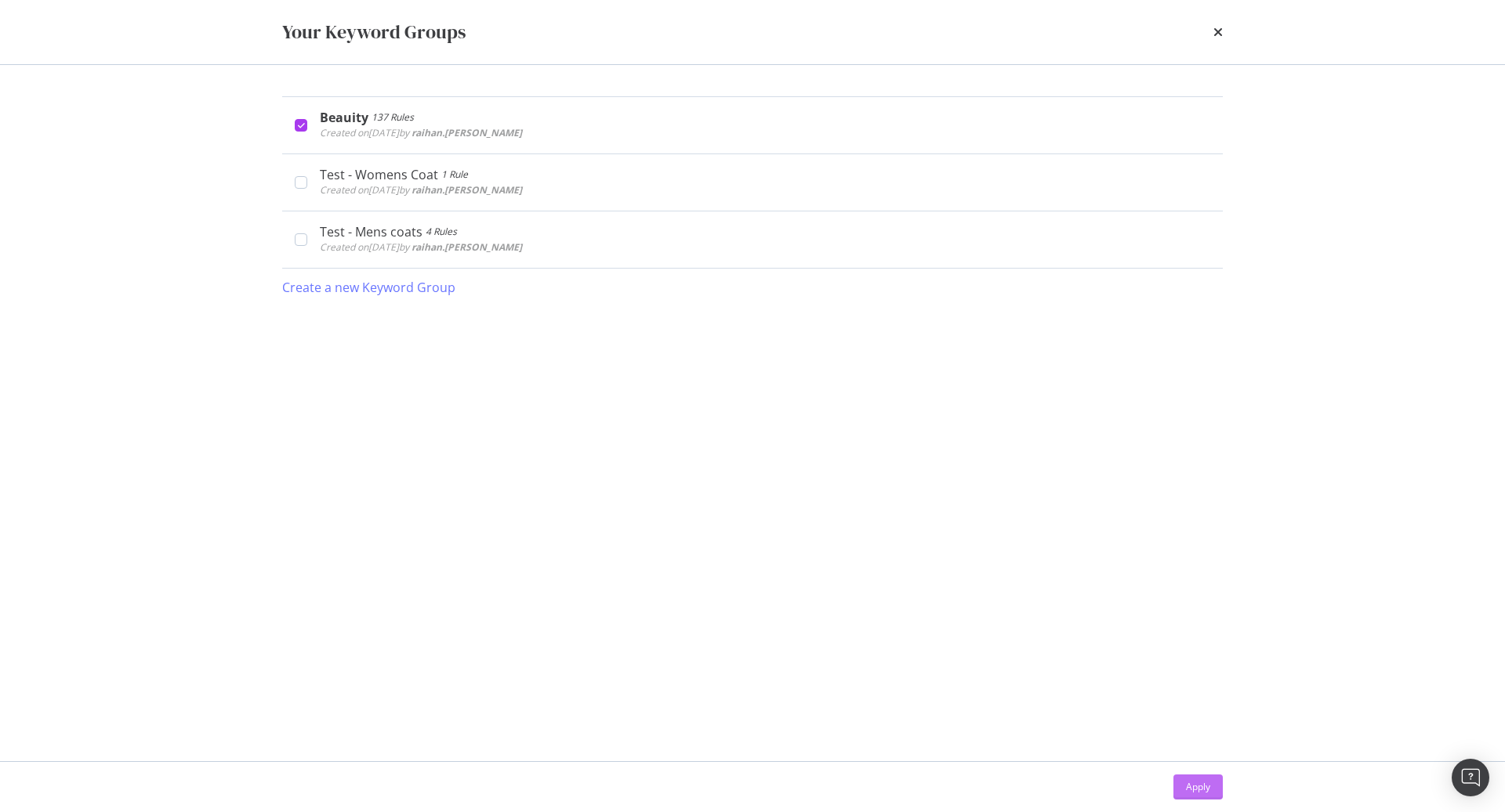
click at [1197, 794] on div "Apply" at bounding box center [1197, 787] width 24 height 14
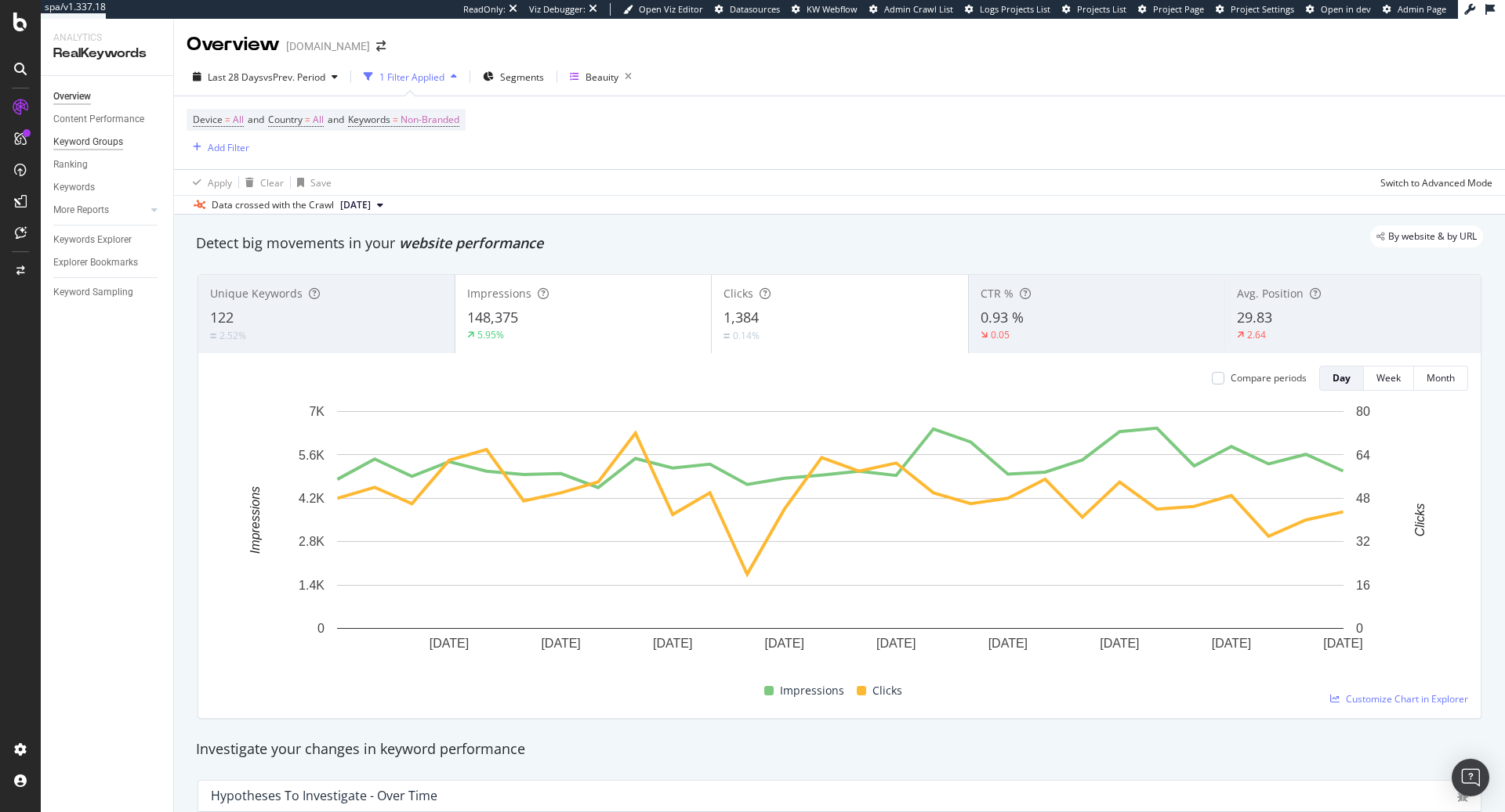
click at [69, 144] on div "Keyword Groups" at bounding box center [88, 142] width 70 height 16
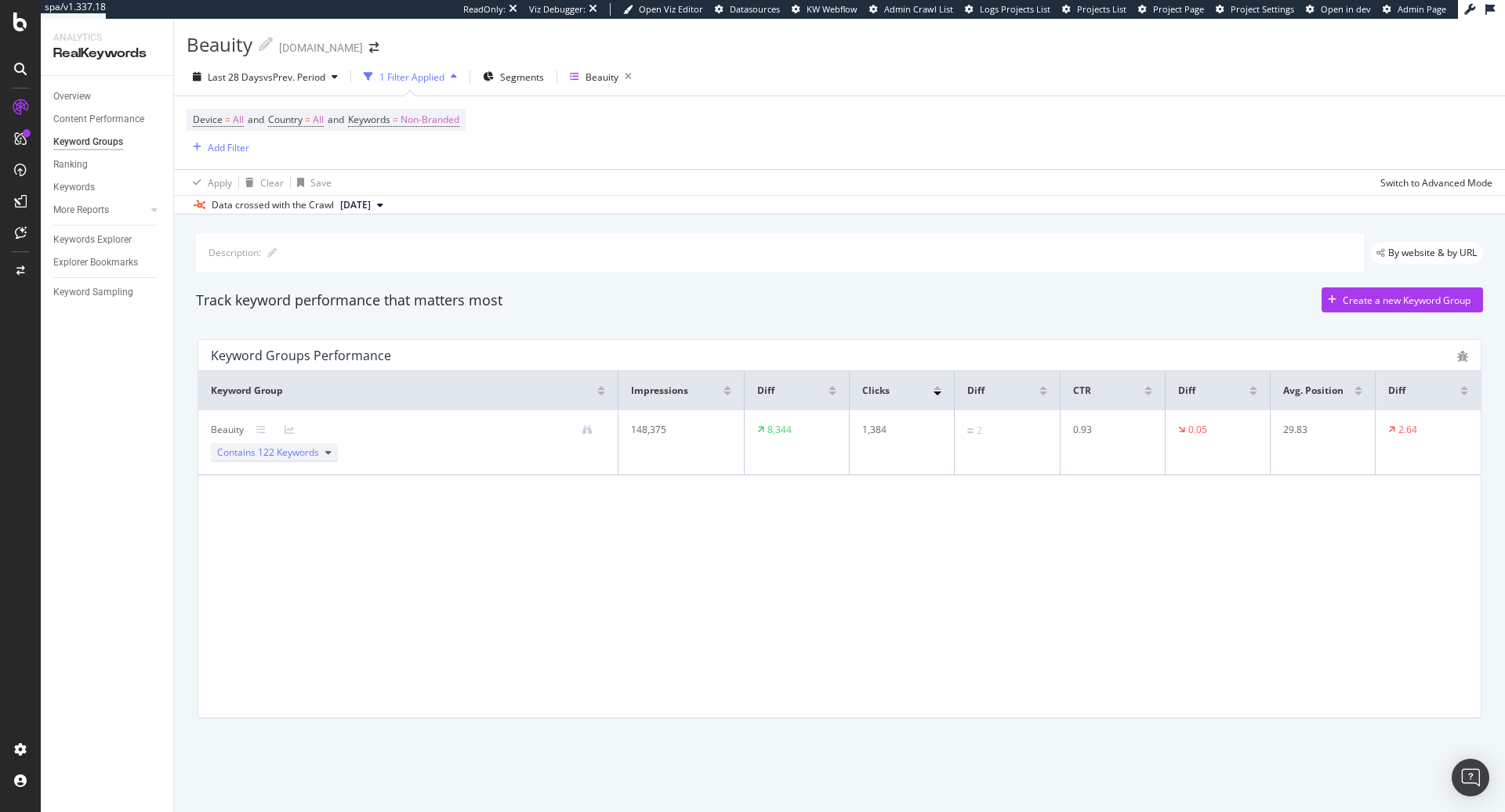
click at [331, 453] on div "Contains 122 Keywords" at bounding box center [274, 452] width 127 height 18
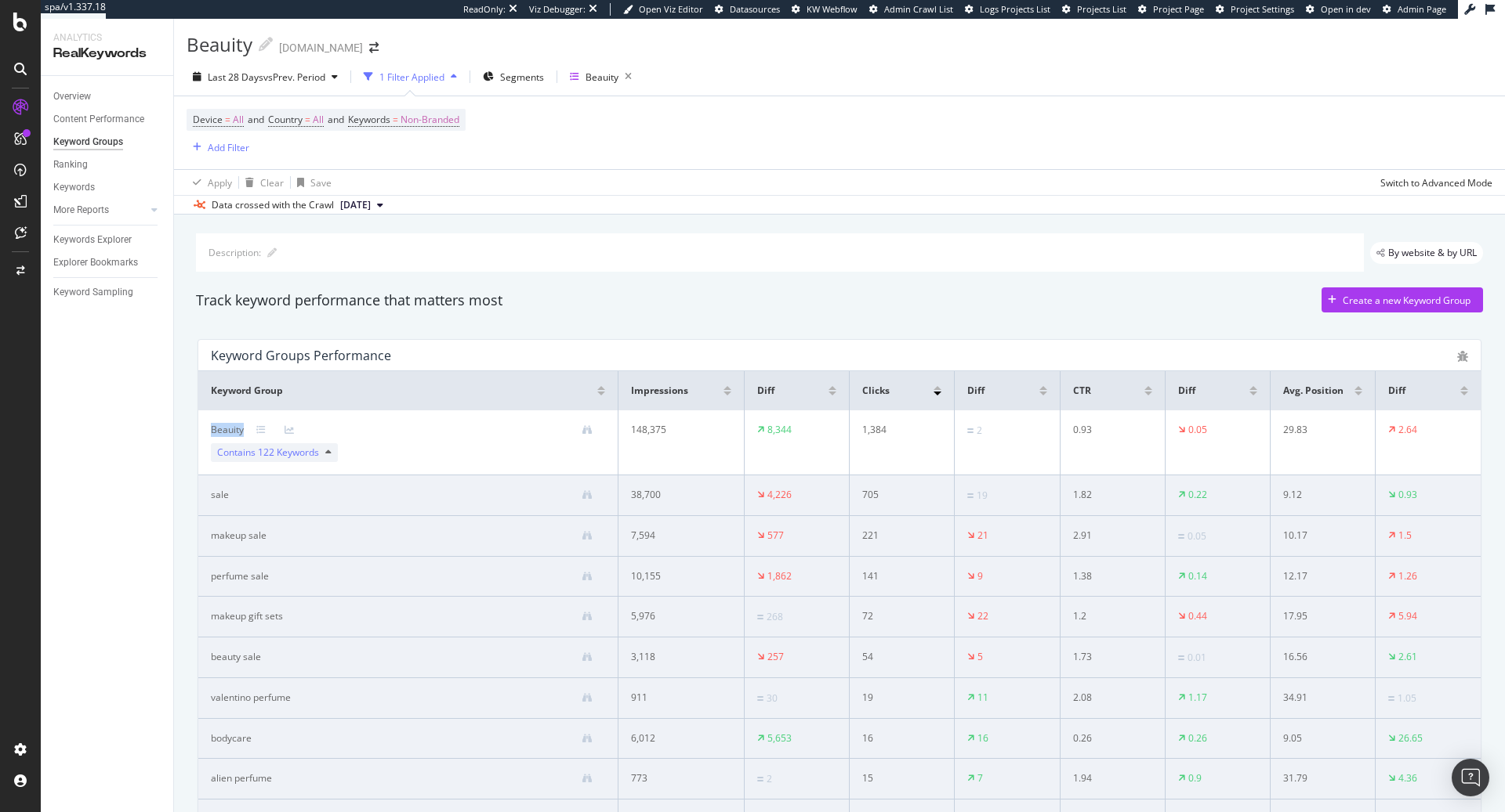
drag, startPoint x: 243, startPoint y: 428, endPoint x: 201, endPoint y: 431, distance: 42.1
click at [201, 431] on td "Beauity Contains 122 Keywords" at bounding box center [408, 443] width 420 height 65
copy div "Beauity"
click at [91, 97] on div "Overview" at bounding box center [72, 97] width 38 height 16
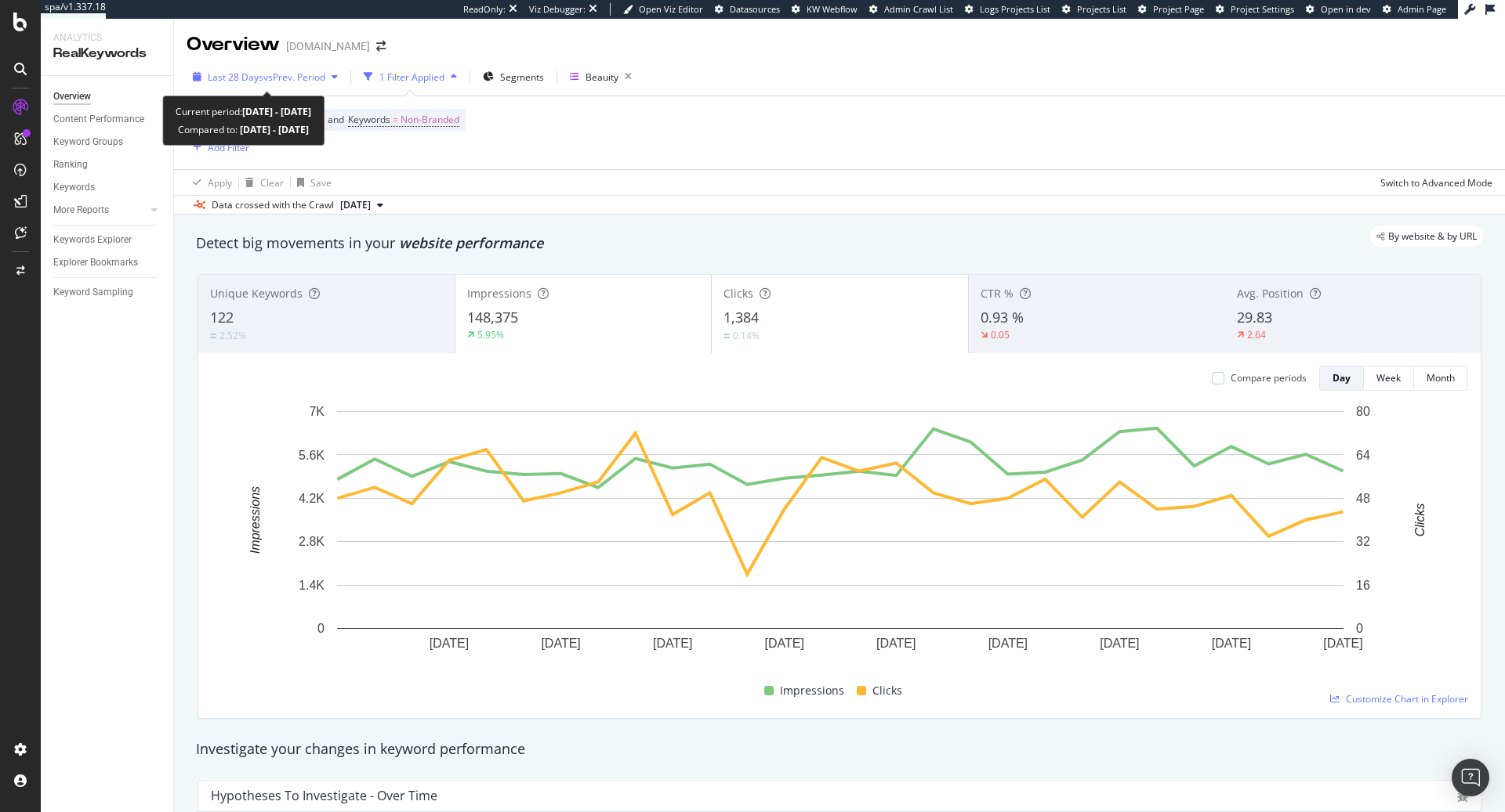
click at [323, 80] on span "vs Prev. Period" at bounding box center [294, 77] width 62 height 14
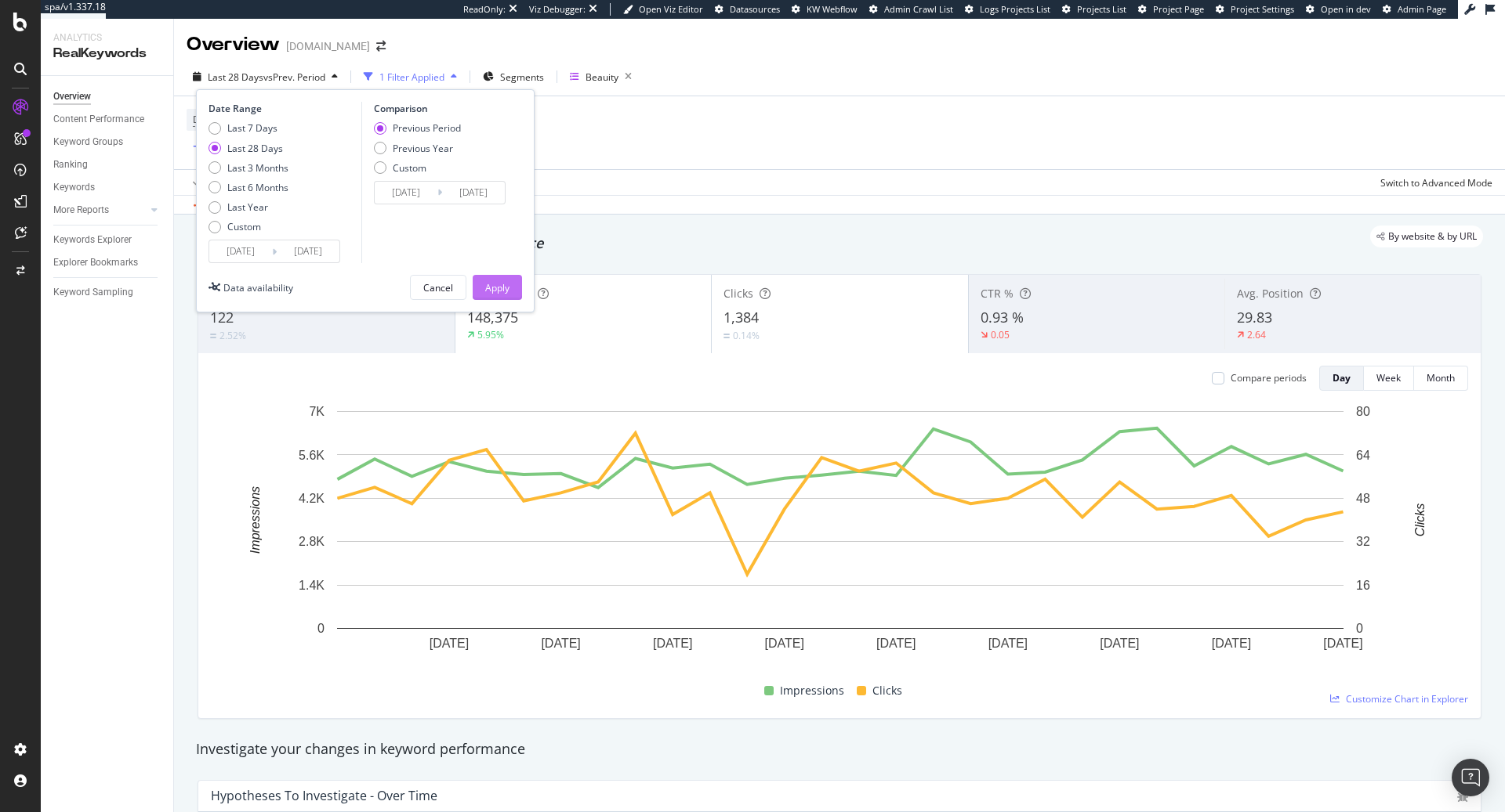
click at [503, 282] on div "Apply" at bounding box center [497, 288] width 24 height 14
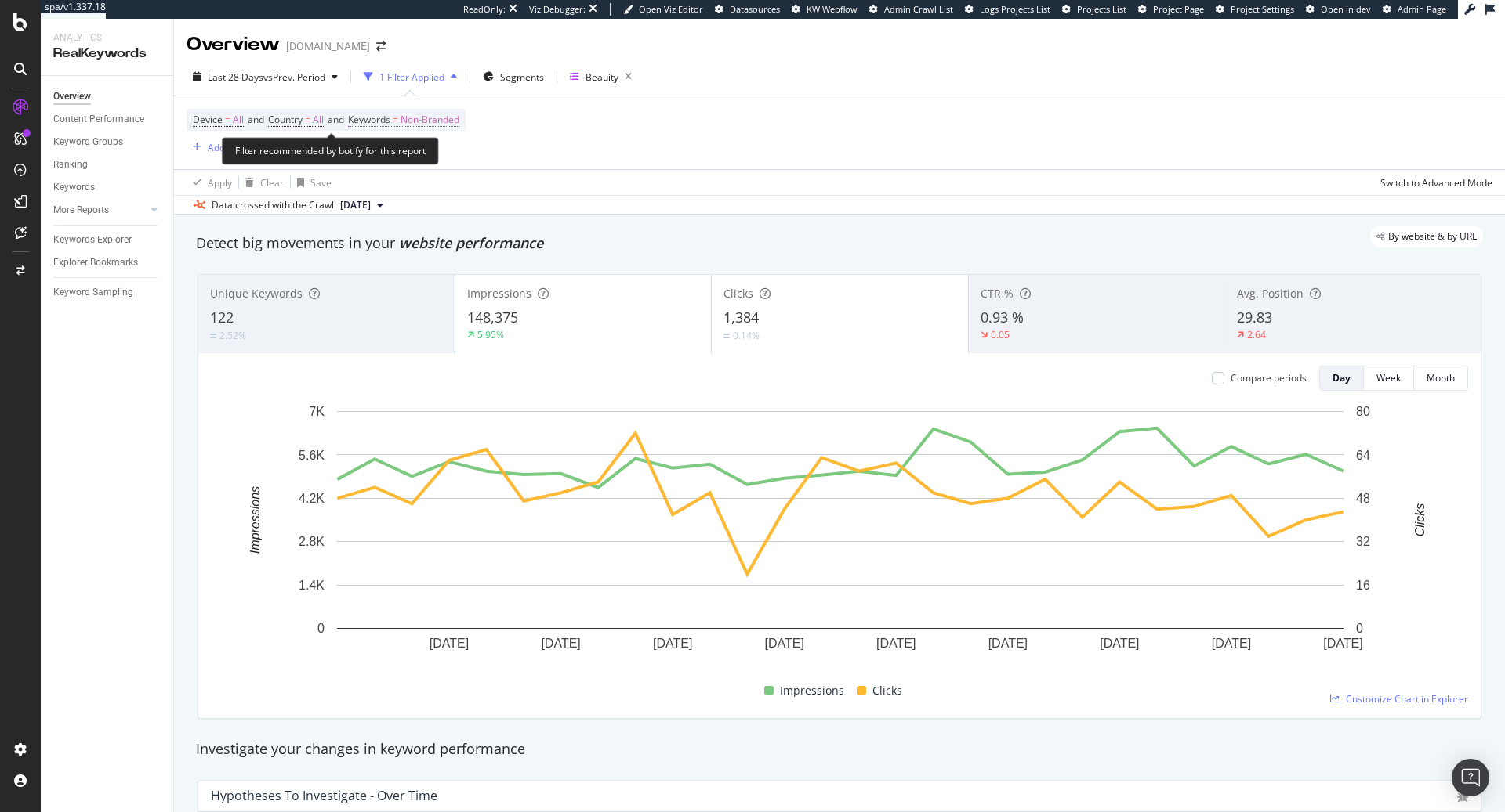
click at [447, 129] on span "Non-Branded" at bounding box center [429, 120] width 59 height 22
click at [414, 160] on span "Non-Branded" at bounding box center [403, 157] width 65 height 14
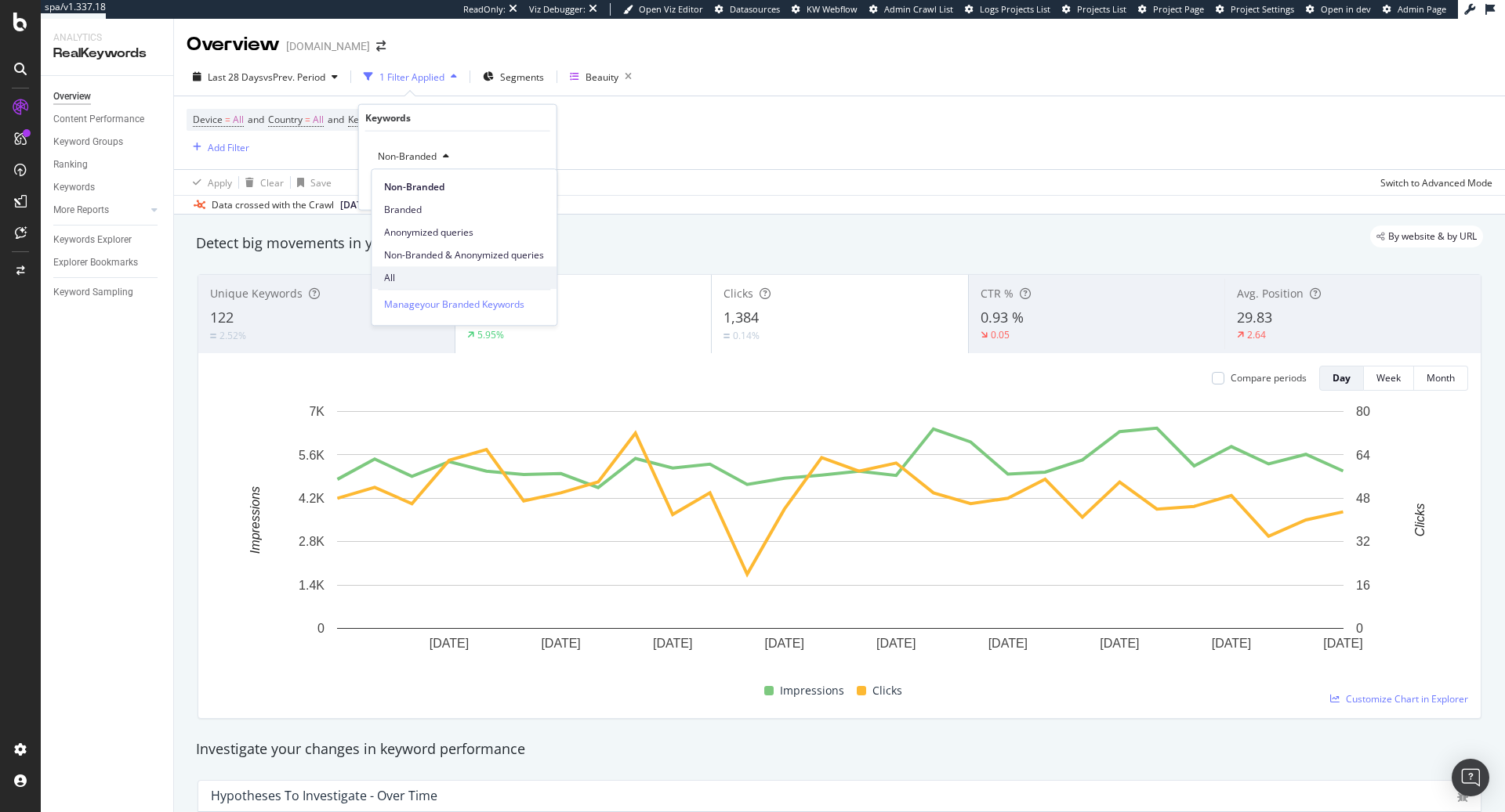
click at [397, 277] on span "All" at bounding box center [463, 277] width 160 height 14
click at [524, 189] on div "Apply" at bounding box center [531, 189] width 24 height 14
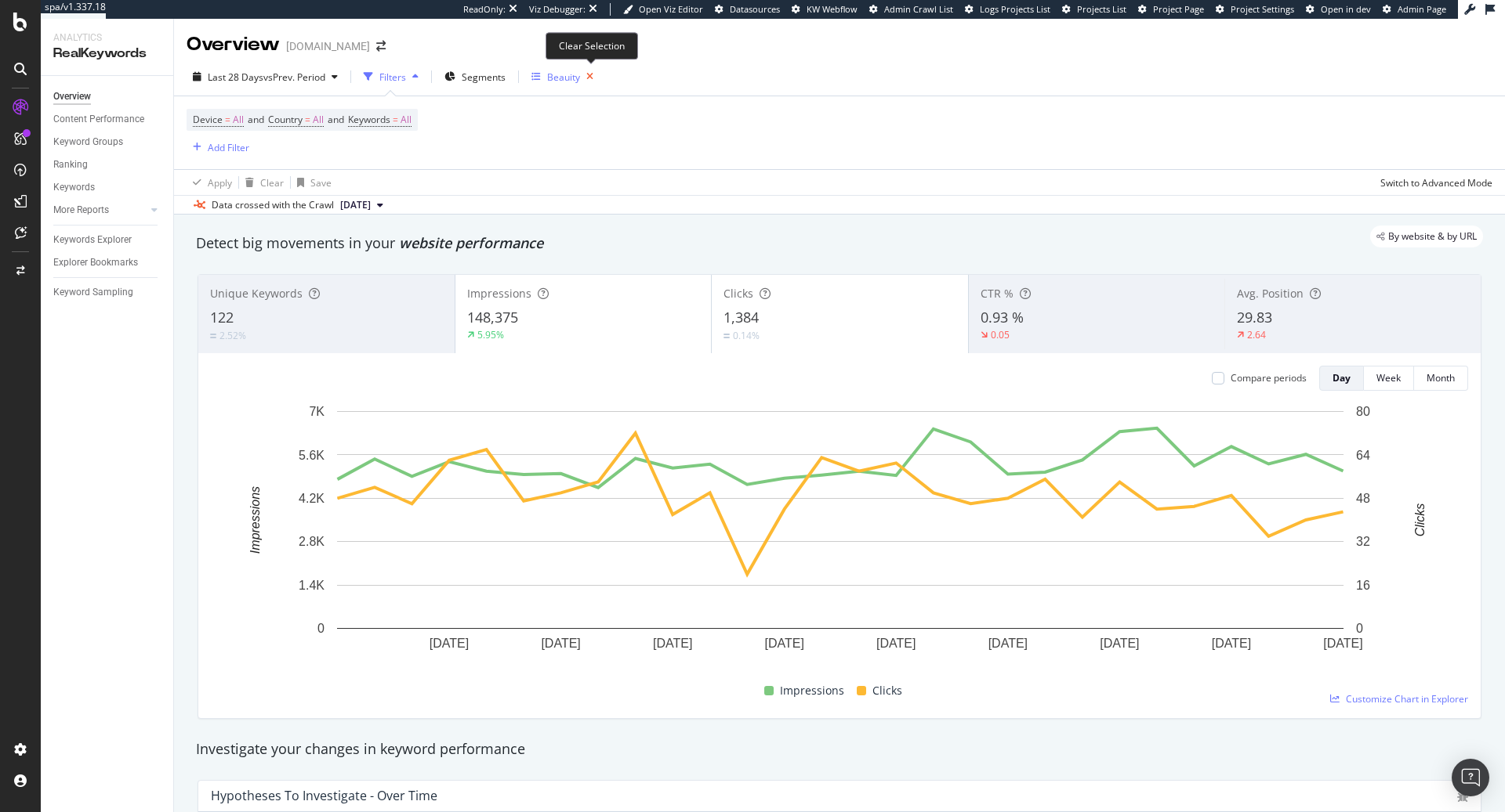
click at [592, 76] on icon "button" at bounding box center [590, 76] width 19 height 22
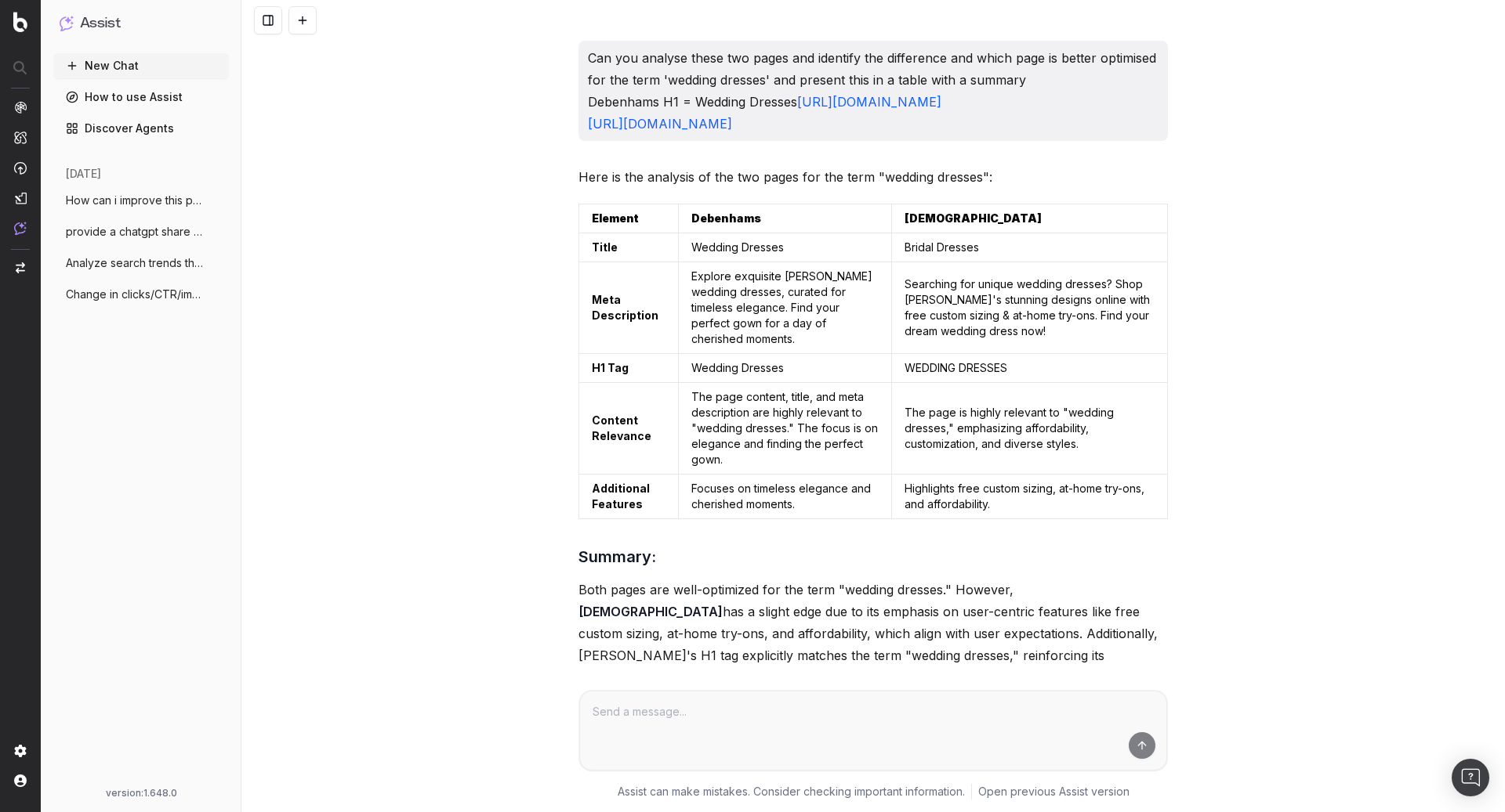
scroll to position [2259, 0]
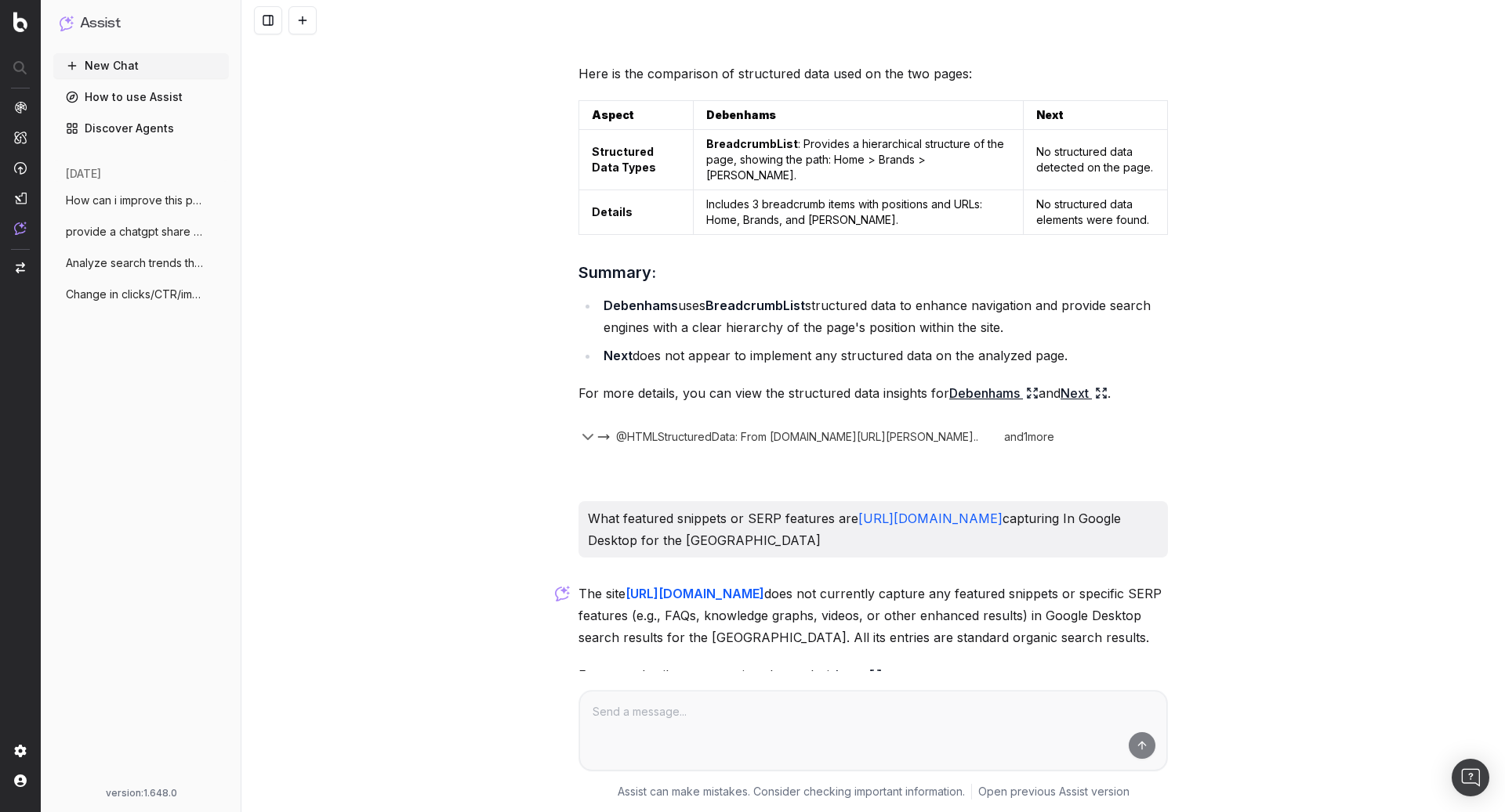
click at [103, 300] on span "Change in clicks/CTR/impressions over la" at bounding box center [134, 295] width 138 height 15
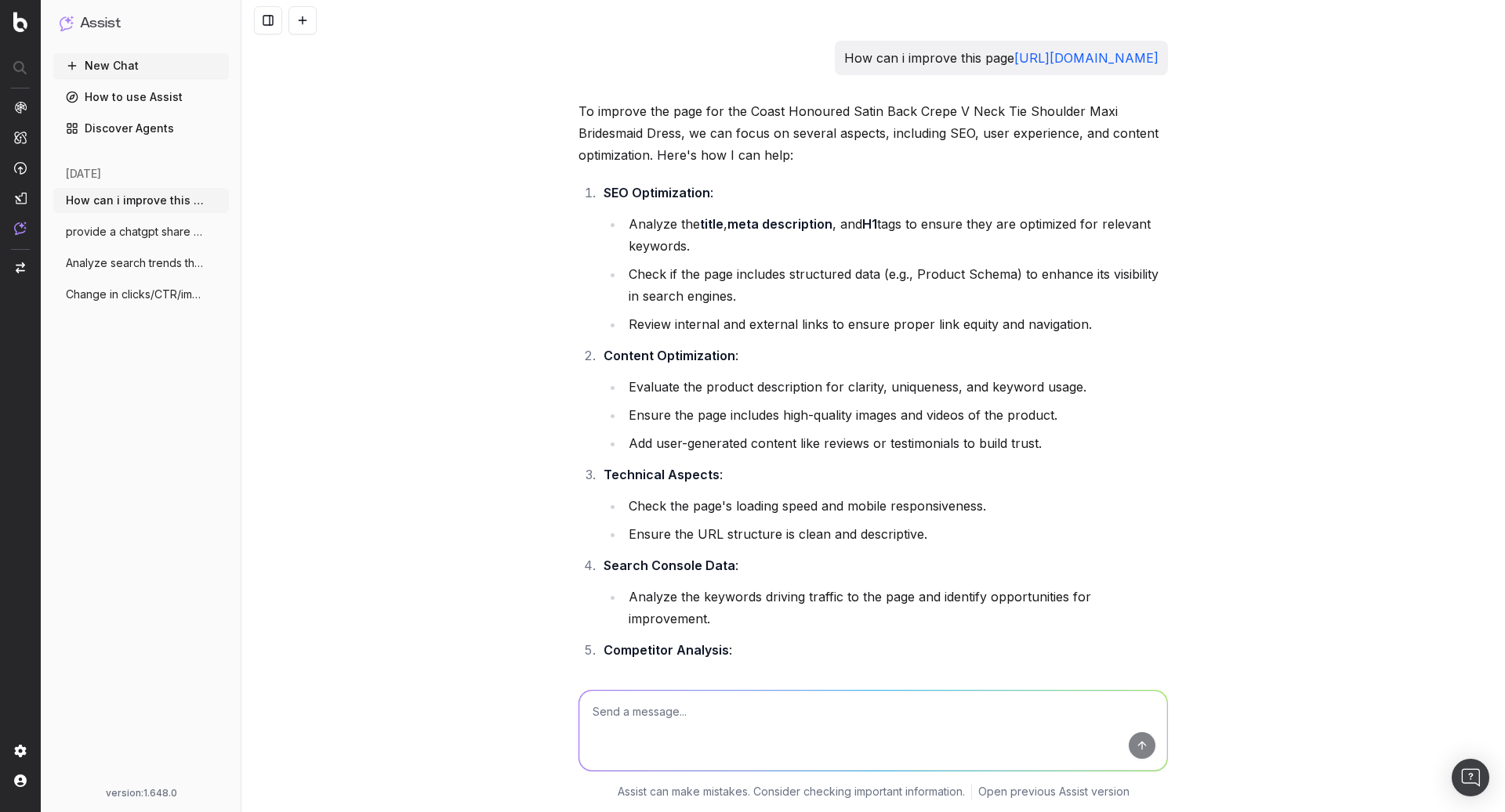
scroll to position [3806, 0]
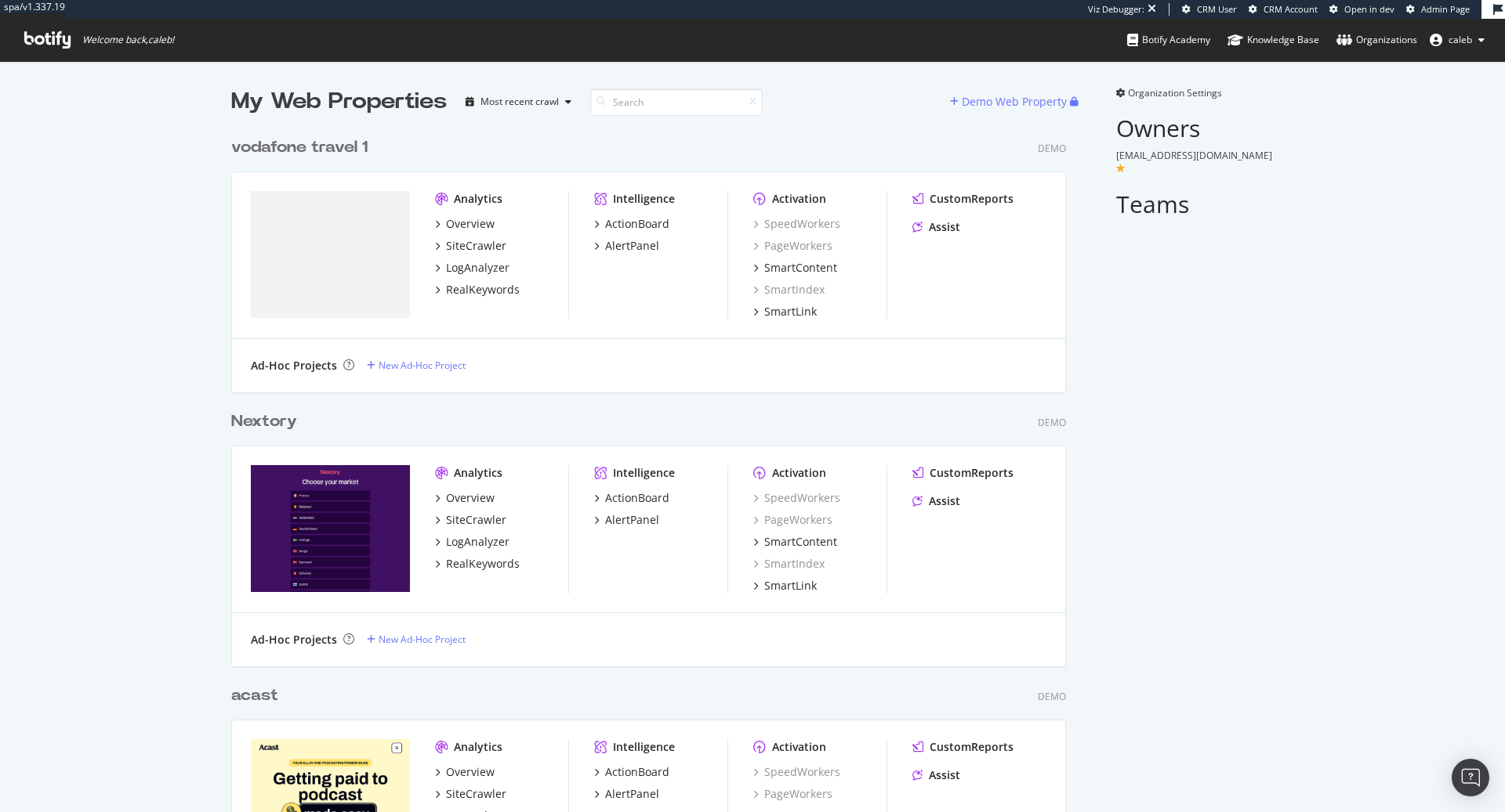
scroll to position [4552, 846]
click at [345, 149] on div "vodafone travel 1" at bounding box center [299, 148] width 136 height 23
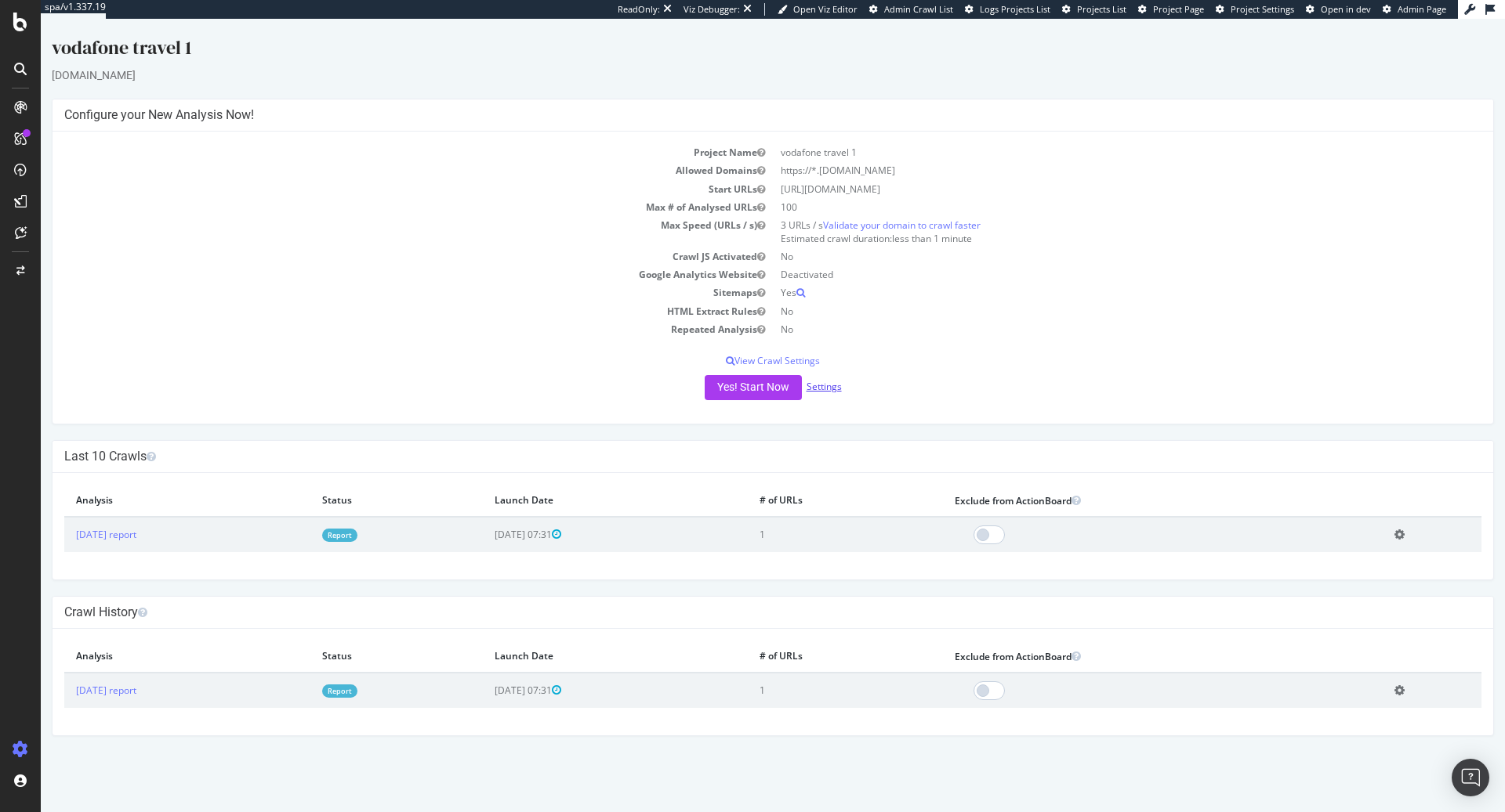
click at [814, 387] on link "Settings" at bounding box center [824, 387] width 35 height 14
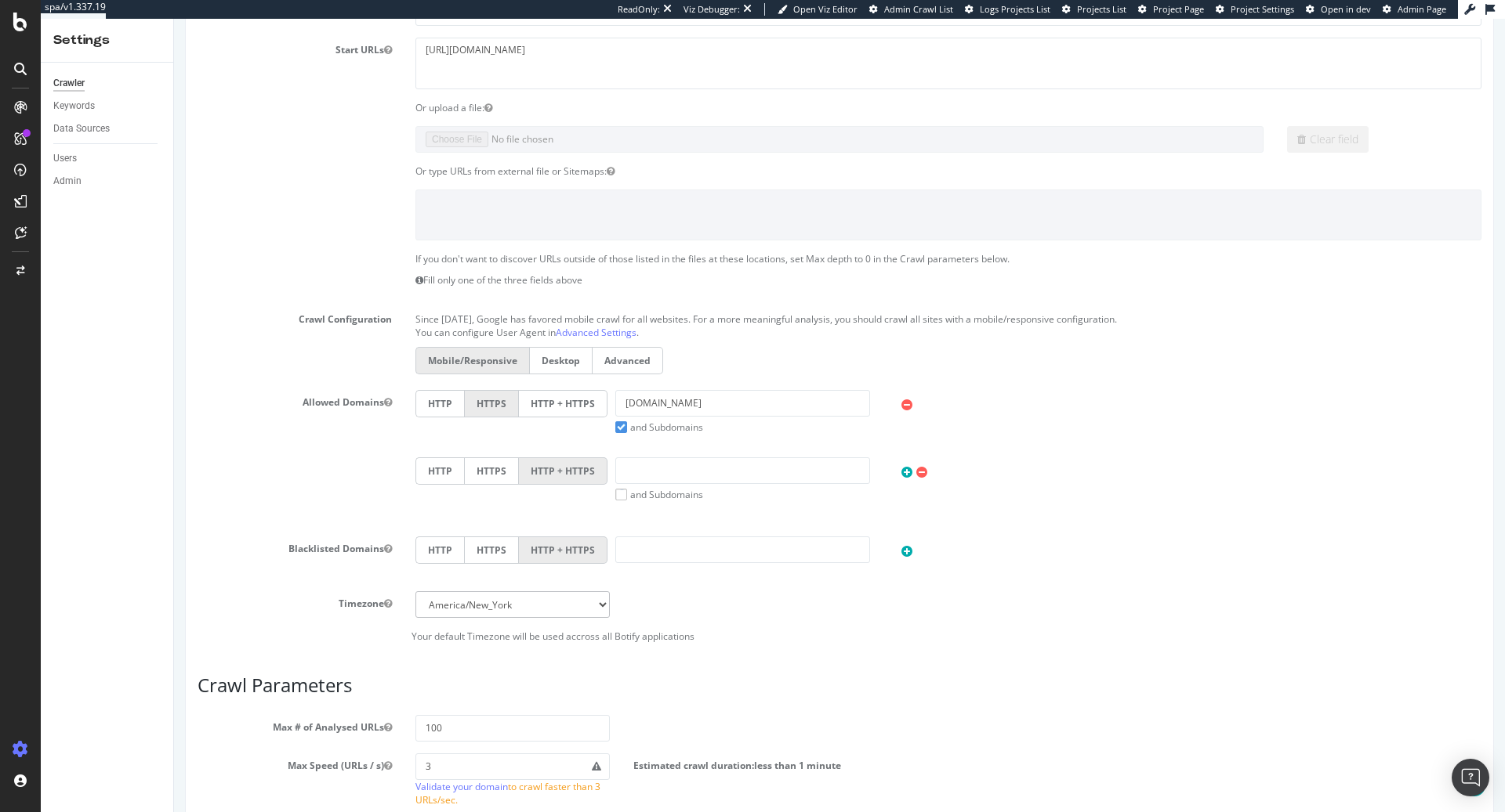
scroll to position [560, 0]
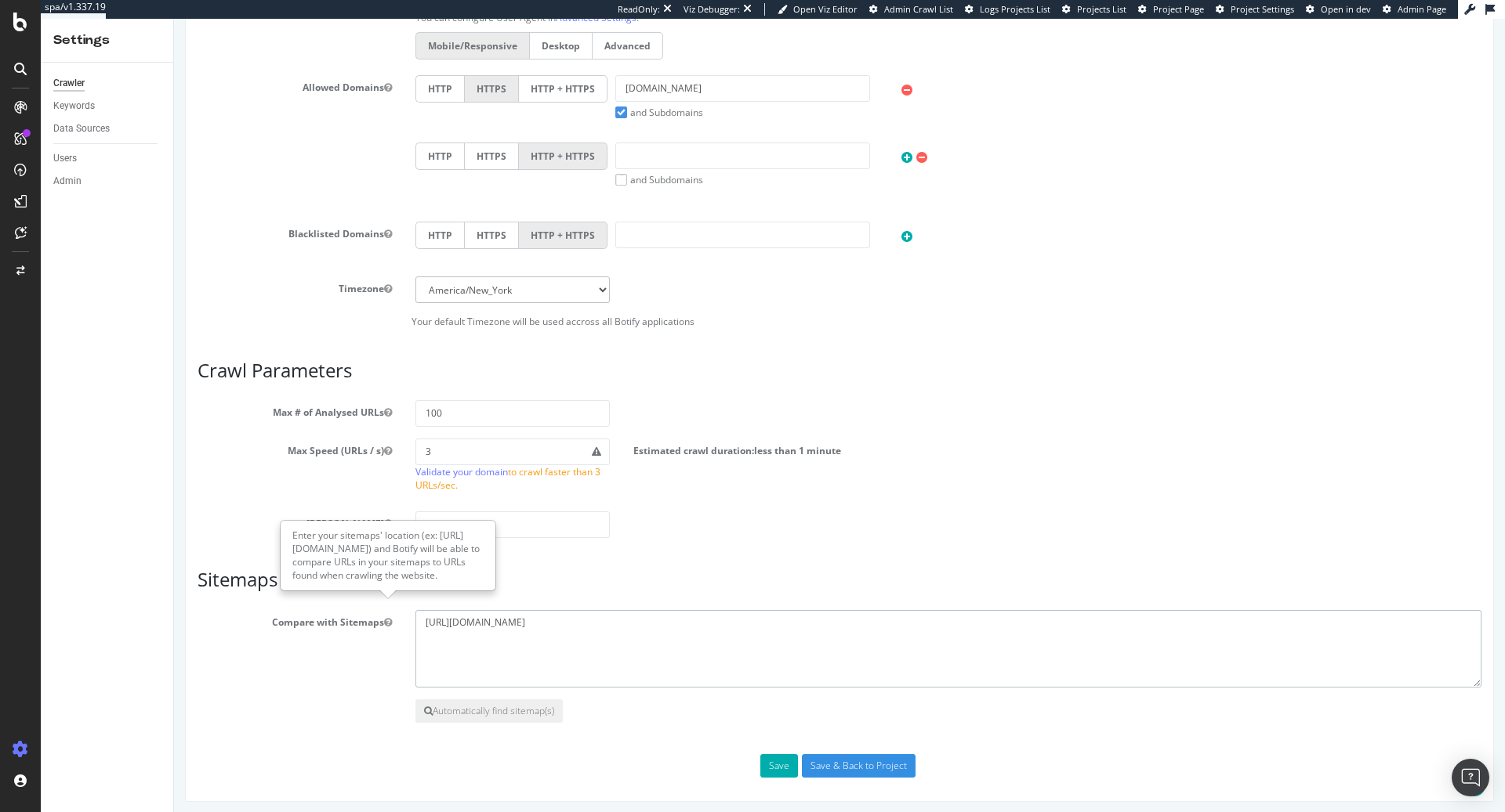
drag, startPoint x: 613, startPoint y: 622, endPoint x: 367, endPoint y: 611, distance: 246.2
click at [367, 611] on div "Compare with Sitemaps [URL][DOMAIN_NAME]" at bounding box center [840, 649] width 1308 height 78
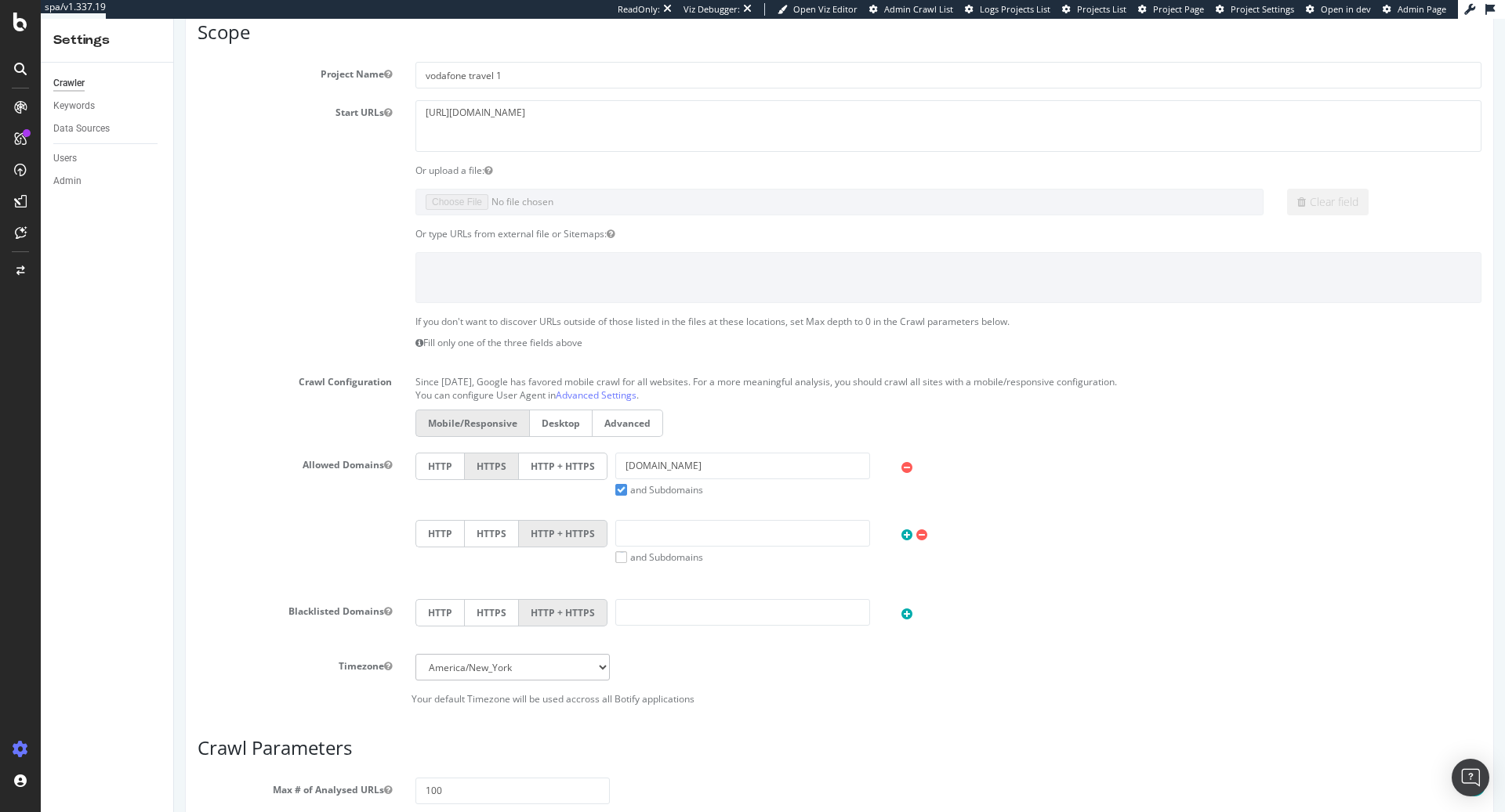
scroll to position [0, 0]
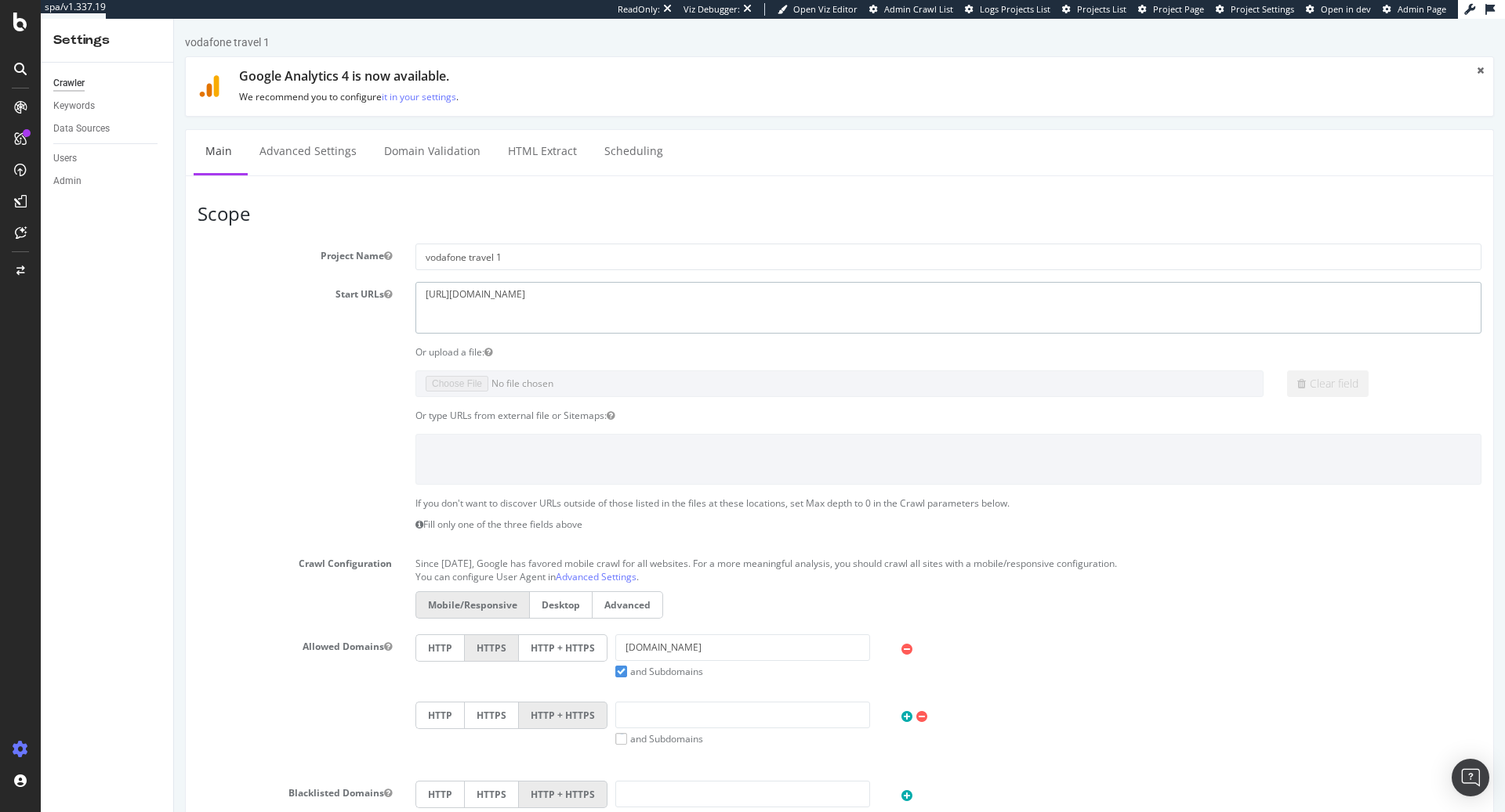
drag, startPoint x: 573, startPoint y: 292, endPoint x: 397, endPoint y: 286, distance: 176.1
click at [399, 284] on div "Start URLs [URL][DOMAIN_NAME]" at bounding box center [840, 307] width 1308 height 51
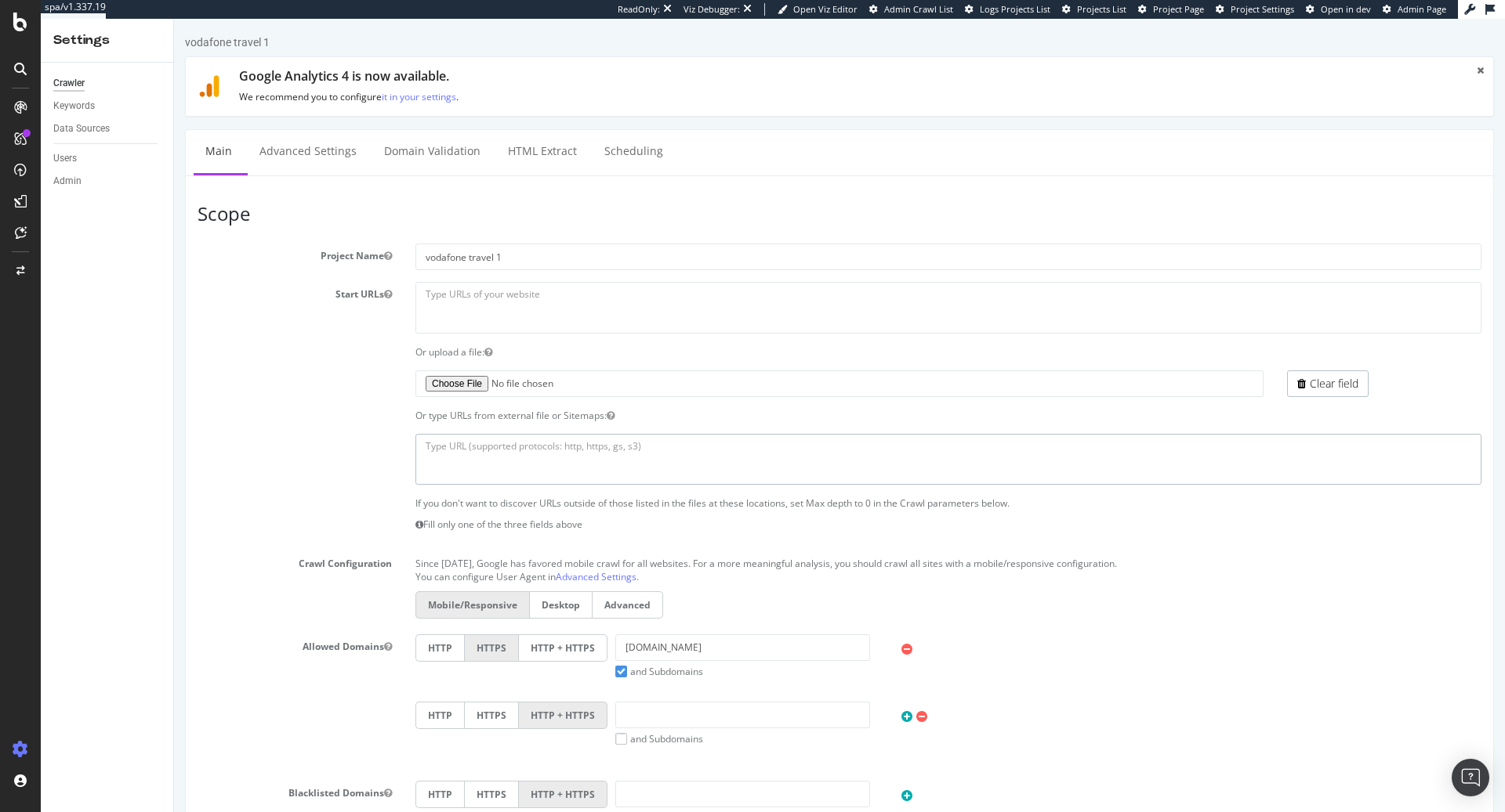
click at [492, 437] on textarea at bounding box center [949, 459] width 1066 height 51
paste textarea "[URL][DOMAIN_NAME]"
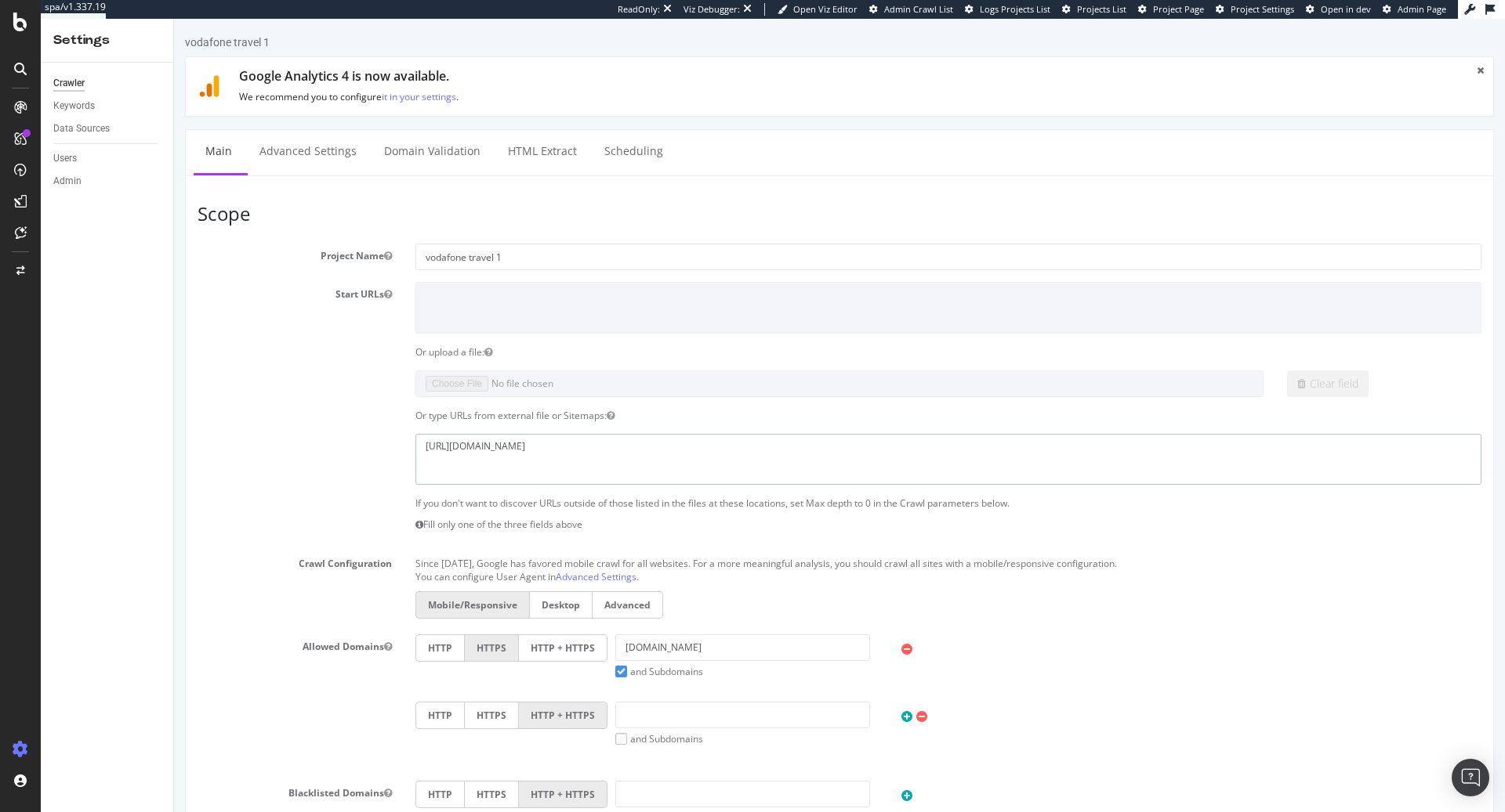
type textarea "[URL][DOMAIN_NAME]"
click at [336, 469] on div "https://travel.vodafone.com/sitemap.xml" at bounding box center [840, 459] width 1308 height 51
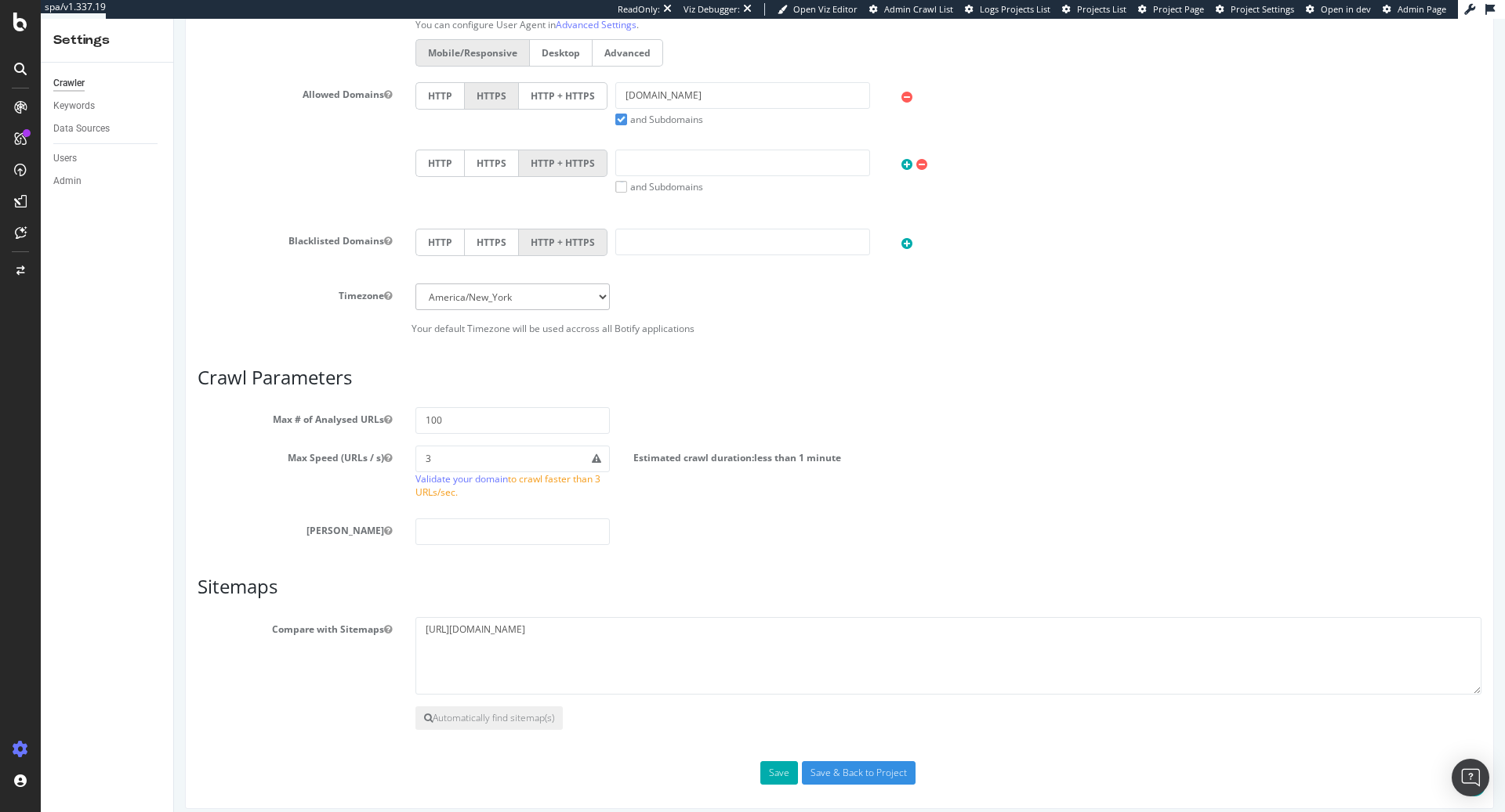
scroll to position [560, 0]
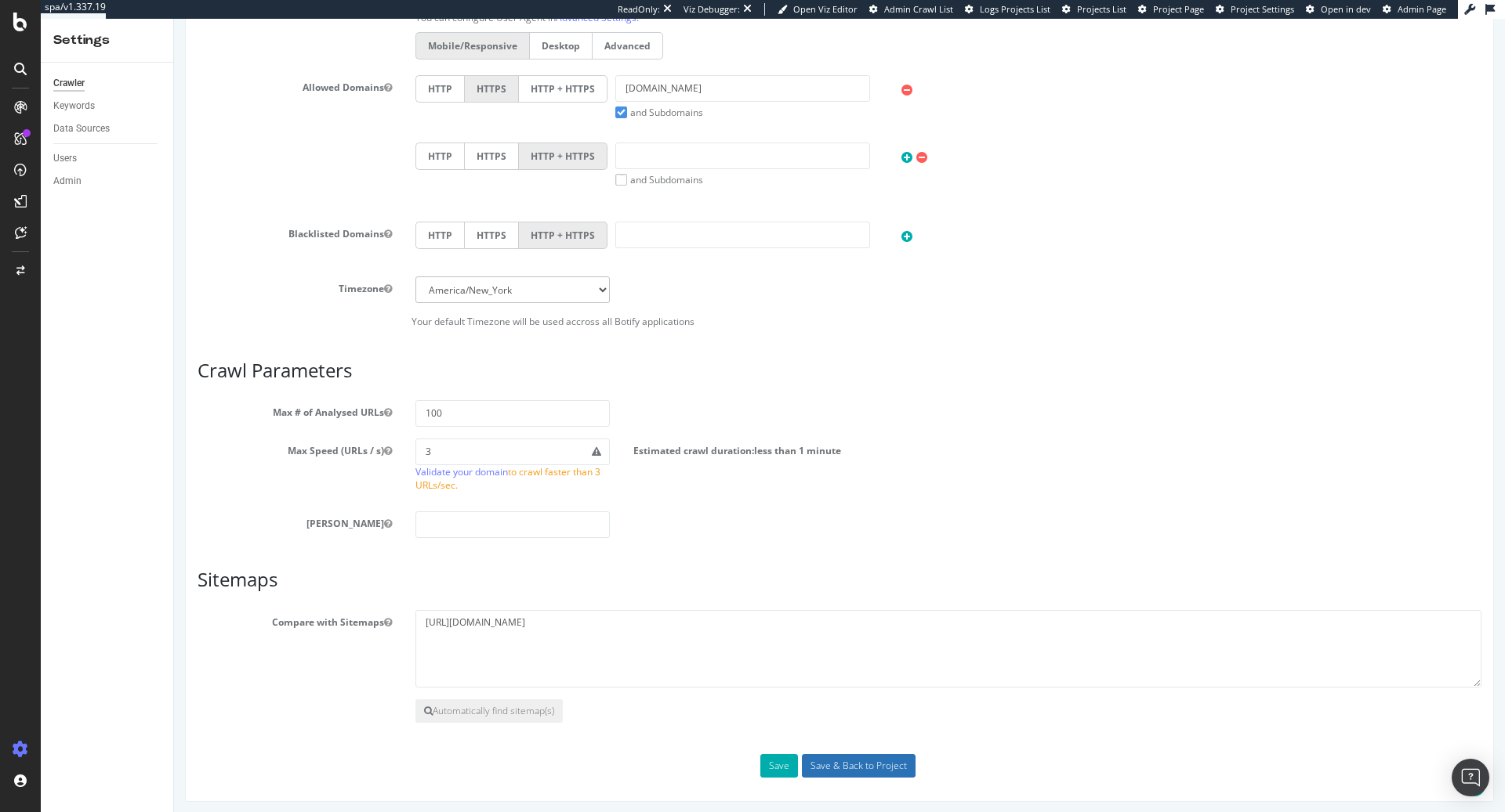
click at [863, 762] on input "Save & Back to Project" at bounding box center [859, 767] width 114 height 23
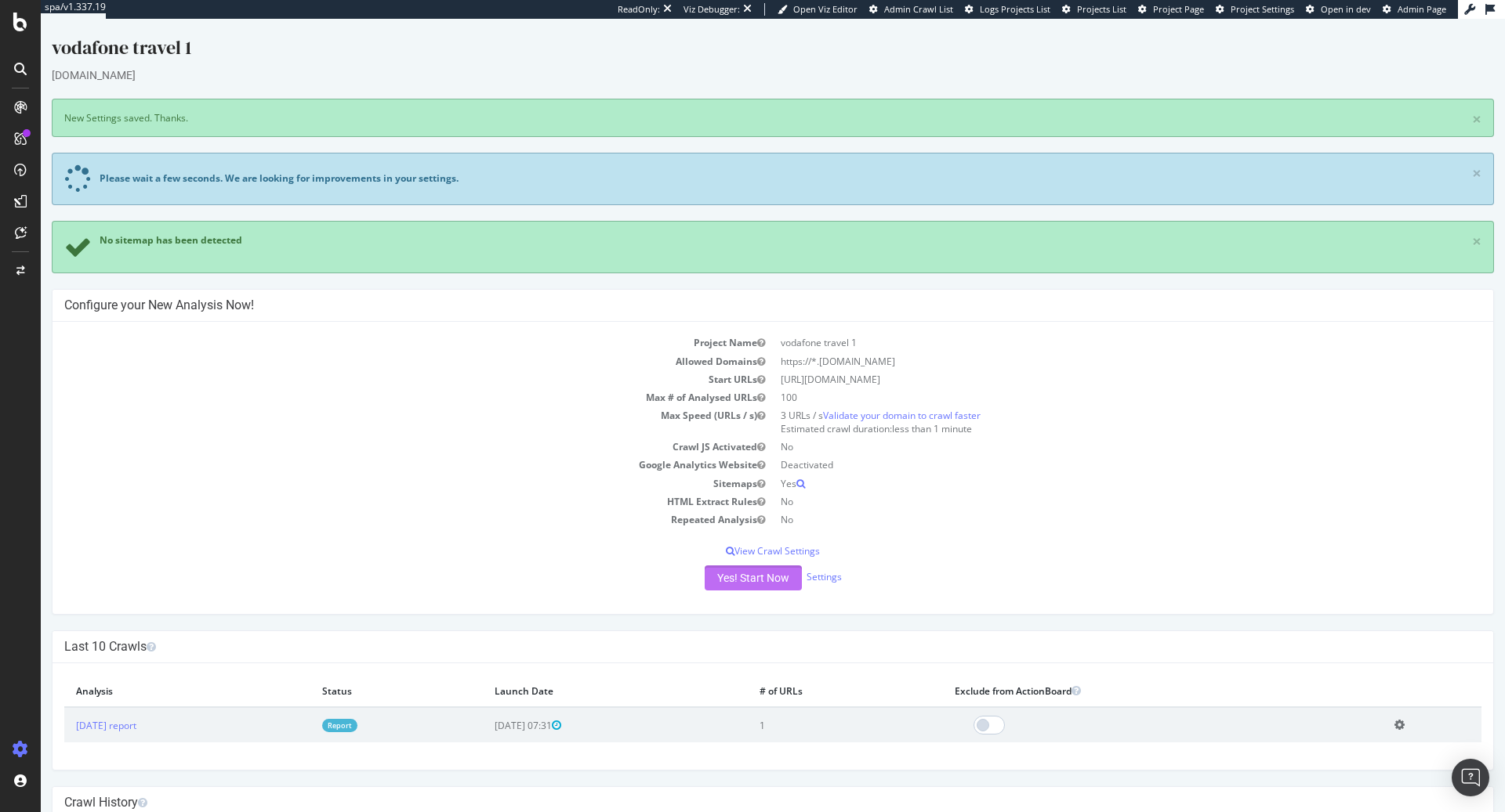
click at [753, 575] on button "Yes! Start Now" at bounding box center [753, 578] width 98 height 25
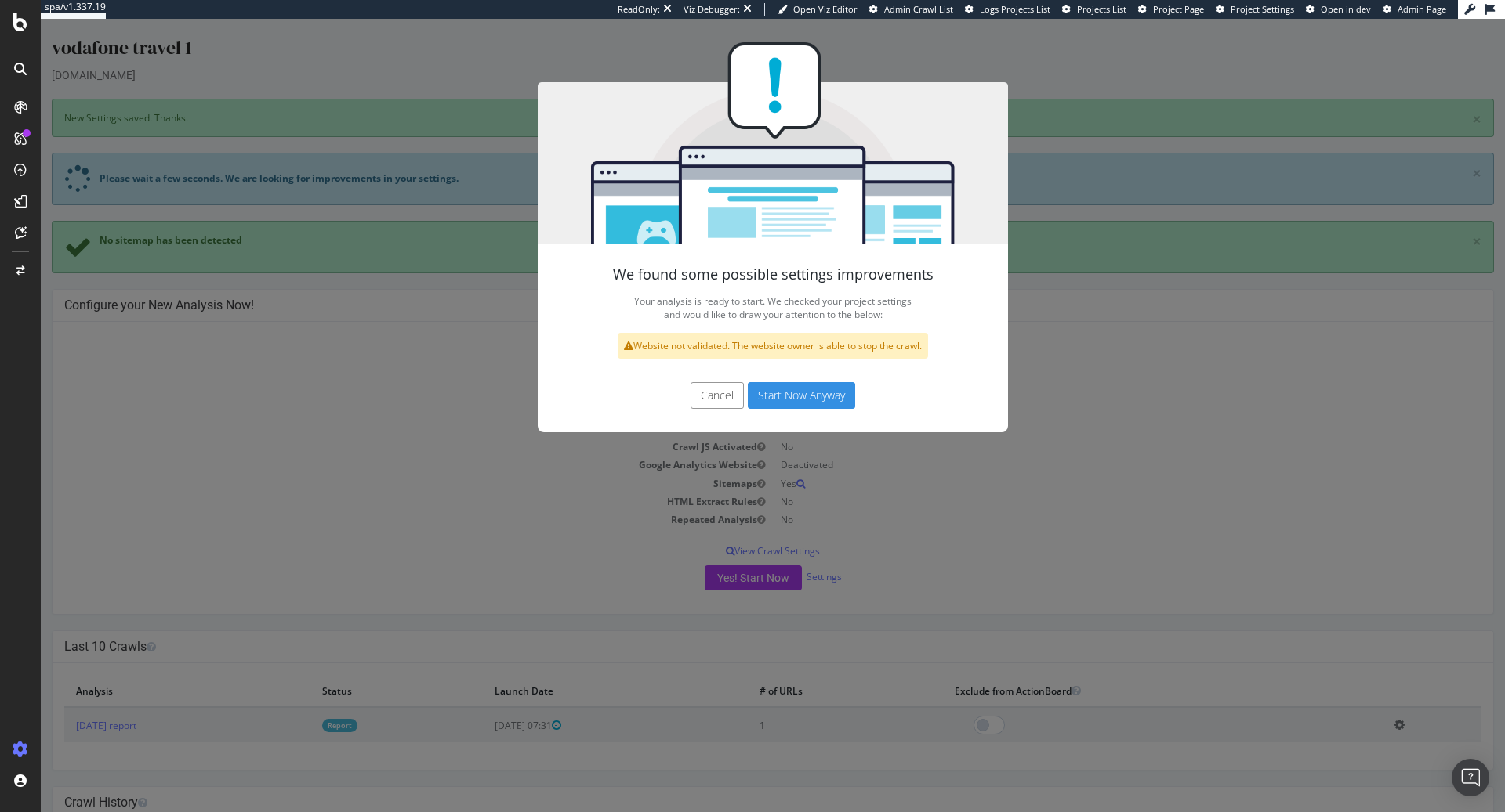
click at [816, 396] on button "Start Now Anyway" at bounding box center [801, 396] width 107 height 27
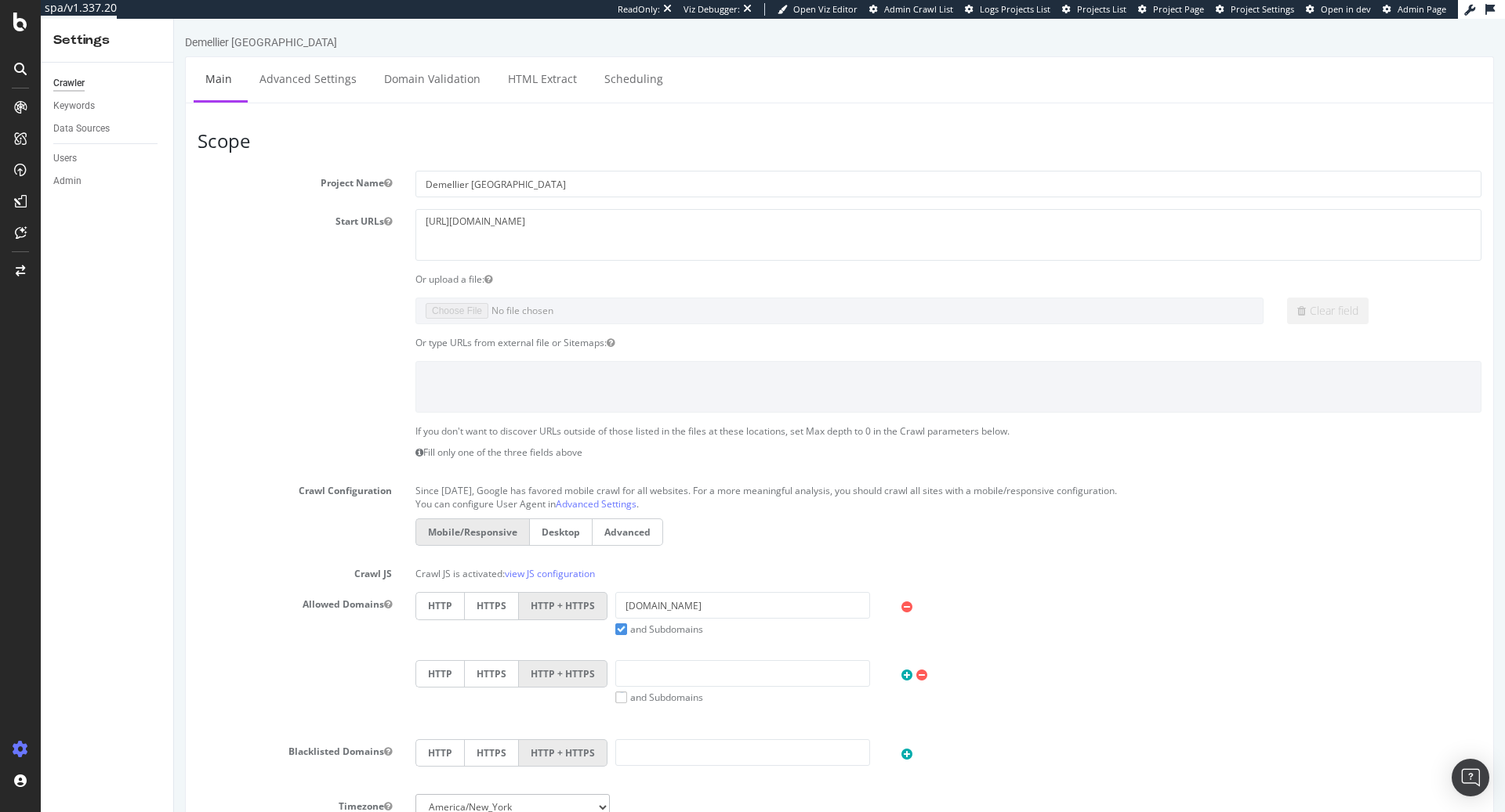
click at [1123, 151] on article "Scope Project Name Demellier London Start URLs [URL][DOMAIN_NAME] Or upload a f…" at bounding box center [840, 488] width 1284 height 715
click at [20, 138] on icon at bounding box center [20, 138] width 13 height 13
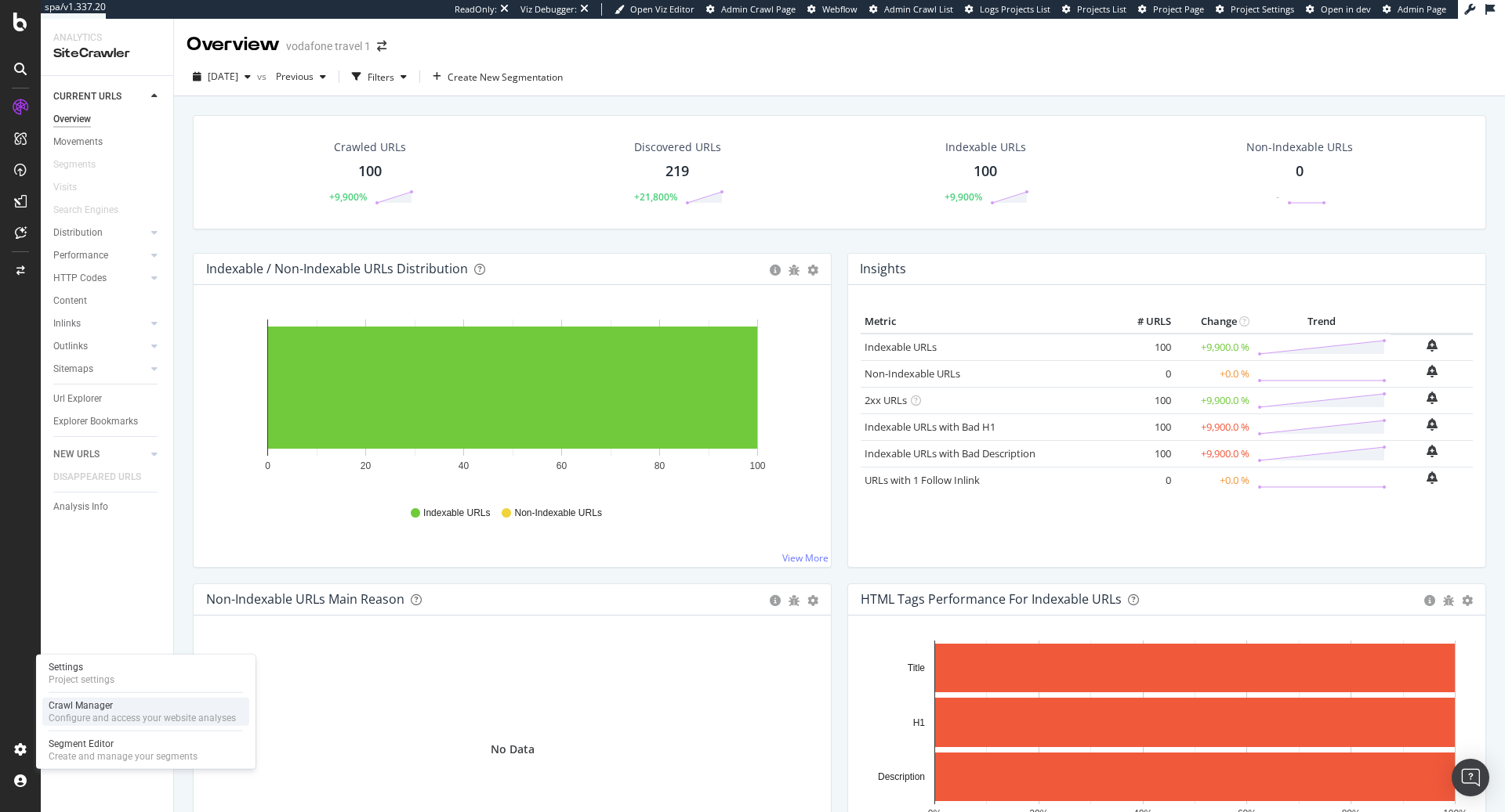
click at [114, 709] on div "Crawl Manager" at bounding box center [142, 706] width 188 height 13
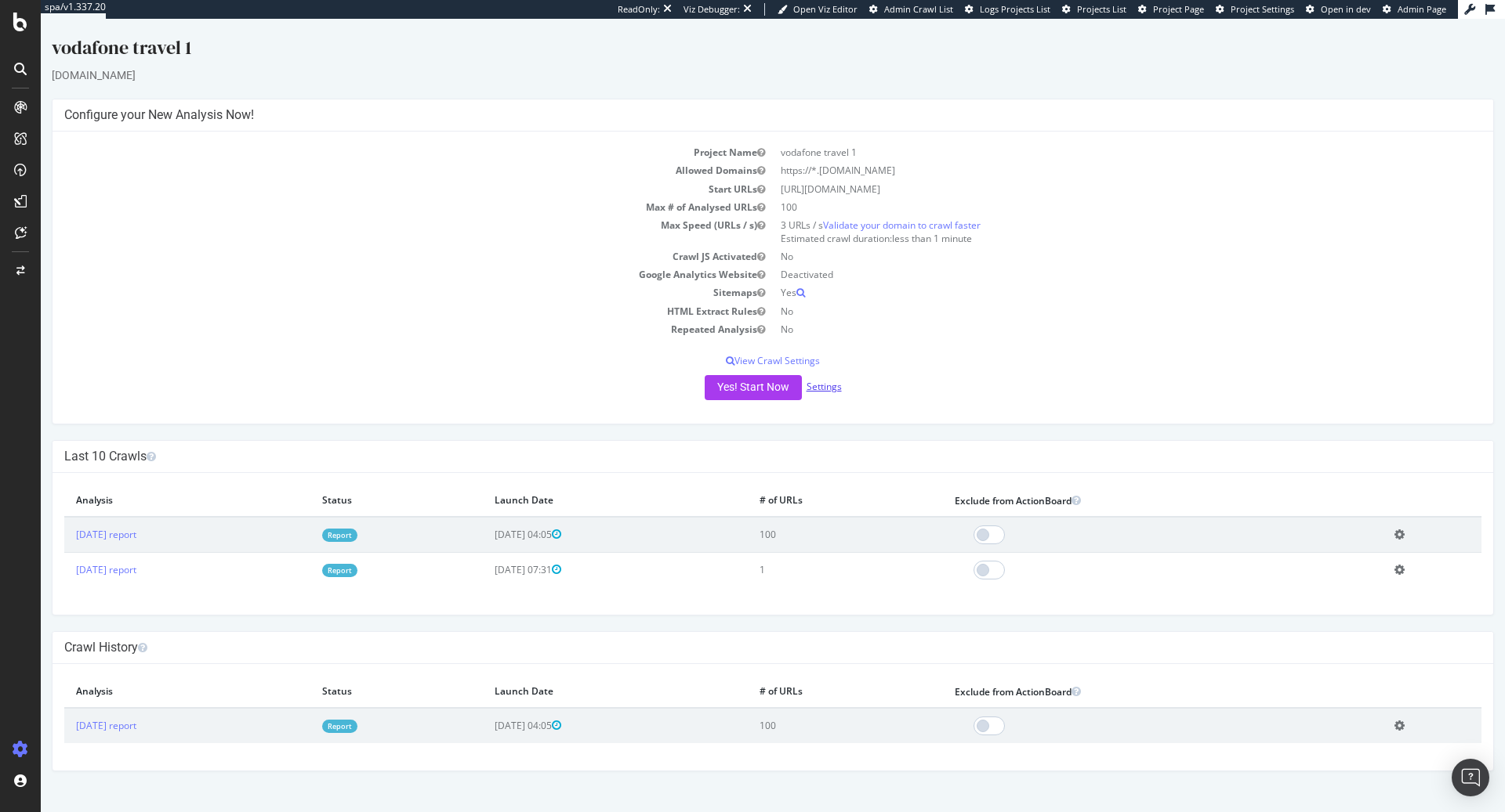
click at [823, 390] on link "Settings" at bounding box center [824, 387] width 35 height 14
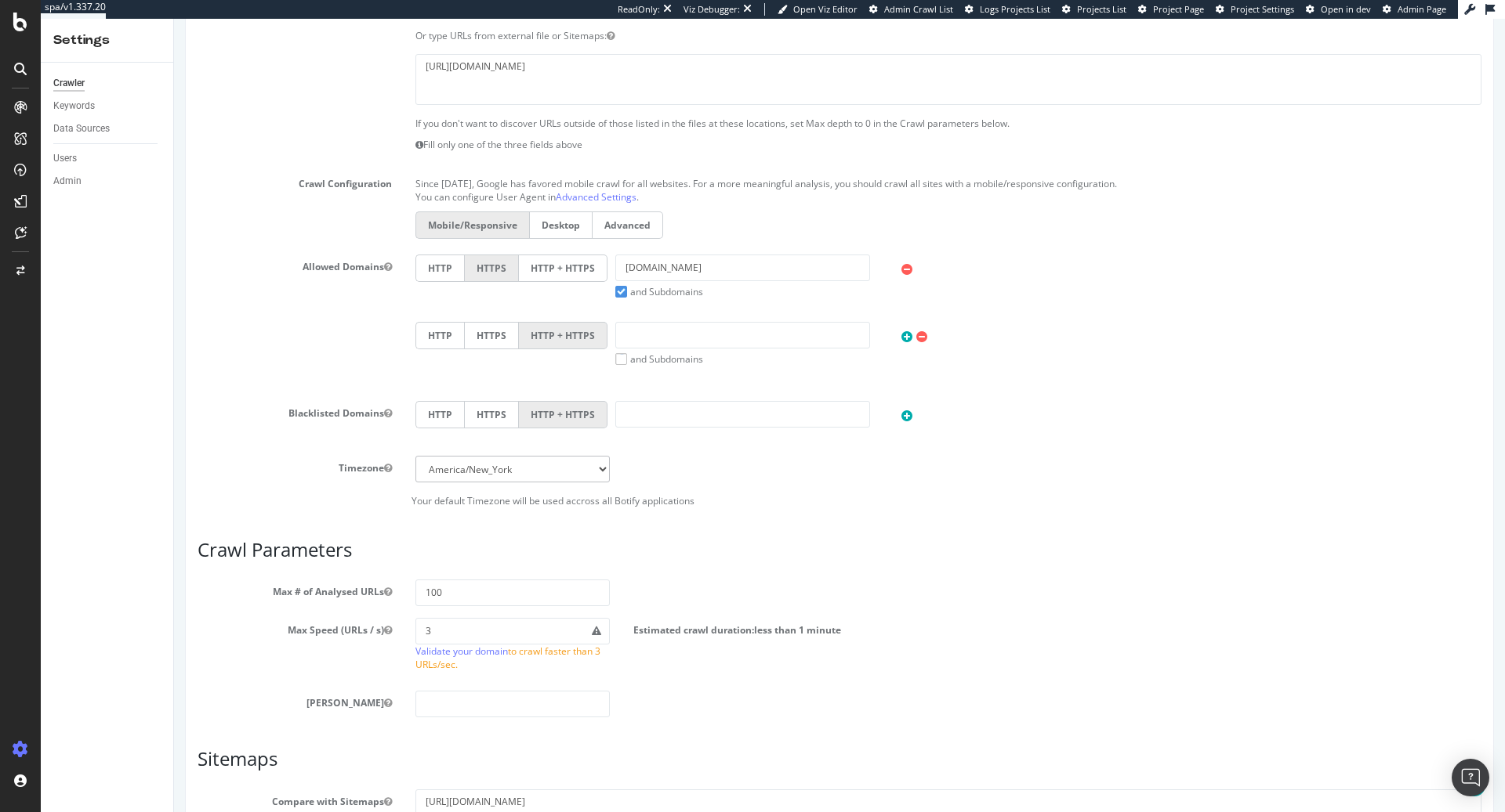
scroll to position [401, 0]
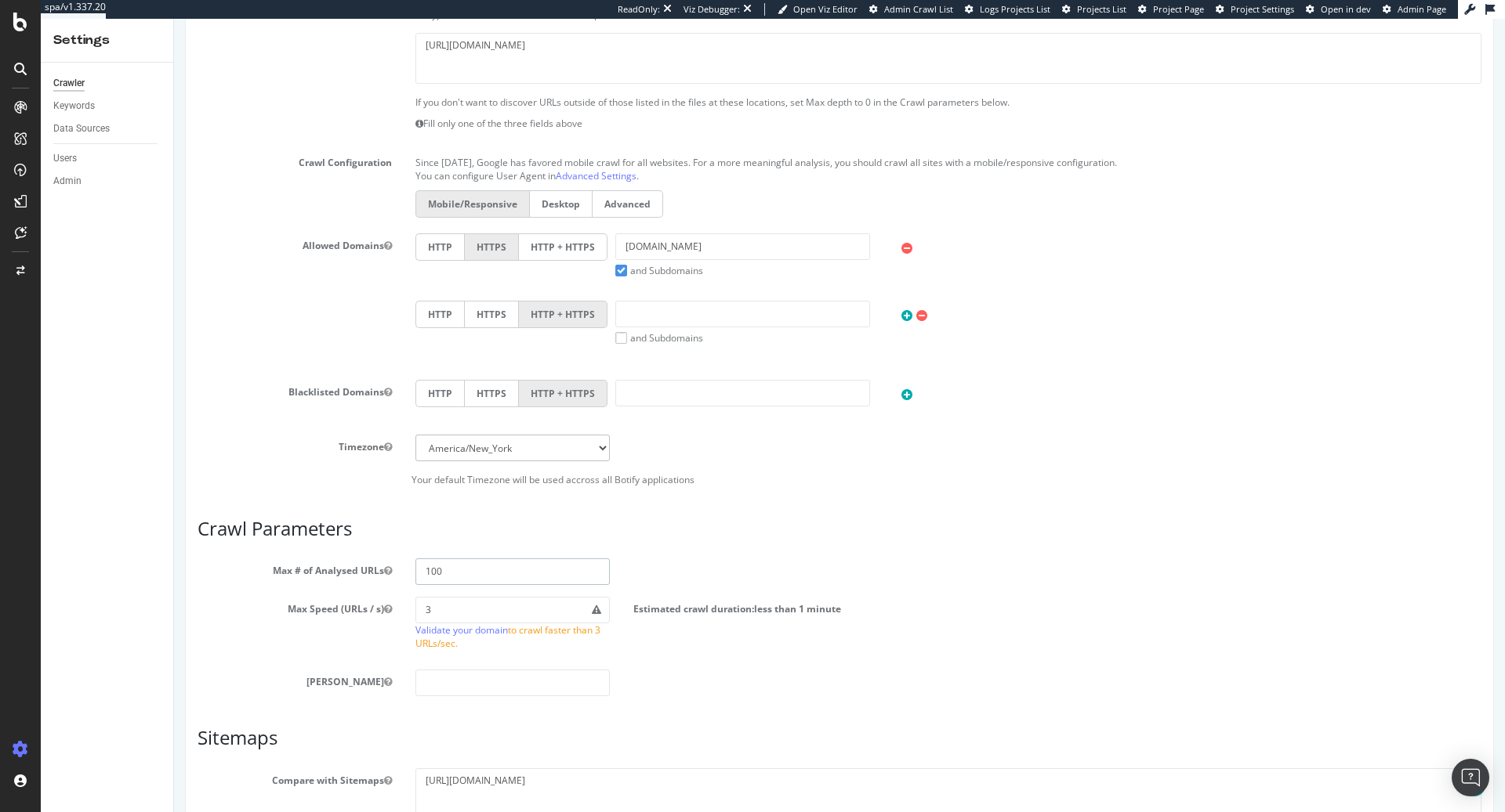
click at [493, 563] on input "100" at bounding box center [513, 572] width 194 height 27
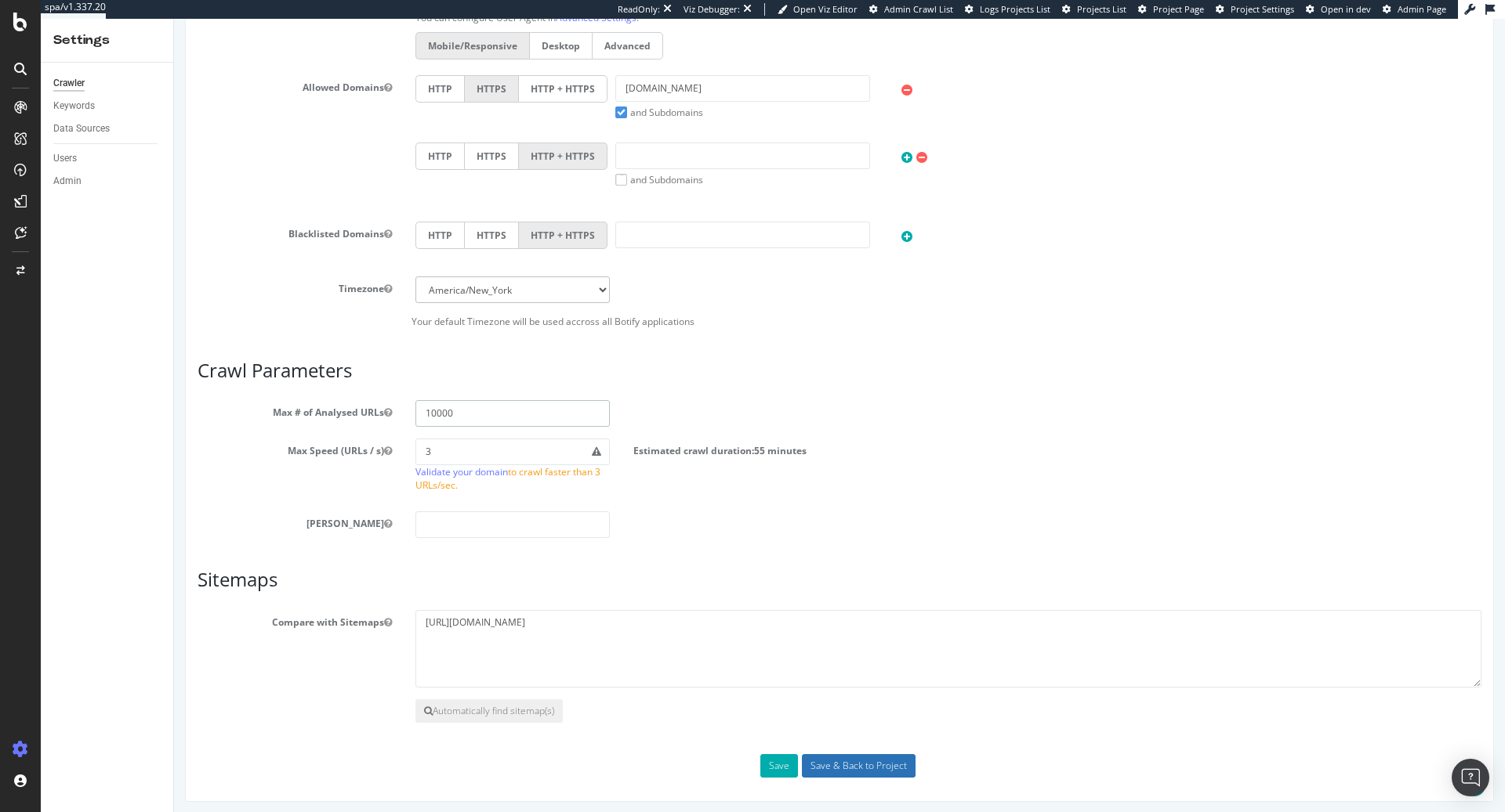
type input "10000"
click at [855, 755] on input "Save & Back to Project" at bounding box center [859, 767] width 114 height 23
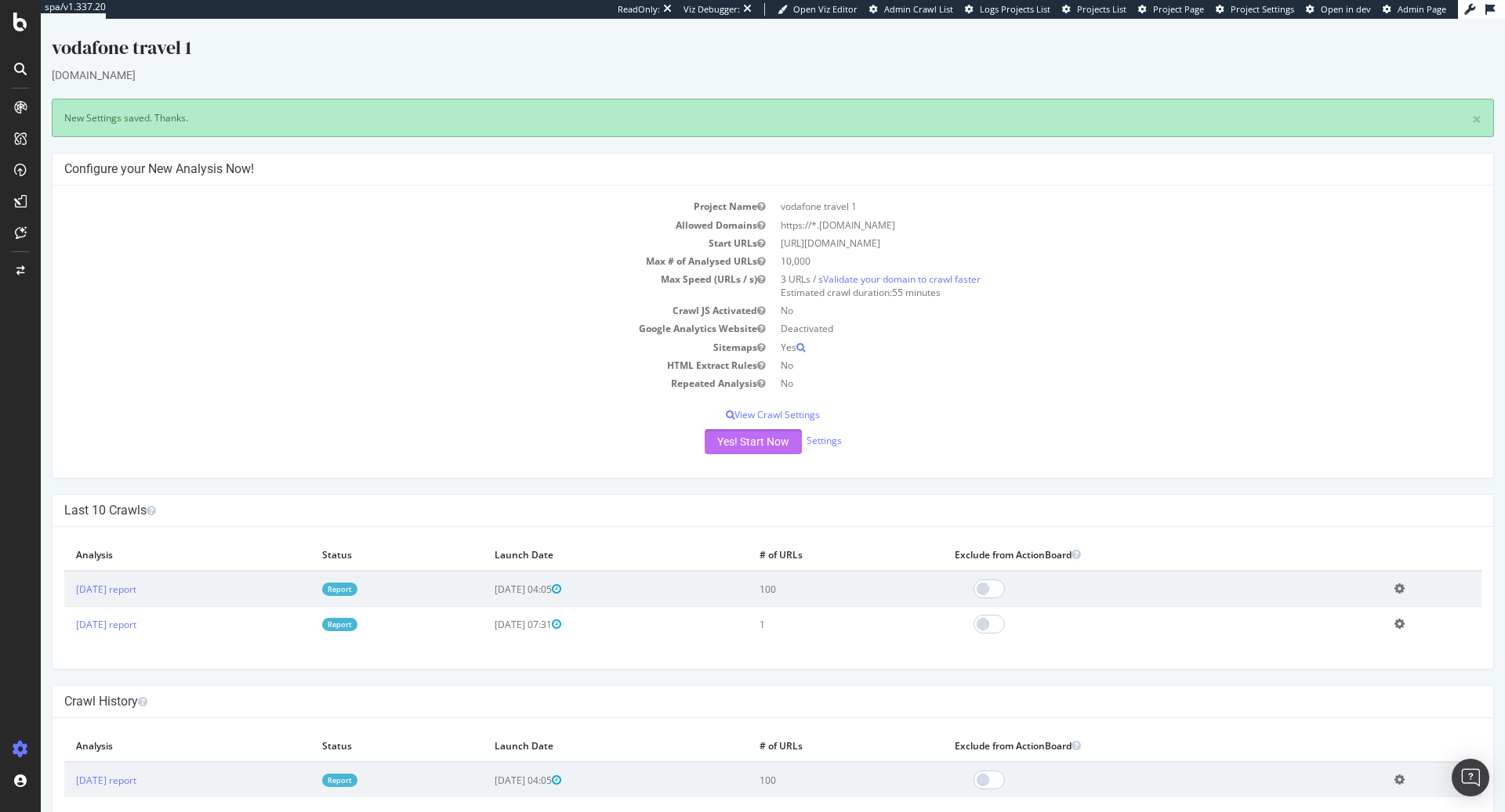
click at [723, 437] on button "Yes! Start Now" at bounding box center [753, 442] width 98 height 25
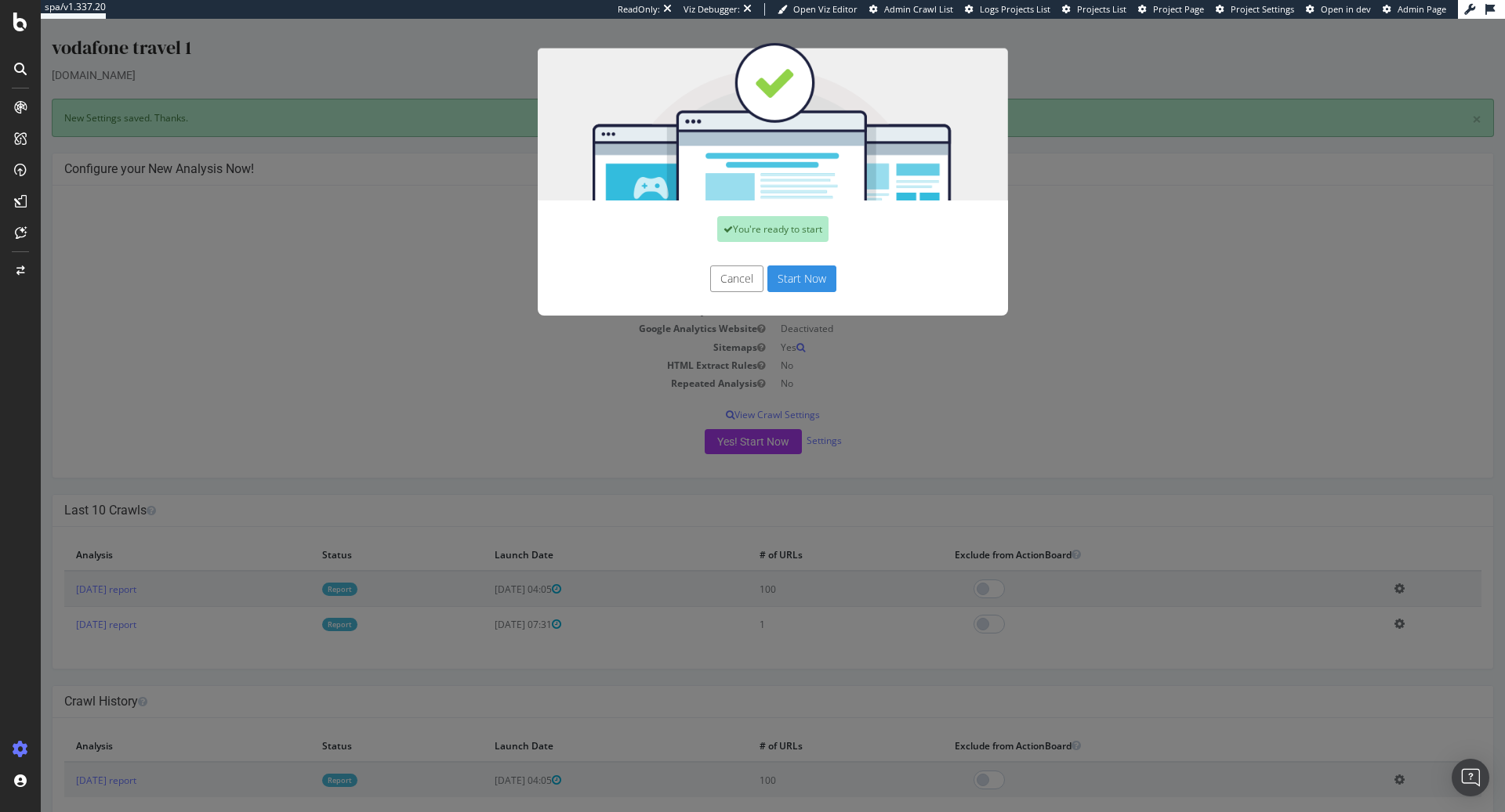
click at [816, 285] on button "Start Now" at bounding box center [801, 279] width 69 height 27
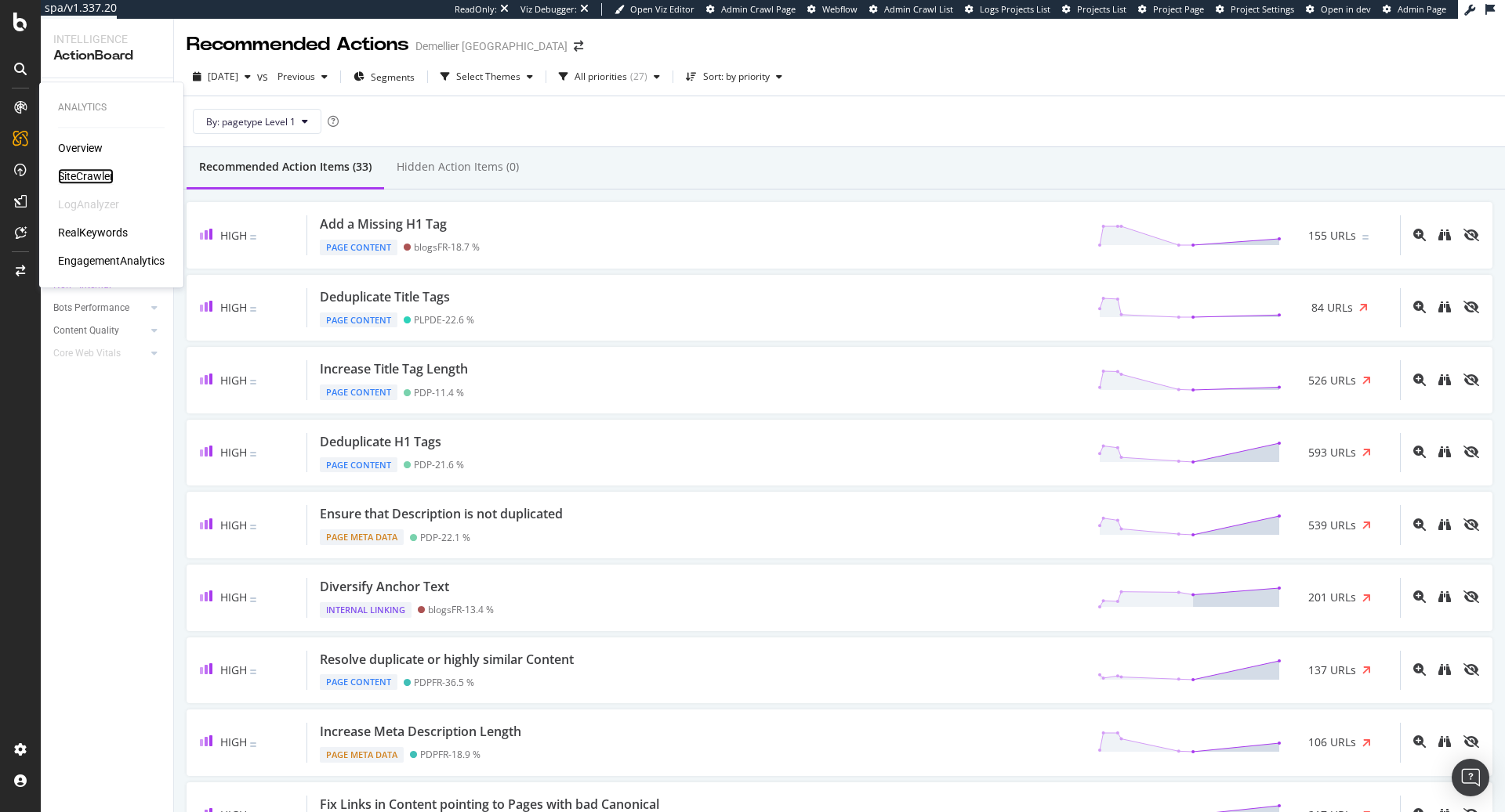
click at [85, 172] on div "SiteCrawler" at bounding box center [86, 176] width 56 height 15
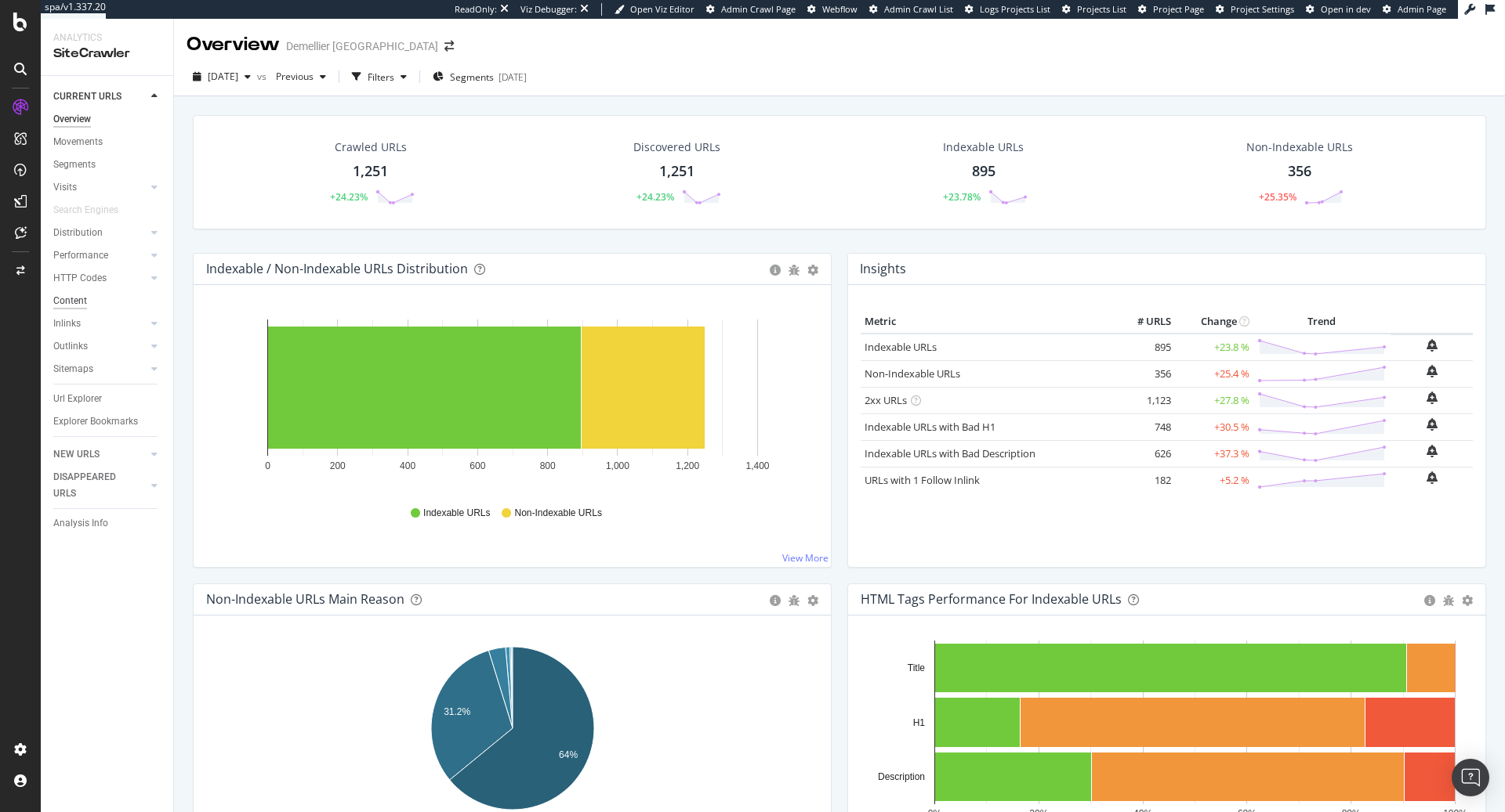
click at [74, 300] on div "Content" at bounding box center [70, 301] width 34 height 16
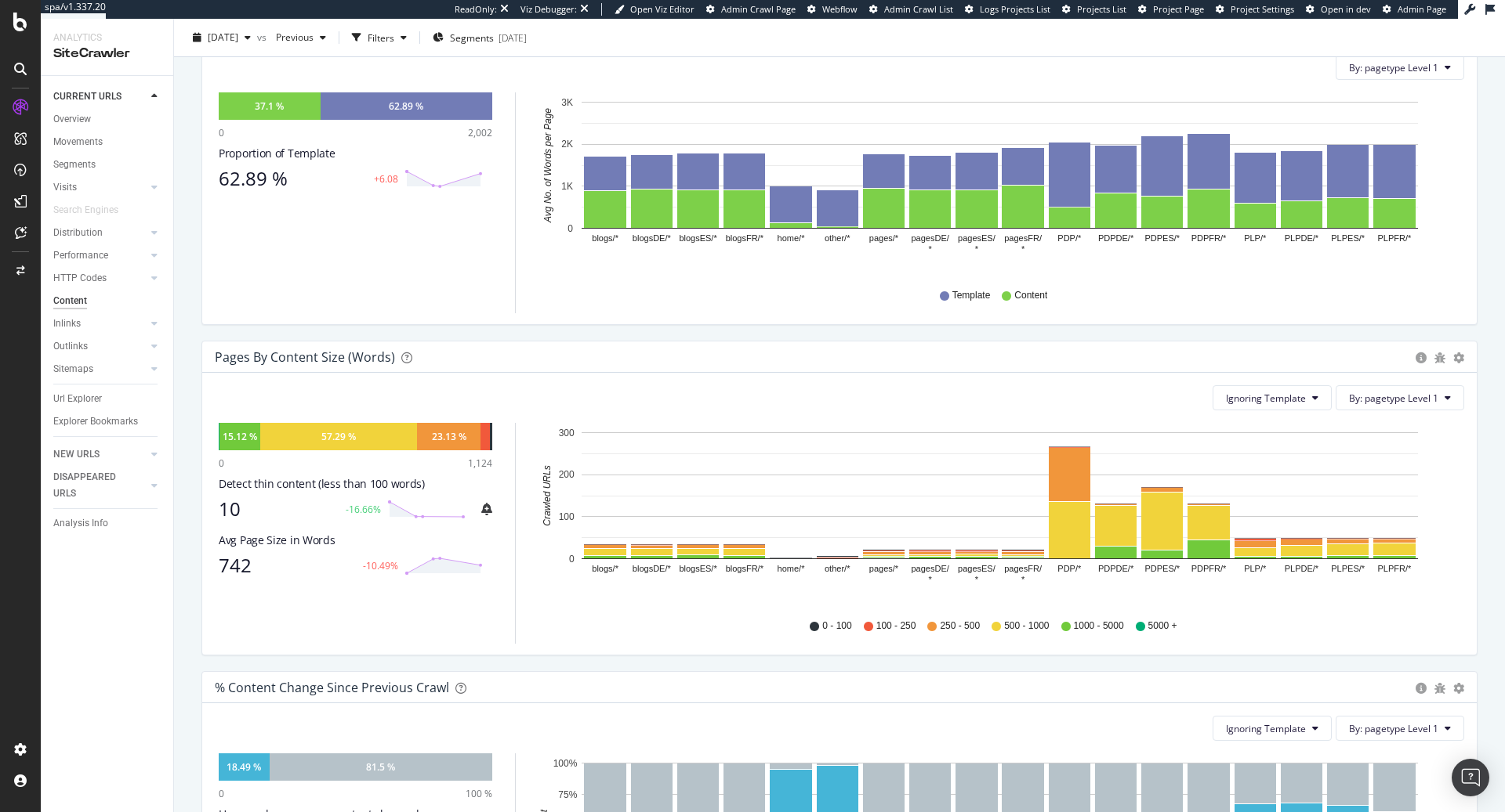
scroll to position [280, 0]
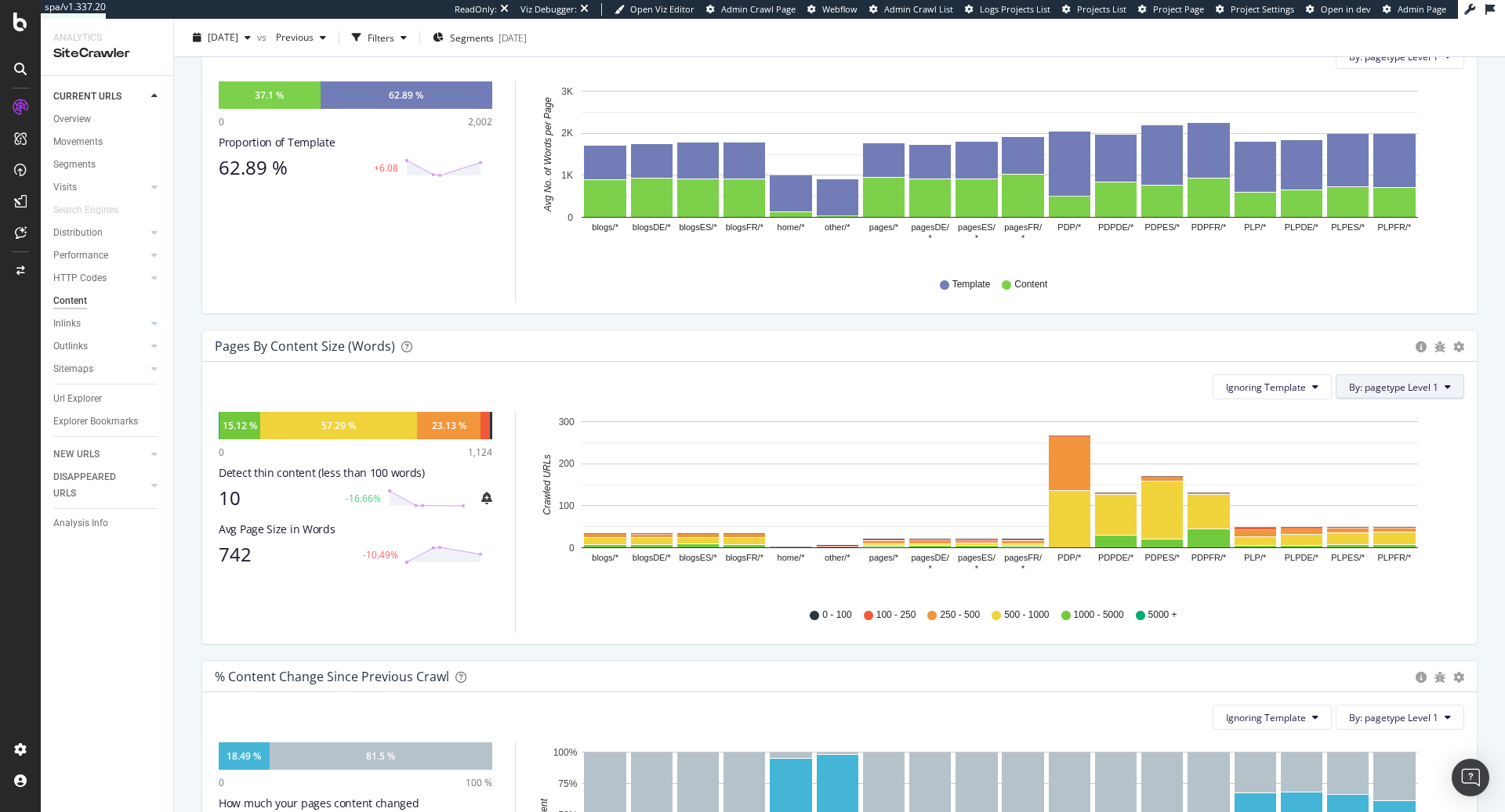
click at [1379, 392] on button "By: pagetype Level 1" at bounding box center [1400, 387] width 129 height 25
click at [1077, 585] on icon "blogs/* blogsDE/* blogsES/* blogsFR/* home/* other/* pages/* pagesDE/ * pagesES…" at bounding box center [999, 503] width 930 height 182
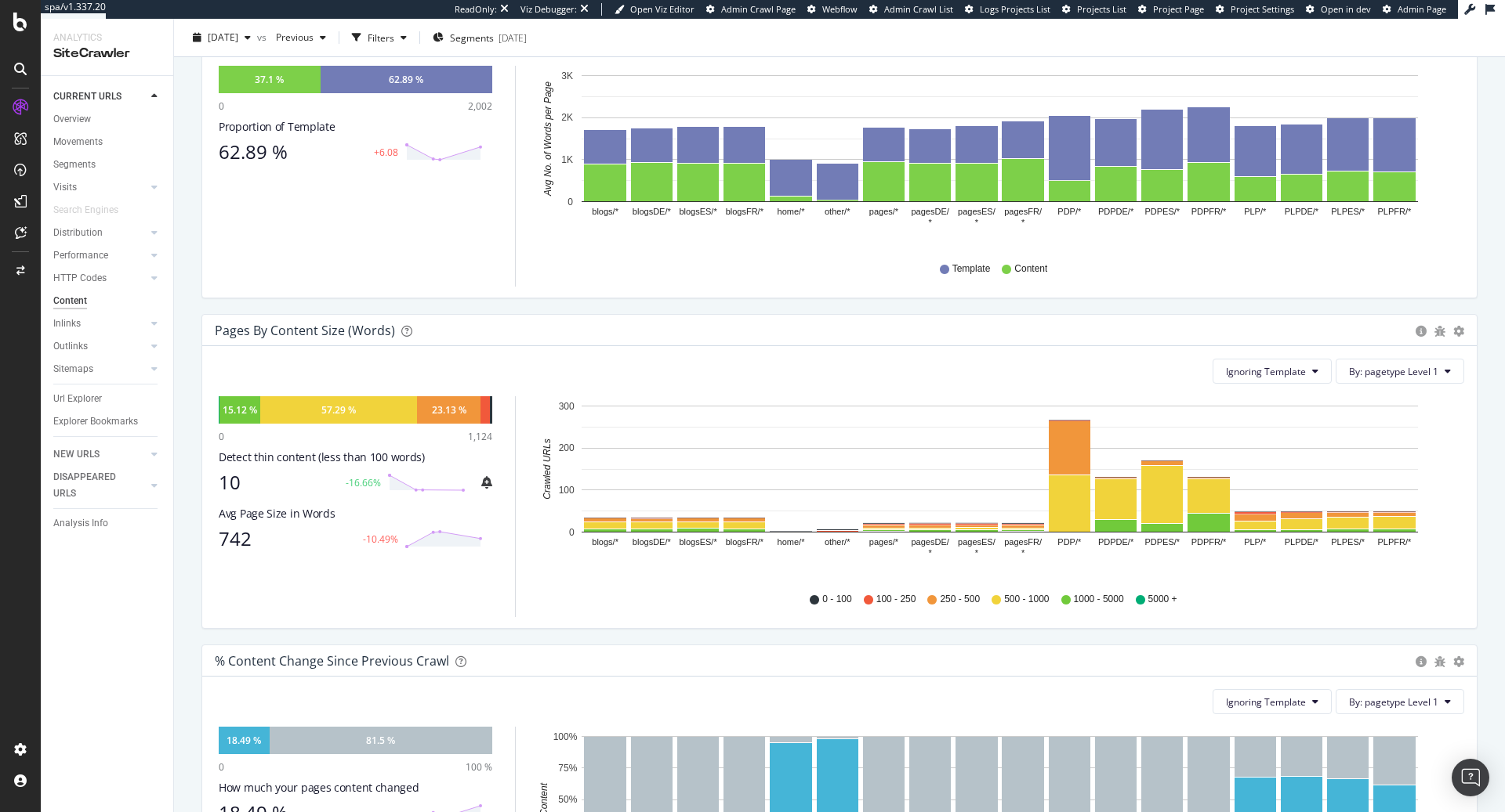
scroll to position [0, 0]
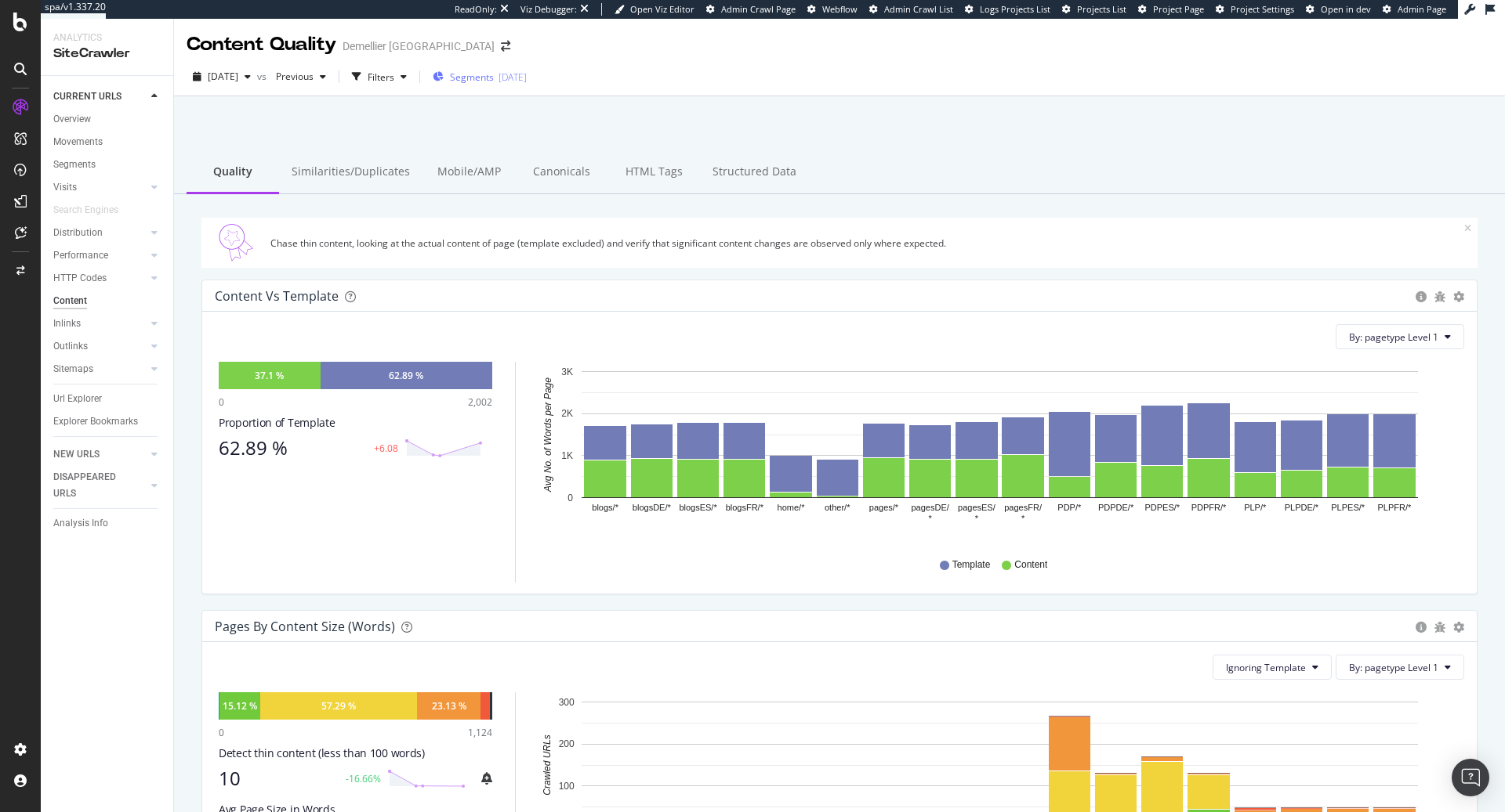
click at [494, 78] on span "Segments" at bounding box center [471, 77] width 44 height 14
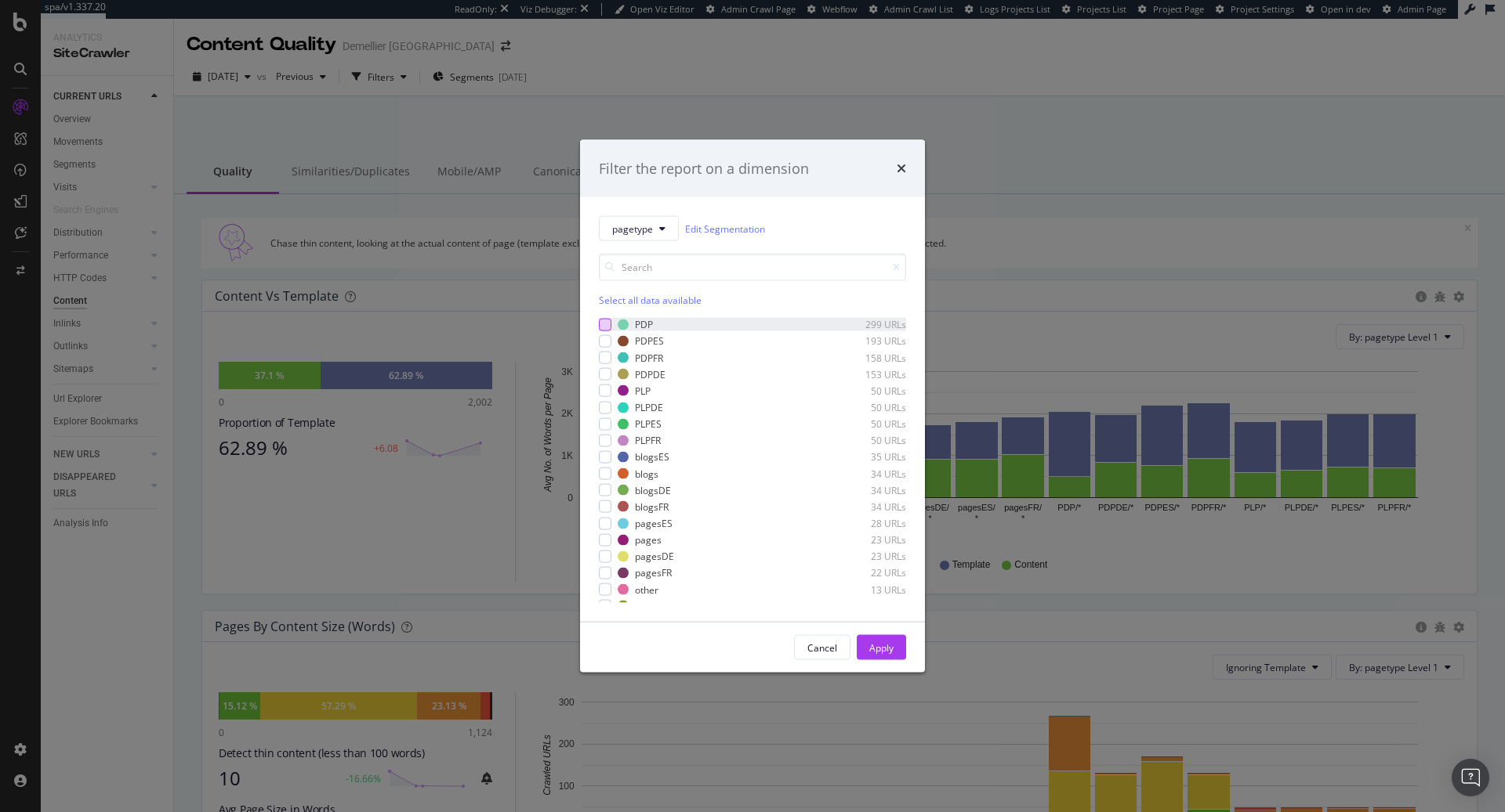
click at [607, 327] on div "modal" at bounding box center [605, 324] width 13 height 13
click at [607, 345] on div "modal" at bounding box center [605, 341] width 13 height 13
click at [607, 368] on div "modal" at bounding box center [605, 374] width 13 height 13
click at [607, 356] on div "modal" at bounding box center [605, 358] width 13 height 13
click at [608, 387] on div "modal" at bounding box center [605, 391] width 13 height 13
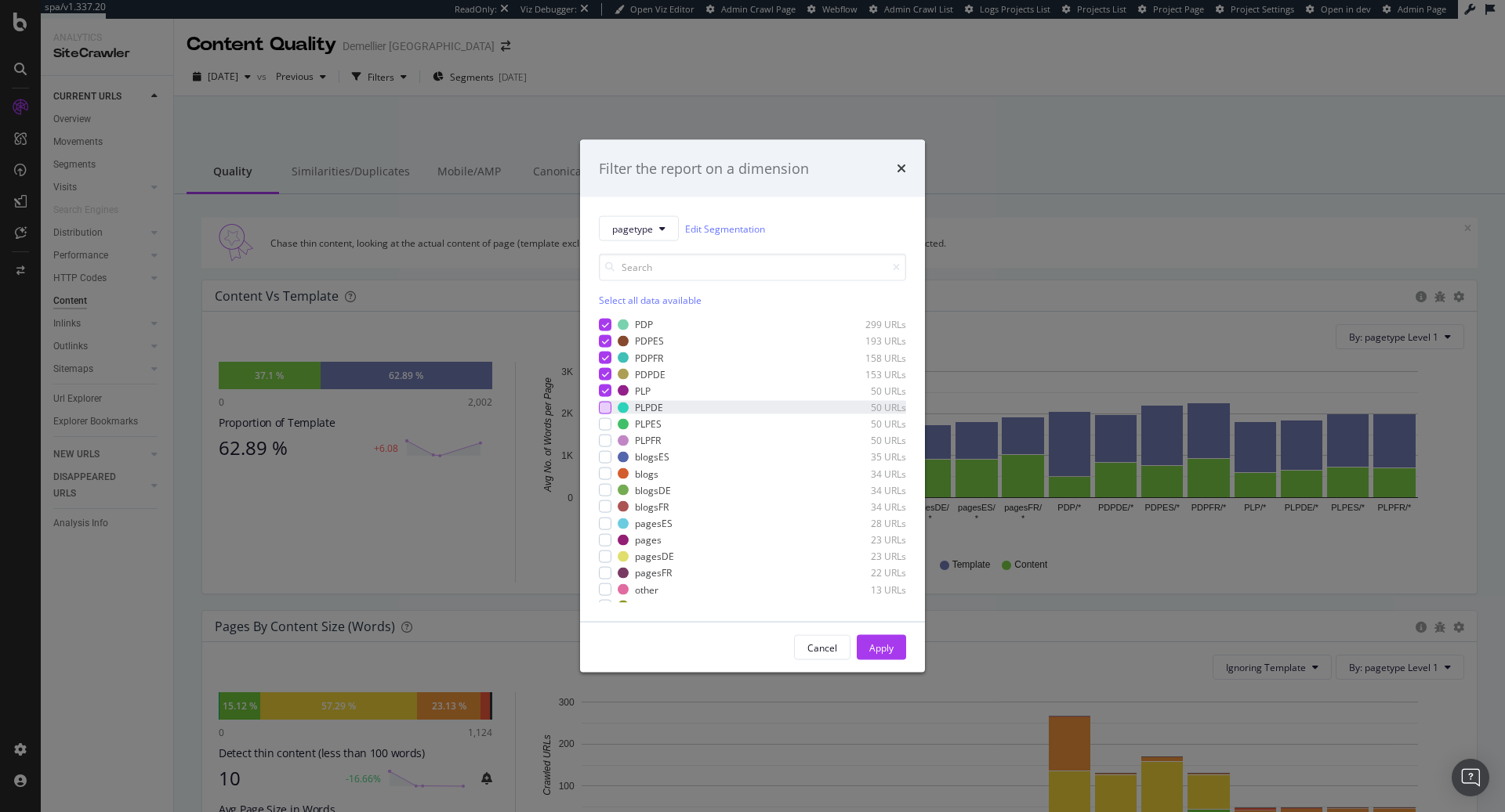
click at [607, 410] on div "modal" at bounding box center [605, 407] width 13 height 13
click at [609, 437] on div "modal" at bounding box center [605, 440] width 13 height 13
click at [607, 423] on div "modal" at bounding box center [605, 423] width 13 height 13
click at [605, 596] on div "modal" at bounding box center [605, 596] width 13 height 13
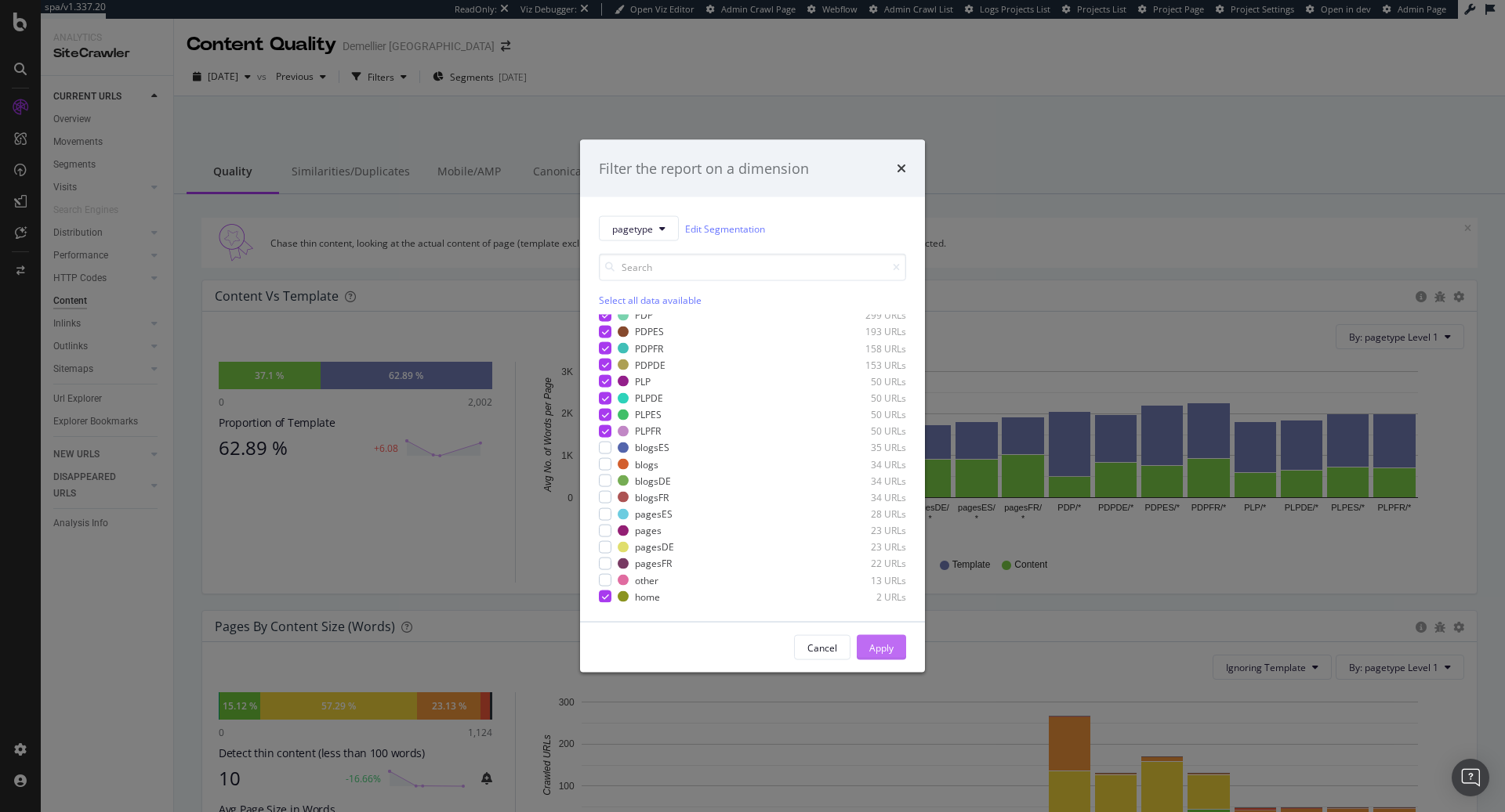
click at [870, 654] on div "Apply" at bounding box center [881, 648] width 24 height 23
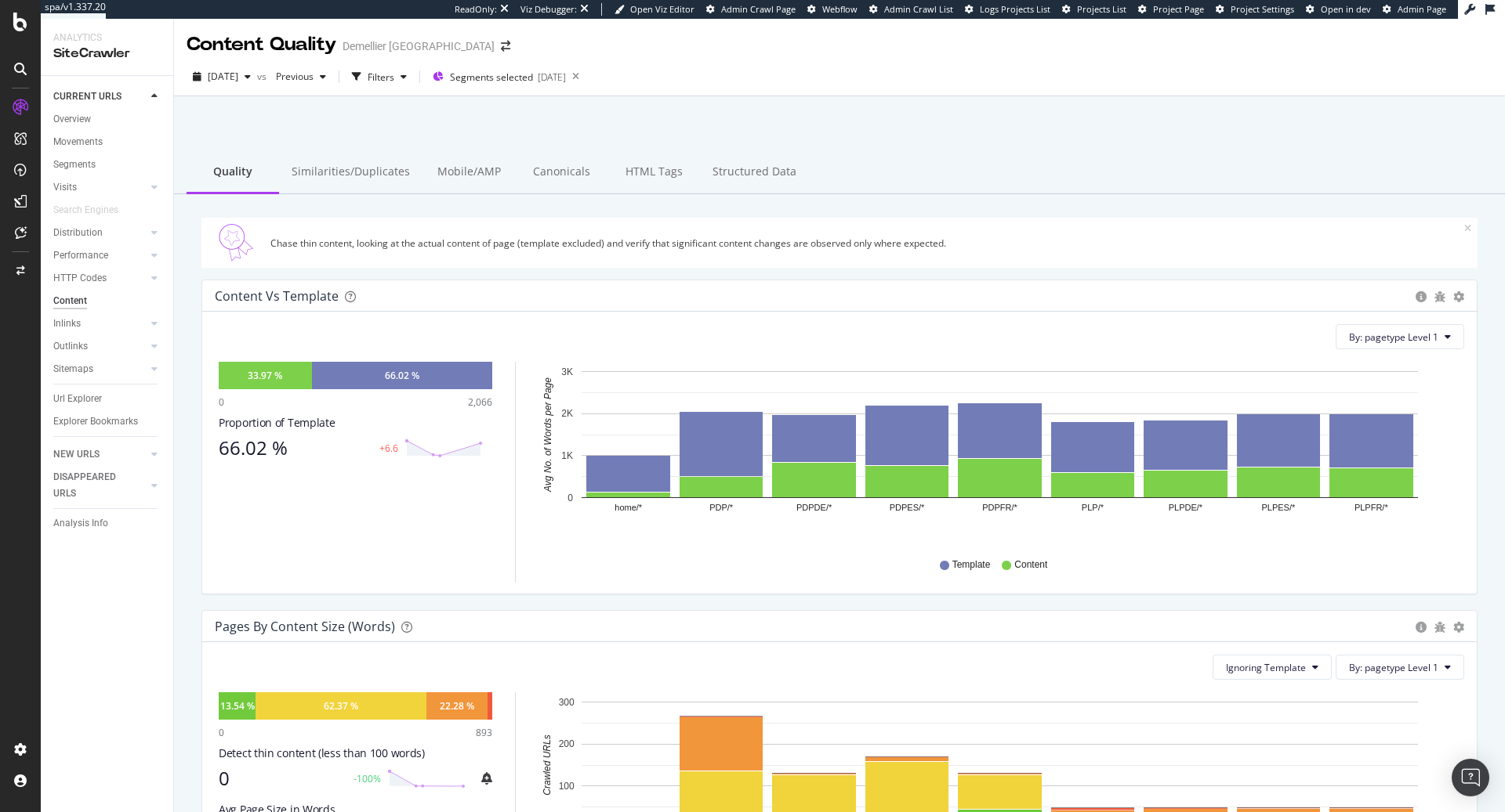
click at [338, 180] on div "Similarities/Duplicates" at bounding box center [351, 172] width 143 height 44
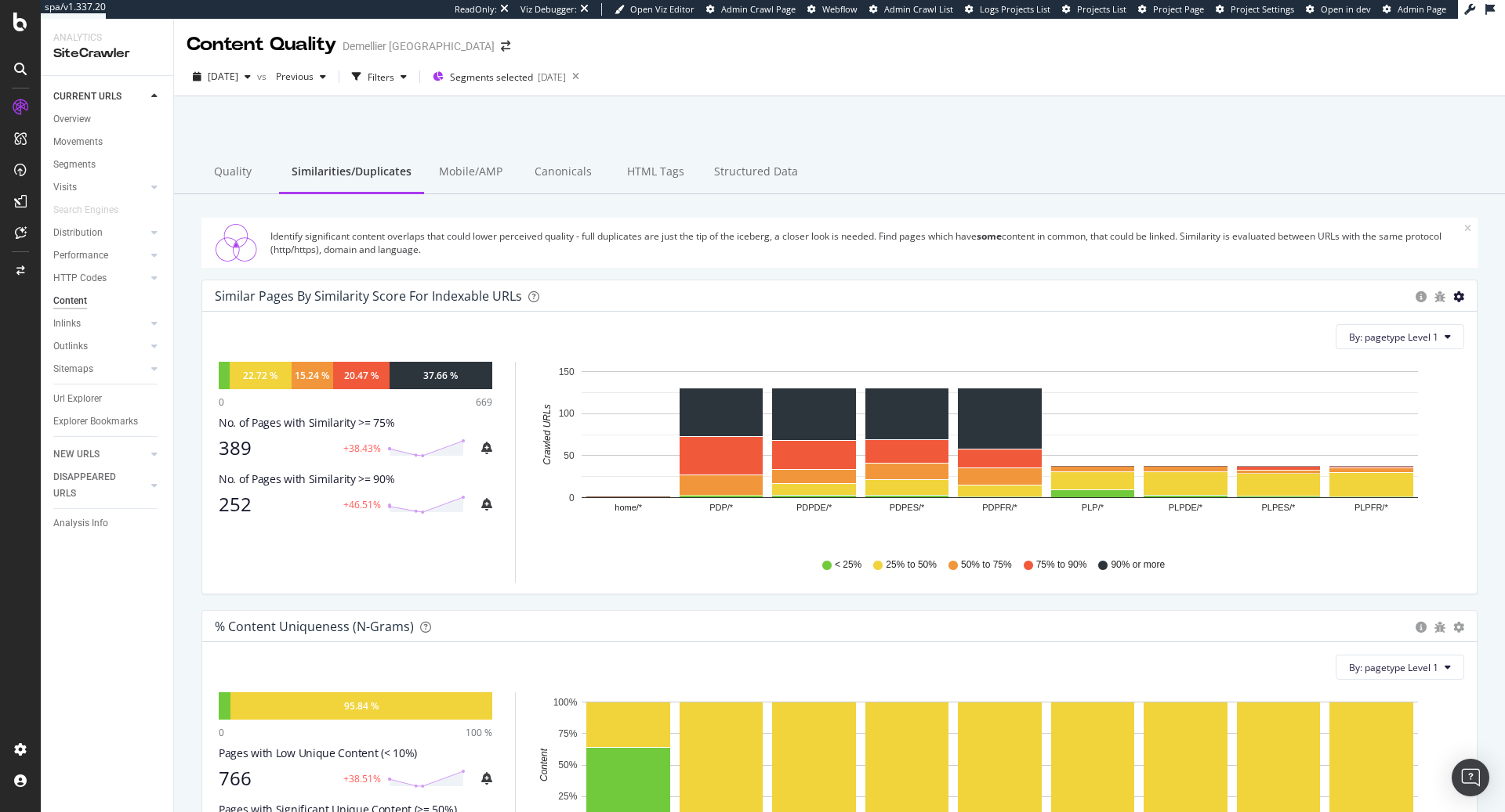
click at [1462, 297] on icon "gear" at bounding box center [1459, 297] width 11 height 11
click at [1410, 356] on span "Chart (by Percentage)" at bounding box center [1405, 356] width 143 height 21
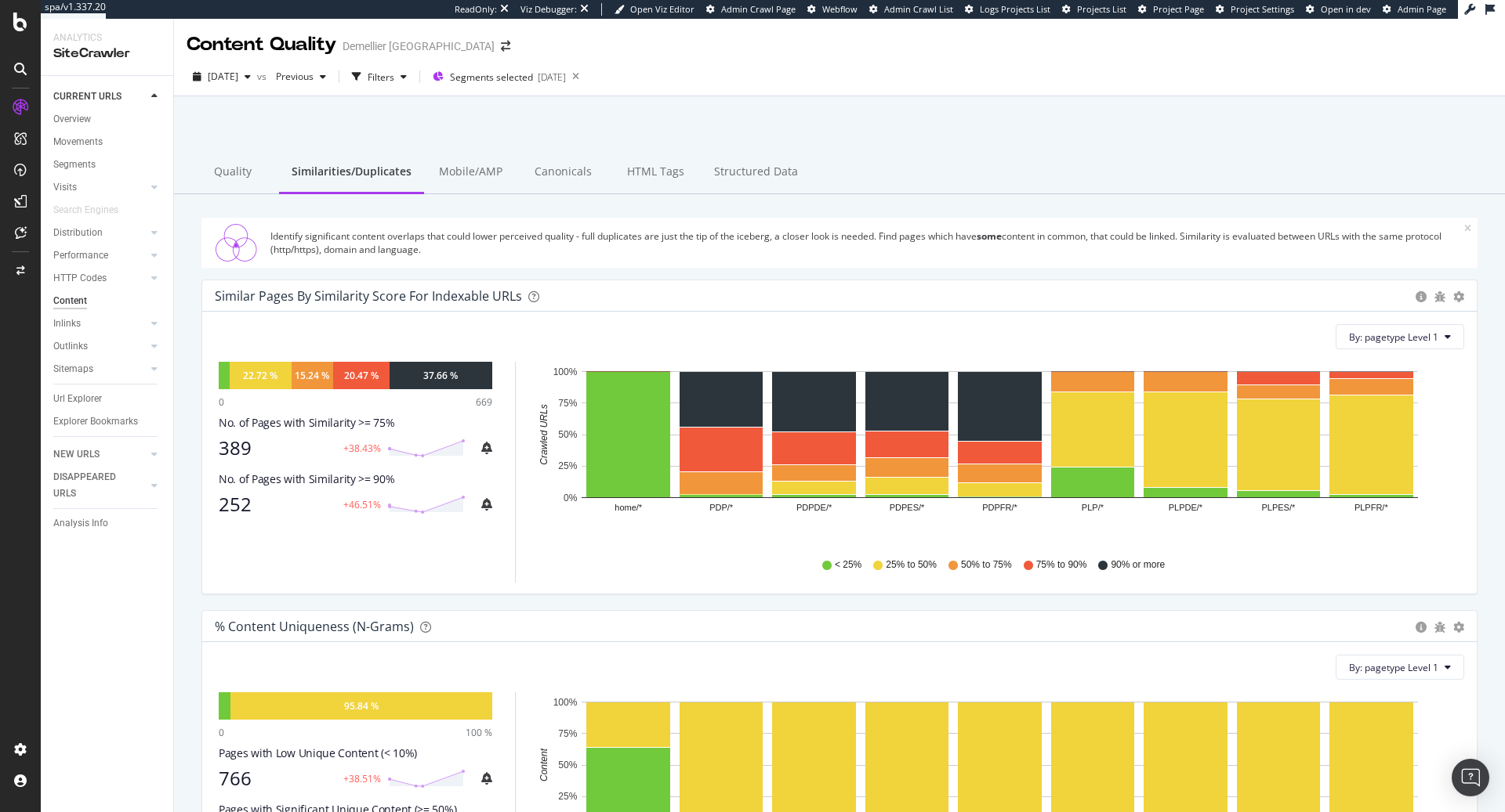
click at [232, 172] on div "Quality" at bounding box center [233, 172] width 93 height 44
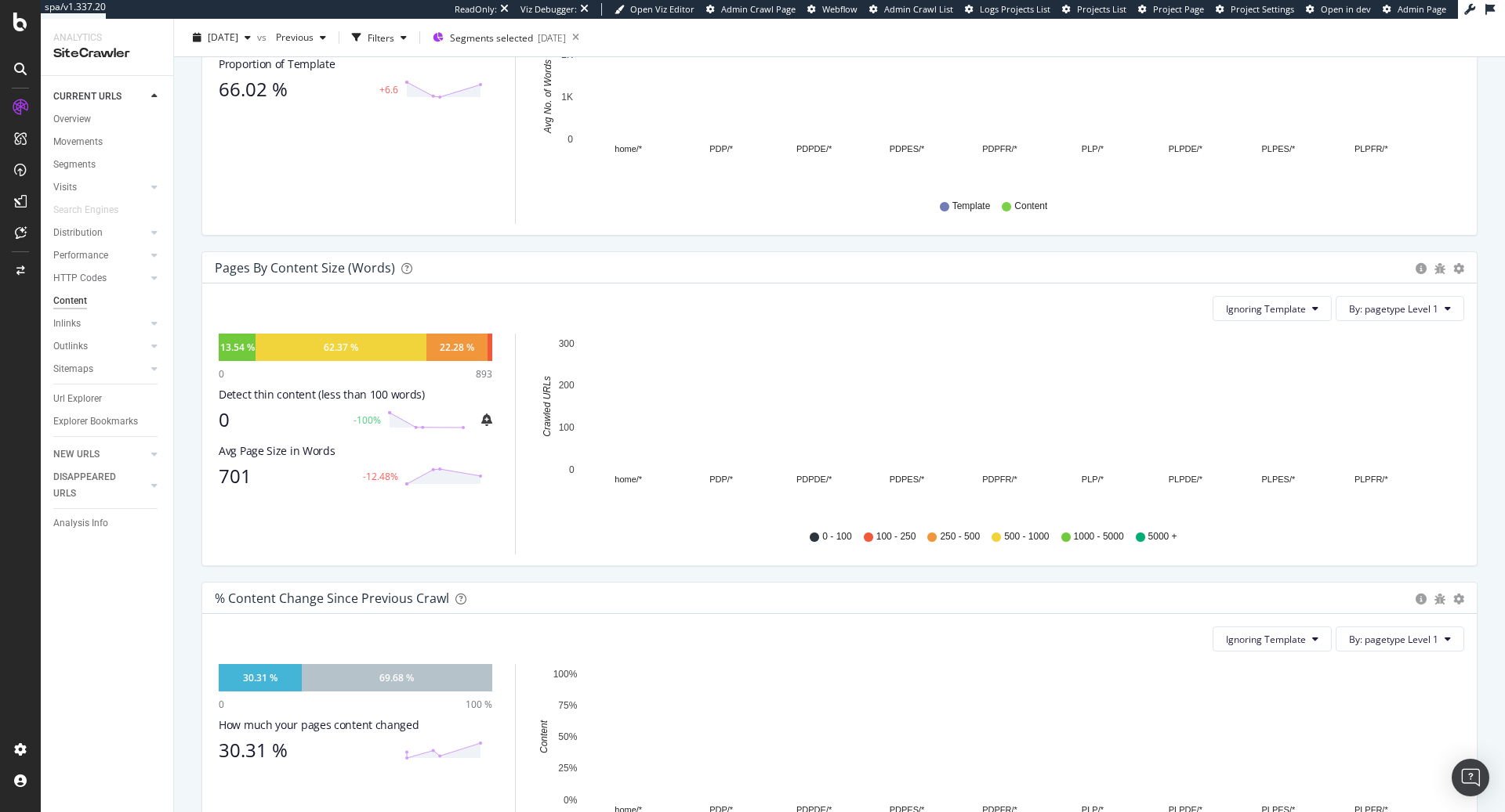
scroll to position [362, 0]
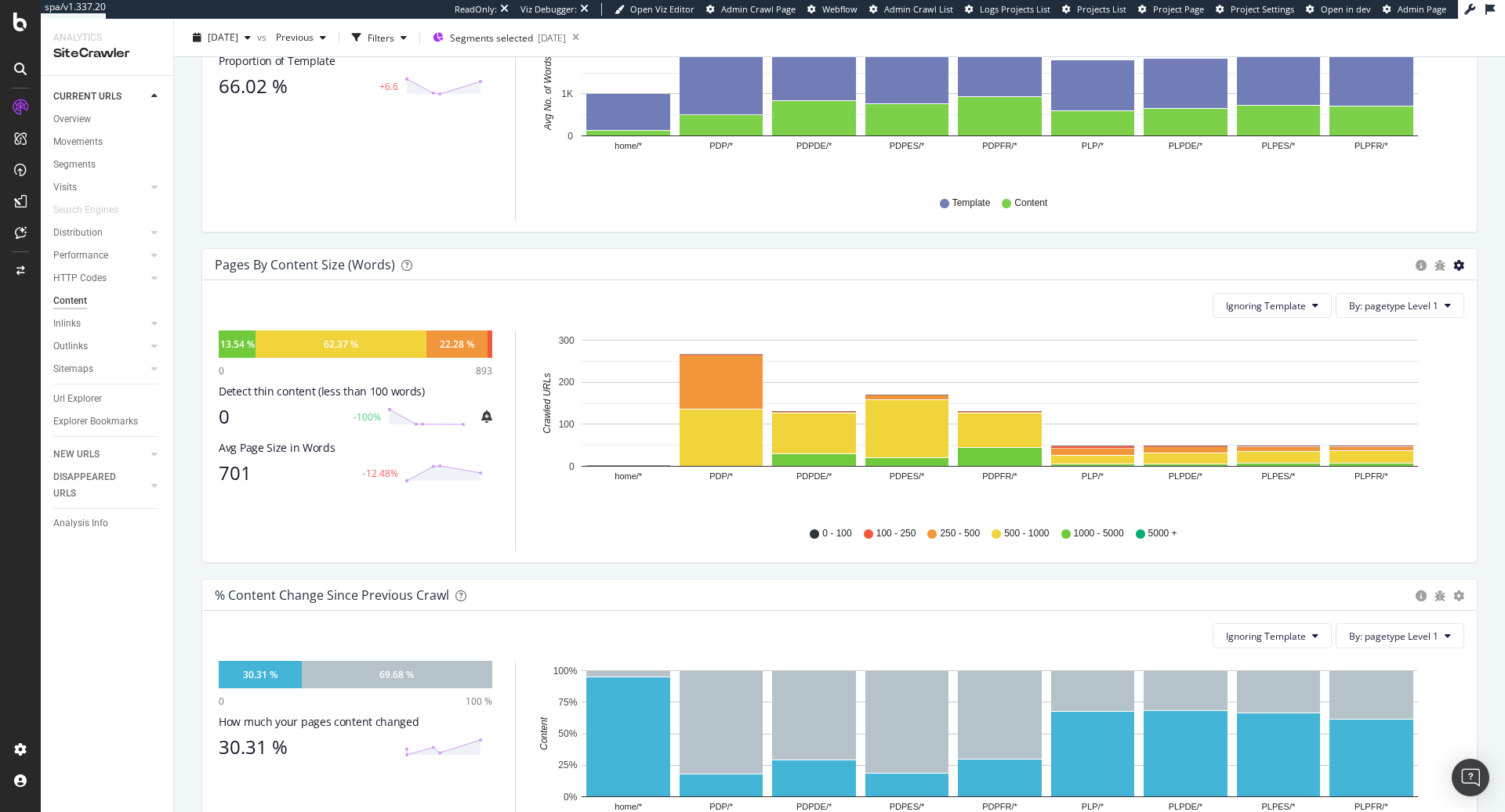
click at [1460, 267] on icon "gear" at bounding box center [1459, 265] width 11 height 11
click at [1425, 317] on span "Chart (by Percentage)" at bounding box center [1405, 325] width 143 height 21
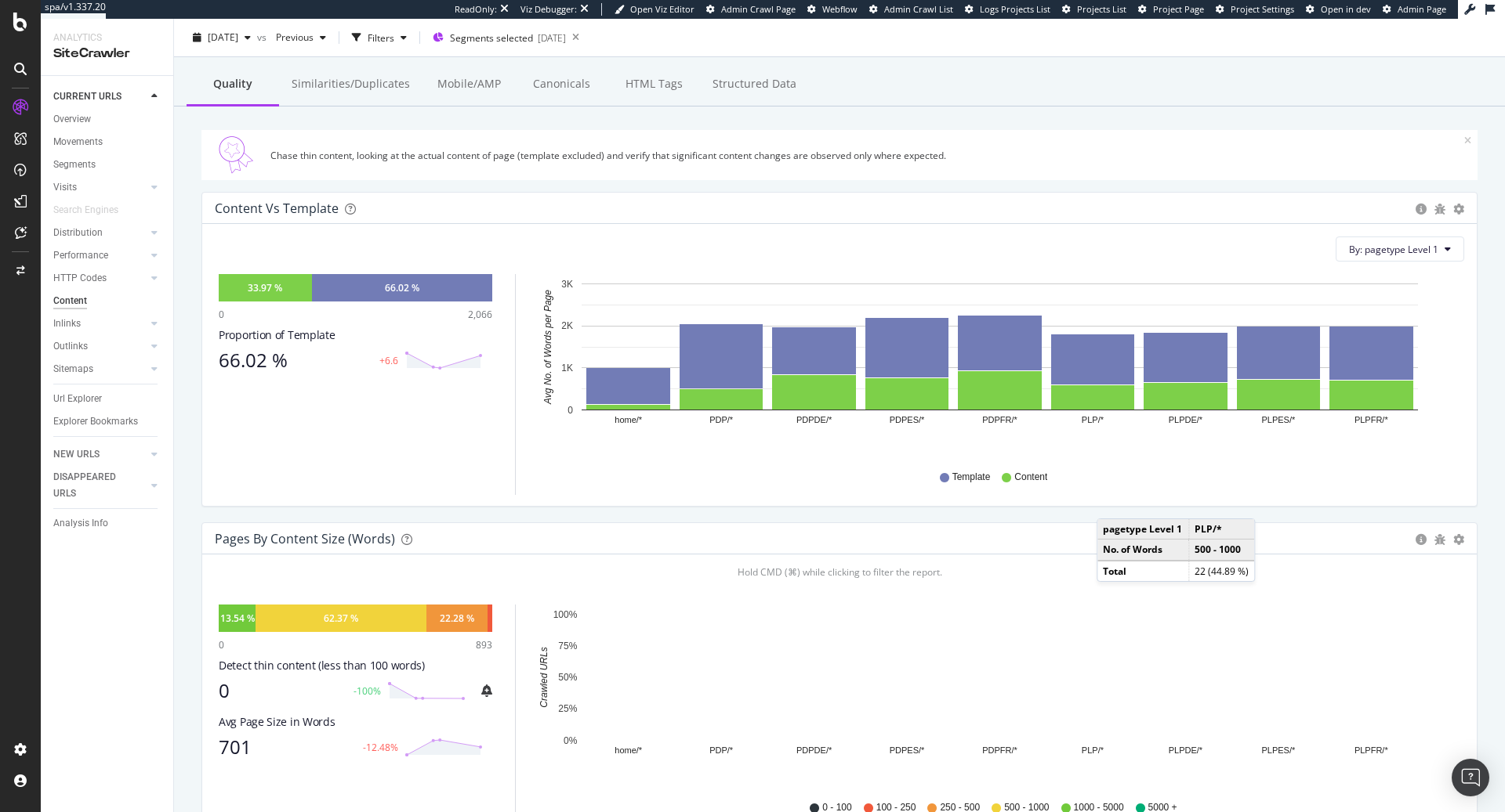
scroll to position [0, 0]
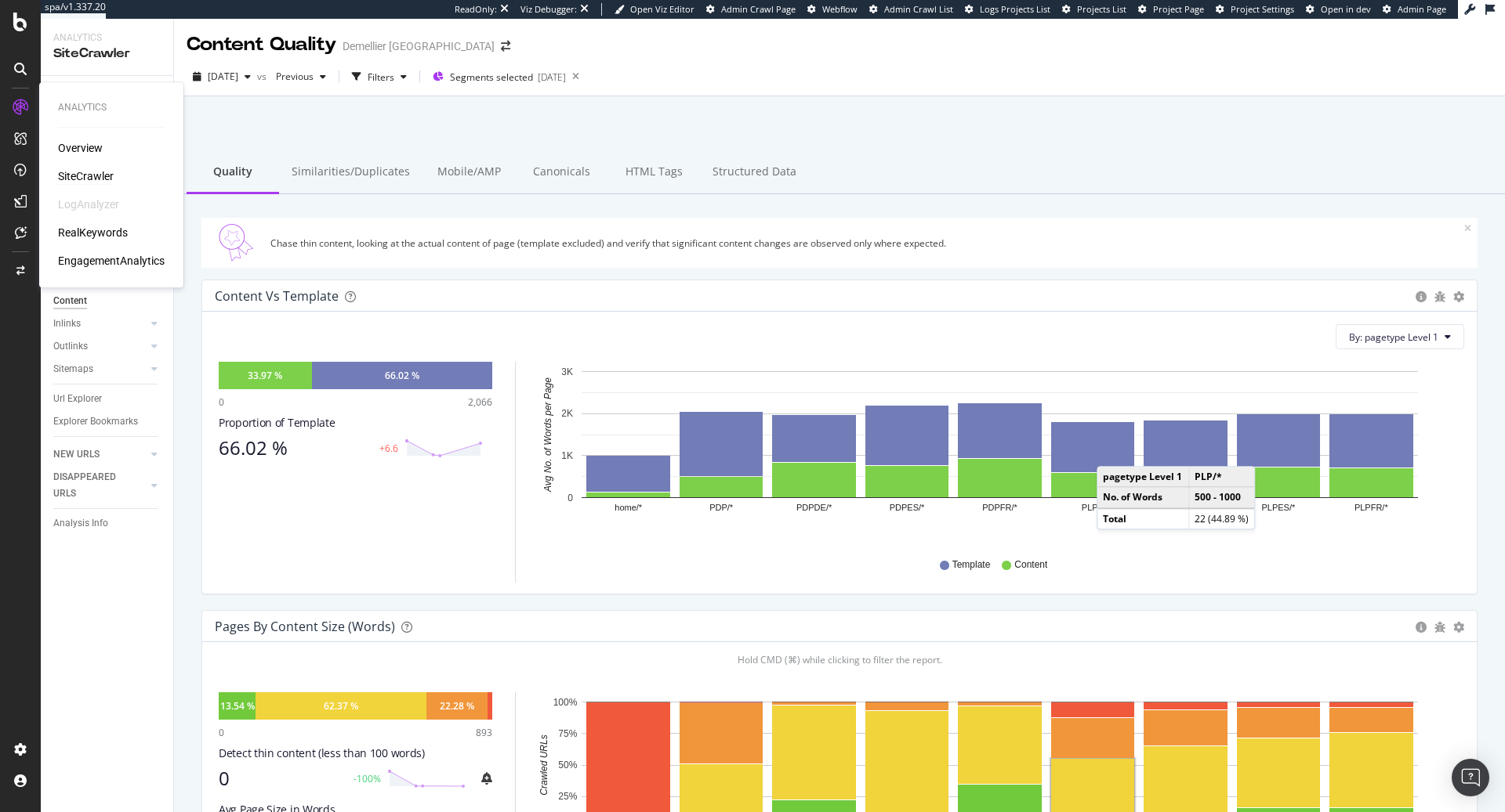
click at [102, 174] on div "SiteCrawler" at bounding box center [86, 176] width 56 height 15
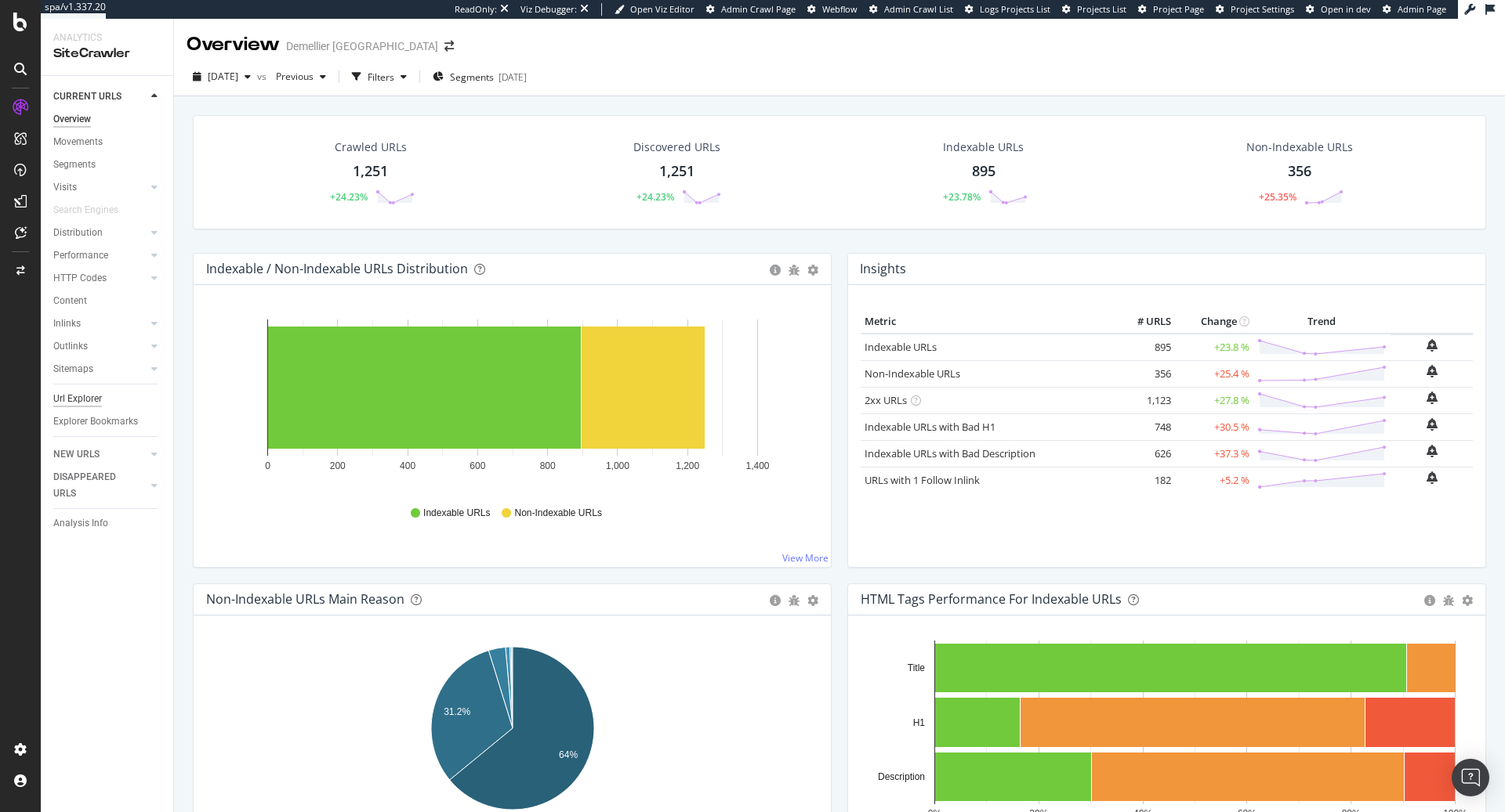
click at [83, 399] on div "Url Explorer" at bounding box center [77, 398] width 48 height 16
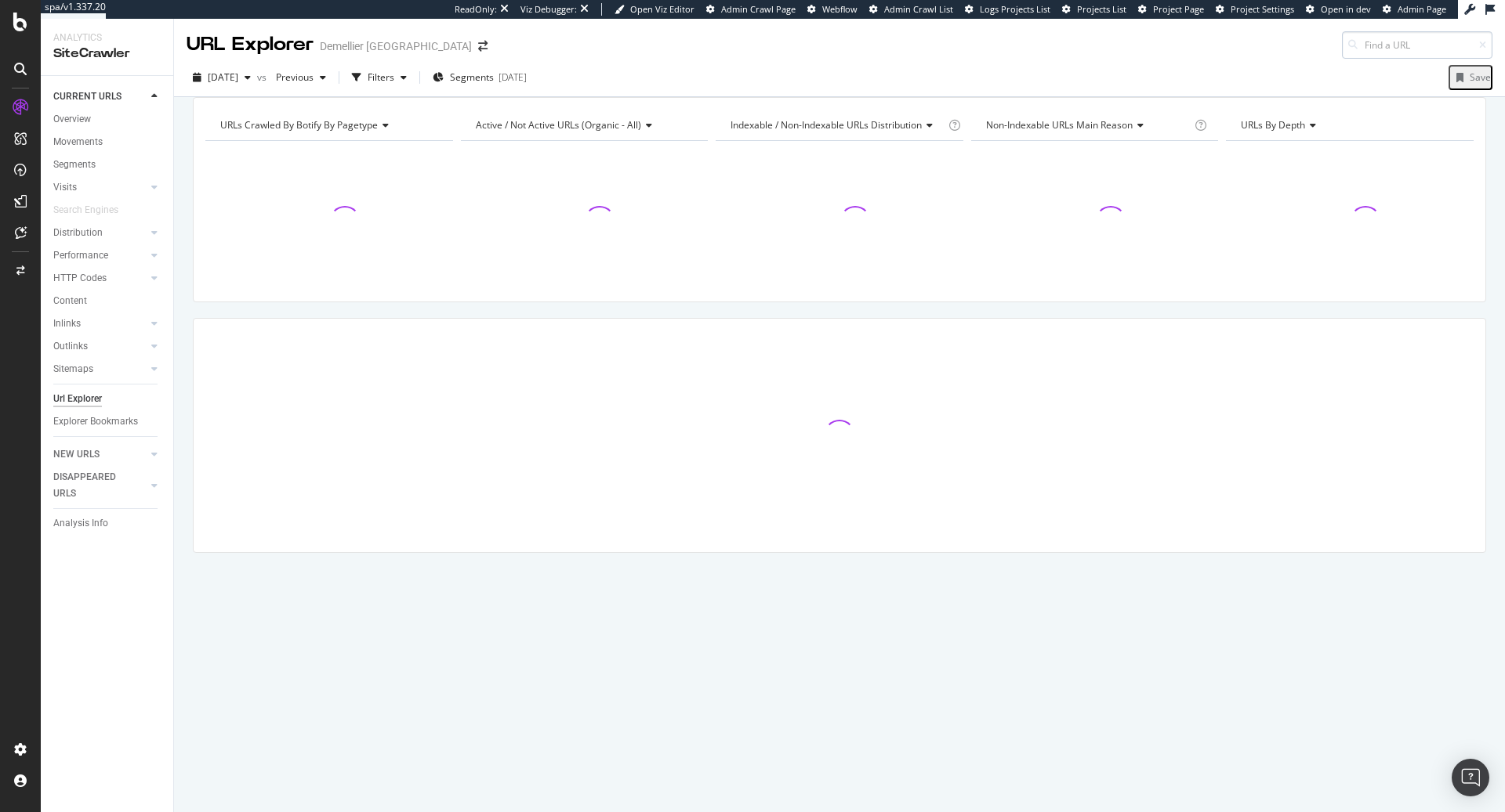
click at [1368, 44] on input at bounding box center [1418, 44] width 151 height 27
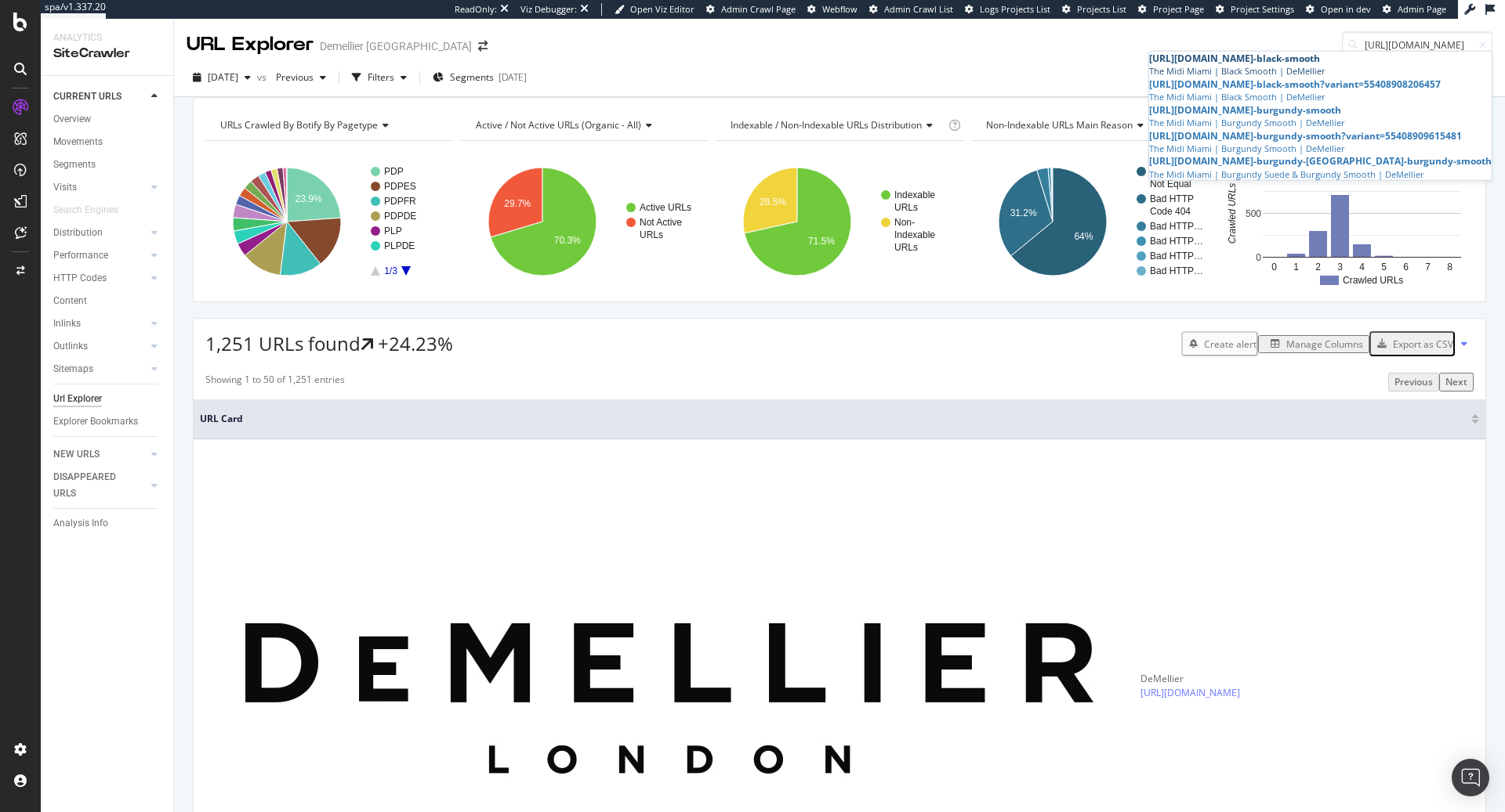
type input "https://demellierlondon.com/products/the-midi-miami"
click at [1254, 65] on span "https://demellierlondon.com/products/the-midi-miami" at bounding box center [1201, 58] width 104 height 14
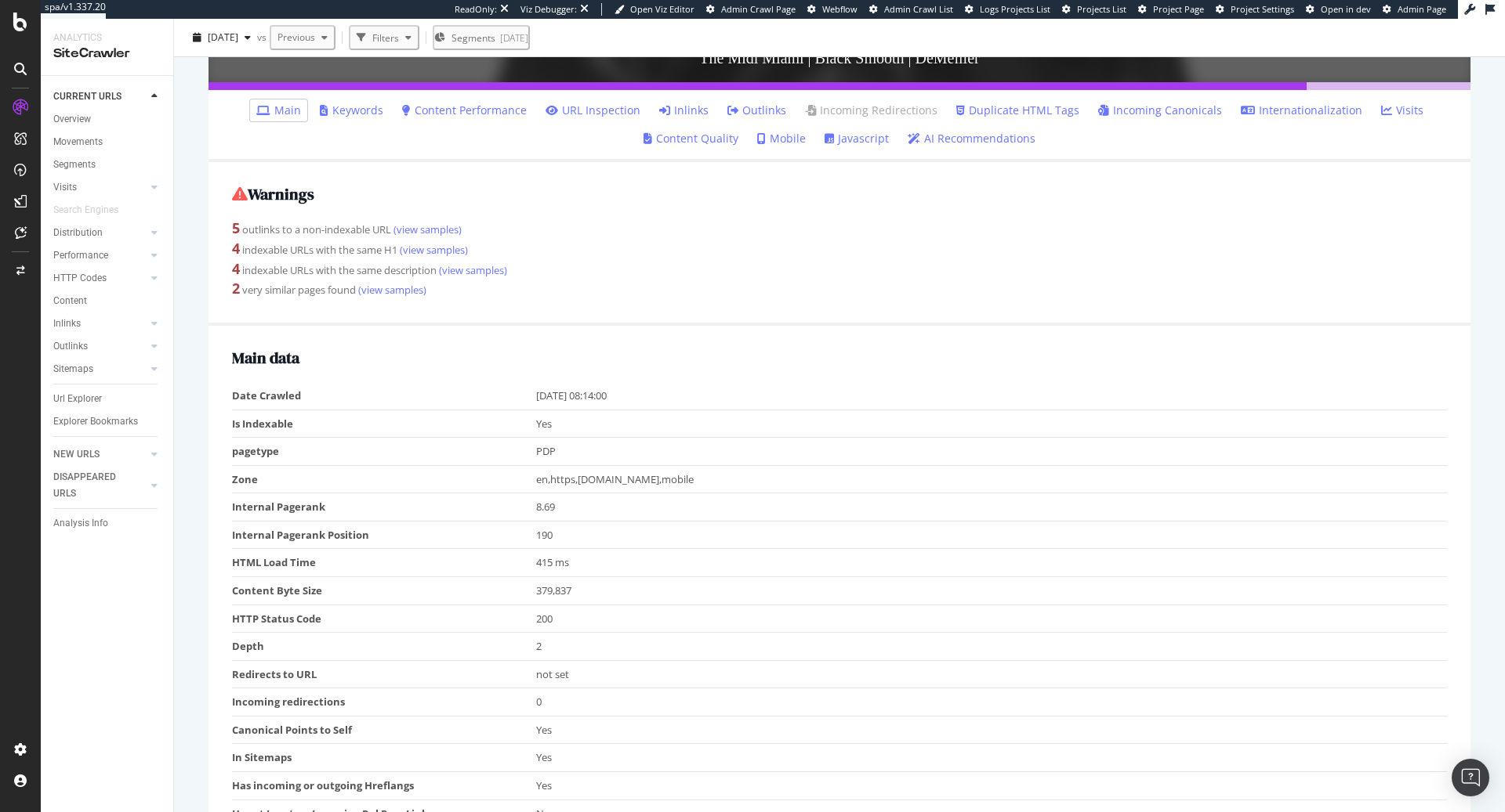
scroll to position [454, 0]
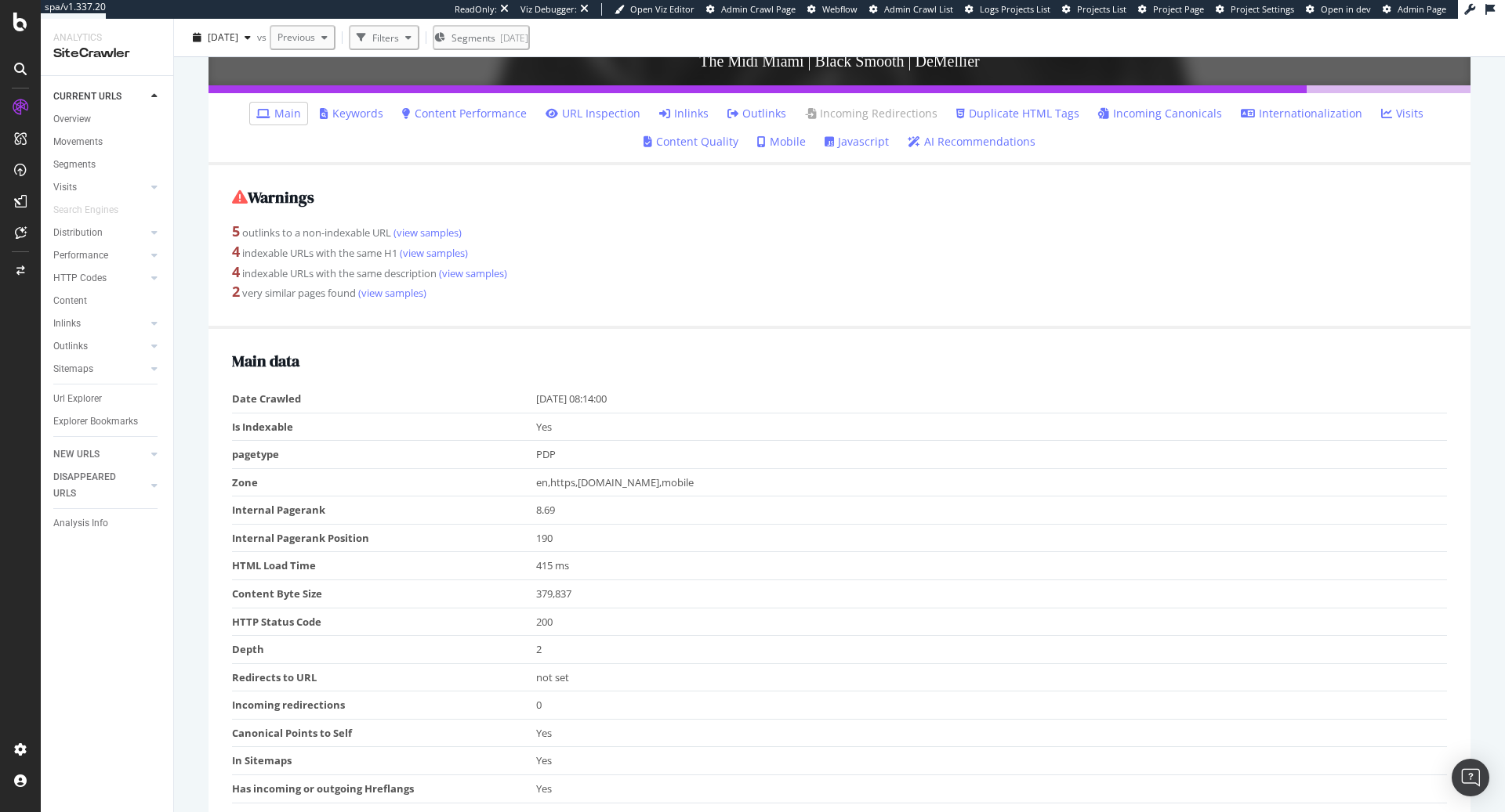
click at [714, 105] on li "Inlinks" at bounding box center [684, 113] width 62 height 22
click at [707, 106] on link "Inlinks" at bounding box center [684, 113] width 49 height 15
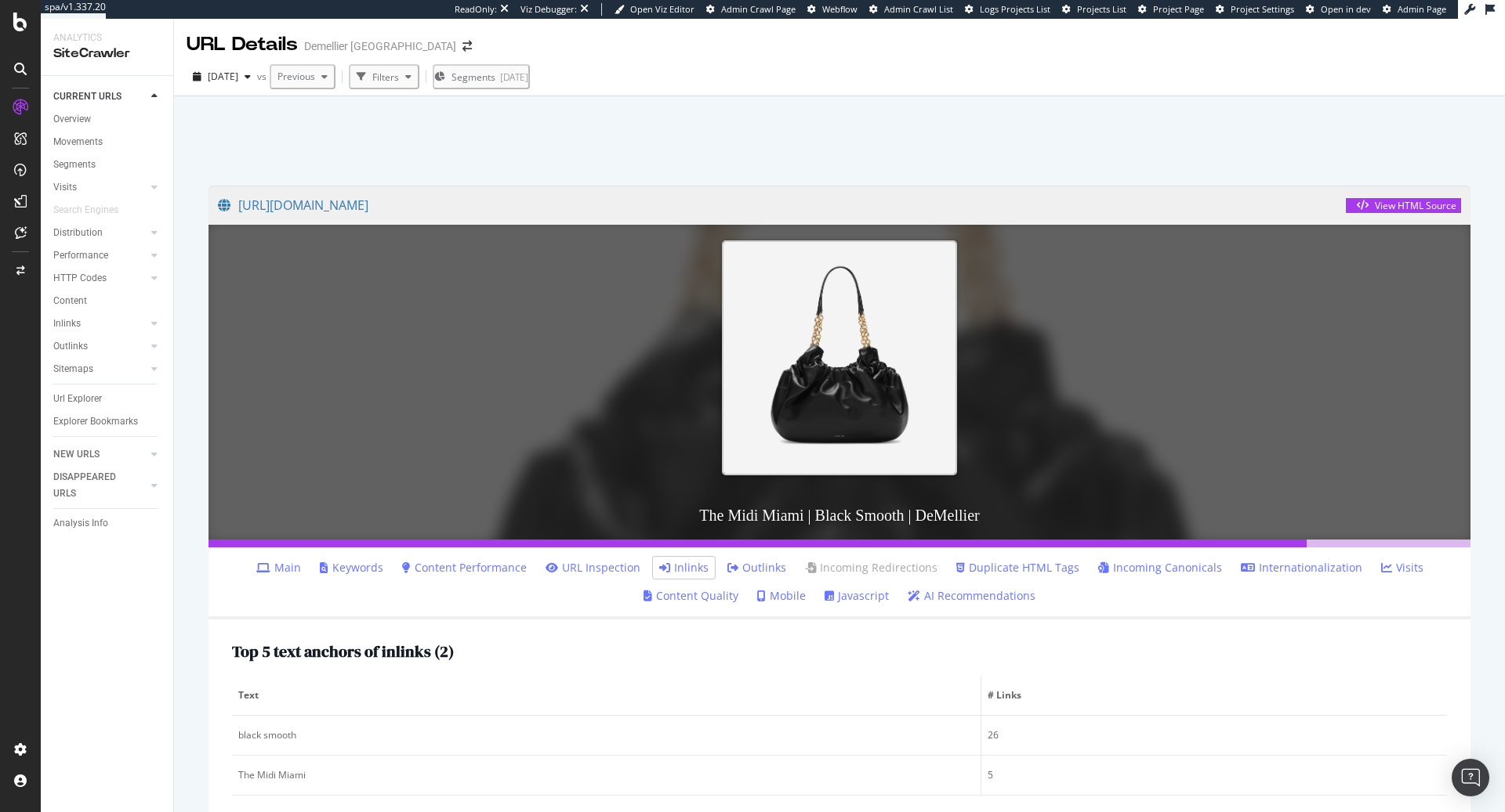
click at [745, 565] on link "Outlinks" at bounding box center [756, 568] width 59 height 15
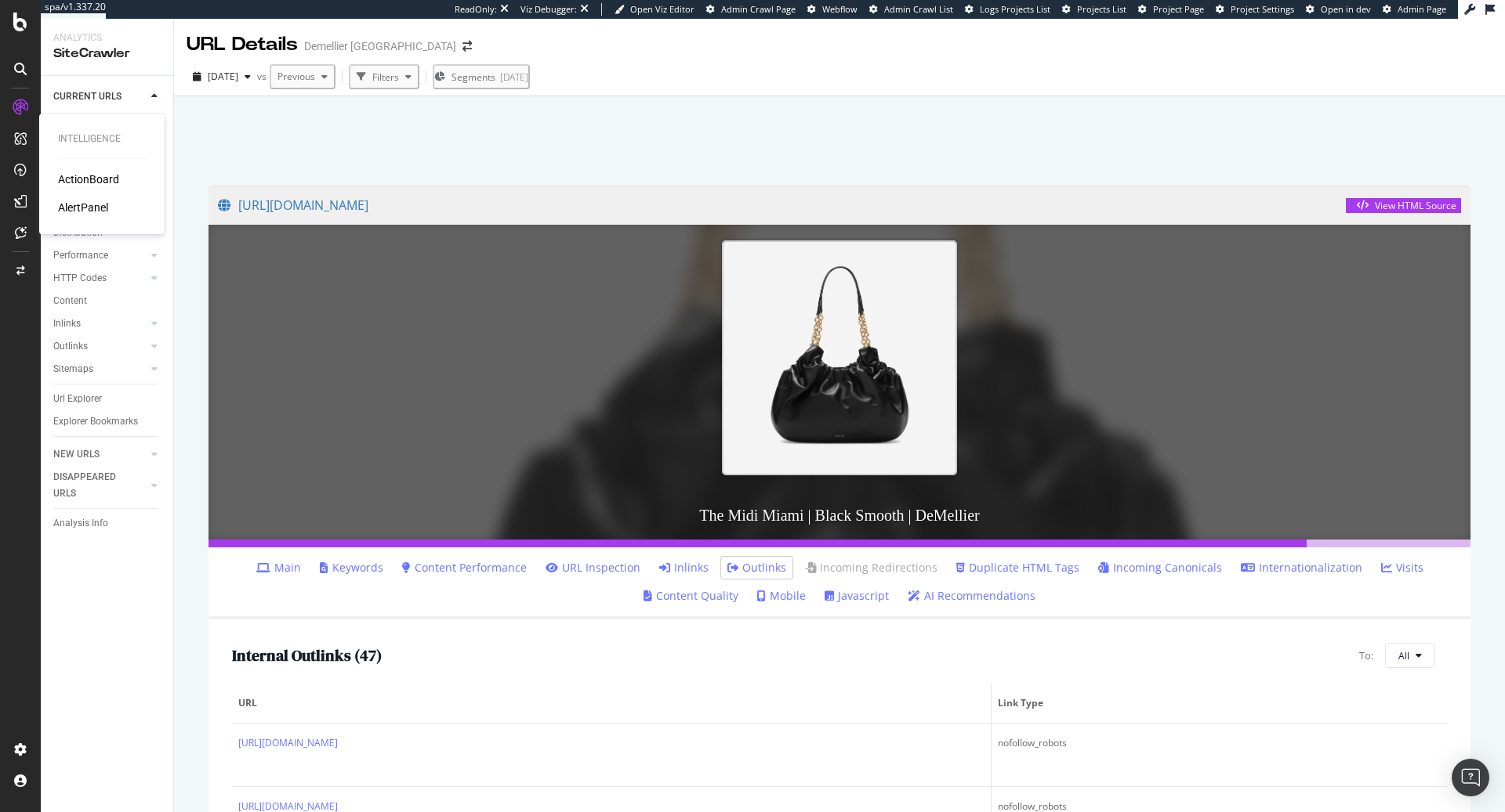
click at [89, 172] on div "ActionBoard" at bounding box center [88, 180] width 61 height 15
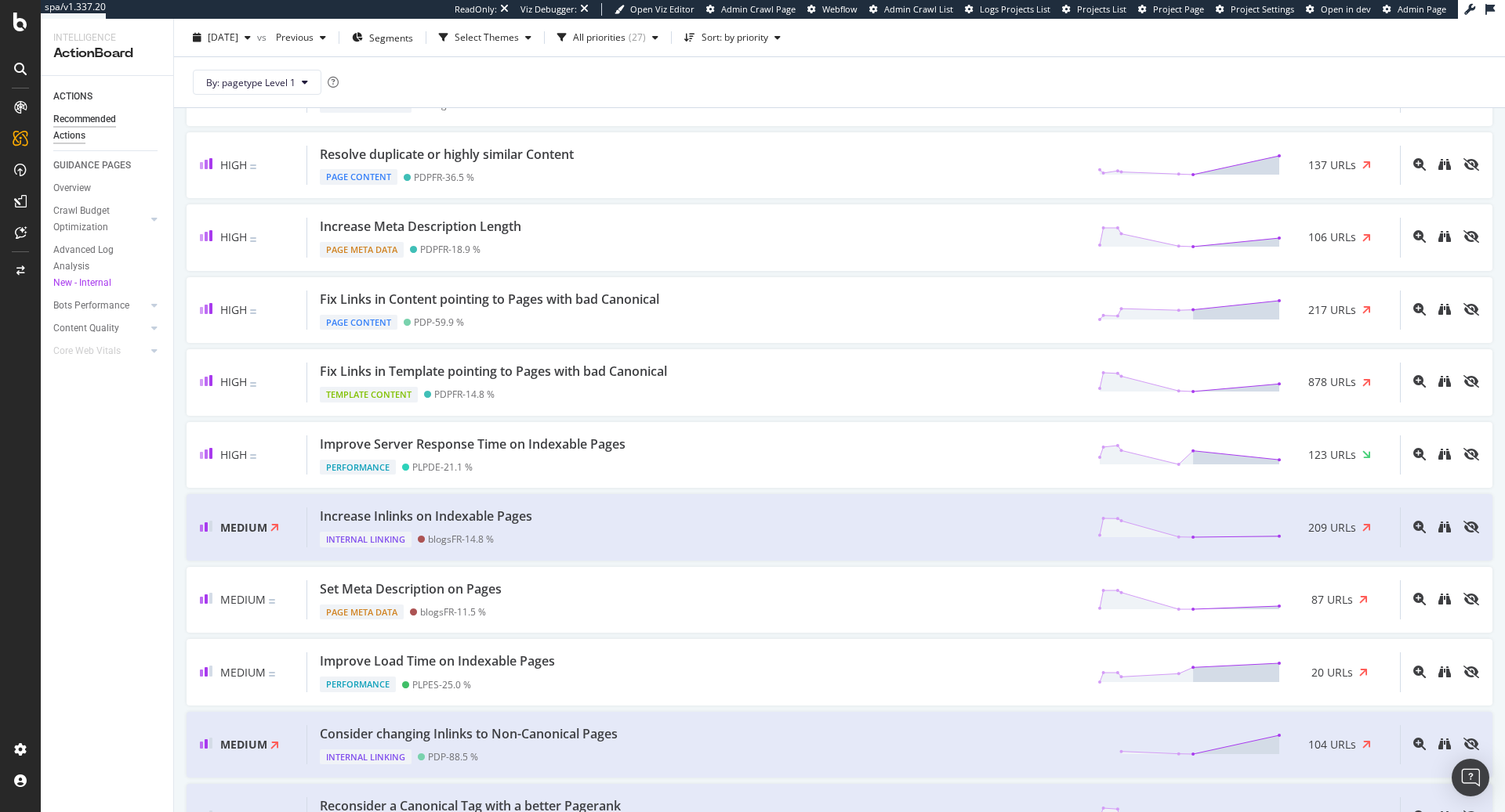
scroll to position [515, 0]
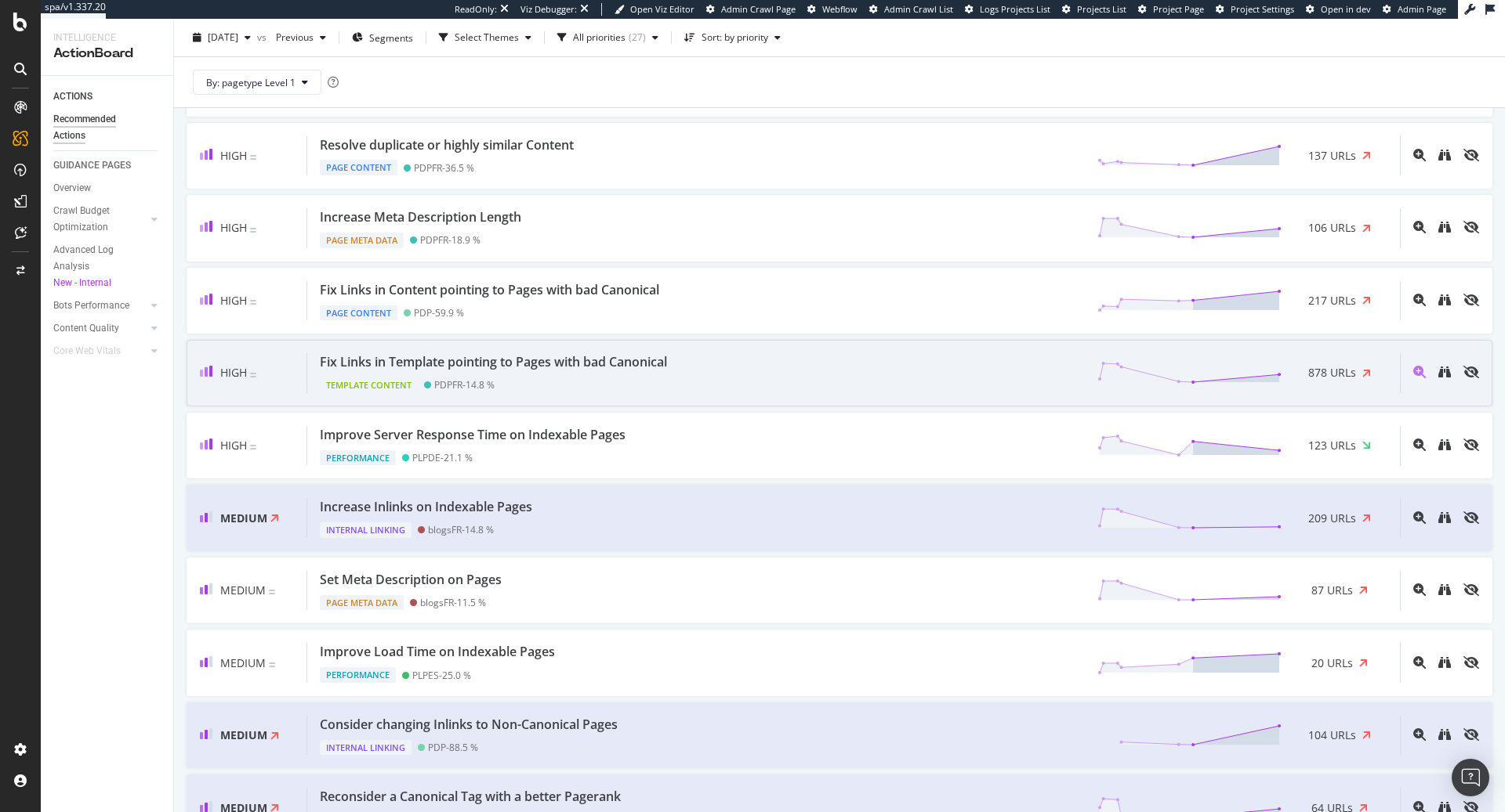
click at [640, 359] on div "Fix Links in Template pointing to Pages with bad Canonical" at bounding box center [493, 362] width 347 height 18
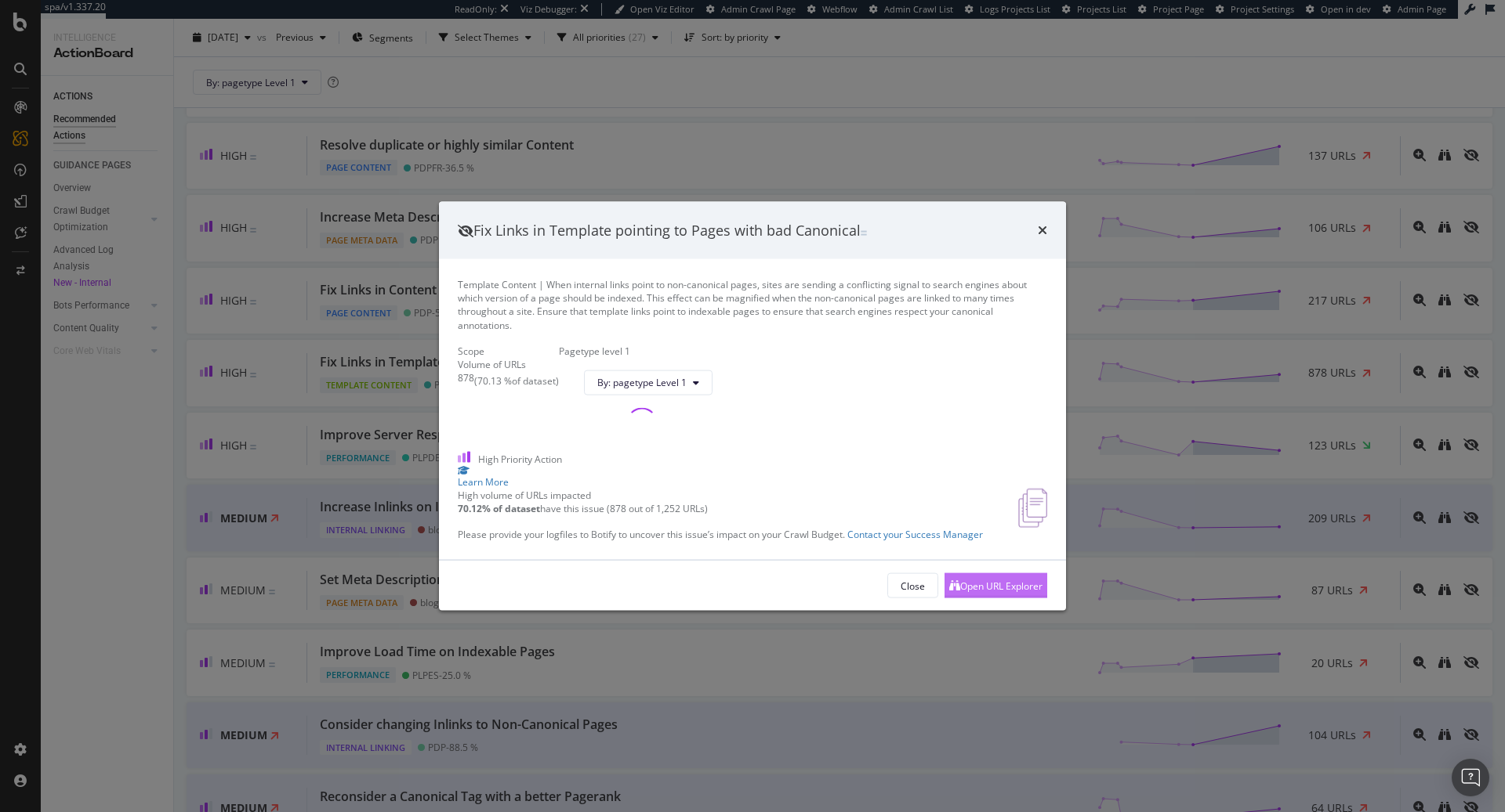
click at [960, 593] on div "Open URL Explorer" at bounding box center [1001, 586] width 82 height 14
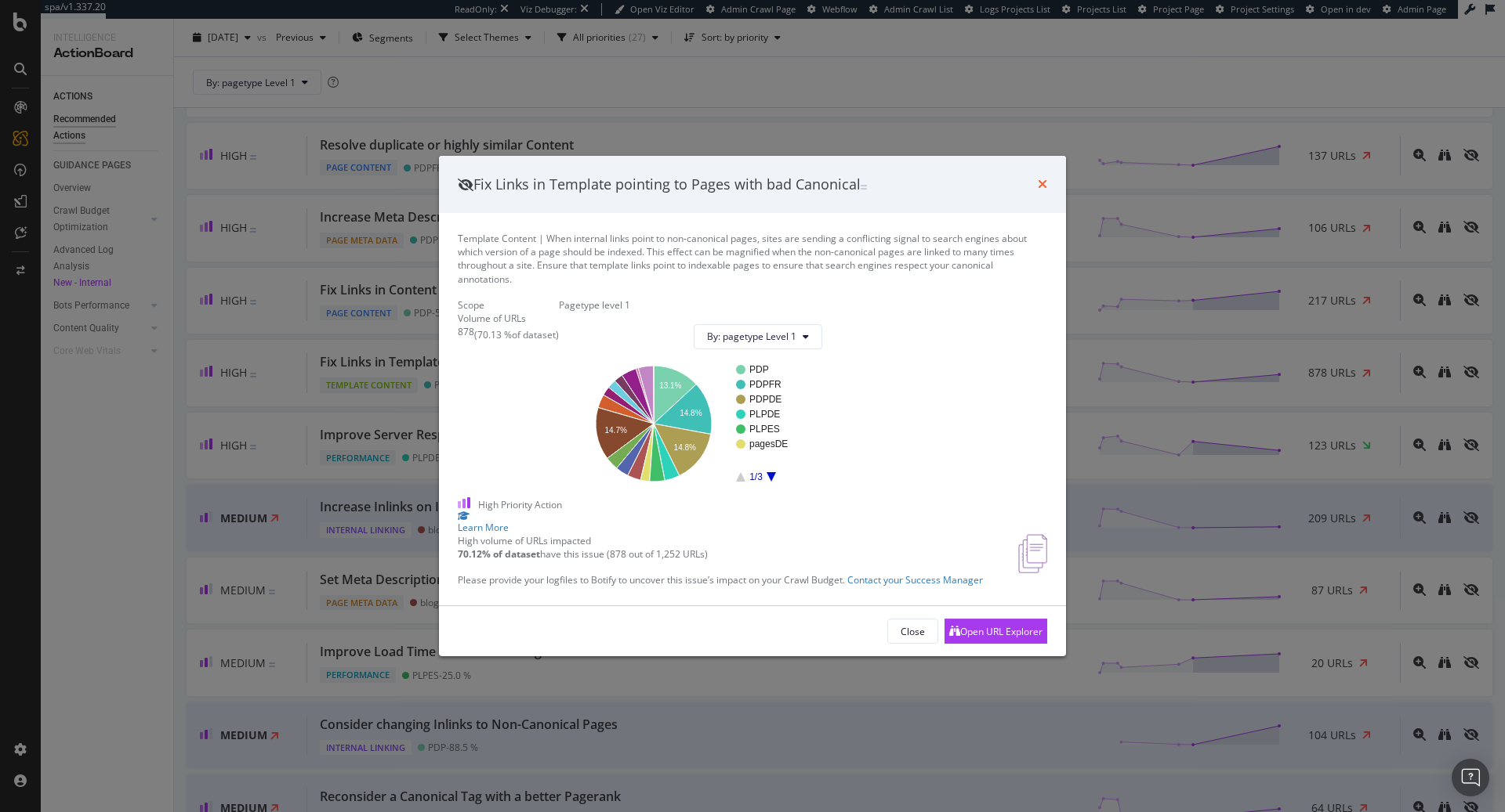
click at [1039, 178] on icon "times" at bounding box center [1043, 184] width 10 height 13
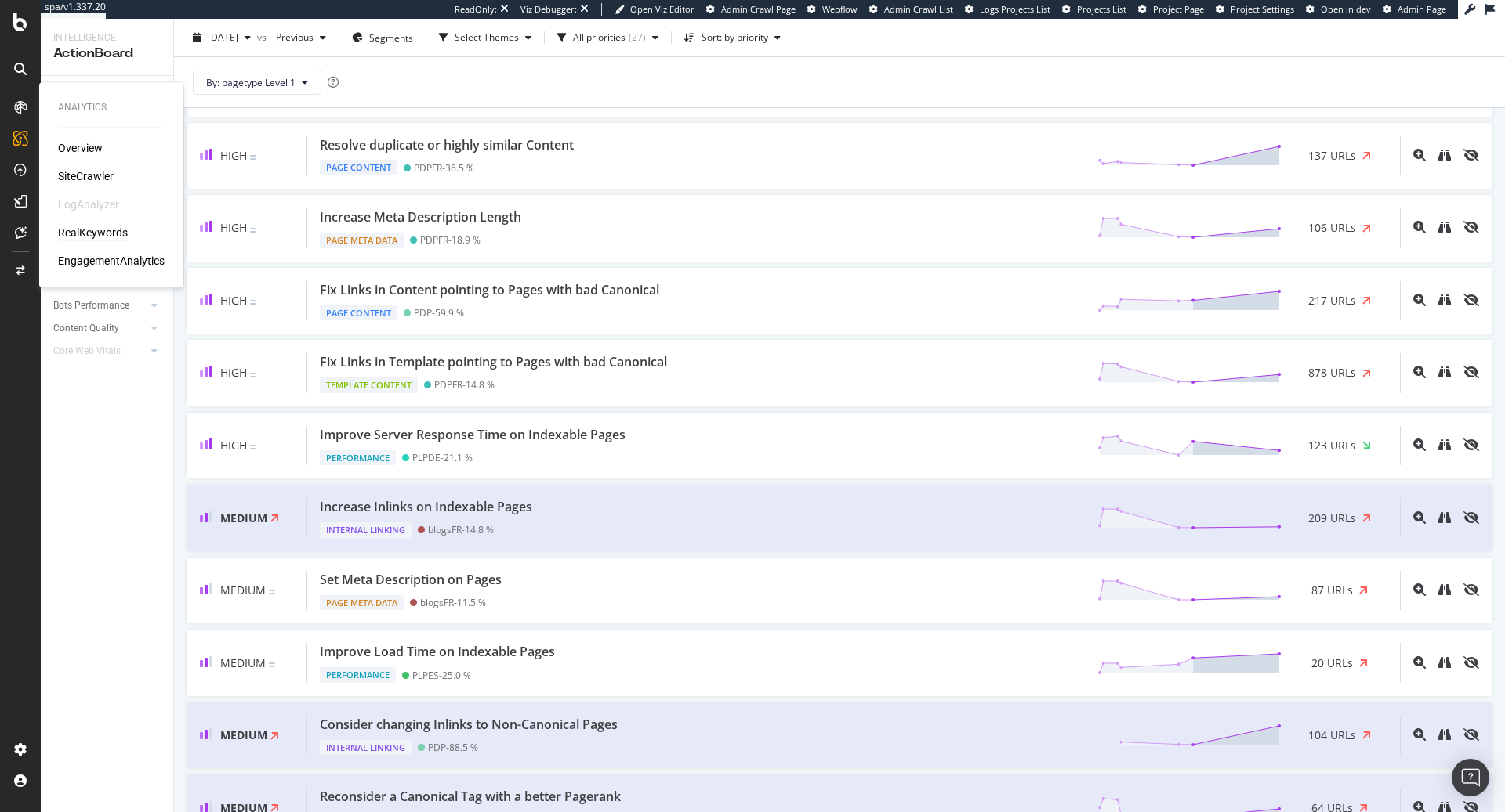
click at [96, 231] on div "RealKeywords" at bounding box center [93, 233] width 70 height 15
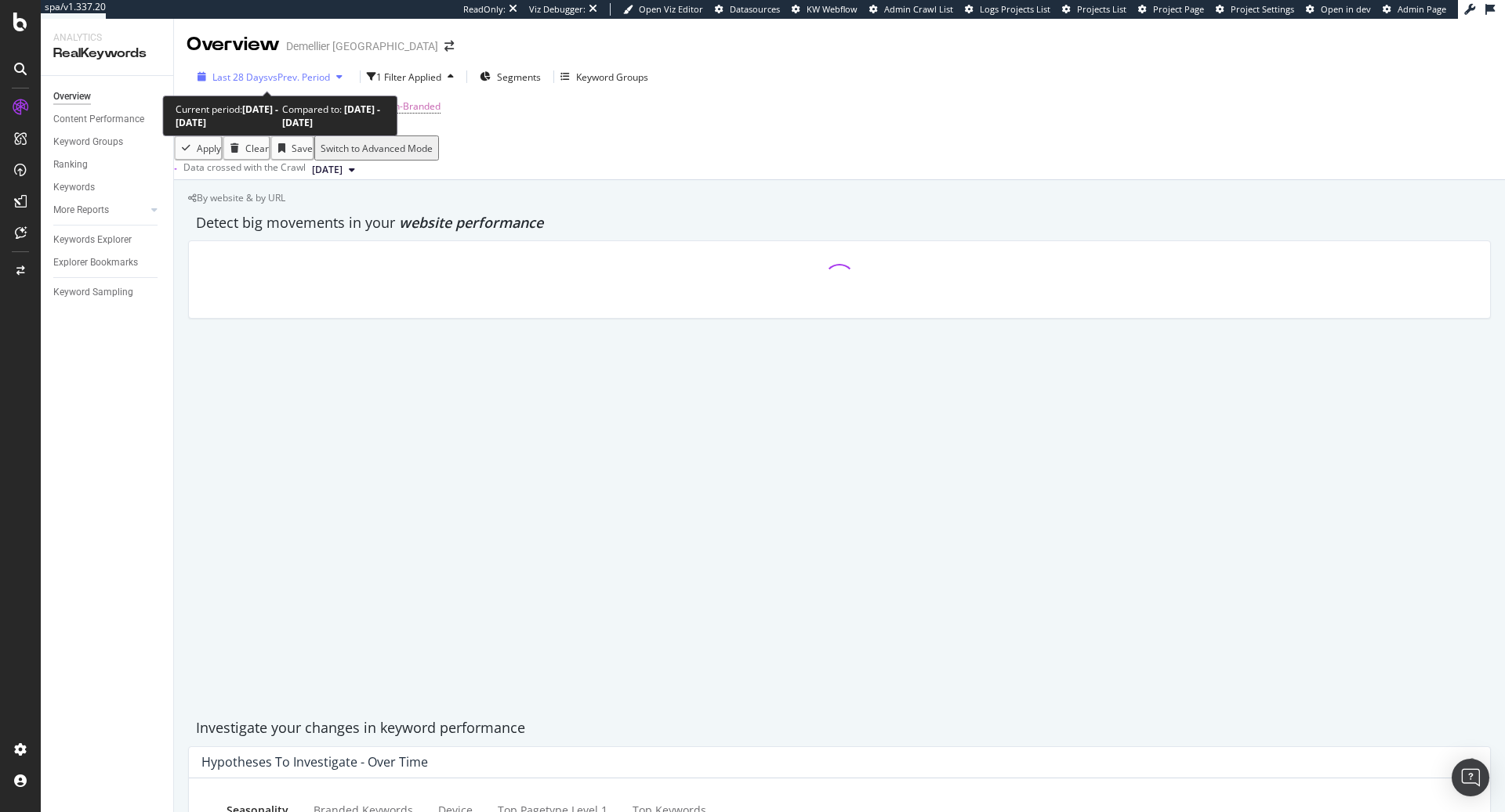
click at [316, 80] on span "vs Prev. Period" at bounding box center [299, 77] width 62 height 14
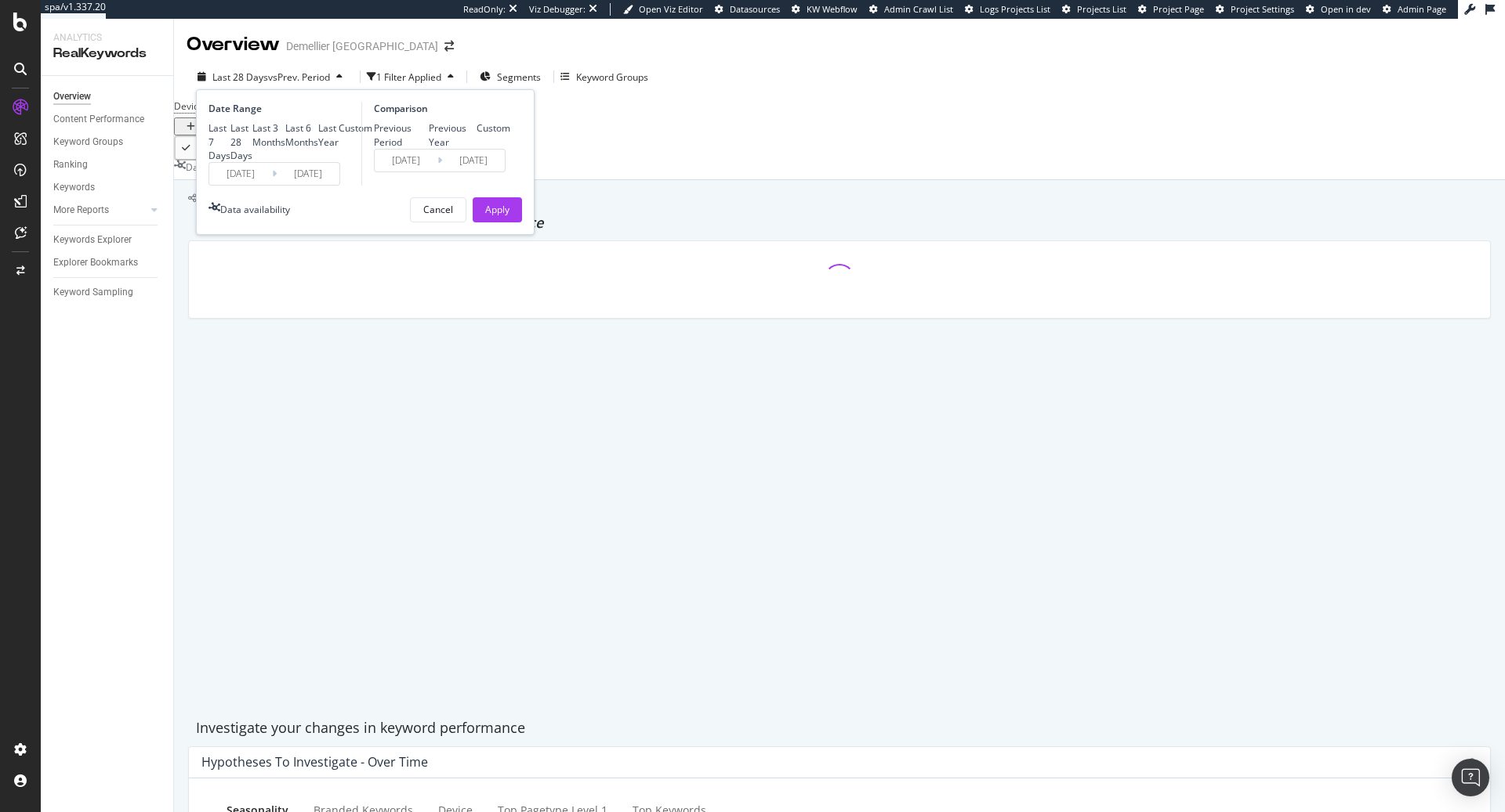
click at [432, 145] on div "Previous Year" at bounding box center [453, 135] width 48 height 27
type input "2024/08/12"
type input "2024/09/08"
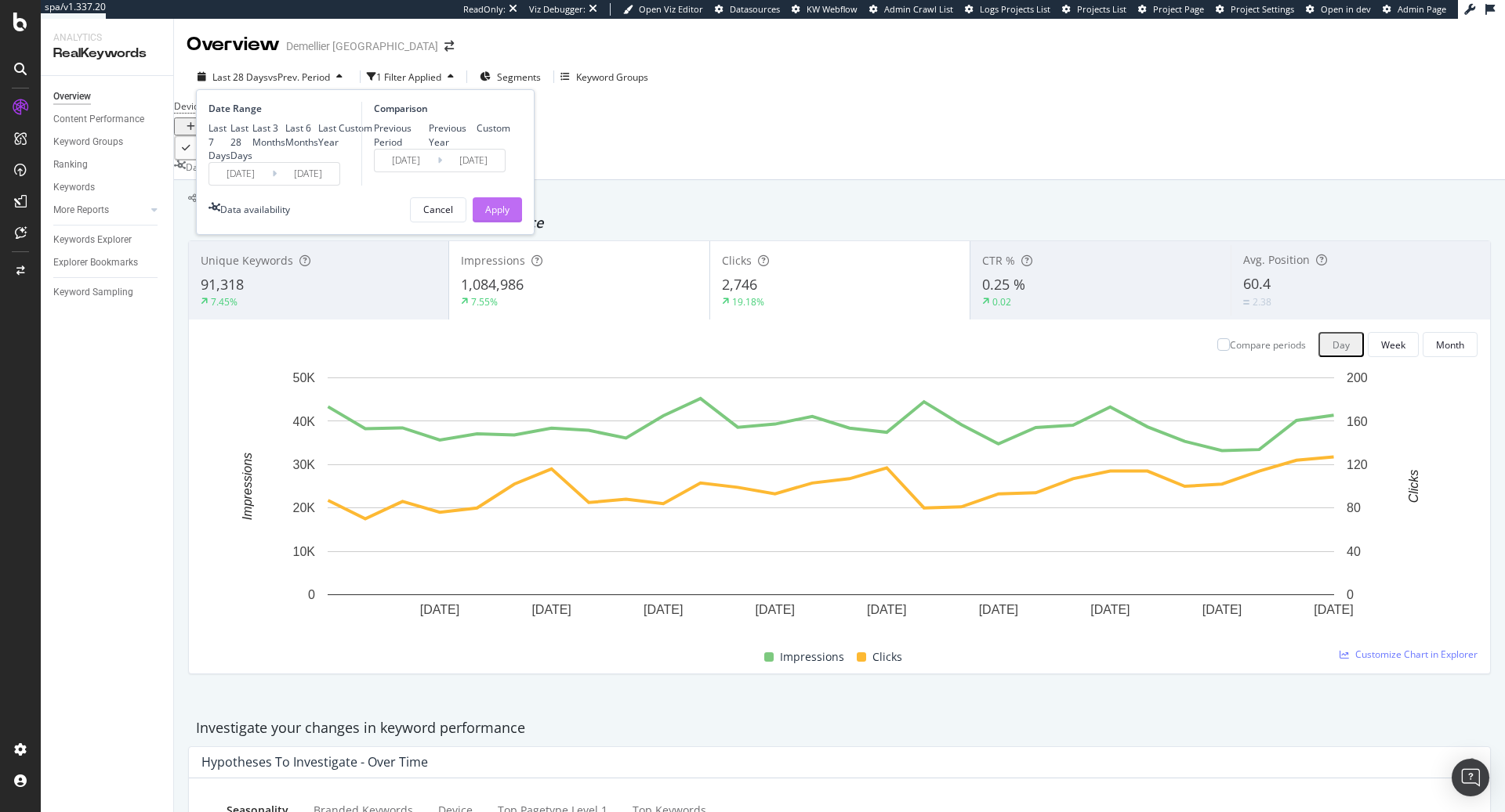
click at [502, 217] on div "Apply" at bounding box center [497, 210] width 24 height 14
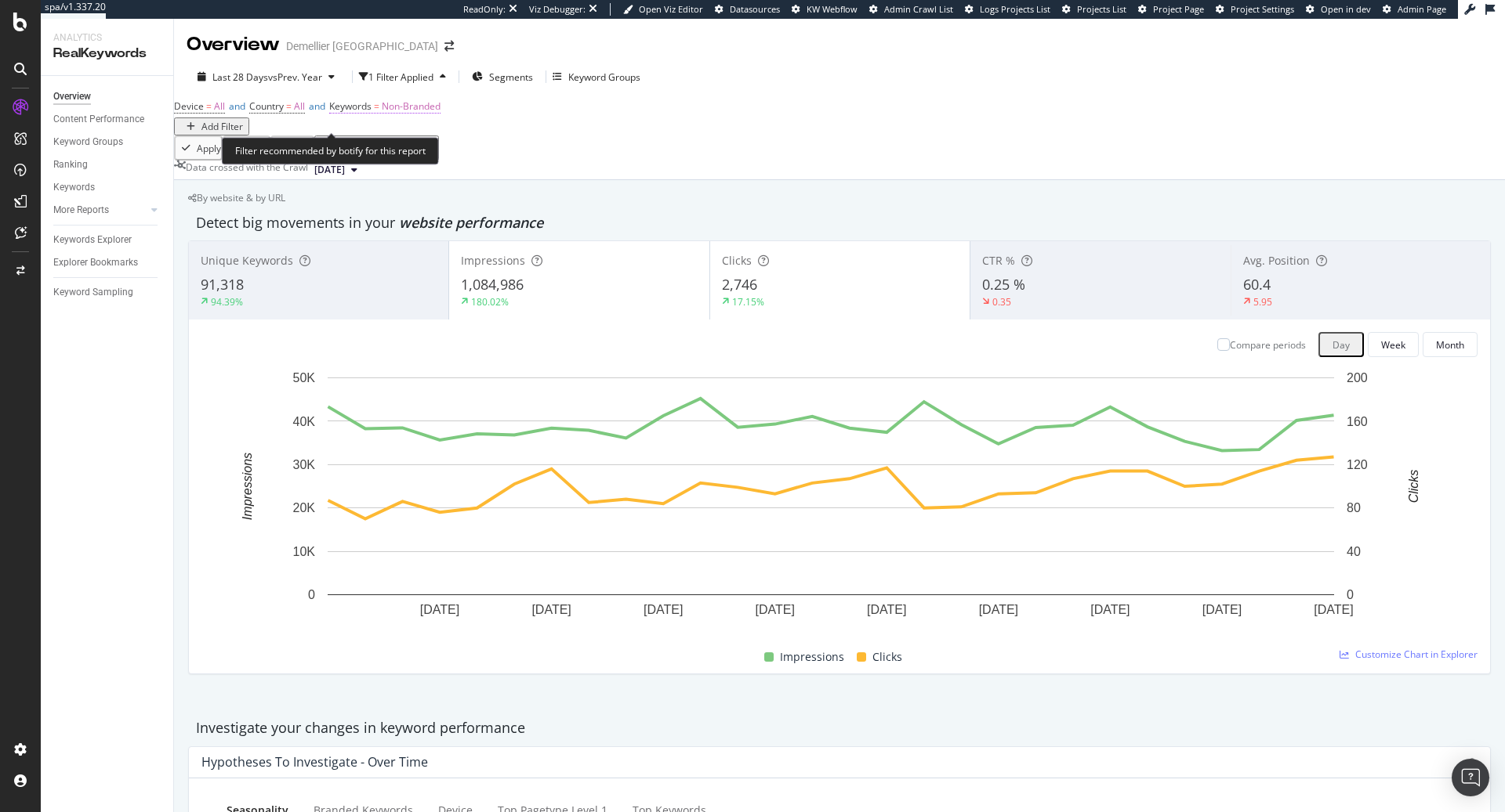
click at [441, 113] on span "Non-Branded" at bounding box center [411, 106] width 59 height 14
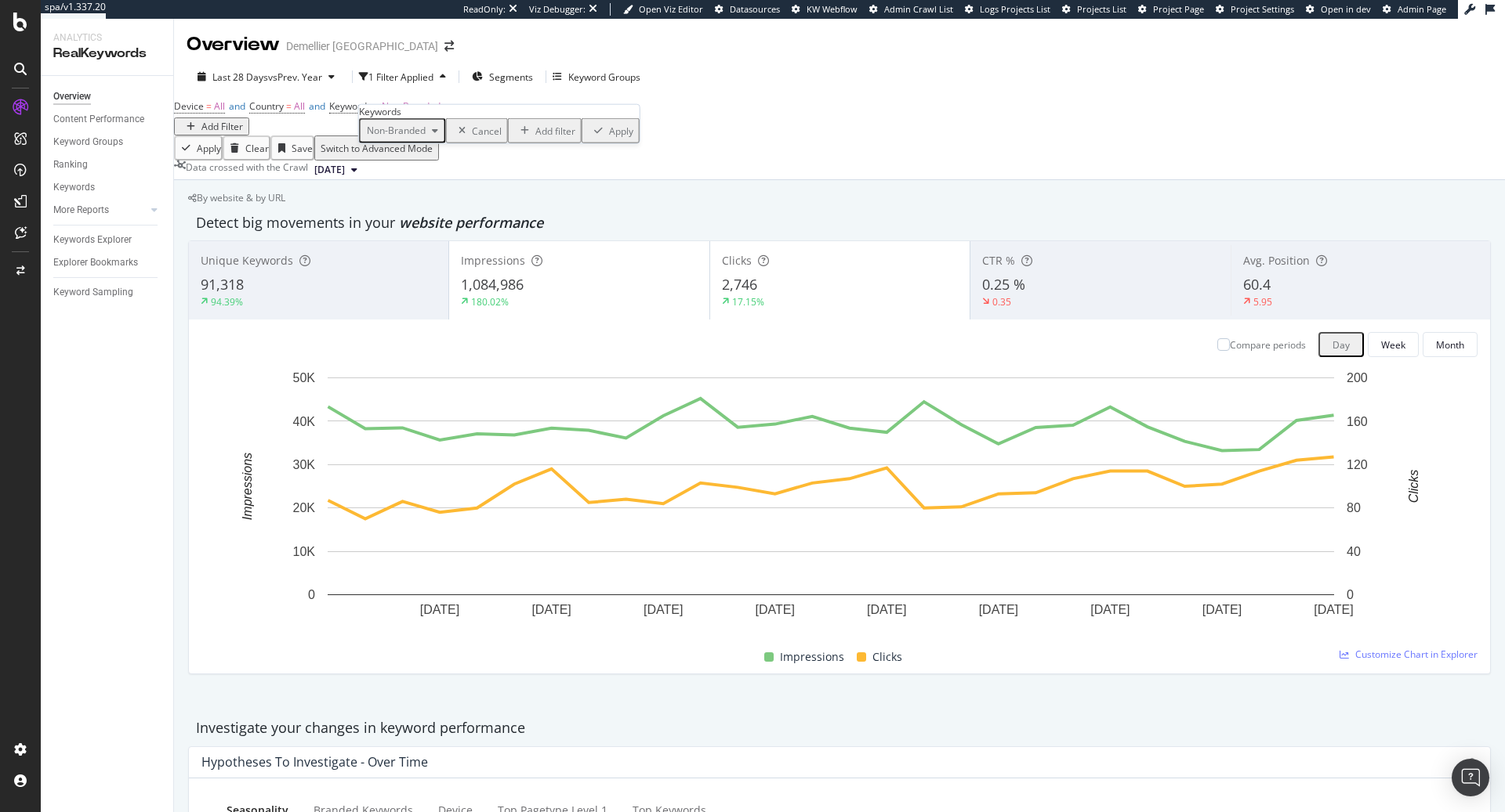
click at [426, 137] on span "Non-Branded" at bounding box center [393, 130] width 65 height 14
click at [427, 209] on span "Branded" at bounding box center [463, 216] width 160 height 14
click at [417, 135] on icon "button" at bounding box center [414, 130] width 6 height 10
click at [404, 296] on span "All" at bounding box center [463, 303] width 160 height 14
drag, startPoint x: 535, startPoint y: 189, endPoint x: 556, endPoint y: 188, distance: 21.0
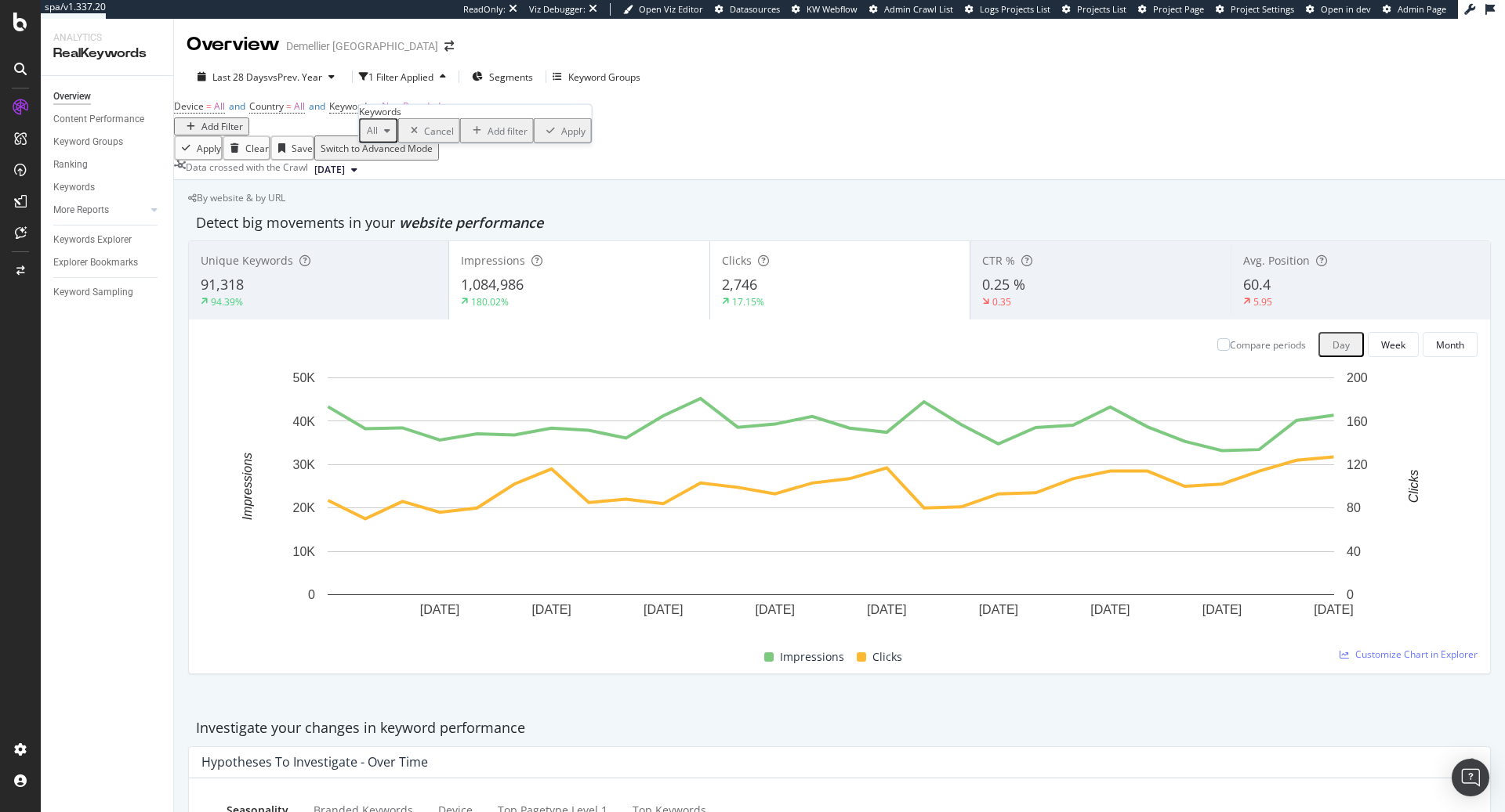
click at [561, 137] on div "Apply" at bounding box center [573, 130] width 24 height 14
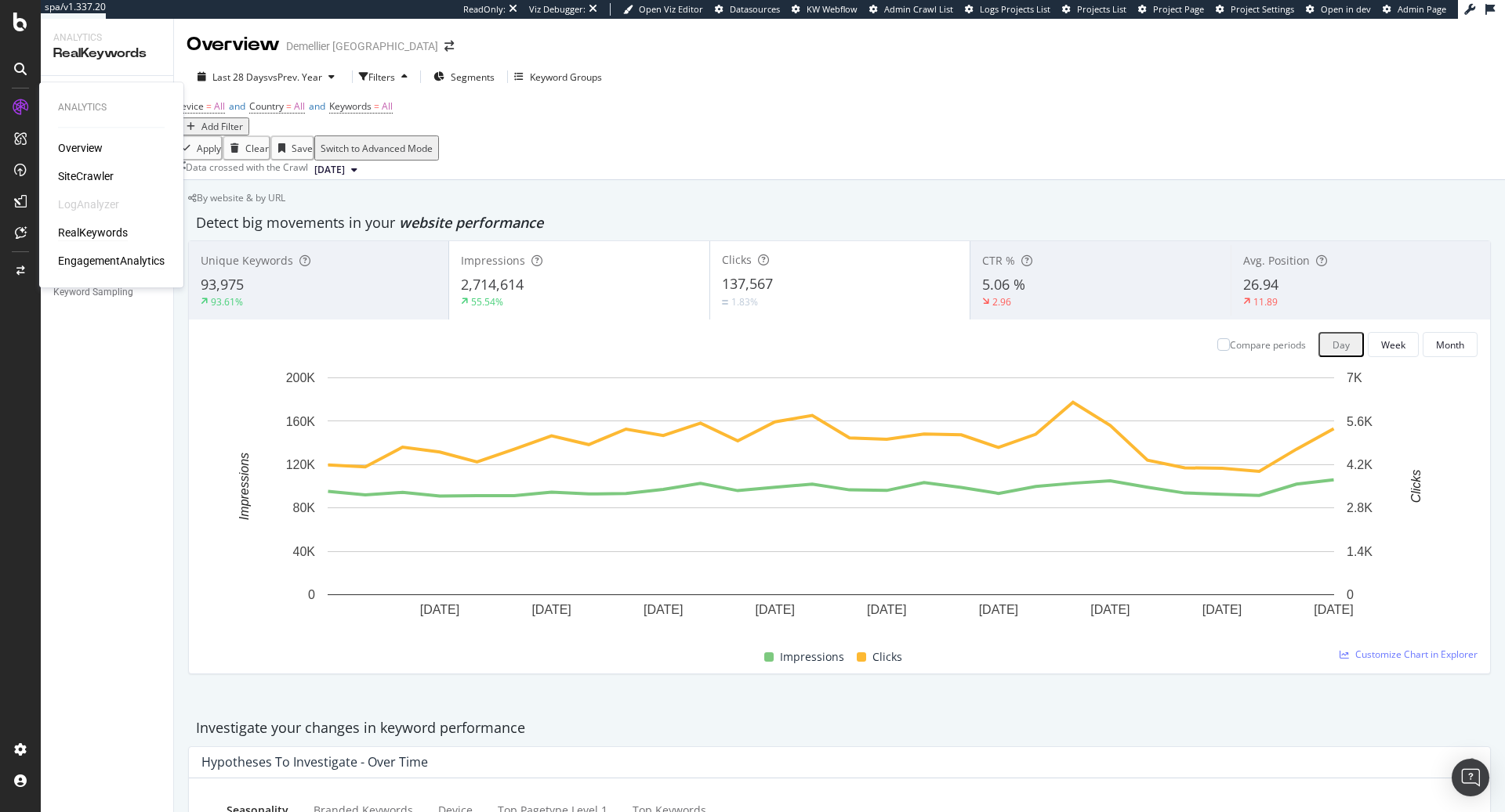
click at [96, 257] on div "EngagementAnalytics" at bounding box center [111, 261] width 106 height 15
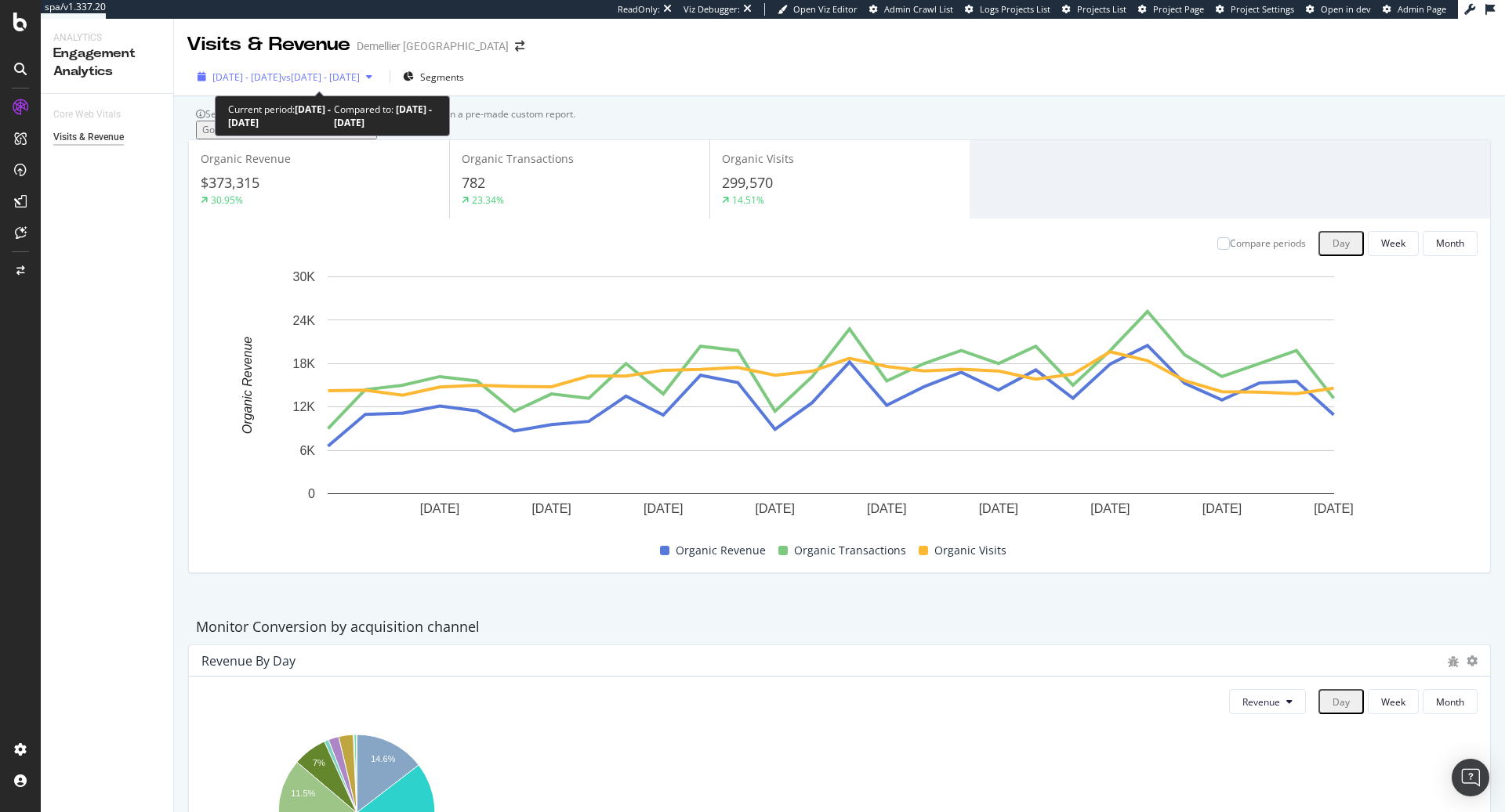
click at [378, 84] on div "2025 Aug. 10th - Sep. 6th vs 2025 Jul. 13th - Aug. 9th" at bounding box center [285, 77] width 188 height 14
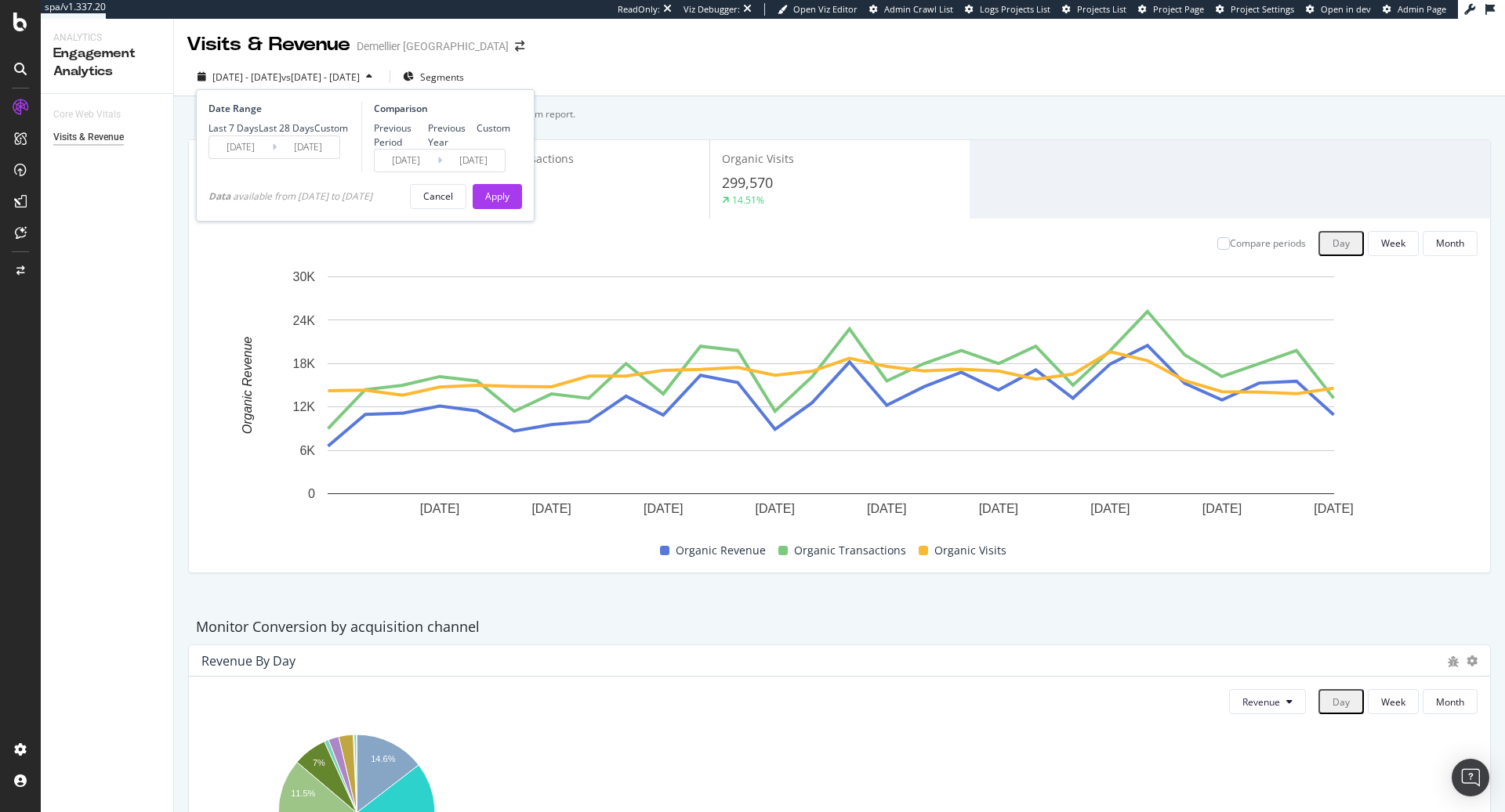
click at [668, 85] on div "2025 Aug. 10th - Sep. 6th vs 2025 Jul. 13th - Aug. 9th Segments Date Range Last…" at bounding box center [840, 79] width 1331 height 31
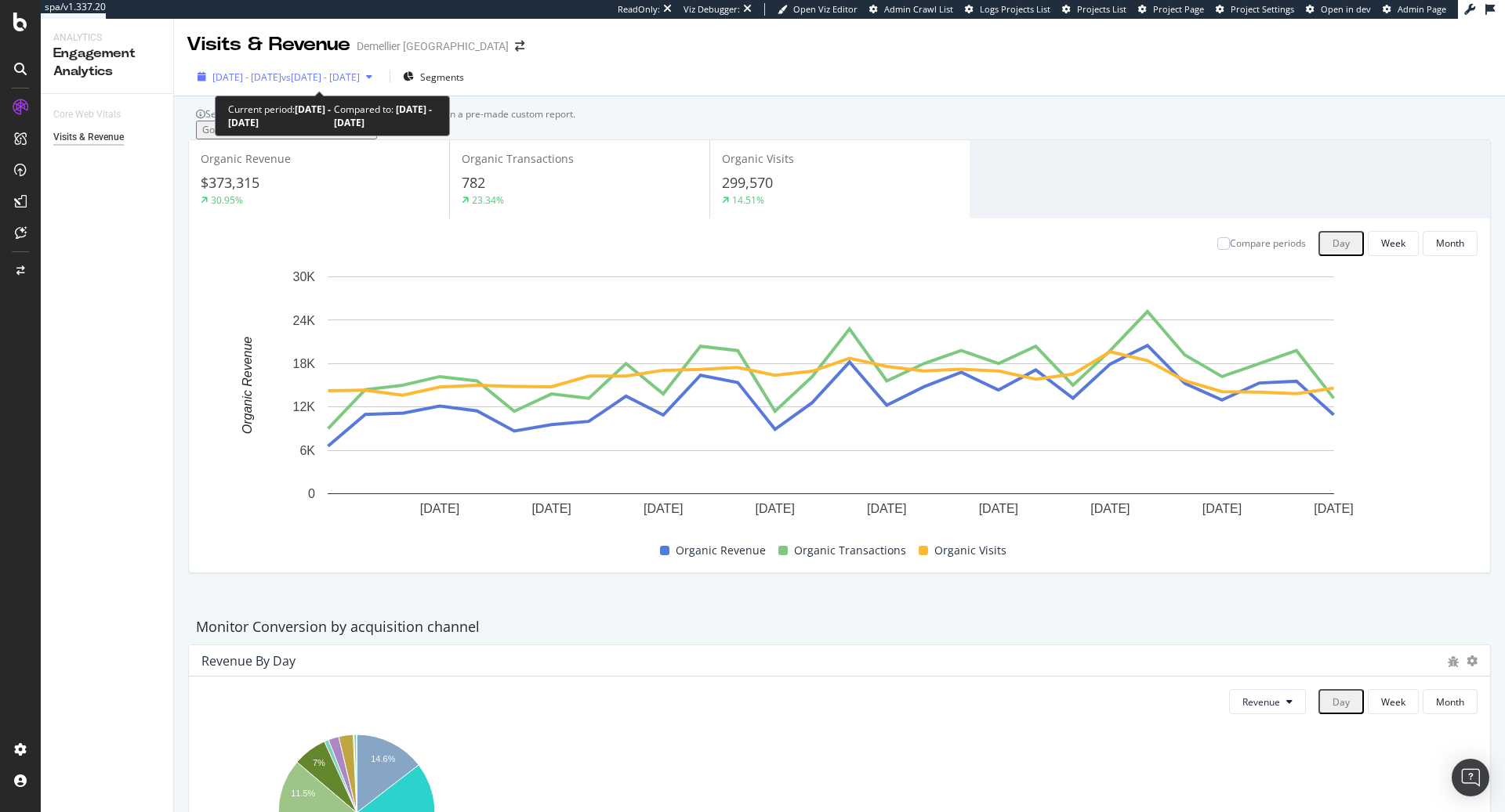
click at [360, 82] on span "vs 2025 Jul. 13th - Aug. 9th" at bounding box center [320, 77] width 78 height 14
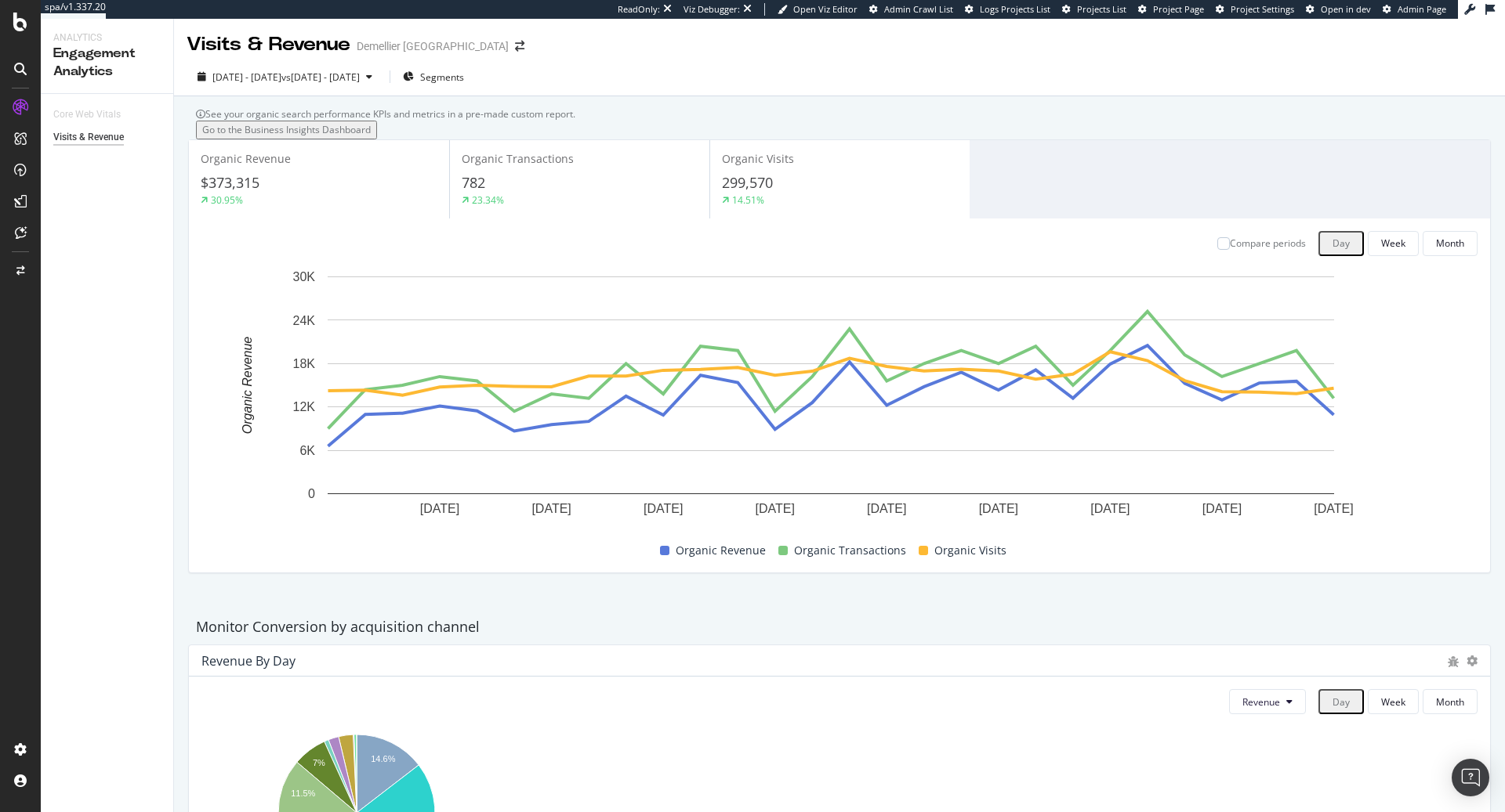
click at [743, 98] on div "See your organic search performance KPIs and metrics in a pre-made custom repor…" at bounding box center [840, 795] width 1331 height 1397
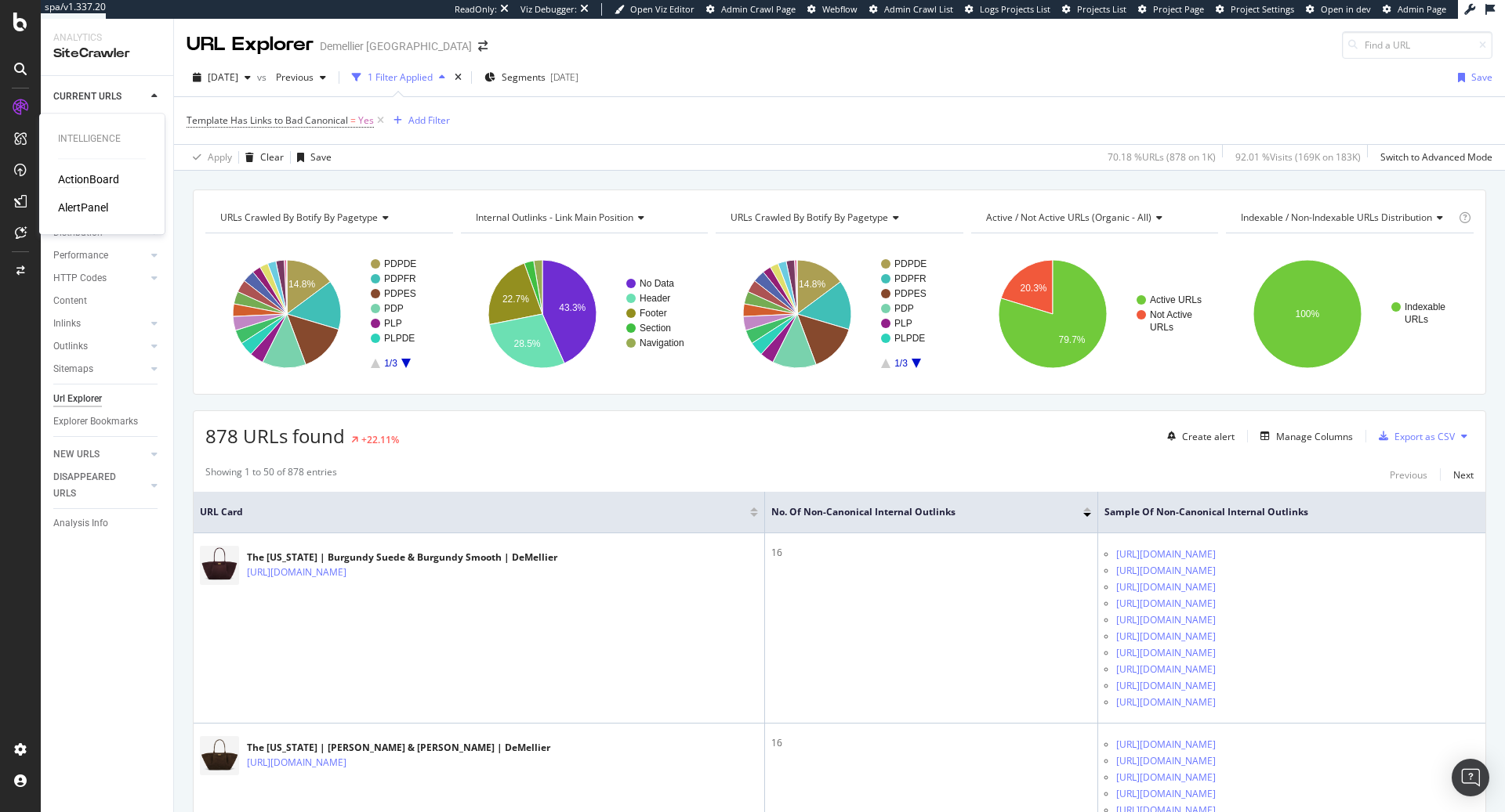
click at [89, 181] on div "ActionBoard" at bounding box center [88, 180] width 61 height 15
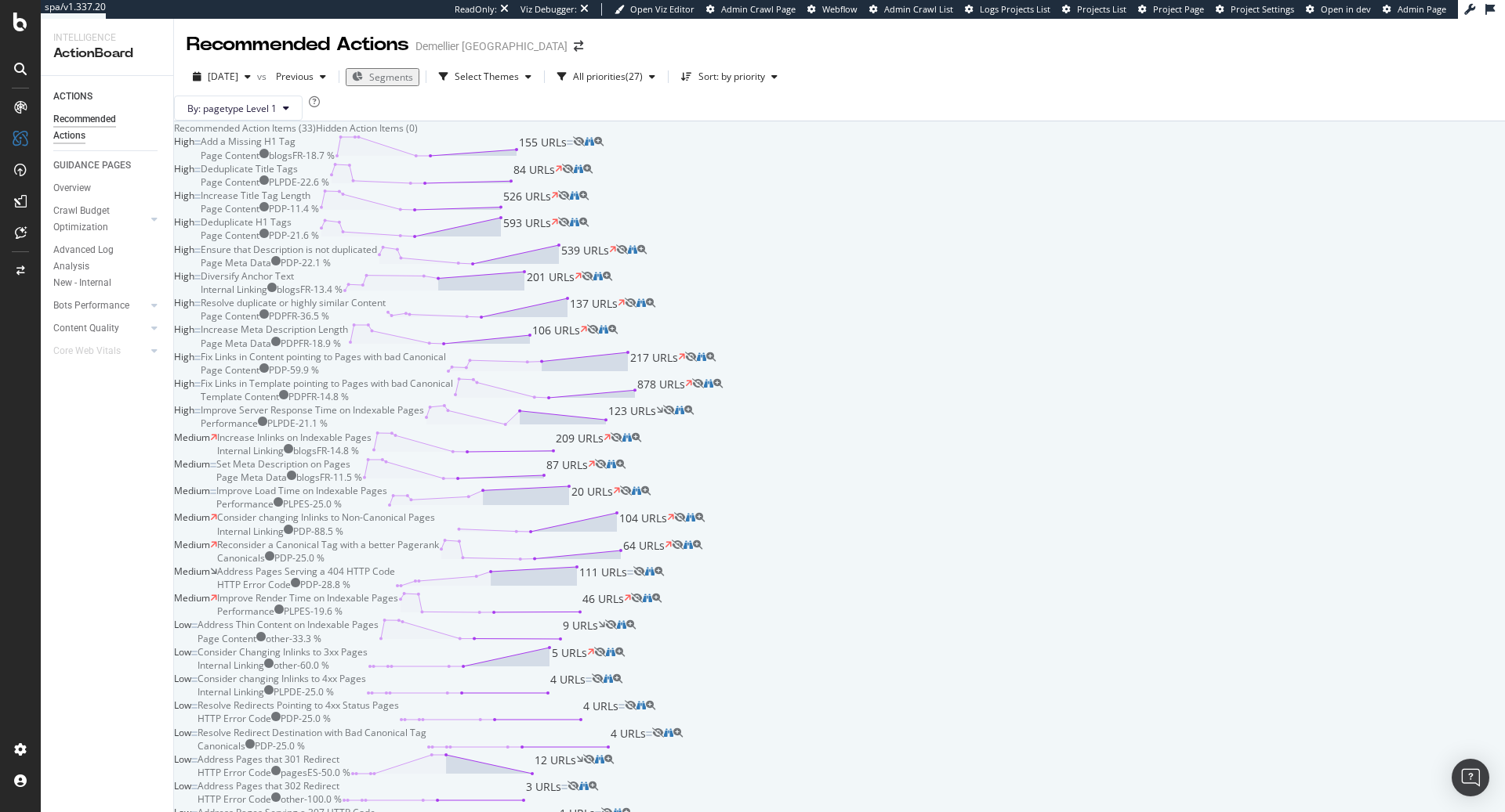
scroll to position [362, 0]
